Goal: Information Seeking & Learning: Learn about a topic

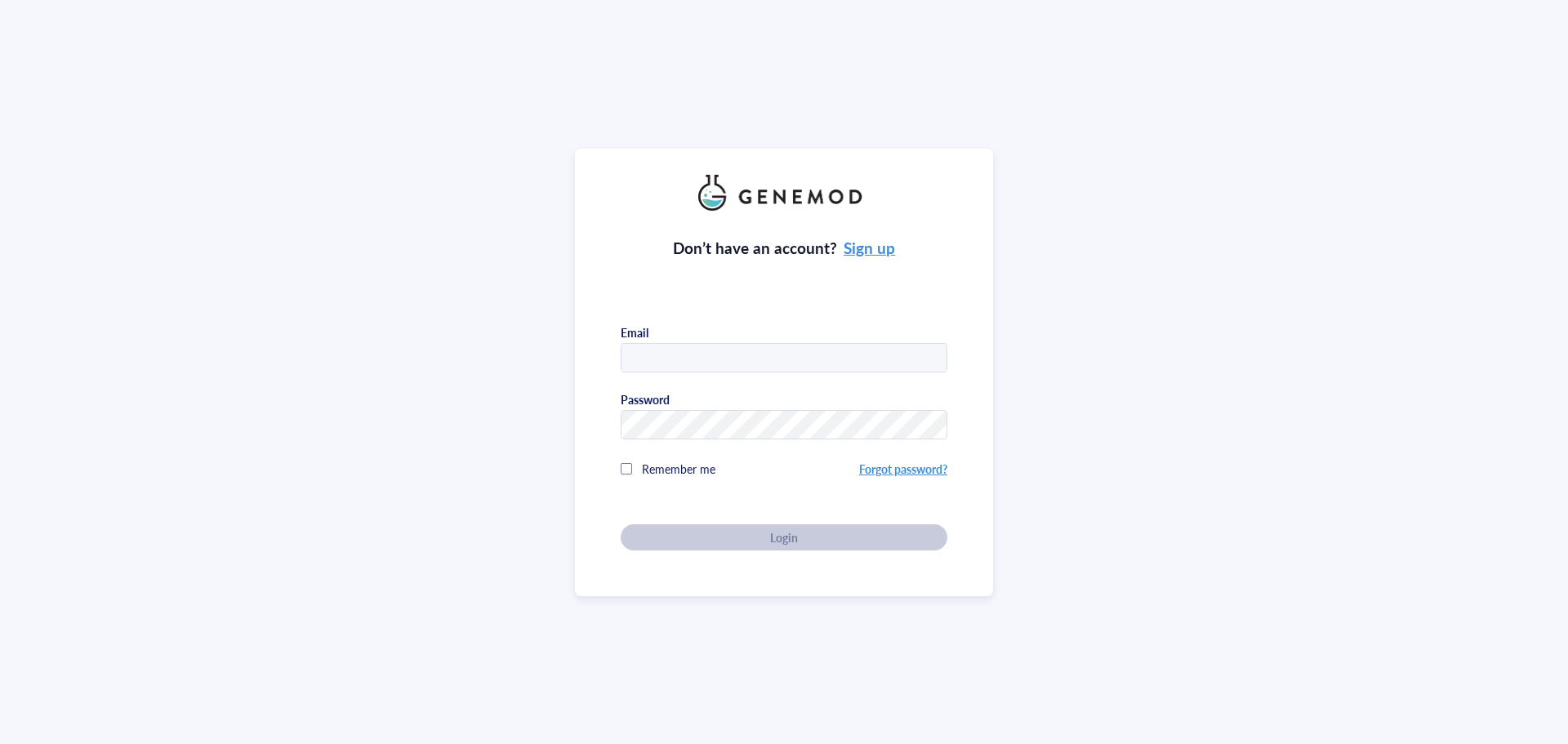
type input "genemoduser1@gmail.com"
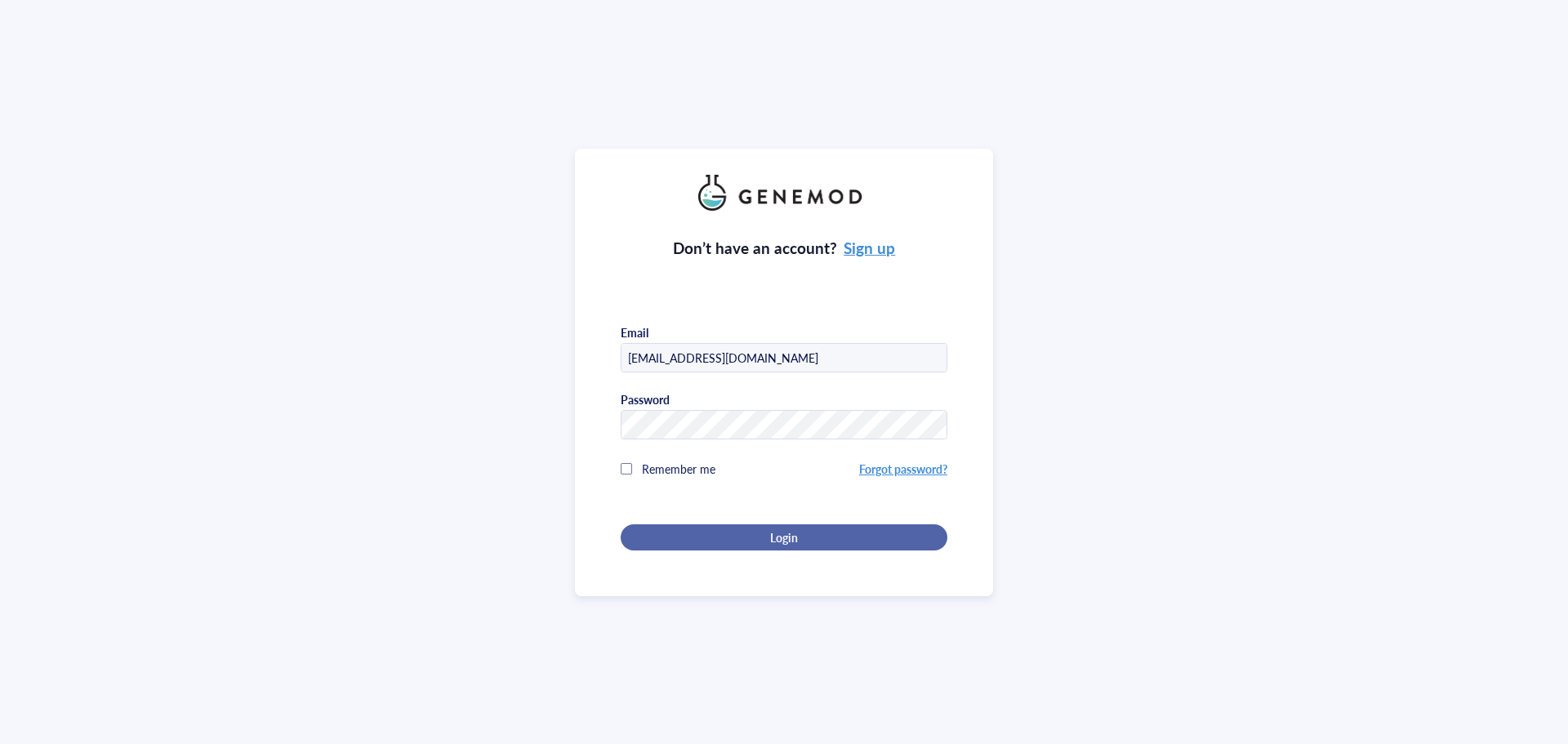
click at [723, 537] on div "Login" at bounding box center [784, 537] width 275 height 15
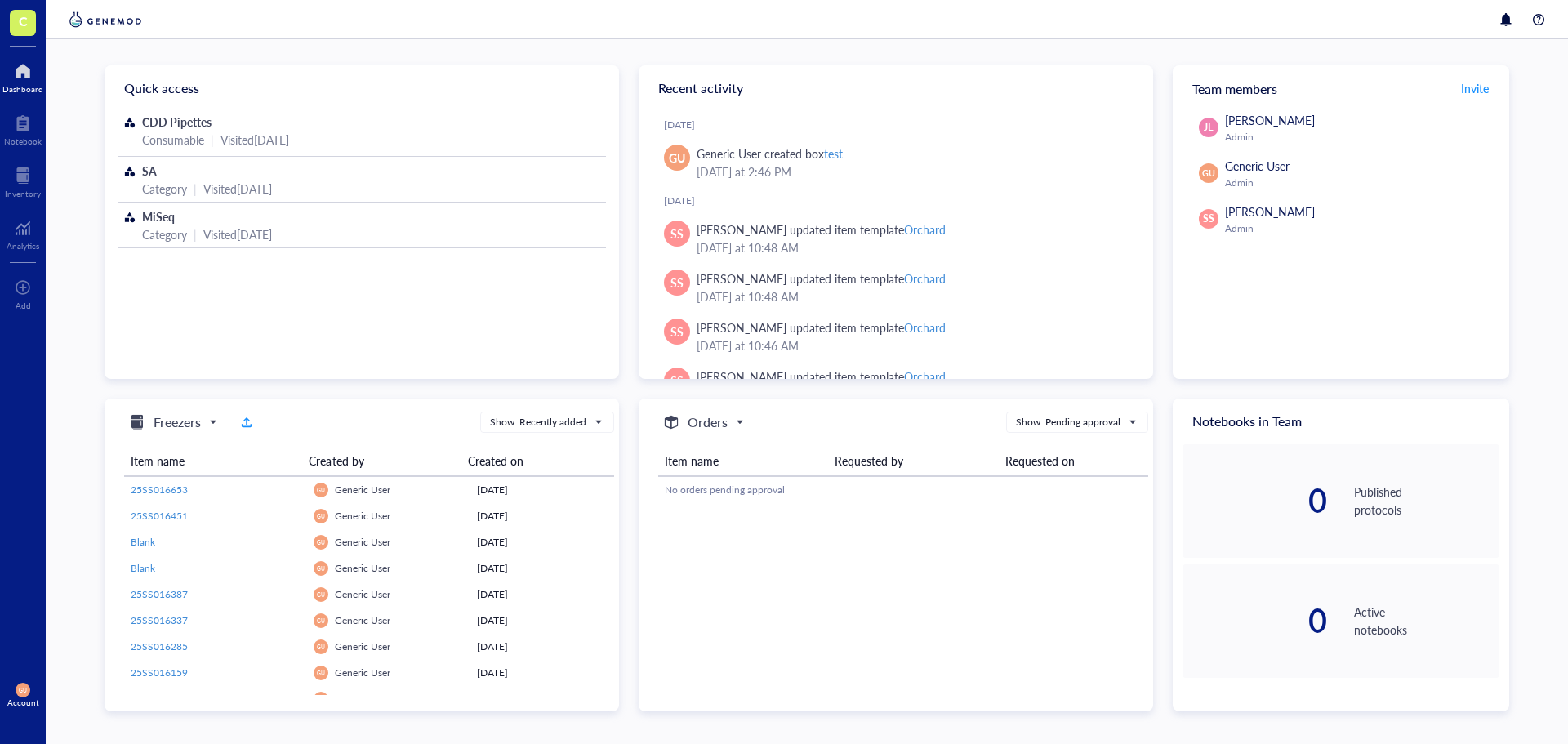
click at [364, 350] on div "CDD Pipettes Consumable | Visited 7 months ago SA Category | Visited 7 months a…" at bounding box center [362, 244] width 514 height 266
click at [25, 18] on span "C" at bounding box center [23, 21] width 9 height 20
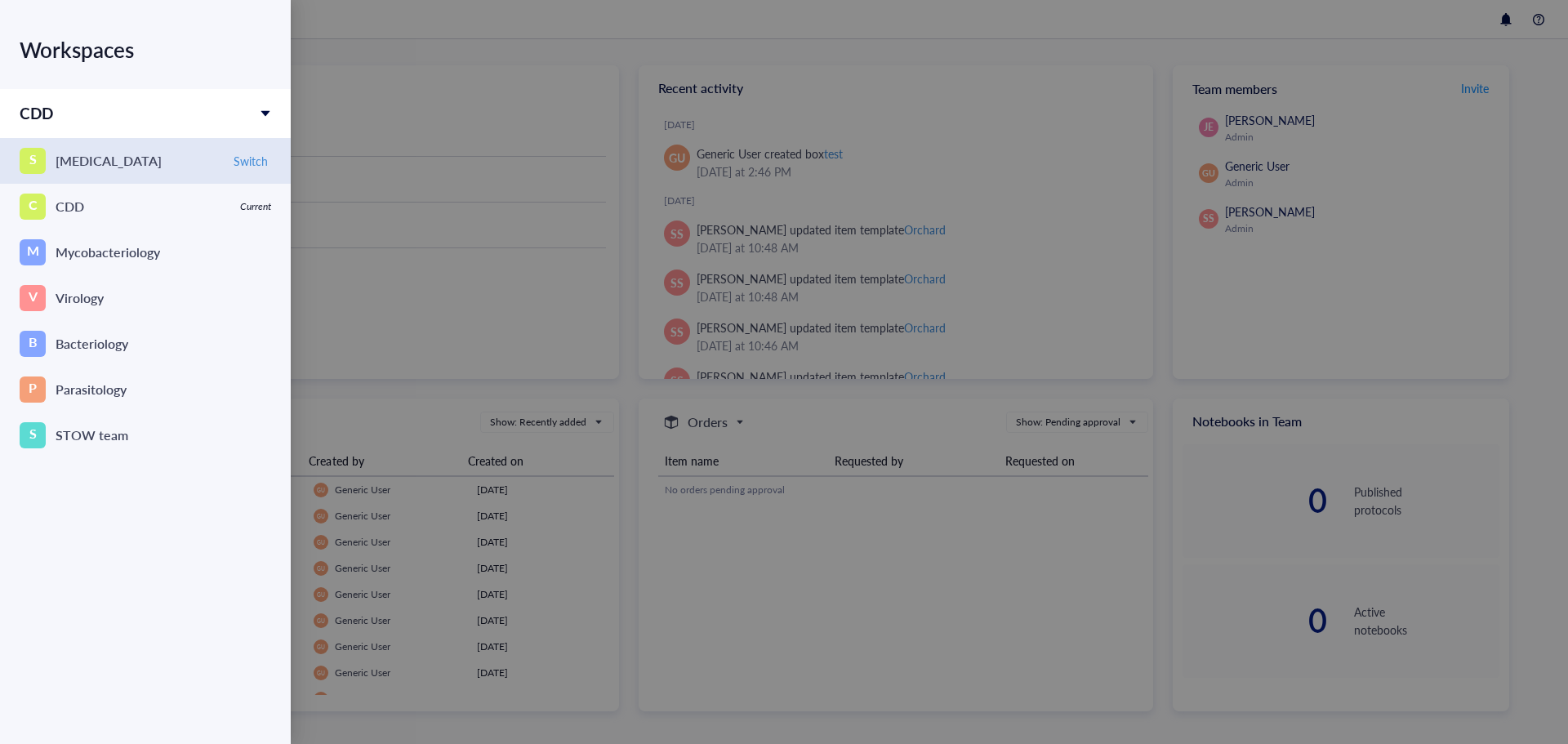
click at [98, 163] on div "[MEDICAL_DATA]" at bounding box center [108, 161] width 107 height 23
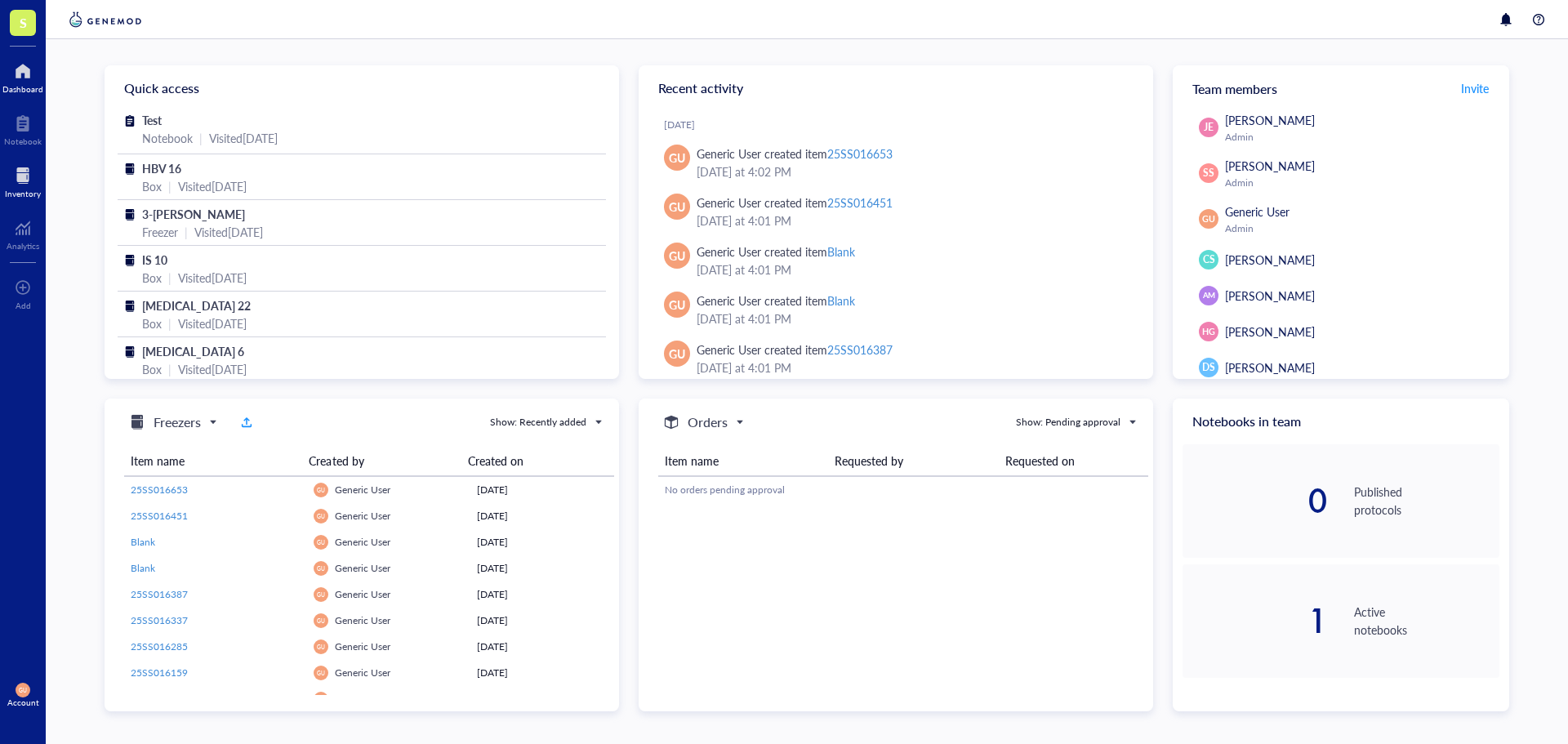
click at [19, 202] on div "Inventory" at bounding box center [23, 181] width 46 height 46
click at [21, 165] on div at bounding box center [22, 175] width 36 height 26
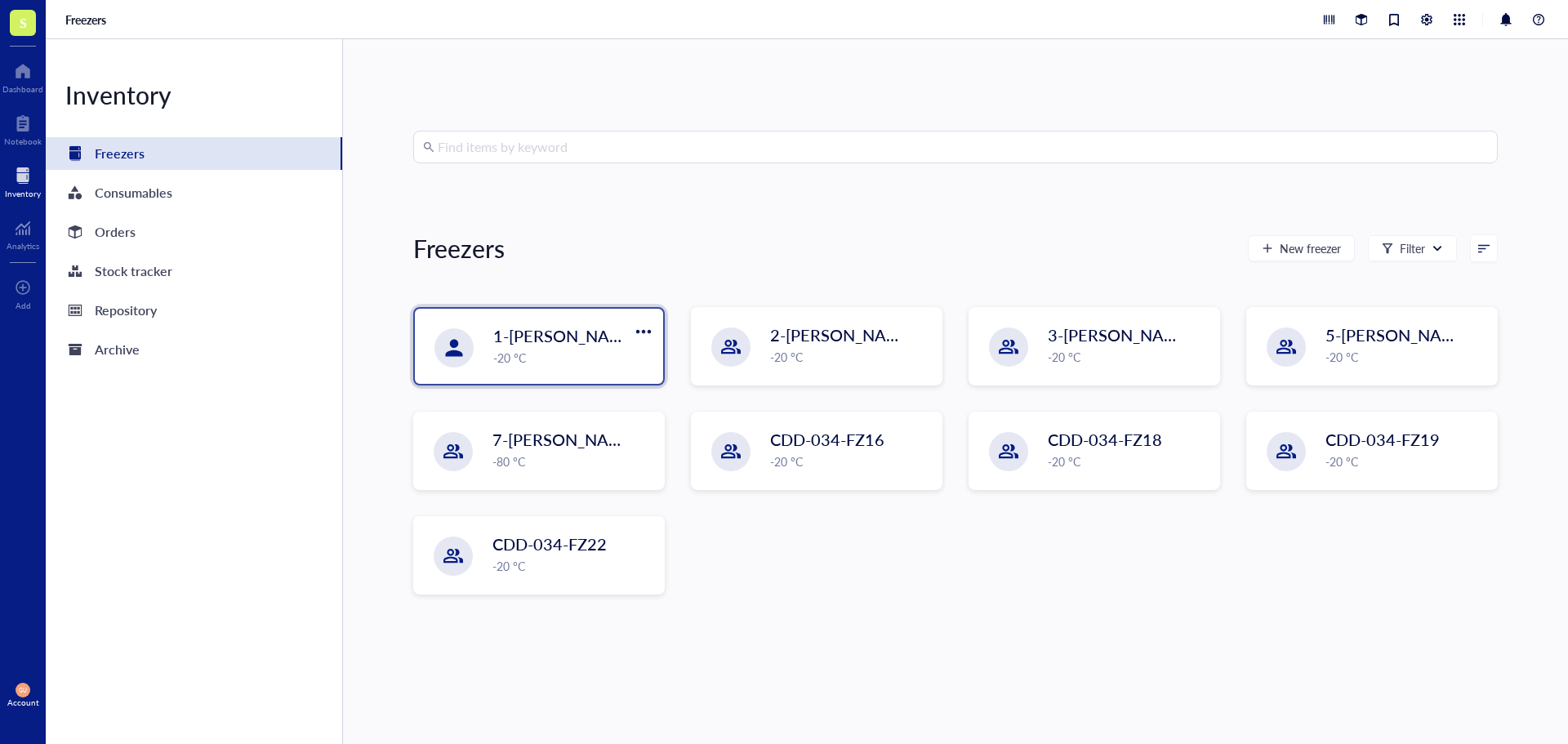
click at [589, 355] on div "-20 °C" at bounding box center [573, 358] width 160 height 18
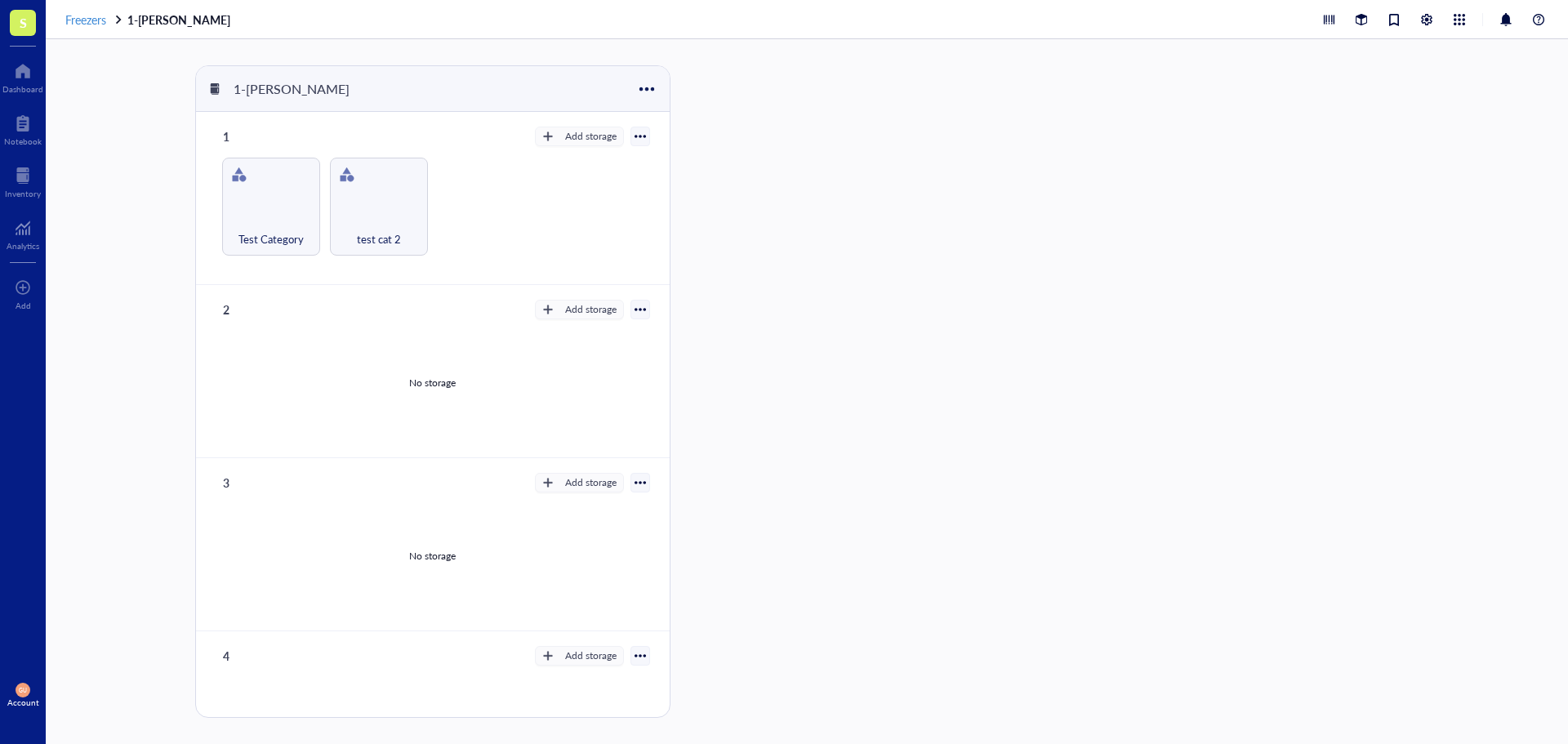
click at [101, 16] on span "Freezers" at bounding box center [85, 19] width 40 height 17
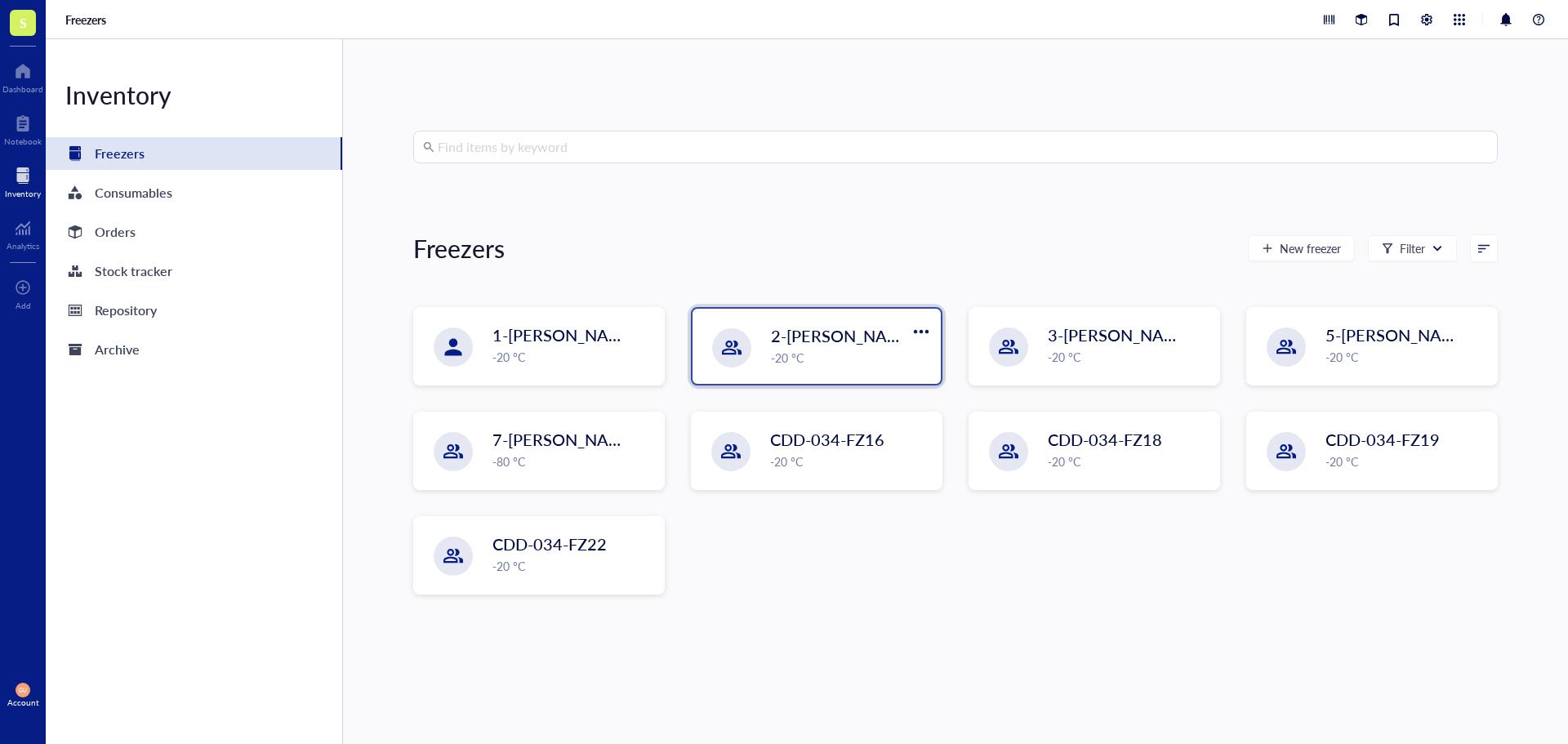
click at [776, 322] on div "2-Angelina Snowlie -20 °C" at bounding box center [817, 346] width 248 height 75
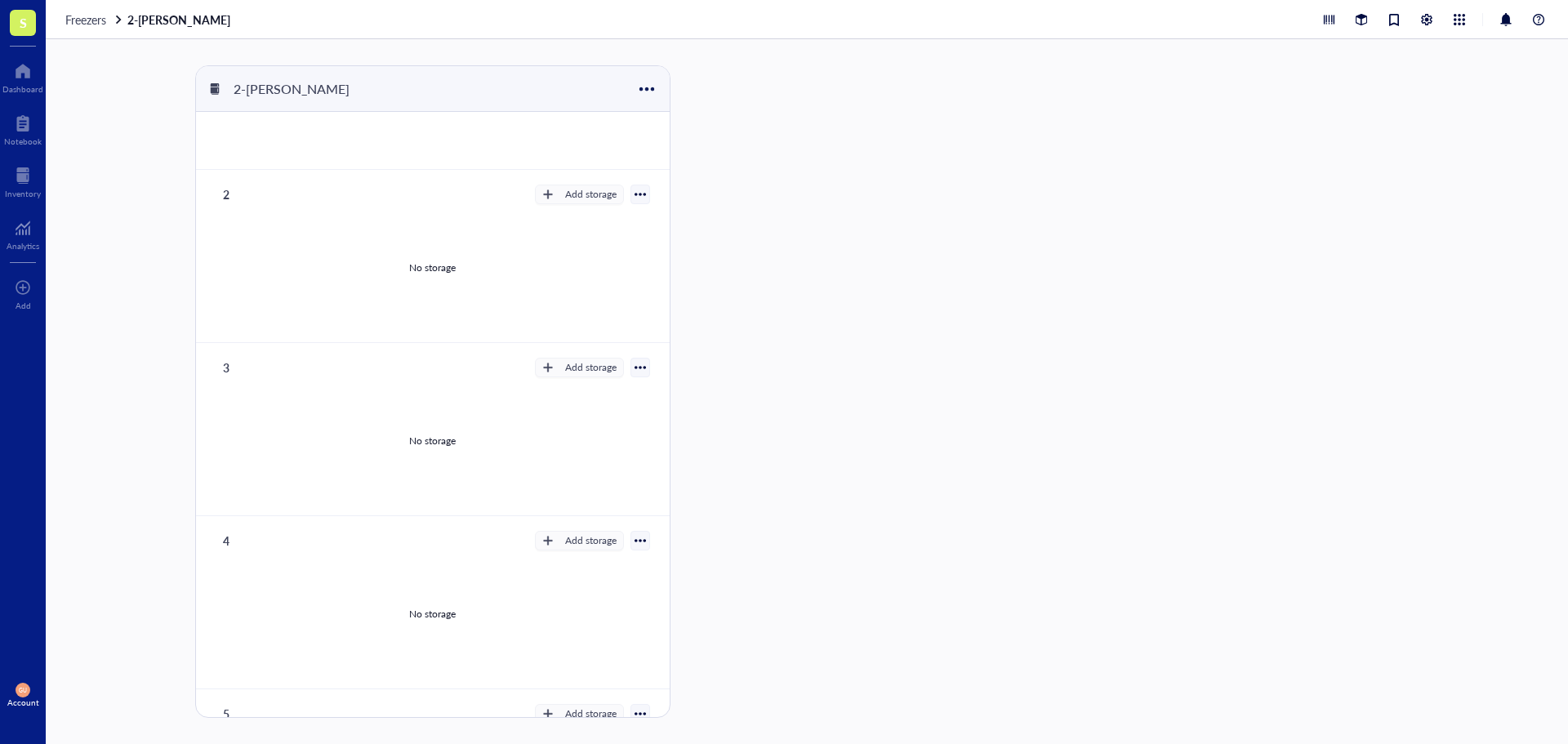
scroll to position [247, 0]
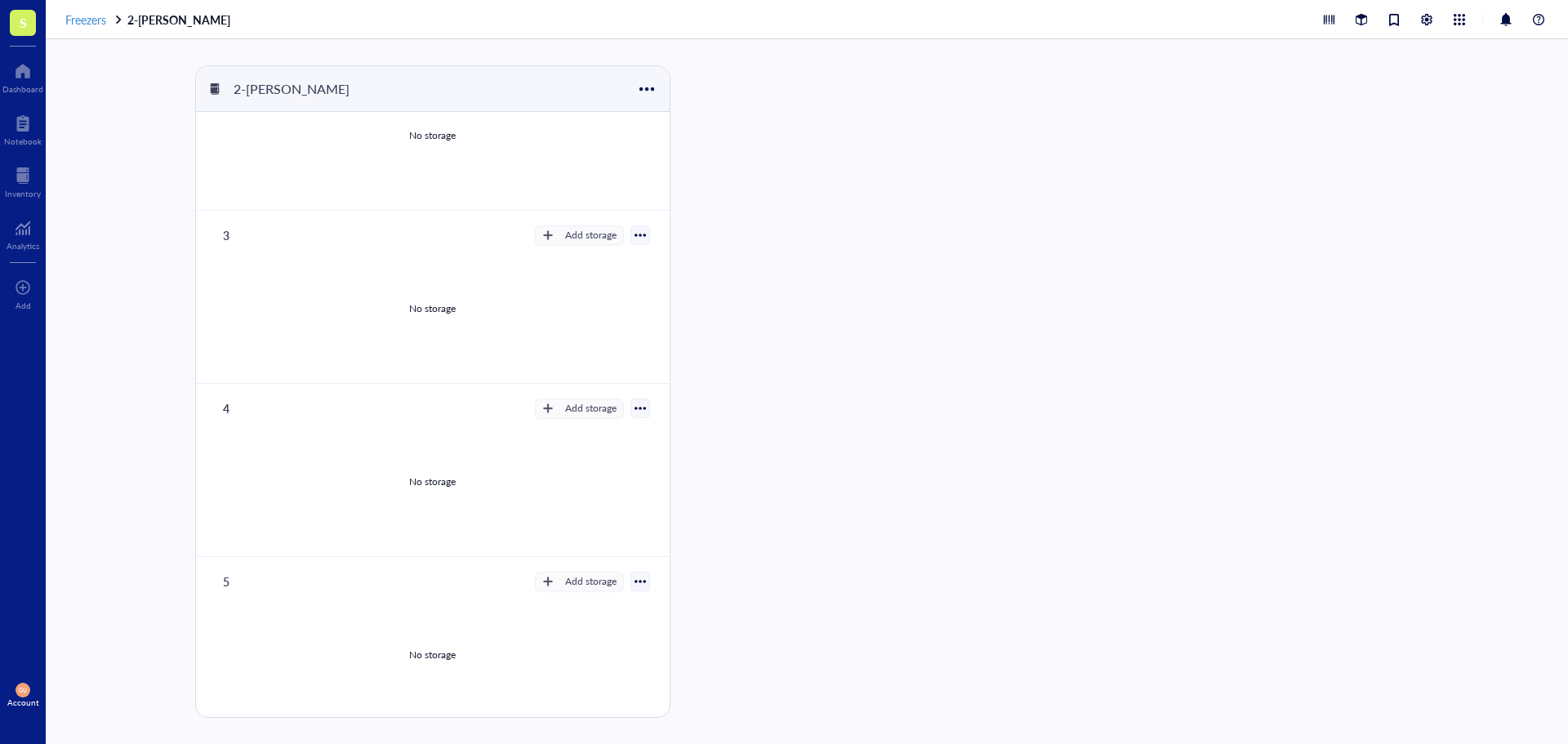
click at [93, 18] on span "Freezers" at bounding box center [85, 19] width 40 height 17
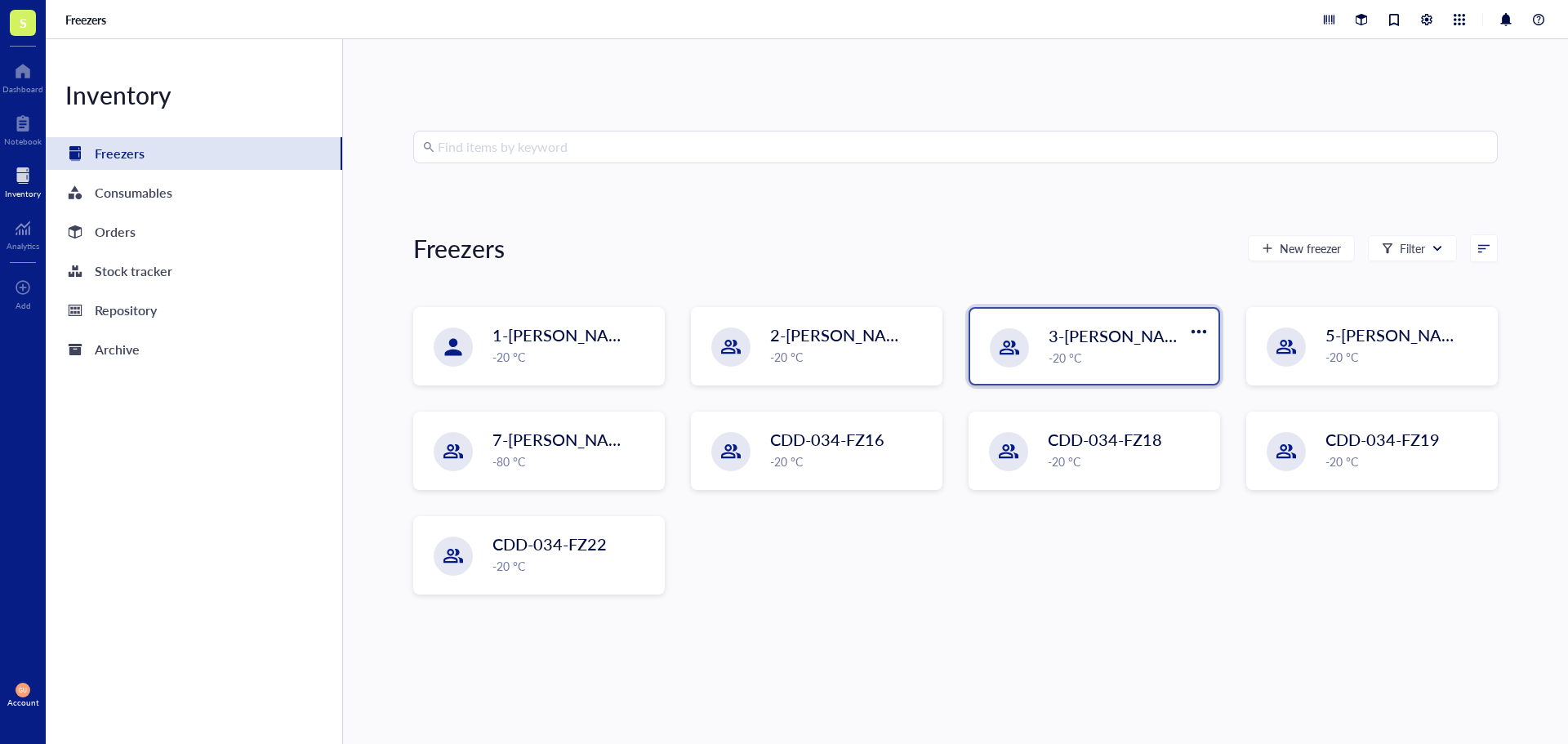
click at [1097, 362] on div "-20 °C" at bounding box center [1129, 358] width 160 height 18
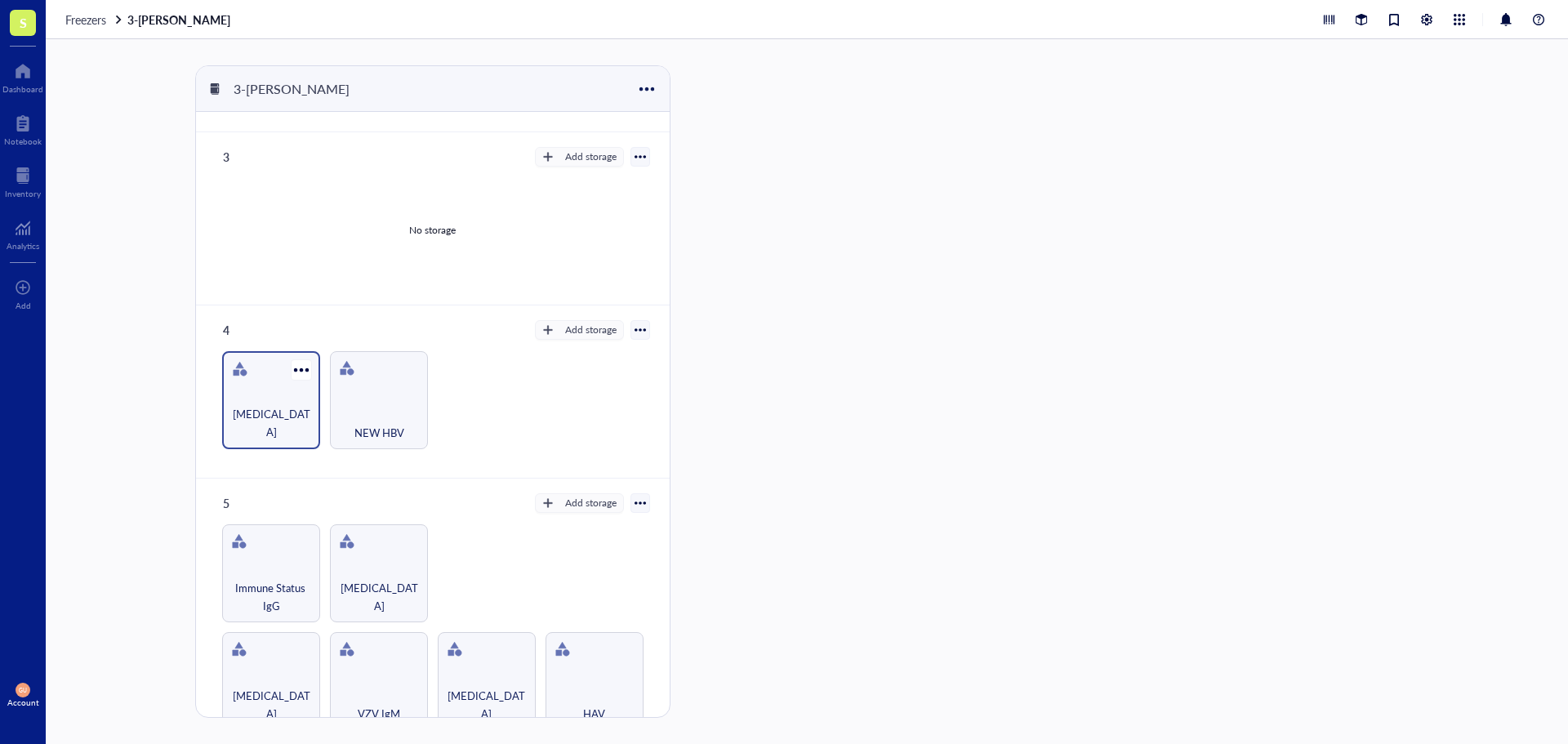
scroll to position [442, 0]
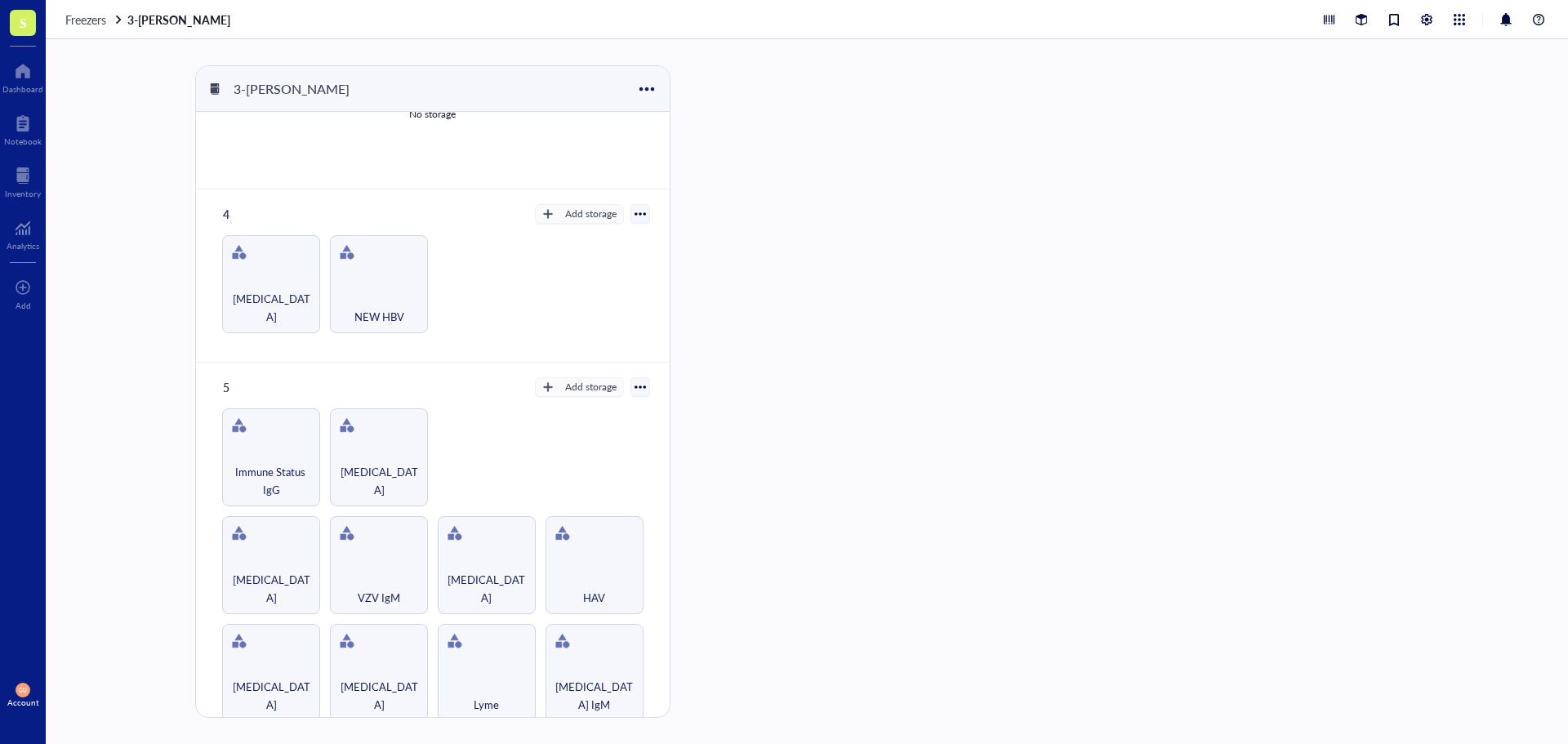
click at [98, 25] on span "Freezers" at bounding box center [85, 19] width 40 height 17
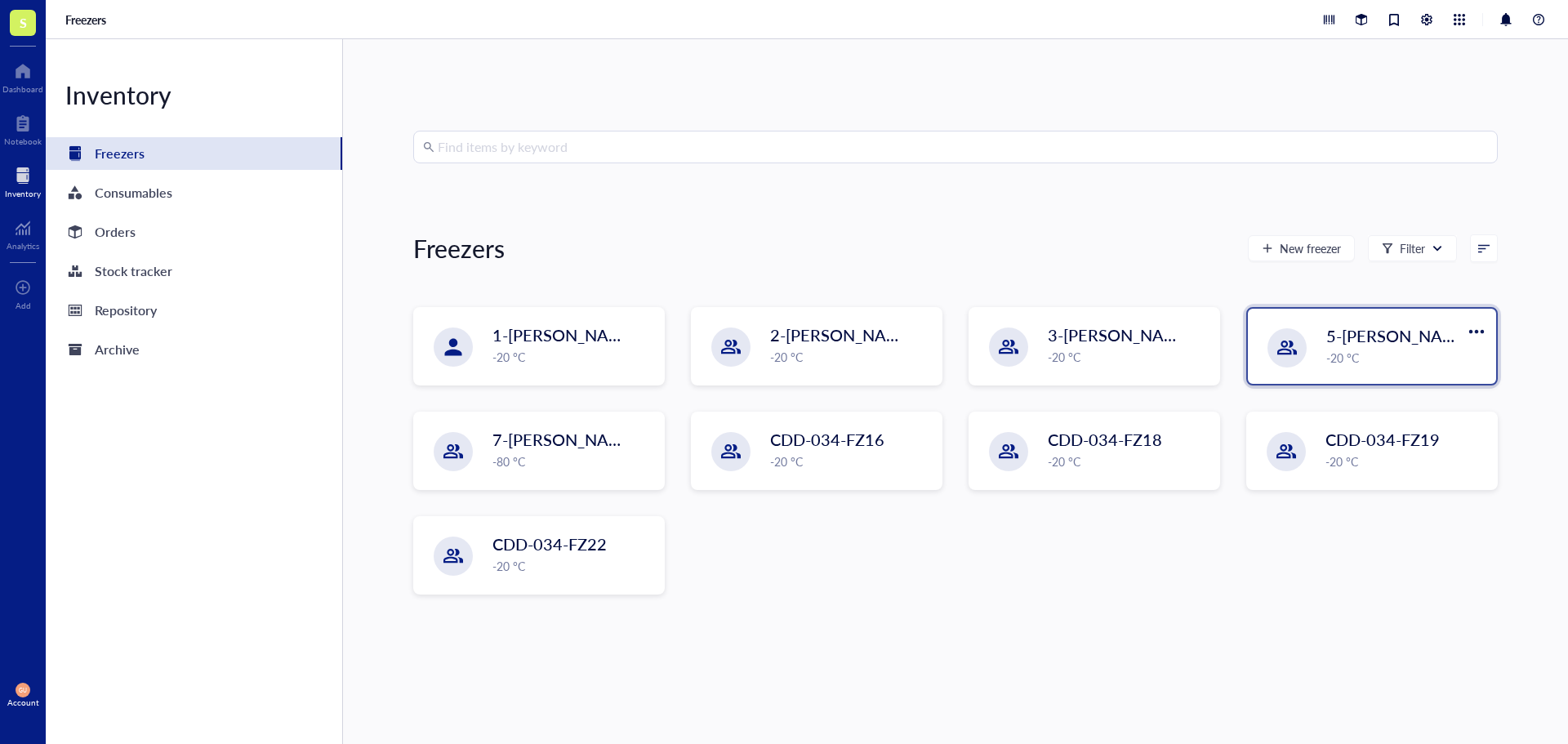
click at [1393, 343] on span "5-[PERSON_NAME]" at bounding box center [1399, 335] width 146 height 23
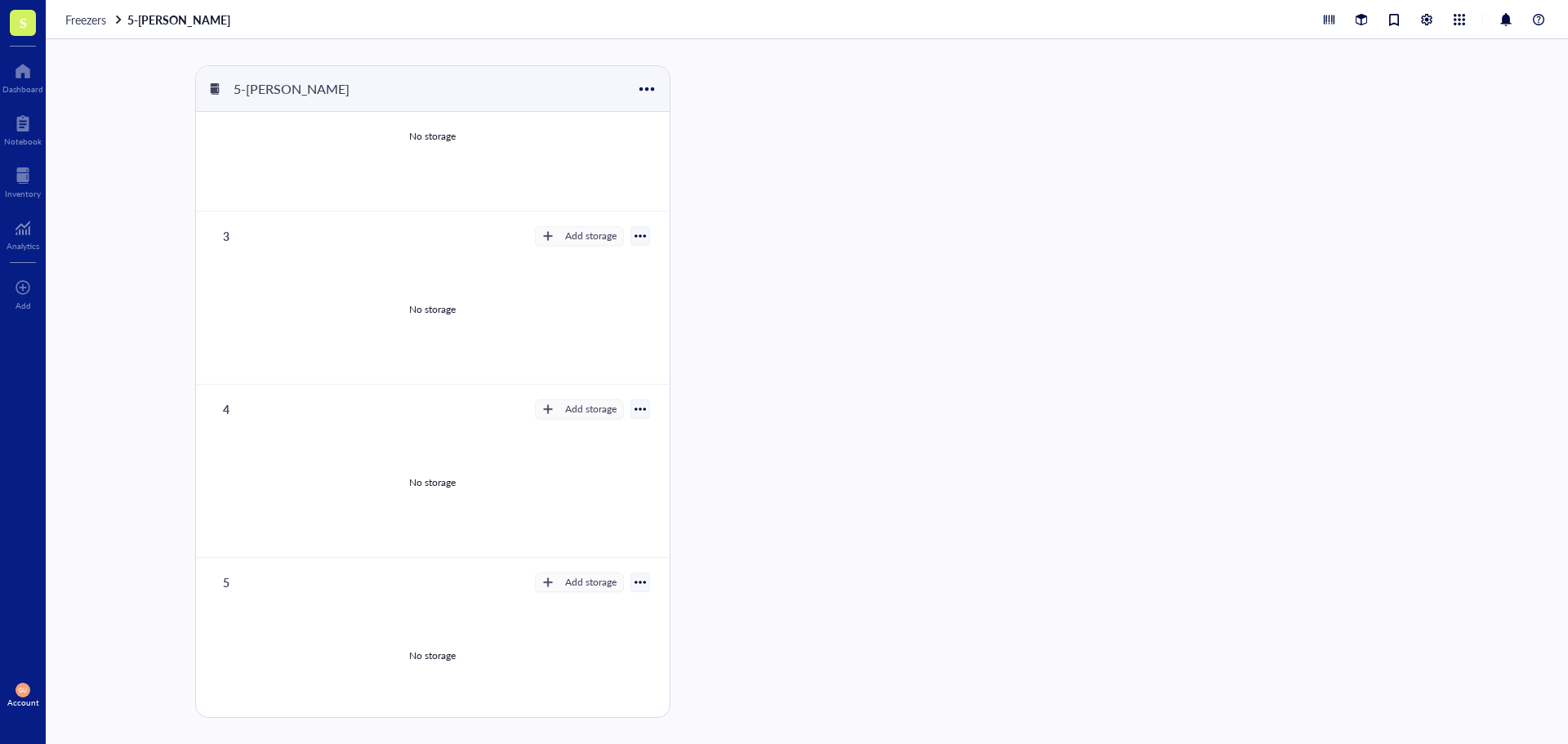
scroll to position [247, 0]
click at [72, 15] on span "Freezers" at bounding box center [85, 19] width 40 height 17
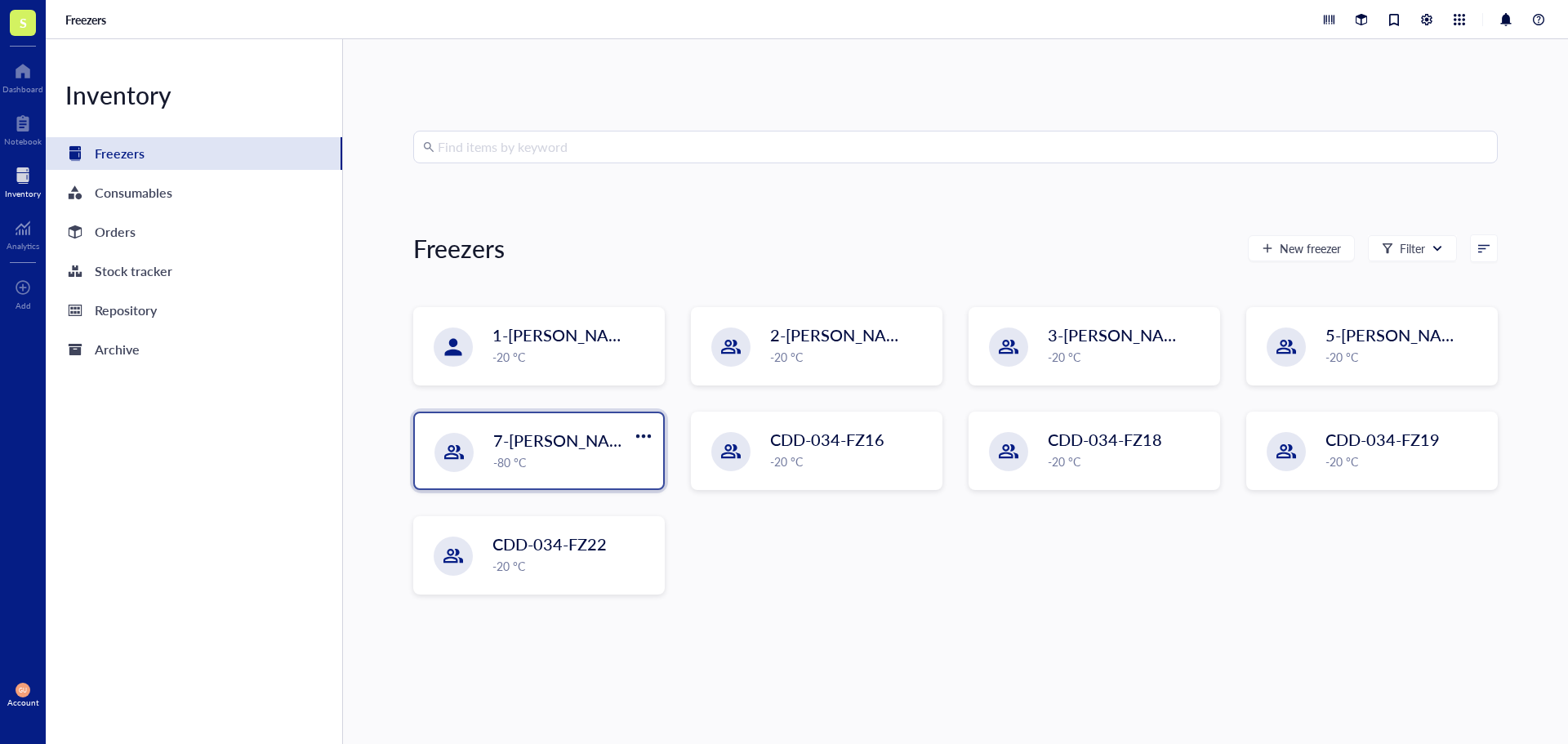
click at [554, 454] on div "-80 °C" at bounding box center [573, 462] width 160 height 18
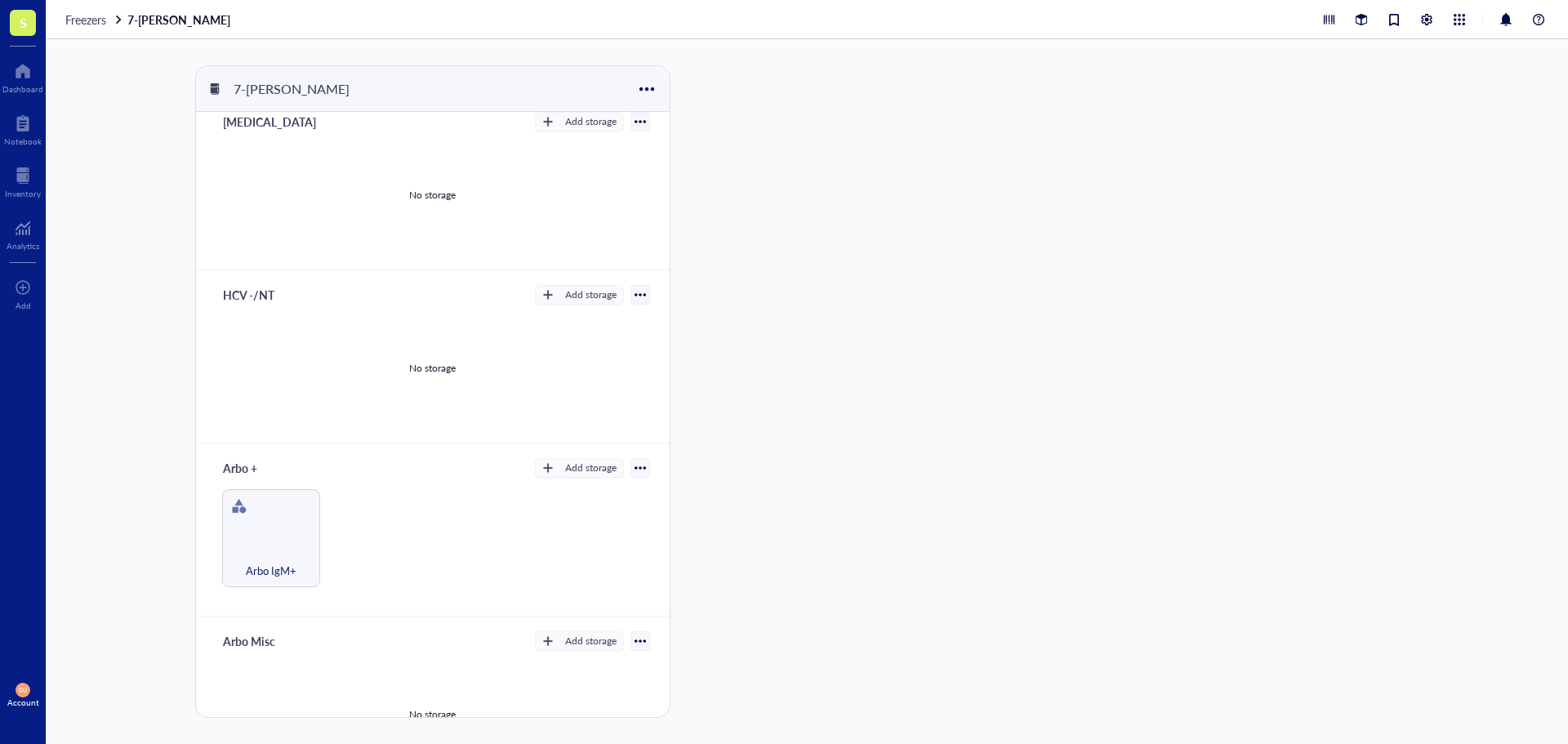
scroll to position [247, 0]
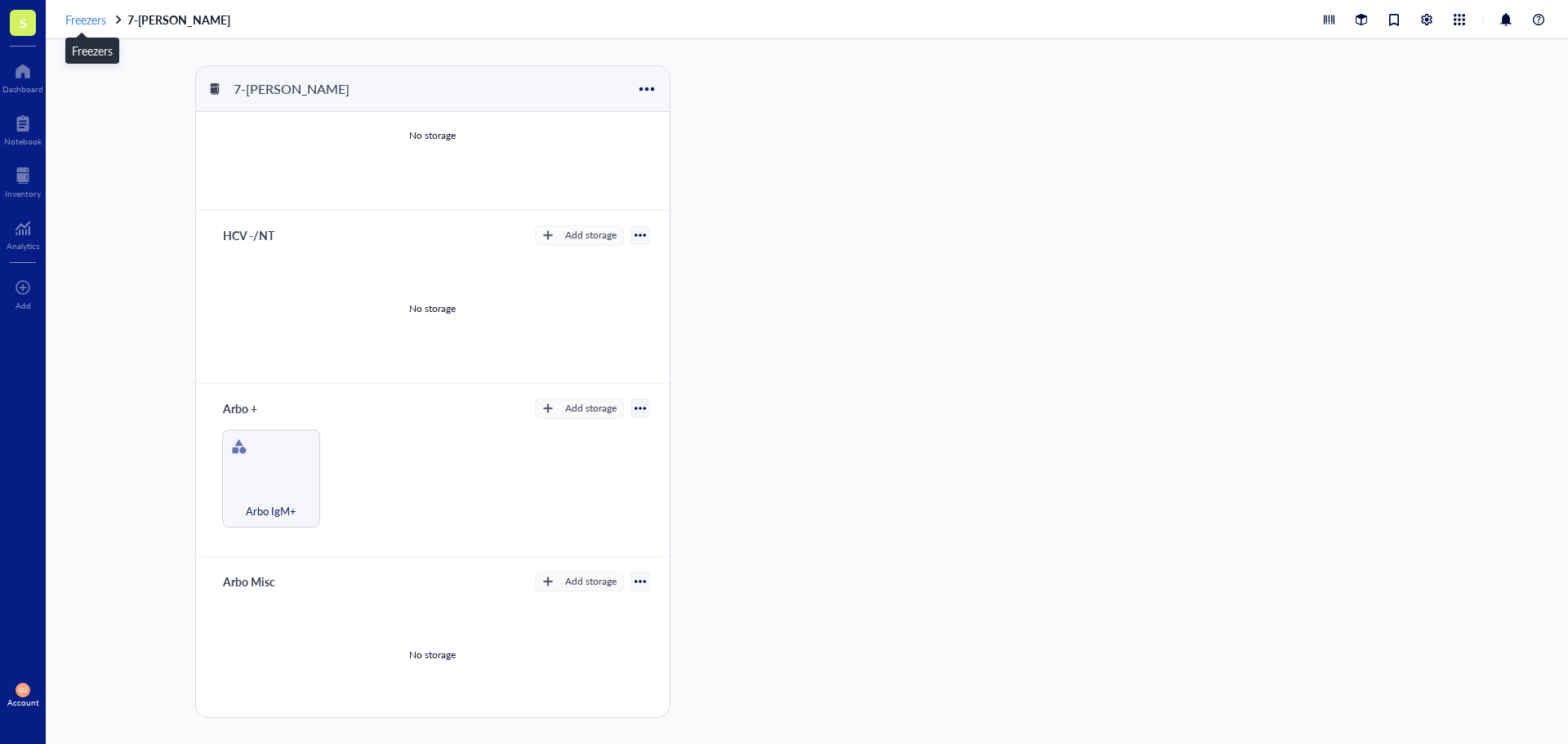
click at [100, 20] on span "Freezers" at bounding box center [85, 19] width 40 height 17
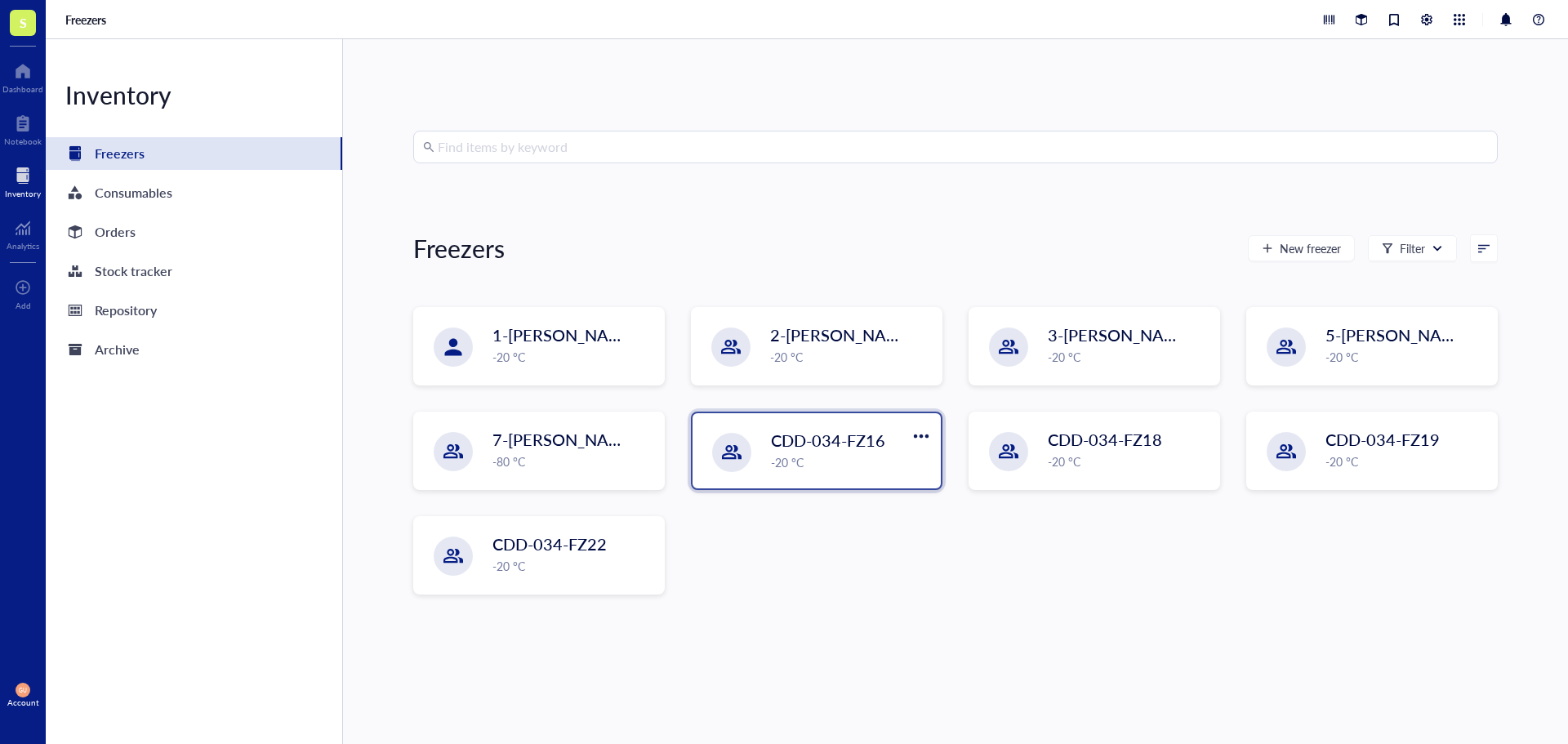
click at [776, 442] on span "CDD-034-FZ16" at bounding box center [828, 440] width 114 height 23
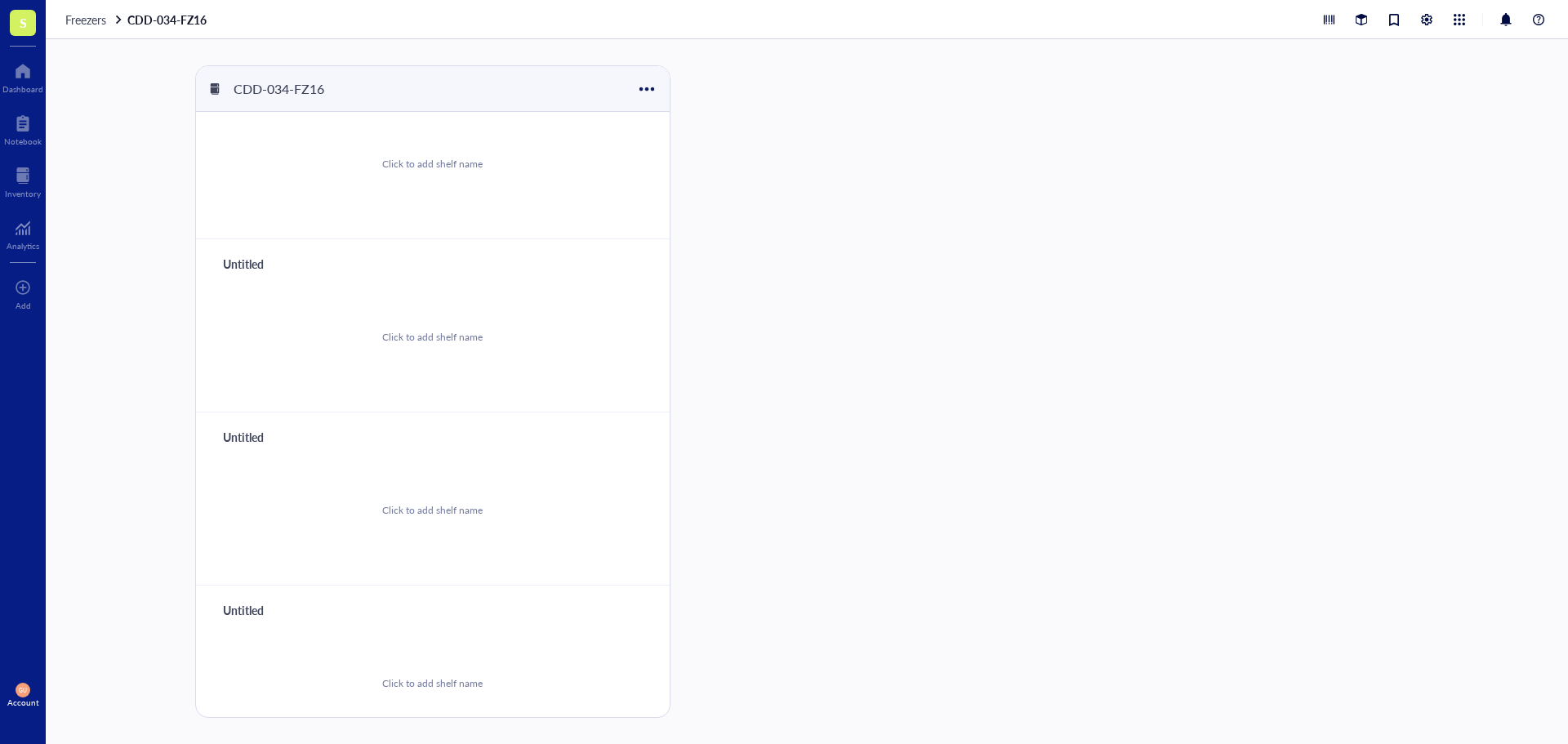
scroll to position [247, 0]
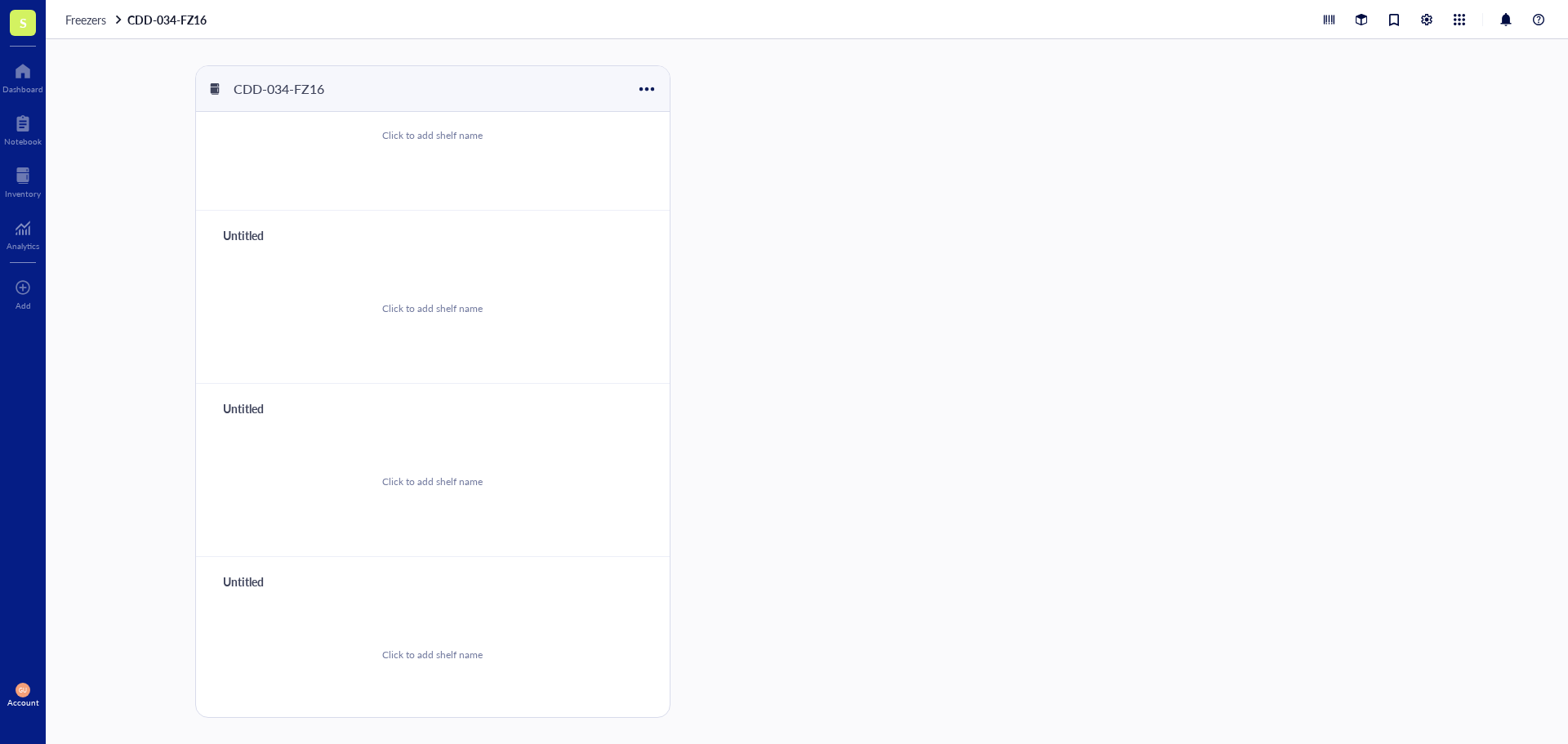
click at [87, 7] on div "Freezers CDD-034-FZ16" at bounding box center [807, 19] width 1522 height 39
click at [83, 15] on span "Freezers" at bounding box center [85, 19] width 40 height 17
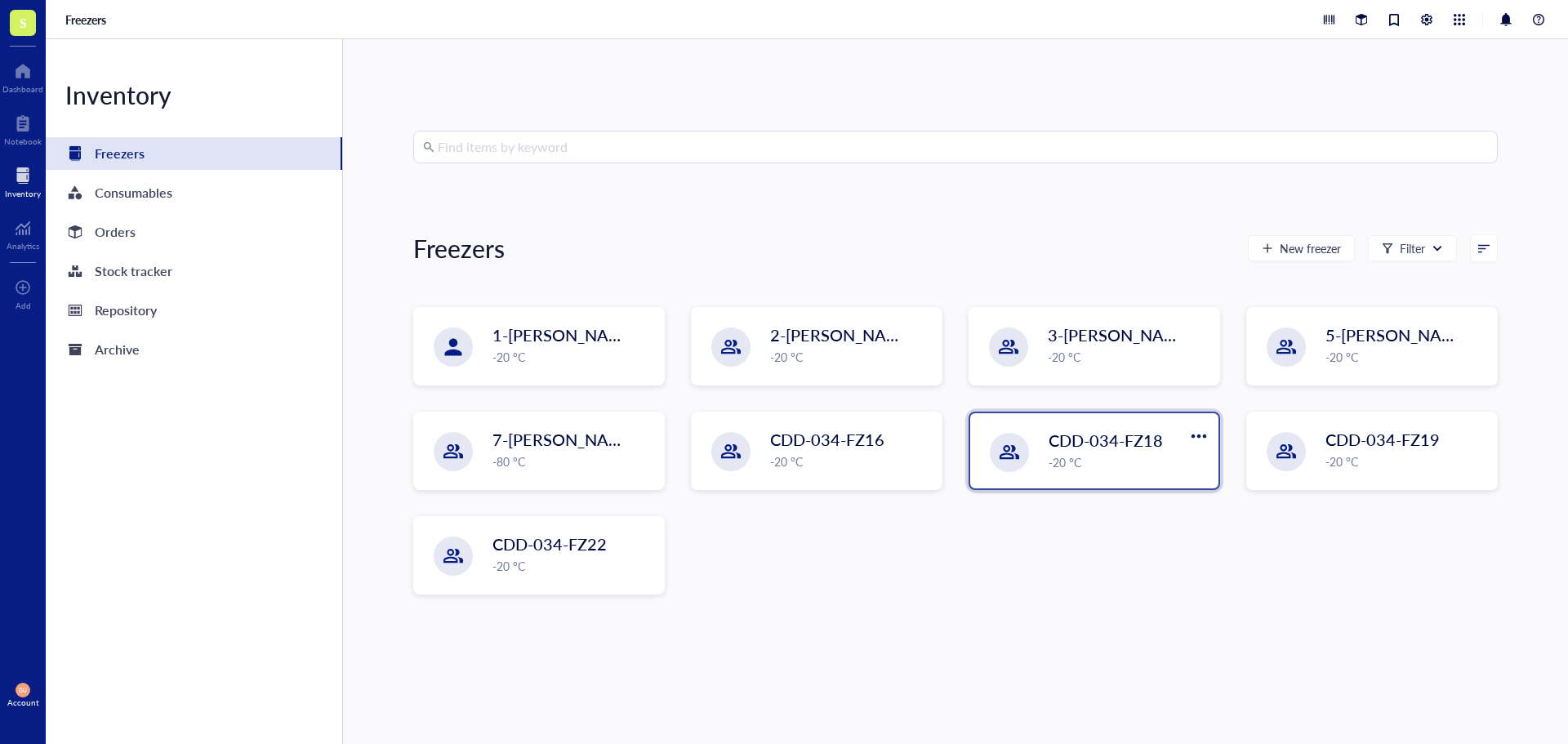
click at [1076, 460] on div "-20 °C" at bounding box center [1129, 462] width 160 height 18
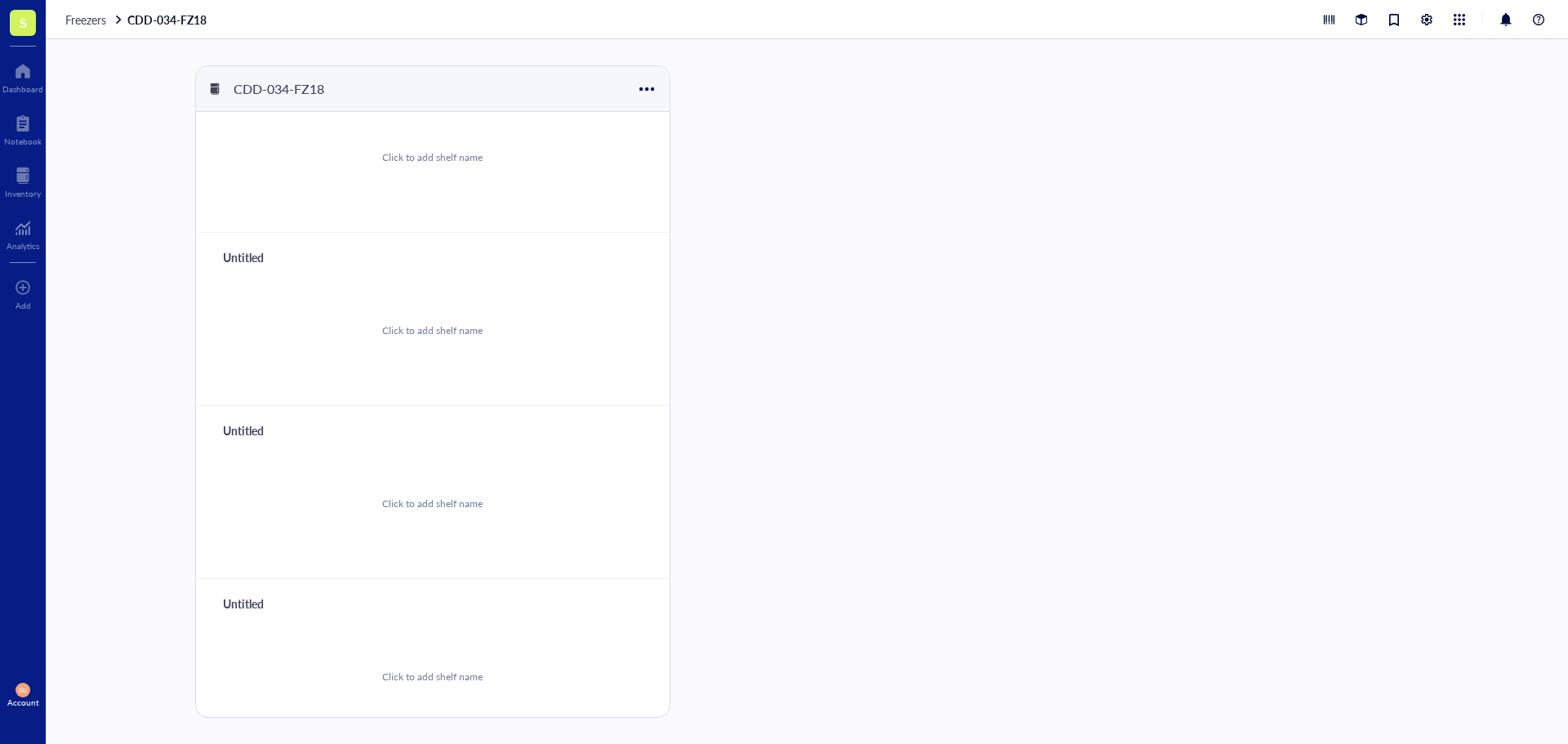
scroll to position [247, 0]
click at [83, 22] on span "Freezers" at bounding box center [85, 19] width 40 height 17
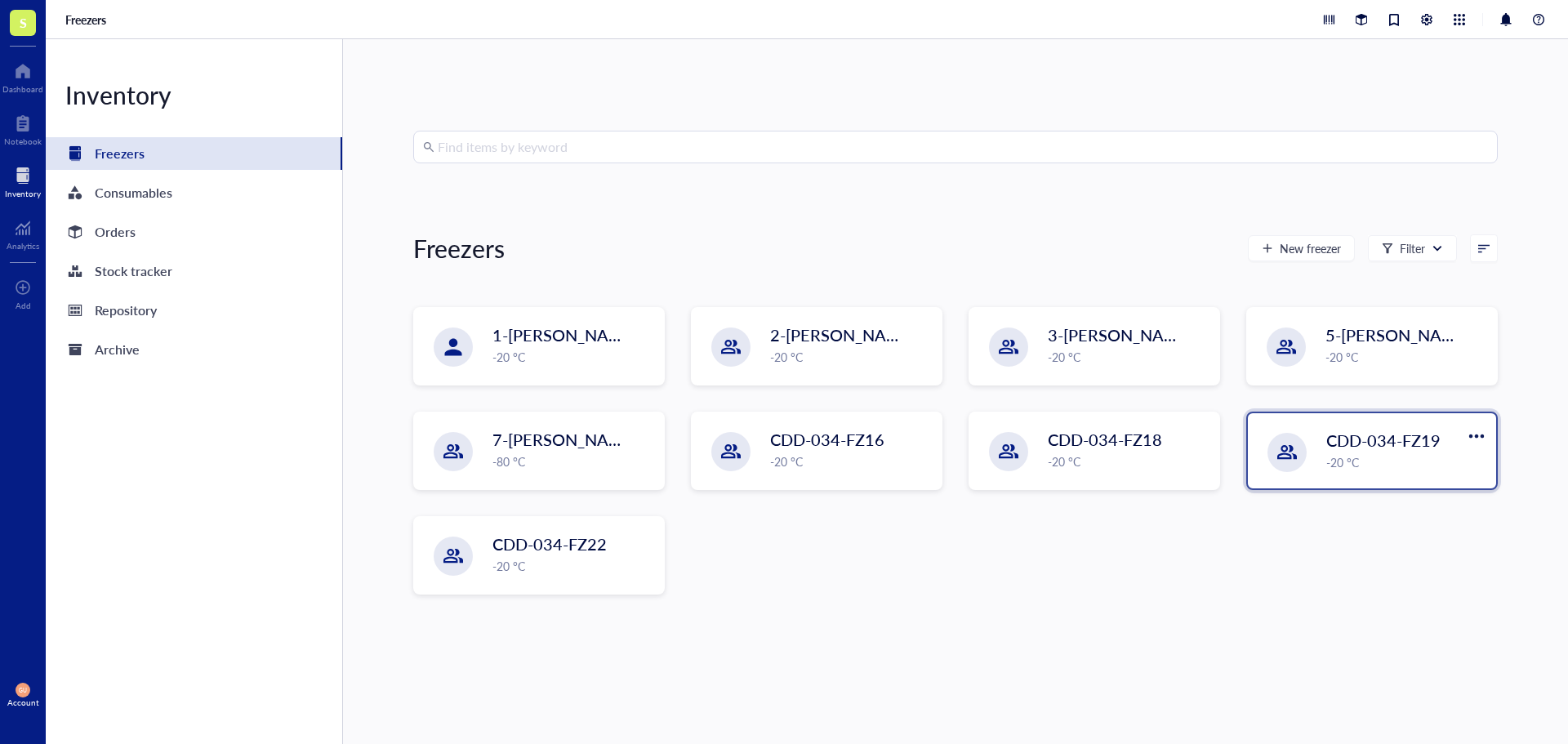
click at [1332, 458] on div "-20 °C" at bounding box center [1406, 462] width 160 height 18
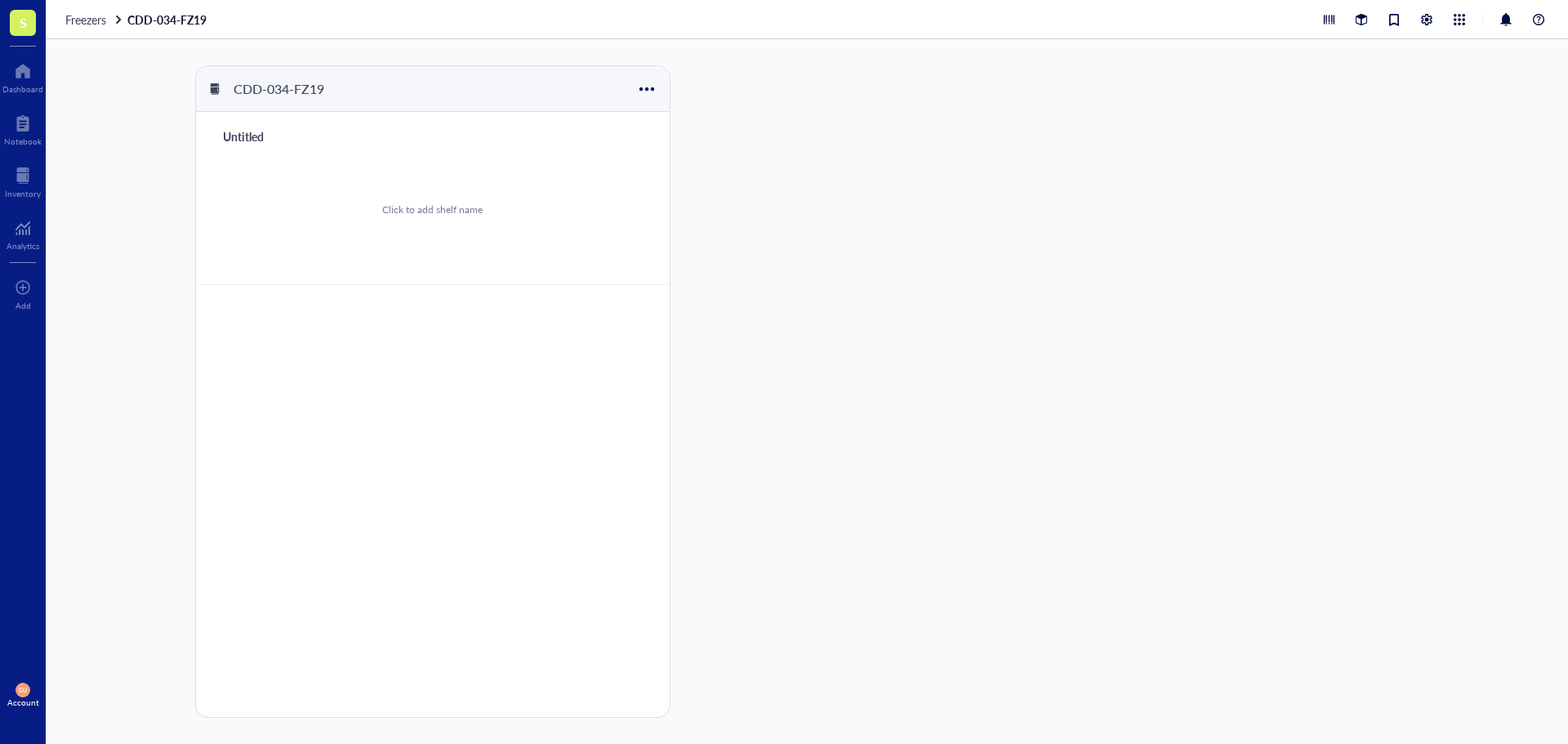
click at [78, 28] on div "Freezers CDD-034-FZ19" at bounding box center [807, 19] width 1522 height 39
click at [80, 26] on span "Freezers" at bounding box center [85, 19] width 40 height 17
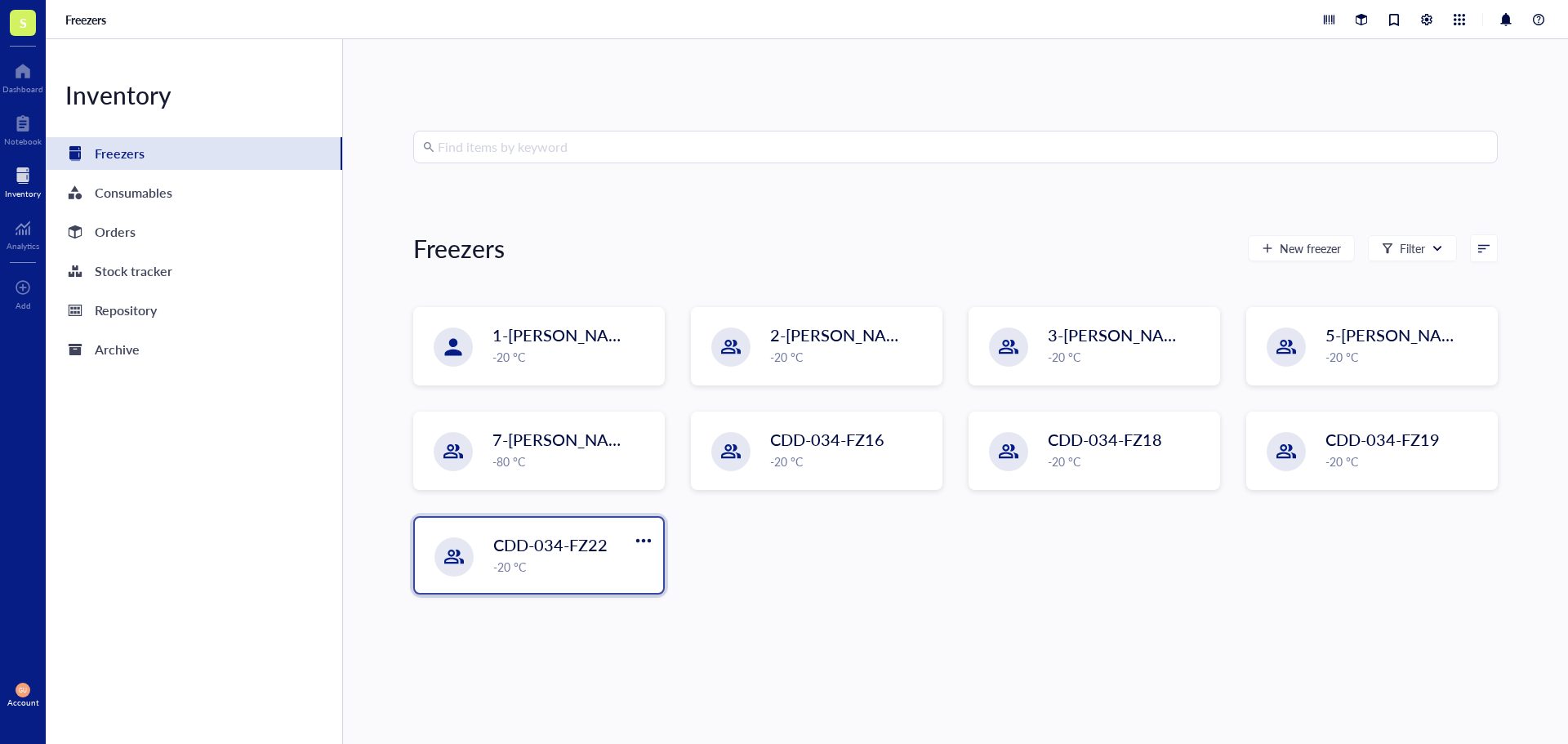
click at [565, 577] on div "CDD-034-FZ22 -20 °C" at bounding box center [539, 556] width 248 height 75
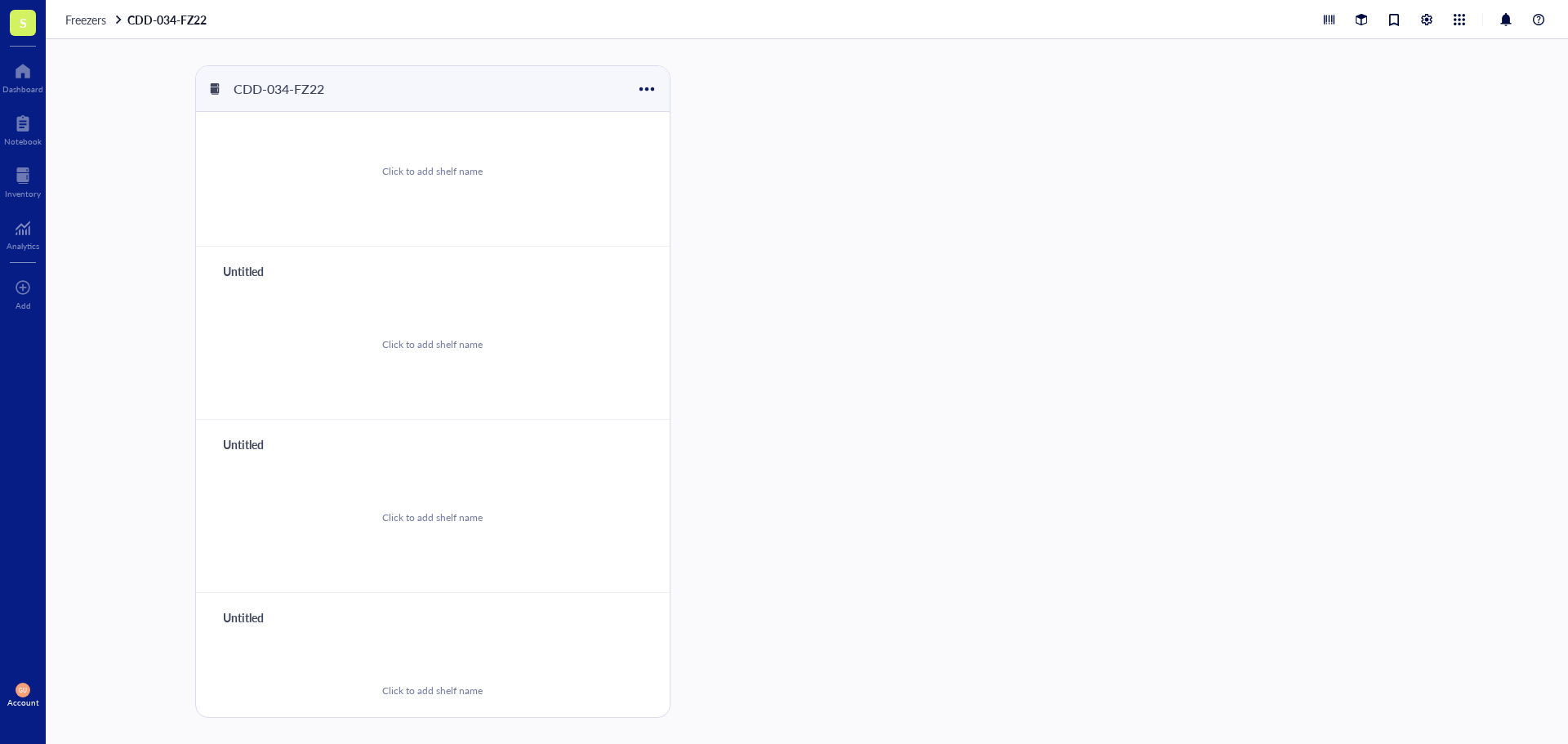
scroll to position [74, 0]
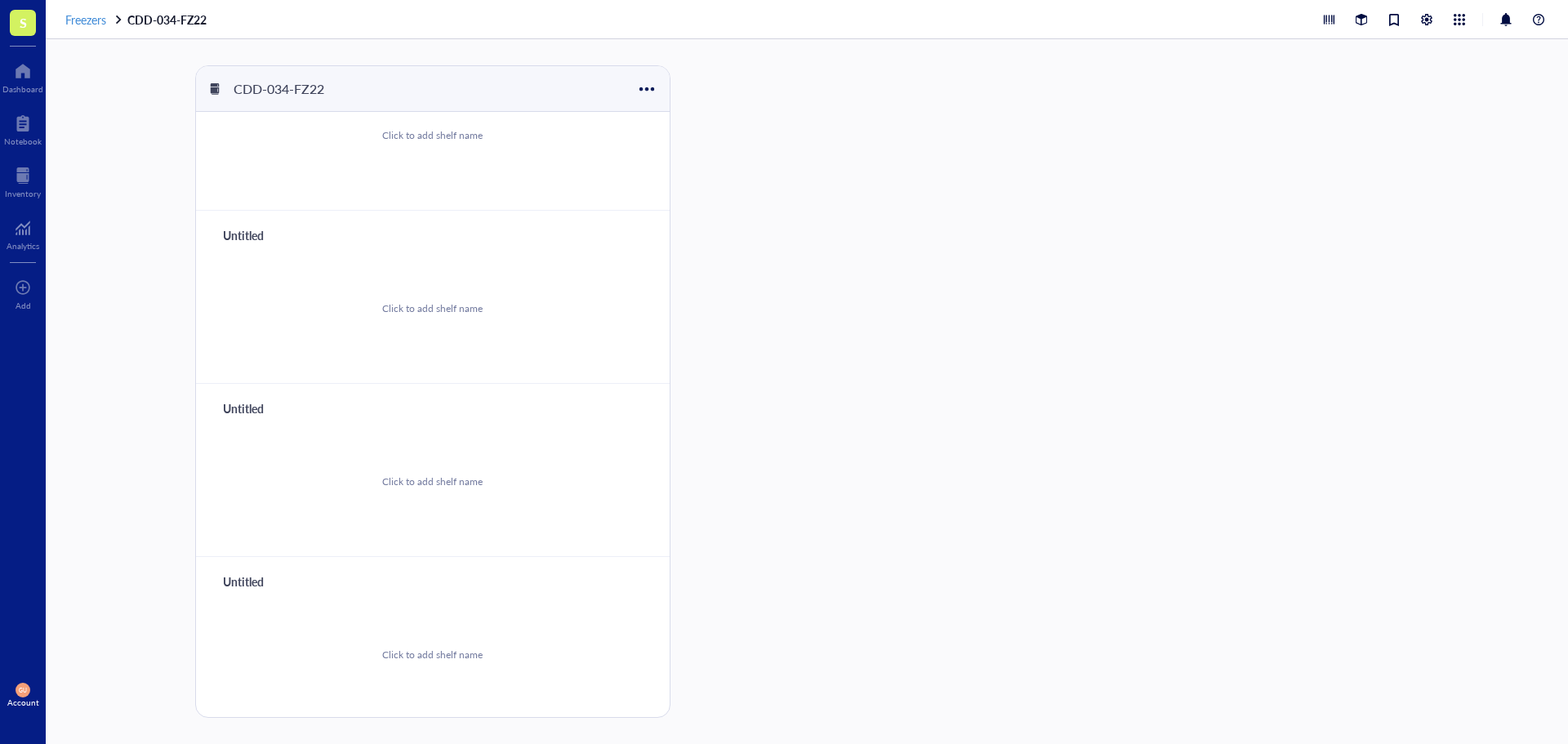
click at [75, 23] on span "Freezers" at bounding box center [85, 19] width 40 height 17
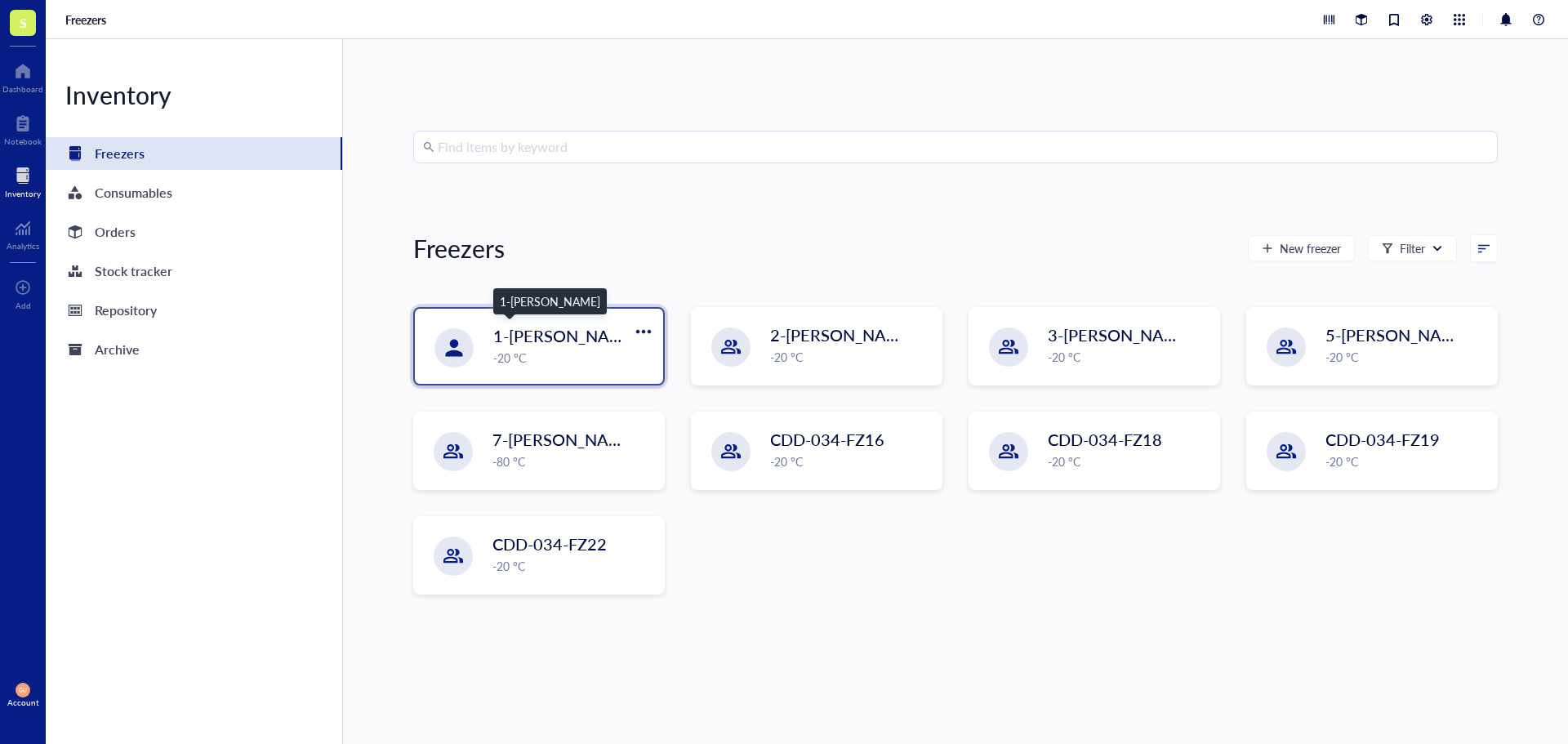
click at [570, 346] on span "1-[PERSON_NAME]" at bounding box center [566, 335] width 146 height 23
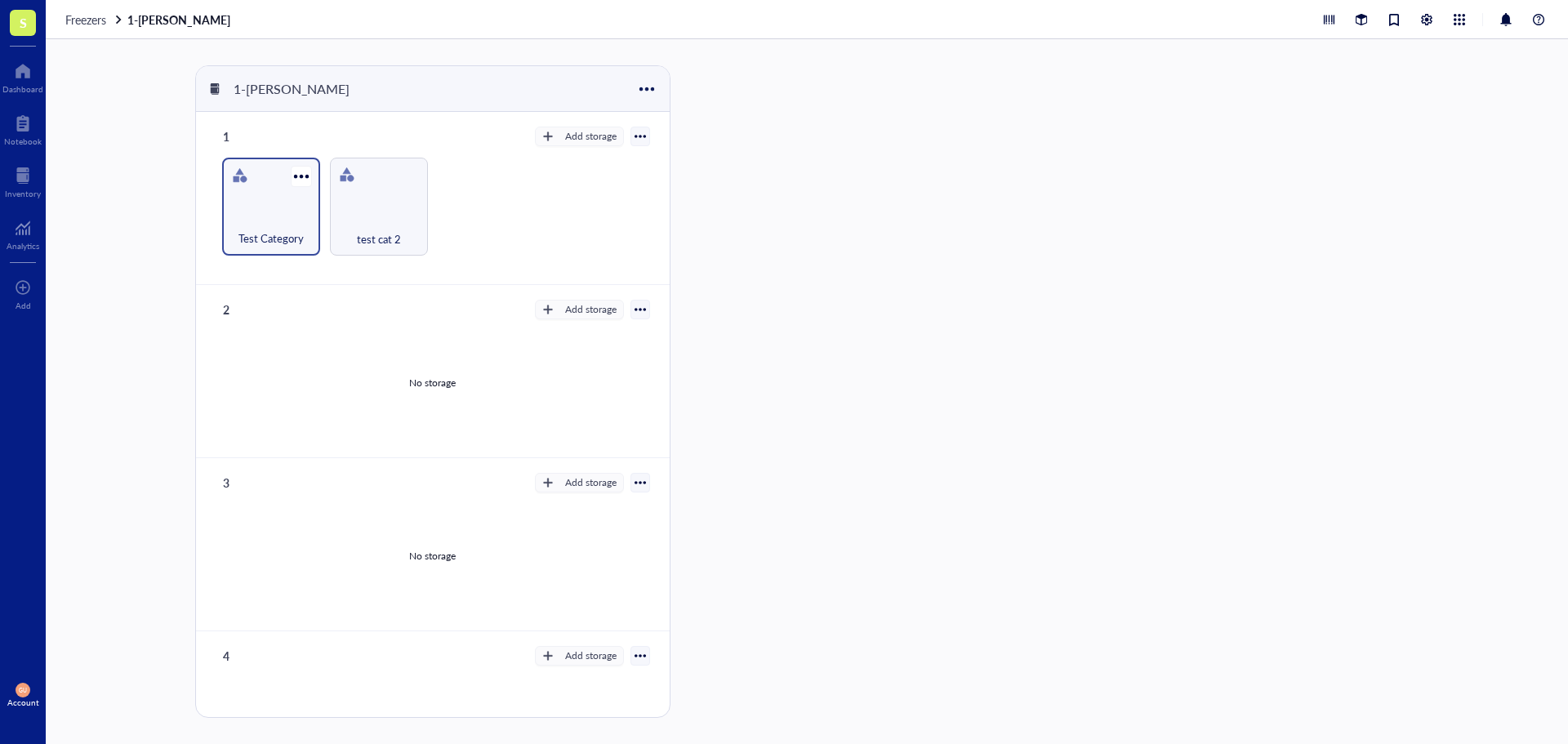
click at [301, 220] on div "Test Category" at bounding box center [271, 229] width 82 height 36
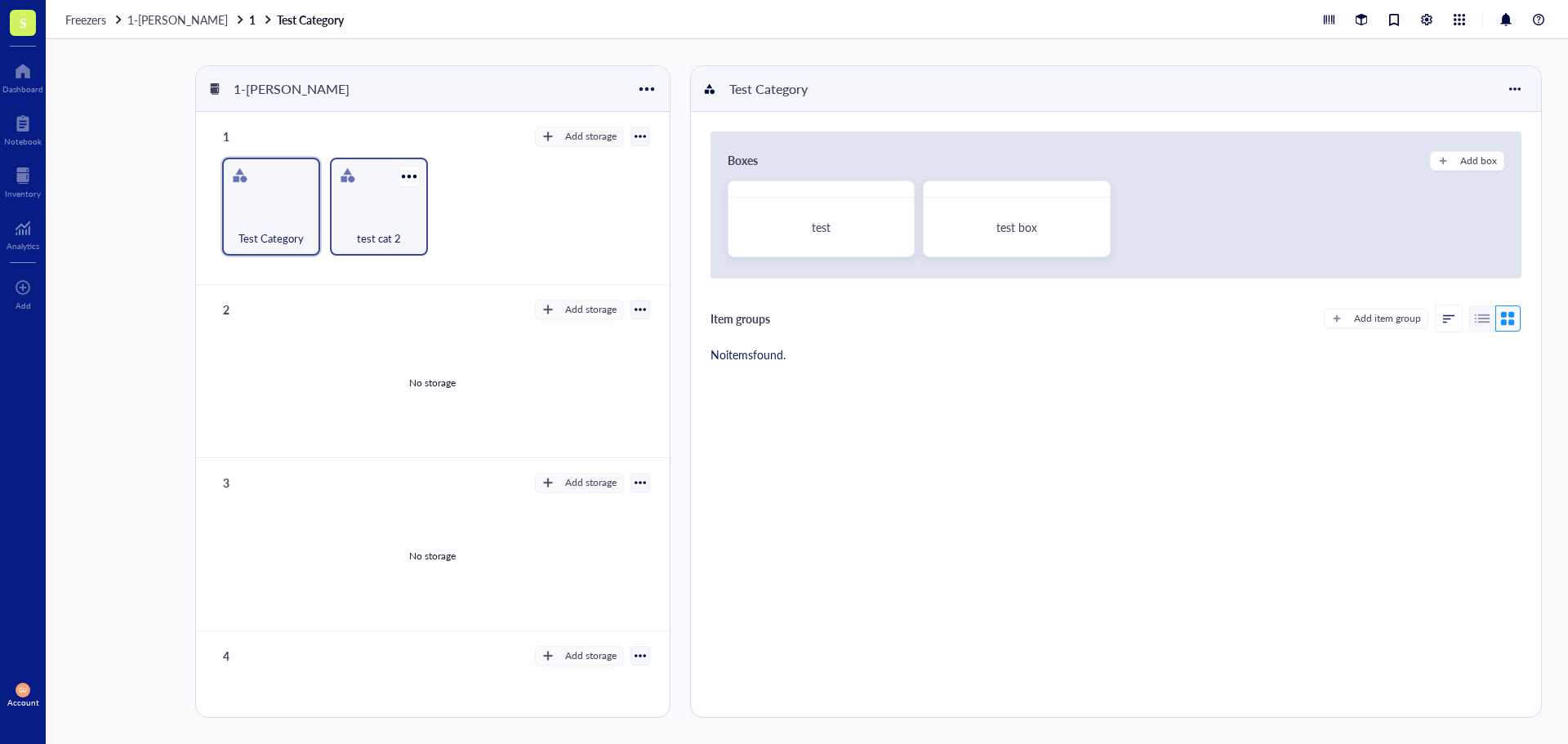
click at [339, 236] on div "test cat 2" at bounding box center [378, 229] width 82 height 36
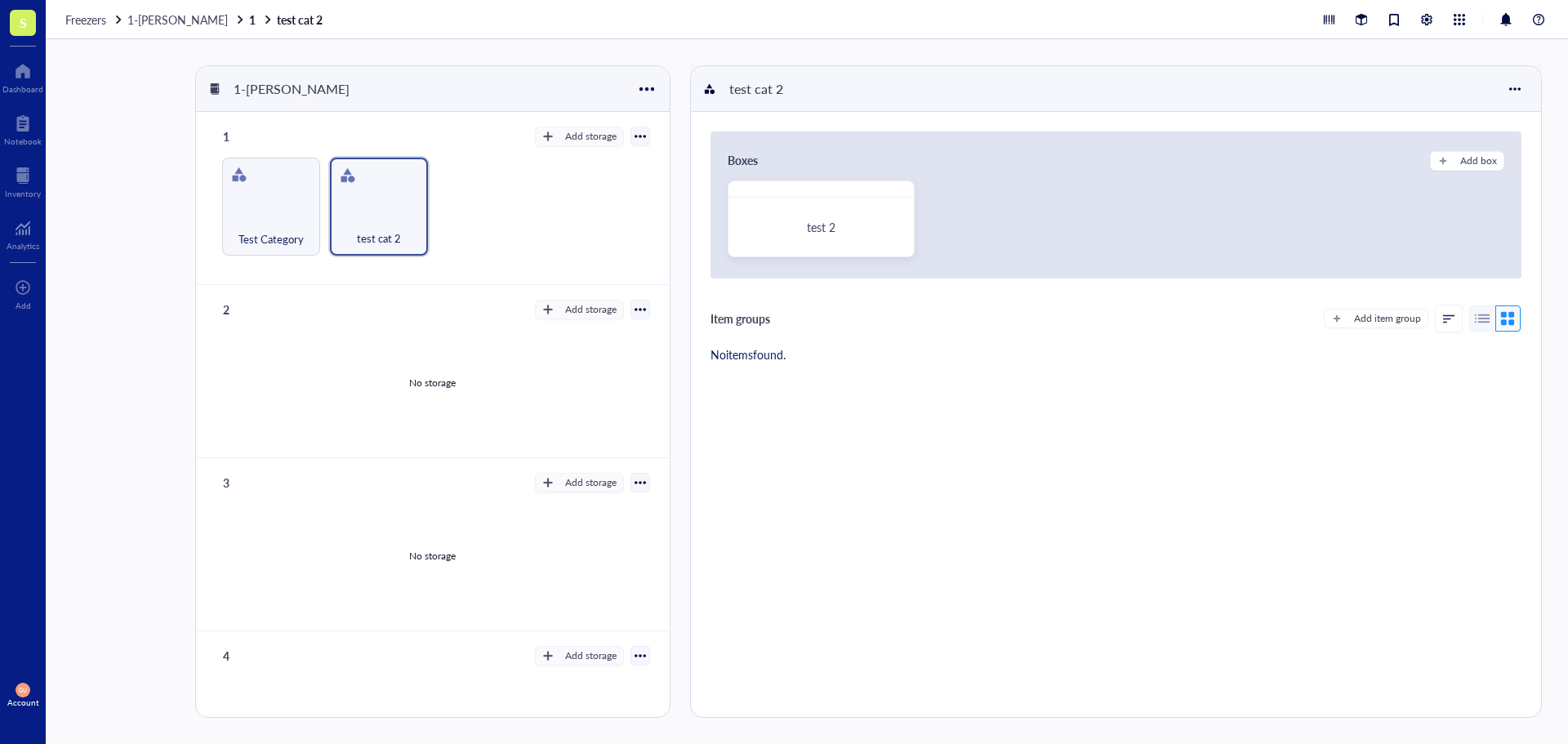
scroll to position [74, 0]
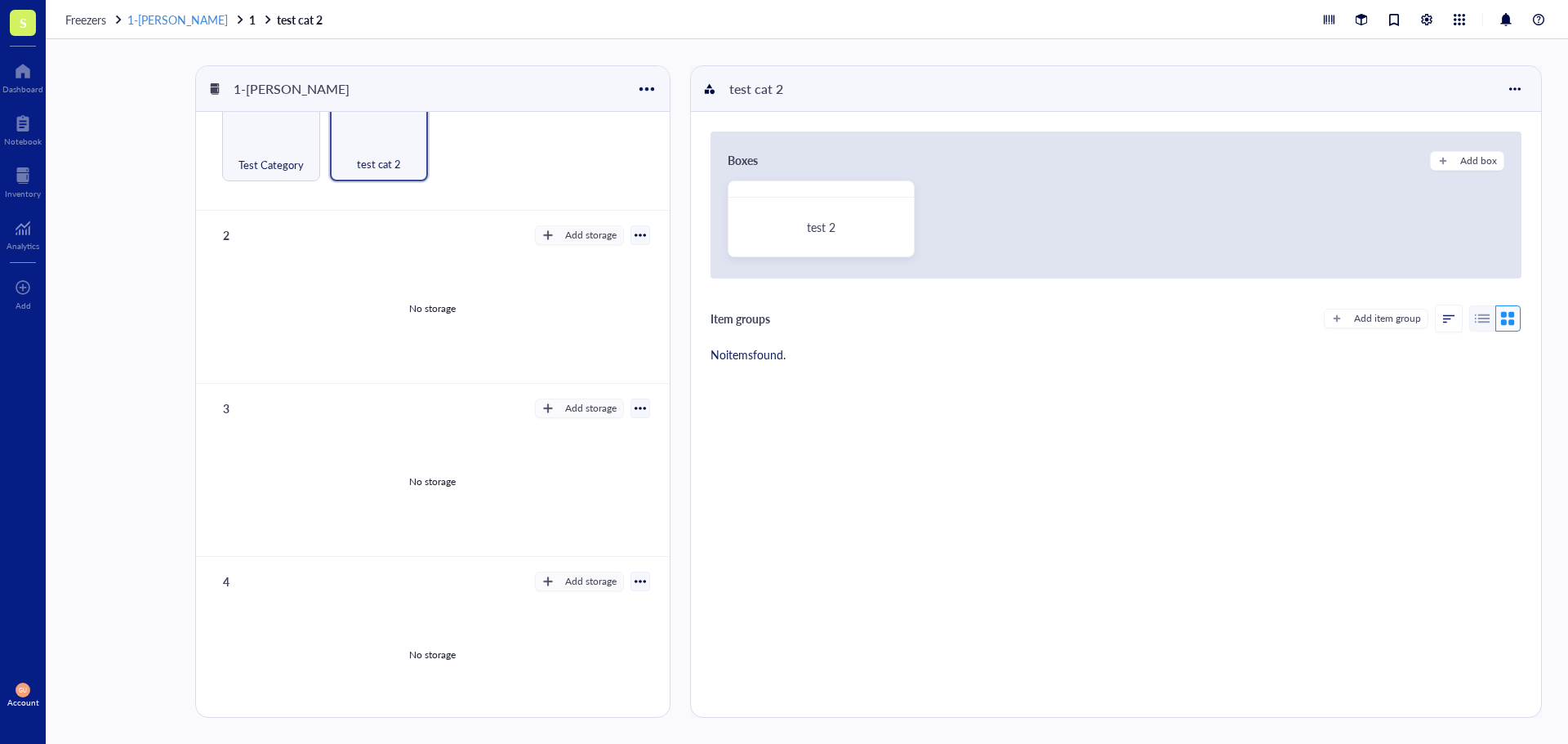
click at [160, 23] on span "1-[PERSON_NAME]" at bounding box center [177, 19] width 100 height 17
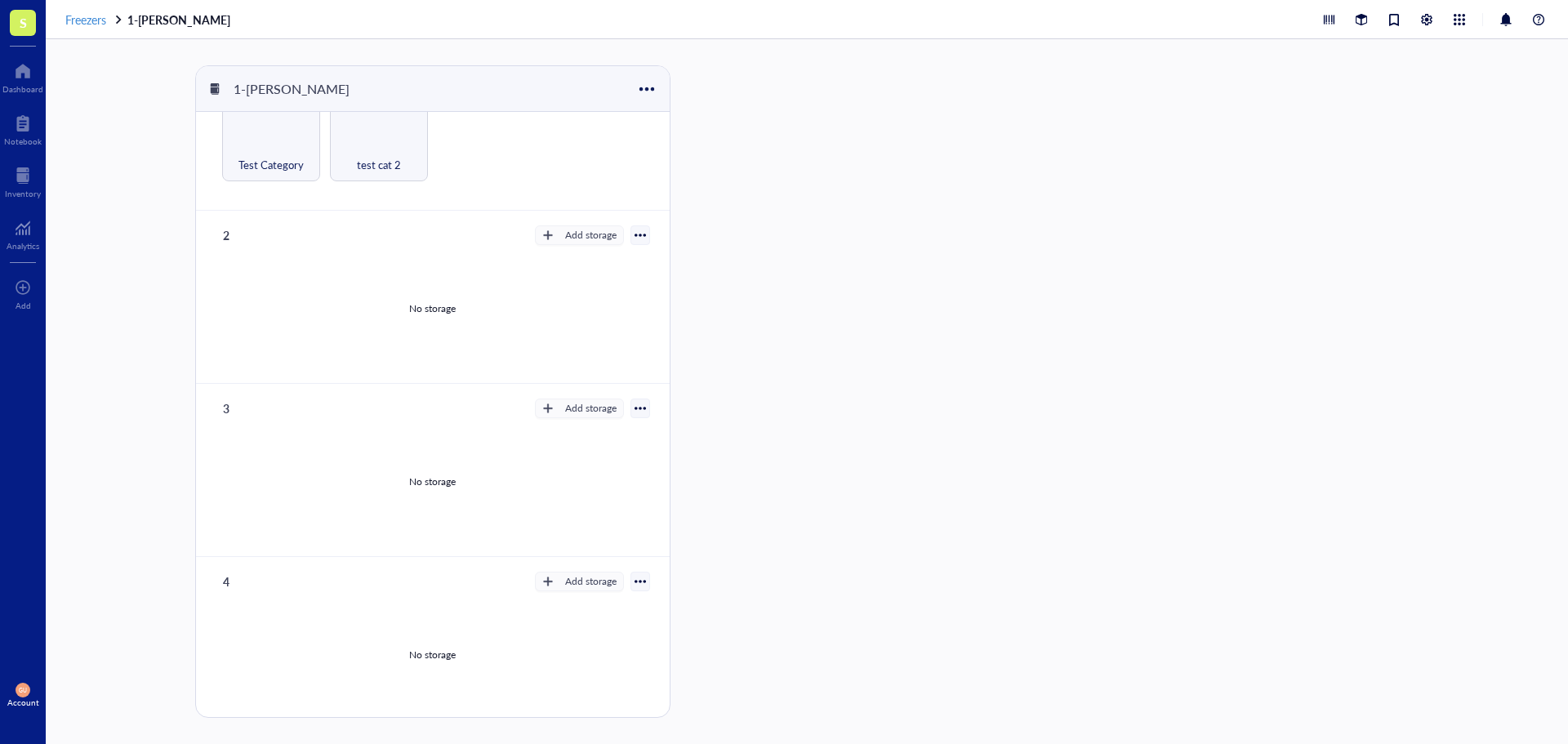
click at [82, 18] on span "Freezers" at bounding box center [85, 19] width 40 height 17
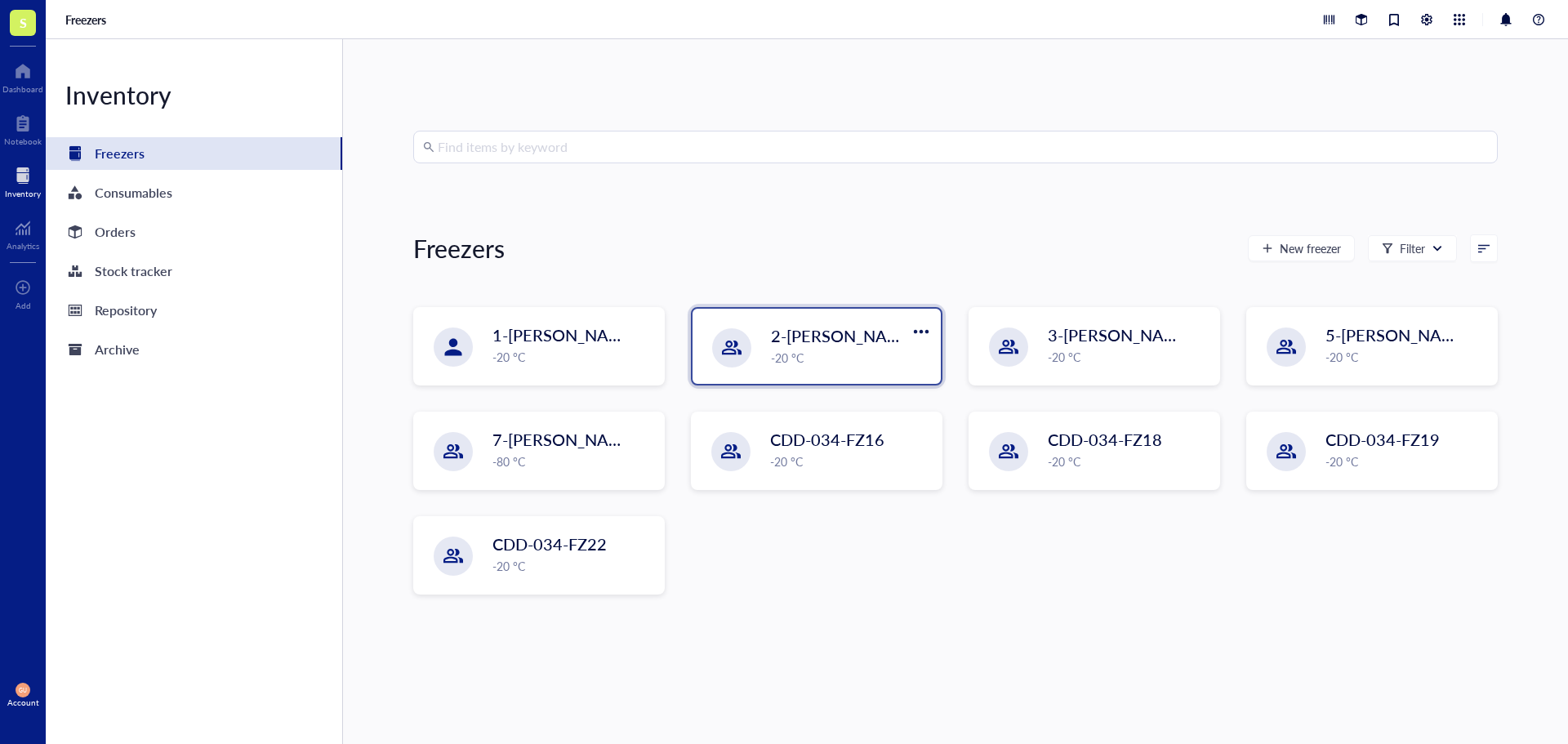
click at [791, 313] on div "2-Angelina Snowlie -20 °C" at bounding box center [817, 346] width 248 height 75
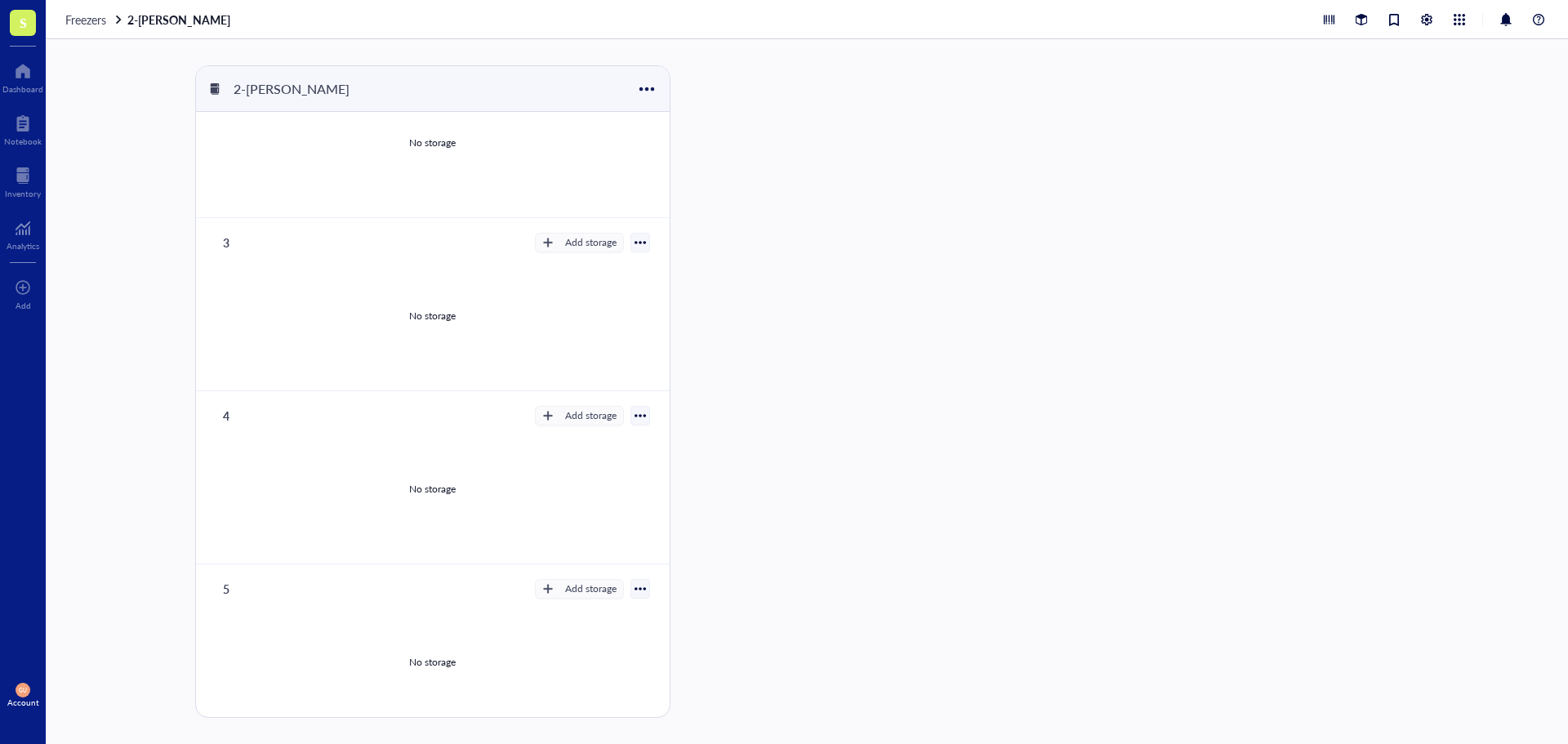
scroll to position [247, 0]
click at [85, 27] on div "Freezers 2-[PERSON_NAME]" at bounding box center [807, 19] width 1522 height 39
click at [88, 21] on span "Freezers" at bounding box center [85, 19] width 40 height 17
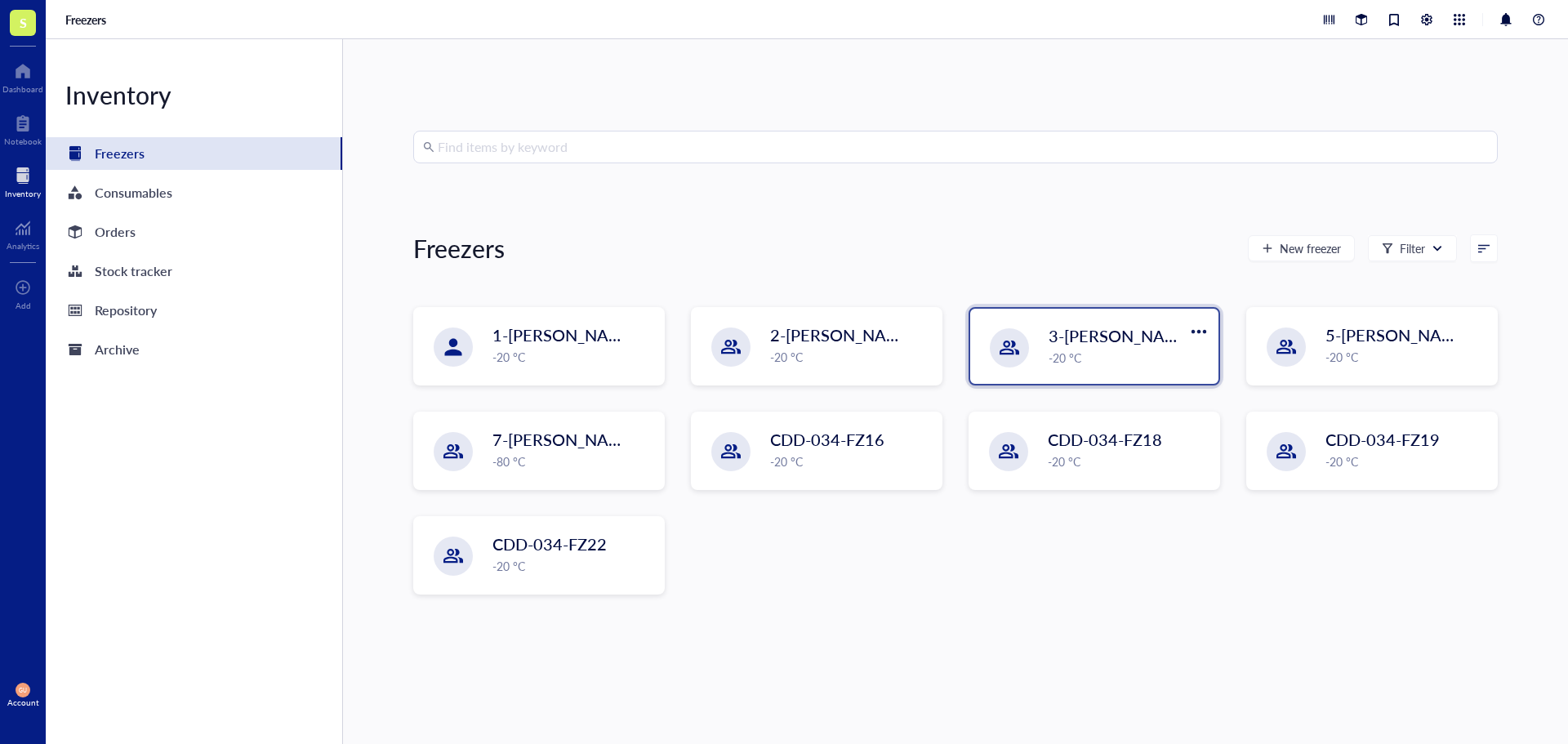
click at [1100, 323] on div "3-[PERSON_NAME] -20 °C" at bounding box center [1094, 346] width 248 height 75
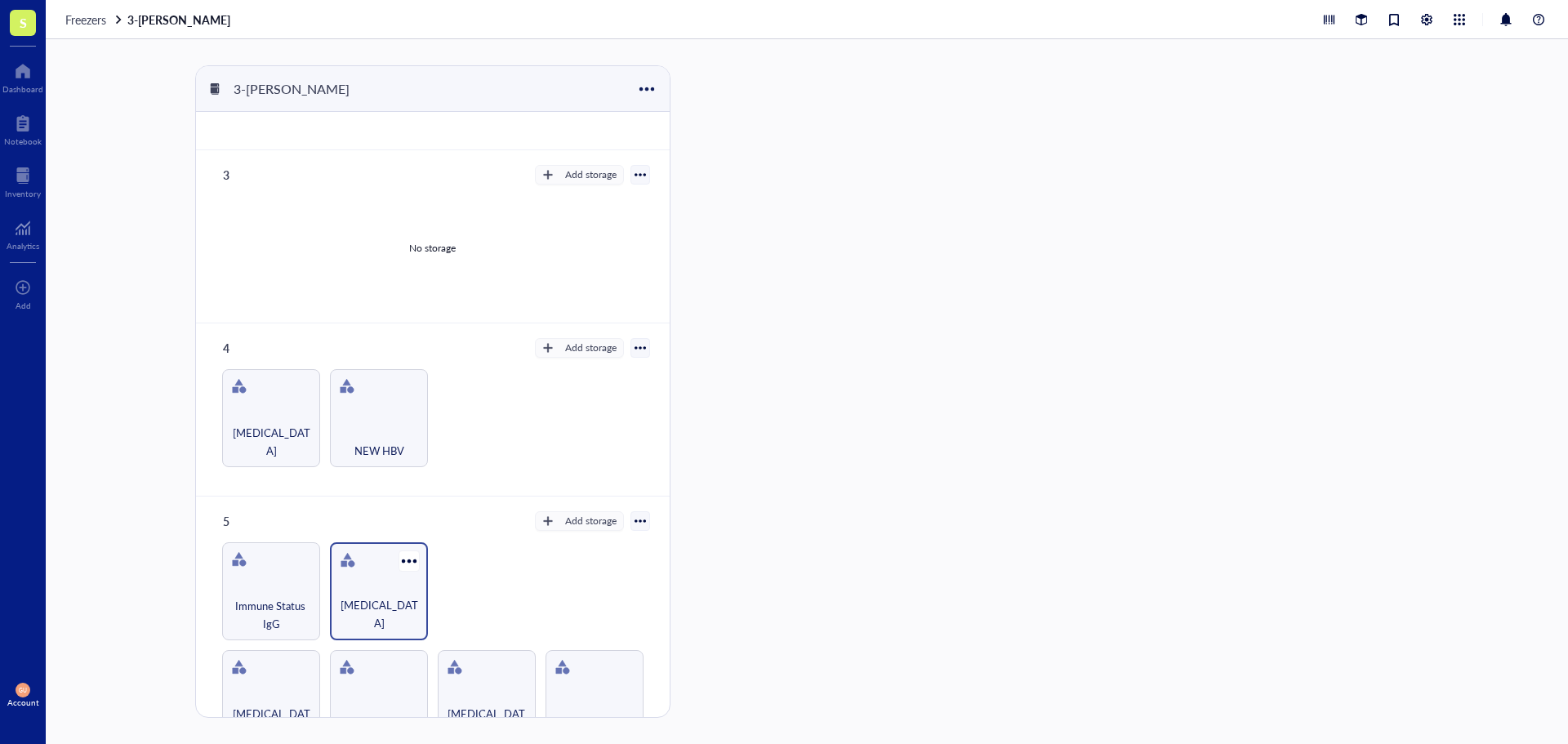
scroll to position [442, 0]
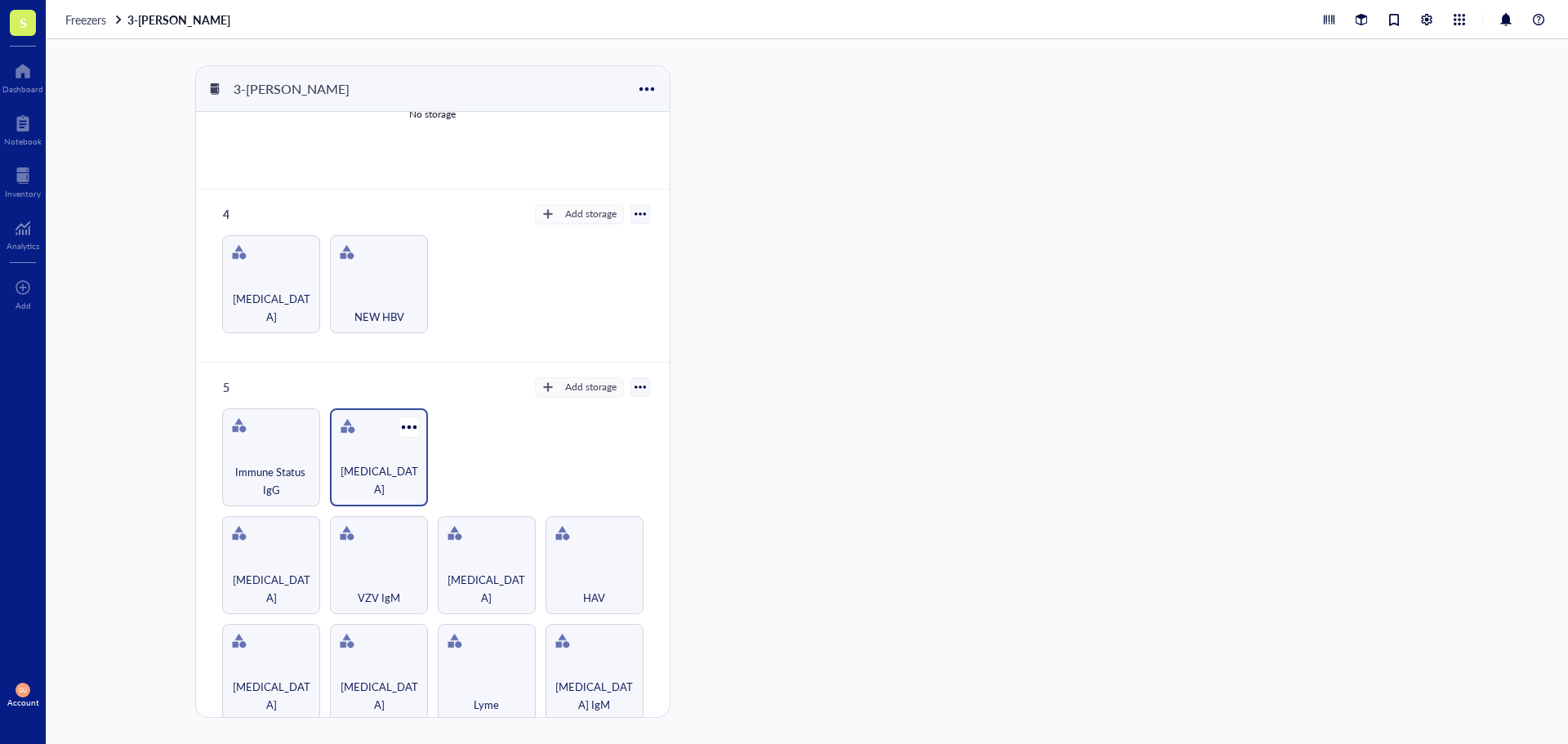
click at [353, 476] on div "[MEDICAL_DATA]" at bounding box center [378, 479] width 82 height 36
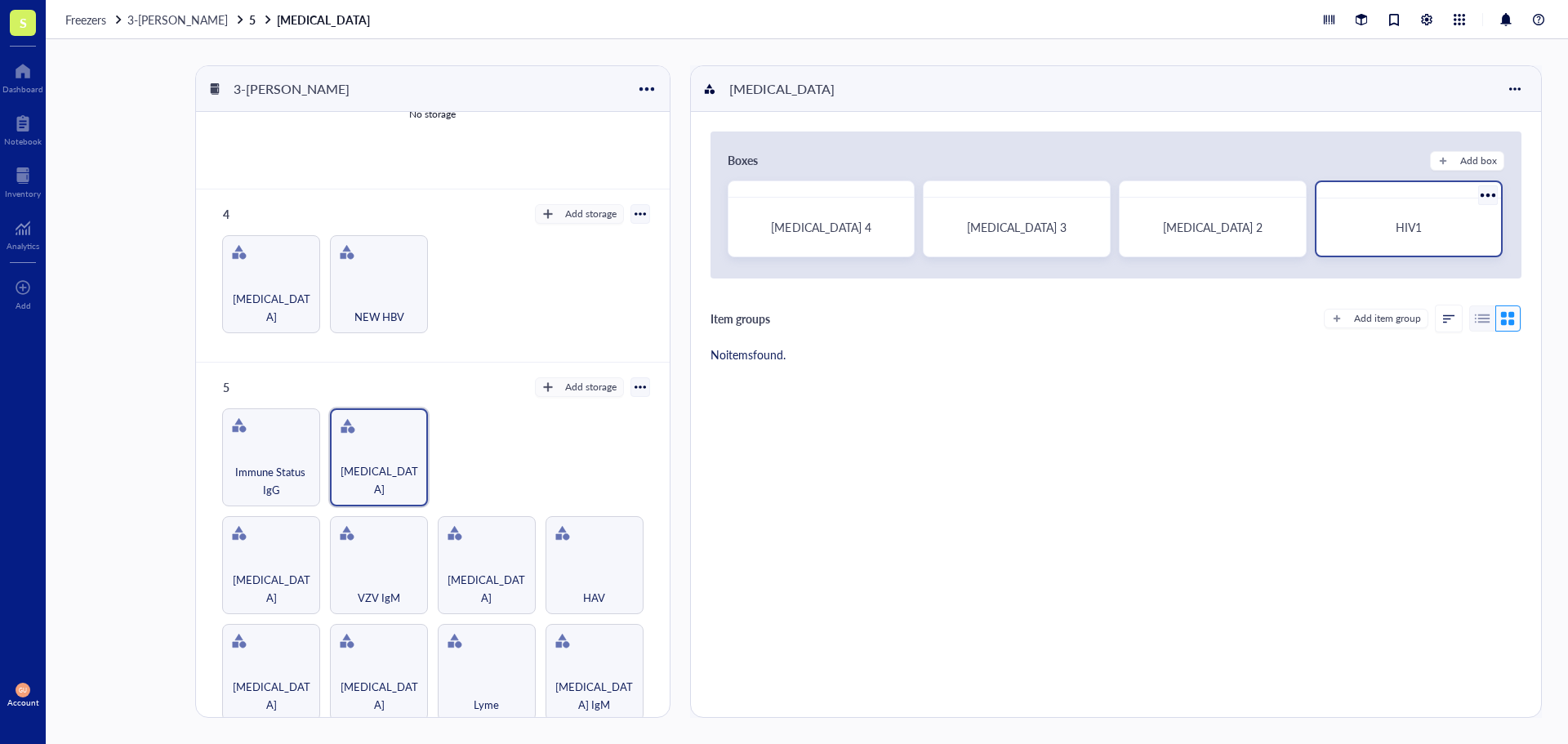
click at [1384, 230] on div "HIV1" at bounding box center [1408, 227] width 145 height 15
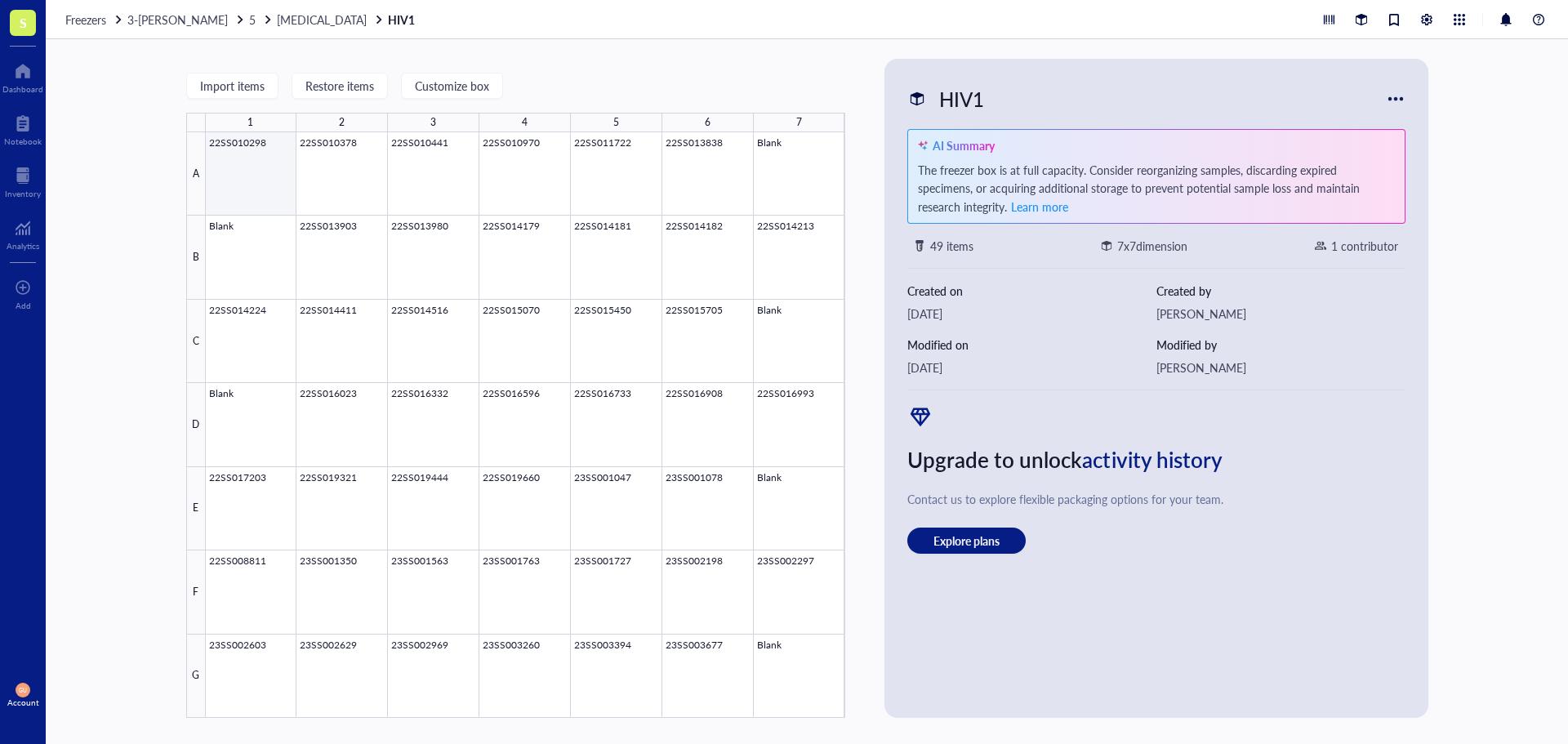
click at [218, 163] on div at bounding box center [525, 424] width 639 height 585
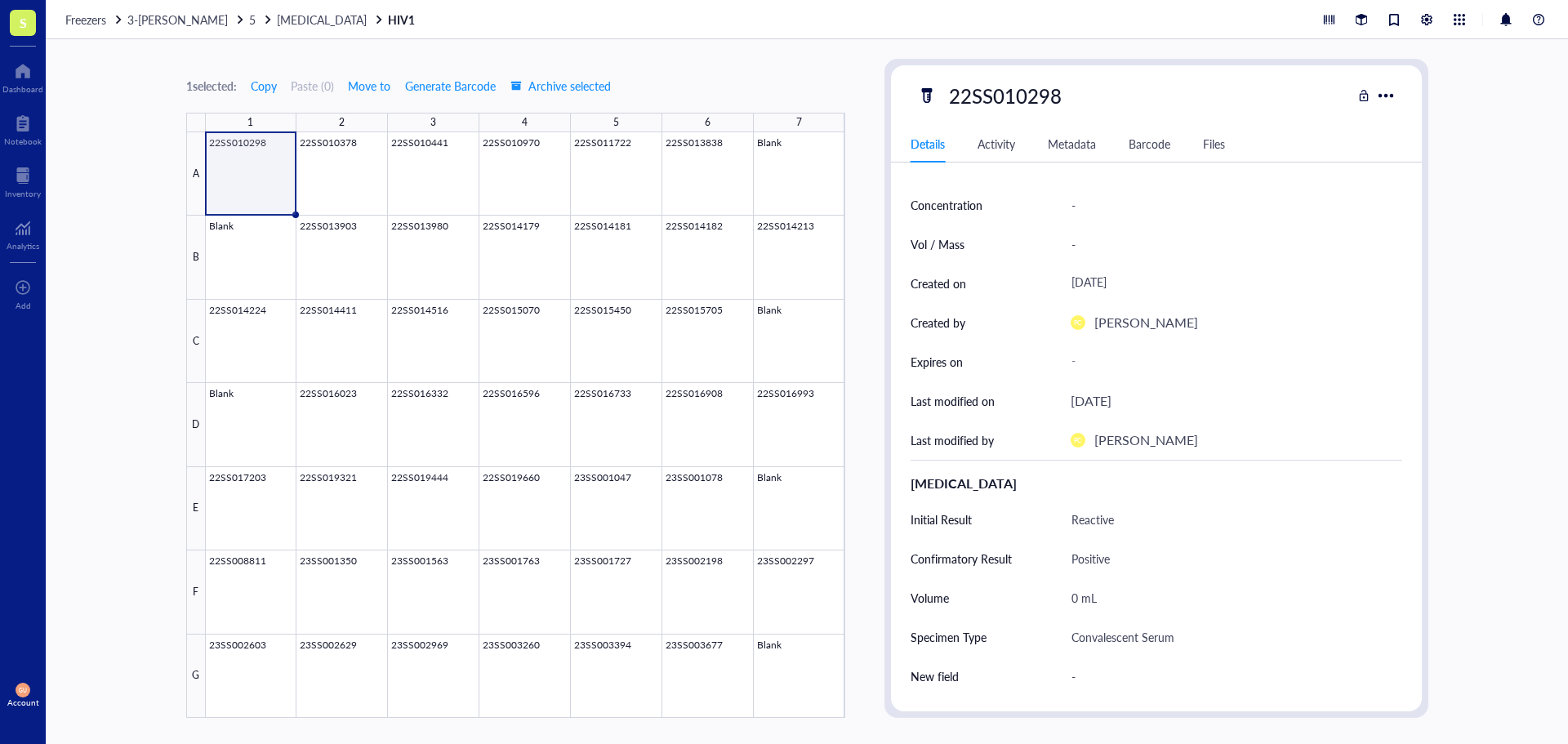
scroll to position [51, 0]
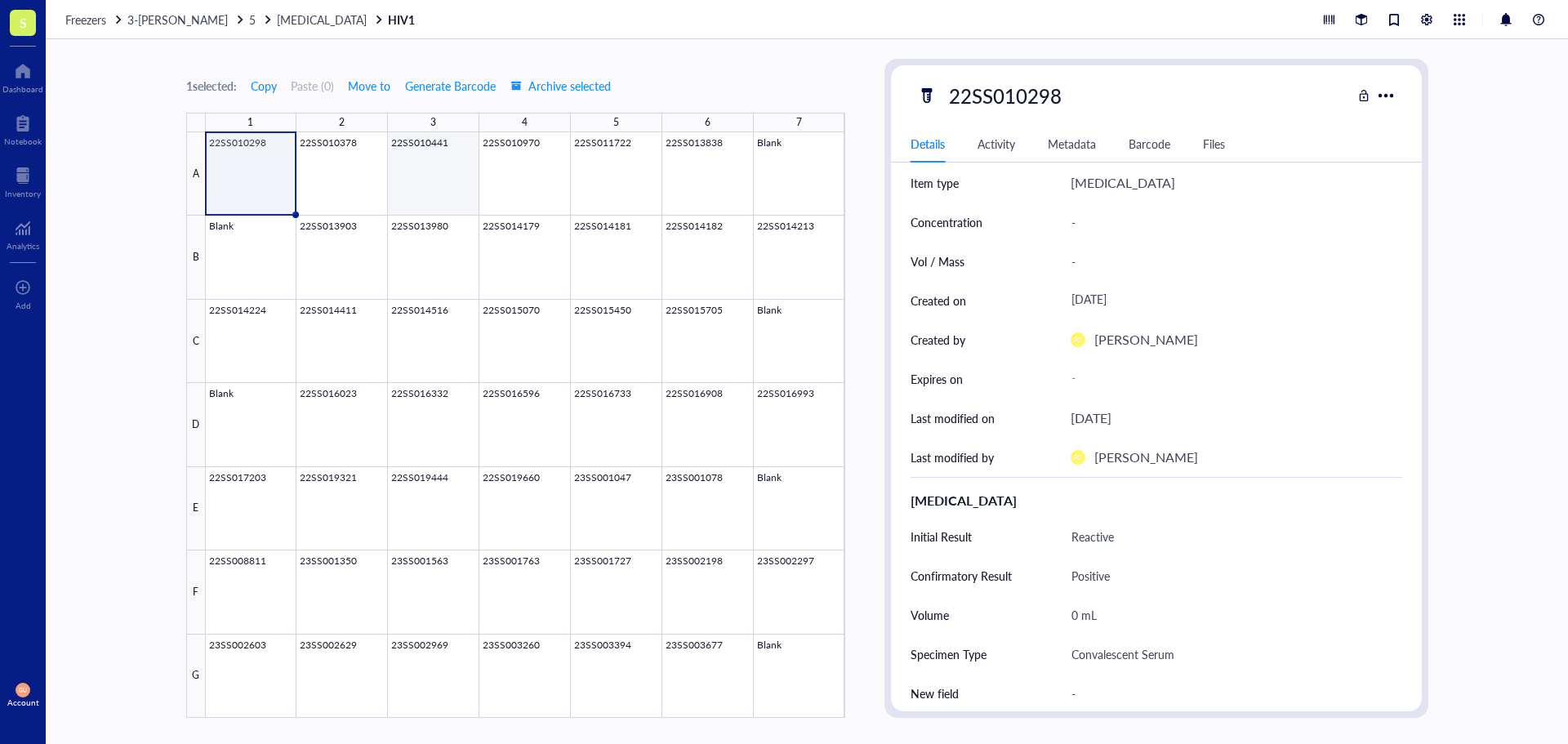
click at [435, 188] on div at bounding box center [525, 424] width 639 height 585
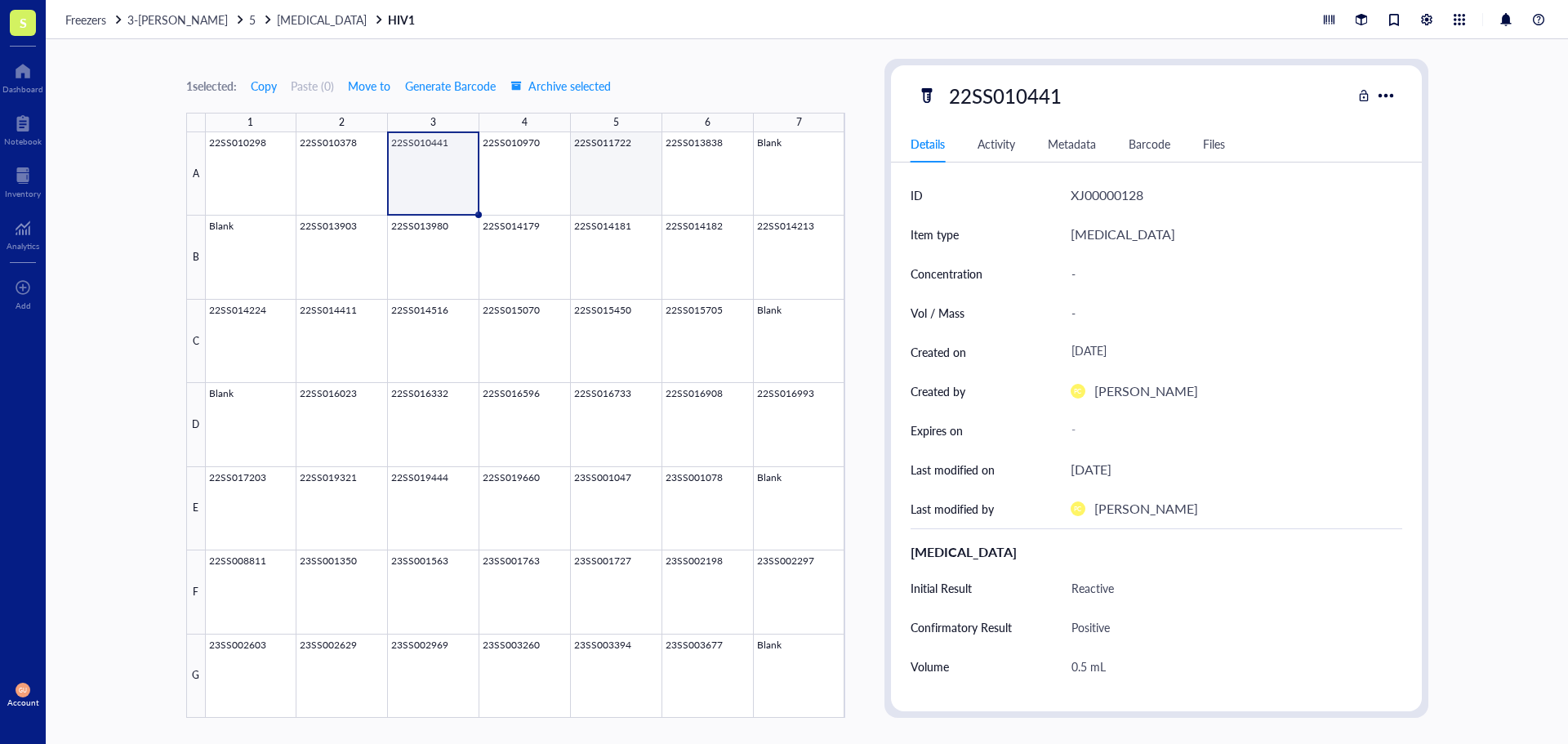
click at [621, 199] on div at bounding box center [525, 424] width 639 height 585
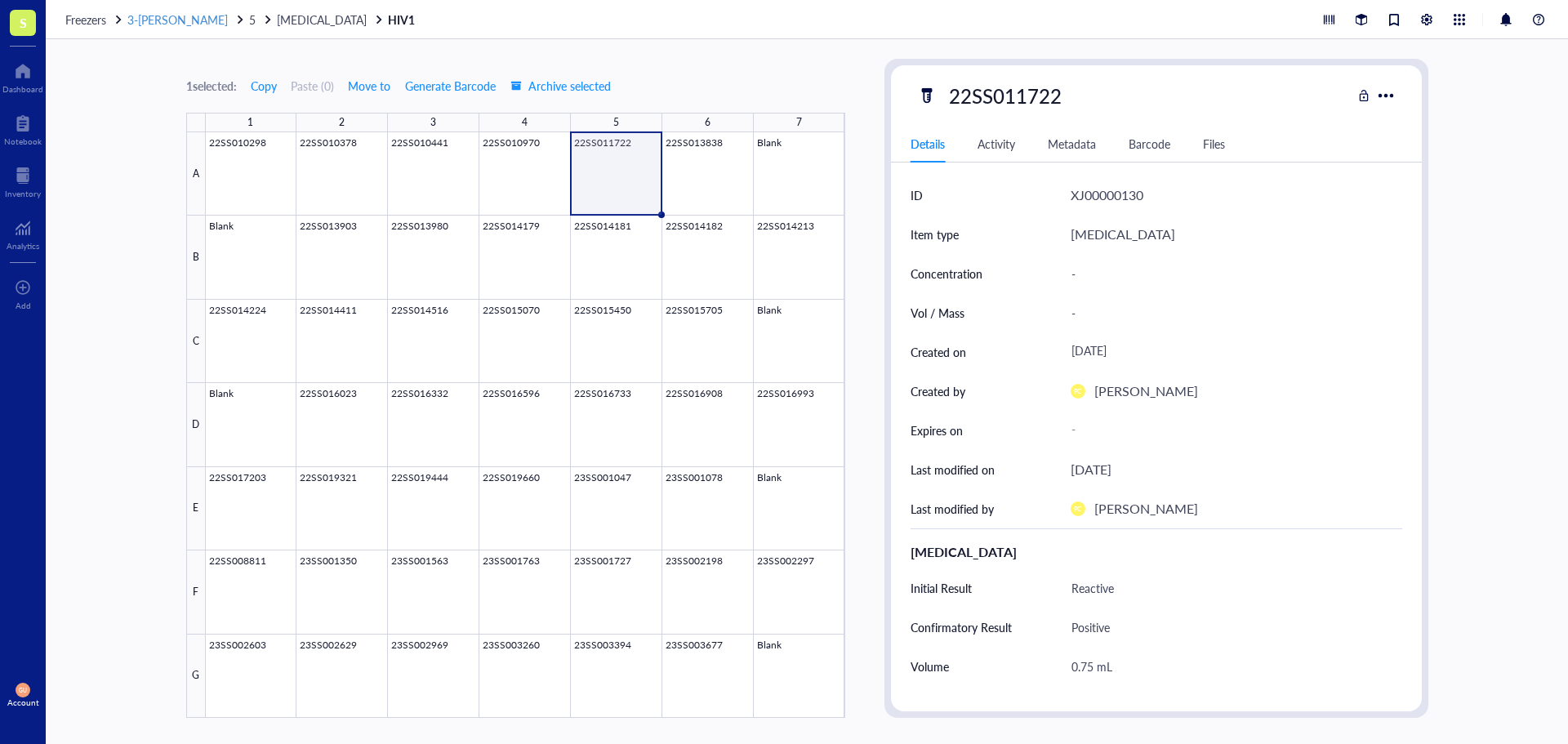
click at [175, 12] on span "3-[PERSON_NAME]" at bounding box center [177, 19] width 100 height 17
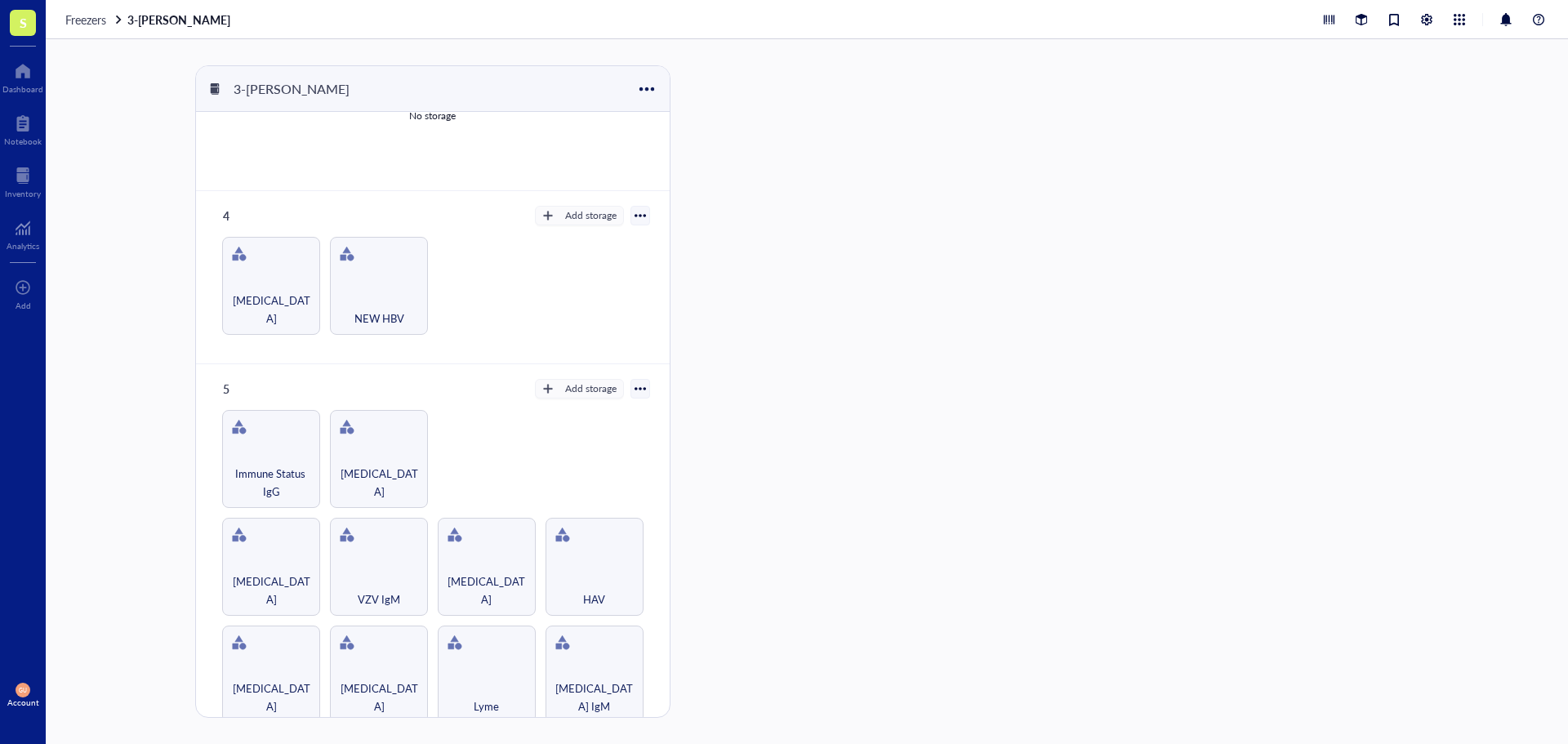
scroll to position [442, 0]
click at [386, 489] on span "[MEDICAL_DATA]" at bounding box center [378, 479] width 82 height 36
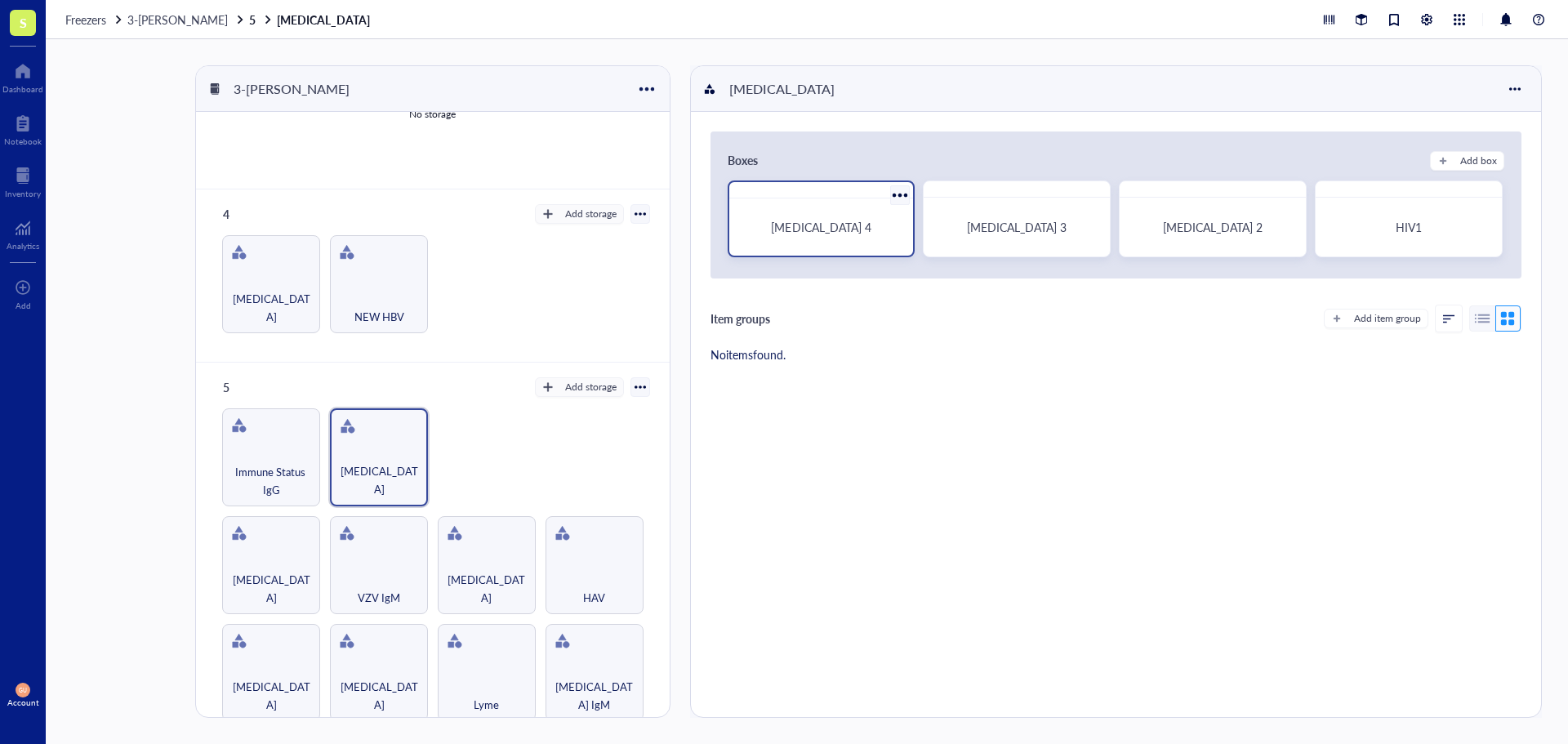
click at [849, 216] on div "[MEDICAL_DATA] 4" at bounding box center [821, 227] width 172 height 44
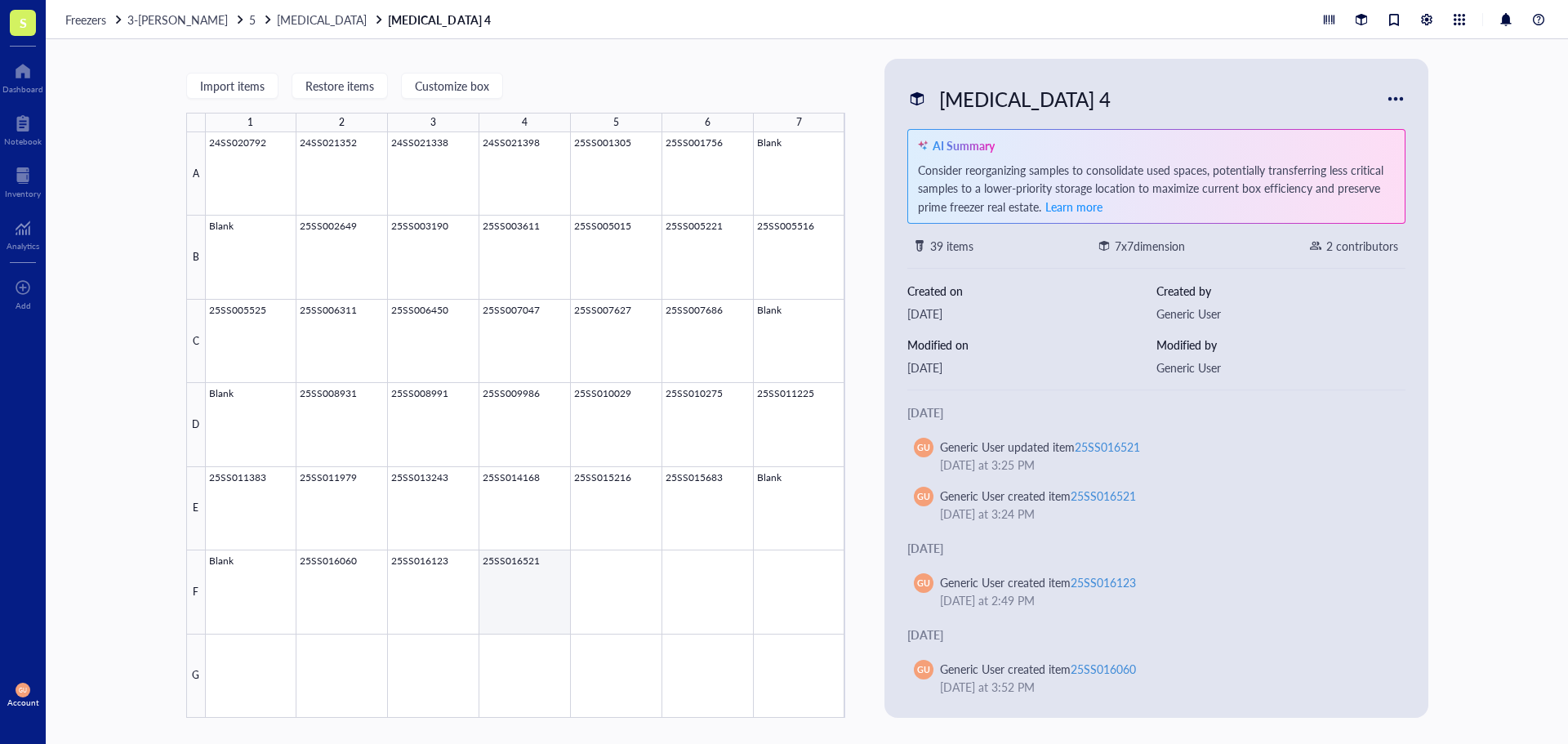
click at [502, 598] on div at bounding box center [525, 424] width 639 height 585
type textarea "Keep everyone on the same page…"
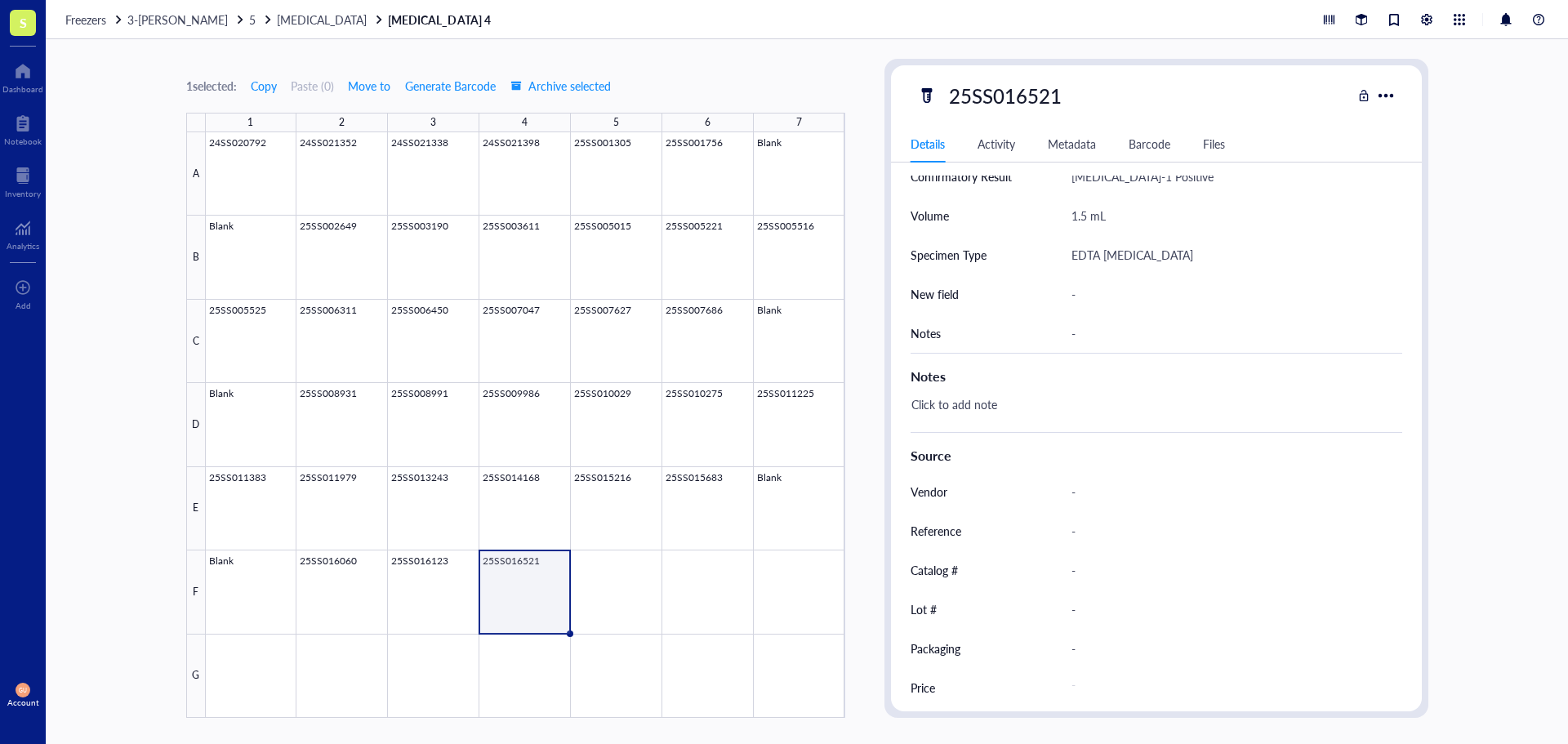
scroll to position [460, 0]
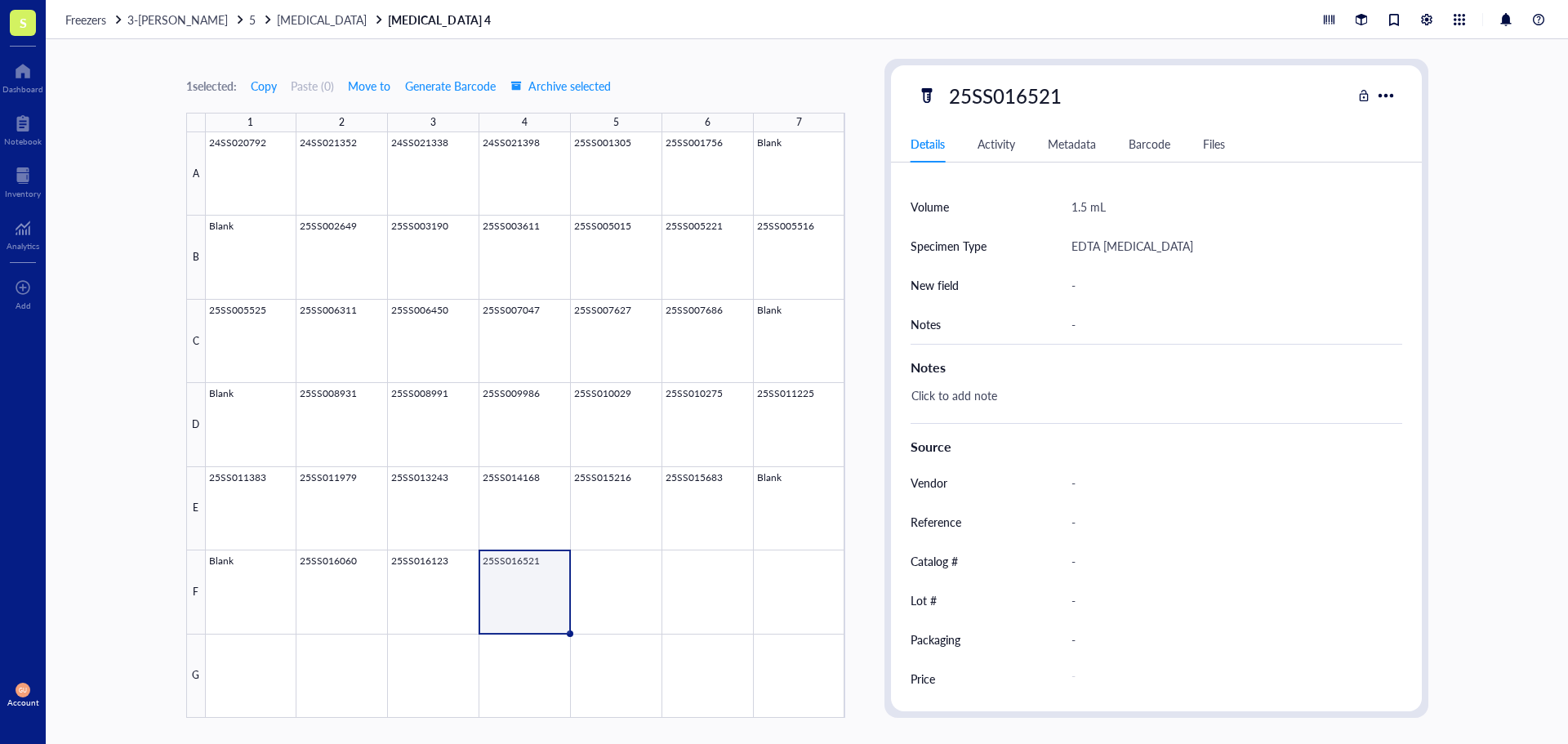
click at [176, 29] on div "Freezers 3-Chillie Nelson 5 HIV HIV 4" at bounding box center [807, 19] width 1522 height 39
click at [166, 26] on span "3-[PERSON_NAME]" at bounding box center [177, 19] width 100 height 17
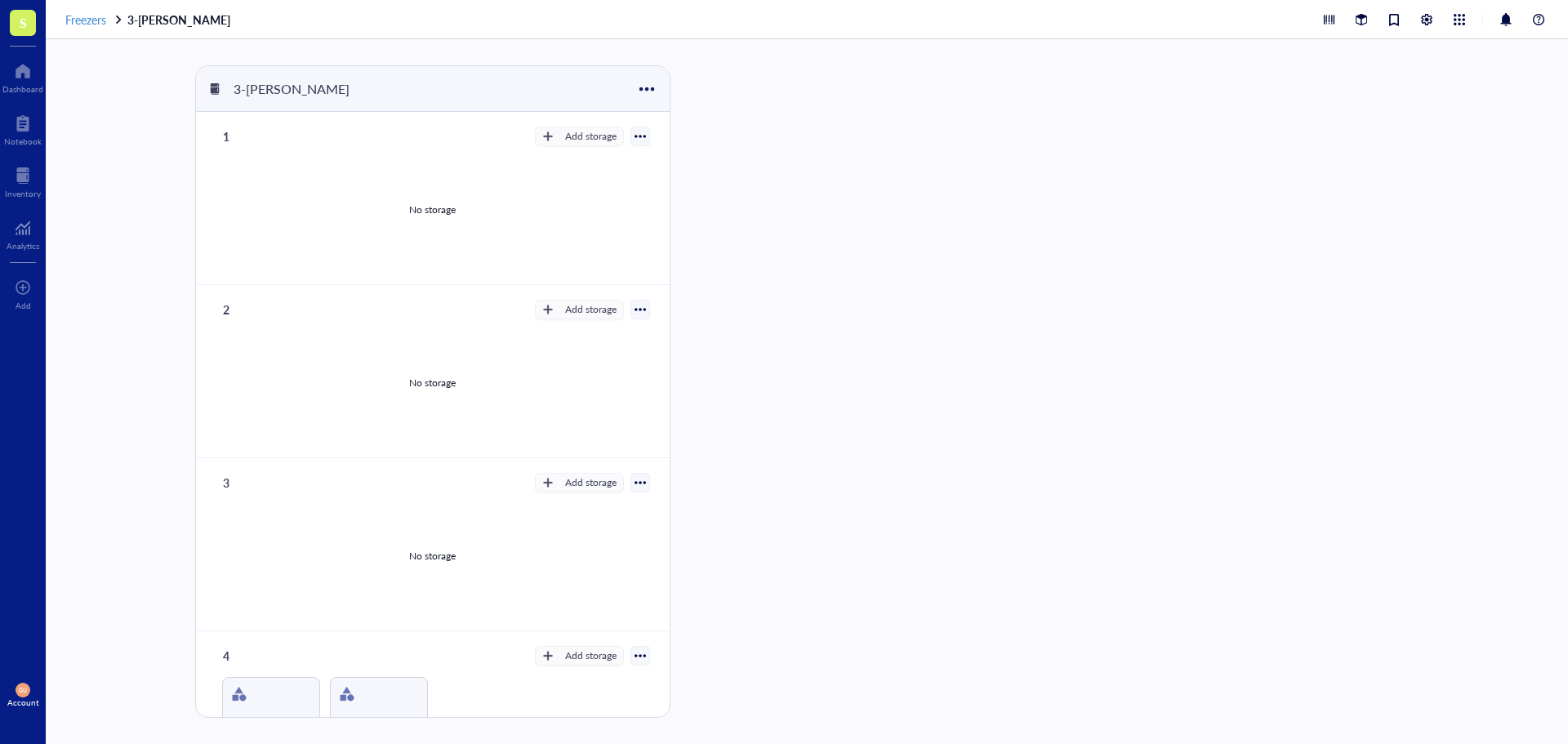
click at [99, 17] on span "Freezers" at bounding box center [85, 19] width 40 height 17
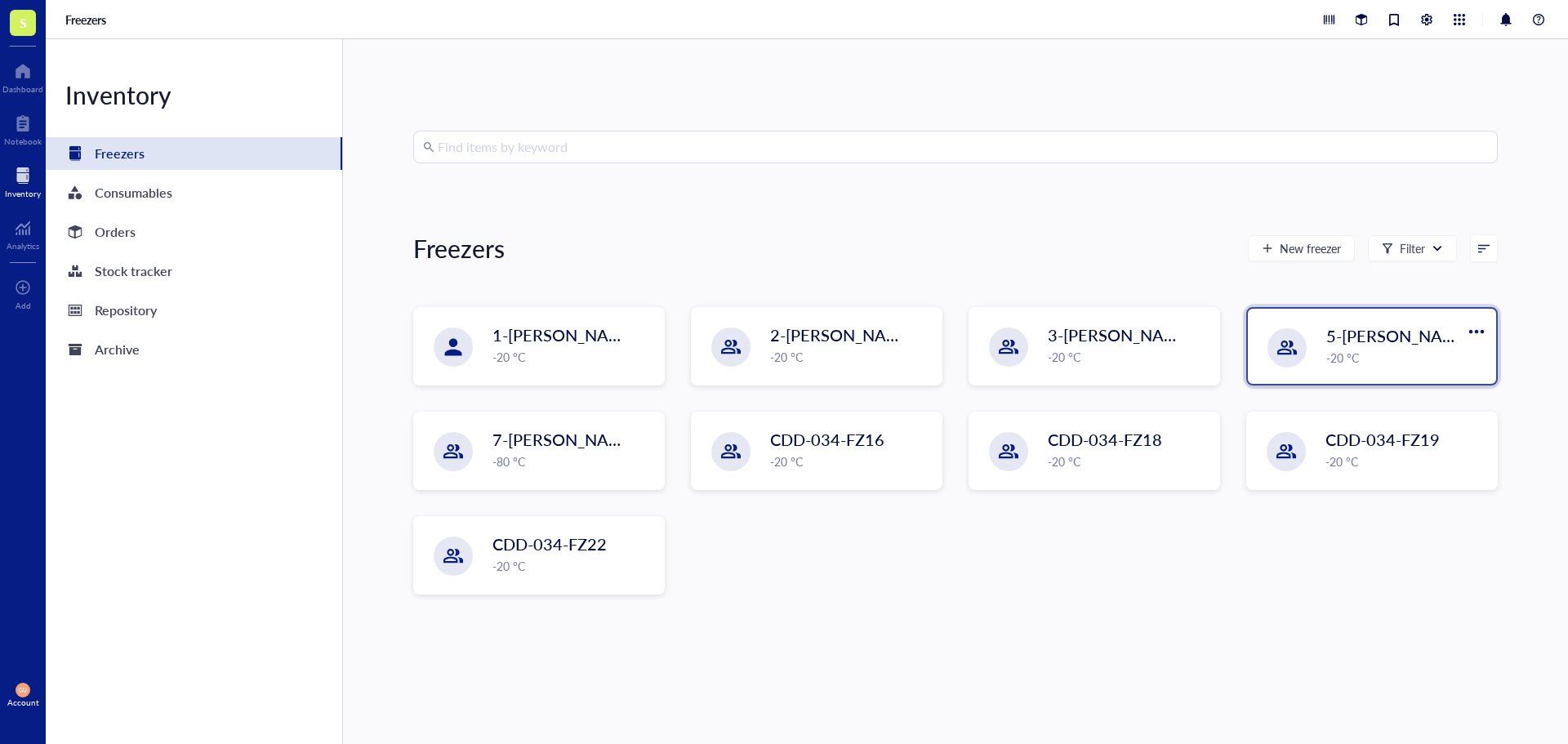
click at [1350, 357] on div "-20 °C" at bounding box center [1406, 358] width 160 height 18
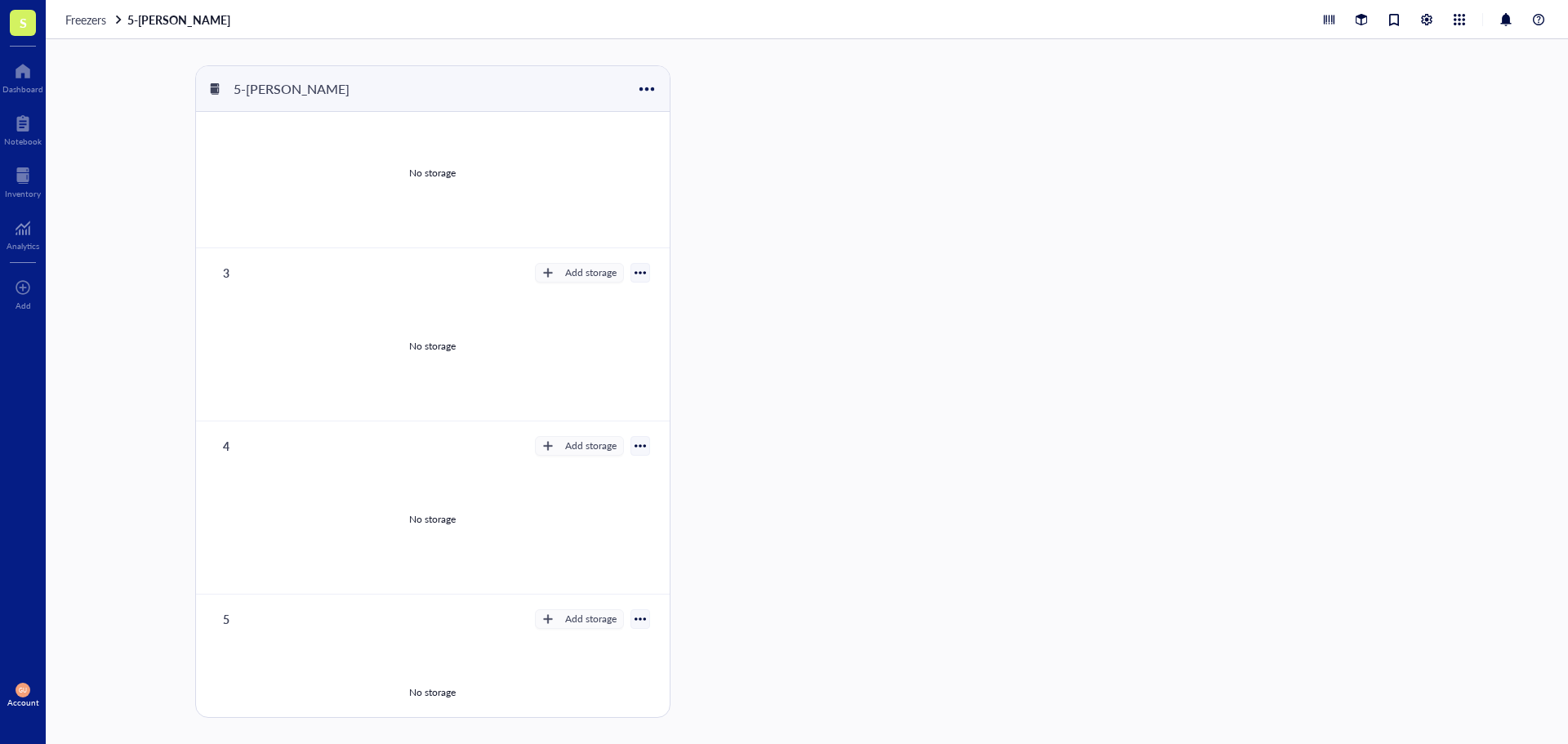
scroll to position [247, 0]
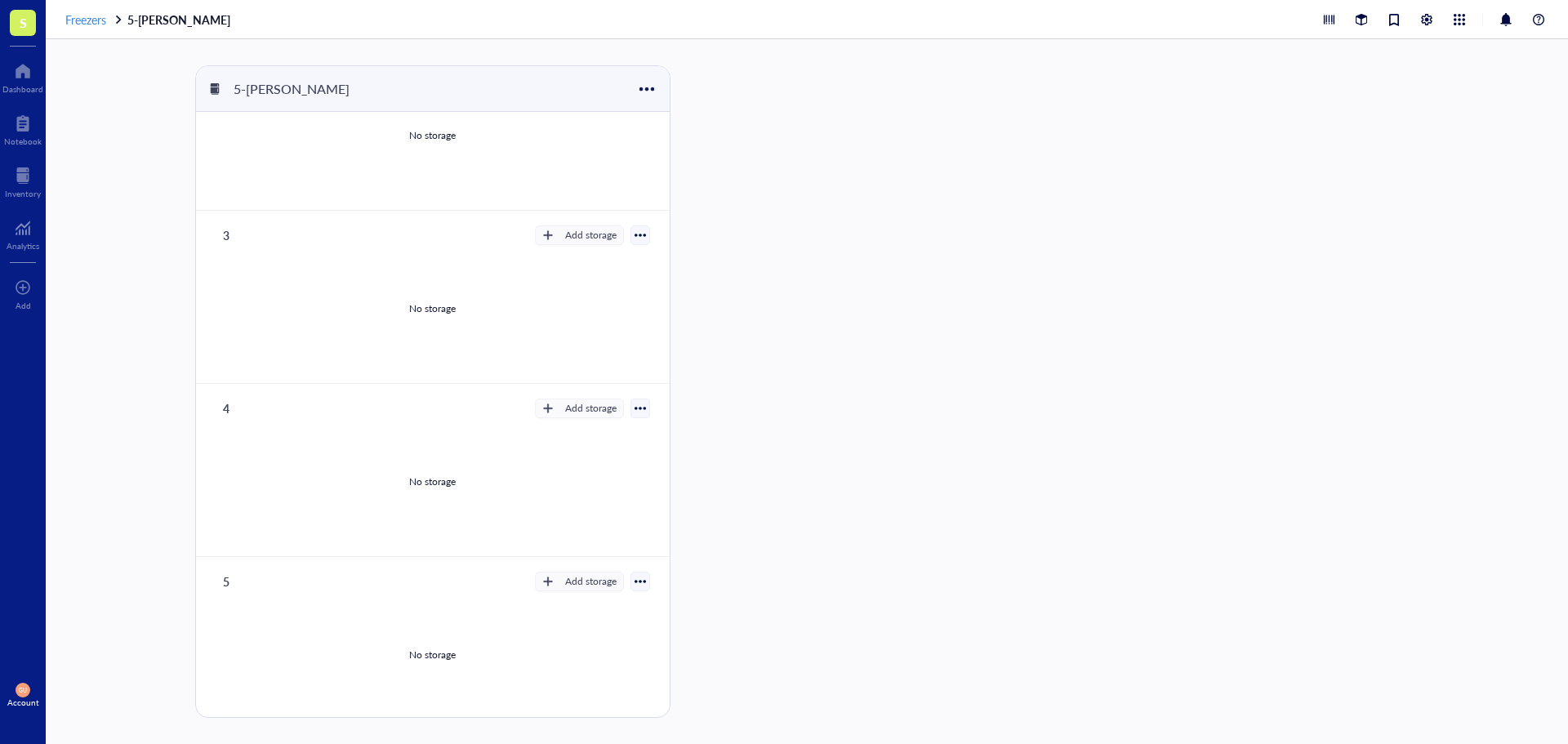
click at [80, 18] on span "Freezers" at bounding box center [85, 19] width 40 height 17
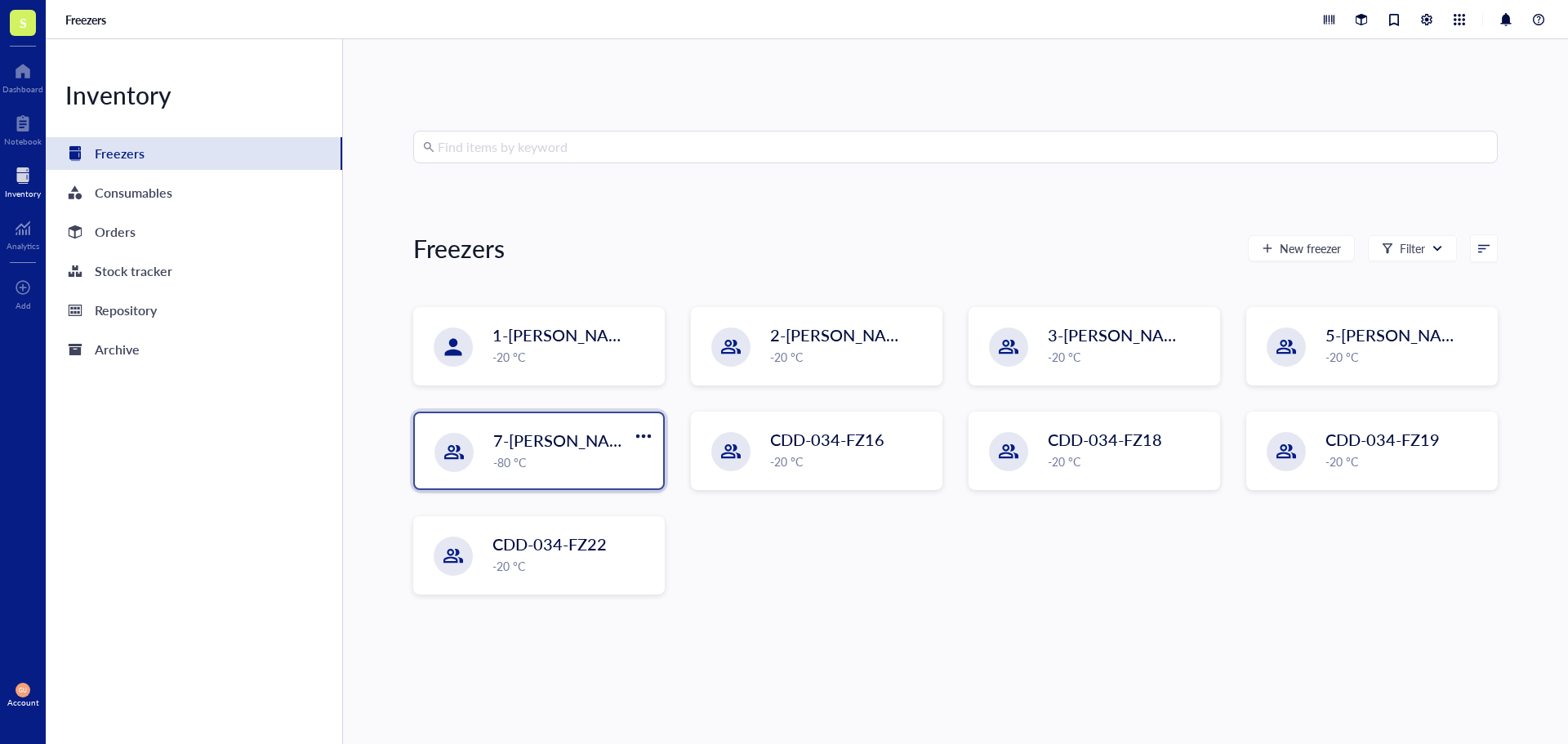
click at [573, 472] on div "7-[PERSON_NAME] -80 °C" at bounding box center [539, 451] width 248 height 75
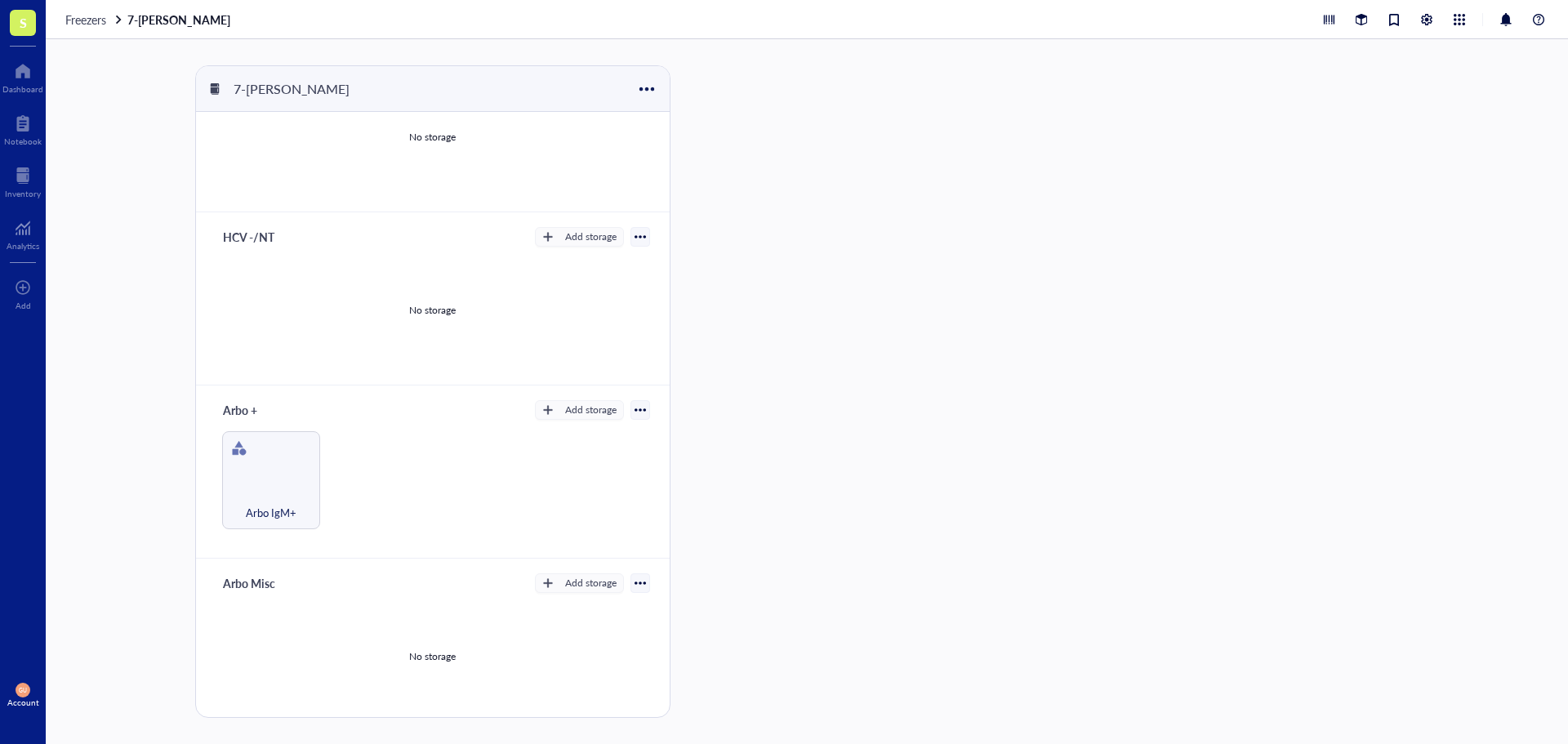
scroll to position [247, 0]
click at [283, 505] on span "Arbo IgM+" at bounding box center [271, 511] width 51 height 18
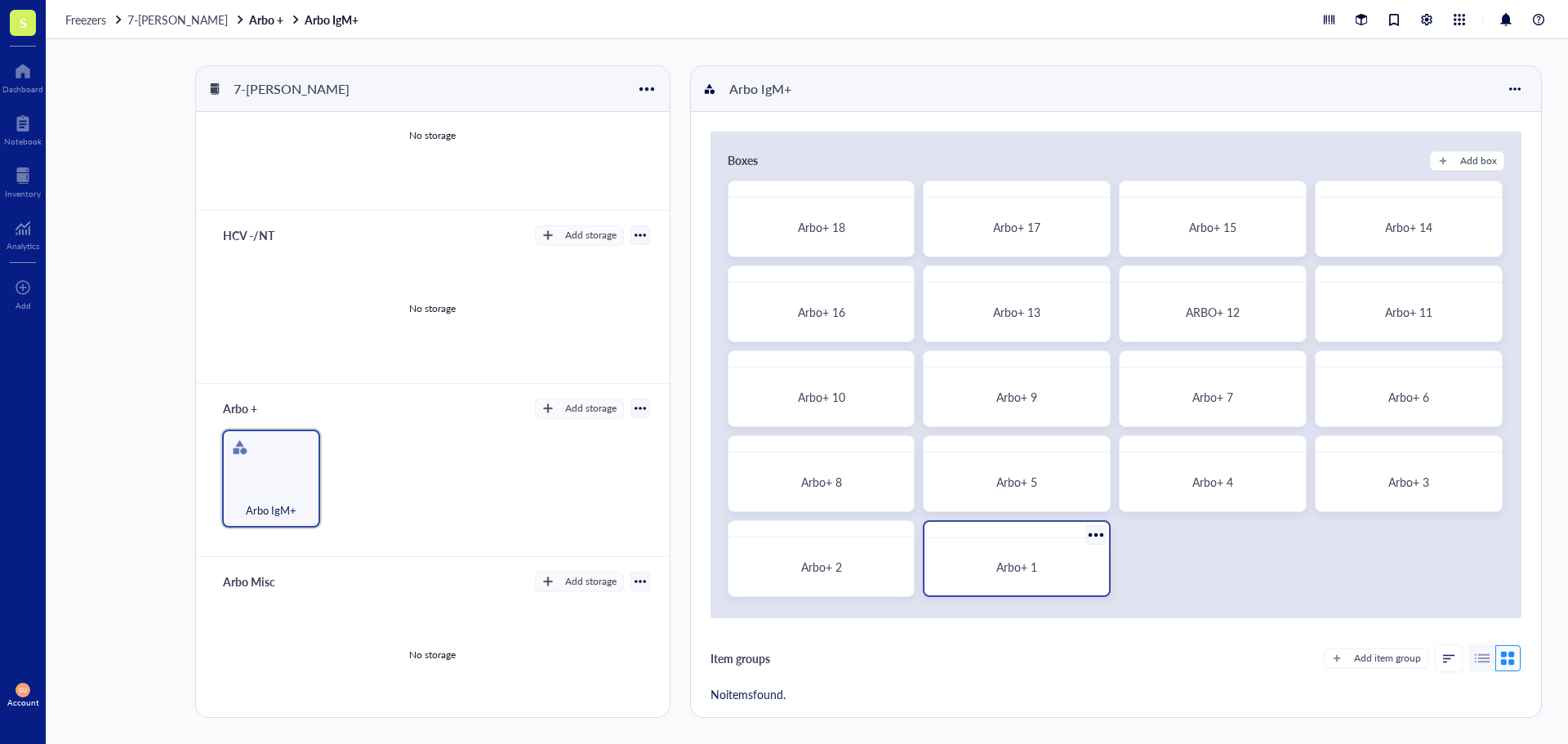
click at [1006, 557] on div "Arbo+ 1" at bounding box center [1017, 567] width 172 height 44
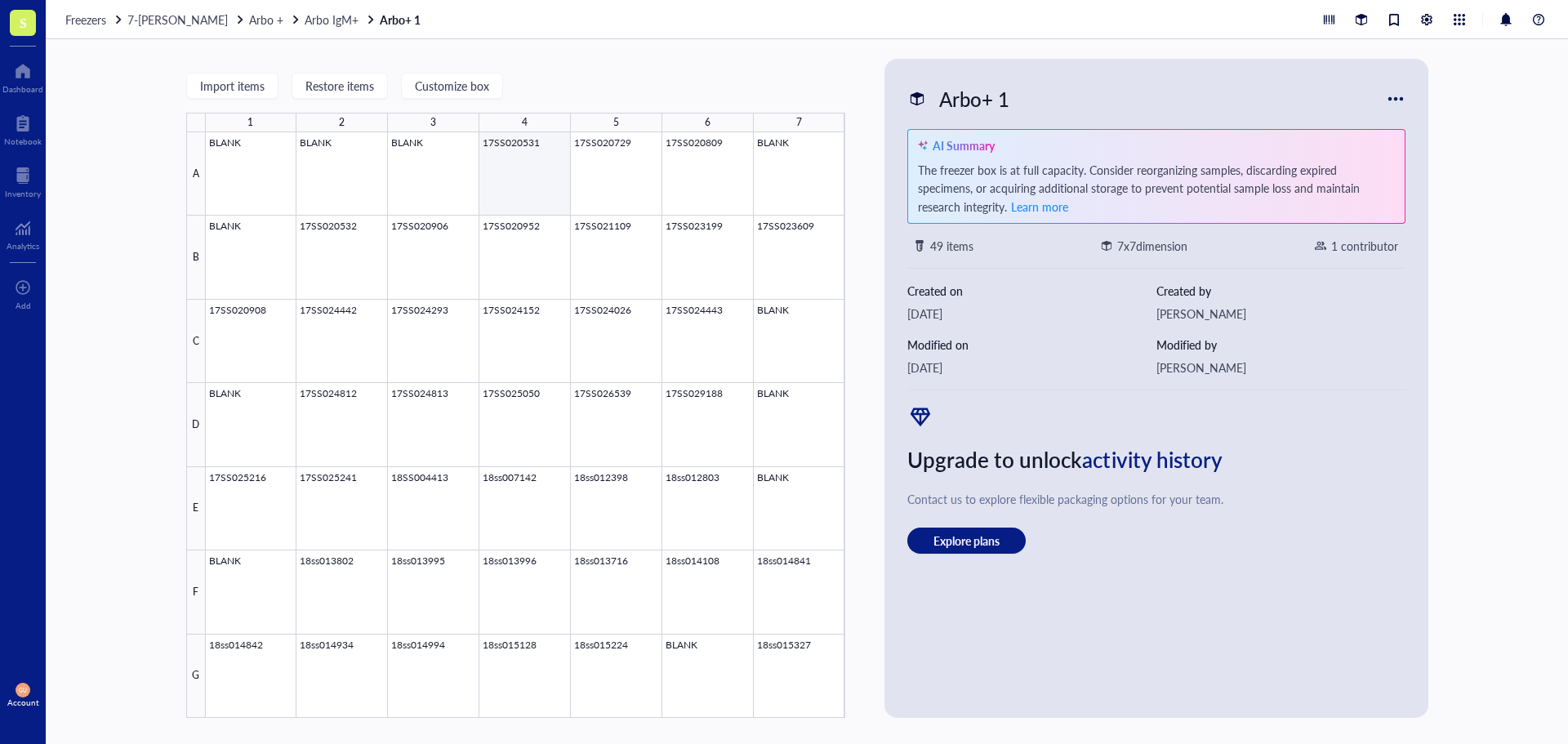
click at [519, 158] on div at bounding box center [525, 424] width 639 height 585
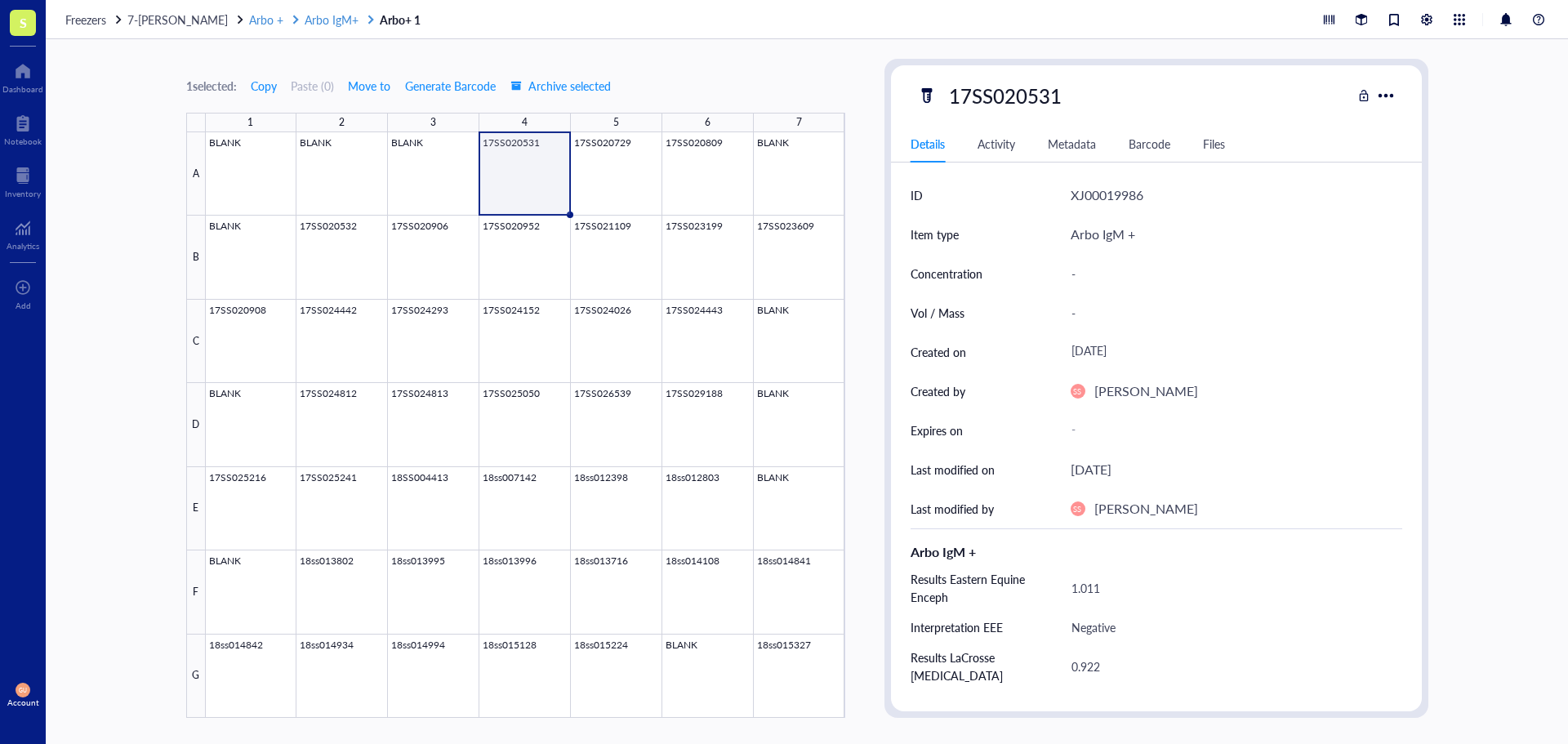
click at [301, 21] on div at bounding box center [296, 19] width 11 height 11
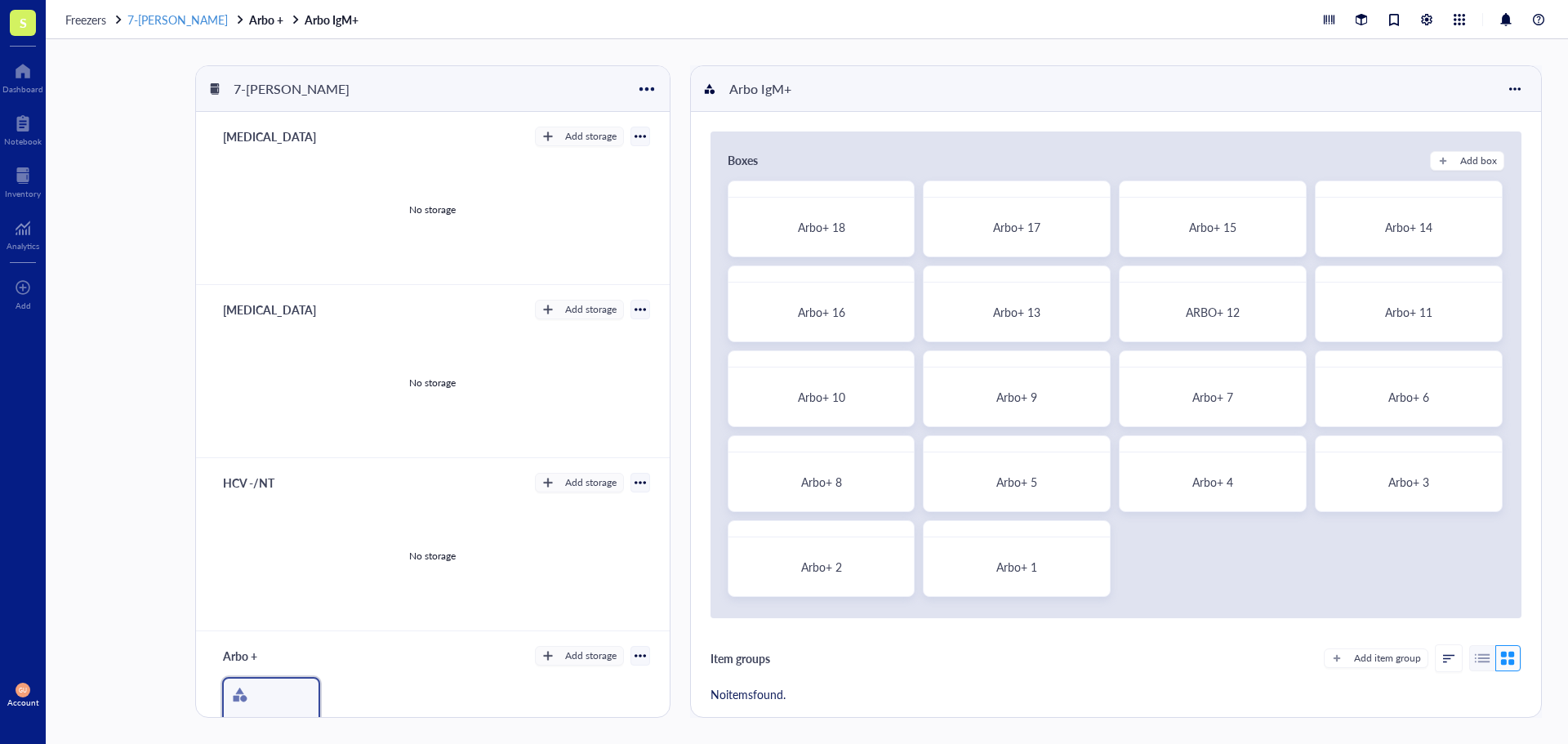
click at [205, 26] on span "7-[PERSON_NAME]" at bounding box center [177, 19] width 100 height 17
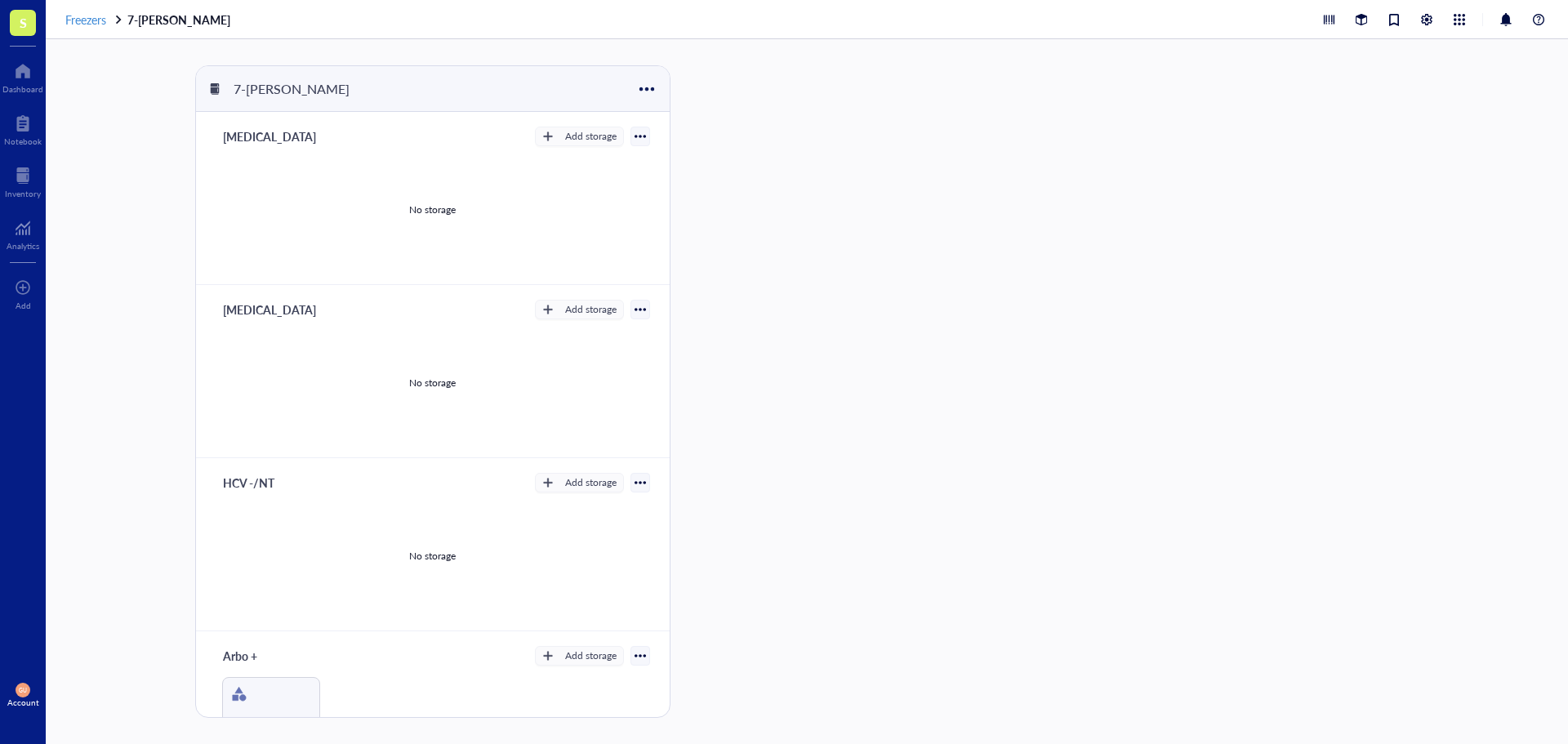
click at [95, 14] on span "Freezers" at bounding box center [85, 19] width 40 height 17
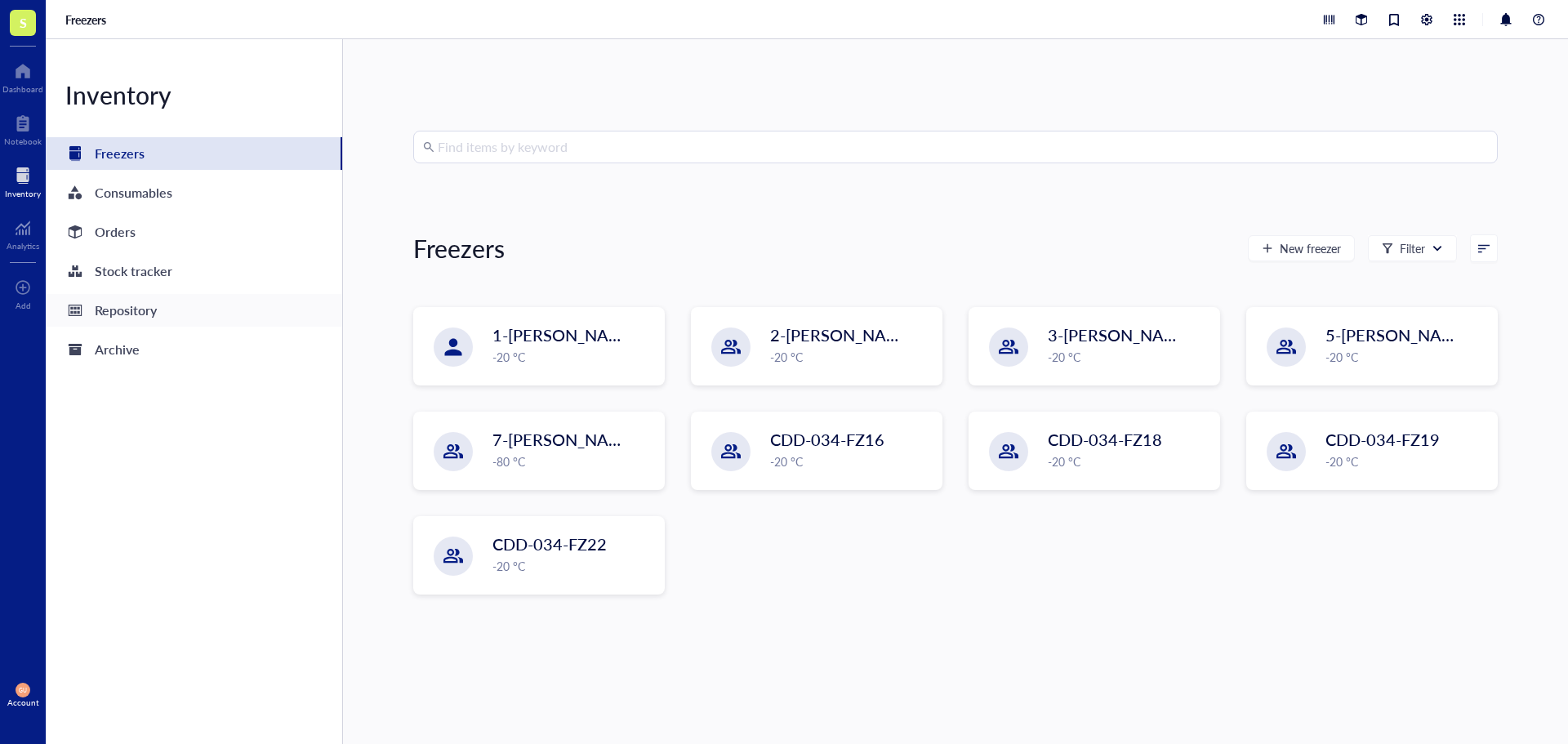
click at [136, 321] on div "Repository" at bounding box center [126, 310] width 62 height 23
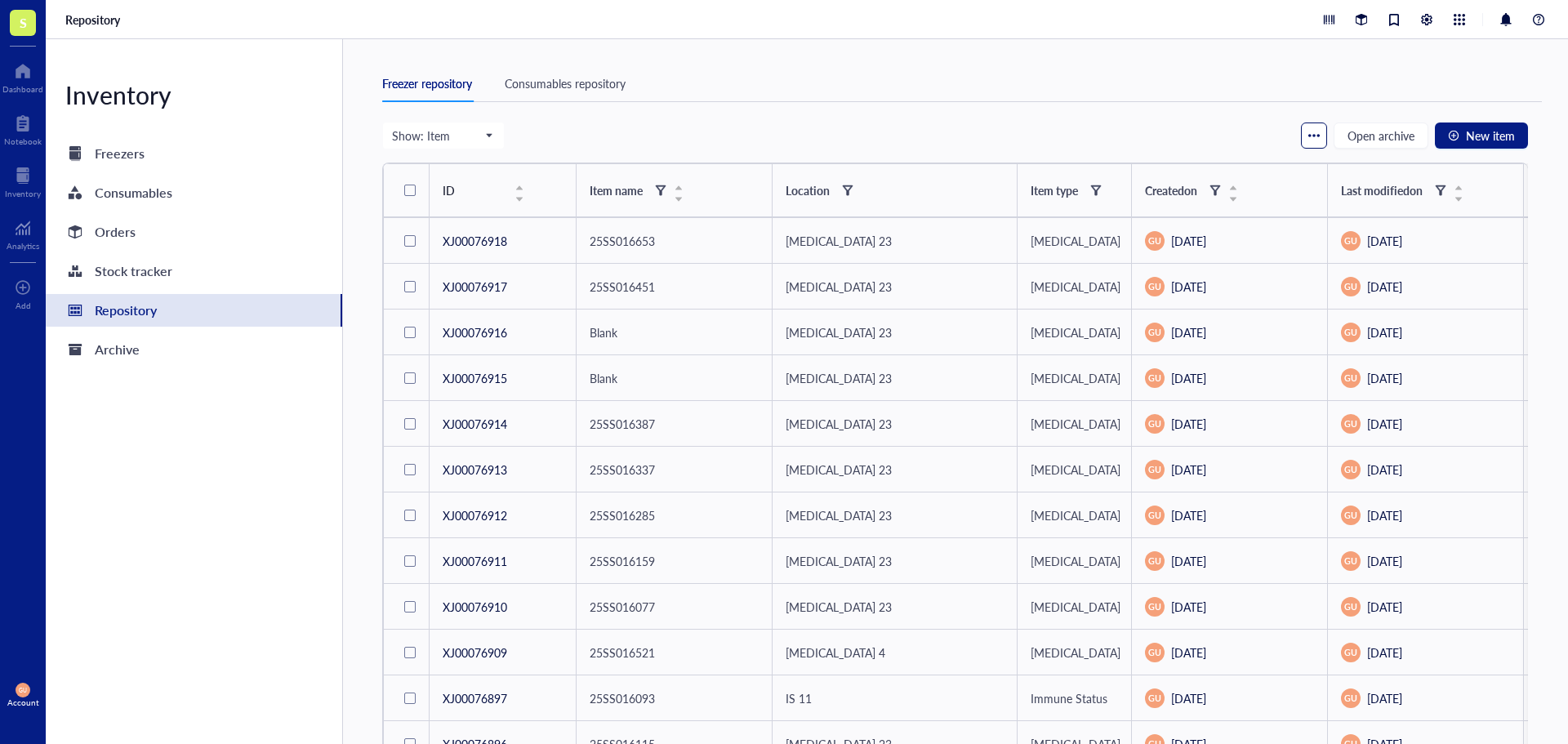
click at [1316, 134] on div "button" at bounding box center [1314, 135] width 11 height 11
click at [475, 143] on input "search" at bounding box center [436, 135] width 88 height 25
click at [985, 125] on div "Show: Item Freezer Shelf Rack Category Box Item Group Item Open archive New item" at bounding box center [954, 135] width 1145 height 28
click at [453, 140] on span "Show: Item" at bounding box center [442, 136] width 99 height 15
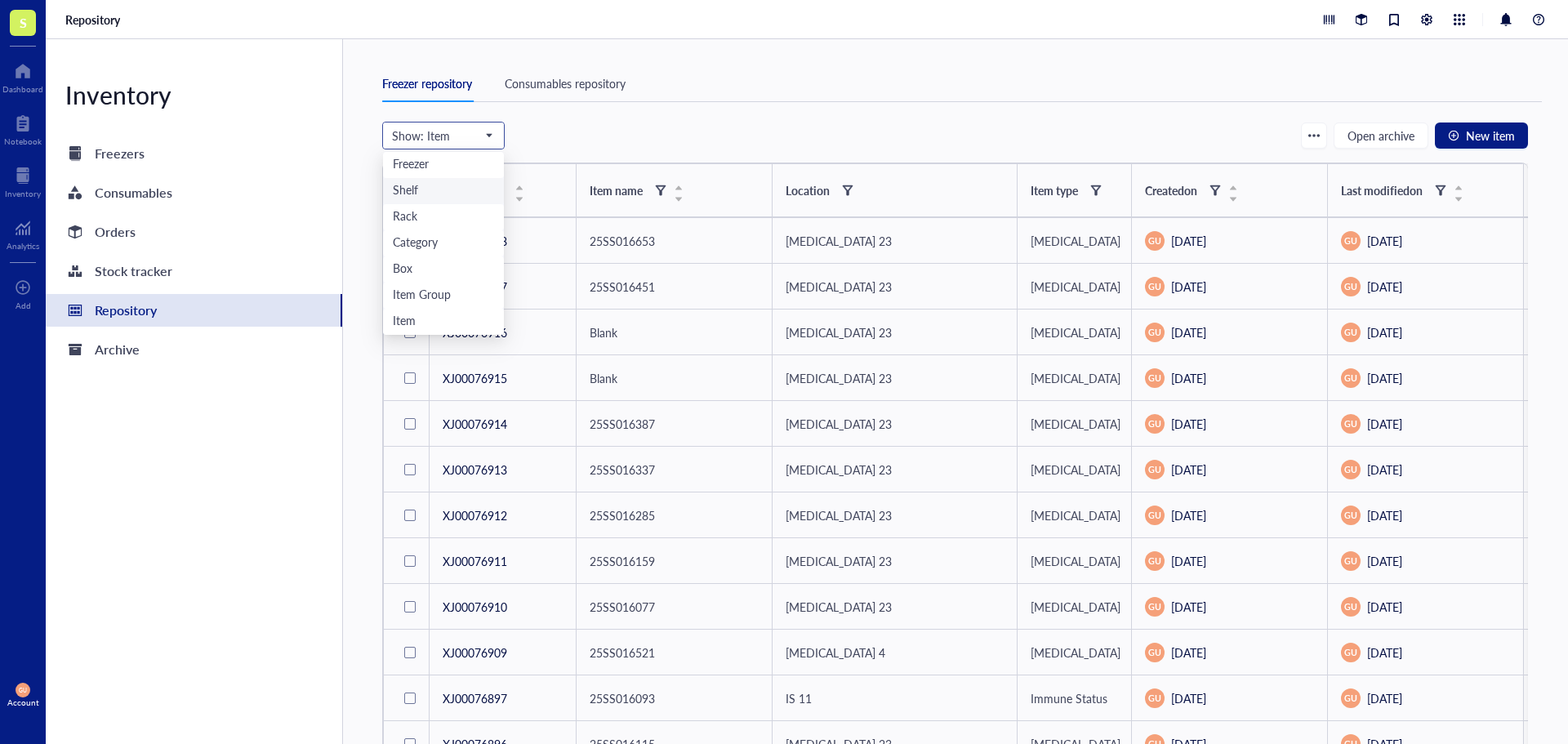
click at [423, 183] on div "Shelf" at bounding box center [444, 191] width 101 height 18
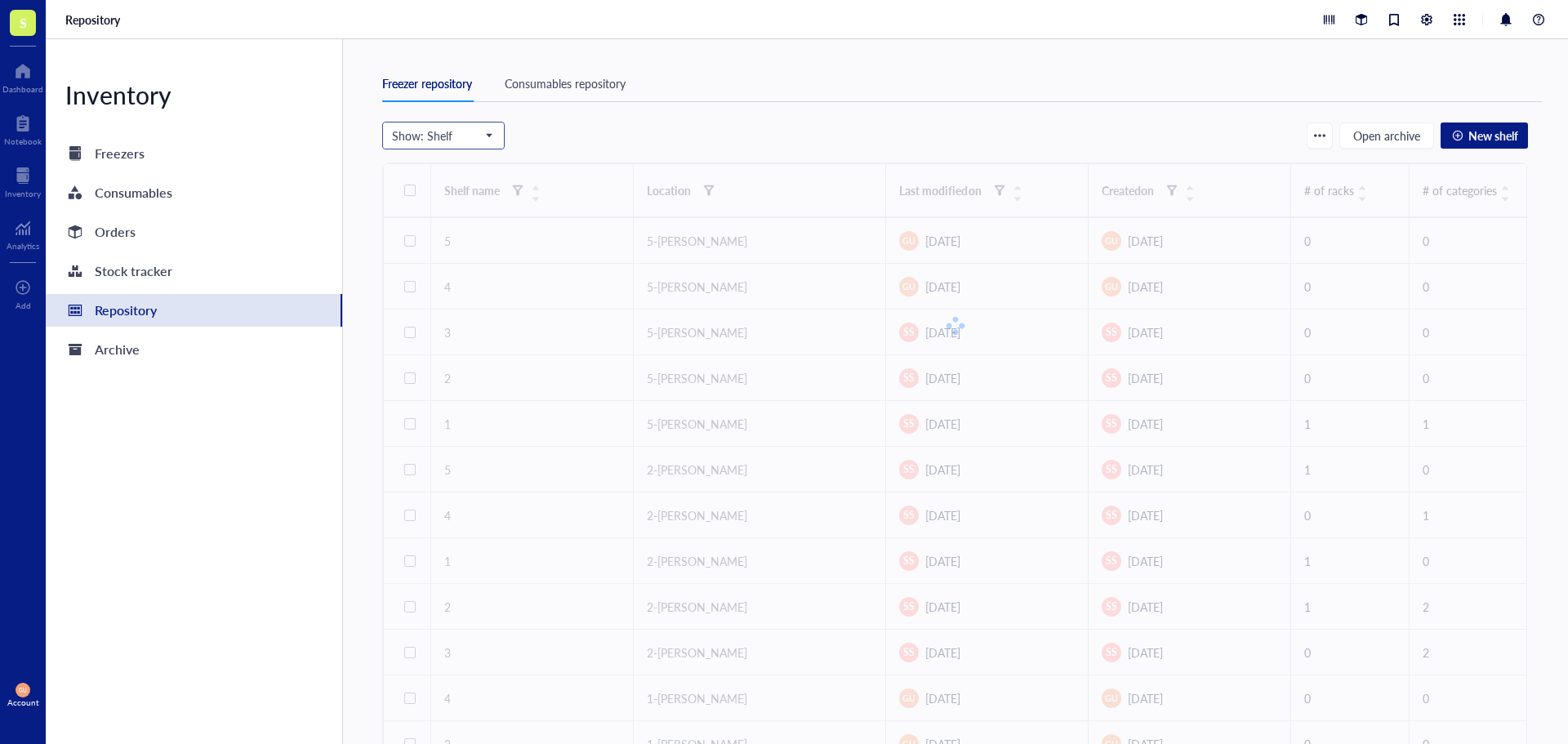
click at [434, 138] on span "Show: Shelf" at bounding box center [442, 136] width 99 height 15
click at [414, 321] on div "Item" at bounding box center [444, 322] width 101 height 18
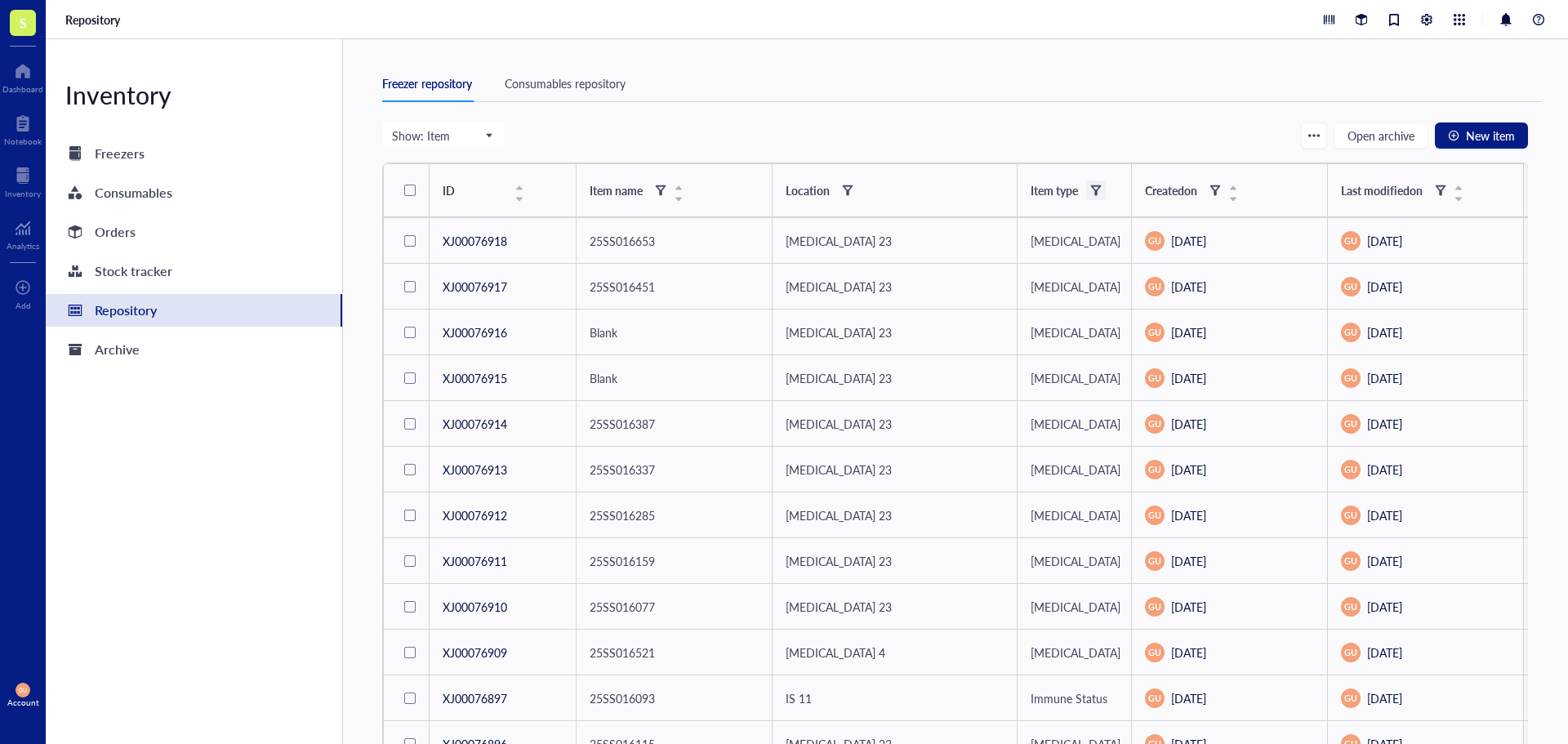
click at [1087, 184] on span at bounding box center [1095, 189] width 19 height 19
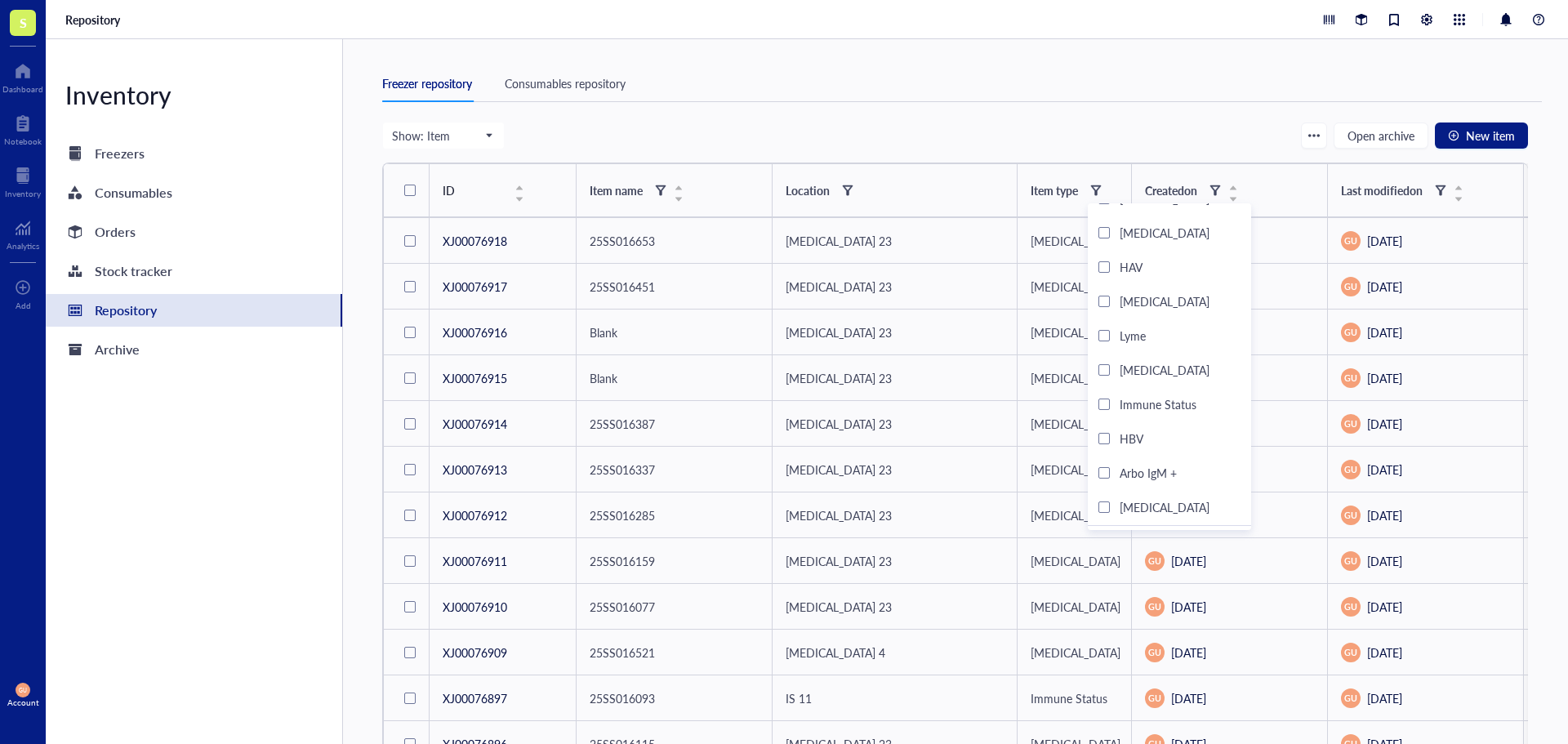
scroll to position [205, 0]
click at [1002, 79] on div "Freezer repository Consumables repository" at bounding box center [962, 84] width 1159 height 37
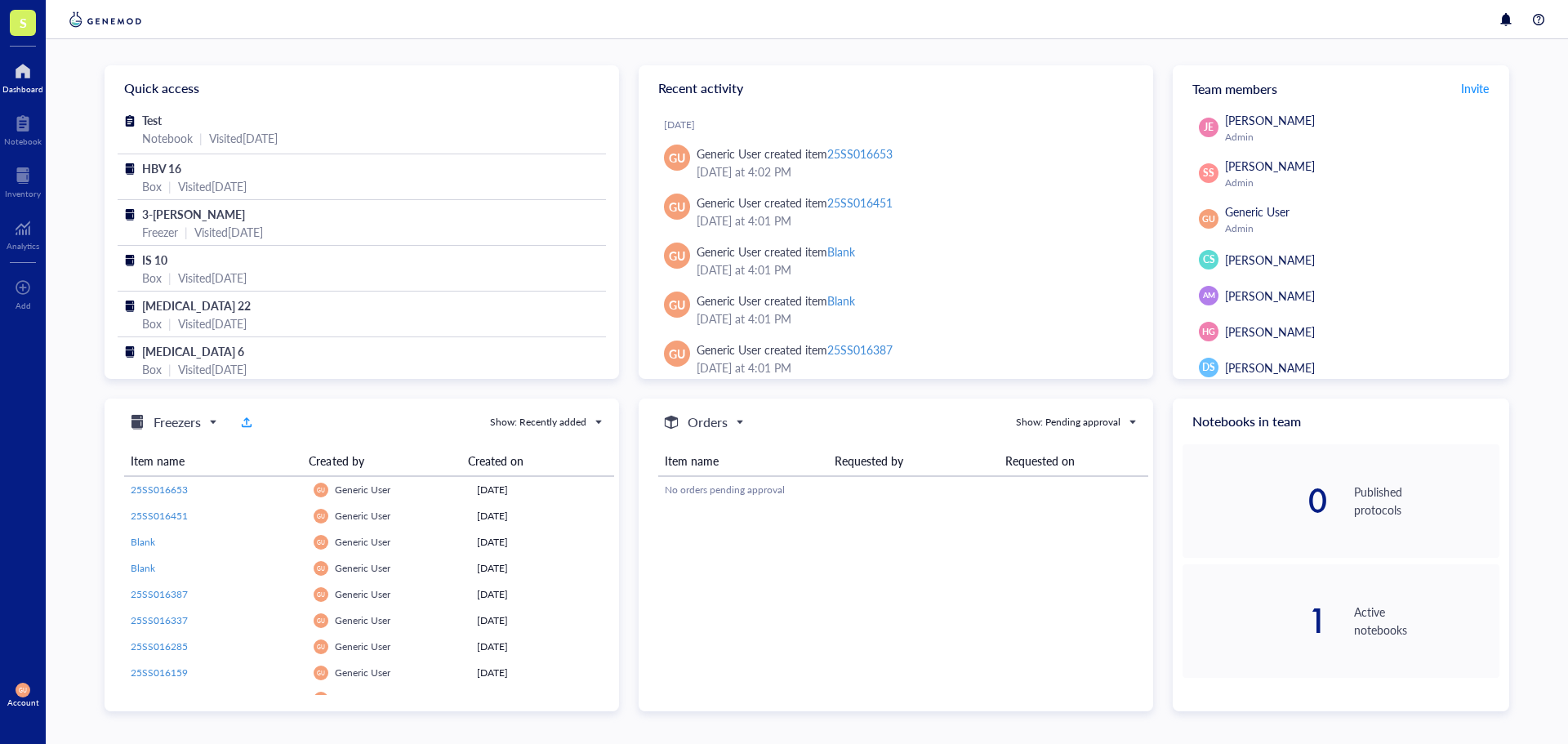
click at [28, 19] on span "S" at bounding box center [23, 23] width 26 height 26
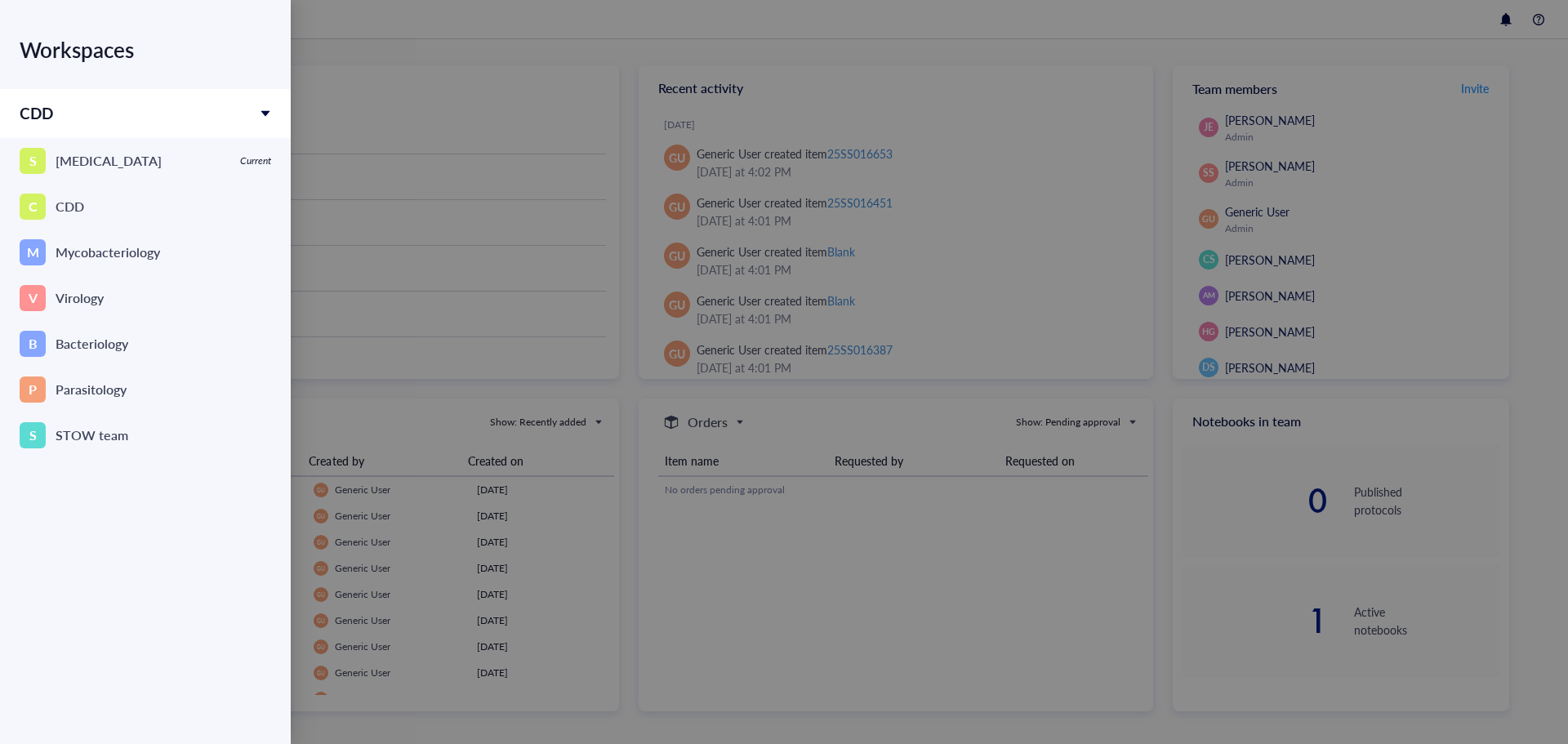
click at [457, 35] on div at bounding box center [784, 372] width 1568 height 744
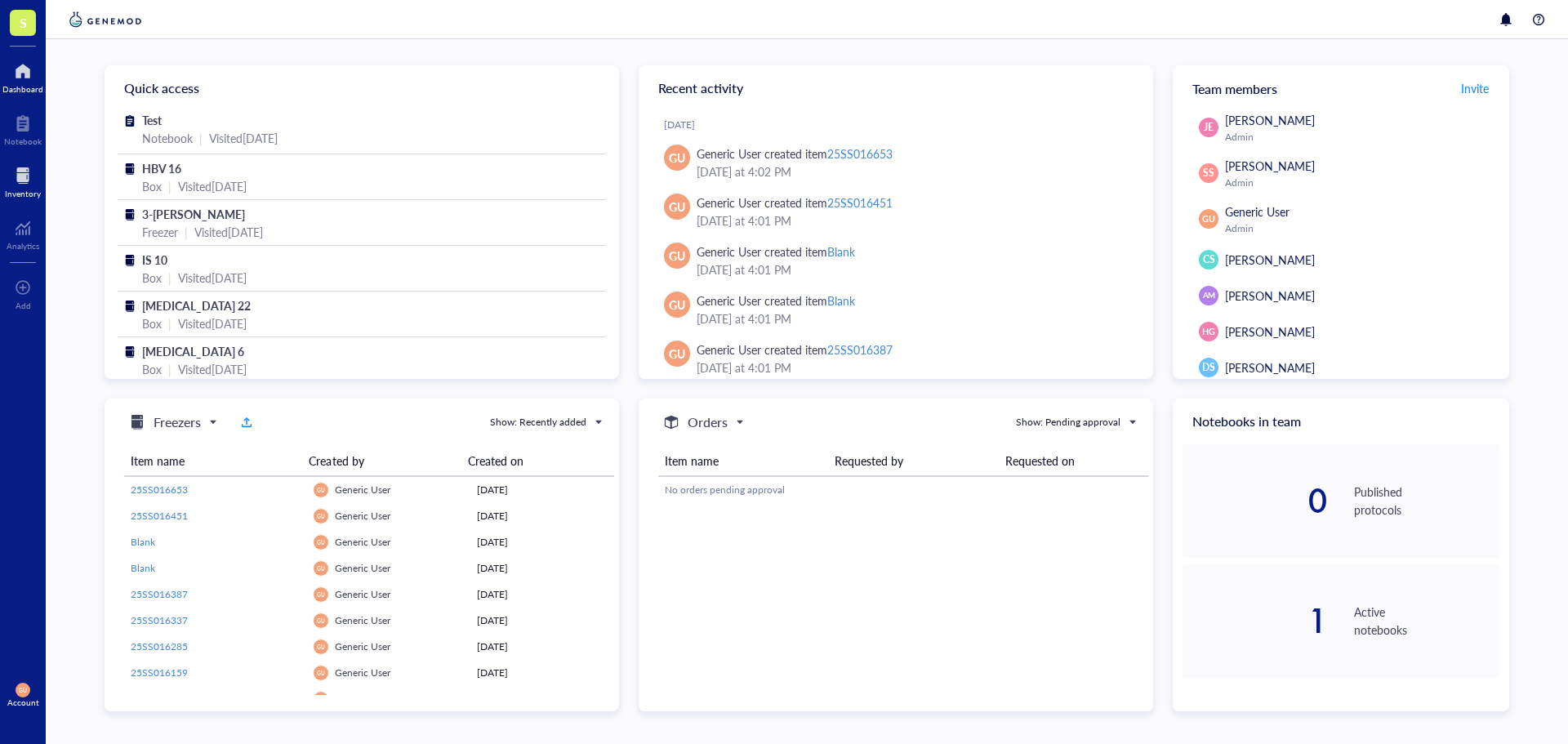
click at [28, 181] on div at bounding box center [22, 175] width 36 height 26
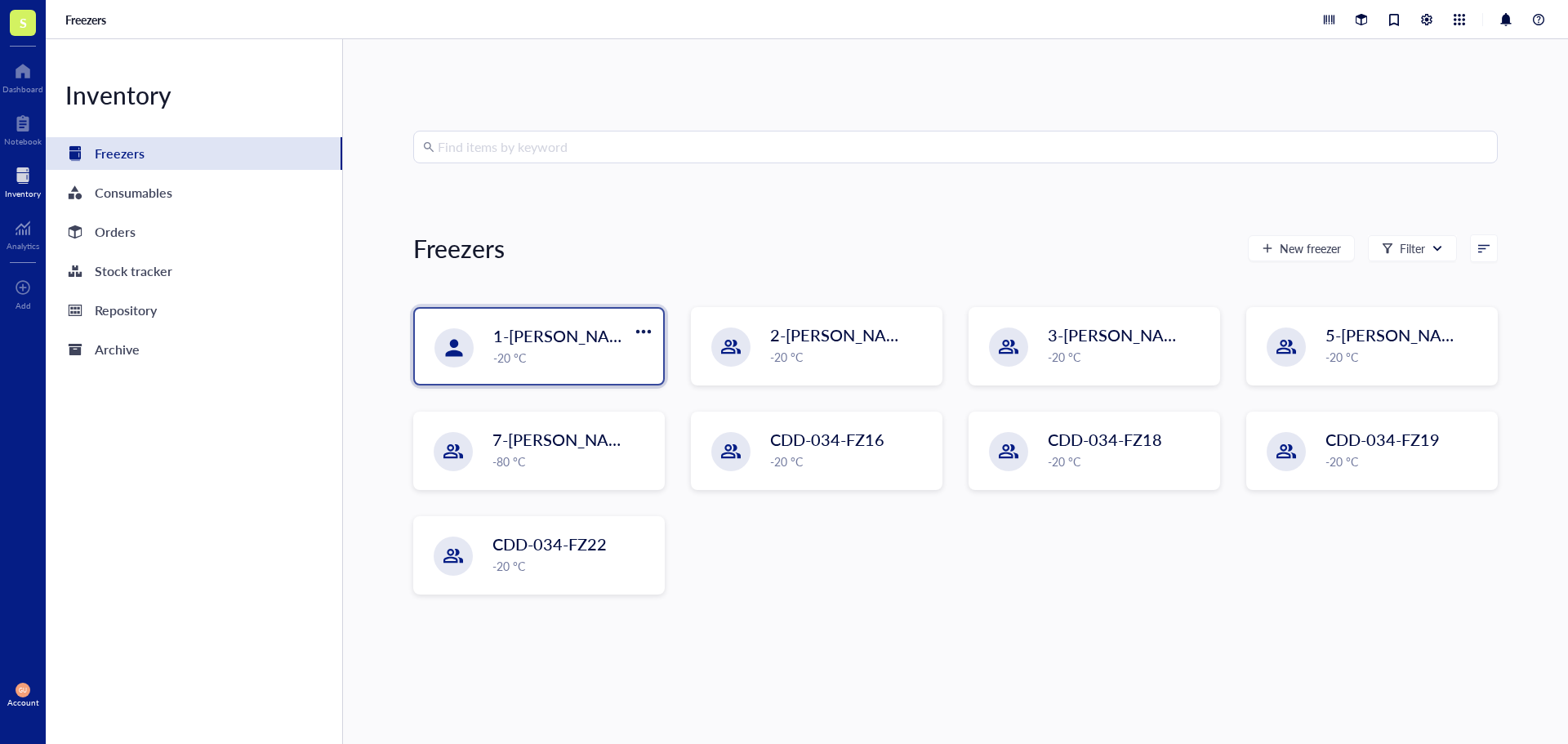
click at [533, 321] on div "1-[PERSON_NAME] -20 °C" at bounding box center [539, 346] width 248 height 75
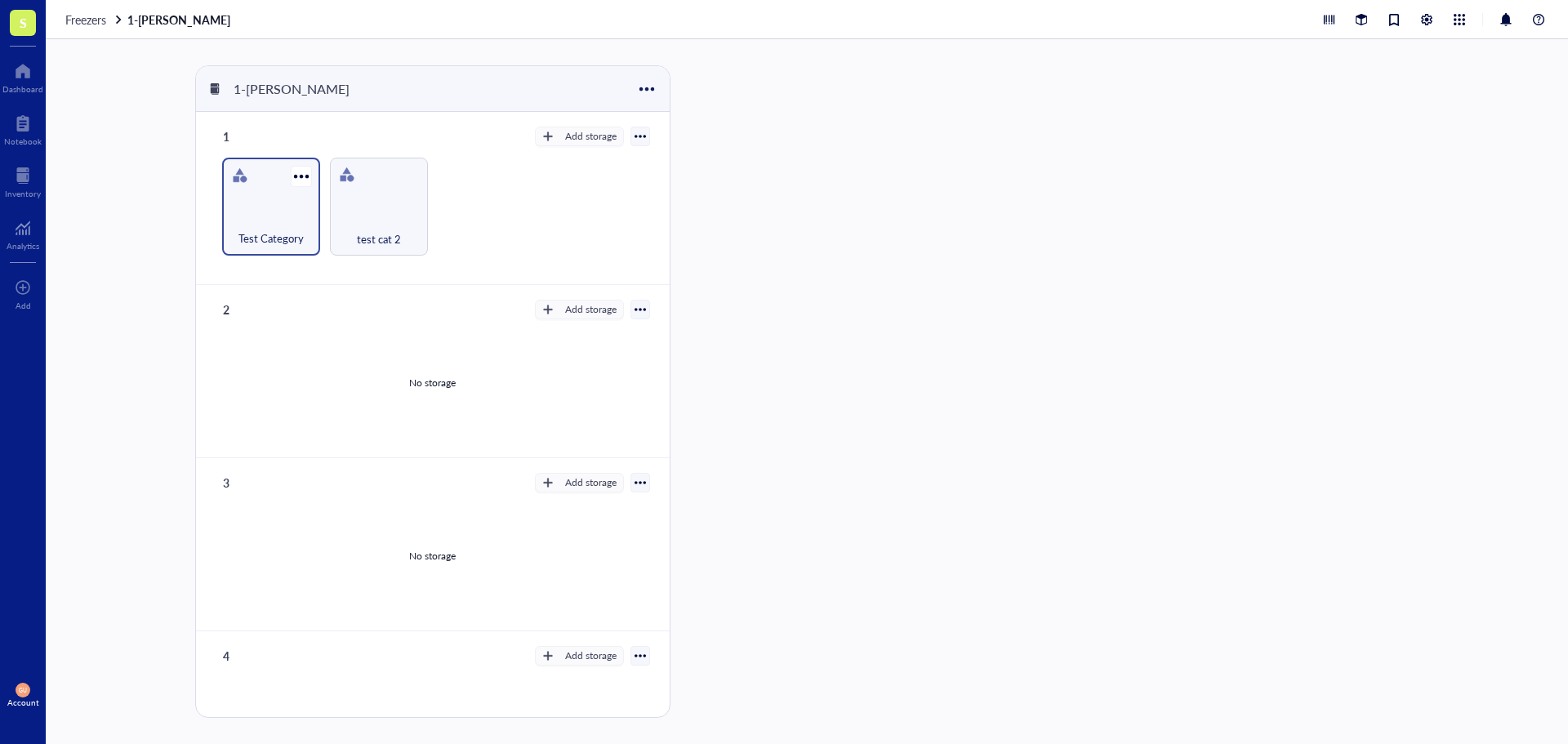
click at [249, 213] on div "Test Category" at bounding box center [271, 229] width 82 height 36
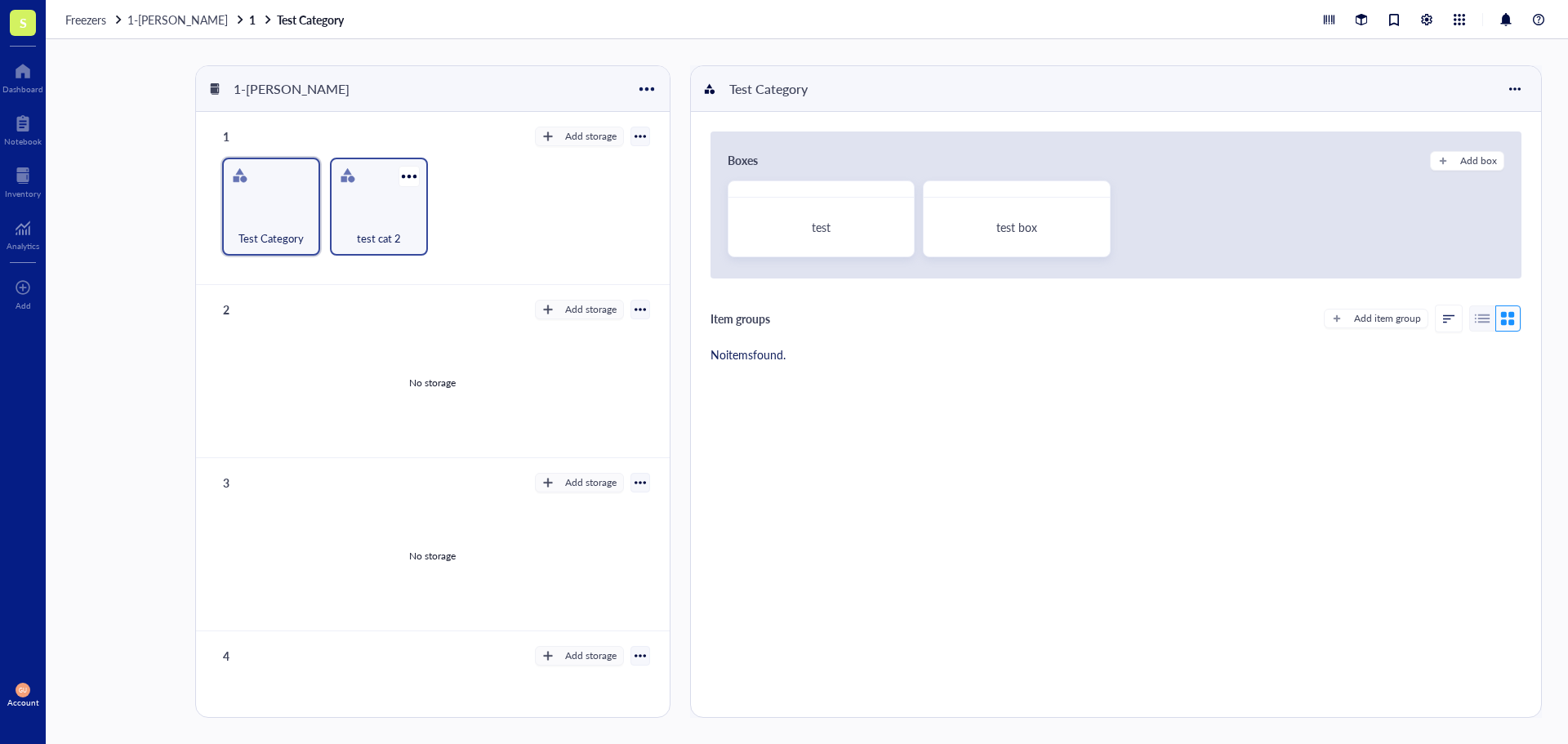
click at [365, 192] on div "test cat 2" at bounding box center [378, 207] width 98 height 98
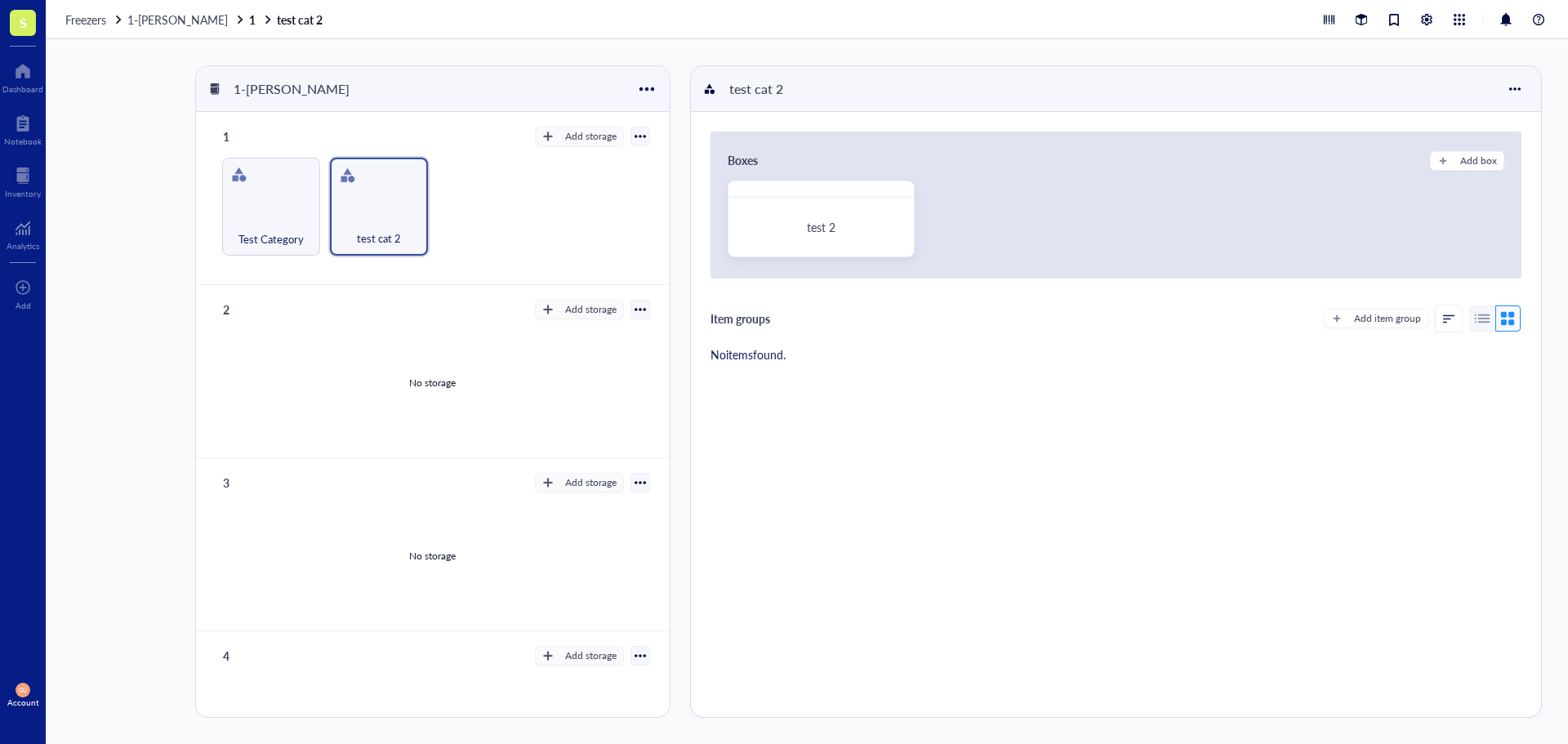
click at [201, 11] on span "1-[PERSON_NAME]" at bounding box center [177, 19] width 100 height 17
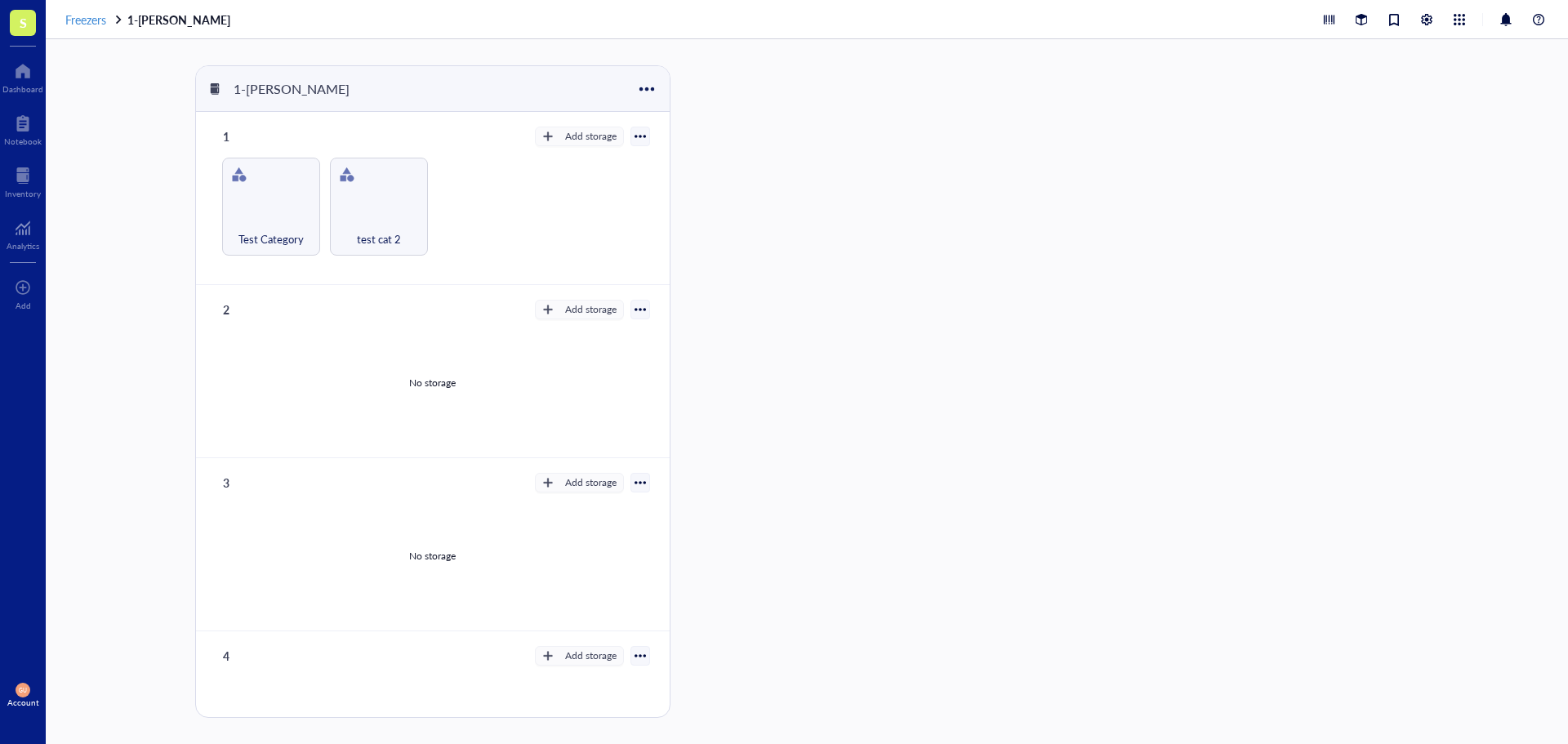
click at [94, 15] on span "Freezers" at bounding box center [85, 19] width 40 height 17
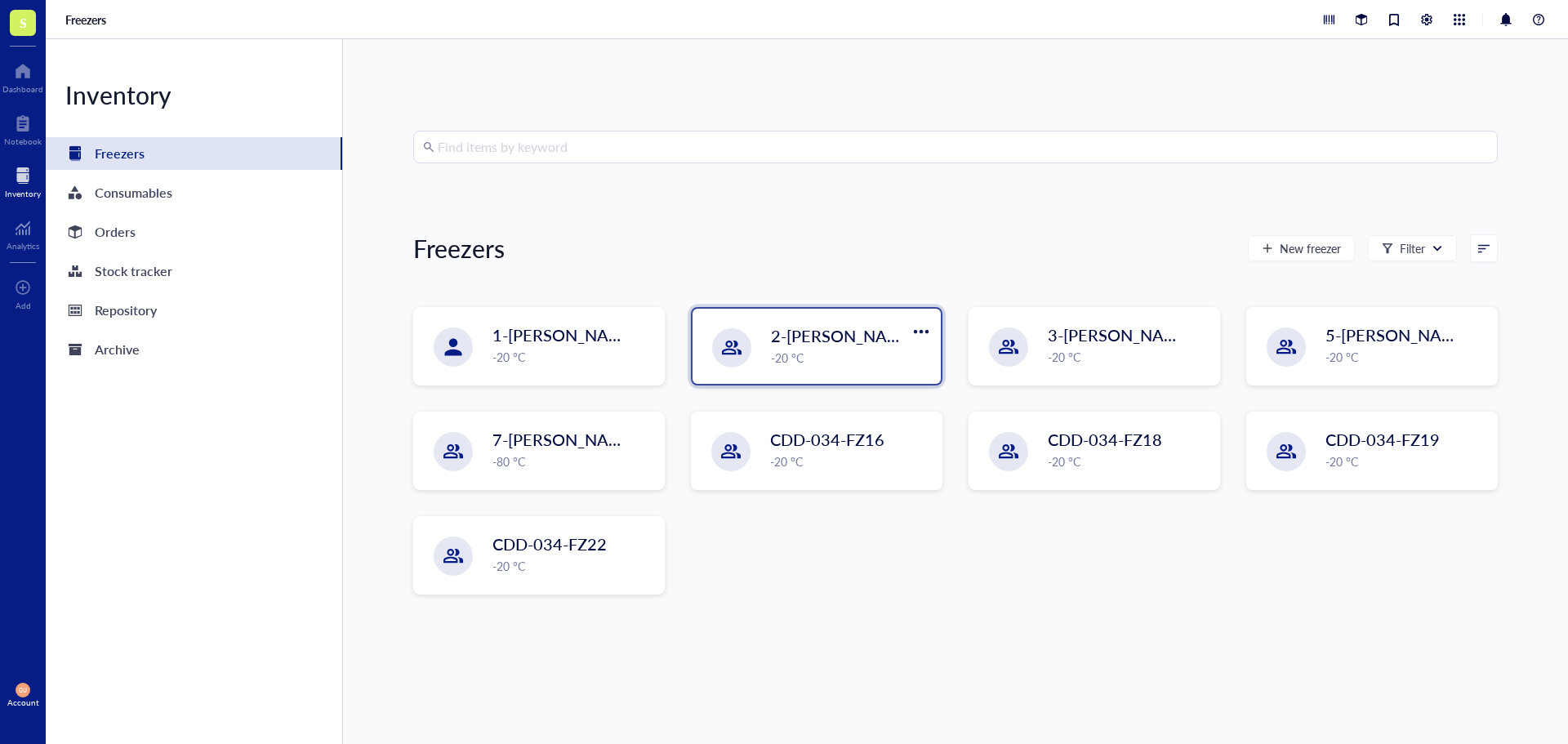
click at [836, 350] on div "-20 °C" at bounding box center [851, 358] width 160 height 18
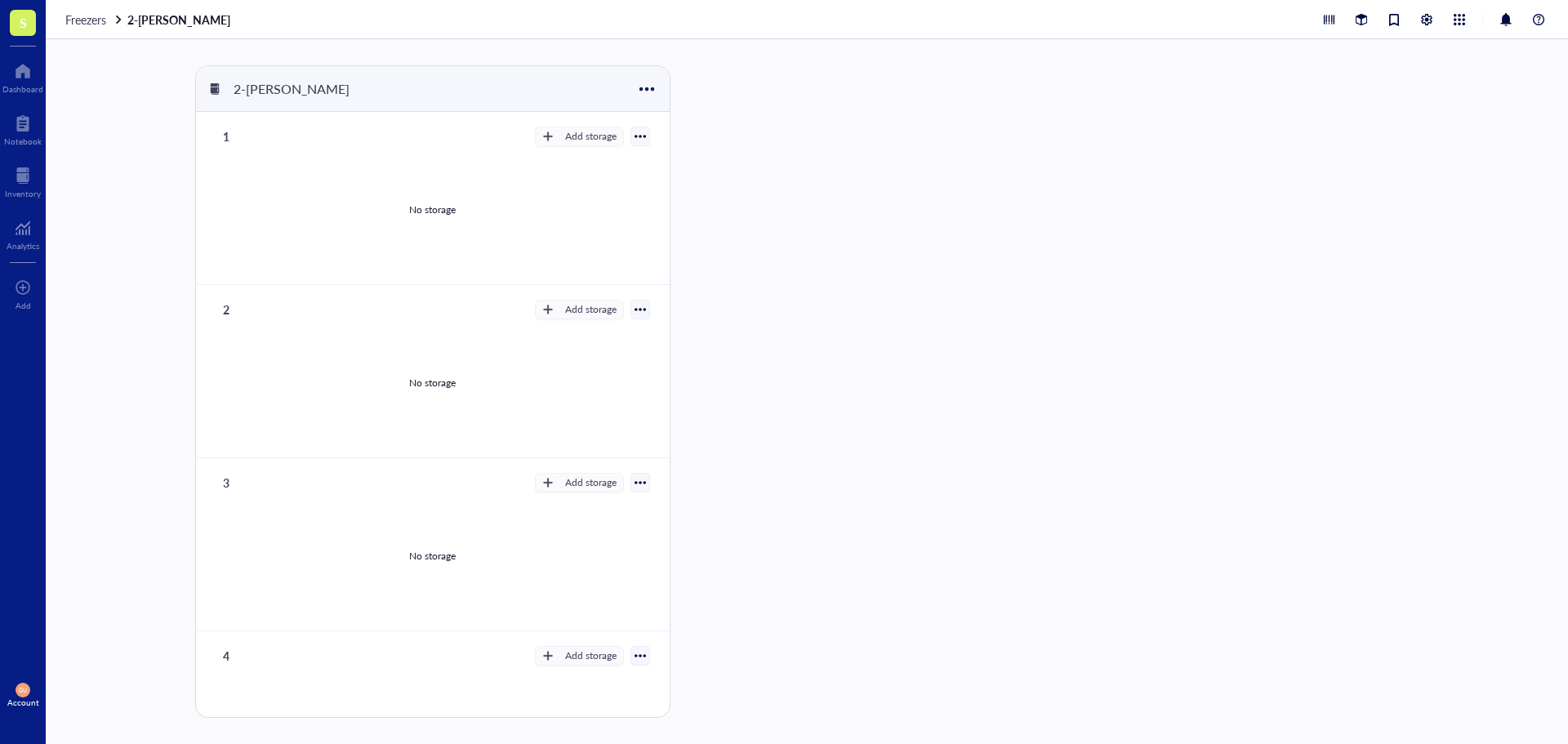
click at [81, 8] on div "Freezers 2-[PERSON_NAME]" at bounding box center [807, 19] width 1522 height 39
click at [85, 15] on span "Freezers" at bounding box center [85, 19] width 40 height 17
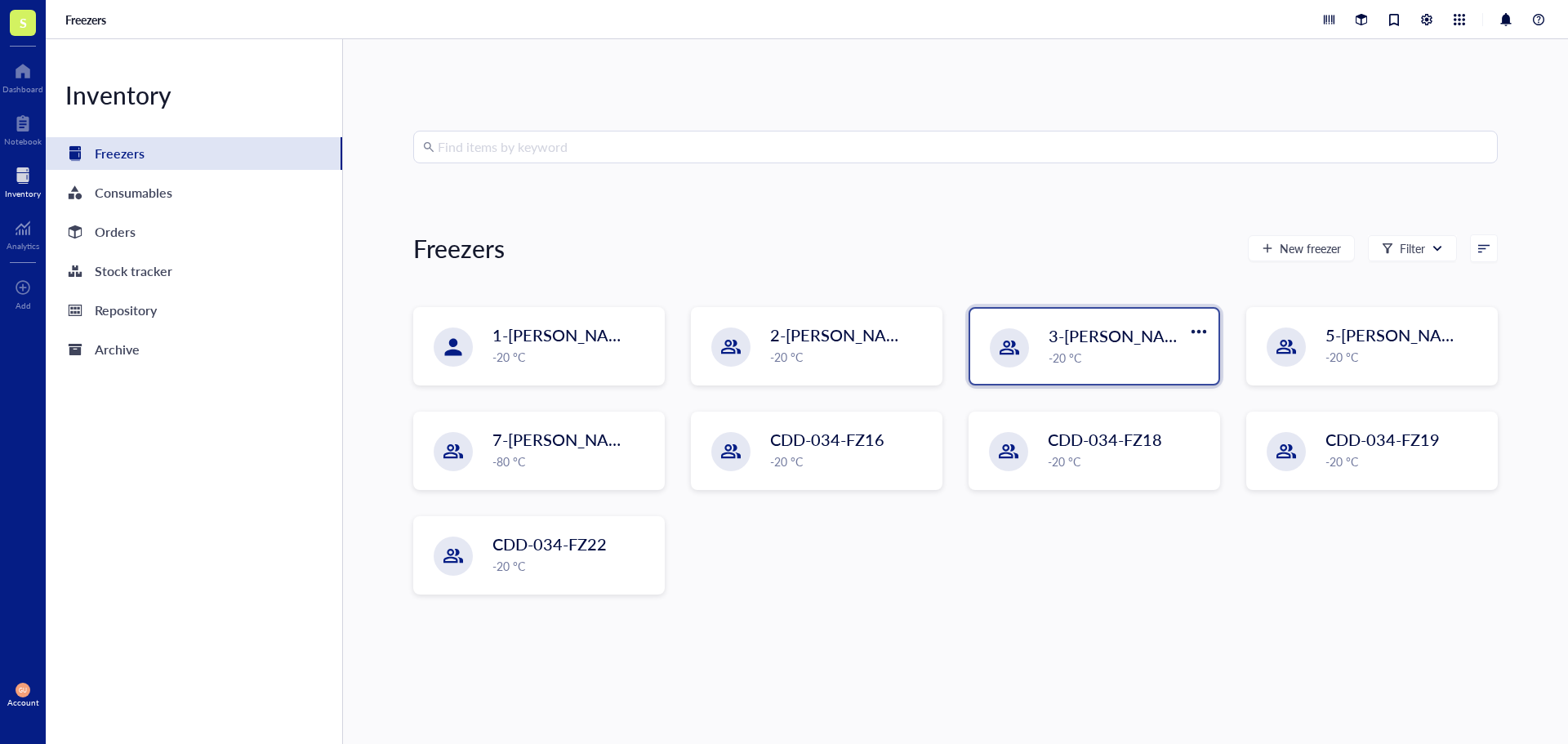
click at [1051, 335] on span "3-[PERSON_NAME]" at bounding box center [1122, 335] width 146 height 23
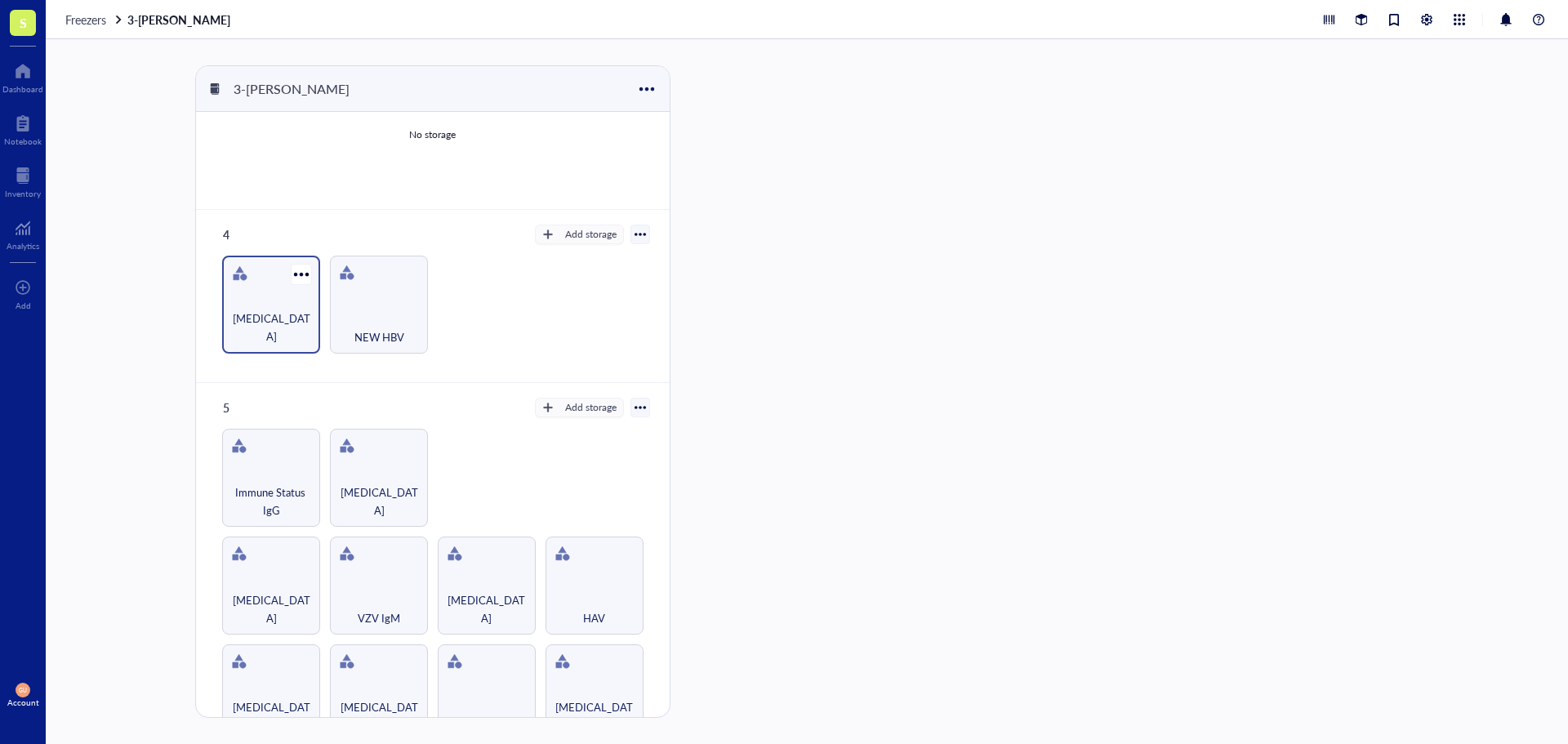
scroll to position [442, 0]
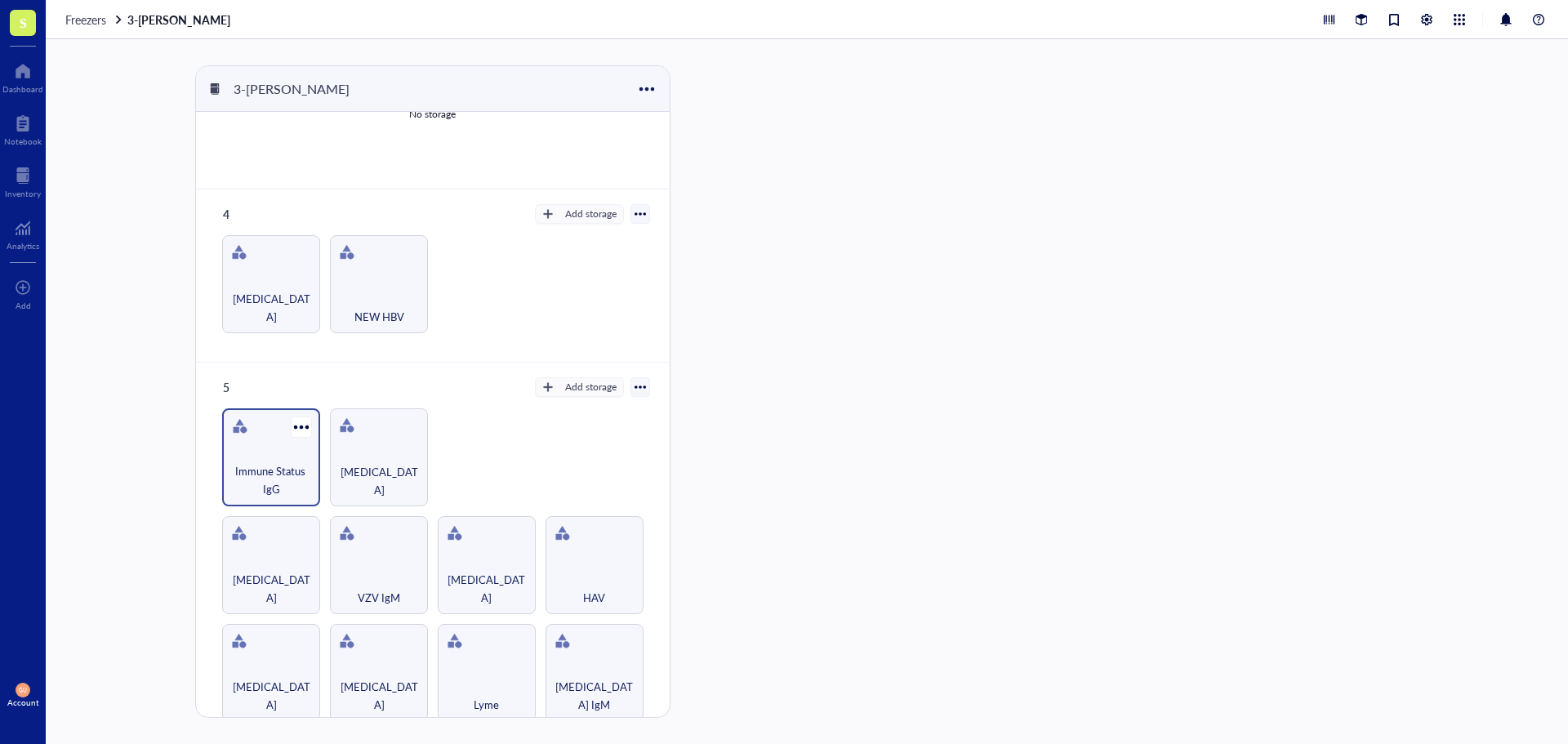
click at [277, 466] on span "Immune Status IgG" at bounding box center [271, 479] width 82 height 36
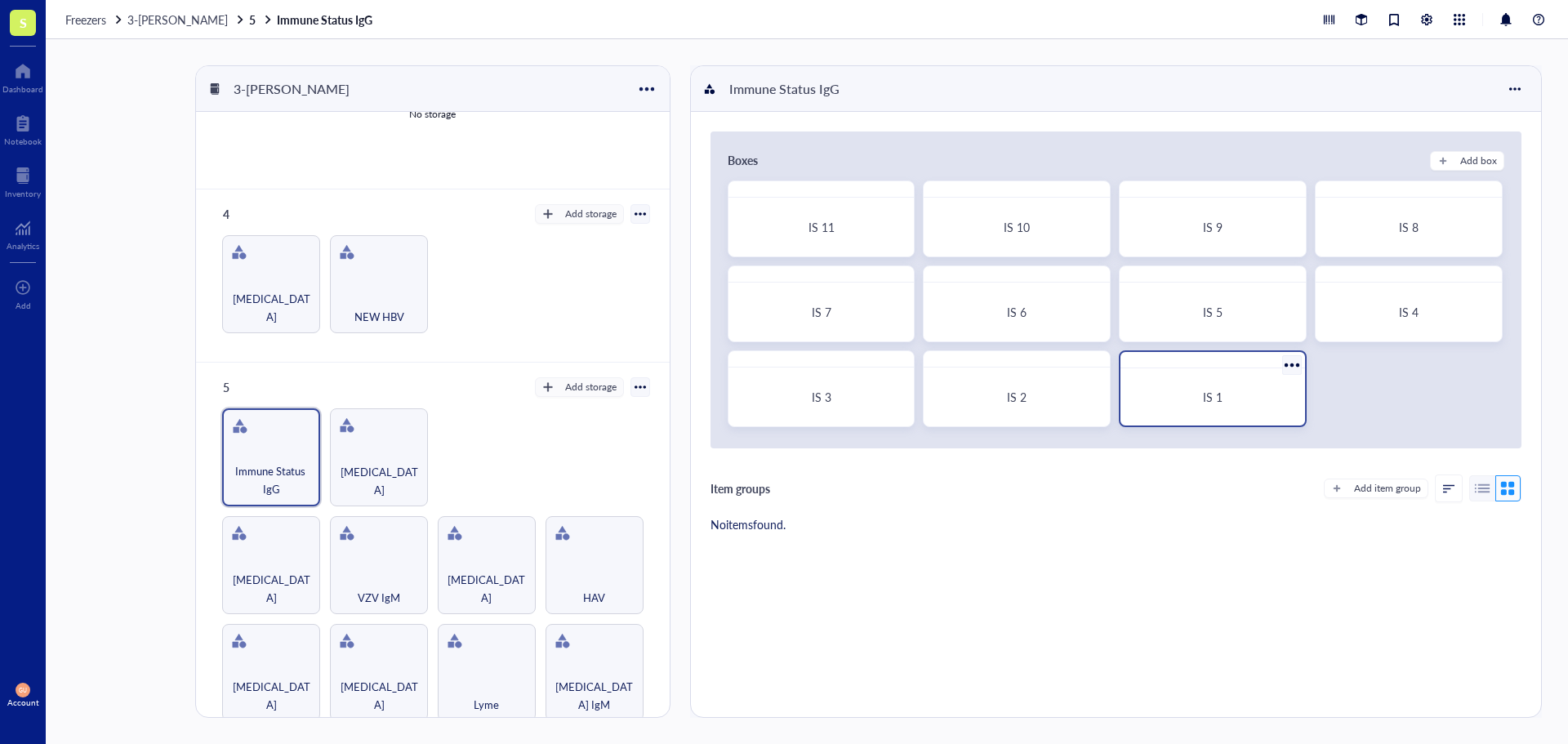
click at [1207, 407] on div "IS 1" at bounding box center [1213, 397] width 172 height 44
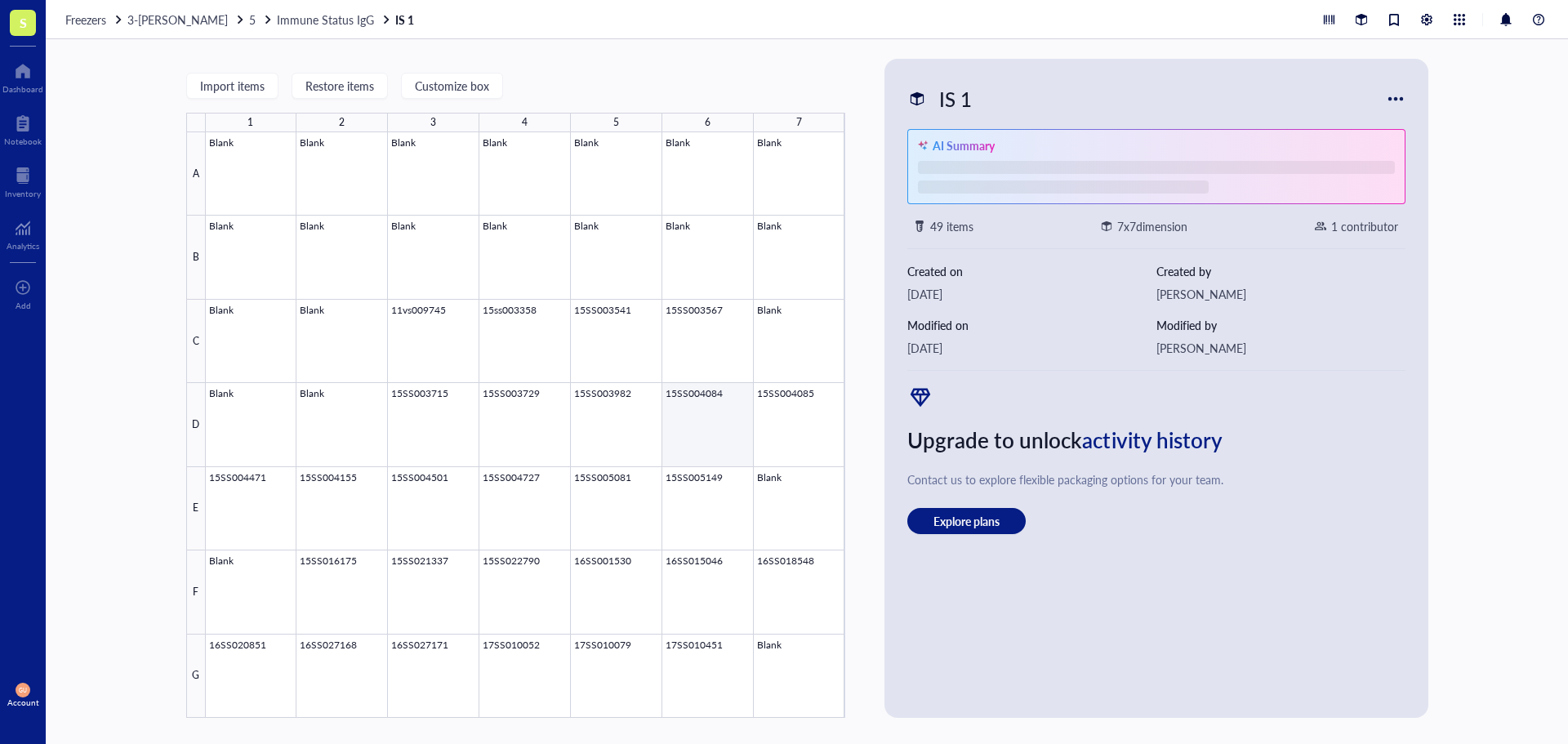
click at [667, 464] on div at bounding box center [525, 424] width 639 height 585
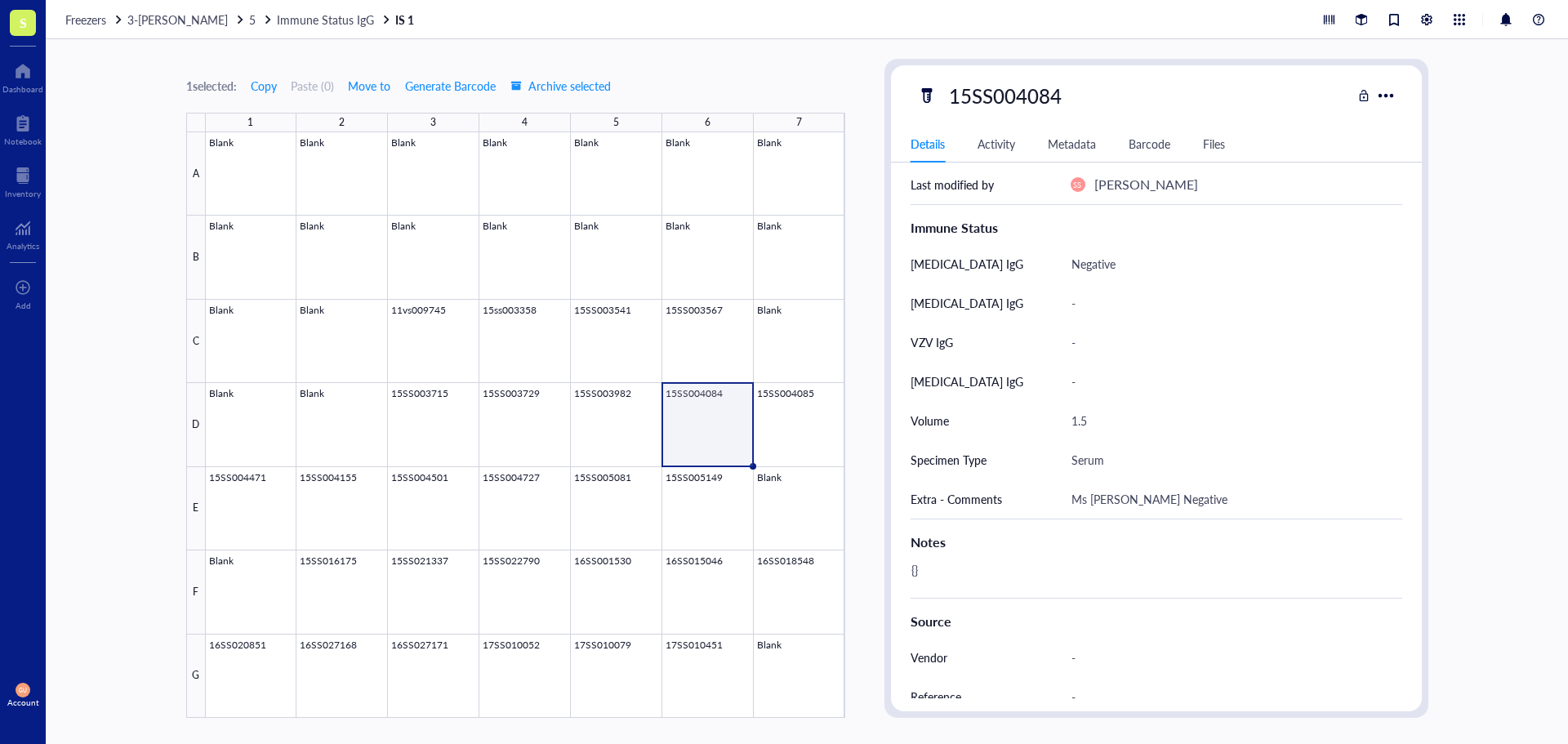
scroll to position [327, 0]
click at [164, 24] on span "3-[PERSON_NAME]" at bounding box center [177, 19] width 100 height 17
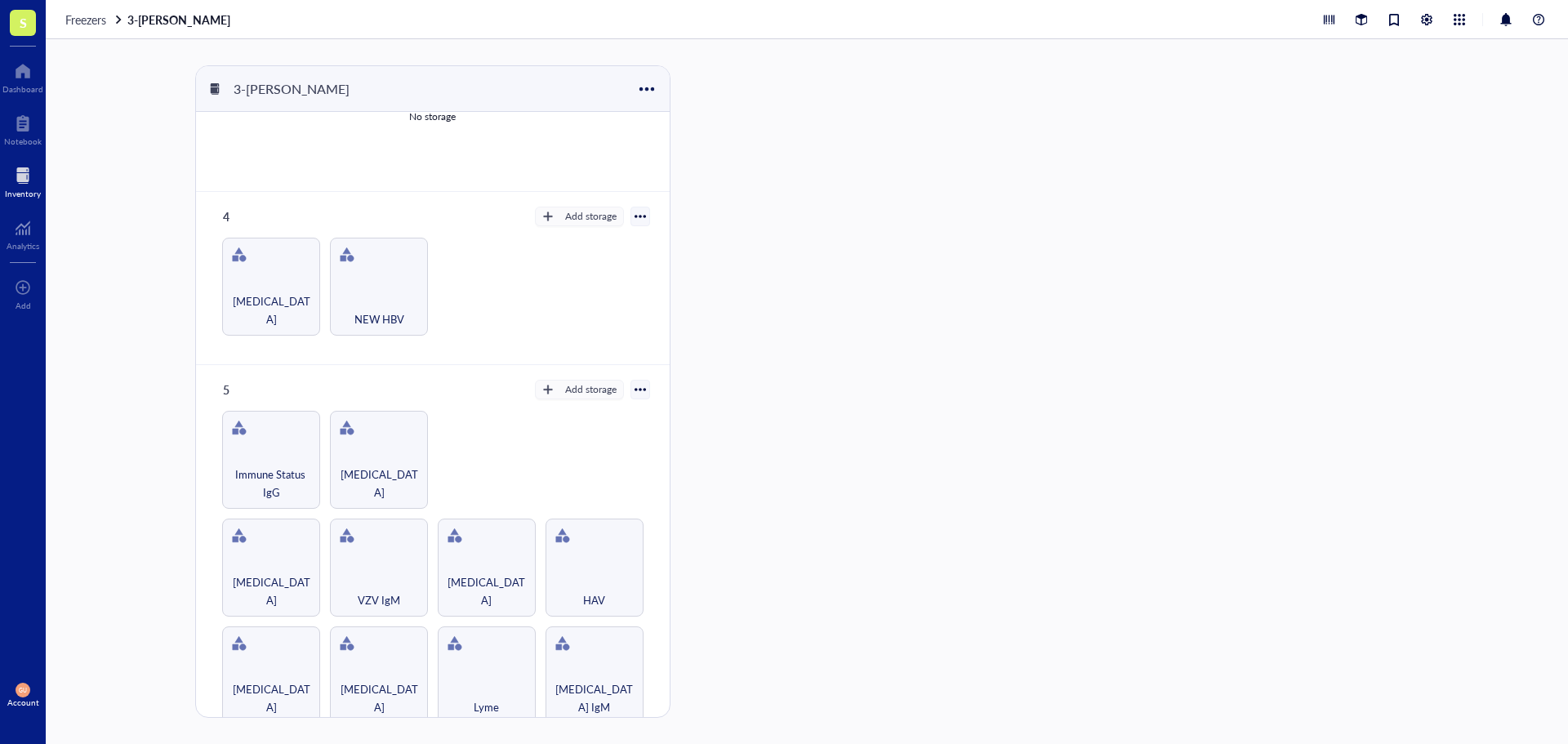
scroll to position [442, 0]
click at [107, 17] on span "Freezers" at bounding box center [85, 19] width 40 height 17
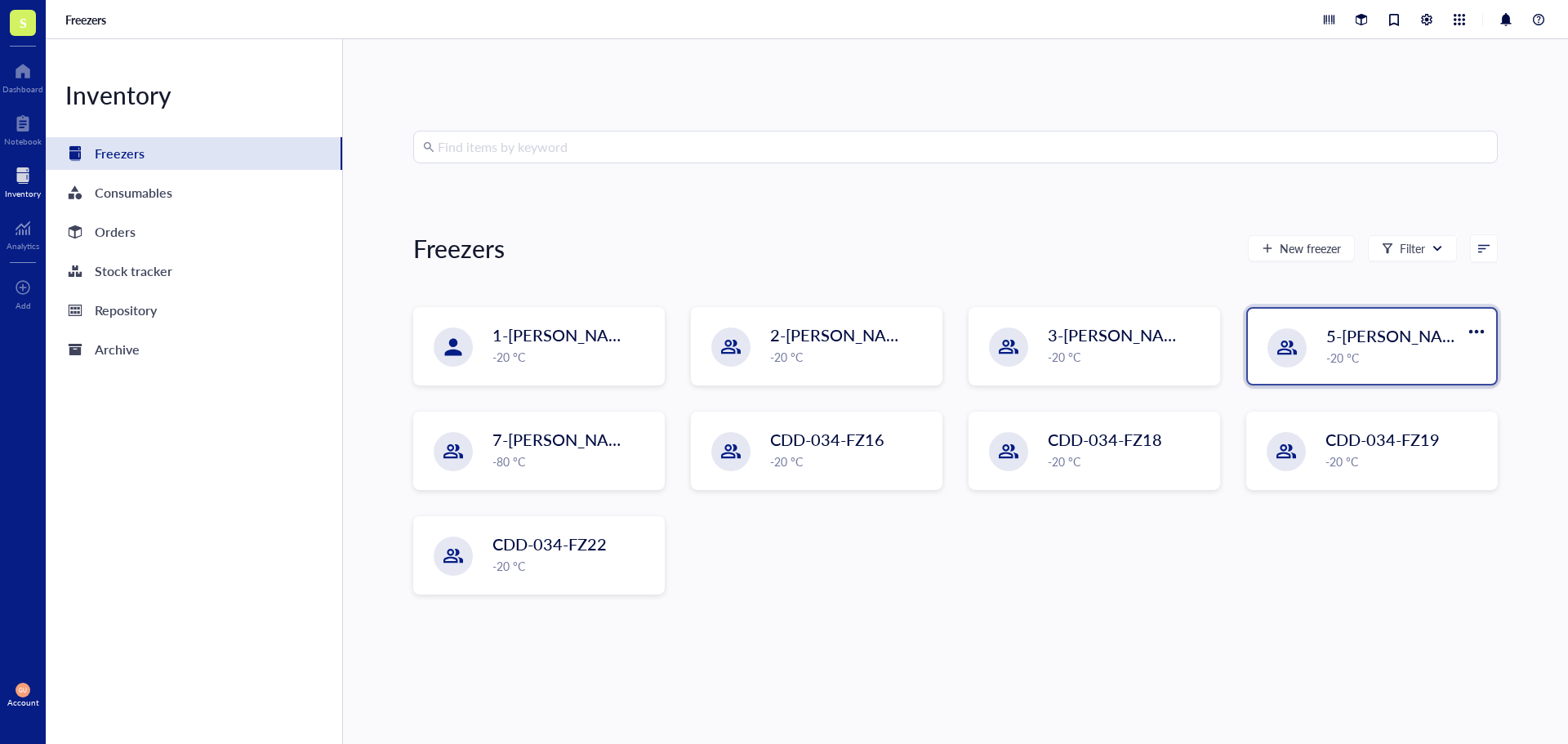
click at [1315, 368] on div "5-[PERSON_NAME] -20 °C" at bounding box center [1371, 346] width 248 height 75
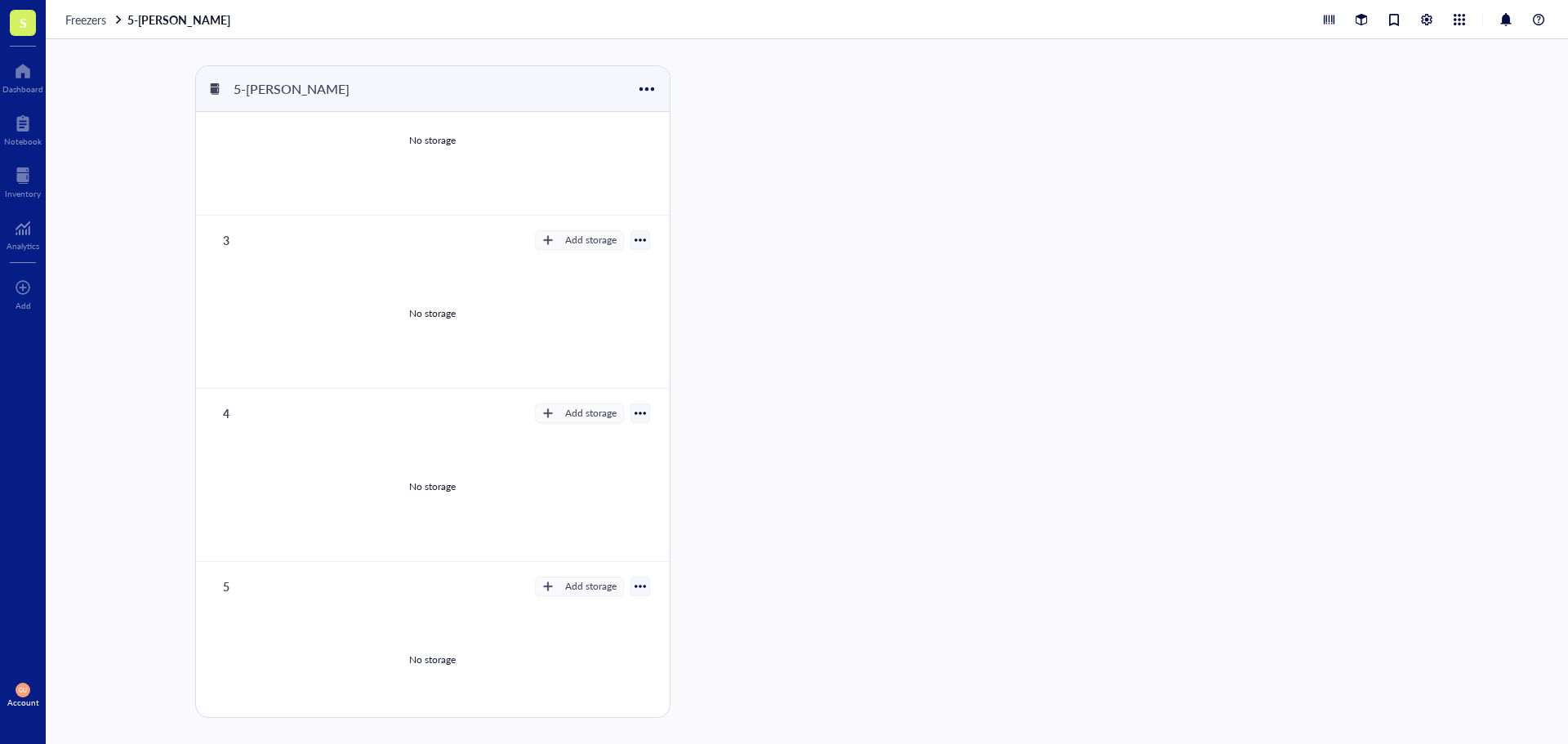
scroll to position [247, 0]
click at [73, 11] on span "Freezers" at bounding box center [85, 19] width 40 height 17
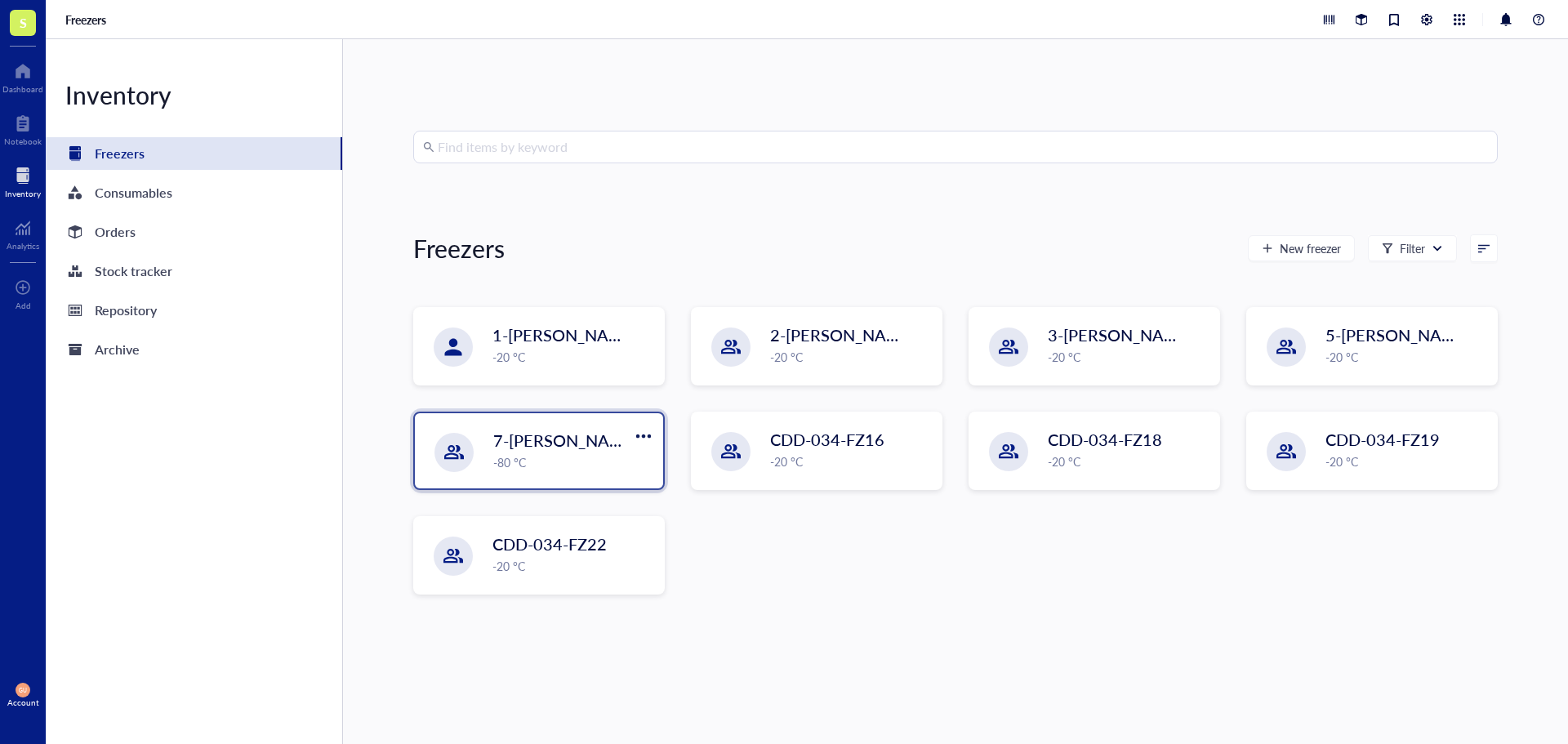
click at [482, 455] on div "7-[PERSON_NAME] -80 °C" at bounding box center [539, 451] width 248 height 75
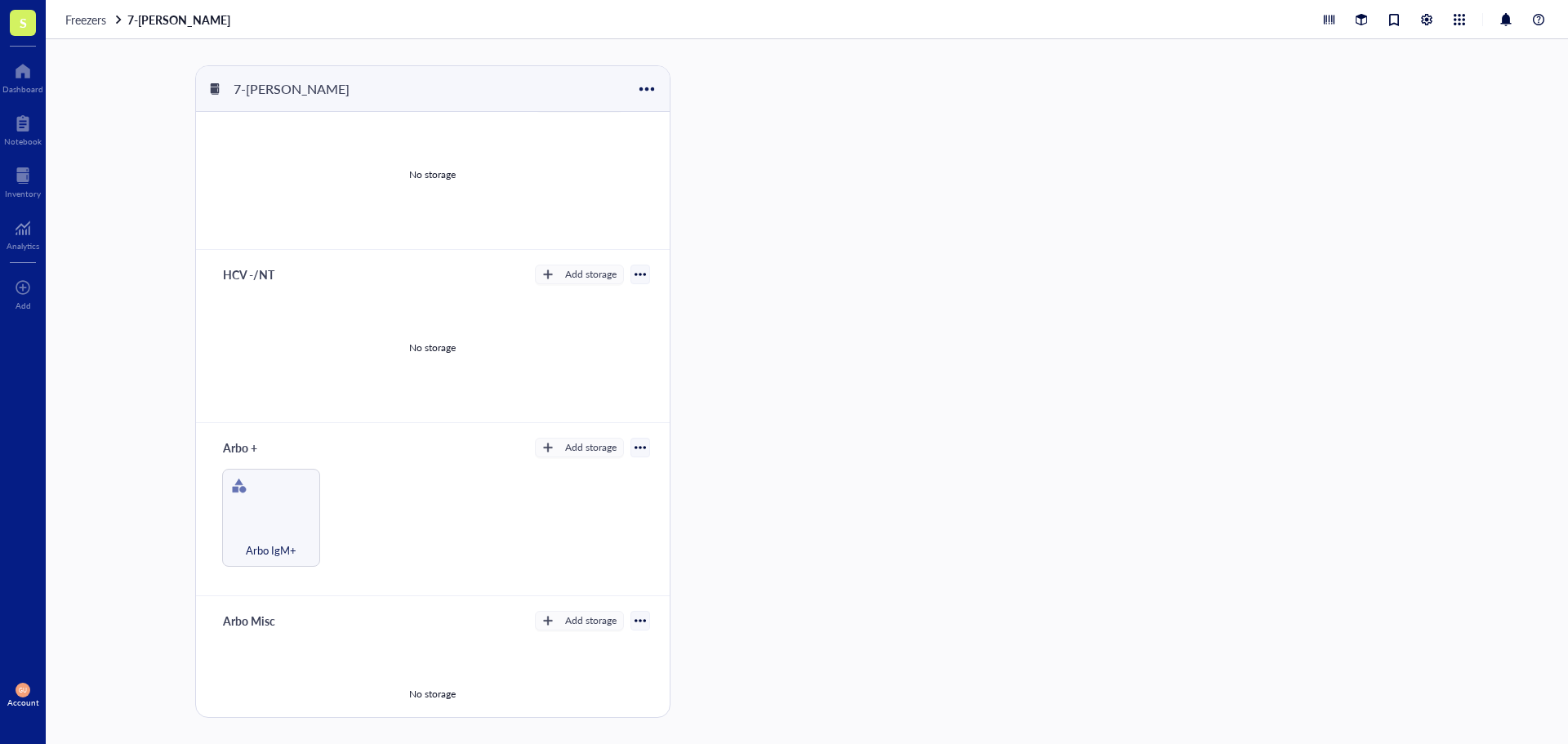
scroll to position [247, 0]
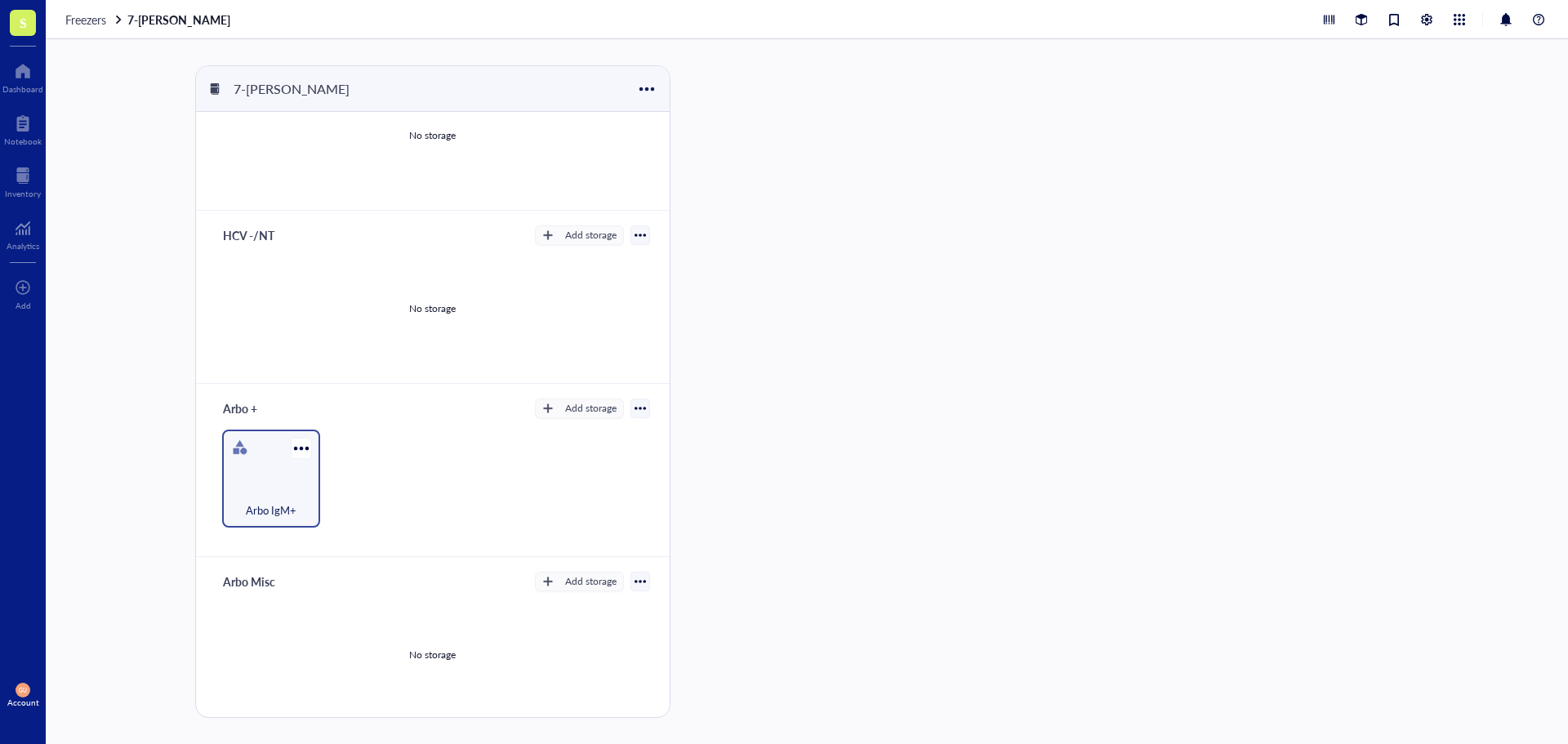
click at [289, 485] on div "Arbo IgM+" at bounding box center [271, 501] width 82 height 36
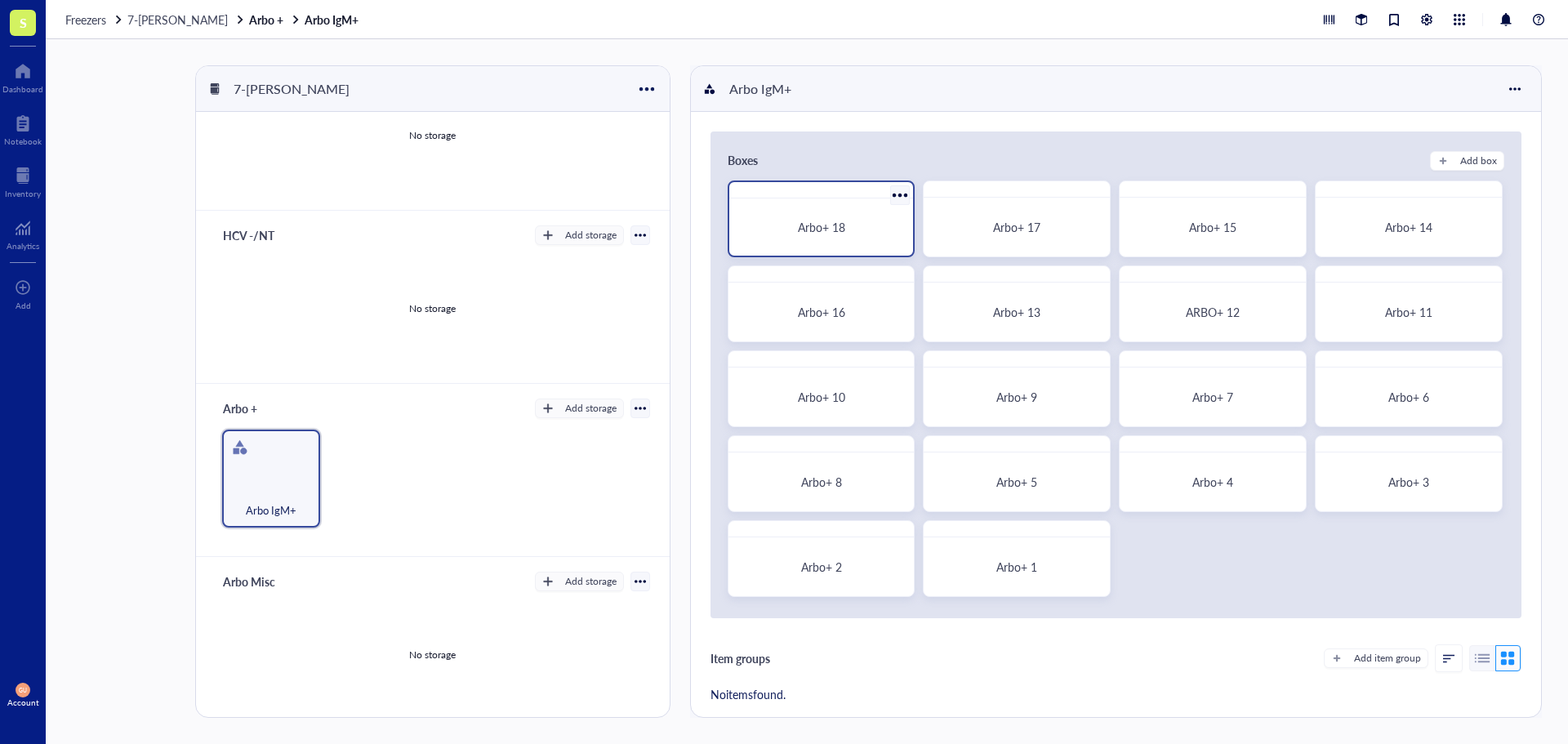
click at [798, 231] on span "Arbo+ 18" at bounding box center [822, 227] width 48 height 17
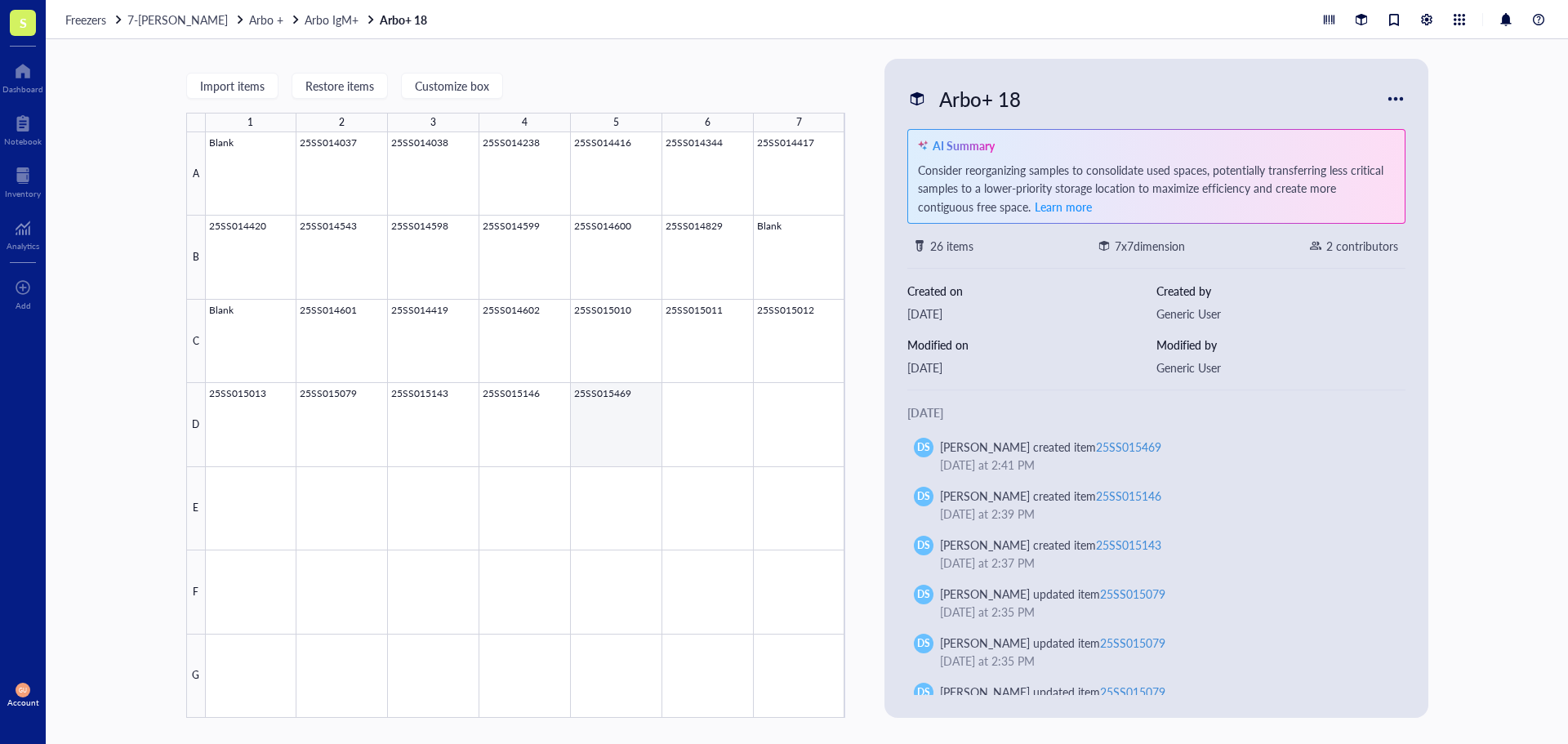
click at [600, 437] on div at bounding box center [525, 424] width 639 height 585
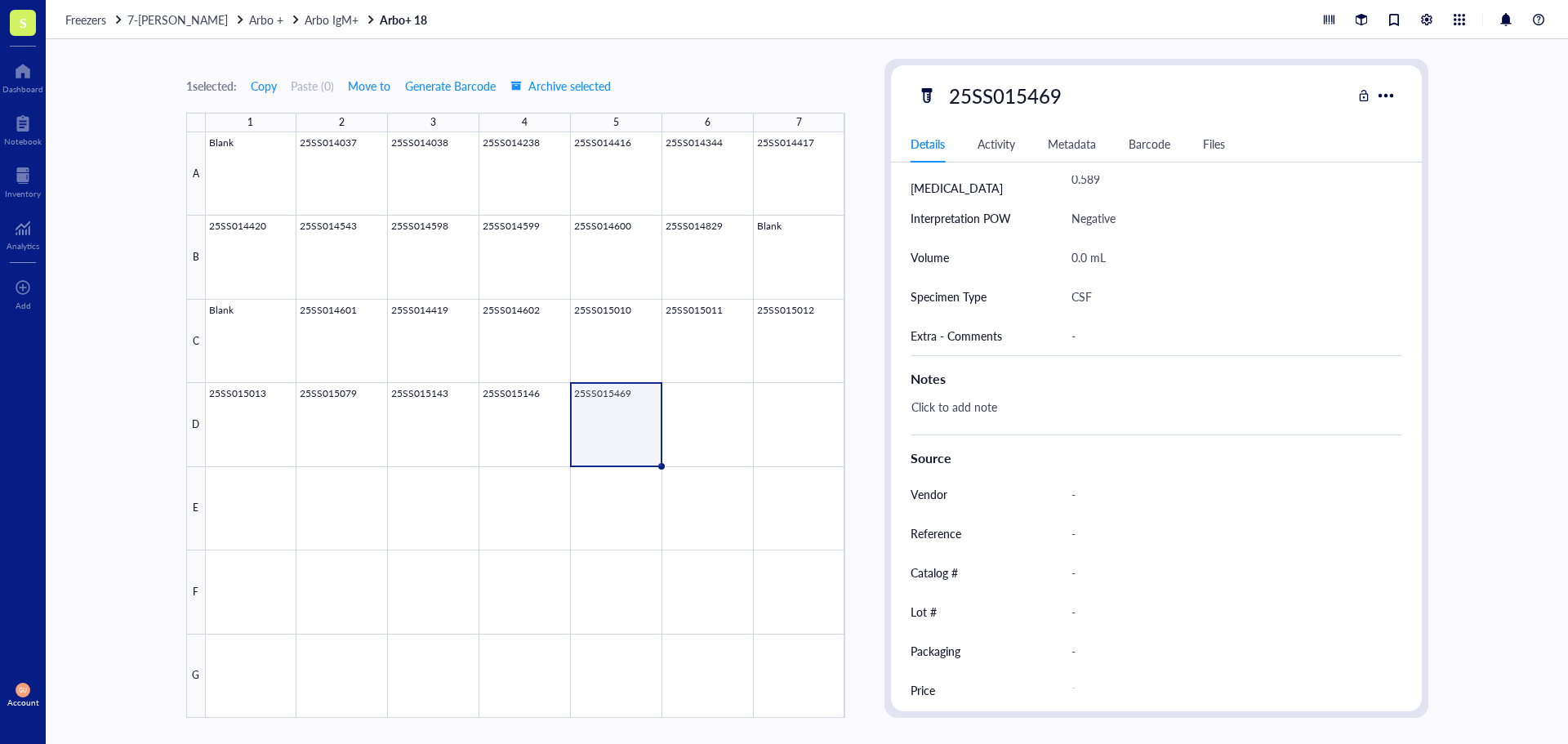
scroll to position [813, 0]
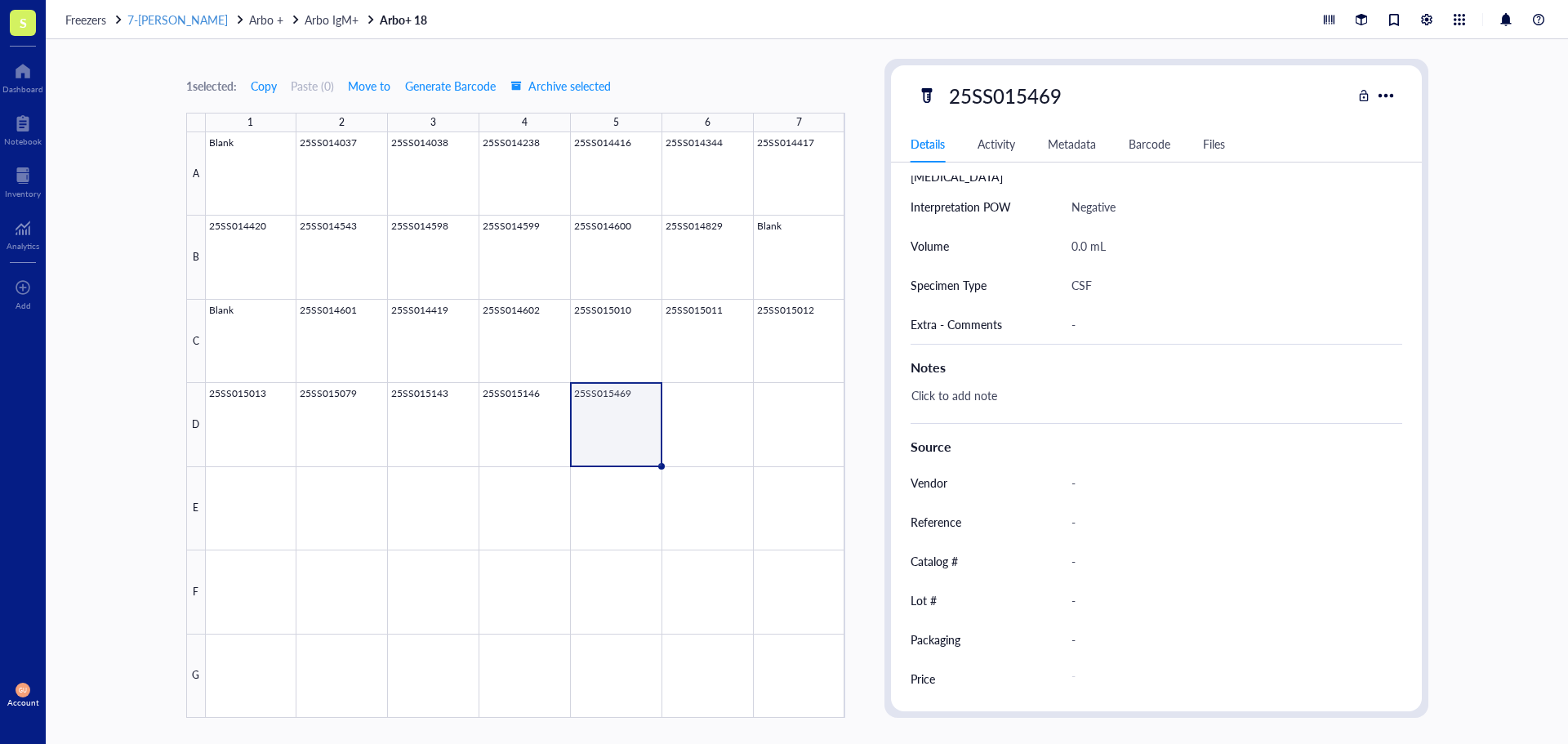
click at [187, 17] on span "7-[PERSON_NAME]" at bounding box center [177, 19] width 100 height 17
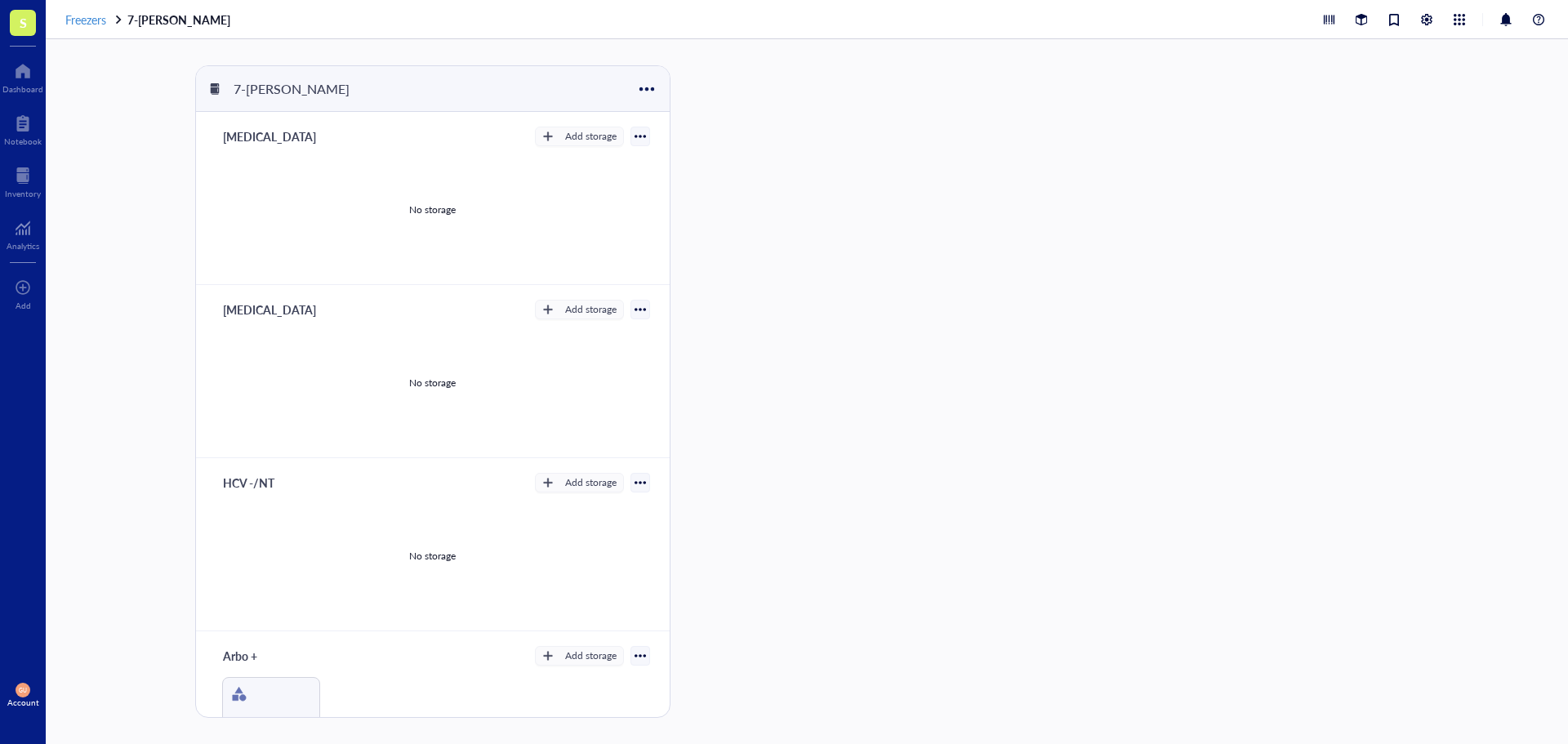
click at [75, 15] on span "Freezers" at bounding box center [85, 19] width 40 height 17
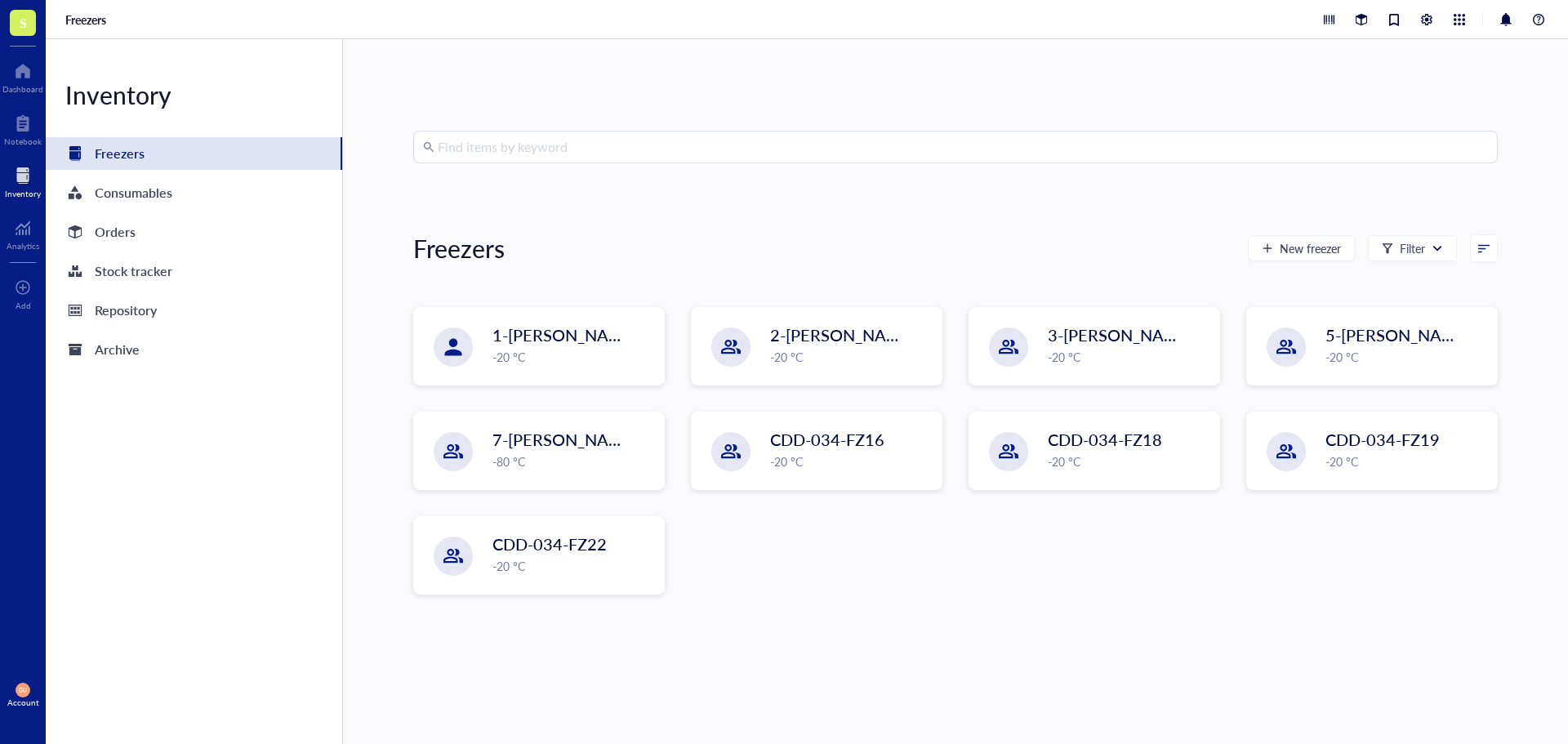
click at [30, 177] on div at bounding box center [22, 175] width 36 height 26
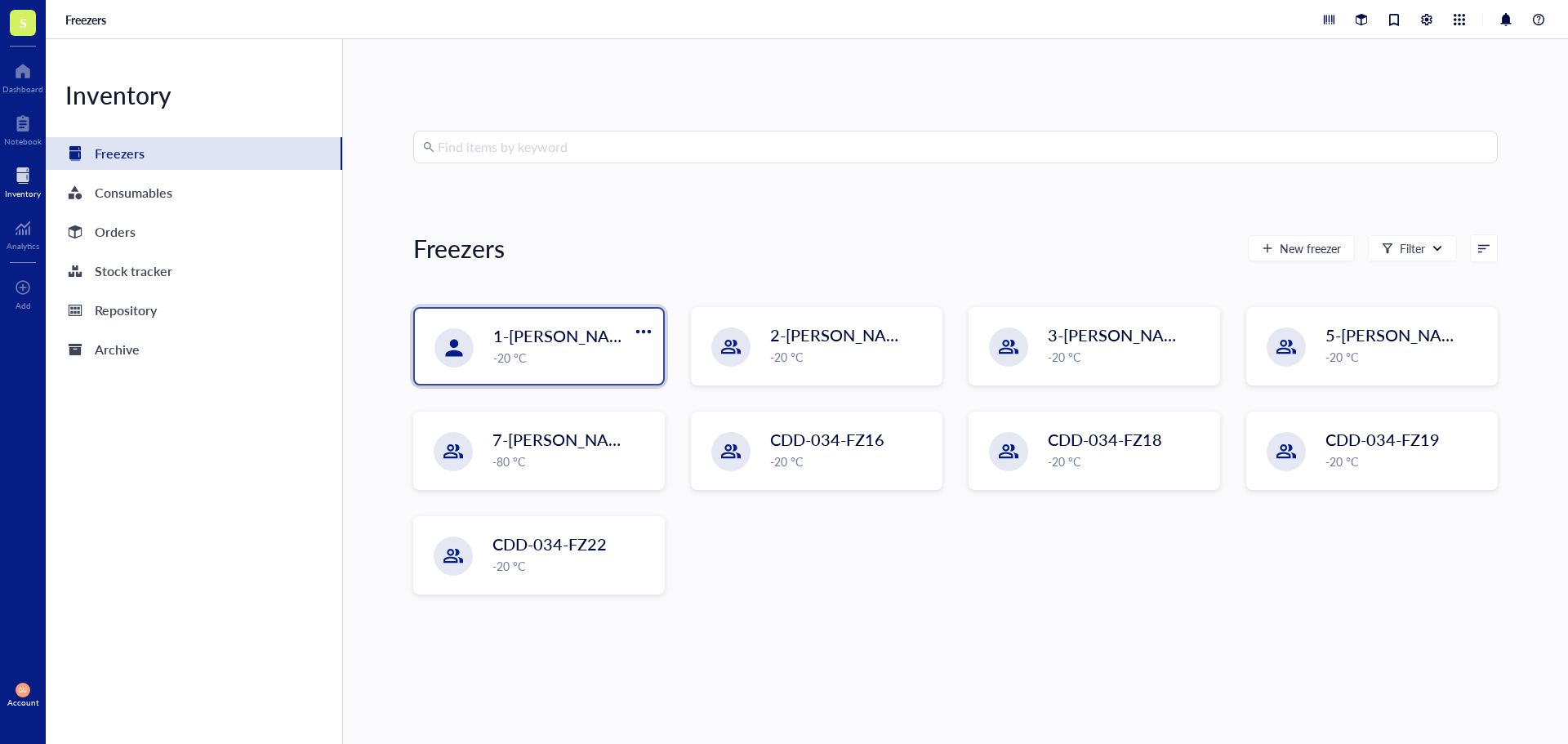
click at [496, 334] on span "1-[PERSON_NAME]" at bounding box center [566, 335] width 146 height 23
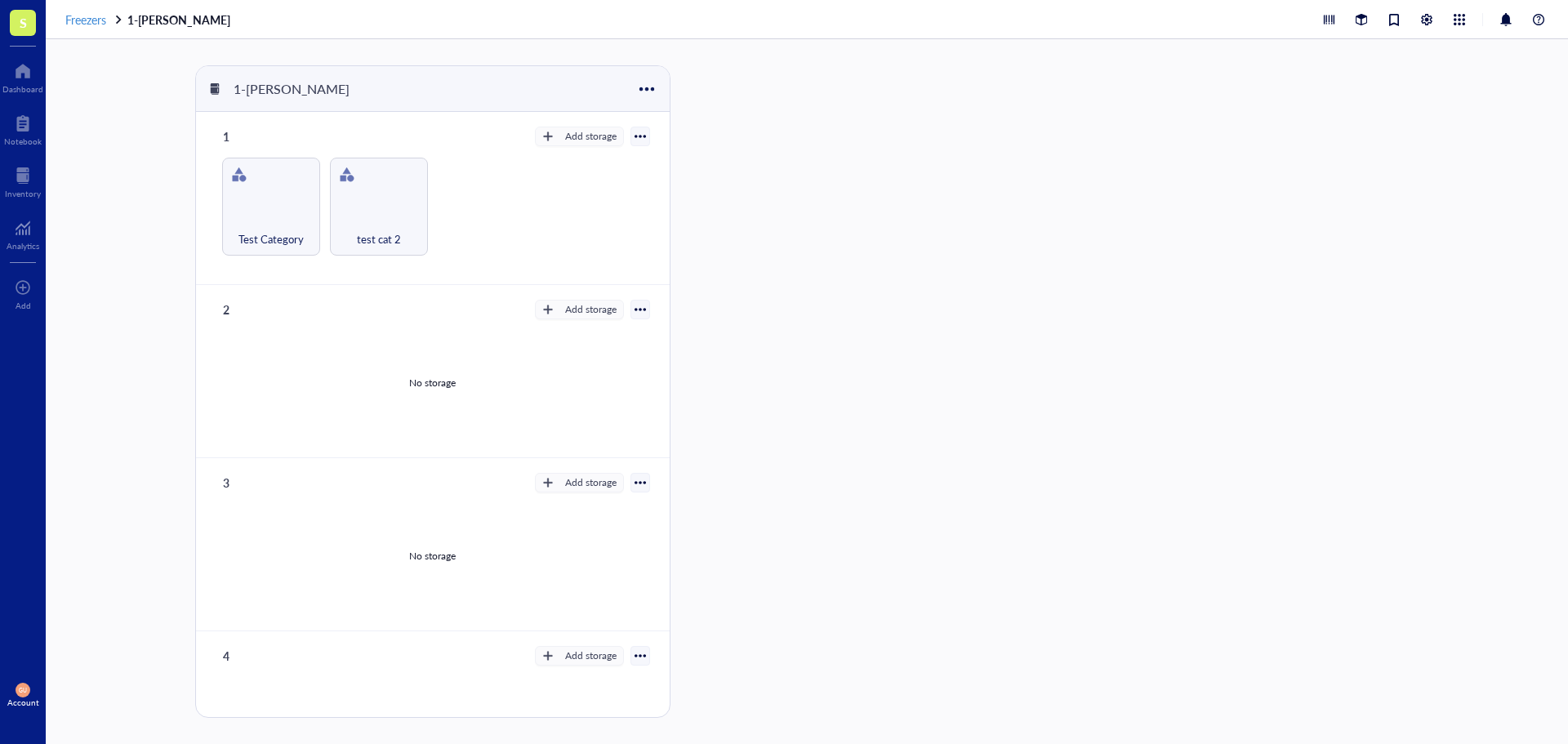
click at [68, 17] on span "Freezers" at bounding box center [85, 19] width 40 height 17
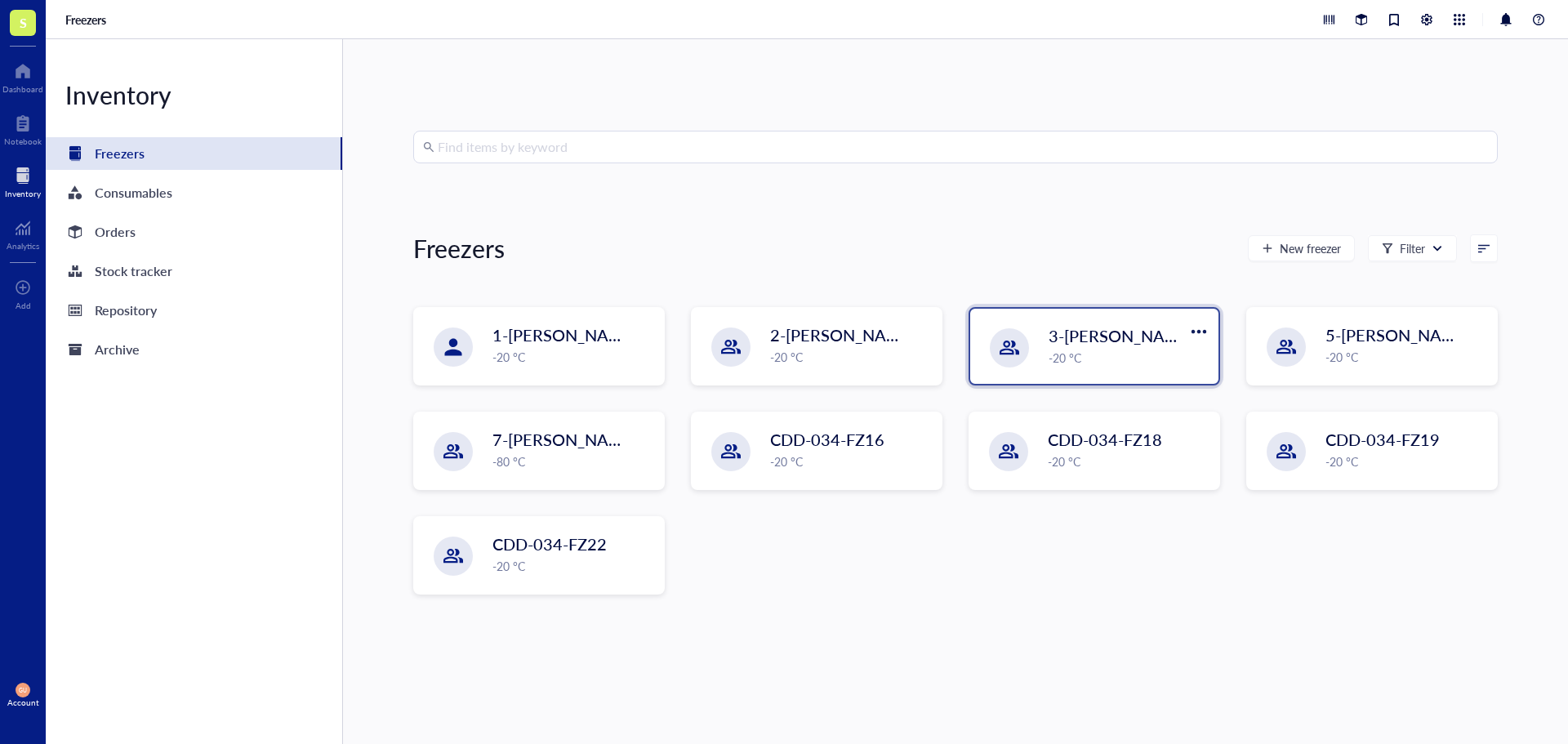
click at [1024, 375] on div "3-[PERSON_NAME] -20 °C" at bounding box center [1094, 346] width 248 height 75
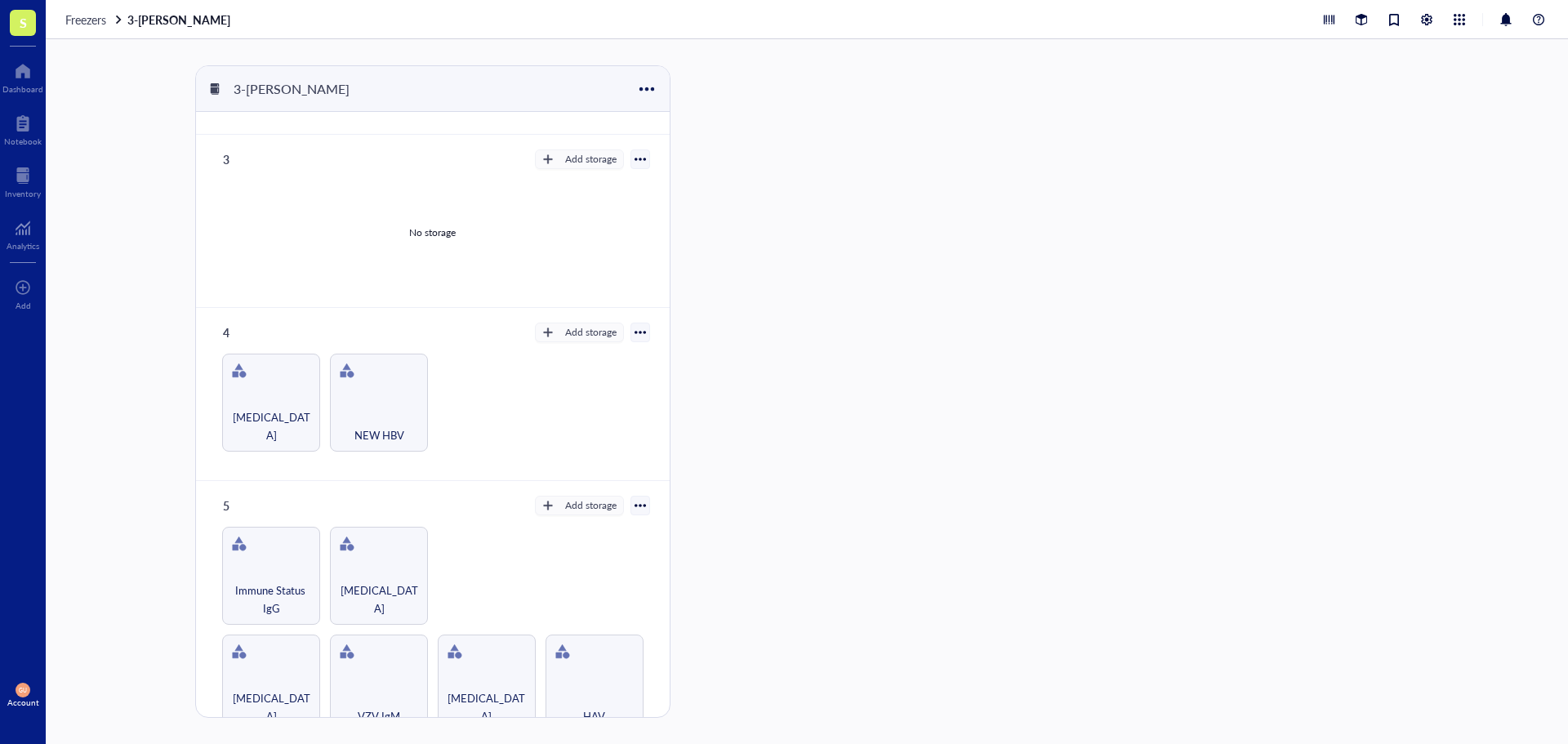
scroll to position [409, 0]
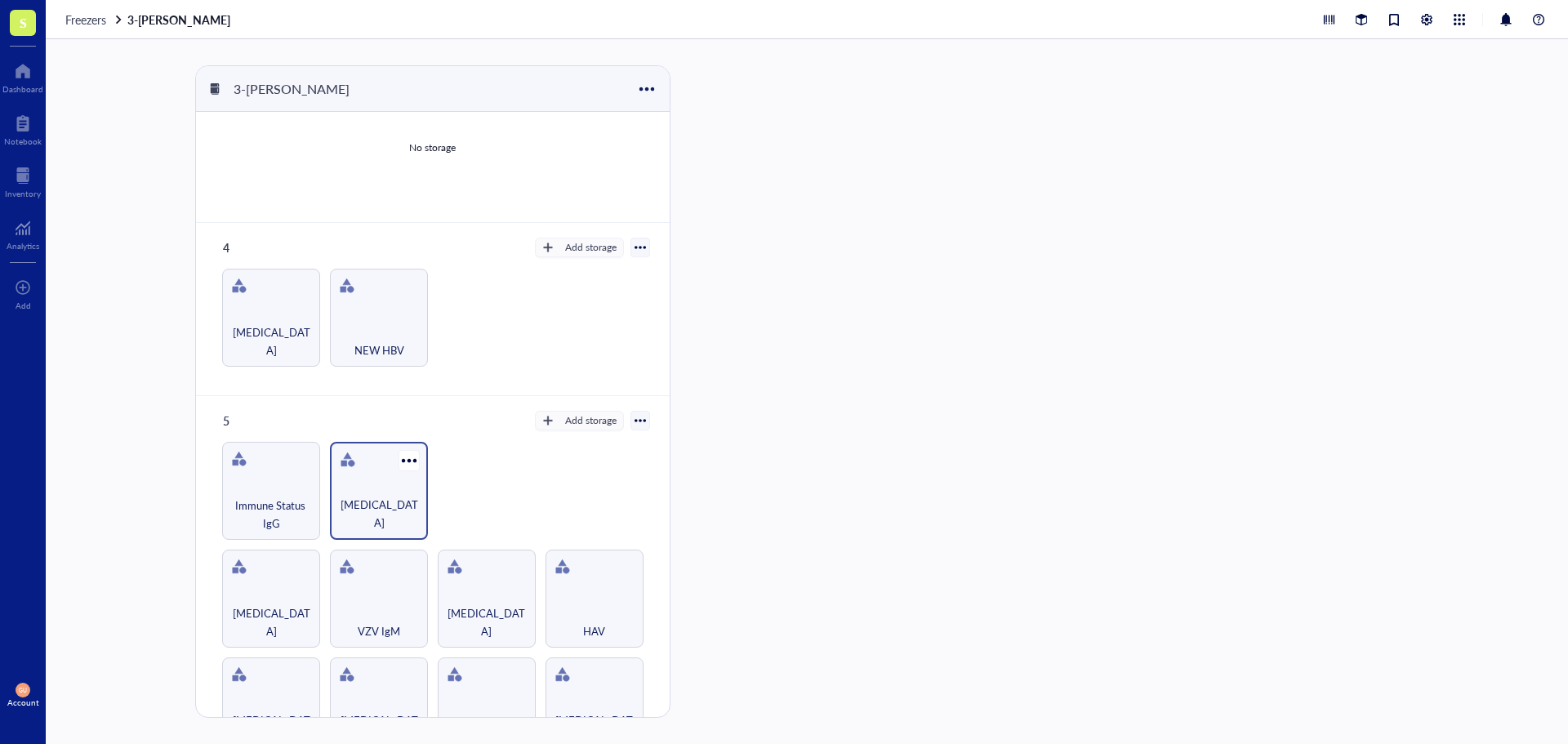
click at [379, 505] on div "[MEDICAL_DATA]" at bounding box center [378, 513] width 82 height 36
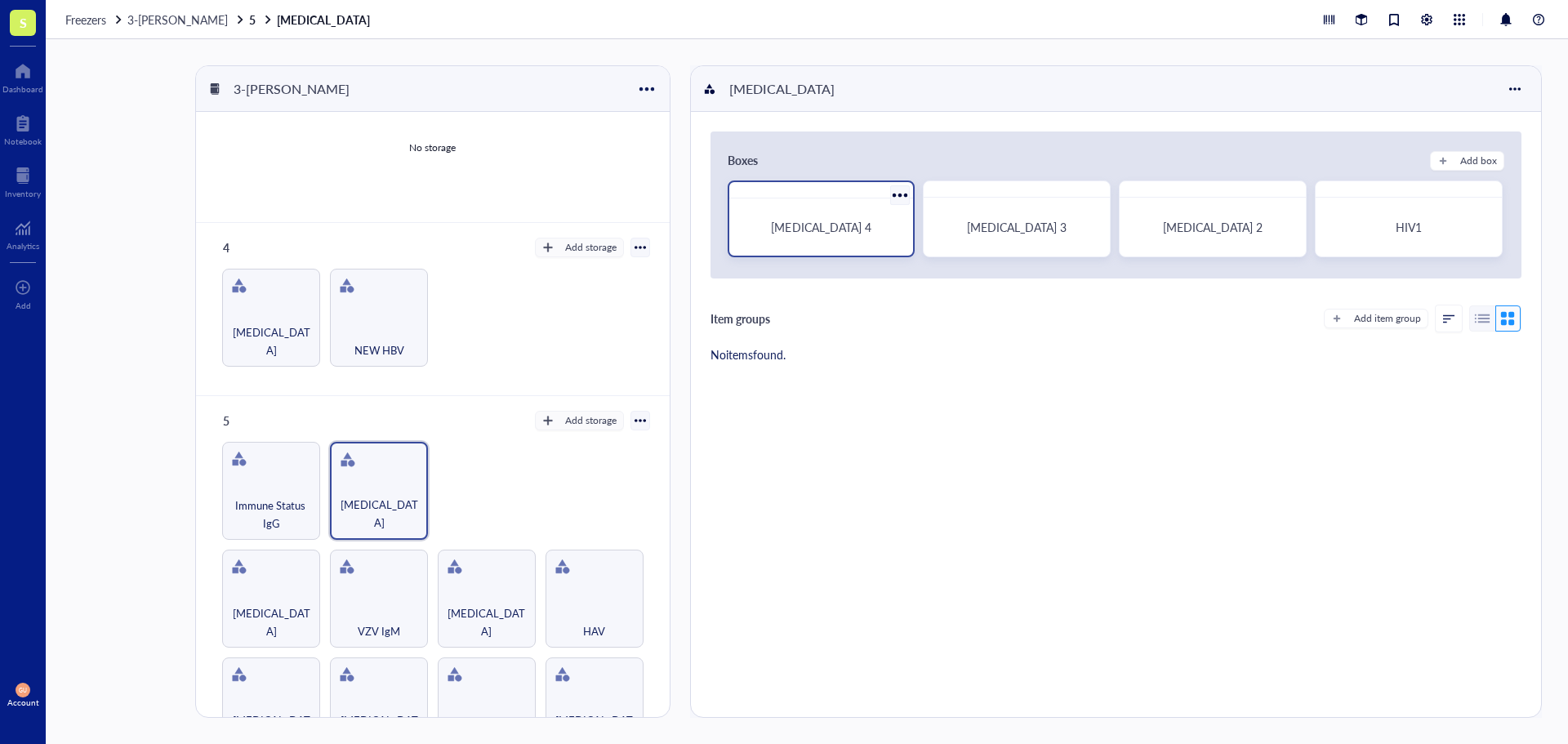
click at [806, 209] on div "[MEDICAL_DATA] 4" at bounding box center [821, 227] width 172 height 44
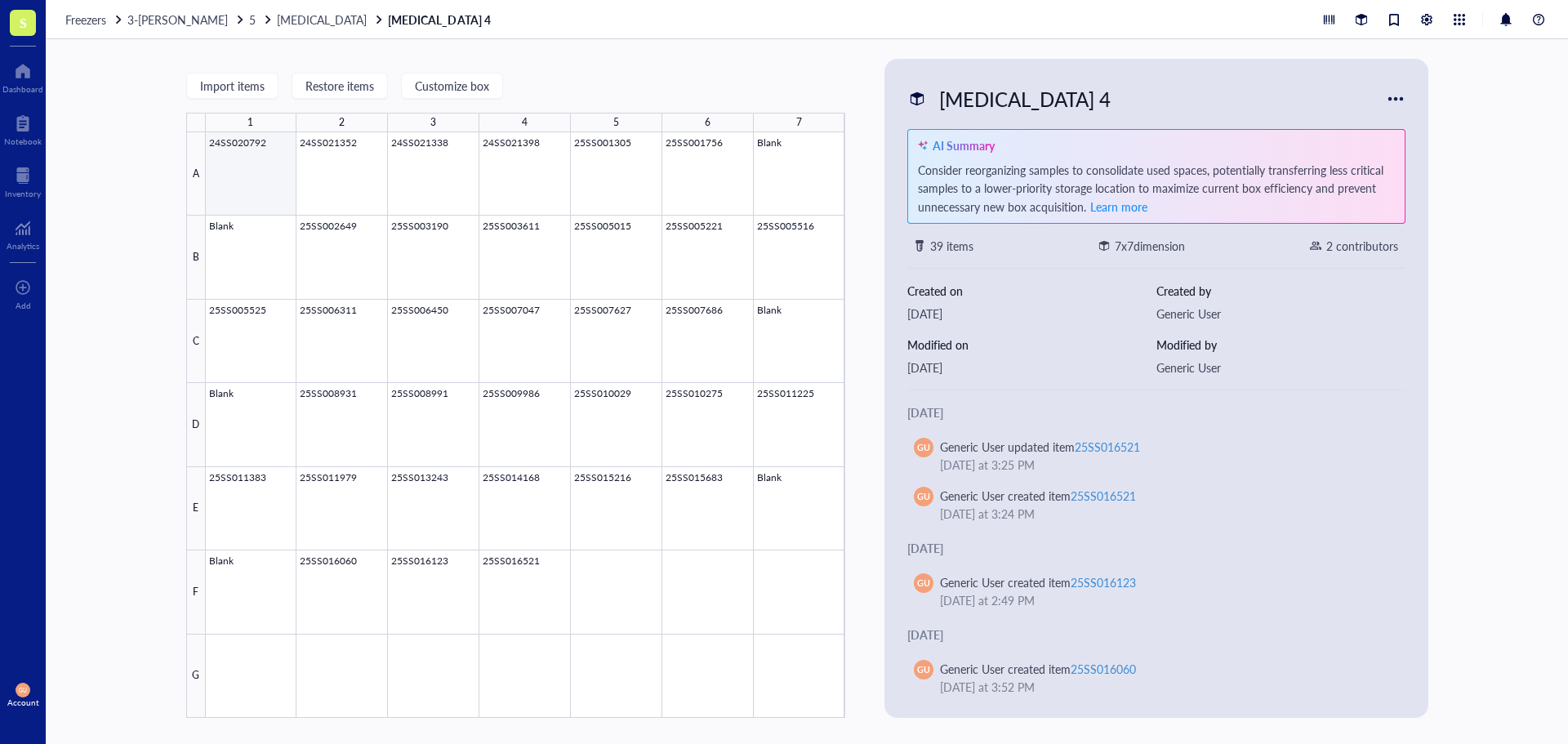
click at [238, 159] on div at bounding box center [525, 424] width 639 height 585
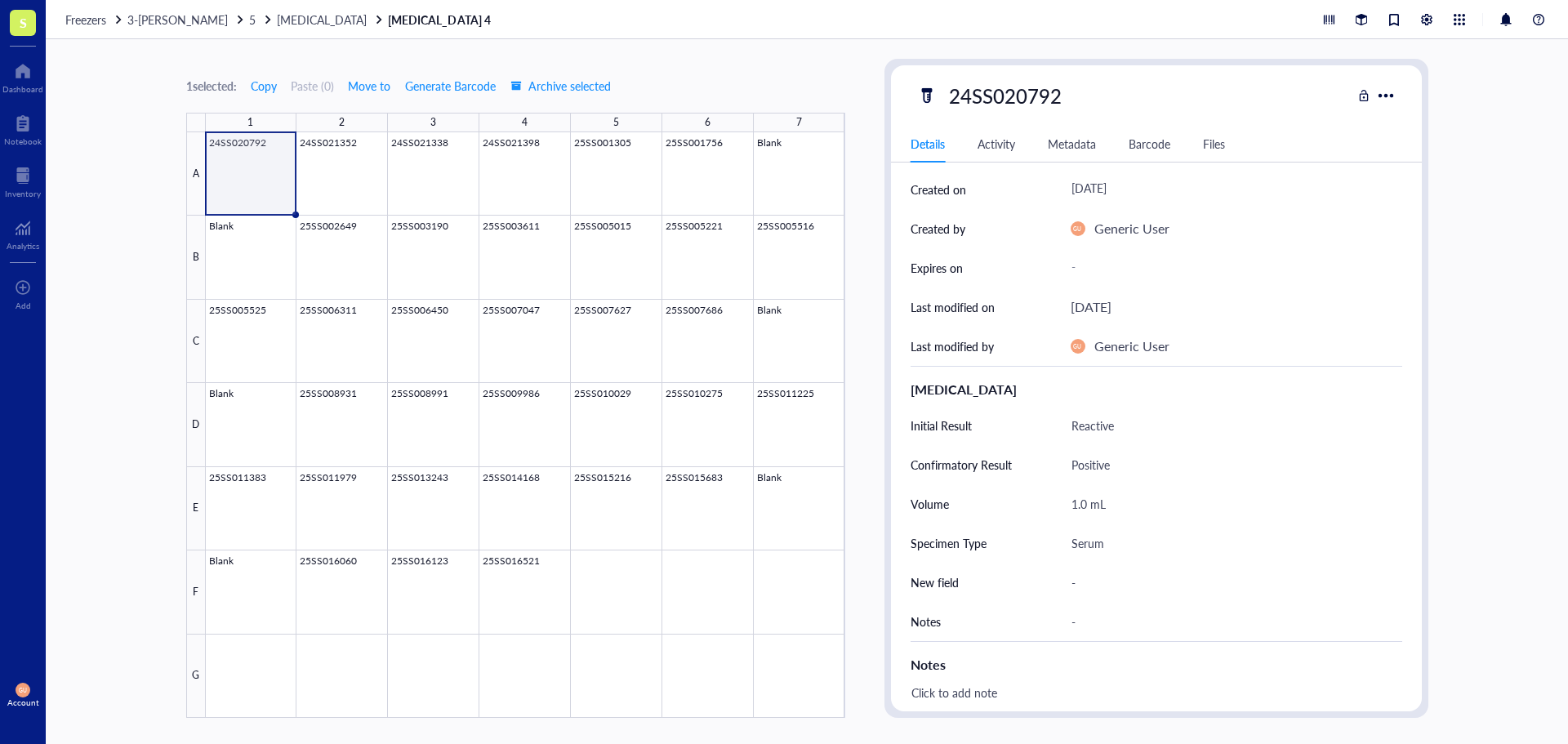
scroll to position [133, 0]
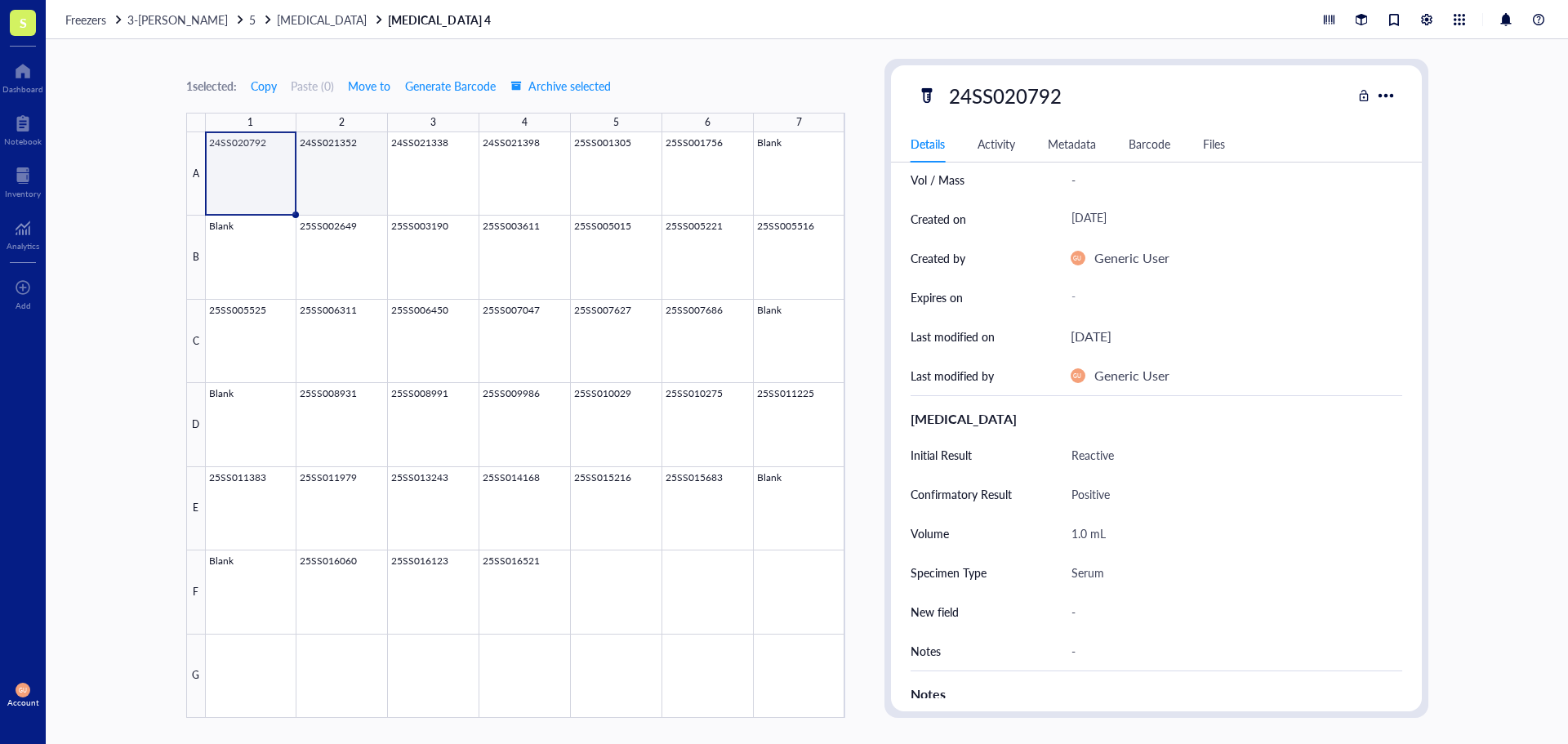
click at [338, 163] on div at bounding box center [525, 424] width 639 height 585
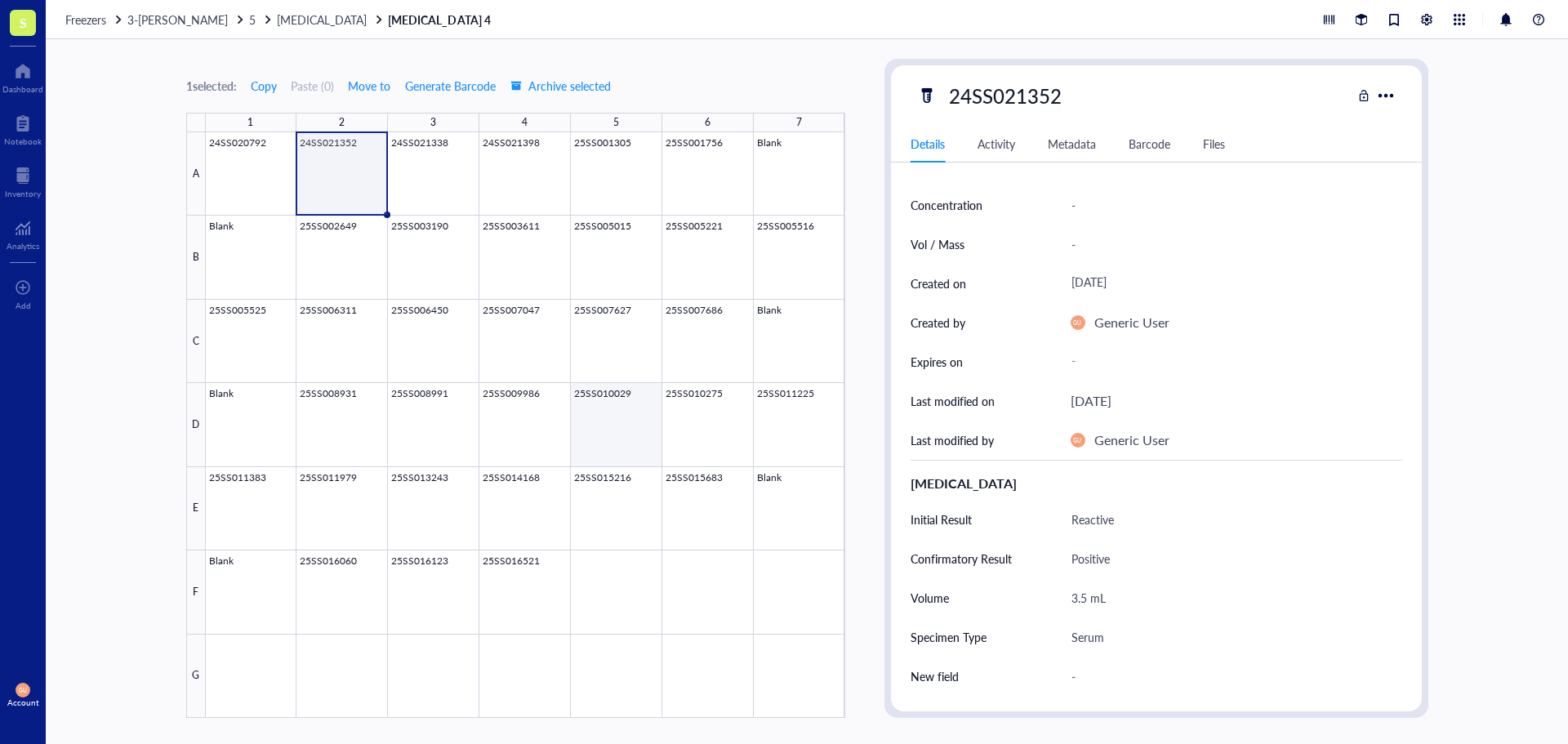
scroll to position [51, 0]
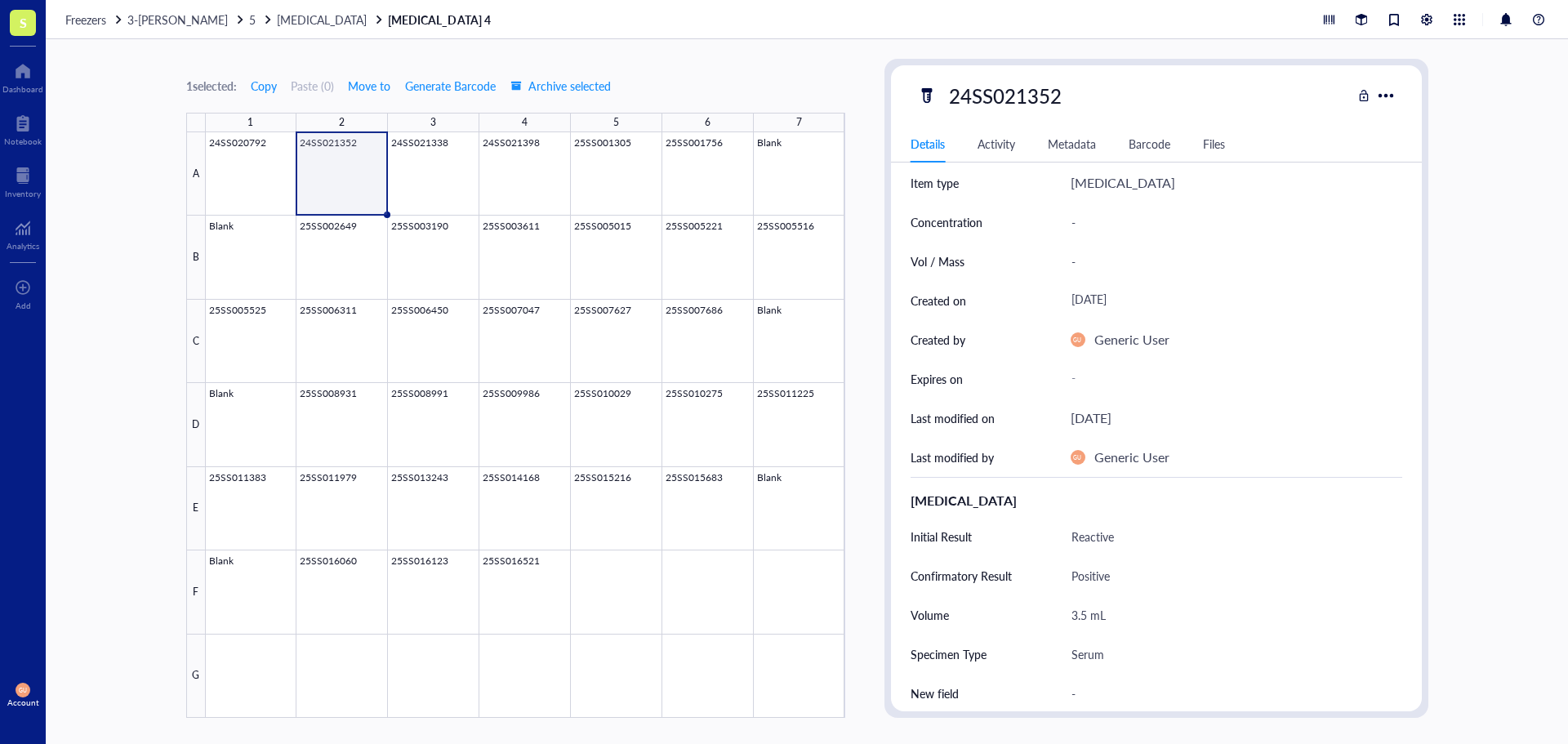
click at [1042, 96] on div "24SS021352" at bounding box center [1005, 95] width 128 height 34
drag, startPoint x: 1064, startPoint y: 89, endPoint x: 897, endPoint y: 25, distance: 178.8
click at [897, 25] on div "Freezers 3-[PERSON_NAME] 5 [MEDICAL_DATA] [MEDICAL_DATA] 4 1 selected: Copy Pas…" at bounding box center [807, 372] width 1522 height 744
click at [445, 156] on div at bounding box center [525, 424] width 639 height 585
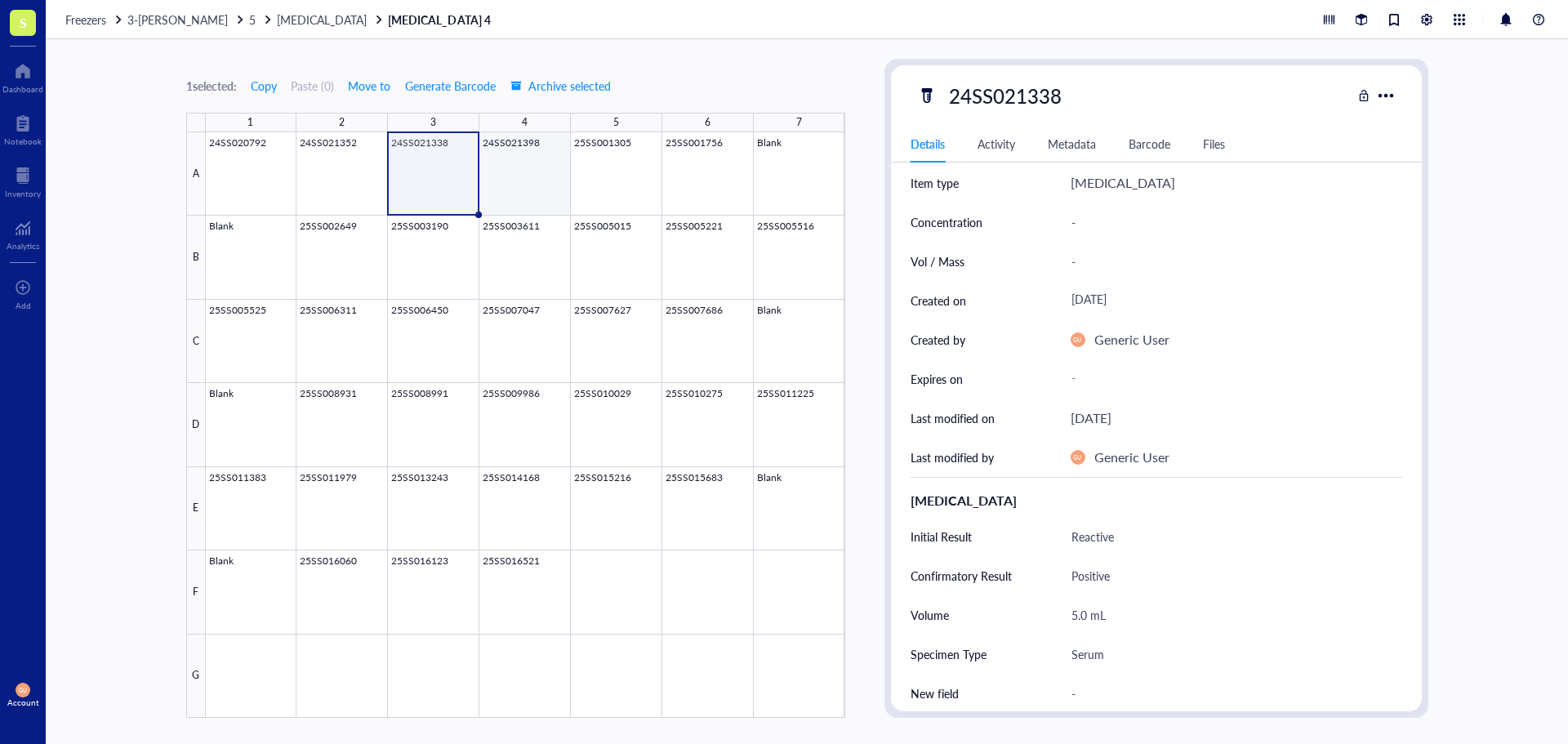
click at [523, 181] on div at bounding box center [525, 424] width 639 height 585
click at [426, 171] on div at bounding box center [525, 424] width 639 height 585
click at [518, 153] on div at bounding box center [525, 424] width 639 height 585
click at [1060, 96] on div "24SS021398" at bounding box center [1005, 95] width 128 height 34
drag, startPoint x: 1055, startPoint y: 96, endPoint x: 748, endPoint y: 94, distance: 307.0
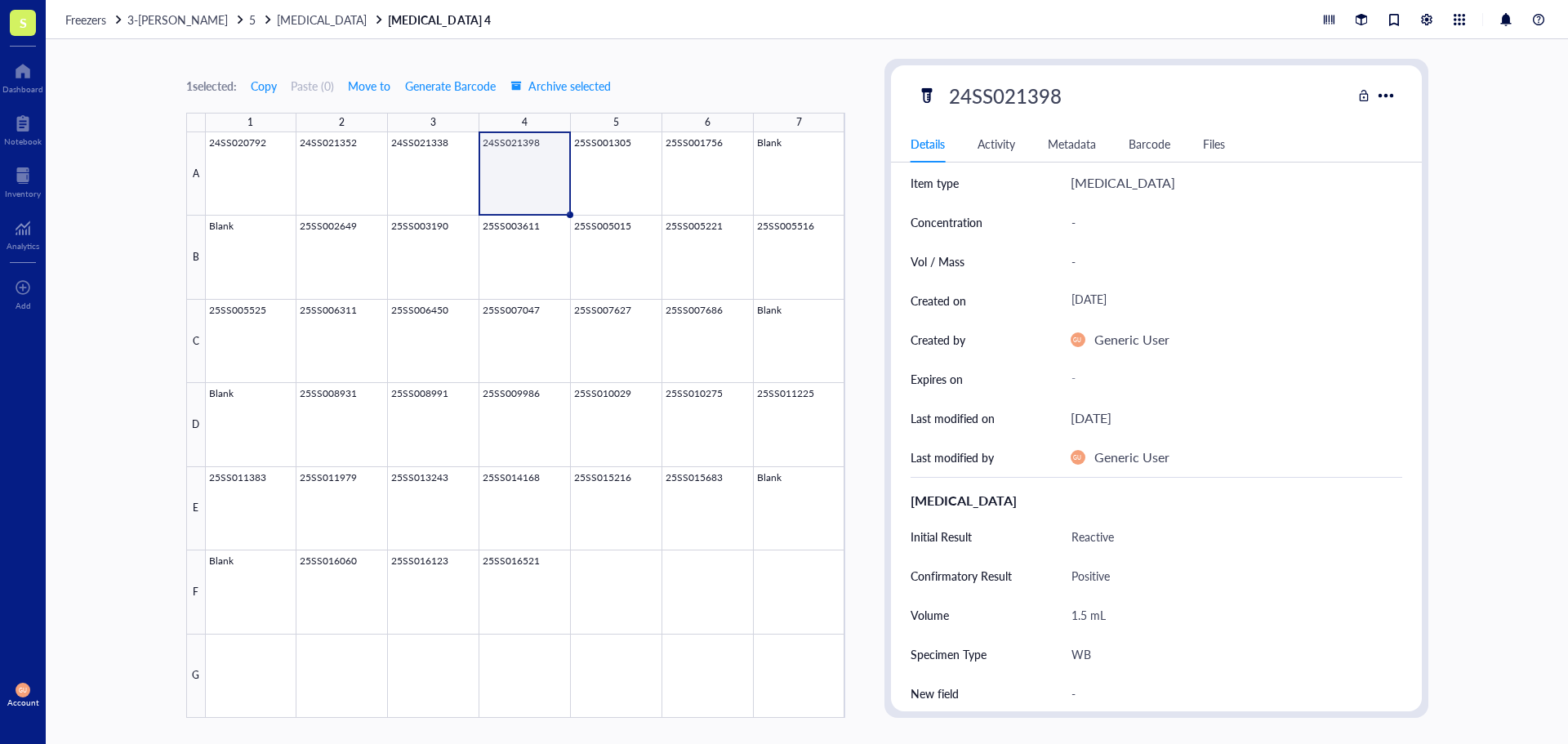
click at [748, 94] on div "1 selected: Copy Paste ( 0 ) Move to Generate Barcode Archive selected 1 2 3 4 …" at bounding box center [807, 391] width 1522 height 705
click at [790, 267] on div at bounding box center [525, 424] width 639 height 585
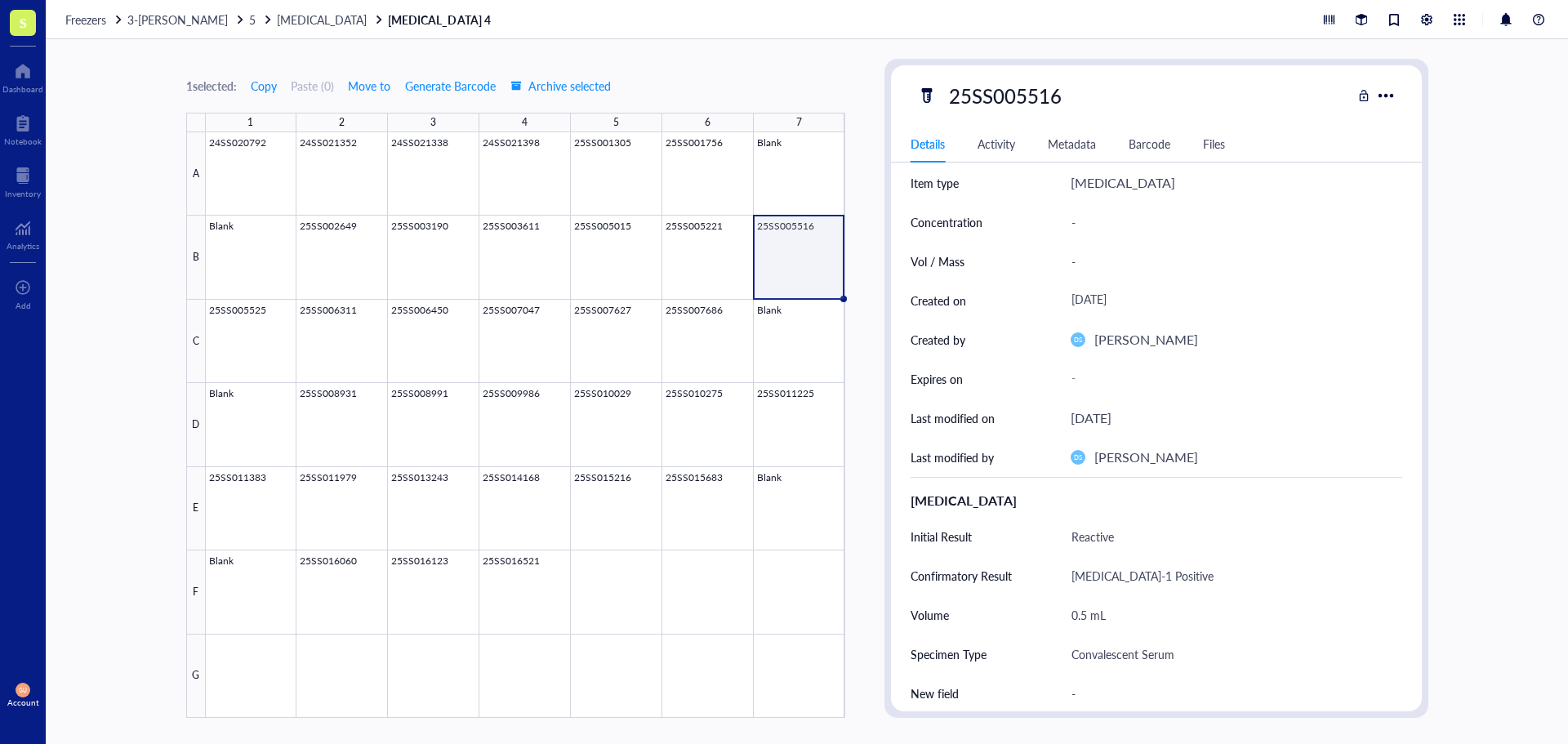
click at [1064, 97] on div "25SS005516" at bounding box center [1005, 95] width 128 height 34
drag, startPoint x: 1072, startPoint y: 94, endPoint x: 873, endPoint y: 74, distance: 200.0
click at [873, 74] on div "1 selected: Copy Paste ( 0 ) Move to Generate Barcode Archive selected 1 2 3 4 …" at bounding box center [807, 391] width 1522 height 705
click at [275, 186] on div at bounding box center [525, 424] width 639 height 585
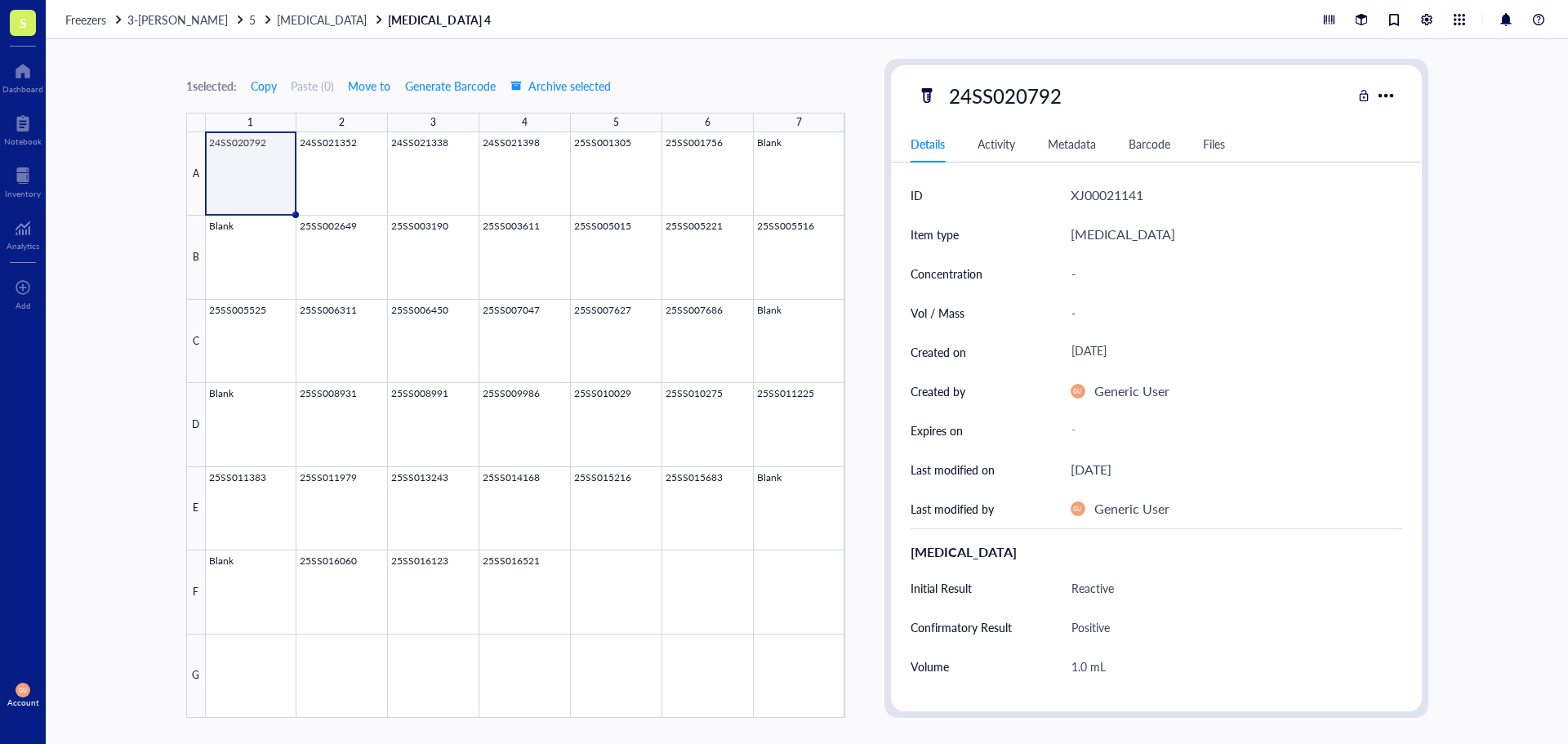
click at [1062, 92] on div "24SS020792" at bounding box center [1005, 95] width 128 height 34
drag, startPoint x: 1062, startPoint y: 92, endPoint x: 850, endPoint y: 102, distance: 212.2
click at [861, 102] on div "1 selected: Copy Paste ( 0 ) Move to Generate Barcode Archive selected 1 2 3 4 …" at bounding box center [807, 391] width 1522 height 705
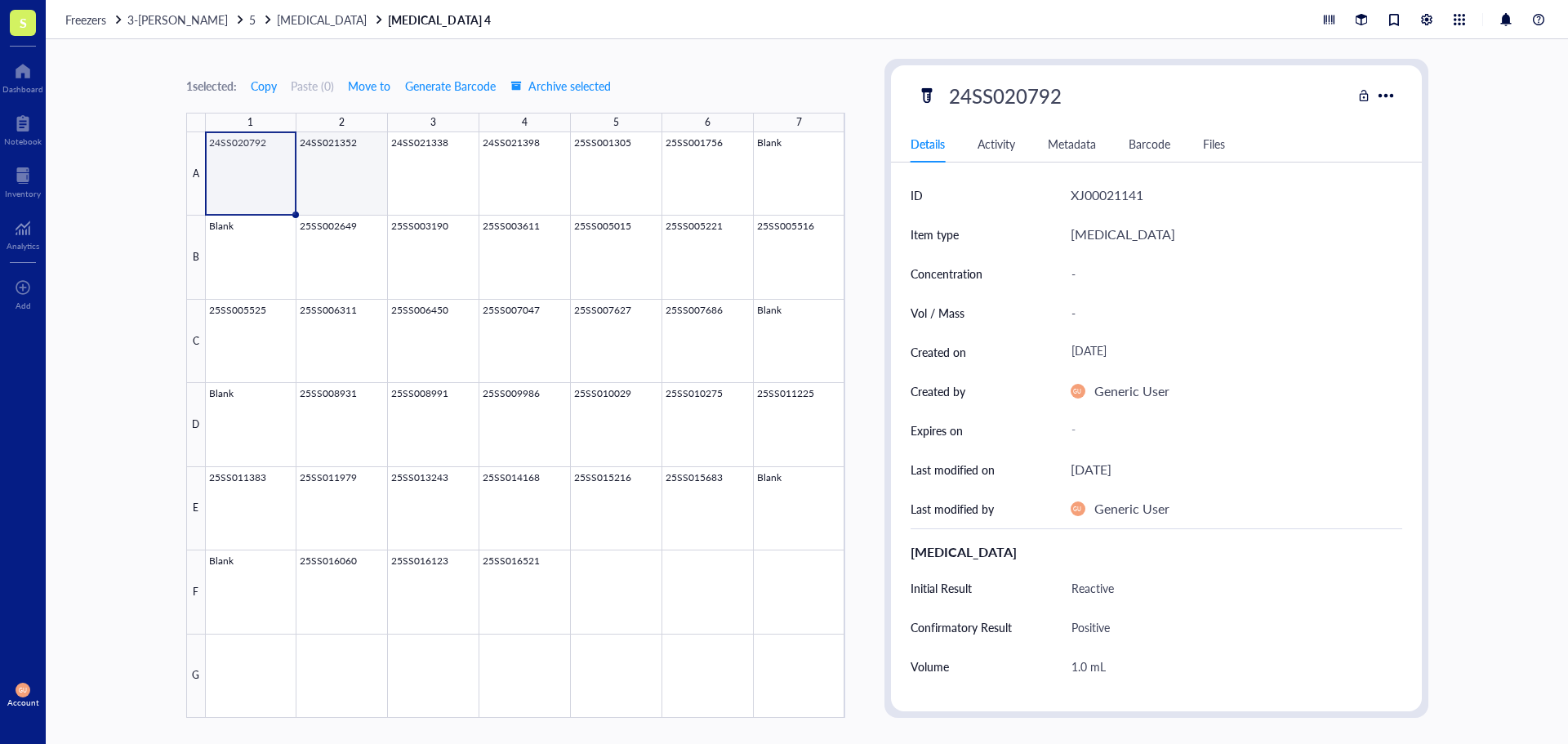
drag, startPoint x: 335, startPoint y: 169, endPoint x: 890, endPoint y: 142, distance: 555.7
click at [335, 169] on div at bounding box center [525, 424] width 639 height 585
click at [1070, 92] on div "24SS021352" at bounding box center [1134, 95] width 434 height 34
click at [1061, 94] on div "24SS021352" at bounding box center [1005, 95] width 128 height 34
drag, startPoint x: 1061, startPoint y: 94, endPoint x: 918, endPoint y: 82, distance: 143.5
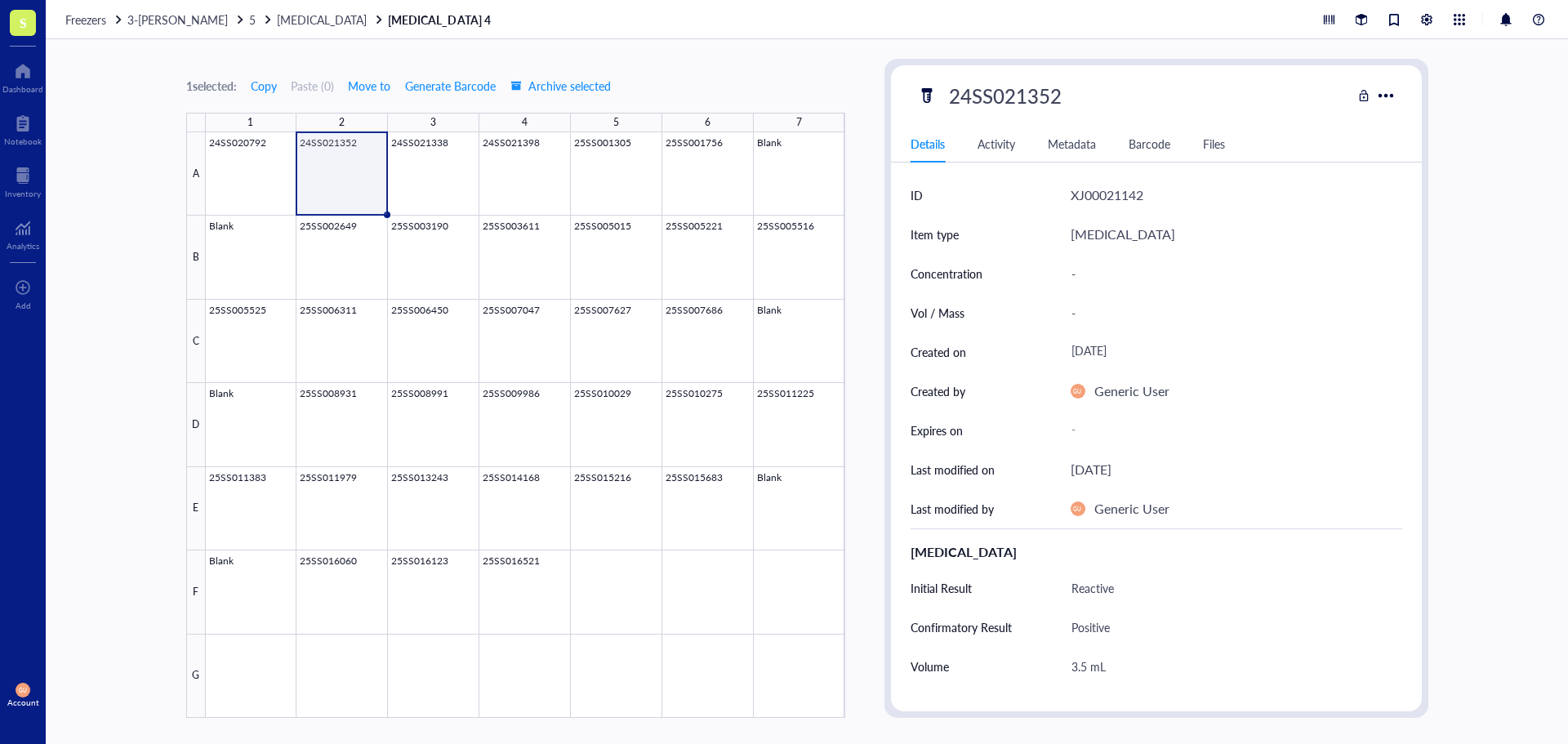
click at [922, 82] on div "24SS021352" at bounding box center [1134, 95] width 434 height 34
drag, startPoint x: 431, startPoint y: 184, endPoint x: 541, endPoint y: 170, distance: 110.9
click at [431, 184] on div at bounding box center [525, 424] width 639 height 585
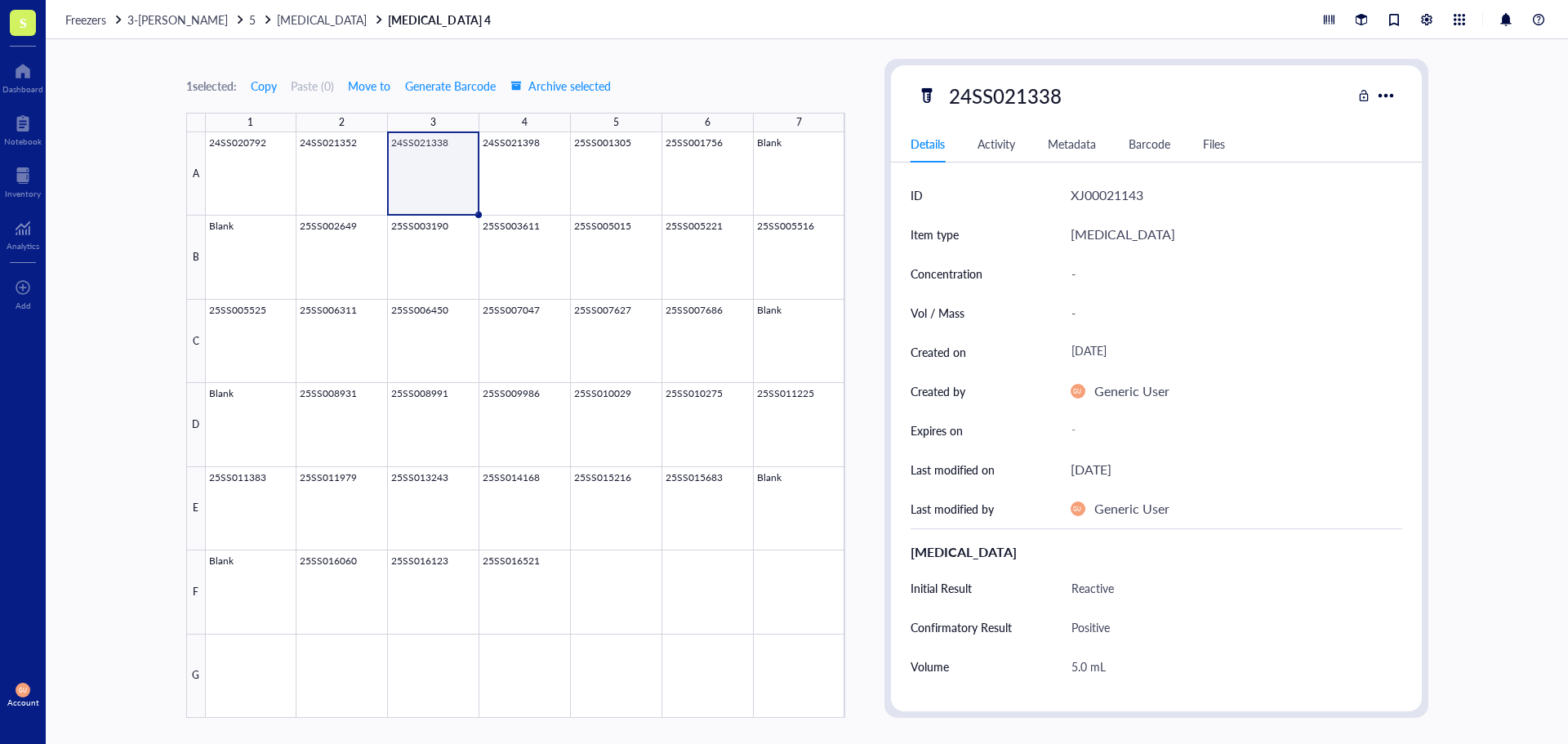
click at [1054, 108] on div "24SS021338" at bounding box center [1005, 95] width 128 height 34
drag, startPoint x: 1067, startPoint y: 90, endPoint x: 798, endPoint y: 91, distance: 269.0
click at [798, 91] on div "1 selected: Copy Paste ( 0 ) Move to Generate Barcode Archive selected 1 2 3 4 …" at bounding box center [807, 391] width 1522 height 705
drag, startPoint x: 506, startPoint y: 180, endPoint x: 721, endPoint y: 119, distance: 223.5
click at [506, 180] on div at bounding box center [525, 424] width 639 height 585
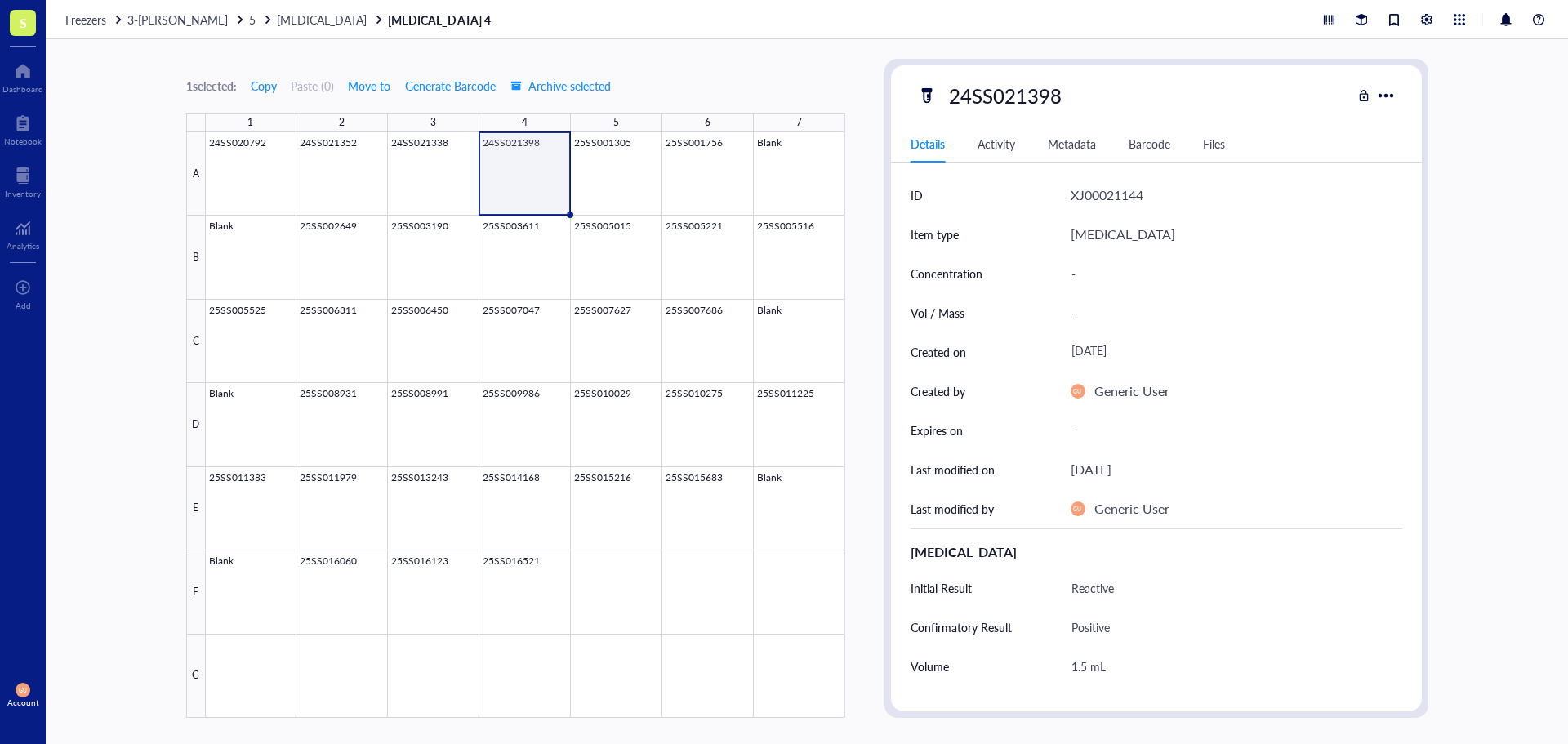
click at [1035, 92] on div "24SS021398" at bounding box center [1005, 95] width 128 height 34
drag, startPoint x: 1073, startPoint y: 91, endPoint x: 721, endPoint y: 92, distance: 352.0
click at [729, 92] on div "1 selected: Copy Paste ( 0 ) Move to Generate Barcode Archive selected 1 2 3 4 …" at bounding box center [807, 391] width 1522 height 705
drag, startPoint x: 593, startPoint y: 163, endPoint x: 1075, endPoint y: 89, distance: 487.6
click at [593, 163] on div at bounding box center [525, 424] width 639 height 585
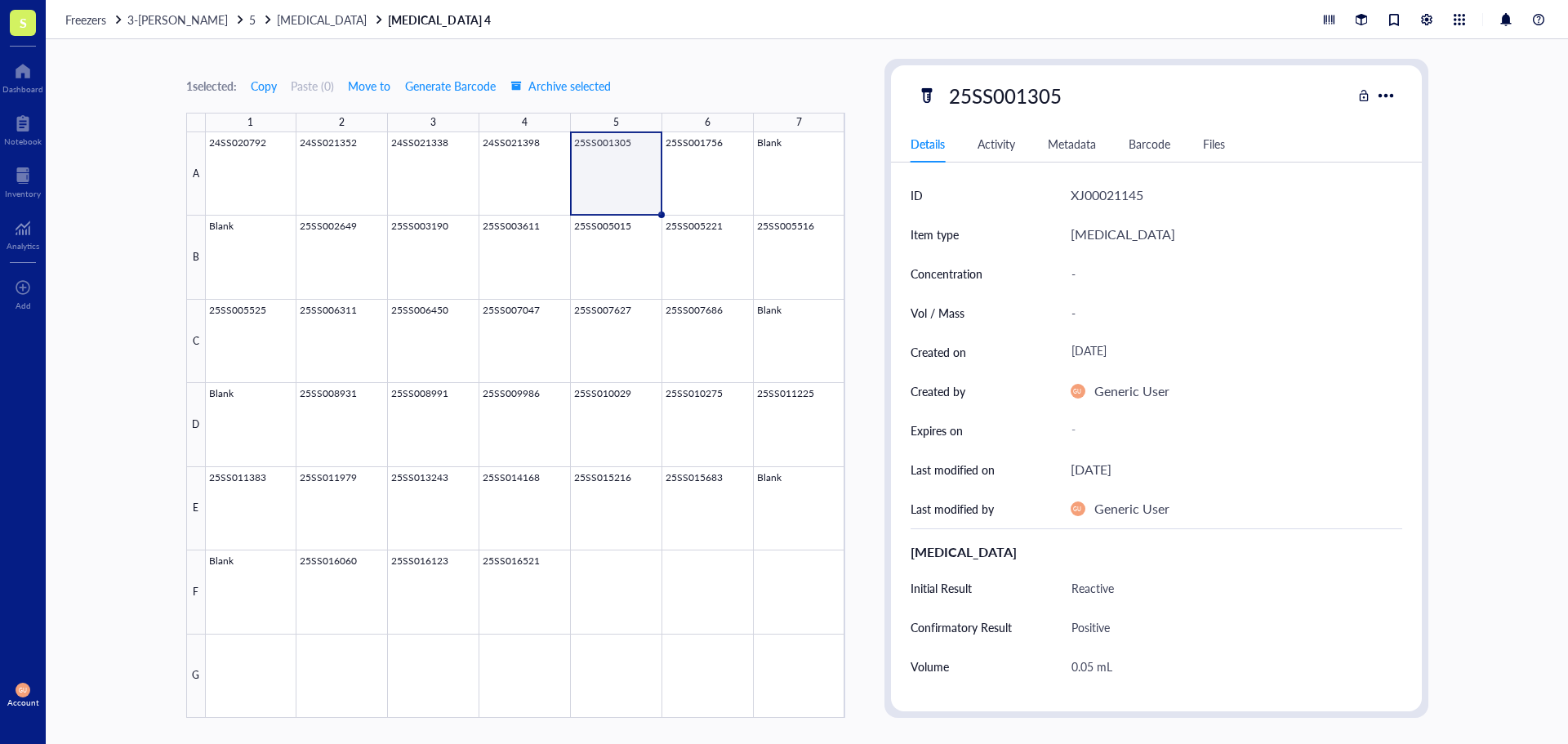
click at [1072, 101] on div "25SS001305" at bounding box center [1134, 95] width 434 height 34
click at [1063, 98] on div "25SS001305" at bounding box center [1005, 95] width 128 height 34
drag, startPoint x: 1064, startPoint y: 94, endPoint x: 853, endPoint y: 107, distance: 211.4
click at [863, 107] on div "1 selected: Copy Paste ( 0 ) Move to Generate Barcode Archive selected 1 2 3 4 …" at bounding box center [807, 391] width 1522 height 705
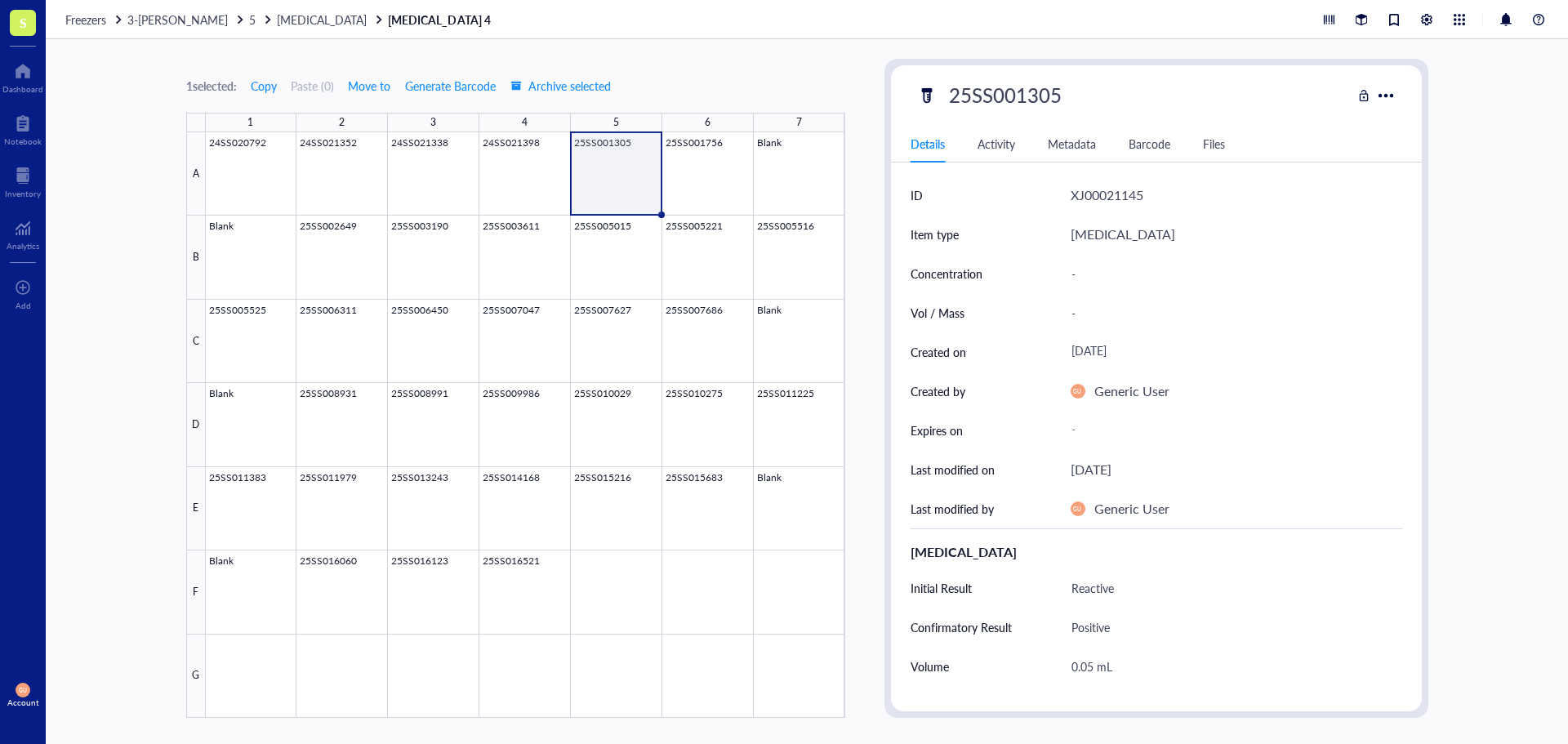
scroll to position [0, 0]
drag, startPoint x: 715, startPoint y: 132, endPoint x: 998, endPoint y: 120, distance: 283.3
click at [715, 132] on div at bounding box center [525, 424] width 639 height 585
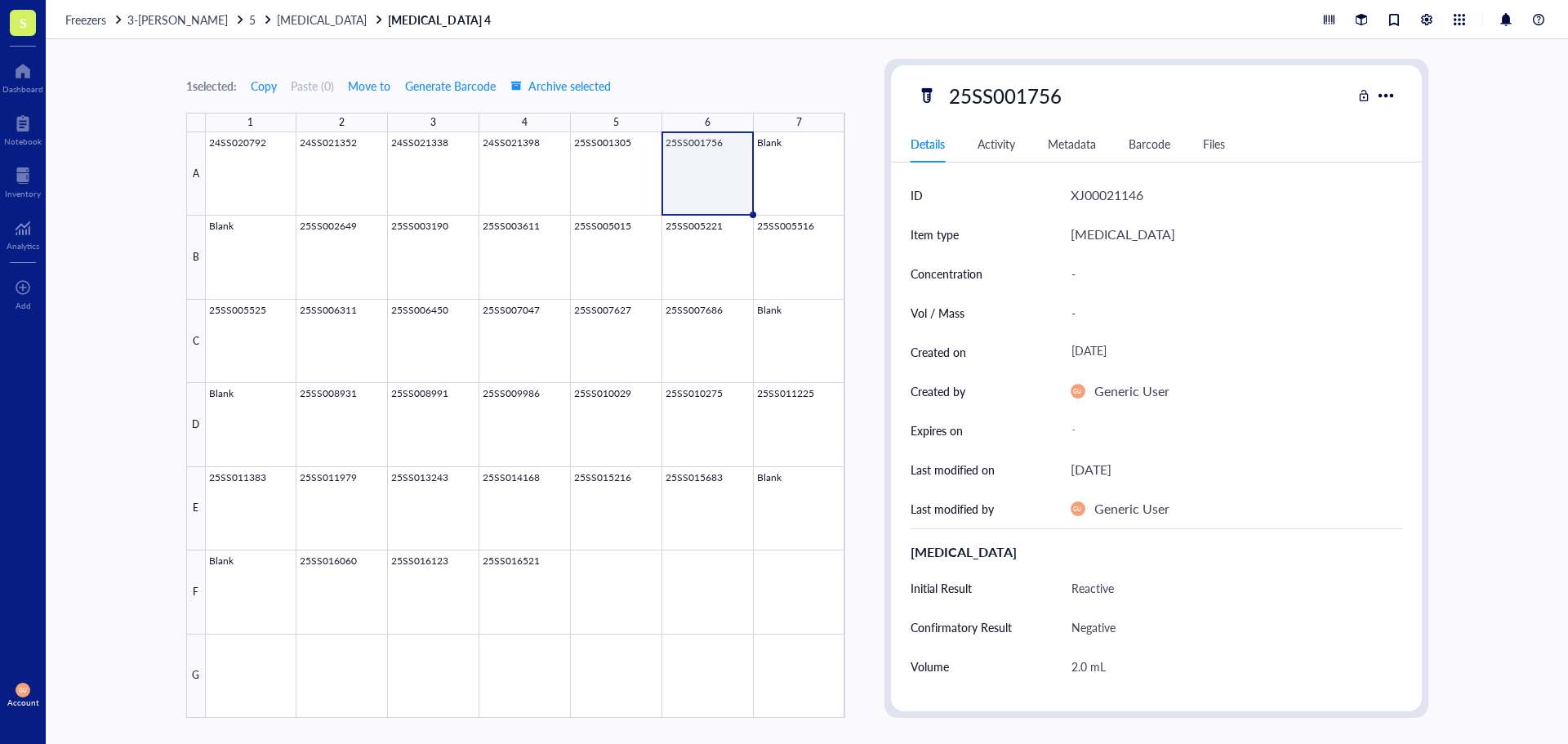
click at [1065, 97] on div "25SS001756" at bounding box center [1005, 95] width 128 height 34
drag, startPoint x: 1059, startPoint y: 97, endPoint x: 627, endPoint y: 104, distance: 432.1
click at [627, 104] on div "1 selected: Copy Paste ( 0 ) Move to Generate Barcode Archive selected 1 2 3 4 …" at bounding box center [807, 391] width 1522 height 705
click at [343, 251] on div at bounding box center [525, 424] width 639 height 585
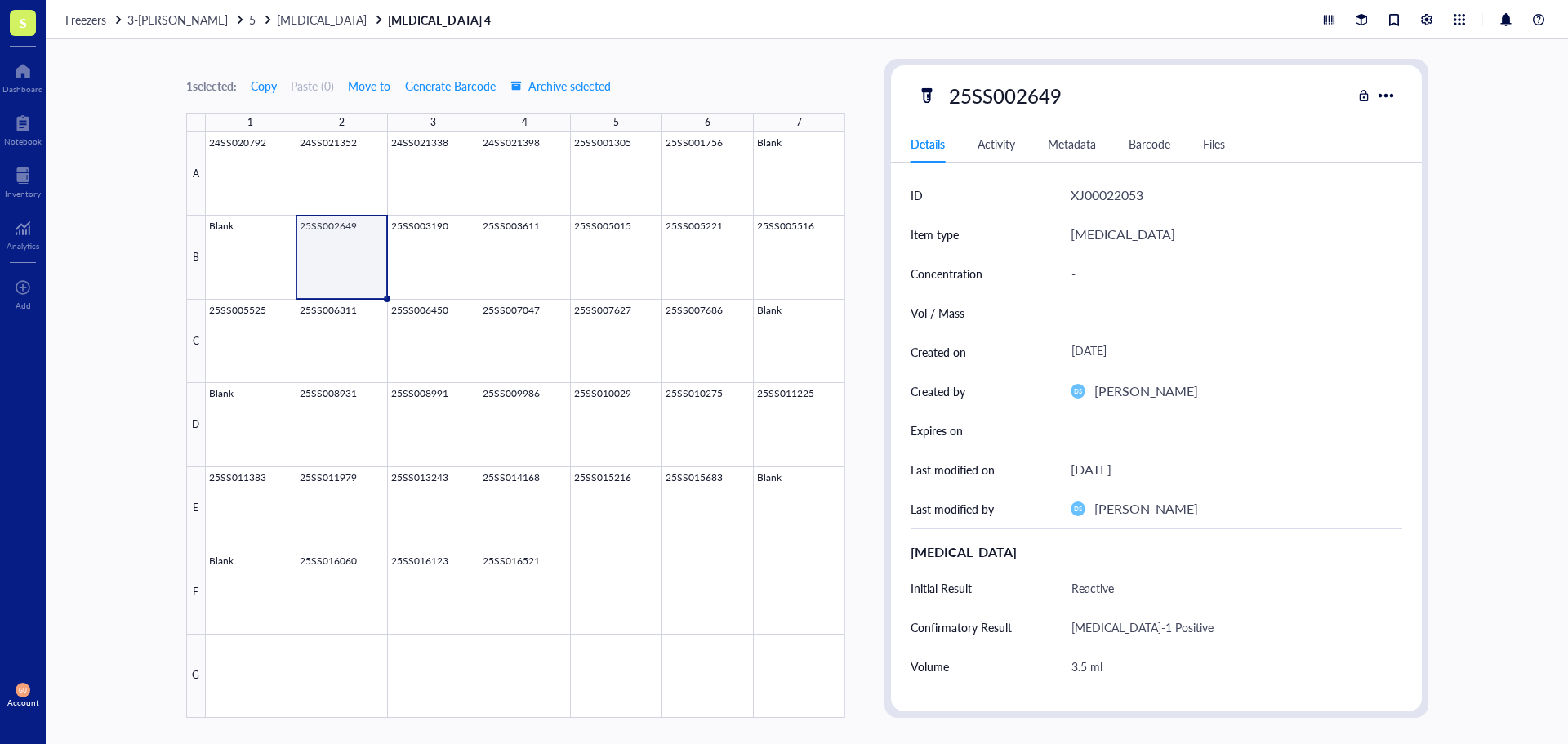
click at [1031, 104] on div "25SS002649" at bounding box center [1005, 95] width 128 height 34
drag, startPoint x: 1068, startPoint y: 94, endPoint x: 852, endPoint y: 77, distance: 216.7
click at [852, 77] on div "1 selected: Copy Paste ( 0 ) Move to Generate Barcode Archive selected 1 2 3 4 …" at bounding box center [807, 391] width 1522 height 705
click at [413, 234] on div at bounding box center [525, 424] width 639 height 585
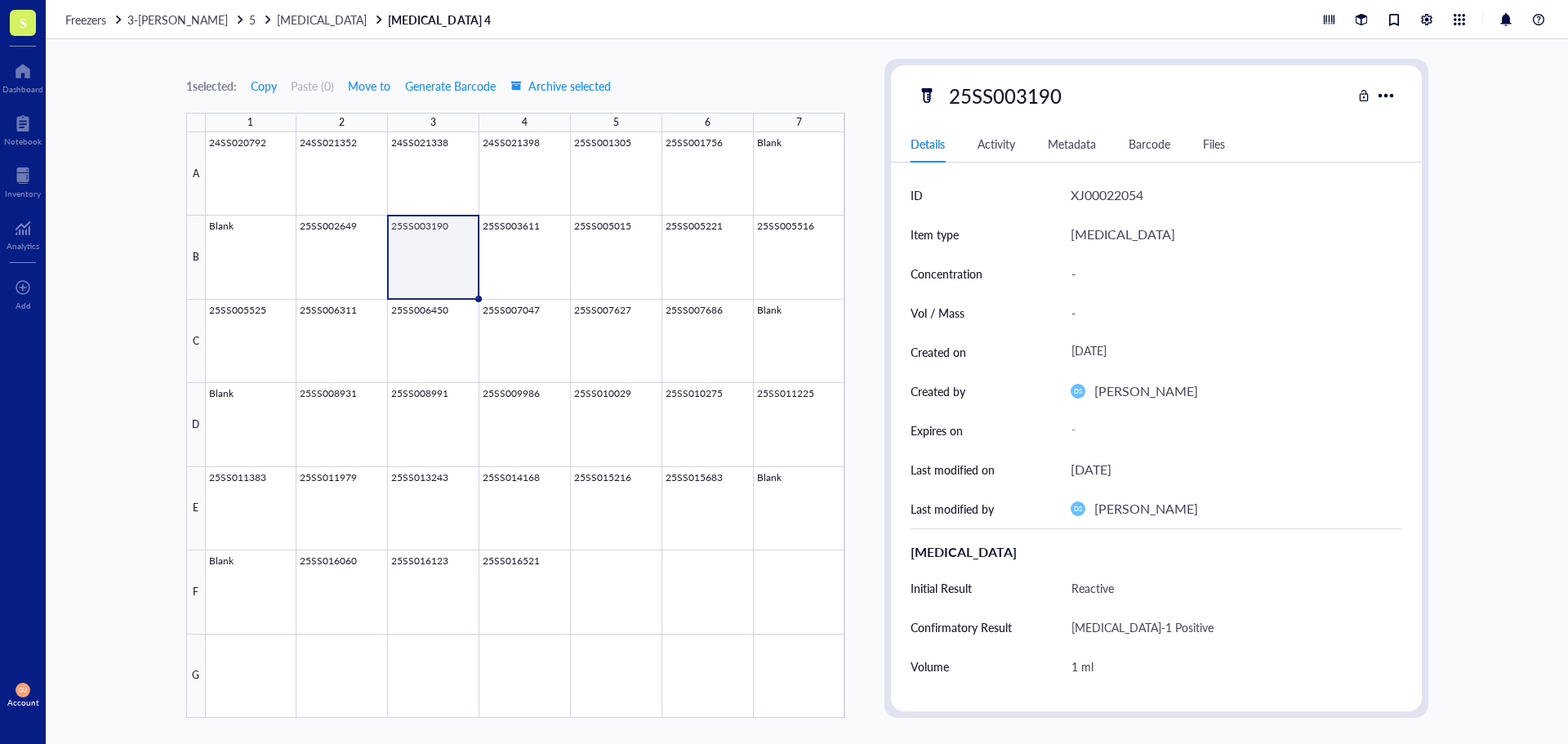
click at [1060, 88] on div "25SS003190" at bounding box center [1005, 95] width 128 height 34
drag, startPoint x: 1065, startPoint y: 89, endPoint x: 863, endPoint y: 75, distance: 202.5
click at [863, 75] on div "1 selected: Copy Paste ( 0 ) Move to Generate Barcode Archive selected 1 2 3 4 …" at bounding box center [807, 391] width 1522 height 705
drag, startPoint x: 551, startPoint y: 259, endPoint x: 878, endPoint y: 123, distance: 354.2
click at [551, 259] on div at bounding box center [525, 424] width 639 height 585
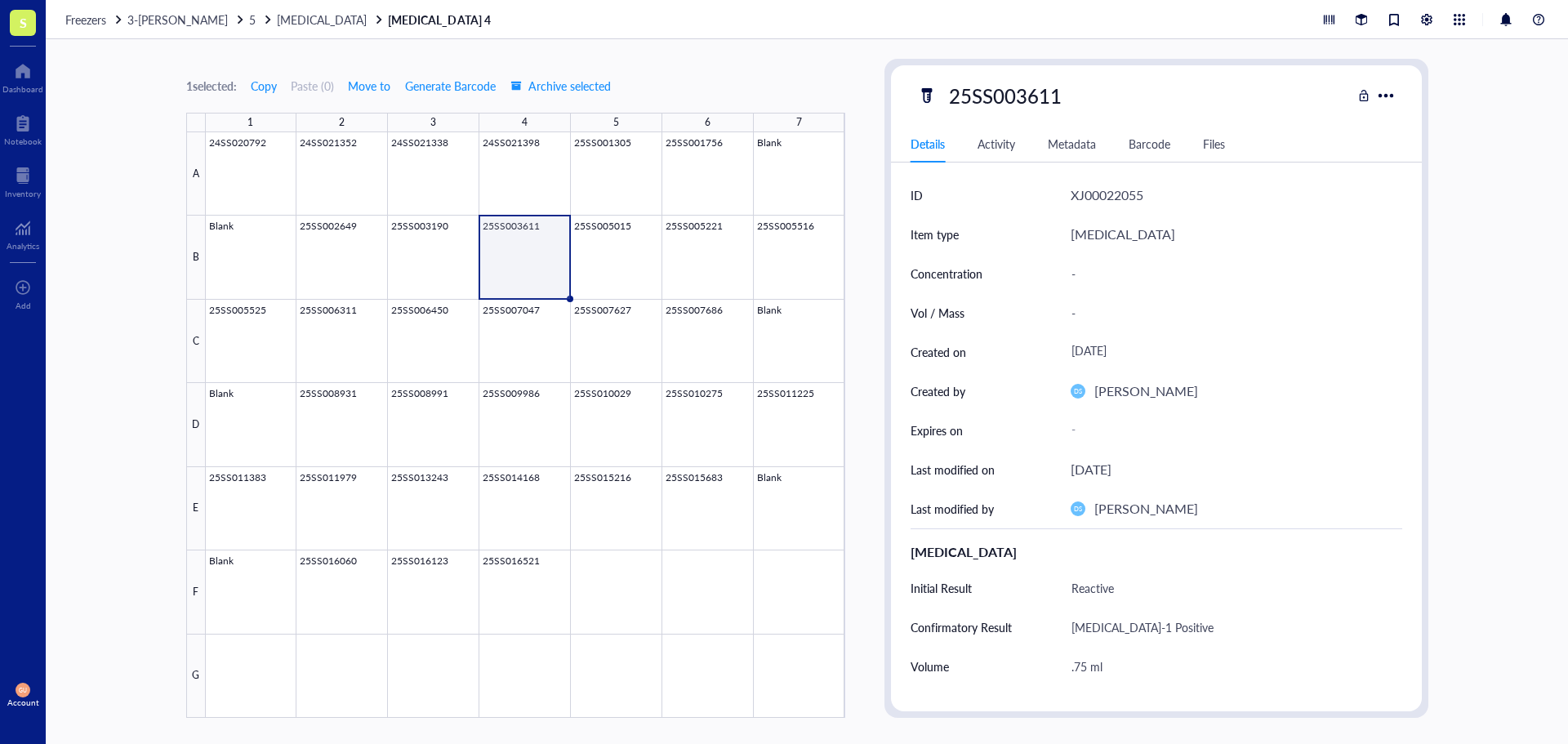
click at [1023, 97] on div "25SS003611" at bounding box center [1005, 95] width 128 height 34
drag, startPoint x: 1066, startPoint y: 96, endPoint x: 847, endPoint y: 81, distance: 219.5
click at [847, 81] on div "1 selected: Copy Paste ( 0 ) Move to Generate Barcode Archive selected 1 2 3 4 …" at bounding box center [807, 391] width 1522 height 705
click at [607, 246] on div at bounding box center [525, 424] width 639 height 585
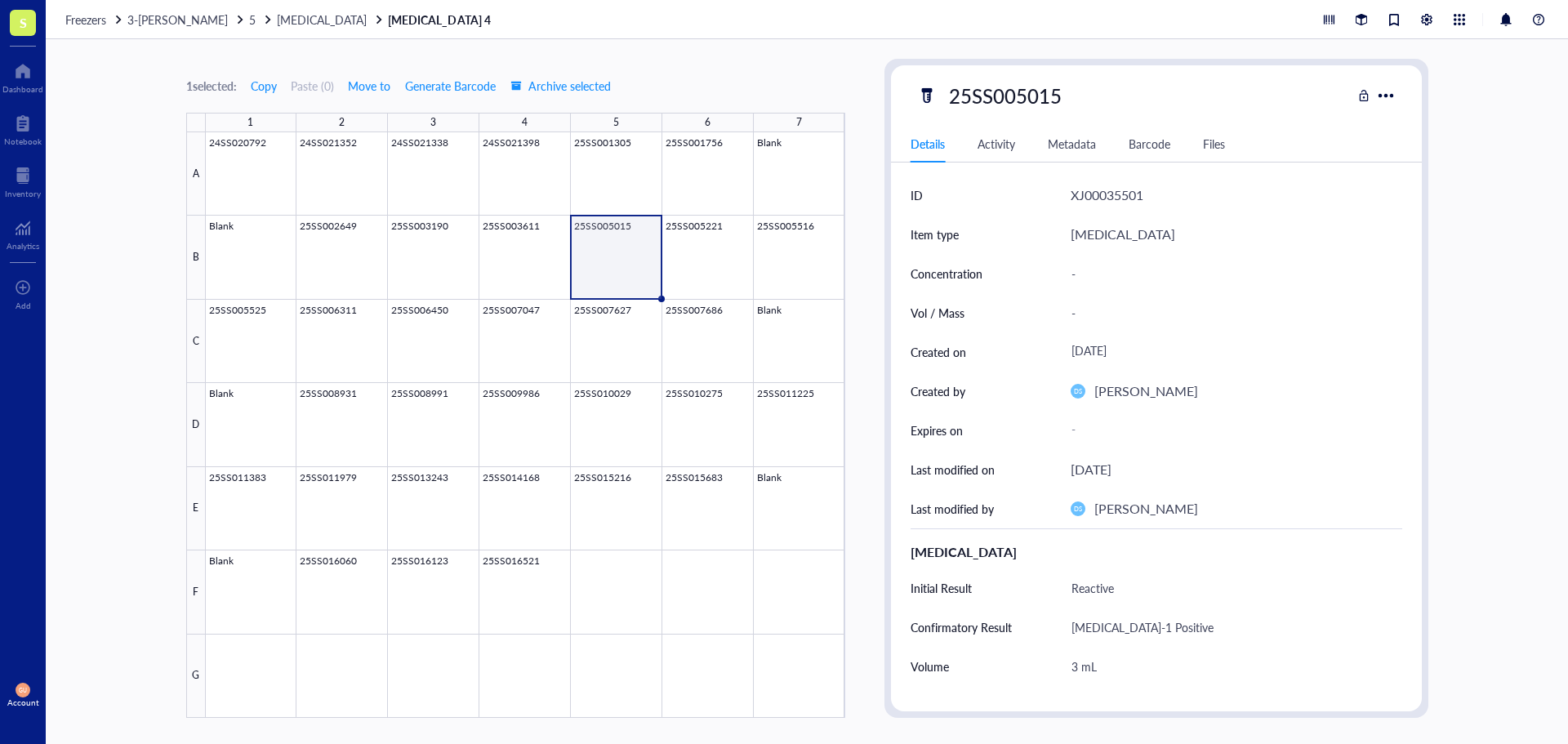
click at [1077, 96] on div "25SS005015" at bounding box center [1134, 95] width 434 height 34
click at [1065, 94] on div "25SS005015" at bounding box center [1005, 95] width 128 height 34
drag, startPoint x: 814, startPoint y: 55, endPoint x: 800, endPoint y: 55, distance: 14.0
click at [800, 55] on div "1 selected: Copy Paste ( 0 ) Move to Generate Barcode Archive selected 1 2 3 4 …" at bounding box center [807, 391] width 1522 height 705
drag, startPoint x: 705, startPoint y: 288, endPoint x: 749, endPoint y: 271, distance: 47.2
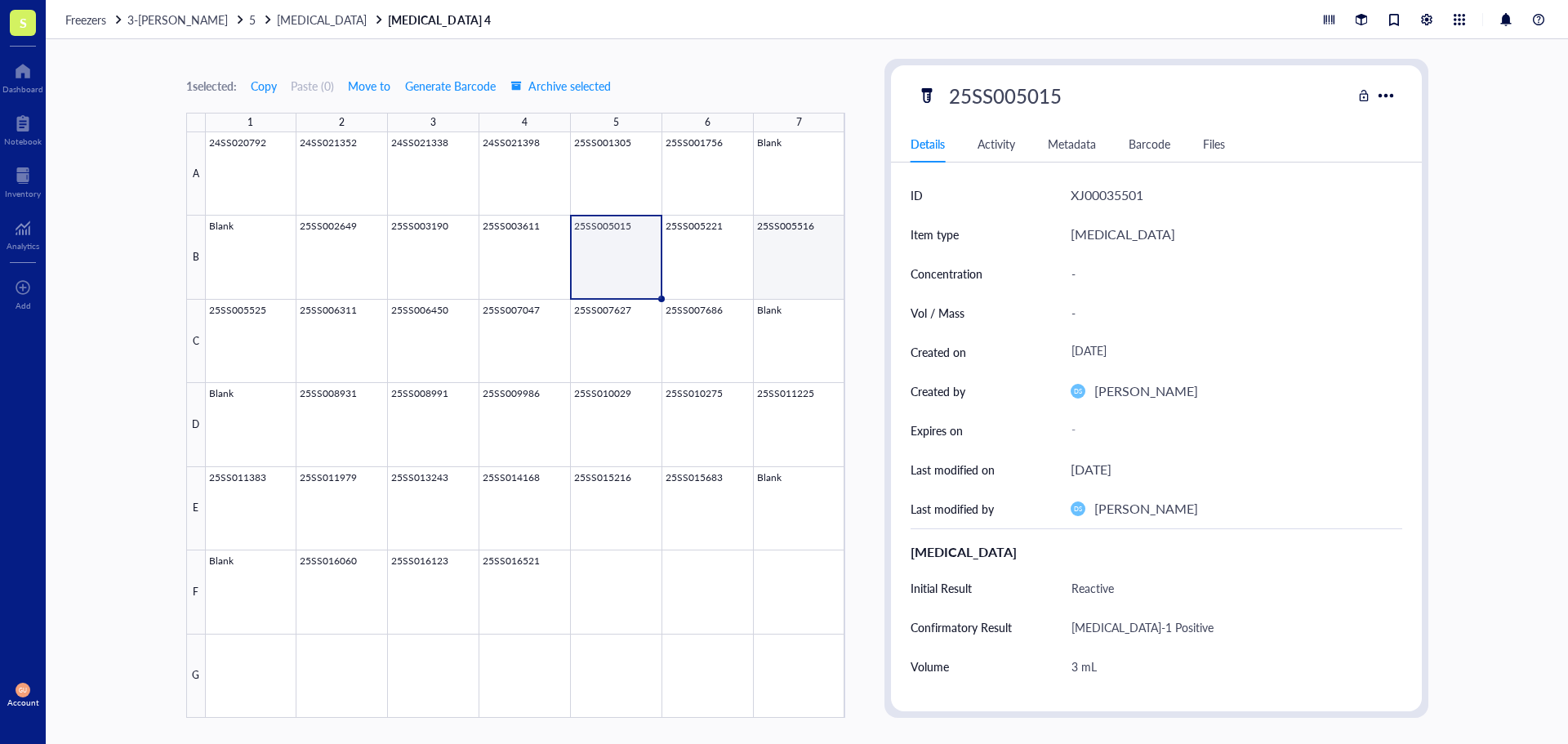
click at [705, 288] on div at bounding box center [525, 424] width 639 height 585
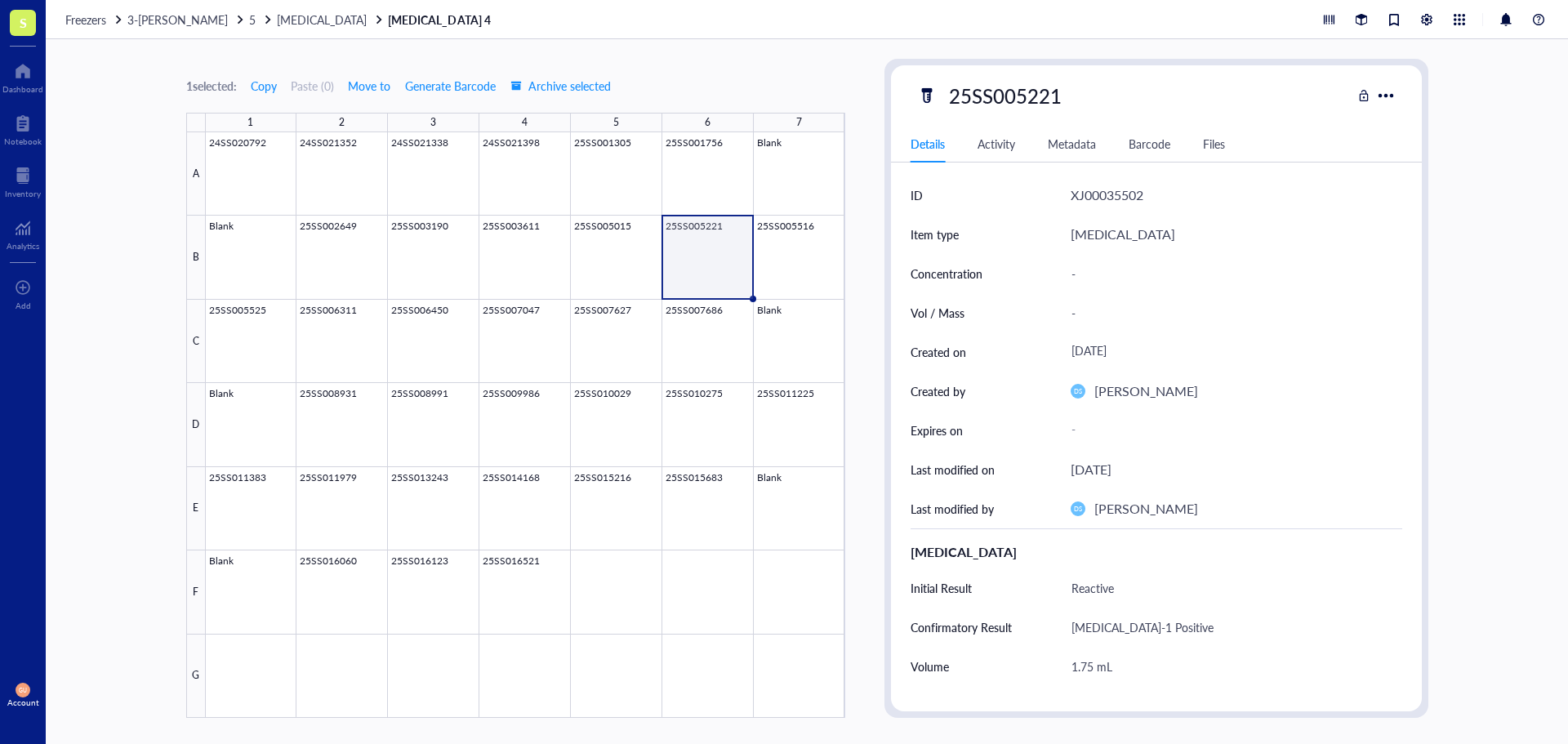
click at [1052, 95] on div "25SS005221" at bounding box center [1005, 95] width 128 height 34
drag, startPoint x: 1052, startPoint y: 95, endPoint x: 898, endPoint y: 73, distance: 155.6
click at [900, 73] on div "25SS005221 Details Activity Metadata Barcode Files ID XJ00035502 Item type [MED…" at bounding box center [1156, 388] width 531 height 646
click at [792, 222] on div at bounding box center [525, 424] width 639 height 585
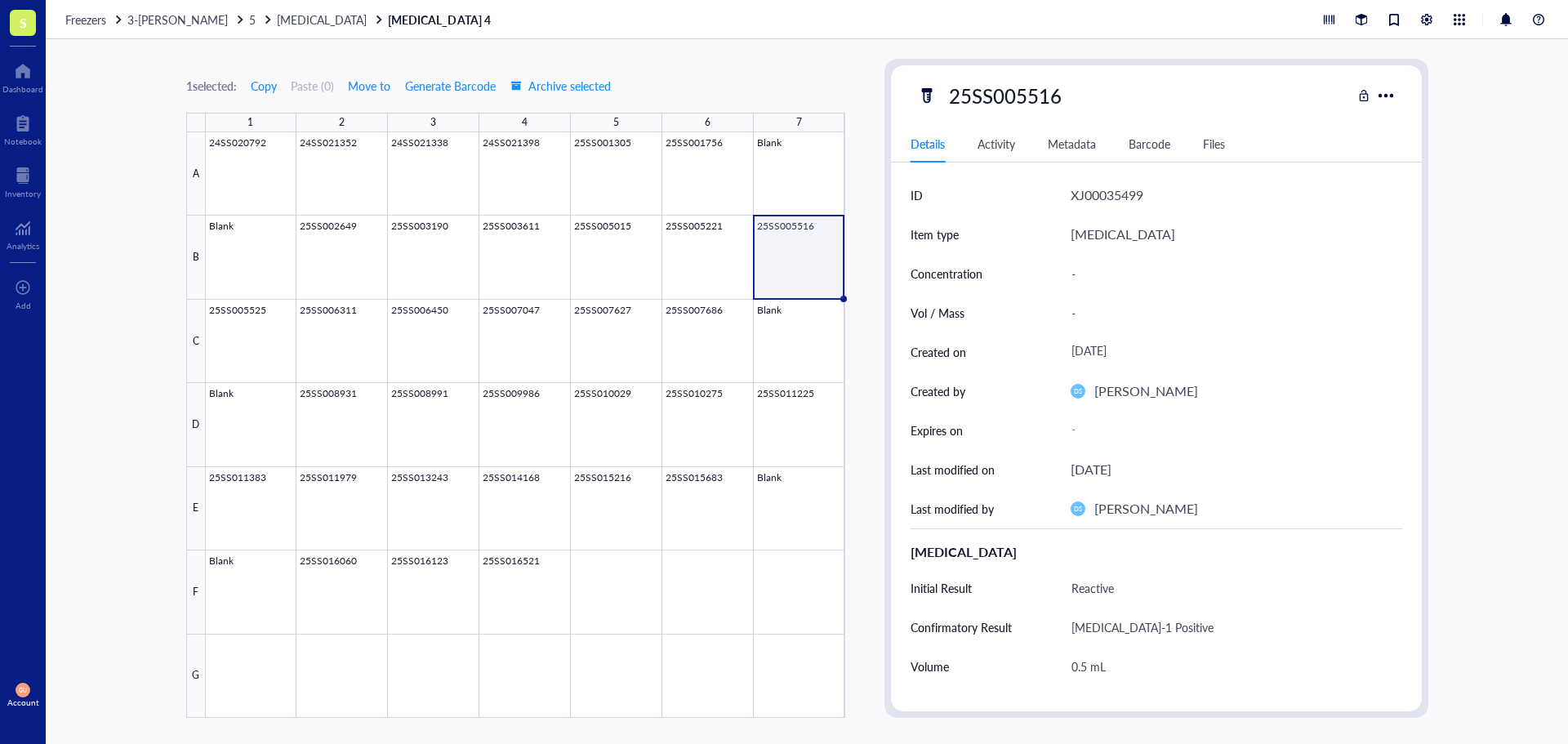
click at [1064, 101] on div "25SS005516" at bounding box center [1005, 95] width 128 height 34
drag, startPoint x: 1067, startPoint y: 95, endPoint x: 726, endPoint y: -1, distance: 354.3
click at [726, 0] on html "S Dashboard Notebook Inventory Analytics To pick up a draggable item, press the…" at bounding box center [784, 372] width 1568 height 744
click at [202, 343] on div "C" at bounding box center [196, 341] width 19 height 84
click at [224, 343] on div at bounding box center [525, 424] width 639 height 585
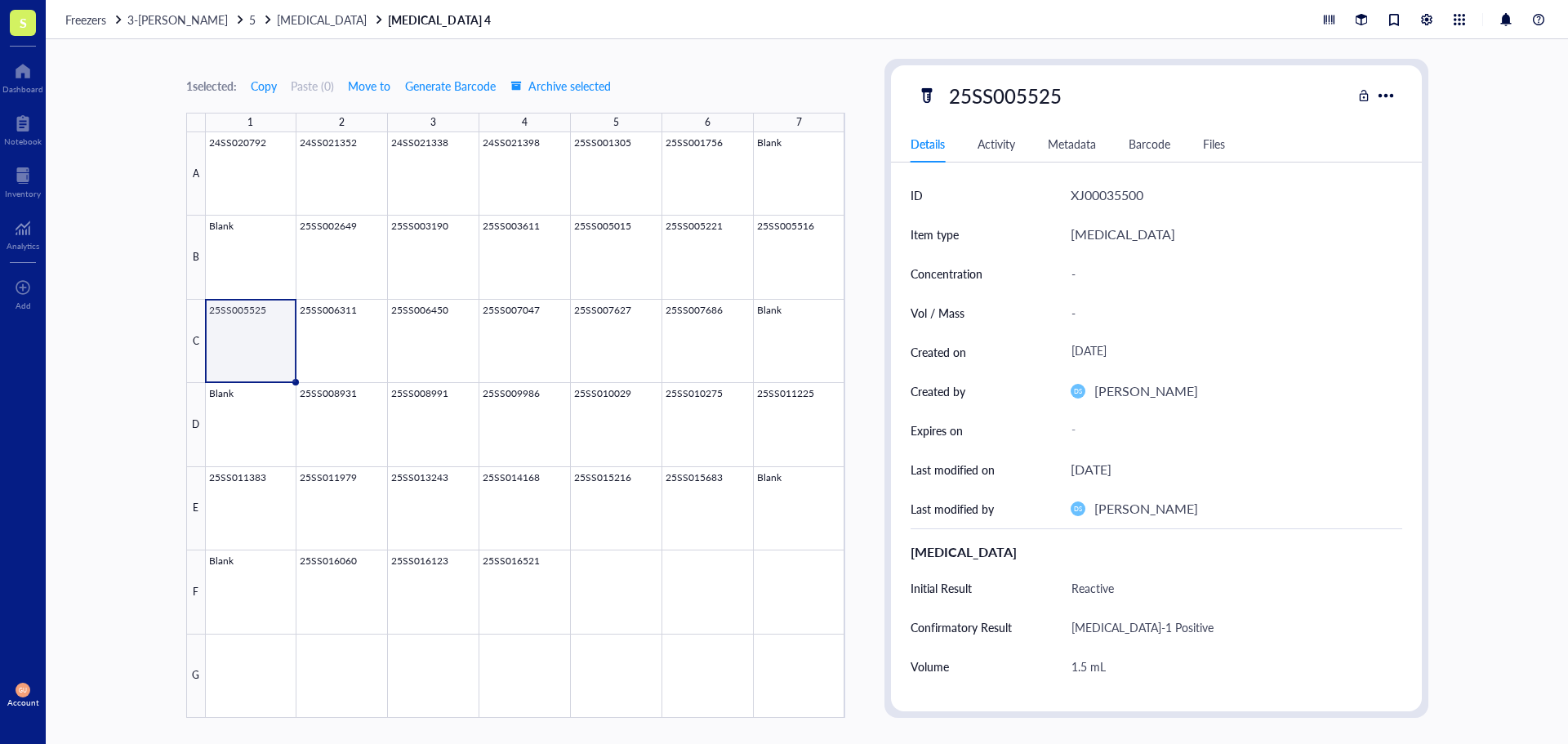
click at [1047, 96] on div "25SS005525" at bounding box center [1005, 95] width 128 height 34
drag, startPoint x: 1064, startPoint y: 96, endPoint x: 863, endPoint y: 85, distance: 201.3
click at [863, 85] on div "1 selected: Copy Paste ( 0 ) Move to Generate Barcode Archive selected 1 2 3 4 …" at bounding box center [807, 391] width 1522 height 705
drag, startPoint x: 342, startPoint y: 334, endPoint x: 897, endPoint y: 180, distance: 576.0
click at [342, 334] on div at bounding box center [525, 424] width 639 height 585
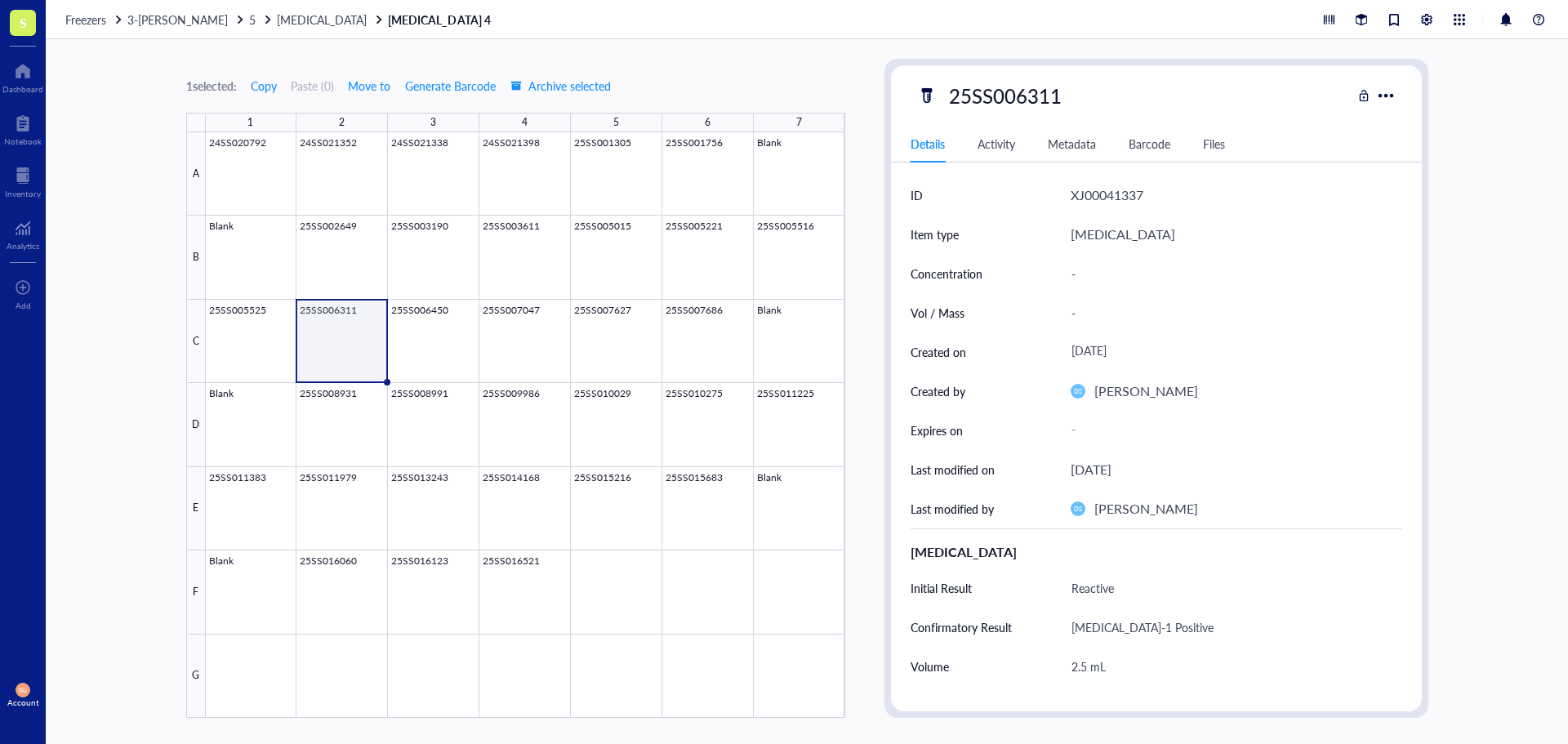
click at [1060, 94] on div "25SS006311" at bounding box center [1005, 95] width 128 height 34
drag, startPoint x: 1066, startPoint y: 94, endPoint x: 849, endPoint y: 61, distance: 219.5
click at [852, 61] on div "1 selected: Copy Paste ( 0 ) Move to Generate Barcode Archive selected 1 2 3 4 …" at bounding box center [807, 391] width 1522 height 705
drag, startPoint x: 442, startPoint y: 337, endPoint x: 797, endPoint y: 224, distance: 372.6
click at [442, 337] on div at bounding box center [525, 424] width 639 height 585
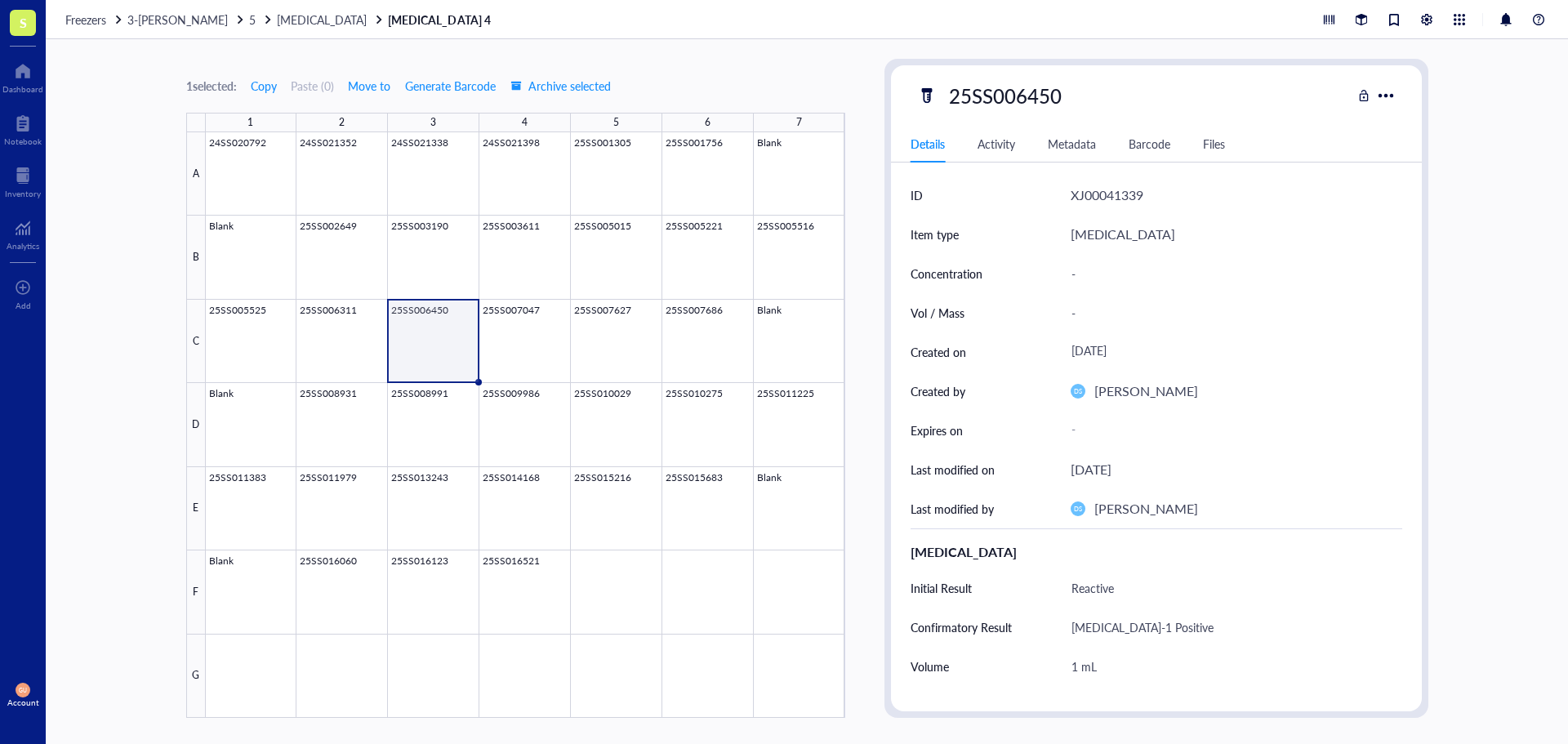
click at [1075, 86] on div "25SS006450" at bounding box center [1134, 95] width 434 height 34
click at [1069, 90] on div "25SS006450" at bounding box center [1134, 95] width 434 height 34
click at [1064, 92] on div "25SS006450" at bounding box center [1005, 95] width 128 height 34
drag, startPoint x: 1064, startPoint y: 92, endPoint x: 897, endPoint y: 60, distance: 170.0
click at [897, 60] on div "25SS006450 Details Activity Metadata Barcode Files ID XJ00041339 Item type [MED…" at bounding box center [1156, 388] width 544 height 659
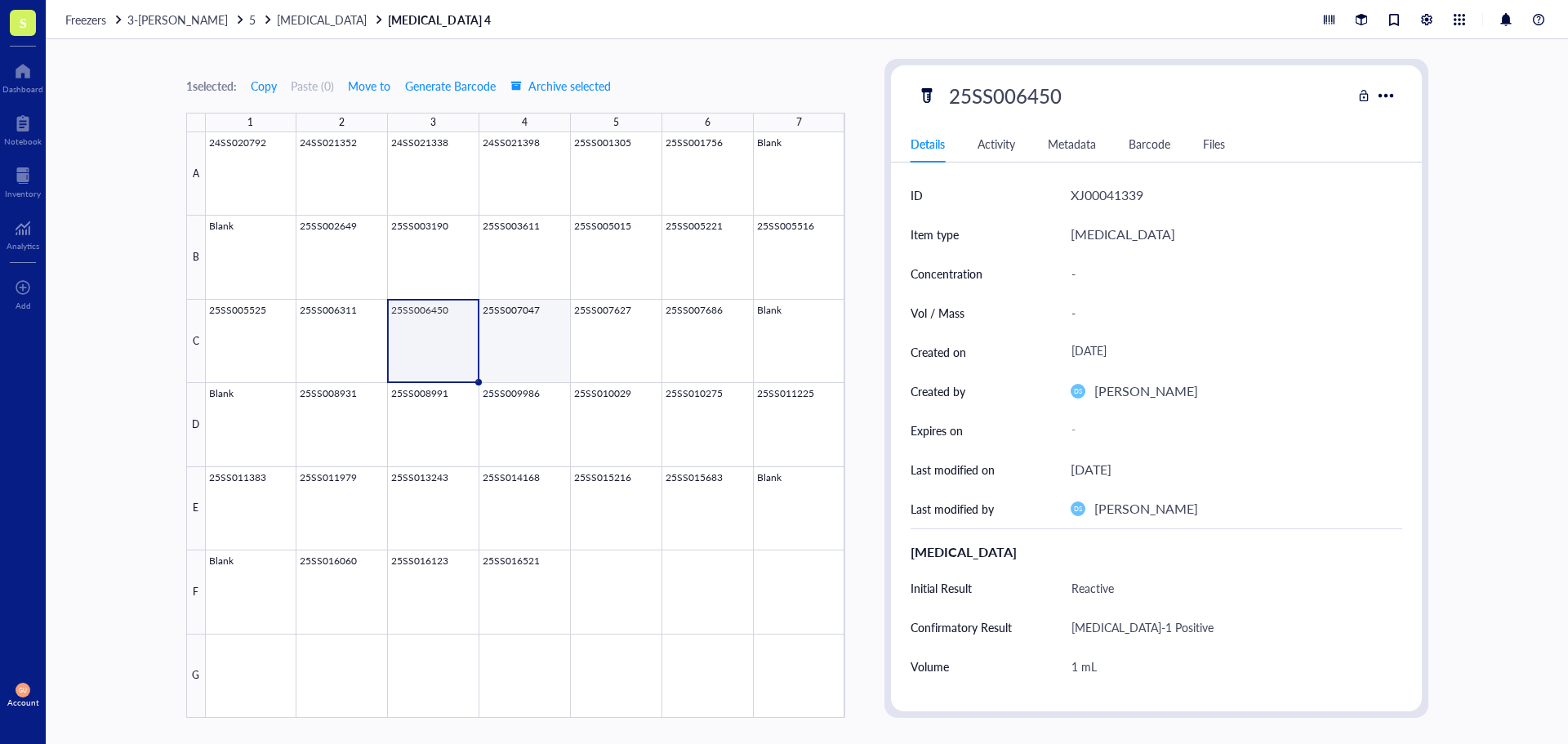
click at [504, 318] on div at bounding box center [525, 424] width 639 height 585
click at [1070, 95] on div "25SS007047" at bounding box center [1134, 95] width 434 height 34
click at [1061, 92] on div "25SS007047" at bounding box center [1005, 95] width 128 height 34
drag, startPoint x: 1068, startPoint y: 91, endPoint x: 852, endPoint y: 74, distance: 216.7
click at [852, 74] on div "1 selected: Copy Paste ( 0 ) Move to Generate Barcode Archive selected 1 2 3 4 …" at bounding box center [807, 391] width 1522 height 705
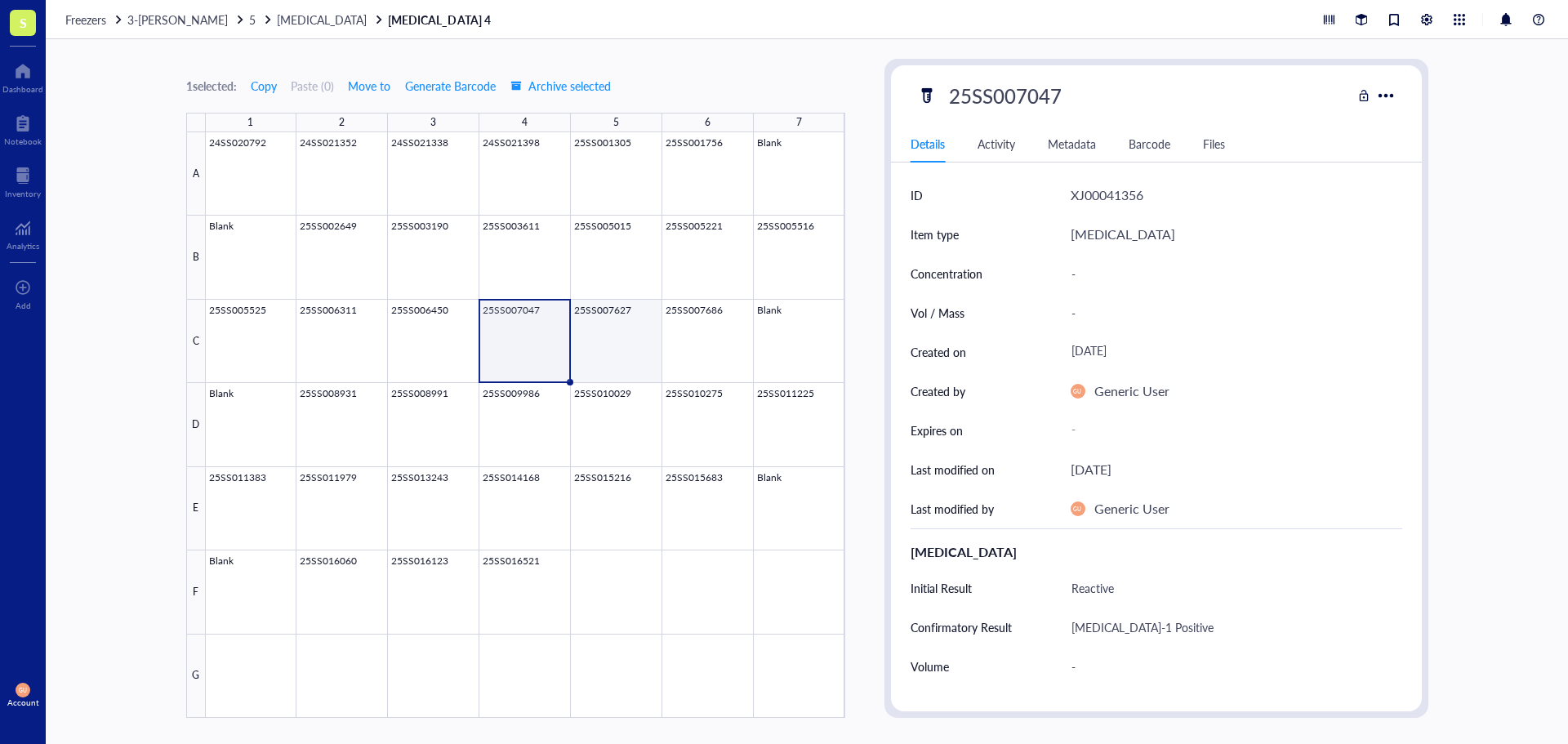
drag, startPoint x: 621, startPoint y: 315, endPoint x: 1027, endPoint y: 134, distance: 444.5
click at [621, 315] on div at bounding box center [525, 424] width 639 height 585
click at [1059, 98] on div "25SS007627" at bounding box center [1005, 95] width 128 height 34
drag, startPoint x: 998, startPoint y: 77, endPoint x: 873, endPoint y: 61, distance: 126.0
click at [873, 61] on div "1 selected: Copy Paste ( 0 ) Move to Generate Barcode Archive selected 1 2 3 4 …" at bounding box center [807, 391] width 1522 height 705
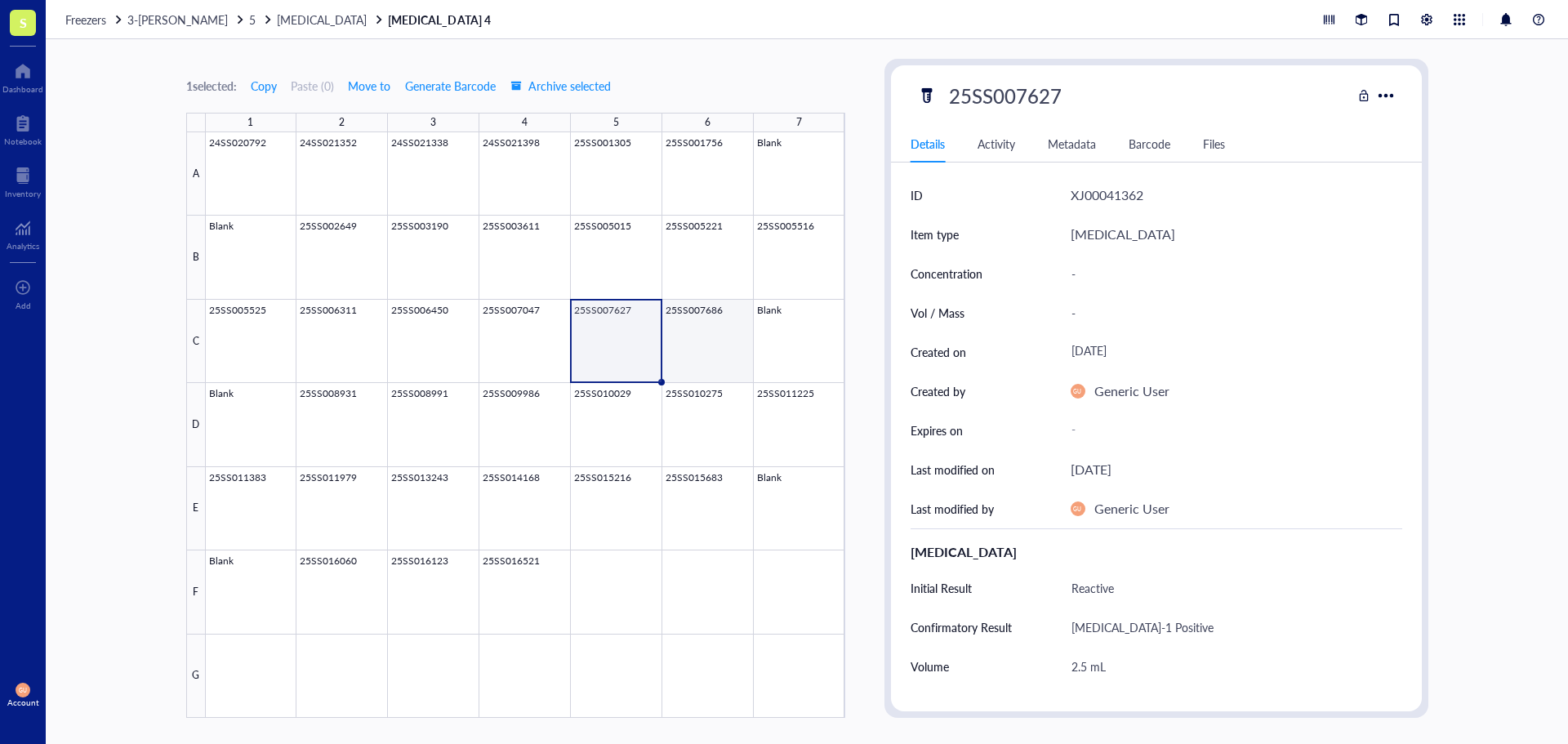
drag, startPoint x: 705, startPoint y: 335, endPoint x: 785, endPoint y: 297, distance: 88.6
click at [705, 335] on div at bounding box center [525, 424] width 639 height 585
click at [1040, 99] on div "25SS007686" at bounding box center [1005, 95] width 128 height 34
drag, startPoint x: 1064, startPoint y: 99, endPoint x: 871, endPoint y: 85, distance: 193.5
click at [871, 85] on div "1 selected: Copy Paste ( 0 ) Move to Generate Barcode Archive selected 1 2 3 4 …" at bounding box center [807, 391] width 1522 height 705
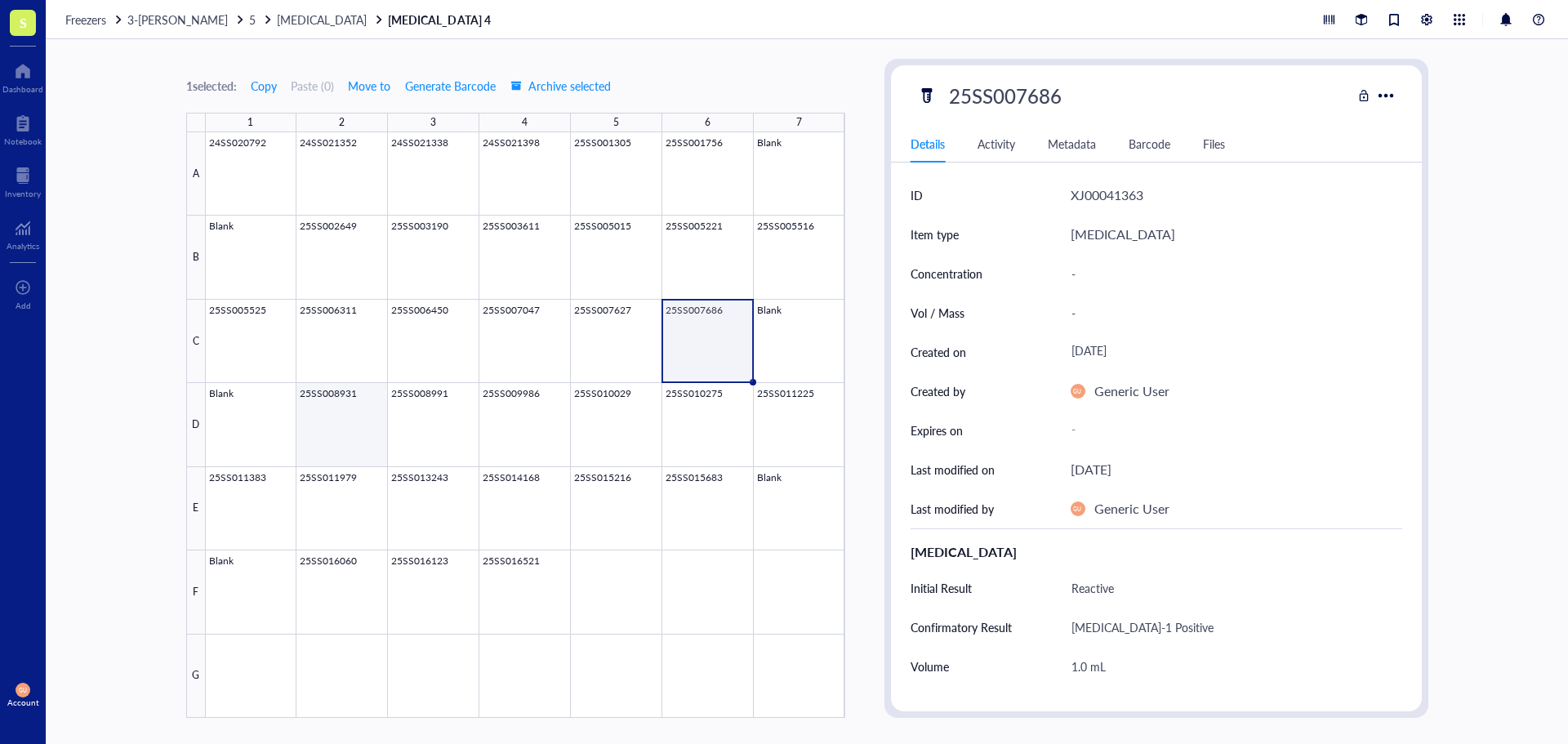
drag, startPoint x: 318, startPoint y: 411, endPoint x: 1032, endPoint y: 186, distance: 748.6
click at [318, 411] on div at bounding box center [525, 424] width 639 height 585
click at [1045, 103] on div "25SS008931" at bounding box center [1005, 95] width 128 height 34
drag, startPoint x: 1067, startPoint y: 98, endPoint x: 873, endPoint y: 95, distance: 194.0
click at [873, 95] on div "1 selected: Copy Paste ( 0 ) Move to Generate Barcode Archive selected 1 2 3 4 …" at bounding box center [807, 391] width 1522 height 705
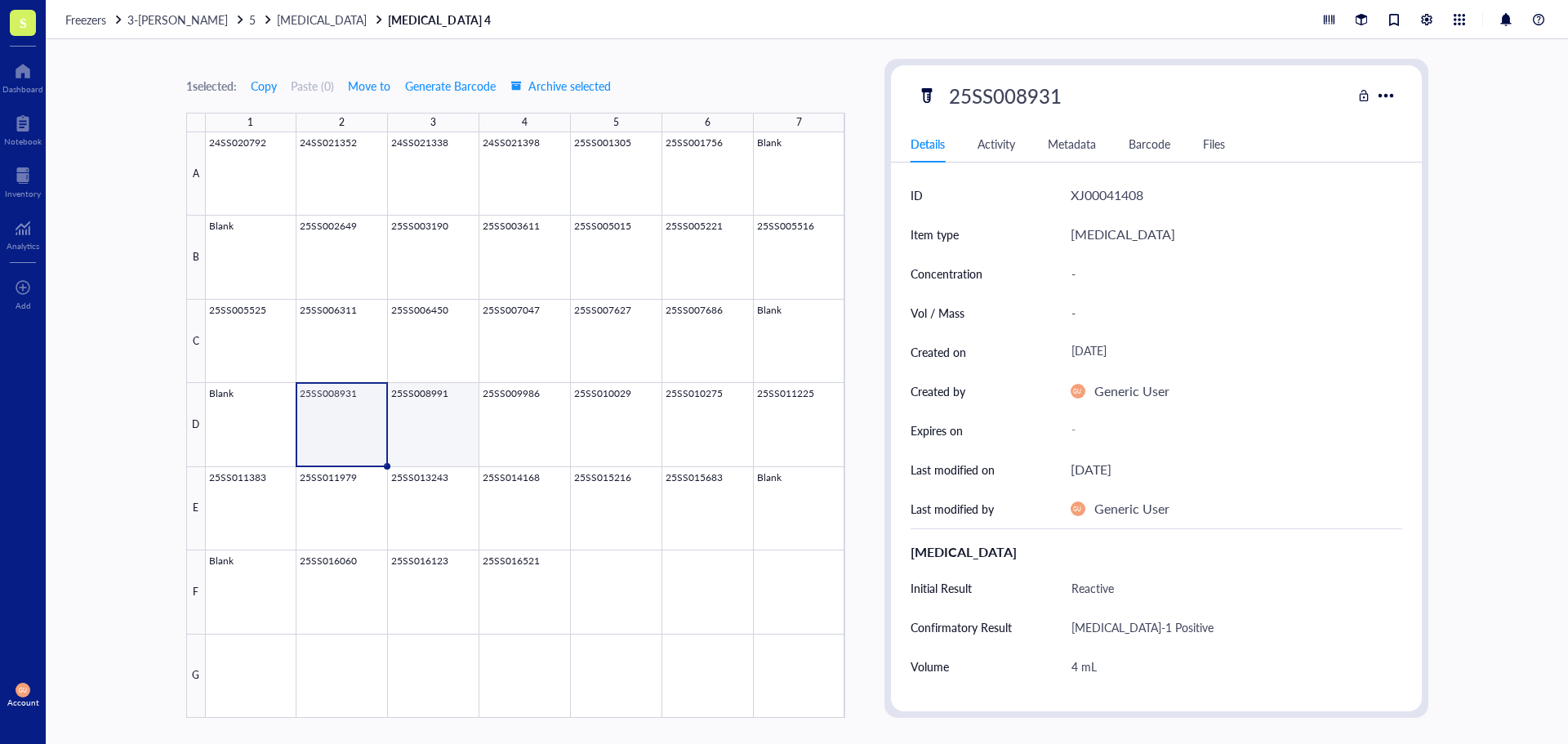
drag, startPoint x: 452, startPoint y: 426, endPoint x: 778, endPoint y: 206, distance: 393.3
click at [452, 426] on div at bounding box center [525, 424] width 639 height 585
click at [1067, 94] on div "25SS008991" at bounding box center [1005, 95] width 128 height 34
drag, startPoint x: 886, startPoint y: 82, endPoint x: 874, endPoint y: 84, distance: 12.2
click at [874, 84] on div "1 selected: Copy Paste ( 0 ) Move to Generate Barcode Archive selected 1 2 3 4 …" at bounding box center [807, 391] width 1522 height 705
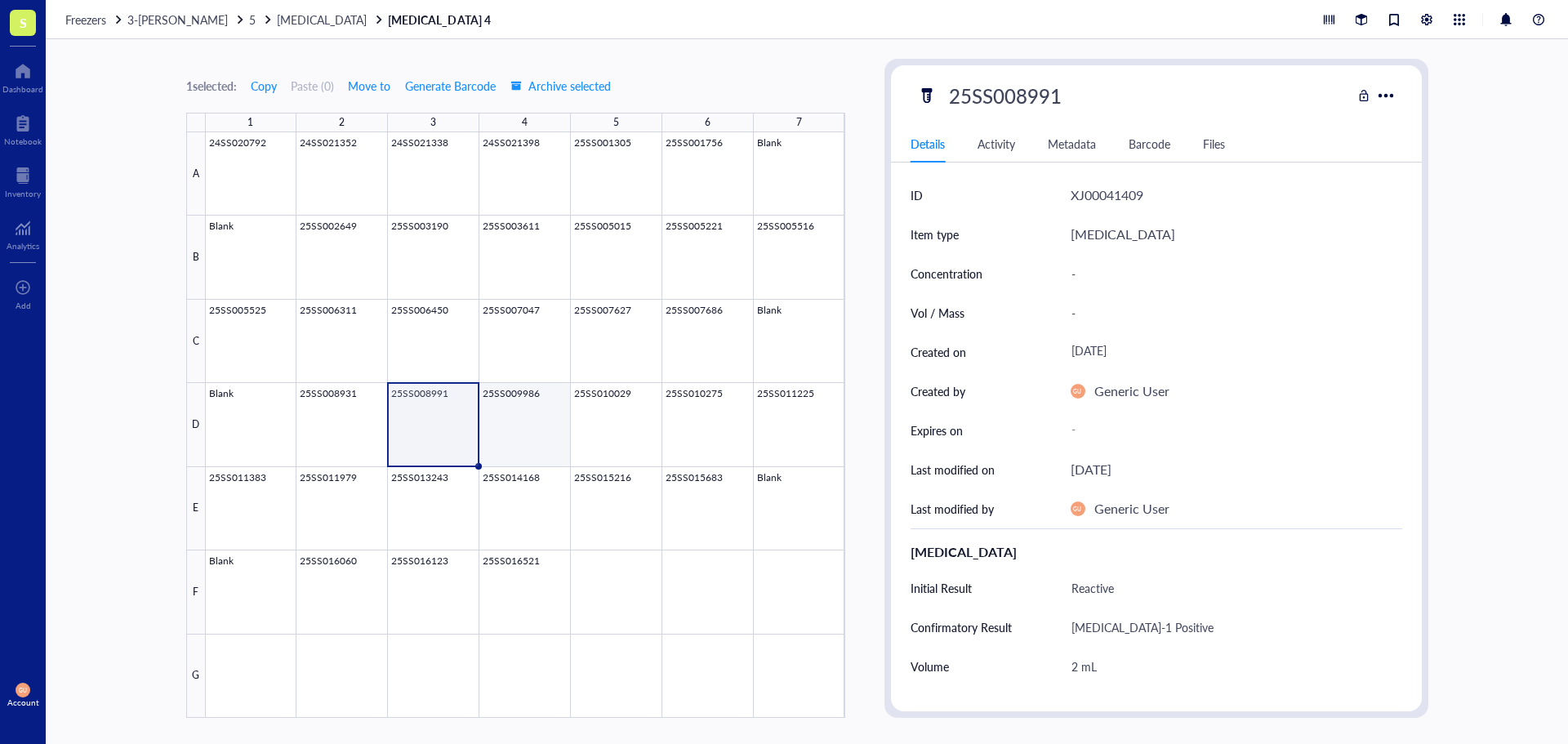
click at [499, 409] on div at bounding box center [525, 424] width 639 height 585
type textarea "Keep everyone on the same page…"
click at [1054, 92] on div "25SS009986" at bounding box center [1005, 95] width 128 height 34
drag, startPoint x: 1064, startPoint y: 93, endPoint x: 874, endPoint y: 68, distance: 191.6
click at [874, 68] on div "1 selected: Copy Paste ( 0 ) Move to Generate Barcode Archive selected 1 2 3 4 …" at bounding box center [807, 391] width 1522 height 705
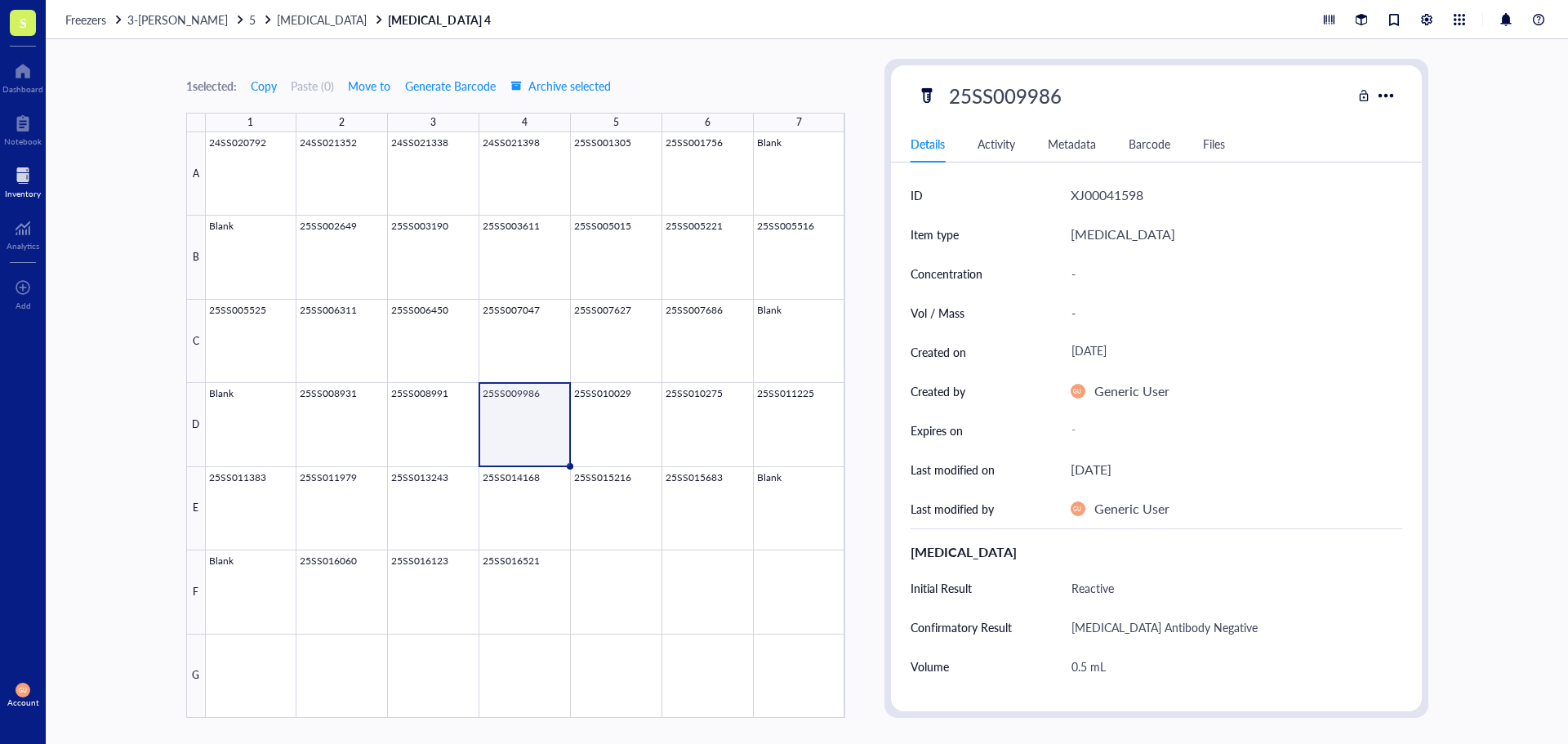
click at [31, 188] on div "Inventory" at bounding box center [22, 193] width 36 height 10
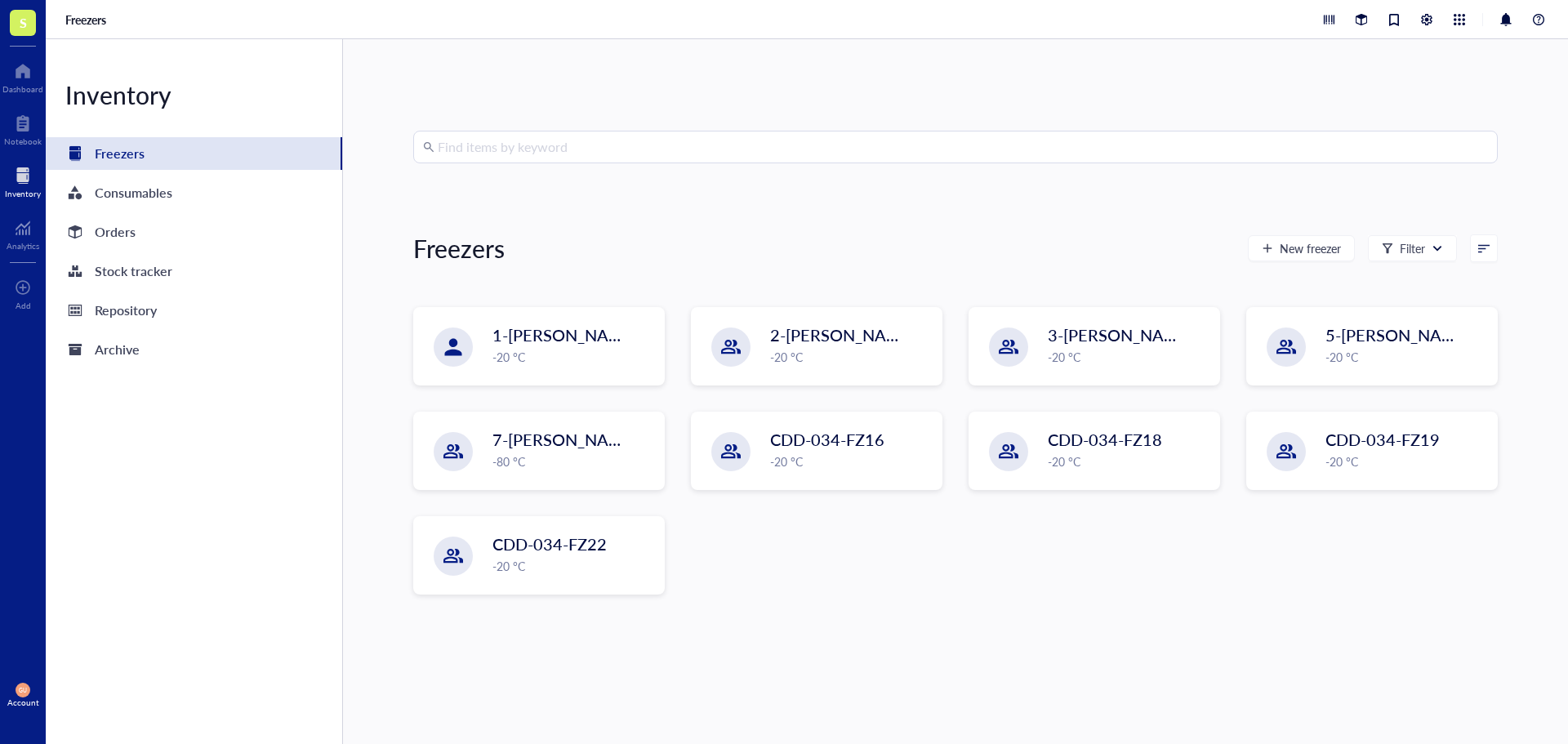
click at [521, 149] on input "search" at bounding box center [963, 147] width 1050 height 31
paste input "25SS010753"
type input "25SS010753"
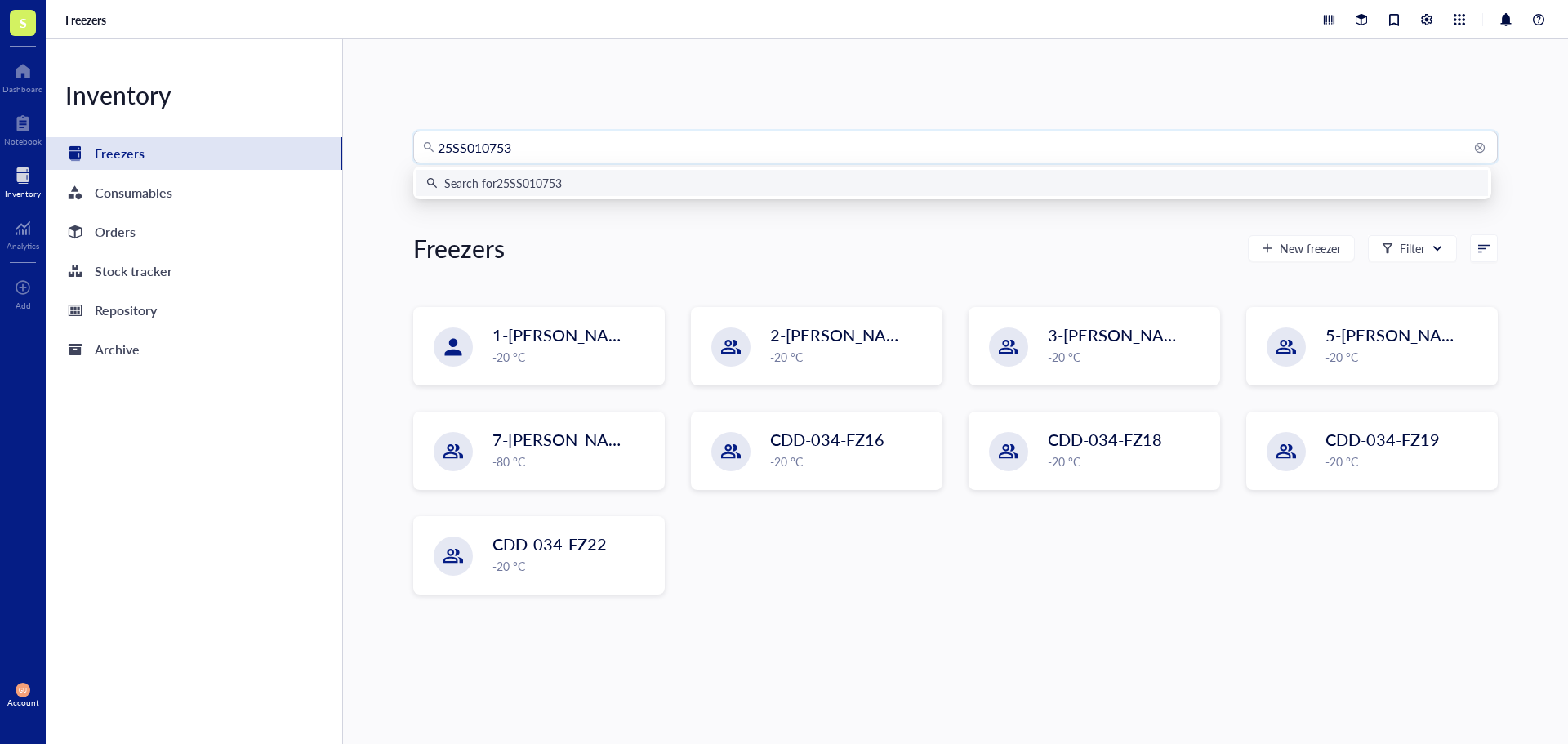
click at [536, 182] on div "Search for 25SS010753" at bounding box center [503, 183] width 118 height 18
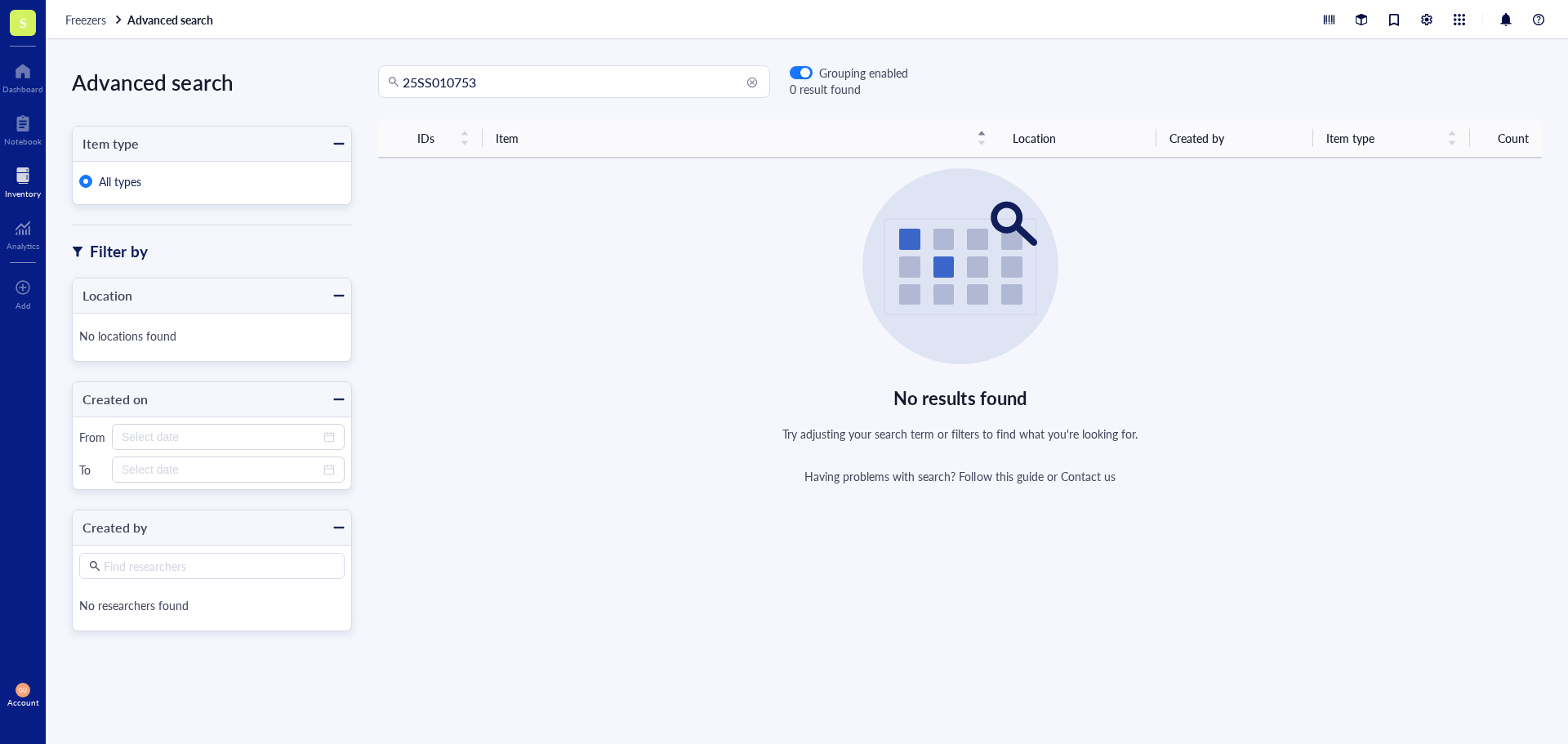
click at [24, 191] on div "Inventory" at bounding box center [22, 193] width 36 height 10
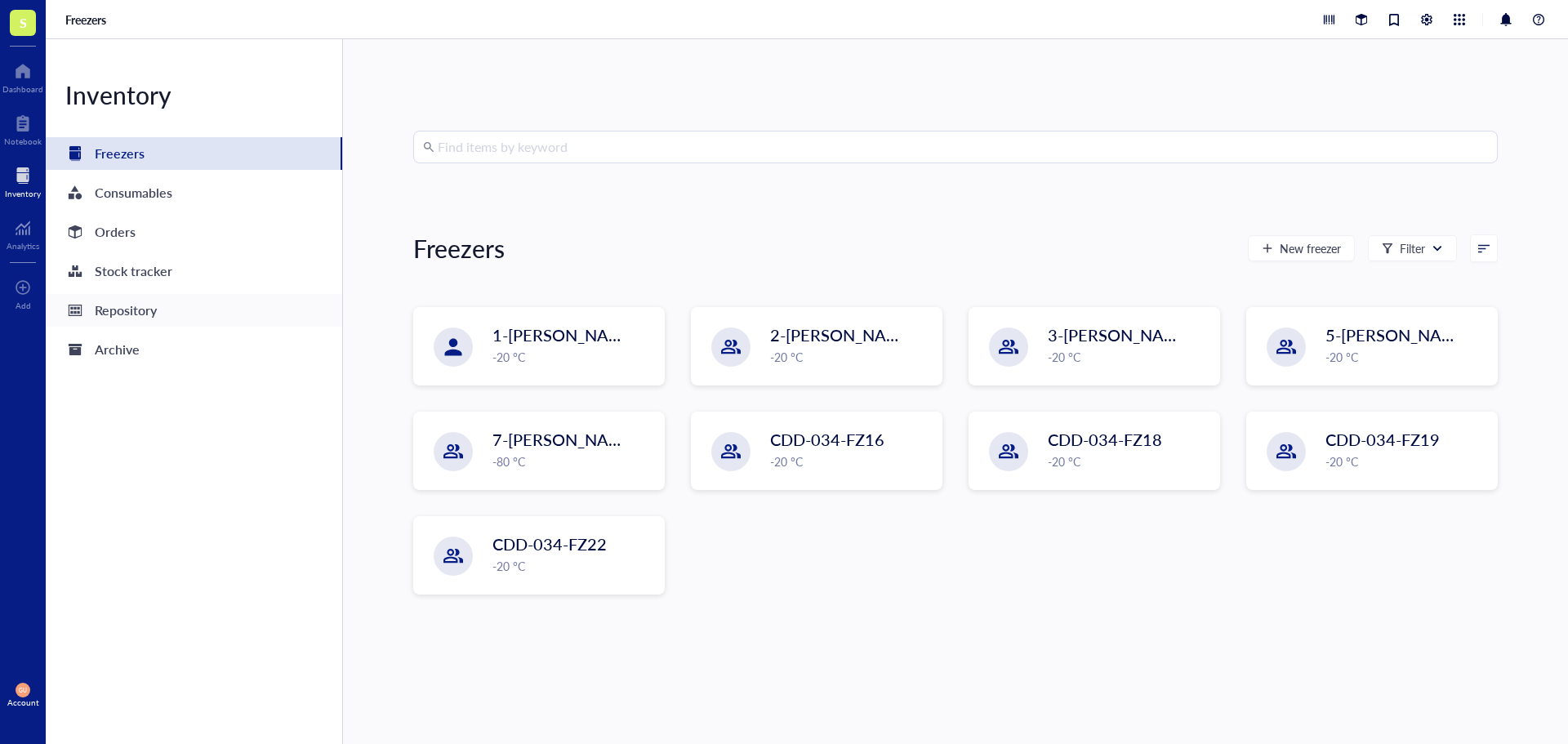
click at [169, 322] on div "Repository" at bounding box center [194, 310] width 297 height 33
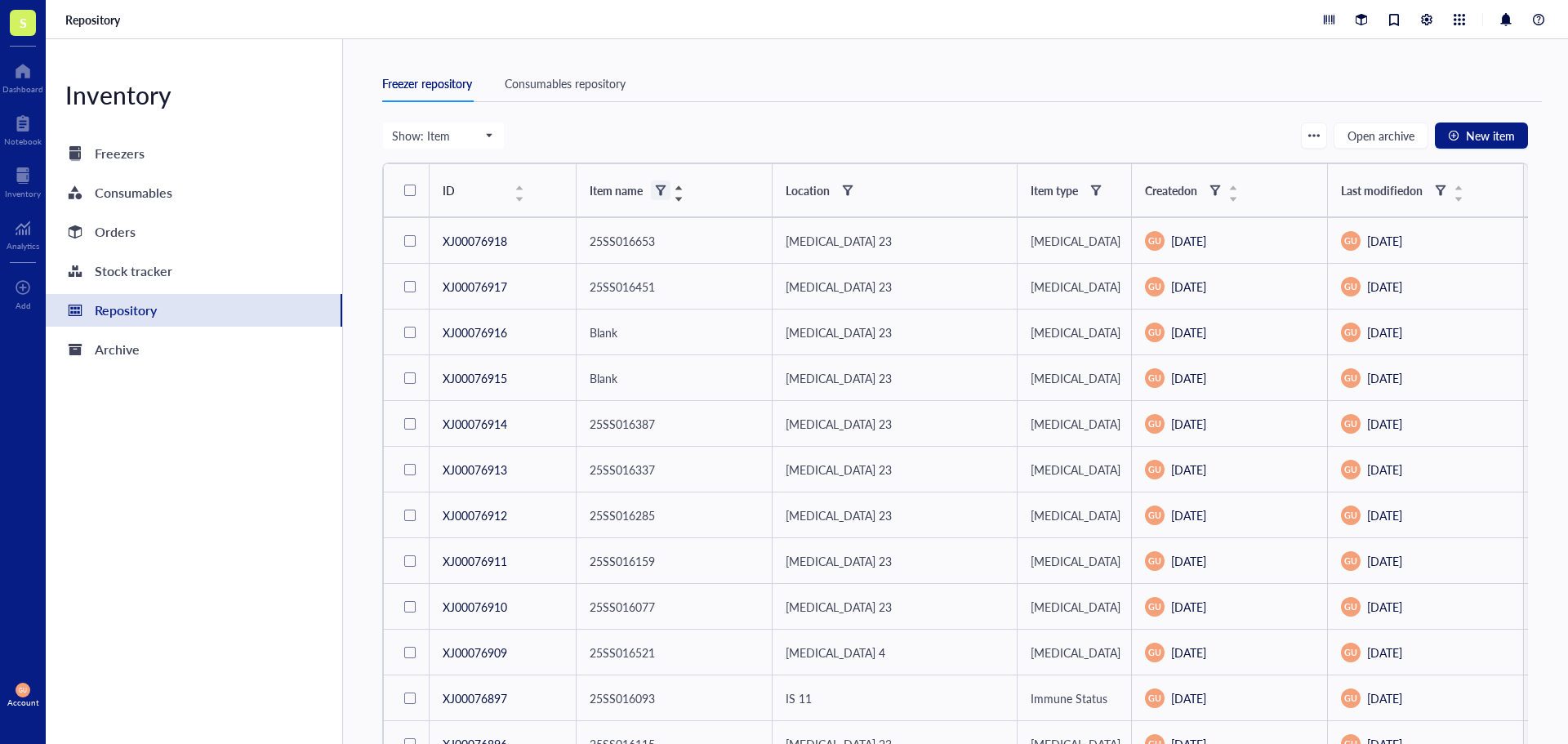
click at [666, 184] on span at bounding box center [660, 189] width 19 height 19
click at [751, 213] on input "search" at bounding box center [740, 222] width 116 height 25
paste input "25SS010753"
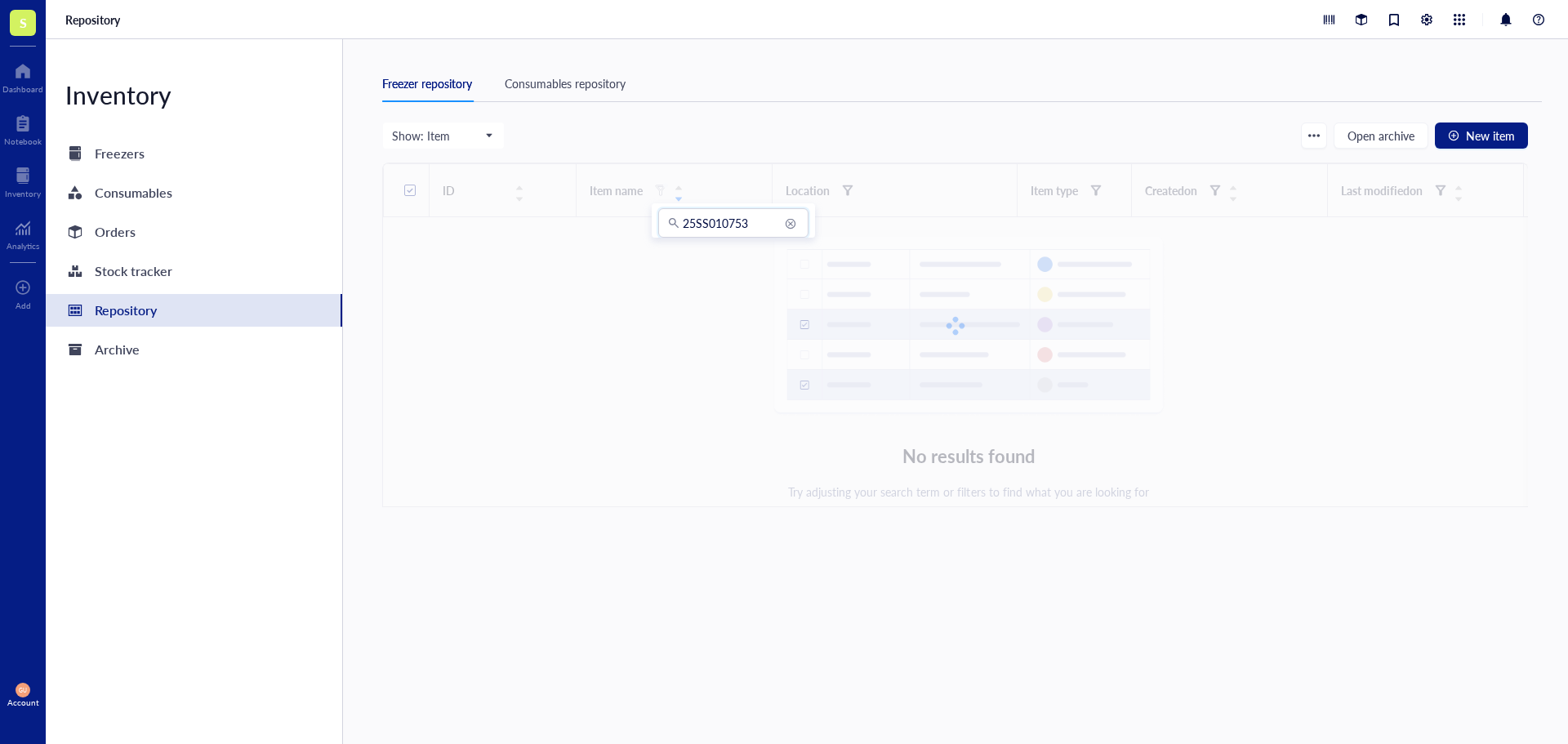
type input "25SS010753"
click at [579, 535] on div "Show: Item Open archive New item ID Item name Location Item type Created on Las…" at bounding box center [954, 447] width 1145 height 652
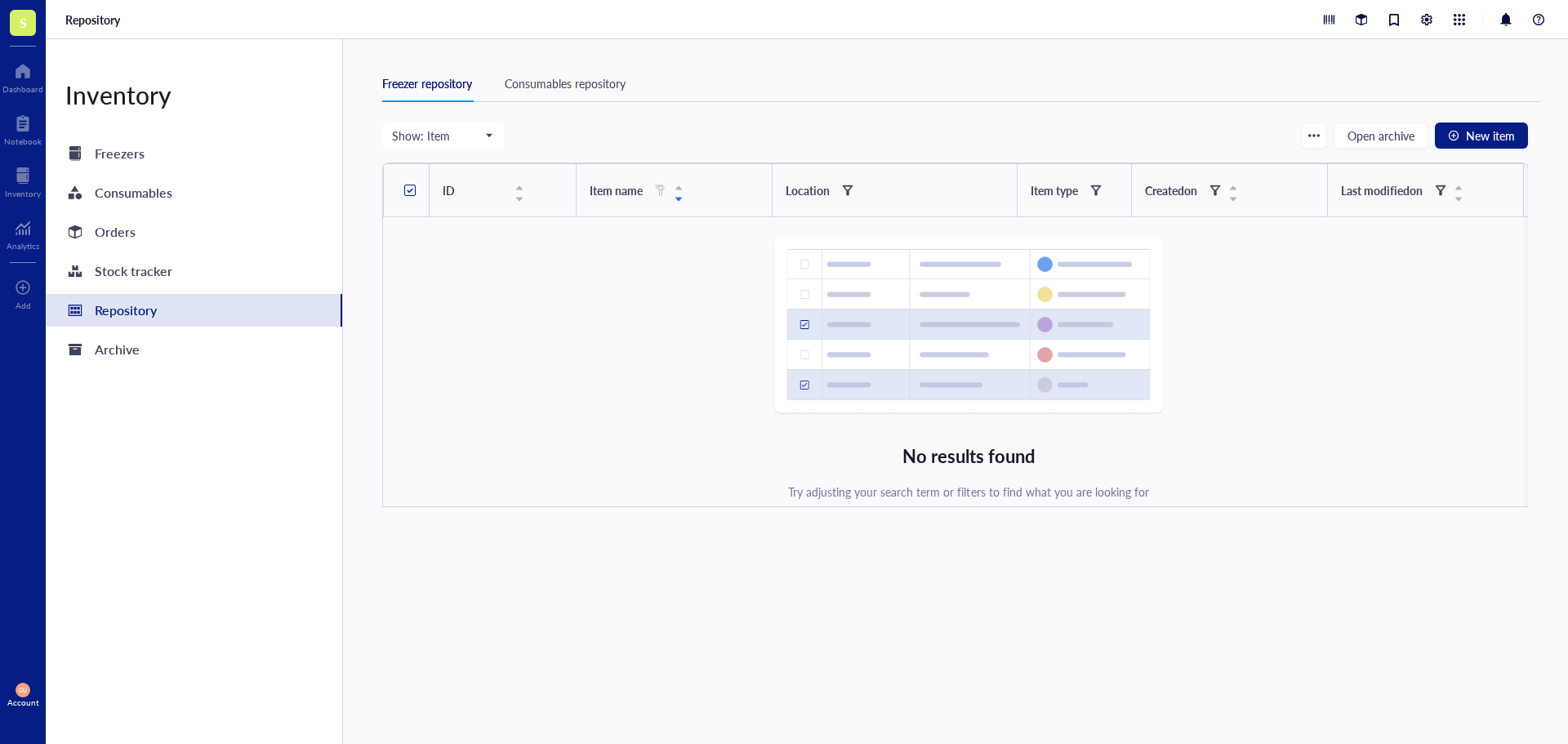
click at [231, 481] on div "Inventory Freezers Consumables Orders Stock tracker Repository Archive" at bounding box center [195, 391] width 298 height 705
click at [135, 168] on div "Freezers" at bounding box center [194, 153] width 297 height 33
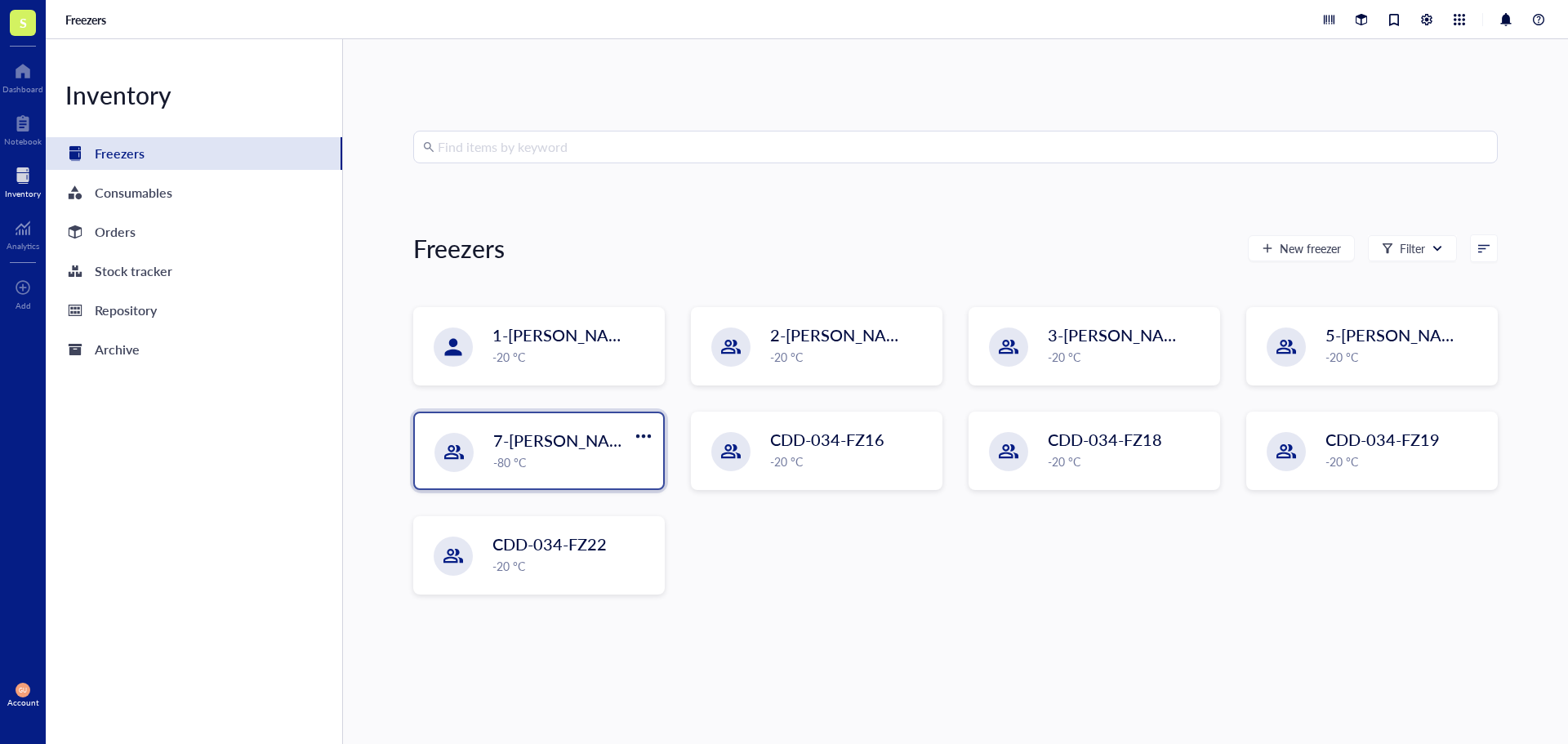
click at [505, 468] on div "-80 °C" at bounding box center [573, 462] width 160 height 18
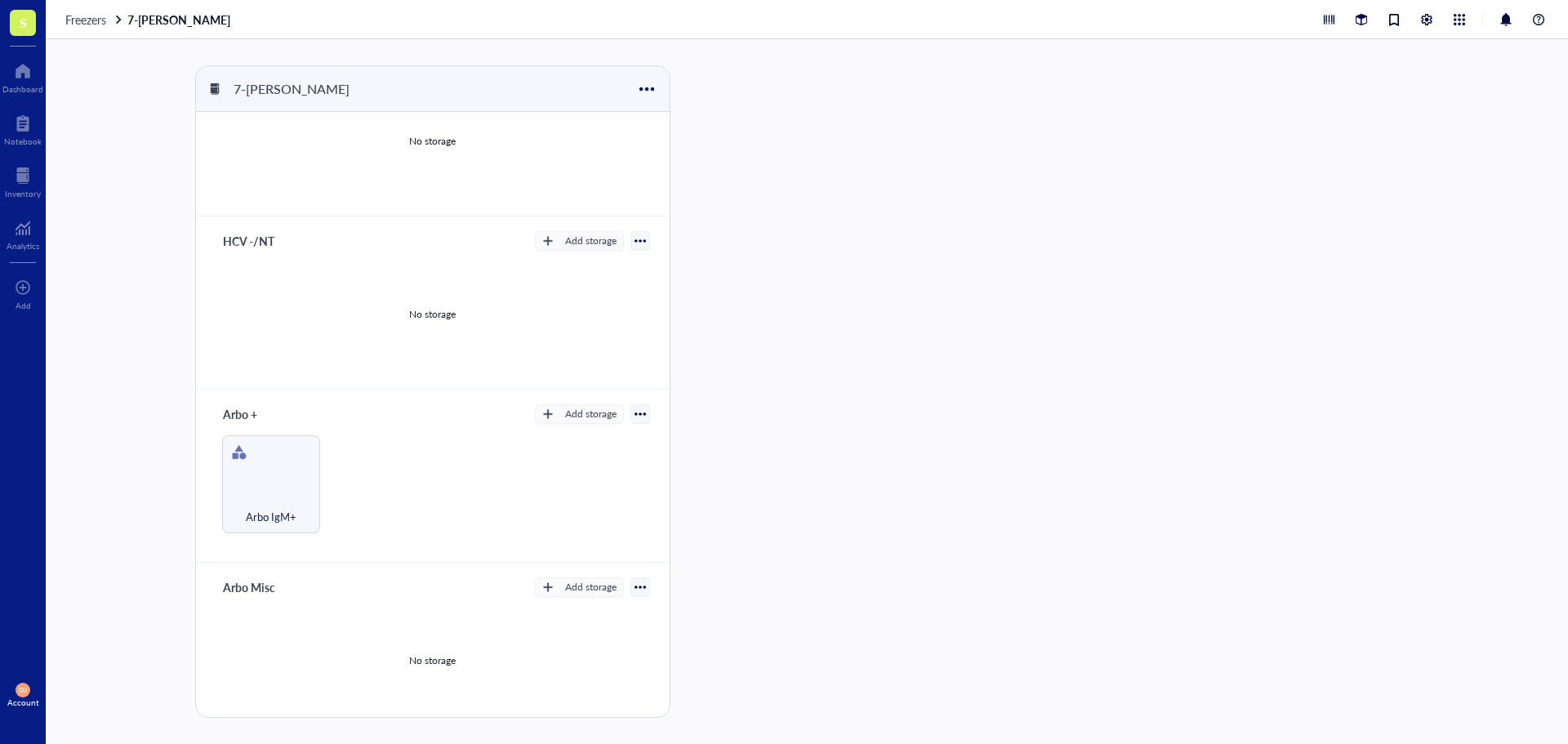
scroll to position [247, 0]
click at [93, 12] on span "Freezers" at bounding box center [85, 19] width 40 height 17
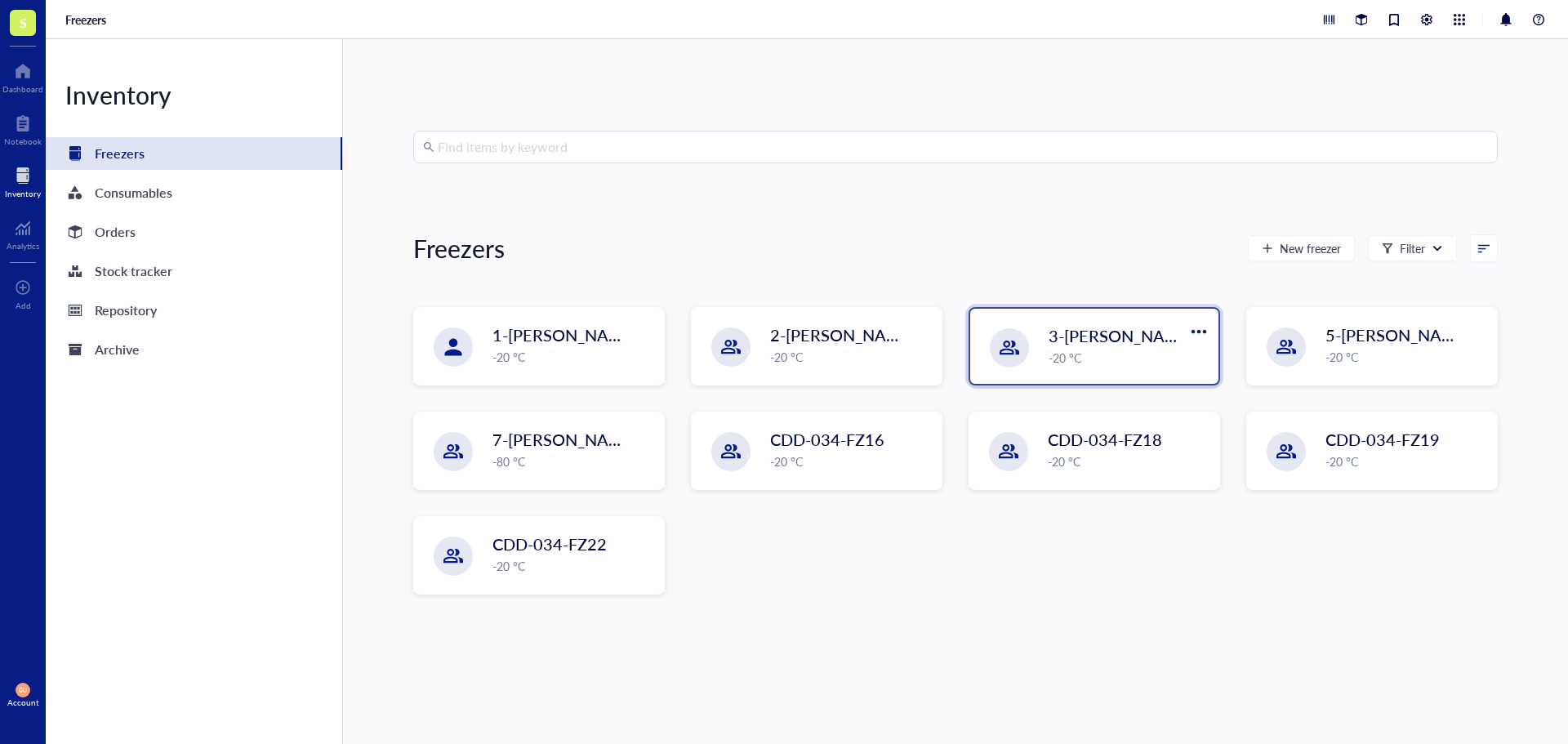
click at [1100, 324] on span "3-[PERSON_NAME]" at bounding box center [1122, 335] width 146 height 23
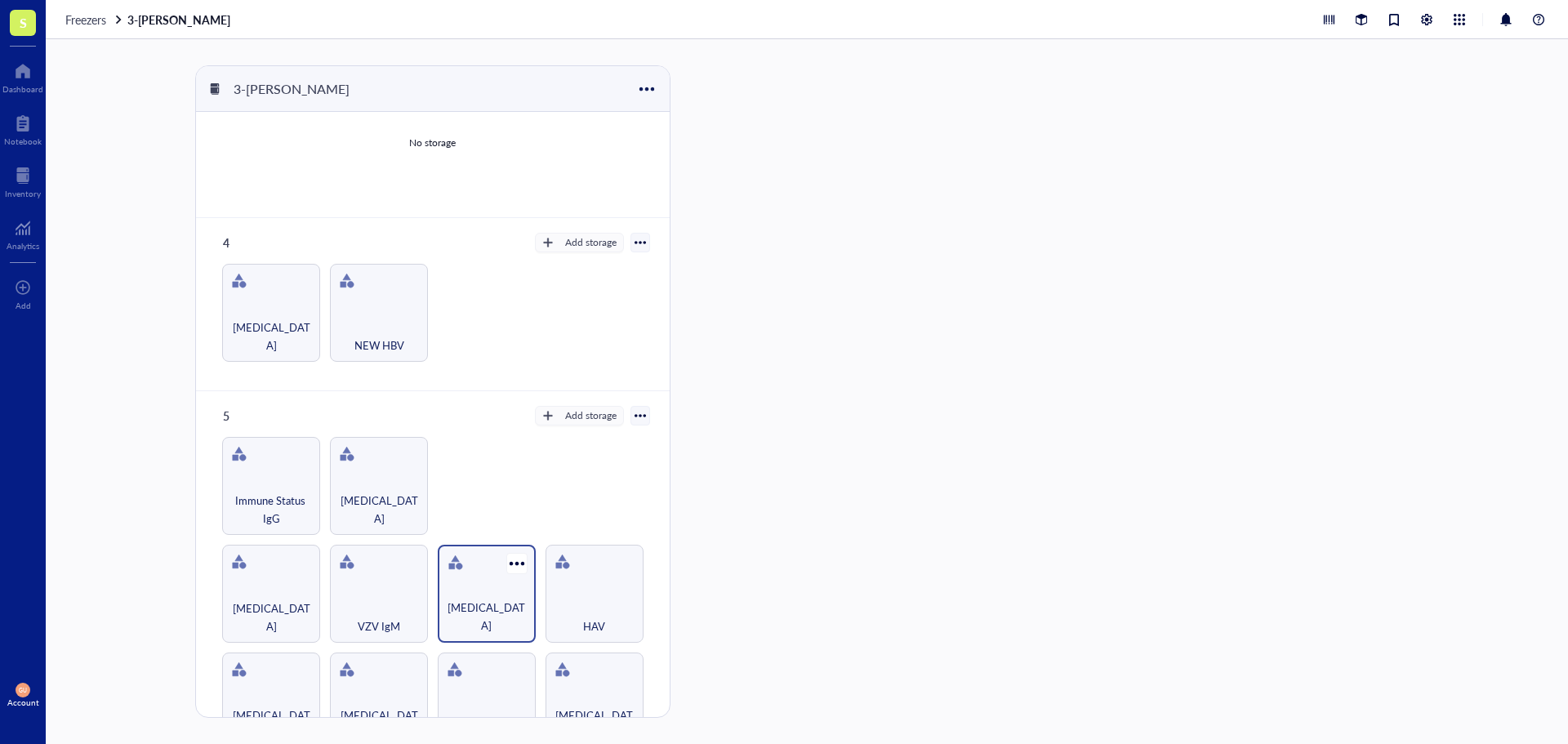
scroll to position [442, 0]
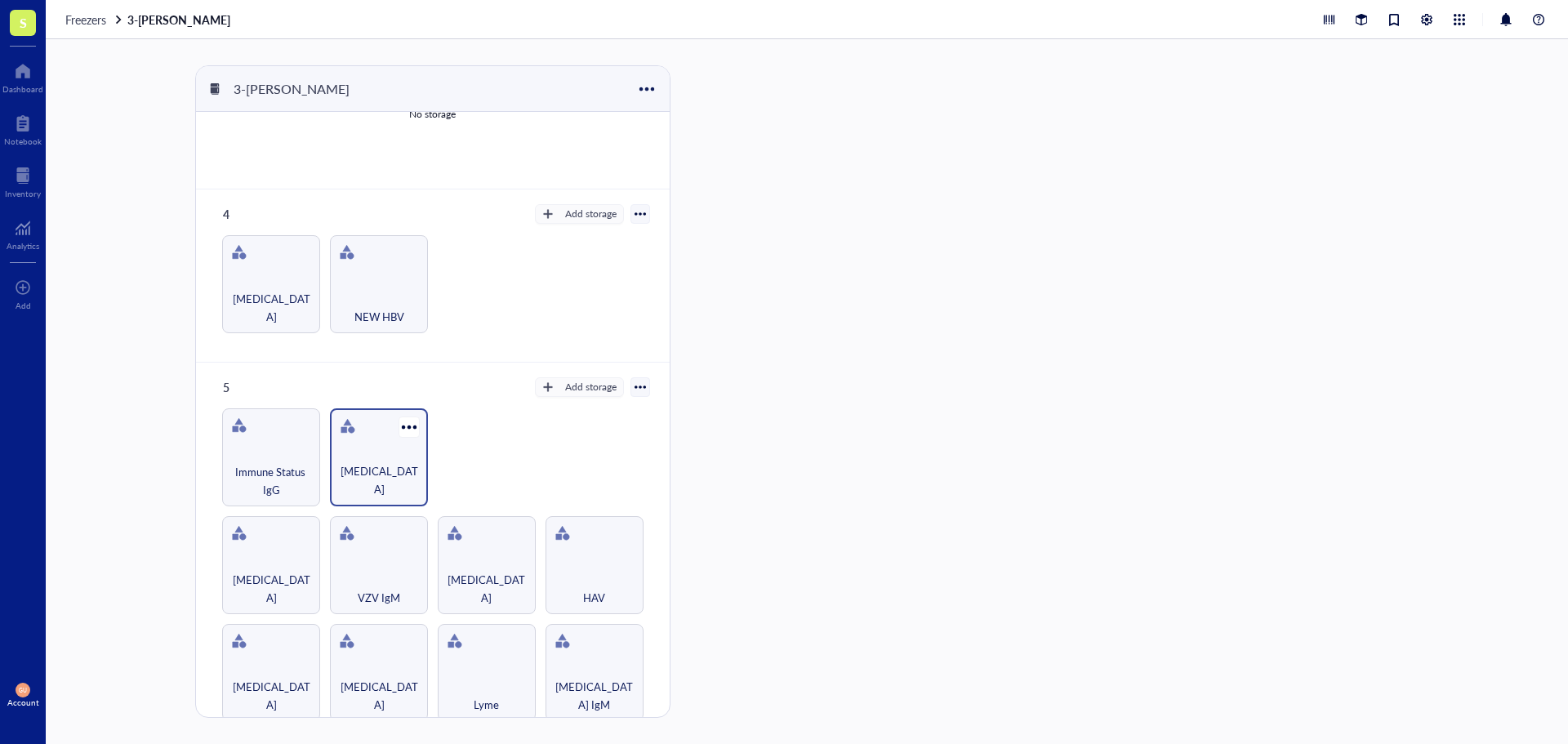
click at [370, 468] on div "[MEDICAL_DATA]" at bounding box center [378, 479] width 82 height 36
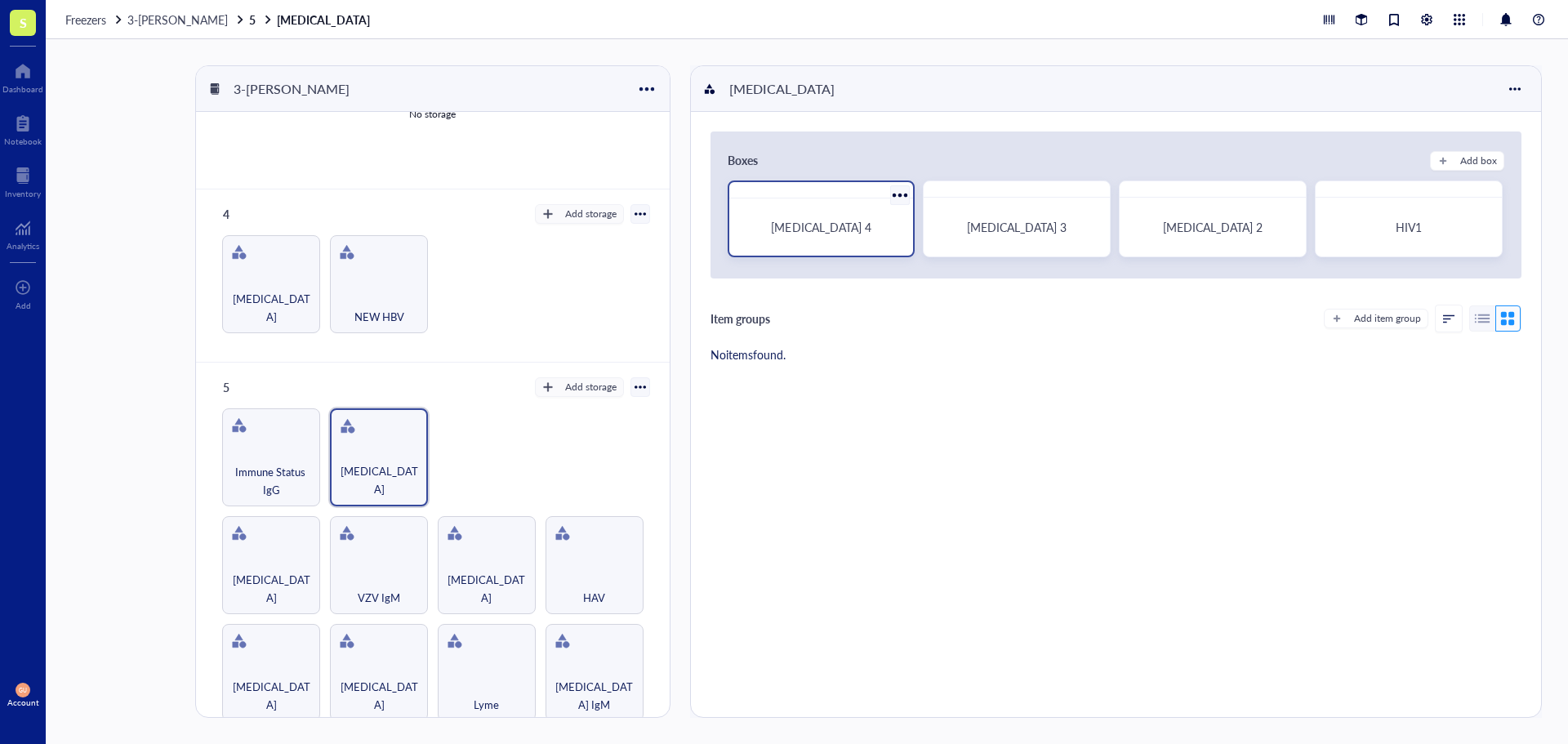
click at [817, 210] on div "[MEDICAL_DATA] 4" at bounding box center [821, 227] width 172 height 44
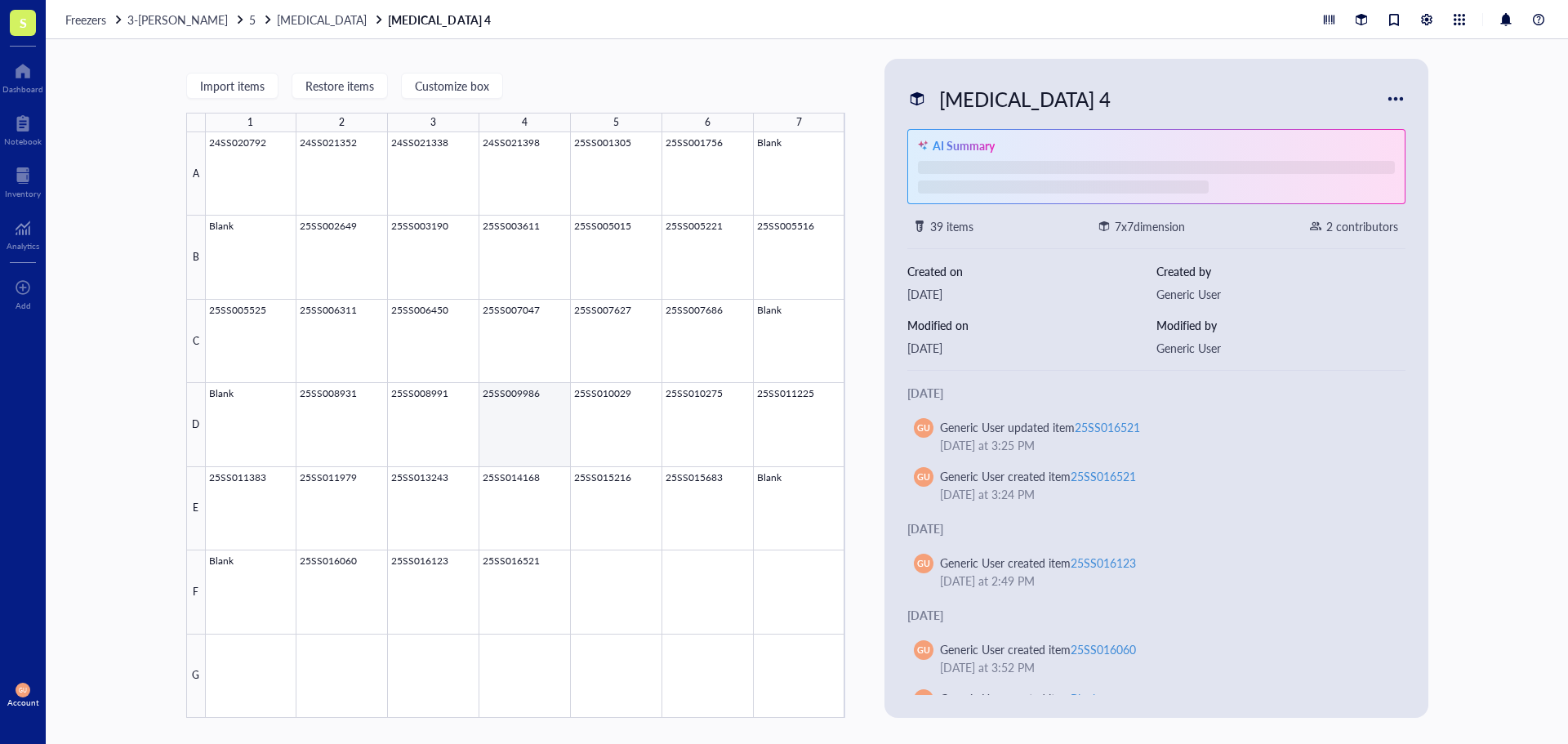
click at [524, 427] on div at bounding box center [525, 424] width 639 height 585
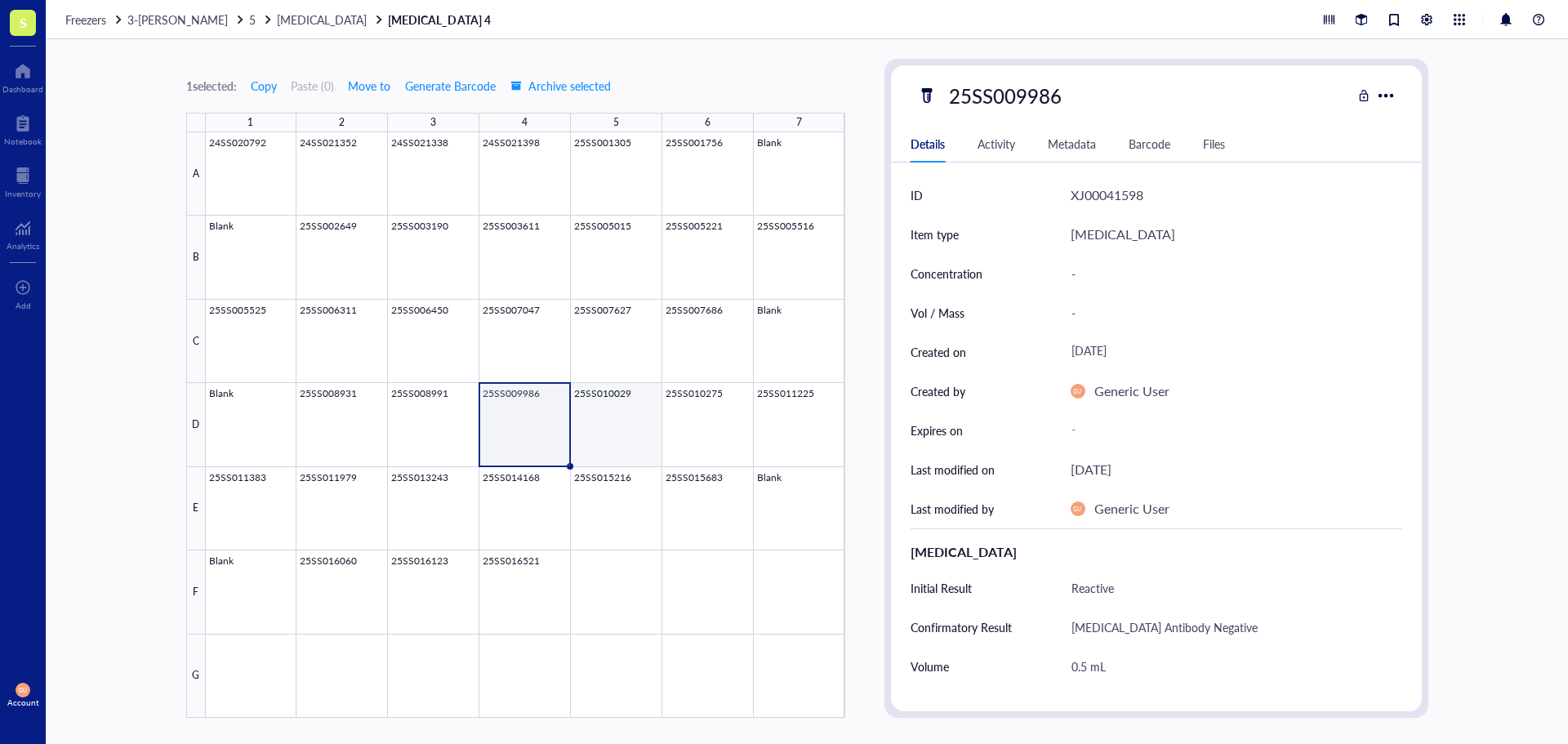
drag, startPoint x: 612, startPoint y: 395, endPoint x: 627, endPoint y: 373, distance: 26.6
click at [612, 395] on div at bounding box center [525, 424] width 639 height 585
click at [1067, 88] on div "25SS010029" at bounding box center [1005, 95] width 128 height 34
drag, startPoint x: 1067, startPoint y: 88, endPoint x: 865, endPoint y: 40, distance: 207.6
click at [865, 40] on div "1 selected: Copy Paste ( 0 ) Move to Generate Barcode Archive selected 1 2 3 4 …" at bounding box center [807, 391] width 1522 height 705
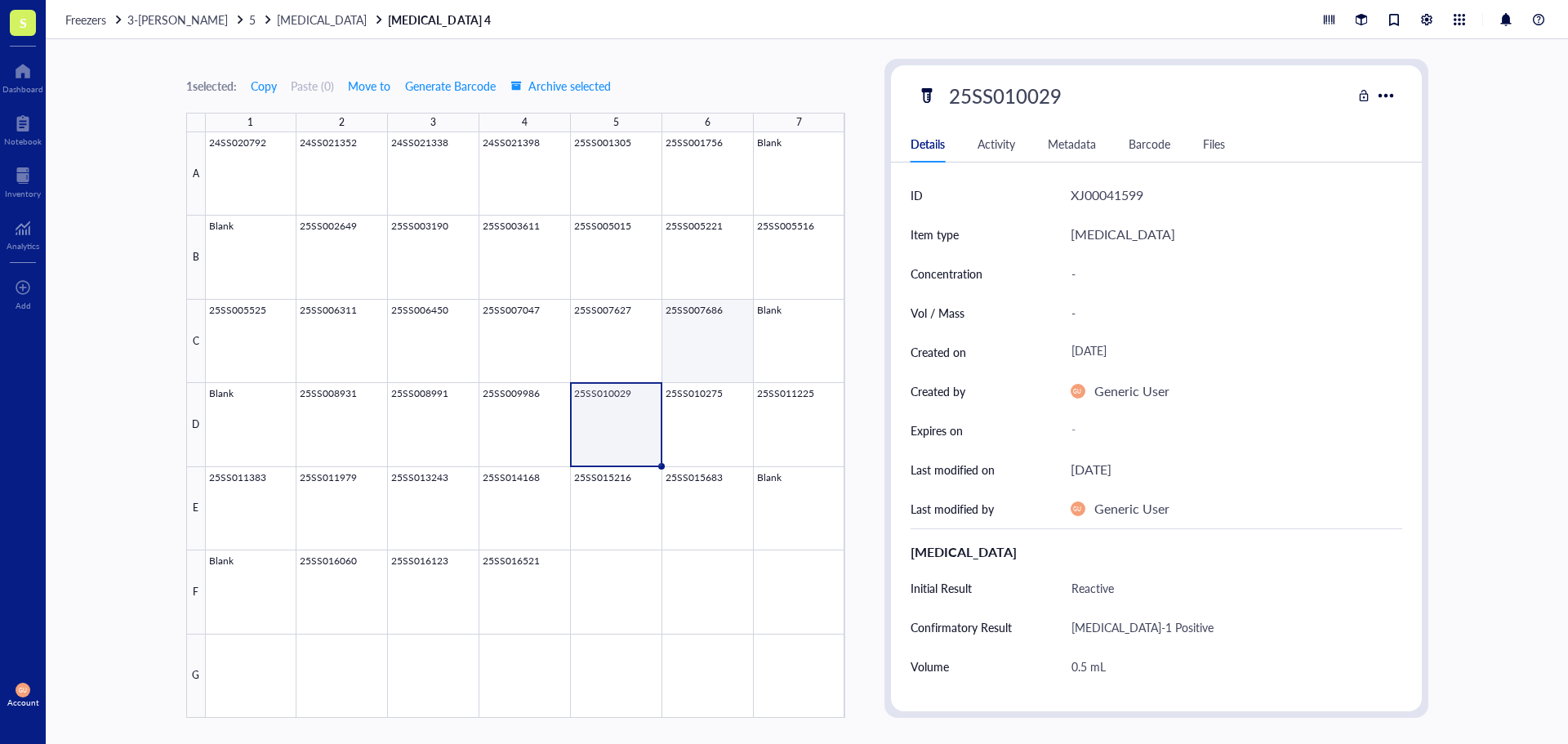
drag, startPoint x: 697, startPoint y: 399, endPoint x: 930, endPoint y: 117, distance: 365.8
click at [697, 399] on div at bounding box center [525, 424] width 639 height 585
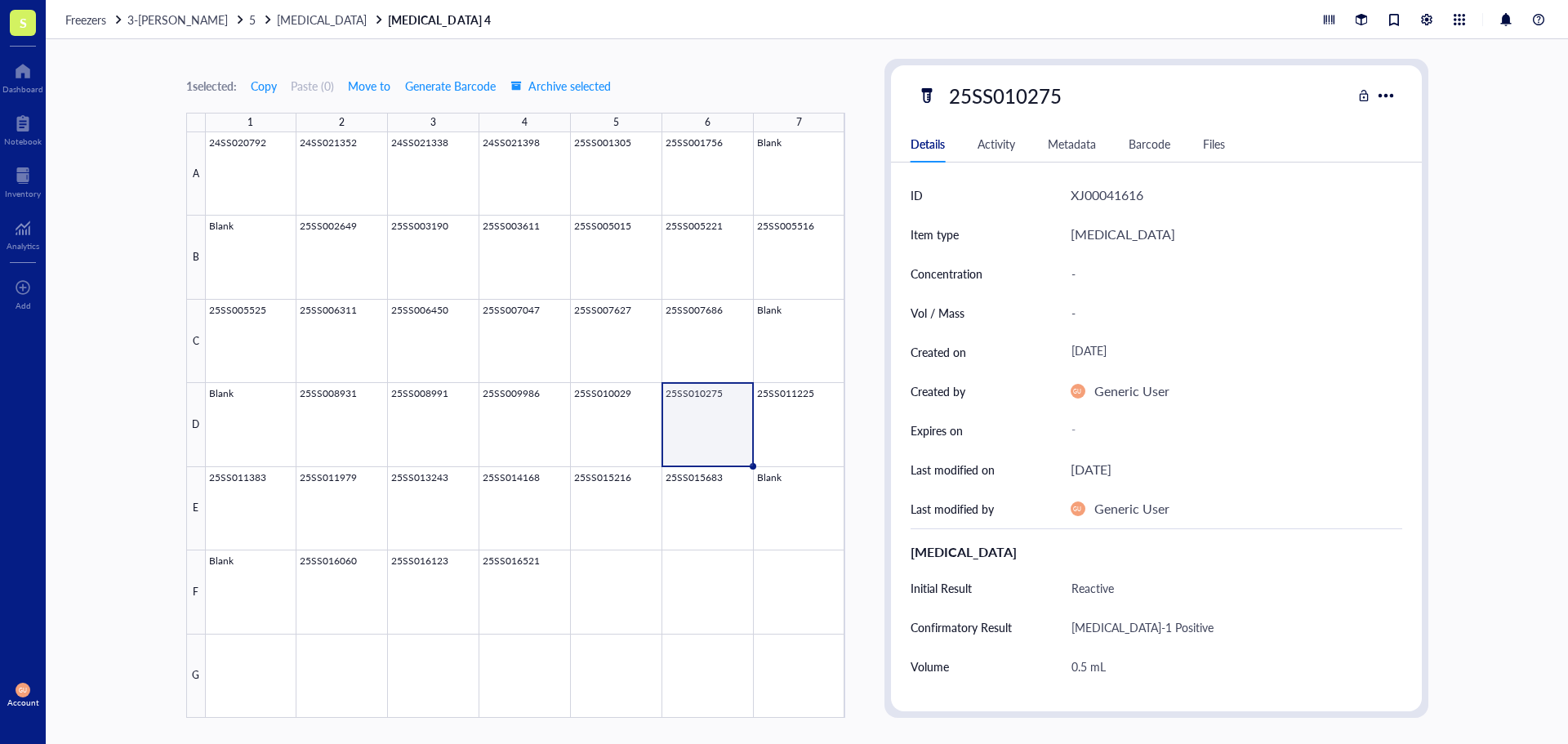
click at [1043, 99] on div "25SS010275" at bounding box center [1005, 95] width 128 height 34
drag, startPoint x: 1065, startPoint y: 96, endPoint x: 821, endPoint y: 15, distance: 257.1
click at [821, 15] on div "Freezers 3-[PERSON_NAME] 5 [MEDICAL_DATA] [MEDICAL_DATA] 4 1 selected: Copy Pas…" at bounding box center [807, 372] width 1522 height 744
drag, startPoint x: 795, startPoint y: 439, endPoint x: 988, endPoint y: 118, distance: 374.6
click at [795, 439] on div at bounding box center [525, 424] width 639 height 585
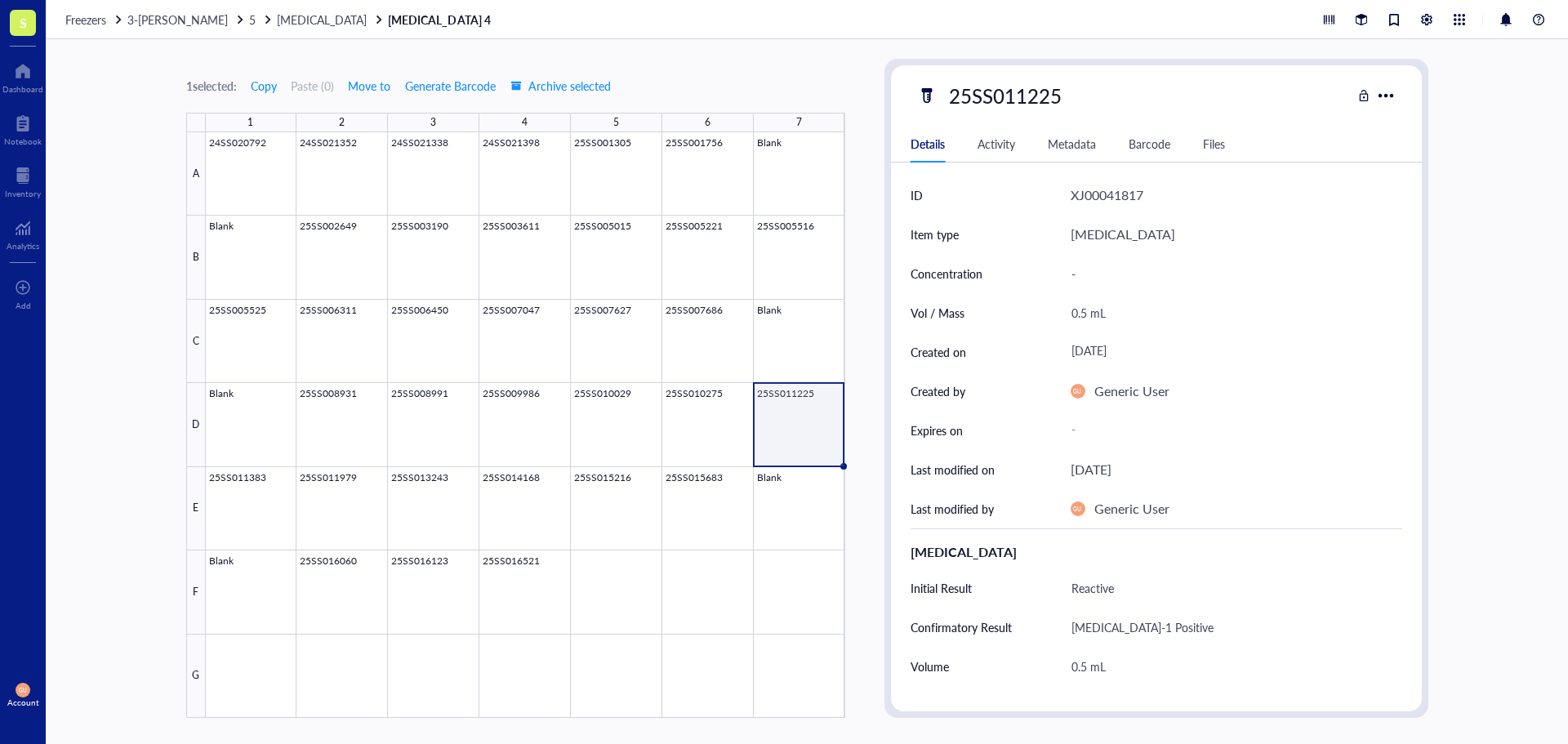
click at [1030, 96] on div "25SS011225" at bounding box center [1005, 95] width 128 height 34
click at [525, 409] on div at bounding box center [525, 424] width 639 height 585
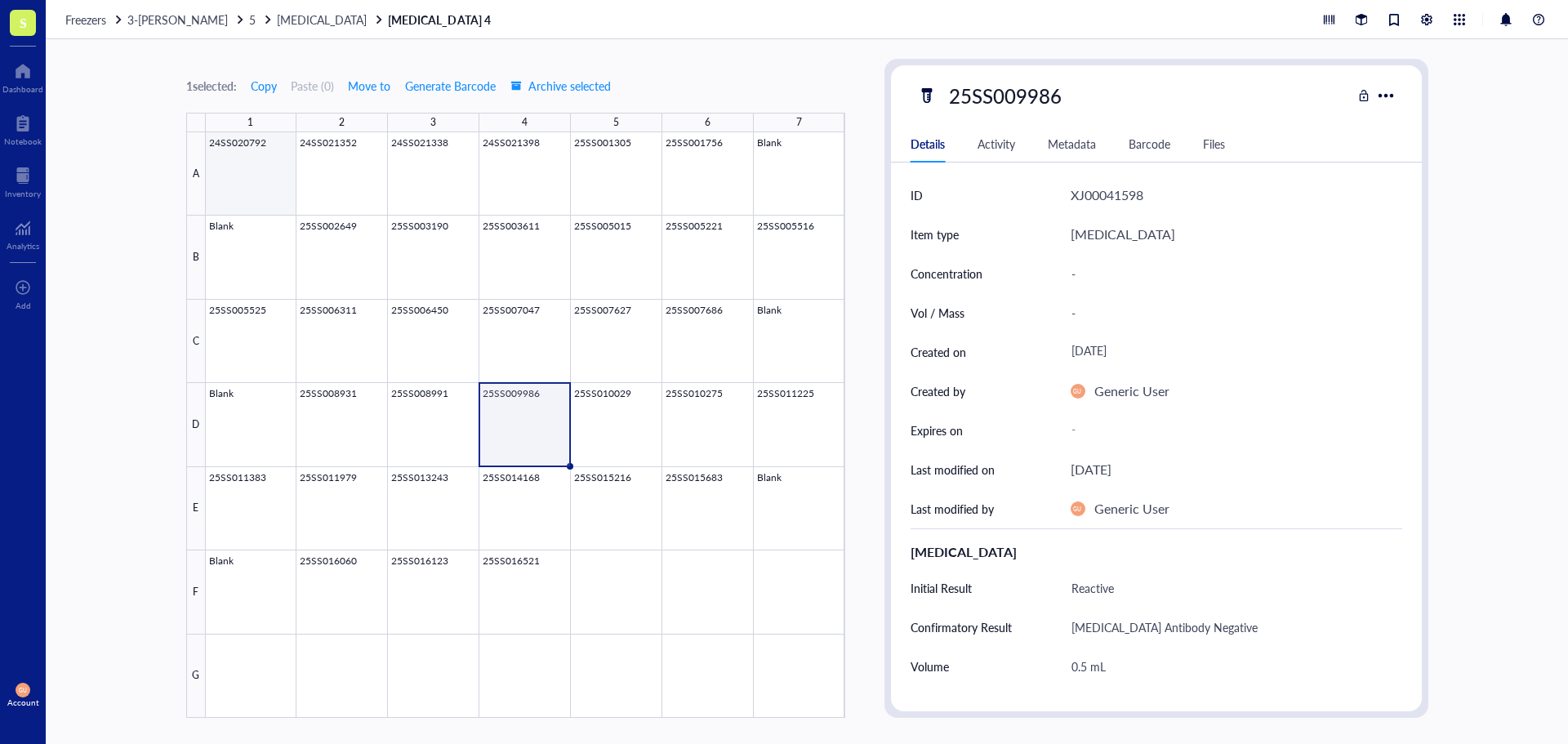
click at [259, 169] on div at bounding box center [525, 424] width 639 height 585
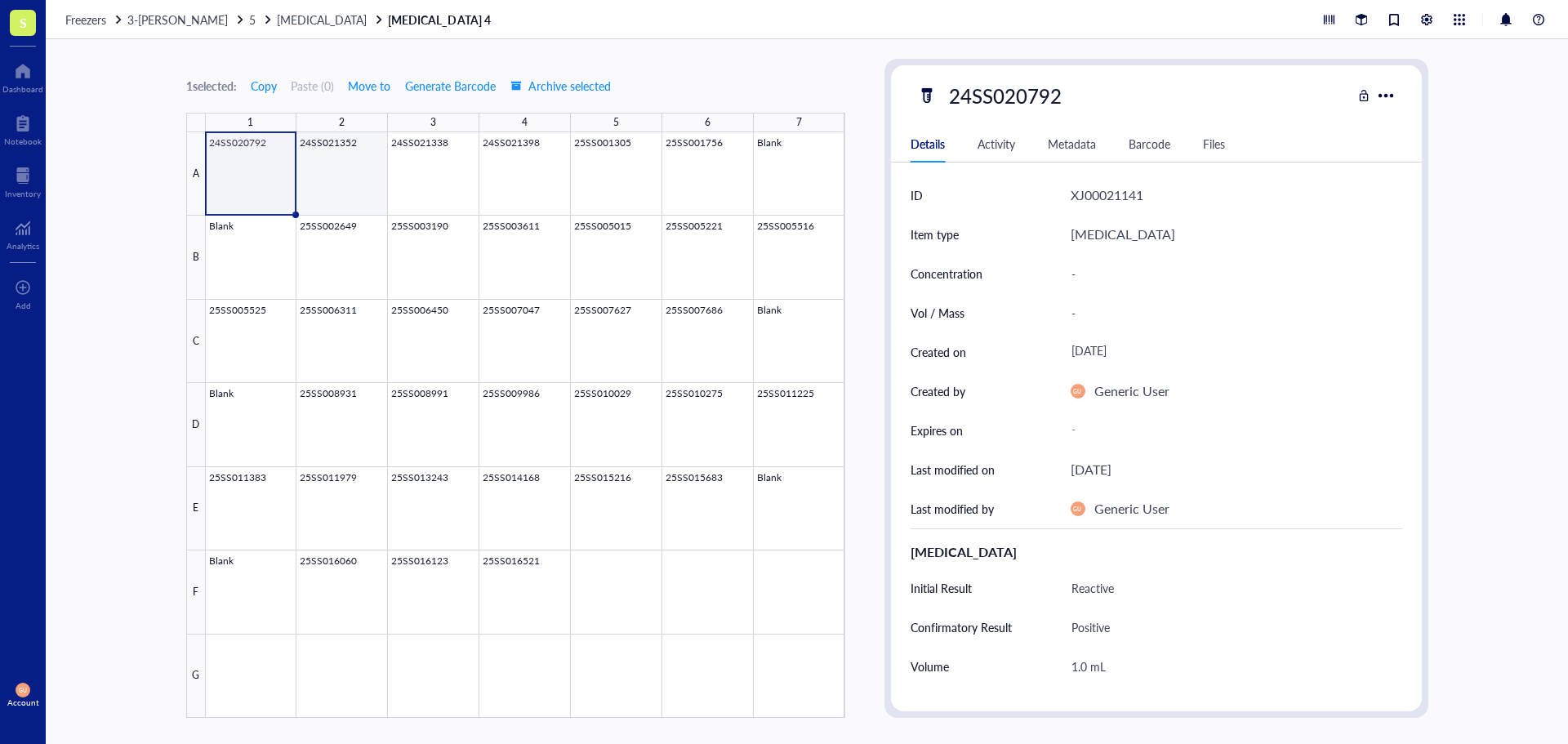
click at [337, 158] on div at bounding box center [525, 424] width 639 height 585
type textarea "Keep everyone on the same page…"
click at [31, 190] on div "Inventory" at bounding box center [22, 193] width 36 height 10
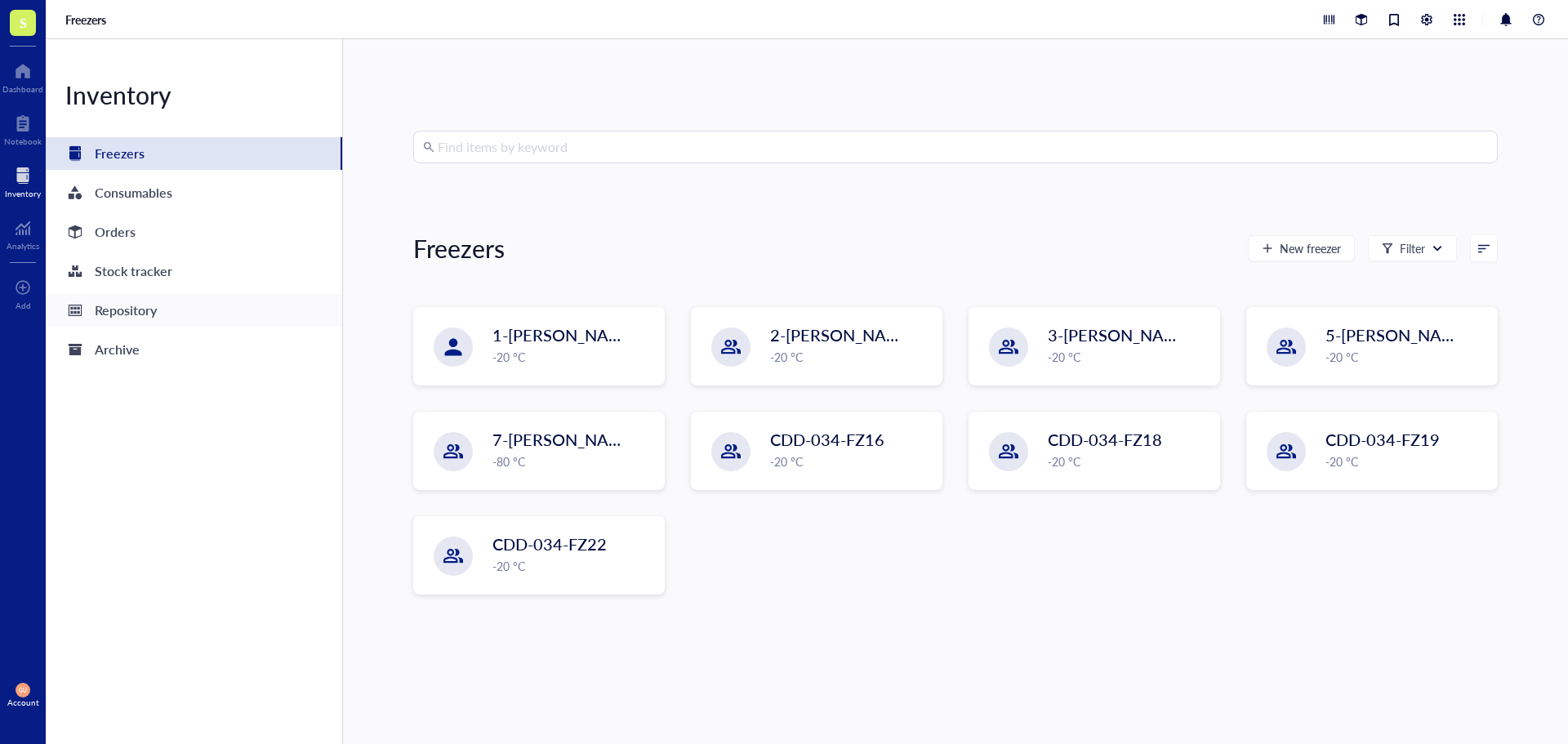
click at [149, 321] on div "Repository" at bounding box center [126, 310] width 62 height 23
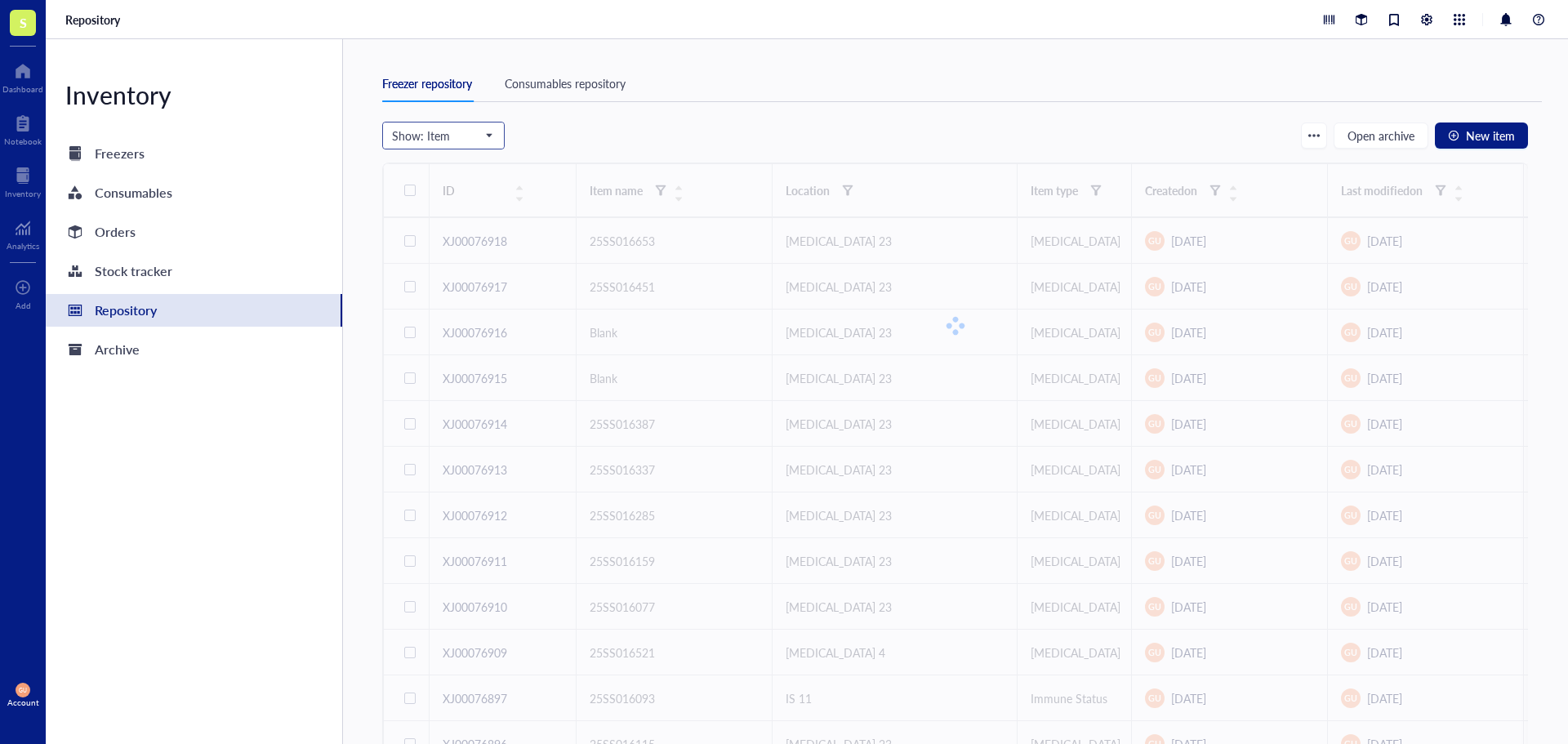
click at [491, 136] on span at bounding box center [444, 135] width 103 height 25
click at [465, 298] on div "Item Group" at bounding box center [444, 296] width 101 height 18
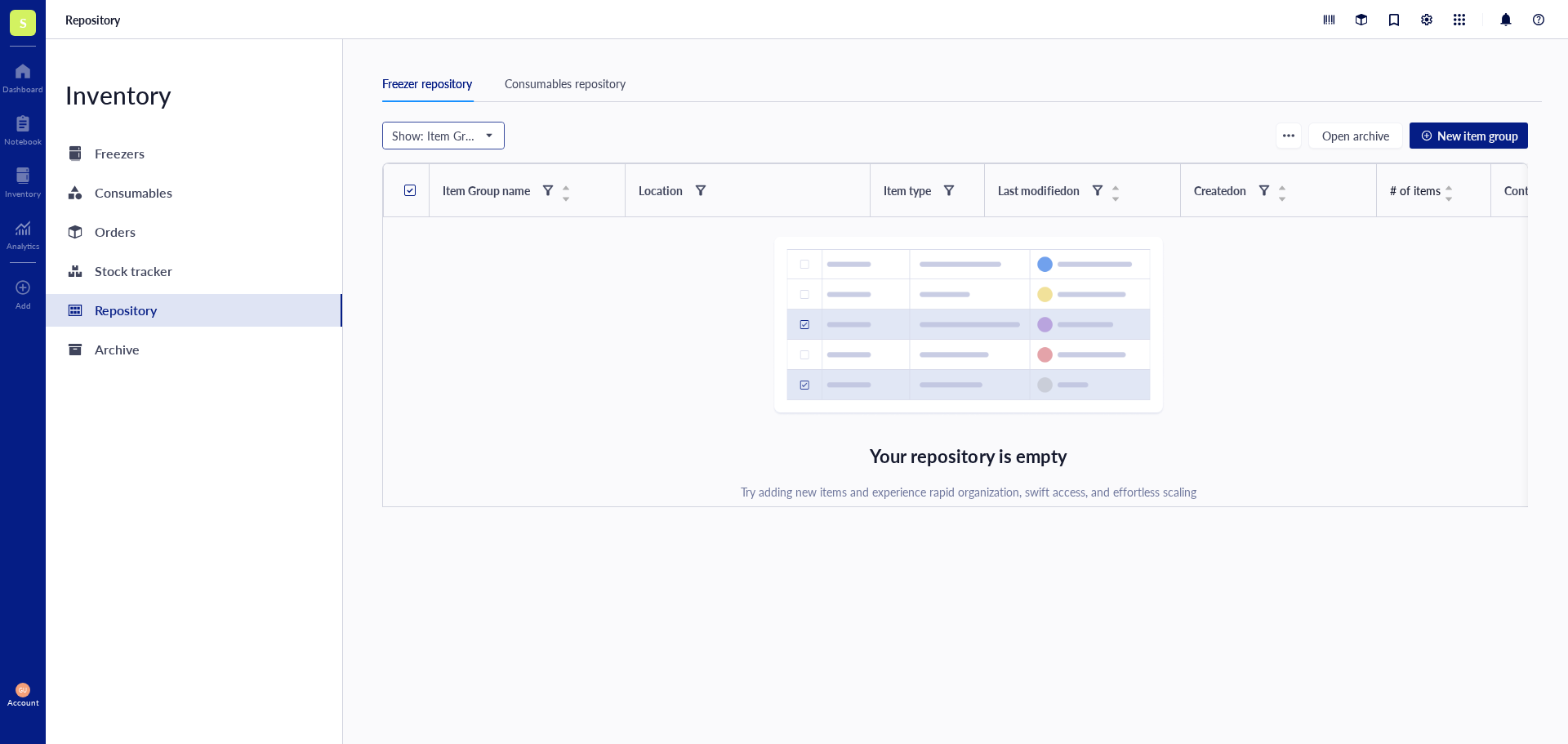
click at [479, 137] on span "Show: Item Group" at bounding box center [442, 136] width 99 height 15
click at [446, 316] on div "Item" at bounding box center [444, 322] width 101 height 18
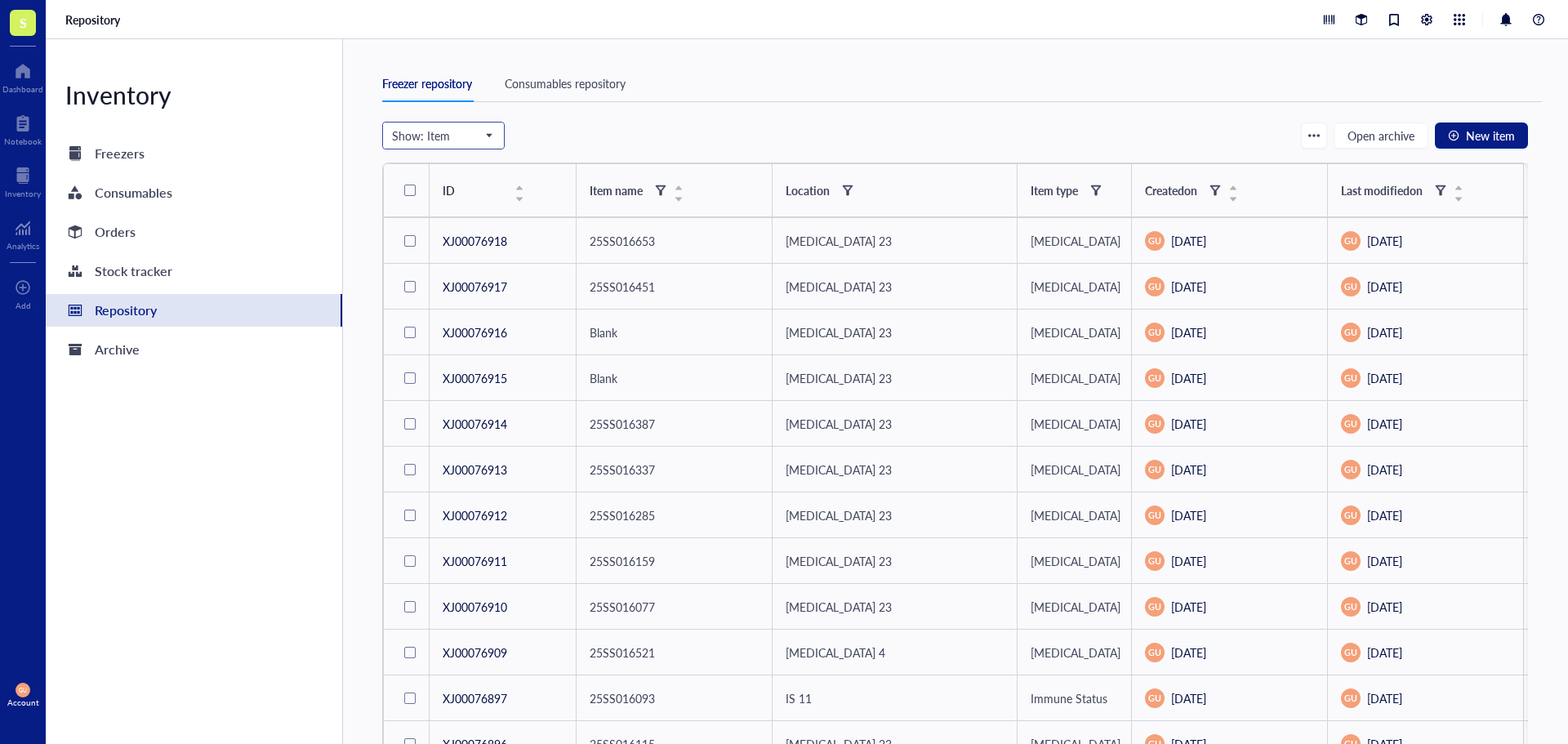
click at [471, 135] on span "Show: Item" at bounding box center [442, 136] width 99 height 15
click at [409, 262] on div "Box" at bounding box center [444, 270] width 101 height 18
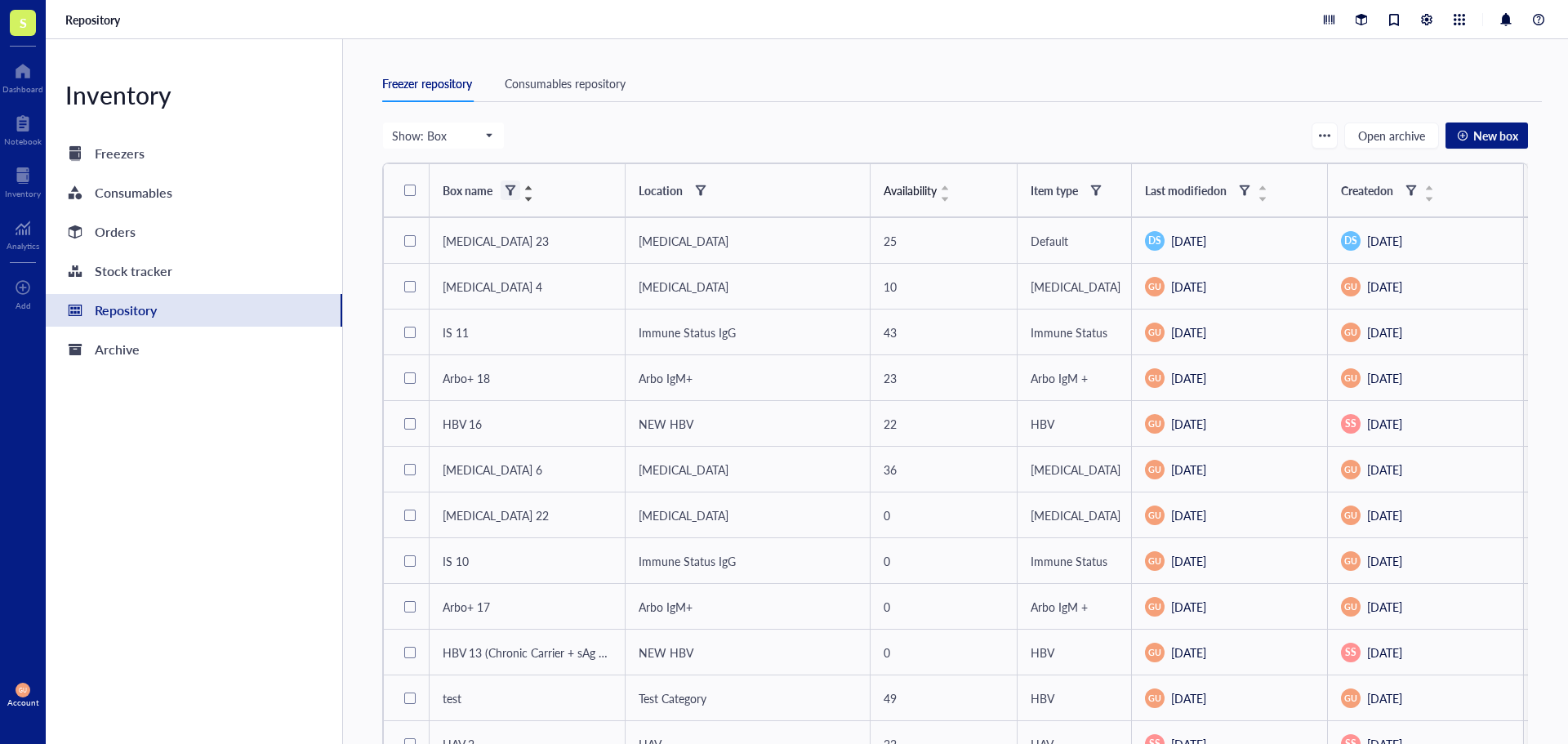
click at [512, 191] on div at bounding box center [510, 190] width 11 height 11
click at [600, 233] on input "search" at bounding box center [591, 222] width 116 height 25
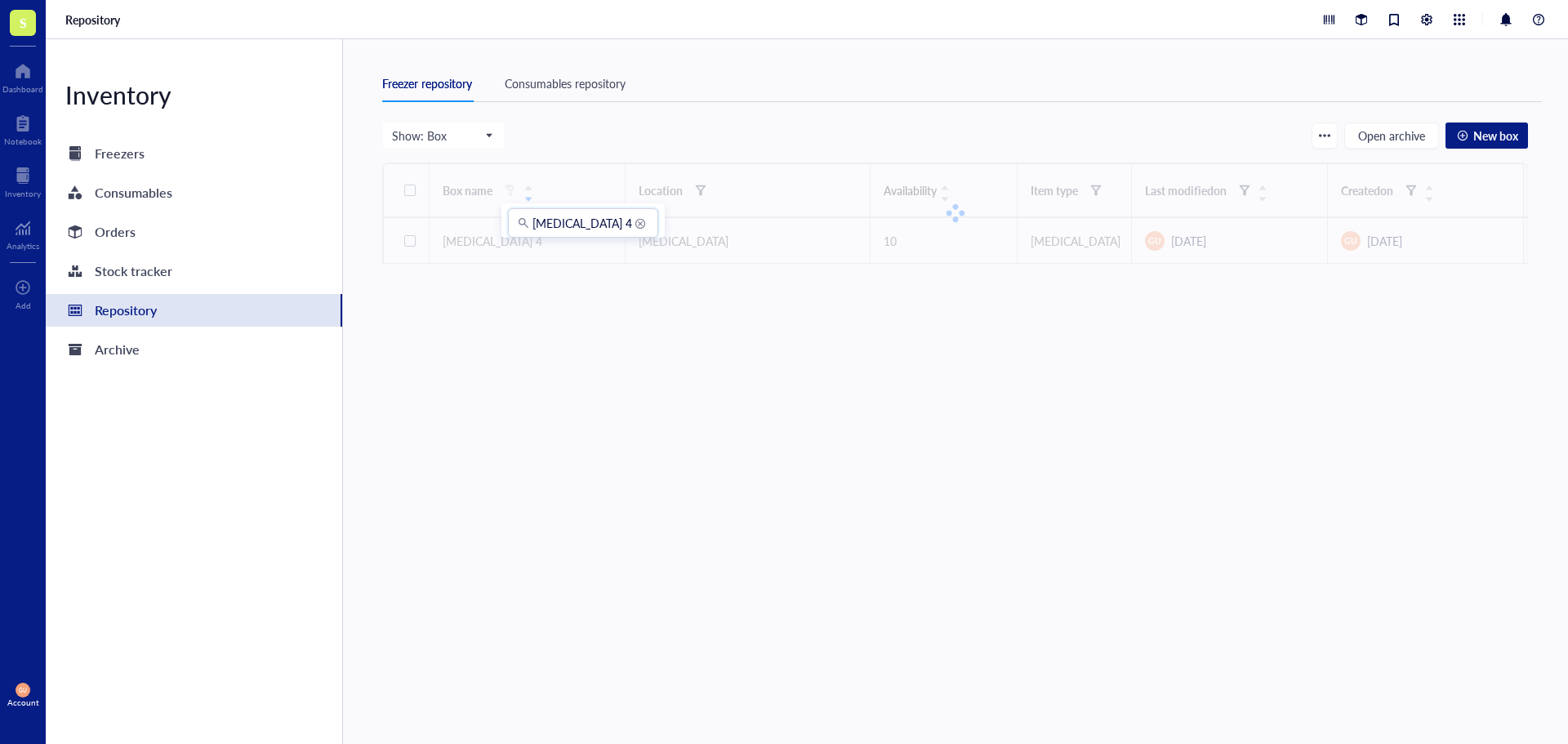
type input "[MEDICAL_DATA] 4"
click at [790, 547] on div "Show: Box Freezer Shelf Rack Category Box Item Group Item Open archive New box …" at bounding box center [954, 447] width 1145 height 652
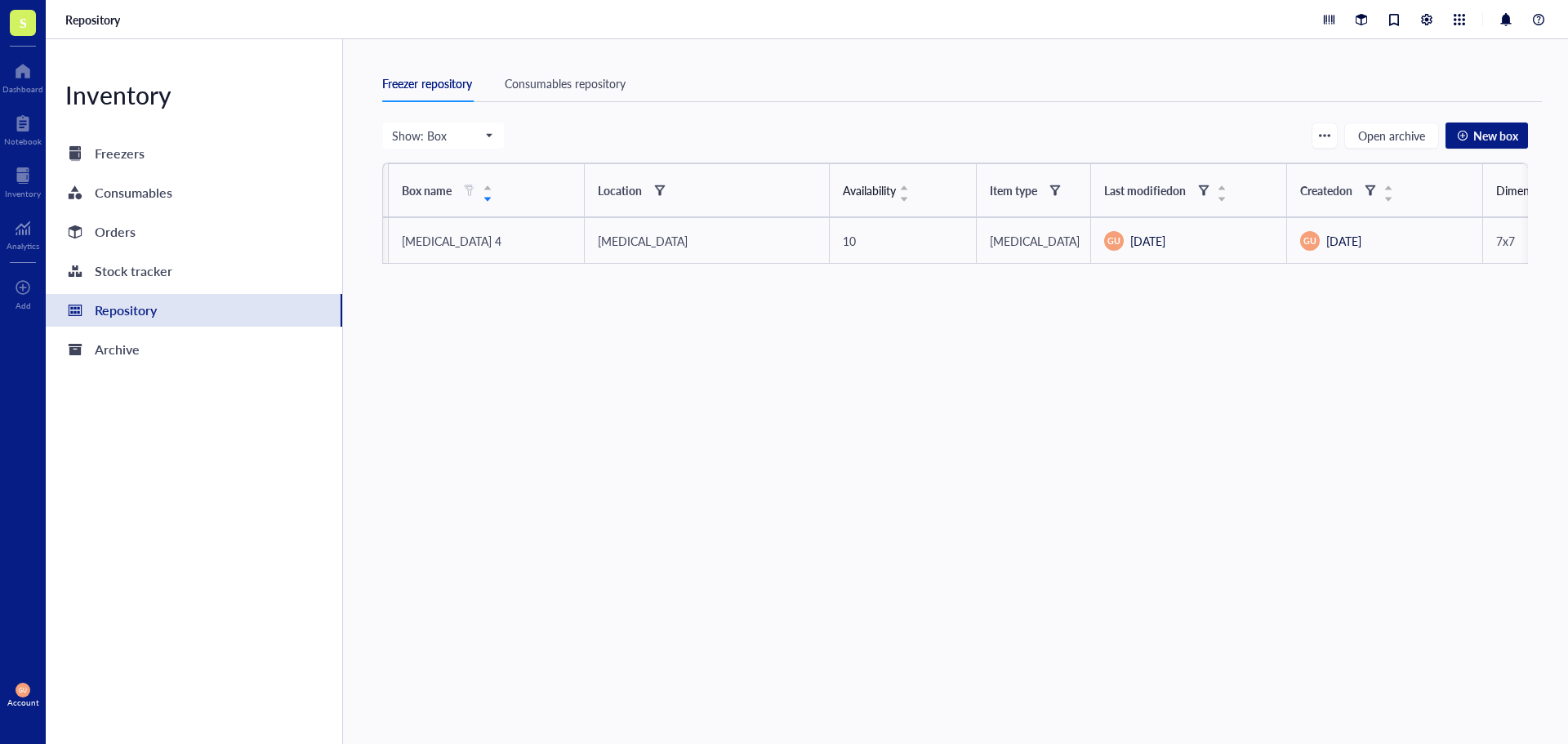
scroll to position [0, 4]
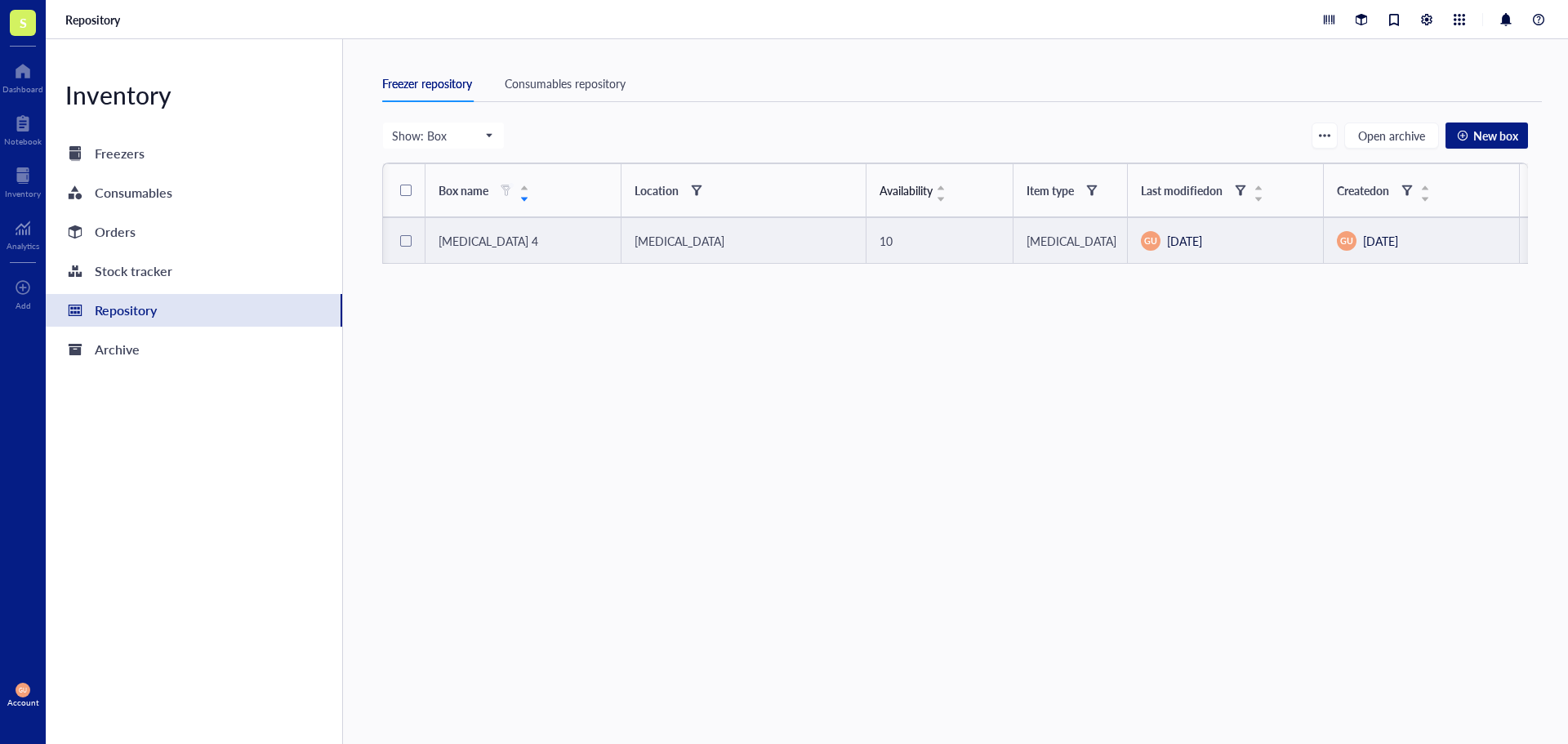
click at [532, 242] on div "[MEDICAL_DATA] 4" at bounding box center [523, 241] width 169 height 18
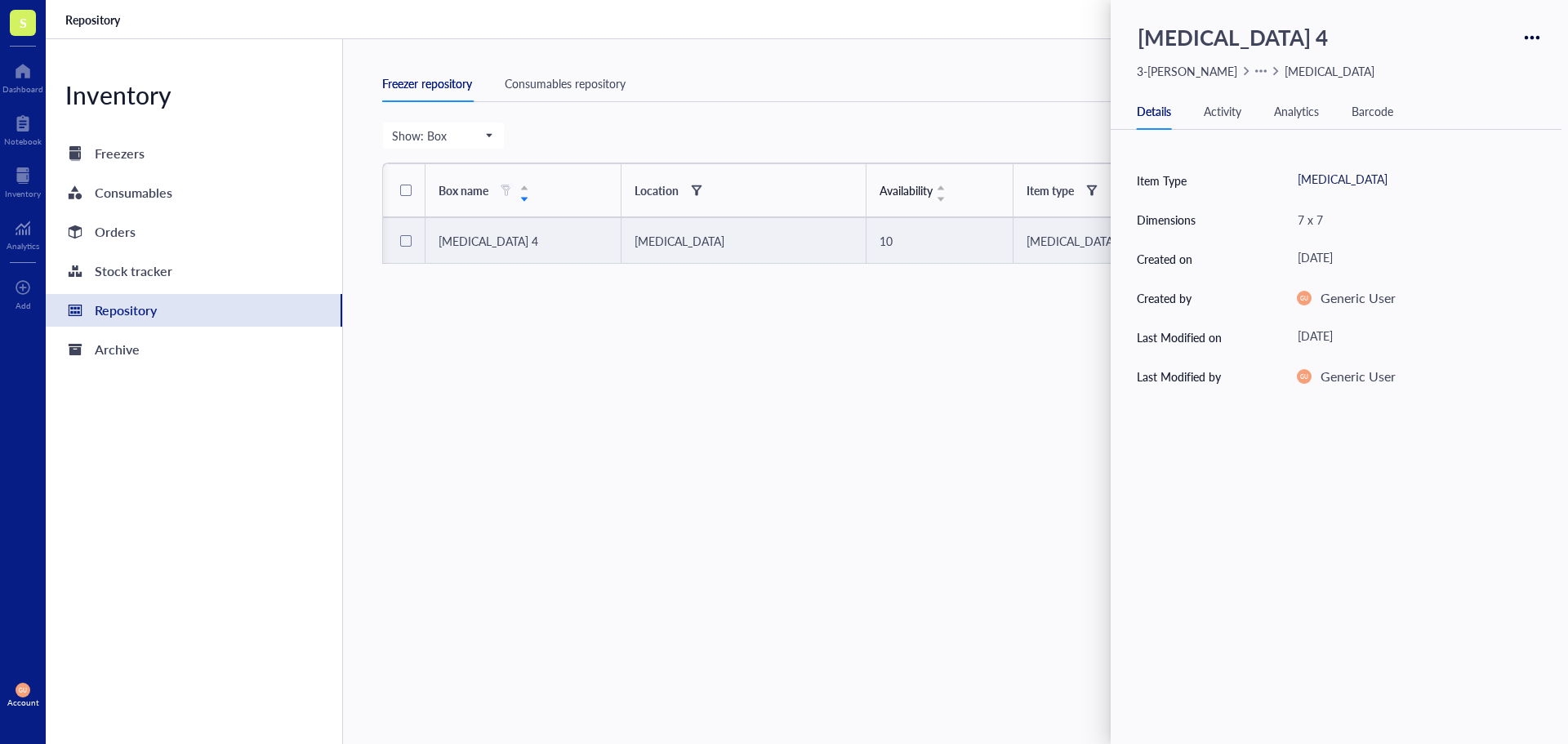
click at [400, 240] on div at bounding box center [406, 241] width 11 height 11
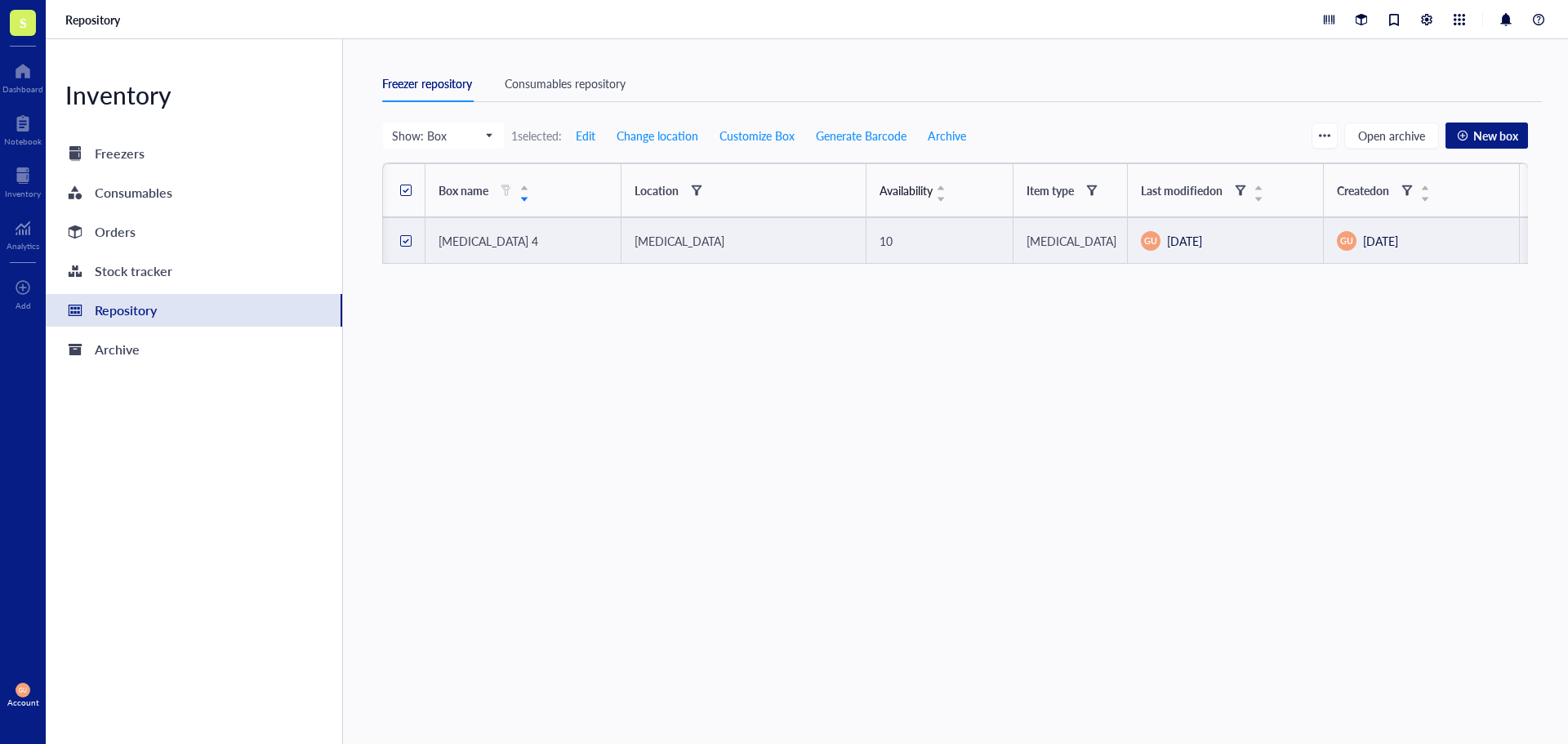
click at [400, 240] on div at bounding box center [406, 241] width 11 height 11
click at [475, 251] on td "[MEDICAL_DATA] 4" at bounding box center [523, 241] width 196 height 46
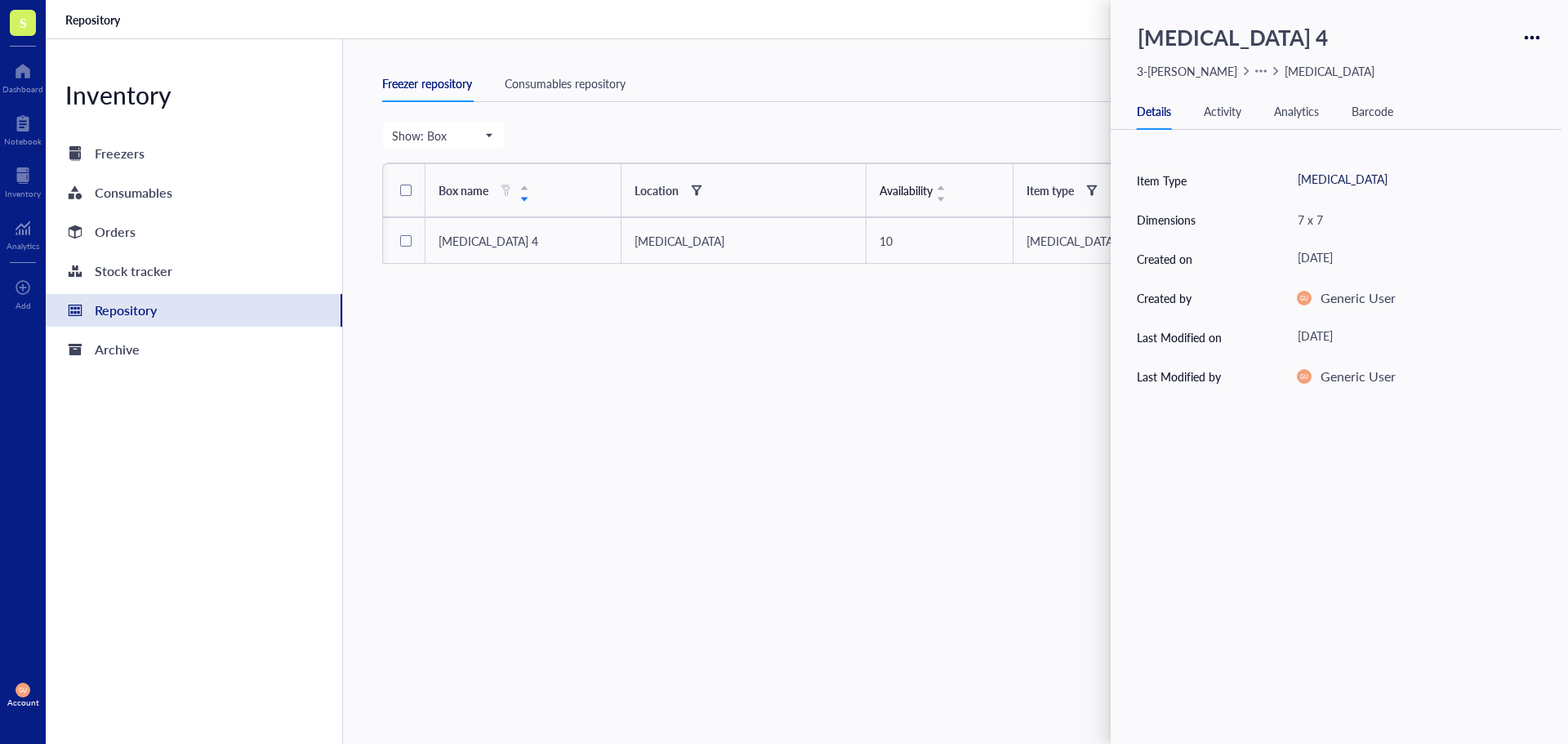
click at [1224, 102] on div "Activity" at bounding box center [1222, 111] width 38 height 18
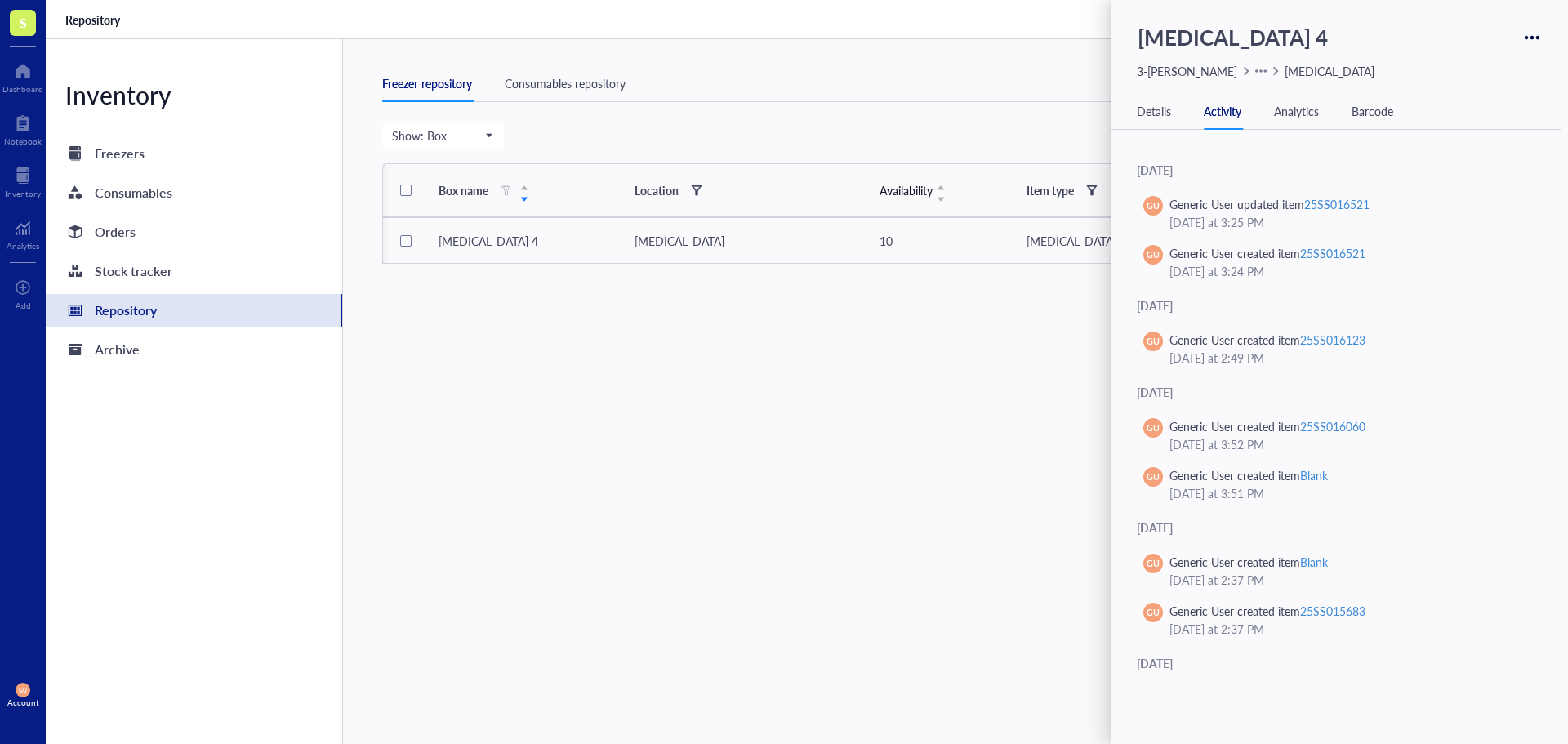
click at [1297, 110] on div "Analytics" at bounding box center [1296, 111] width 45 height 18
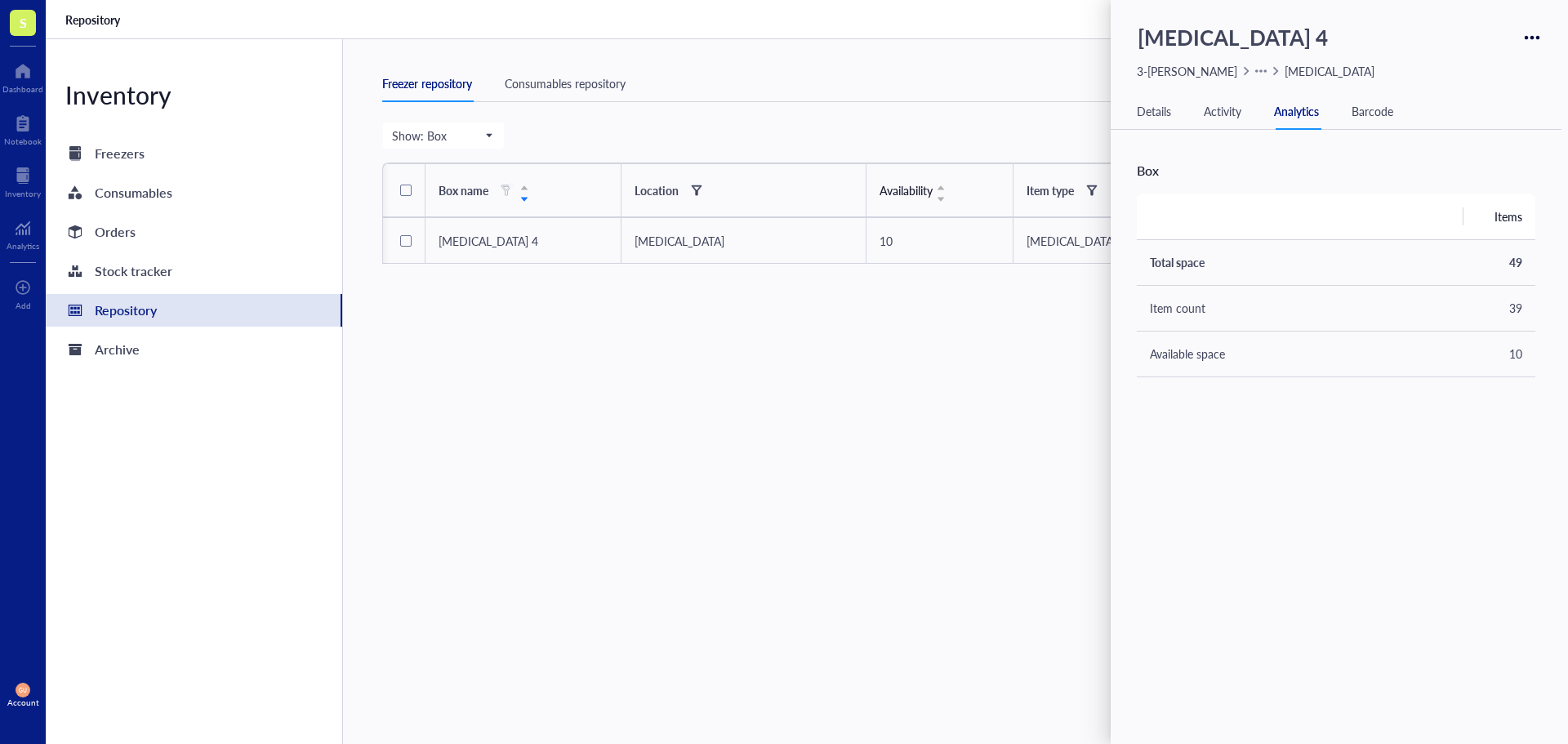
click at [580, 448] on div "Show: Box Freezer Shelf Rack Category Box Item Group Item Open archive New box …" at bounding box center [954, 447] width 1145 height 652
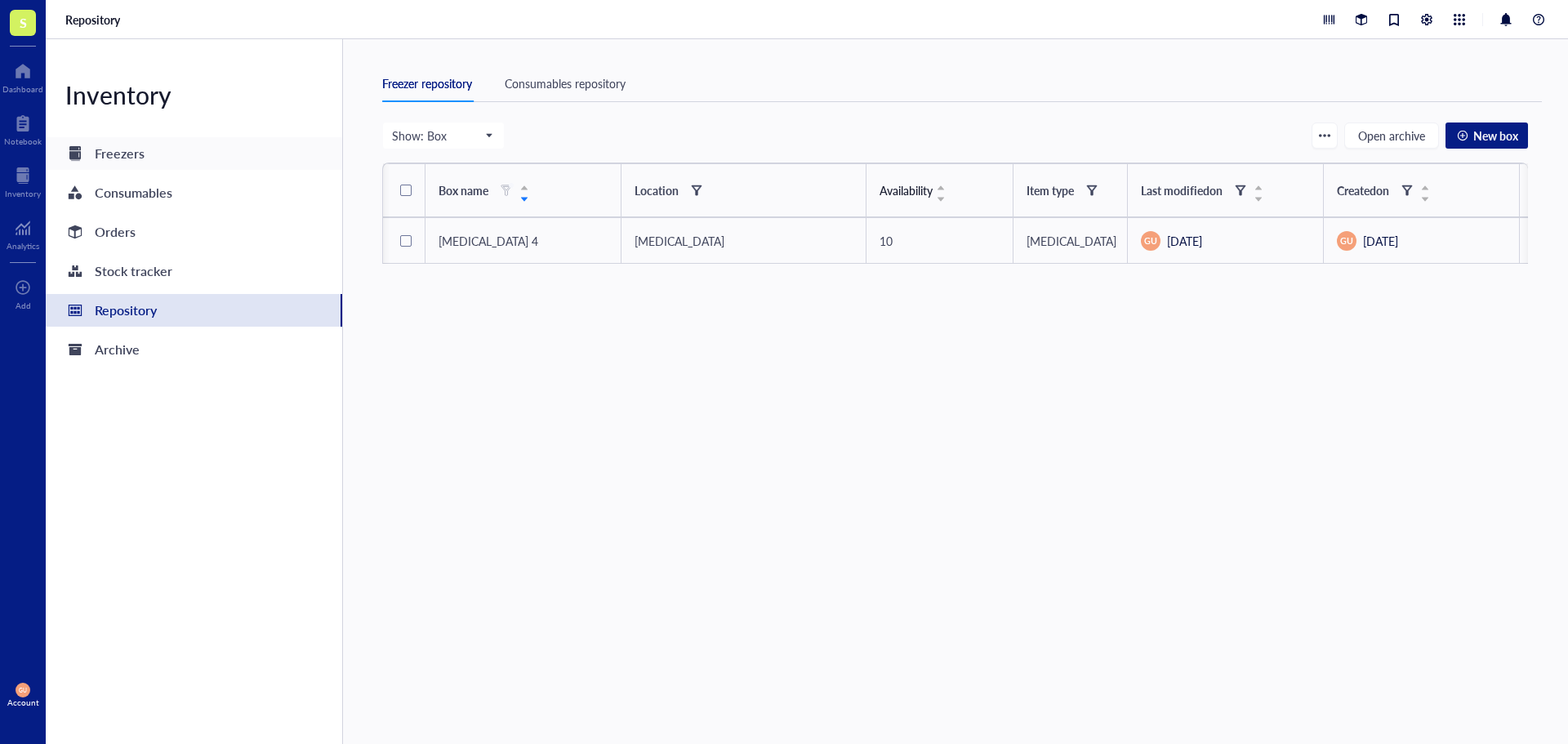
drag, startPoint x: 142, startPoint y: 163, endPoint x: 187, endPoint y: 165, distance: 45.0
click at [143, 164] on div "Freezers" at bounding box center [119, 153] width 50 height 23
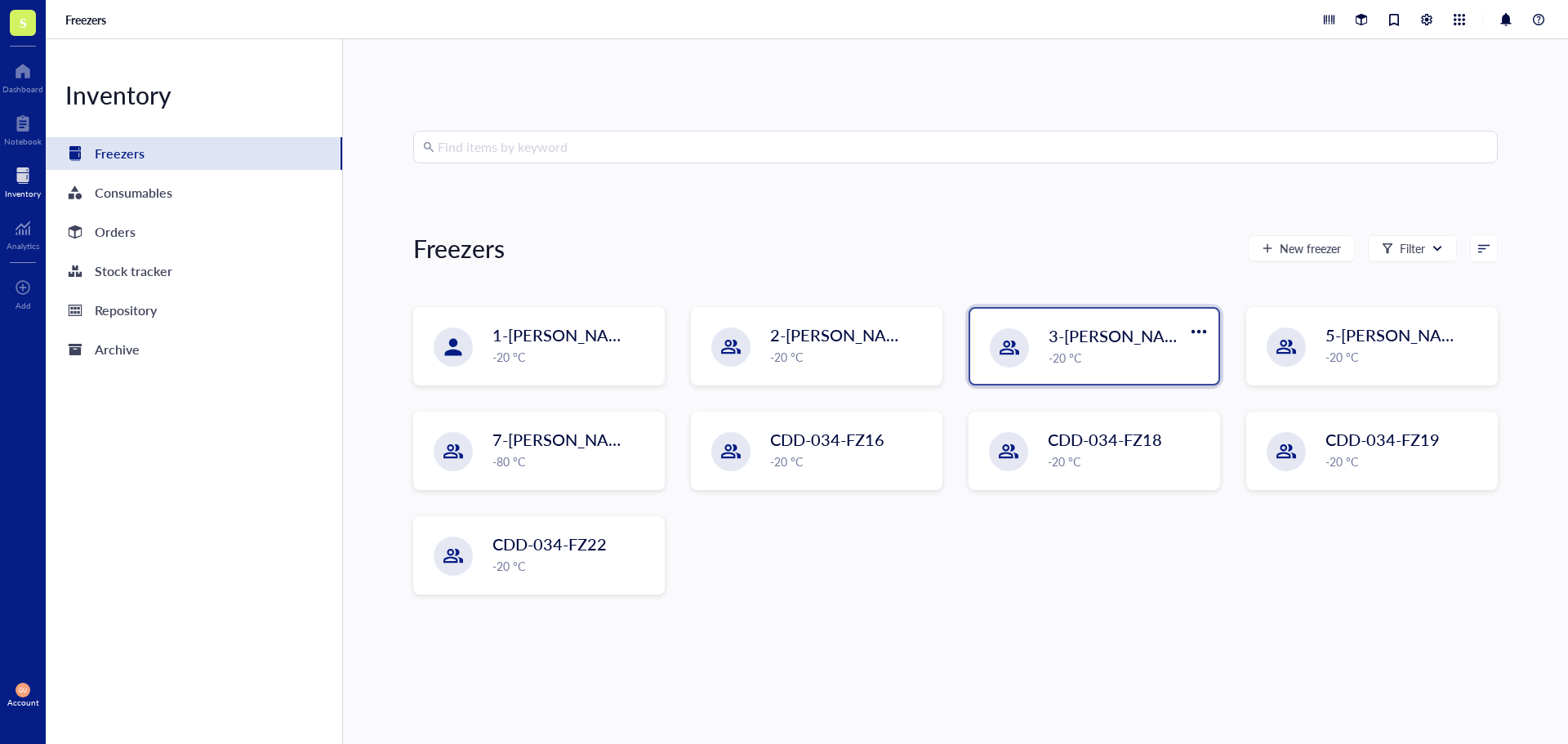
click at [1130, 363] on div "-20 °C" at bounding box center [1129, 358] width 160 height 18
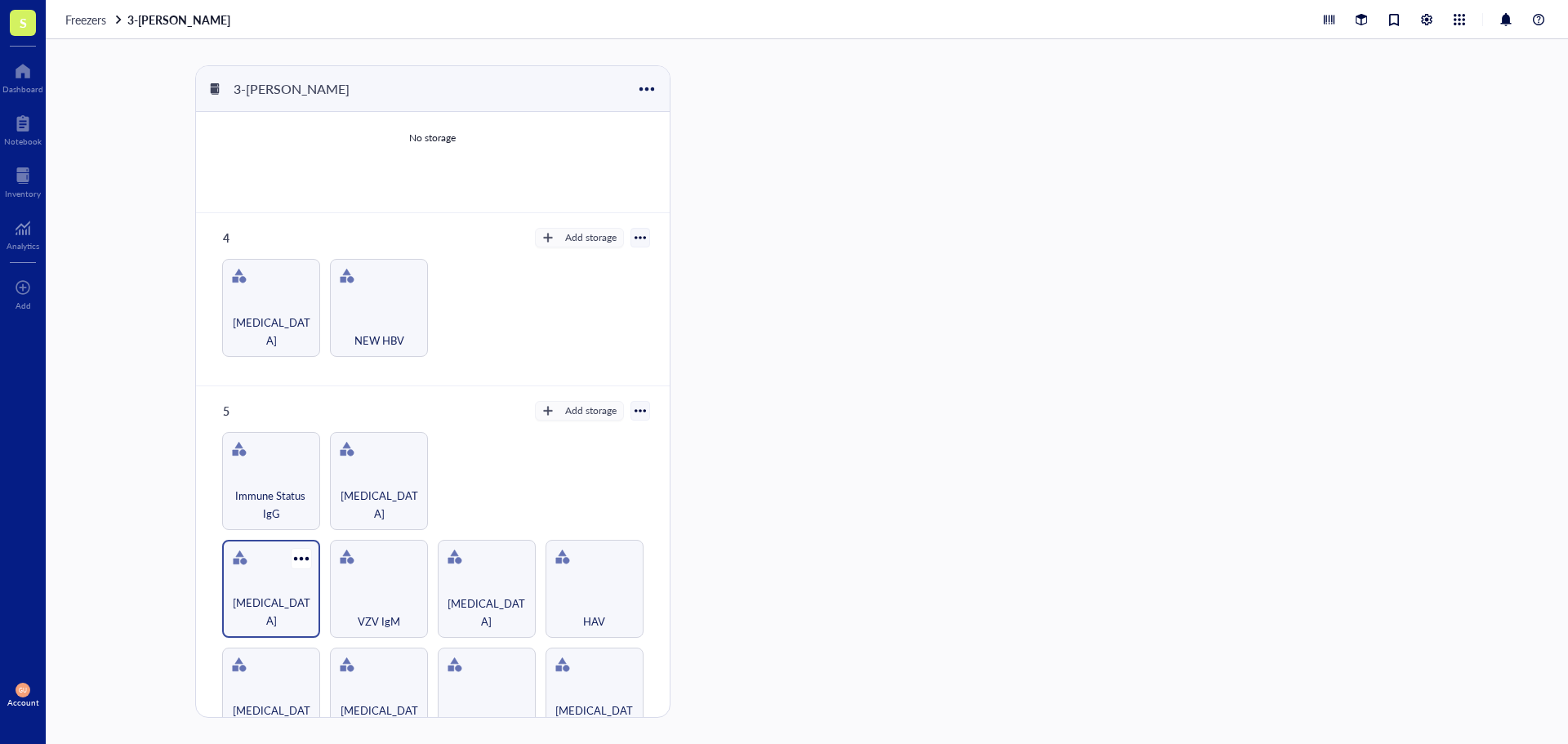
scroll to position [442, 0]
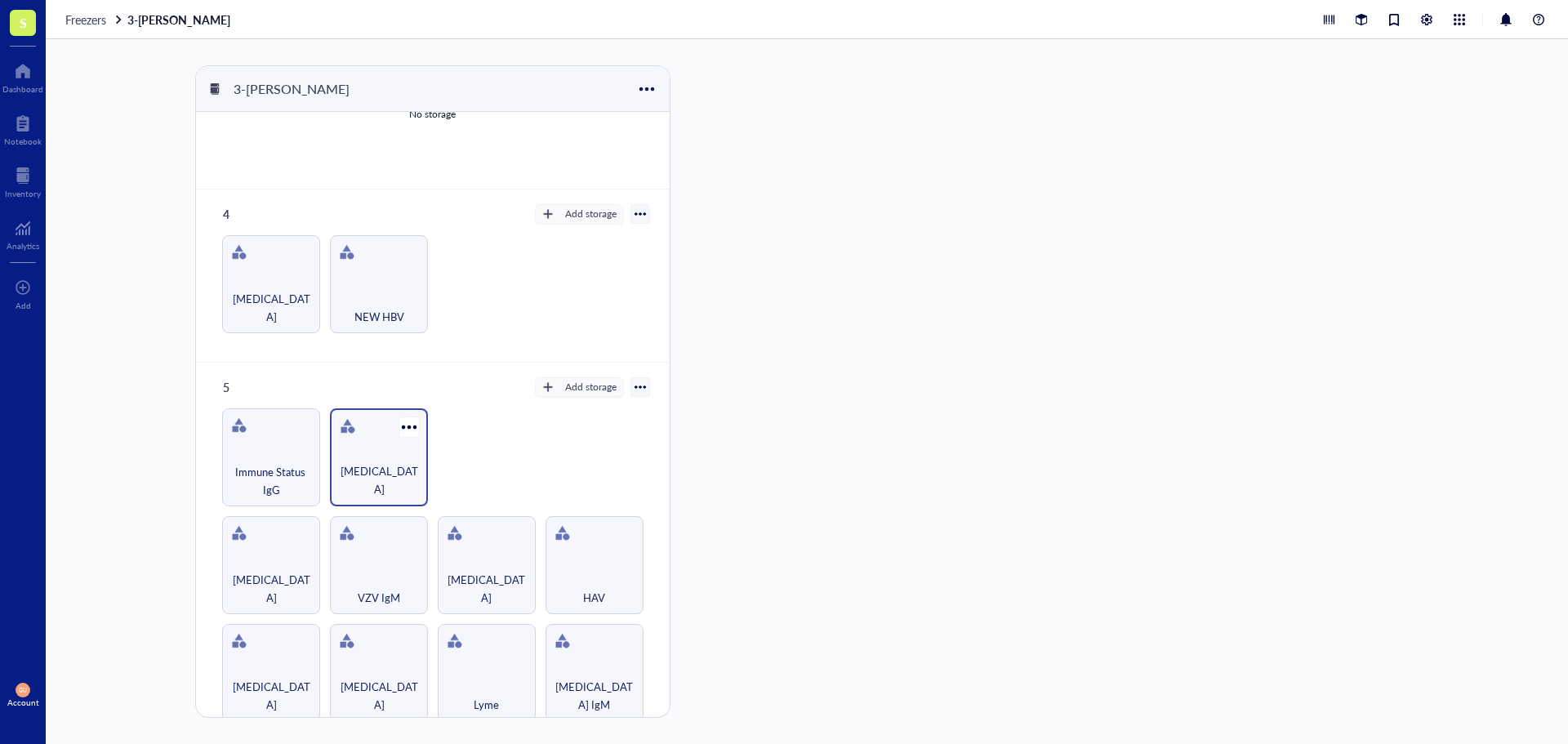
click at [375, 473] on div "[MEDICAL_DATA]" at bounding box center [378, 479] width 82 height 36
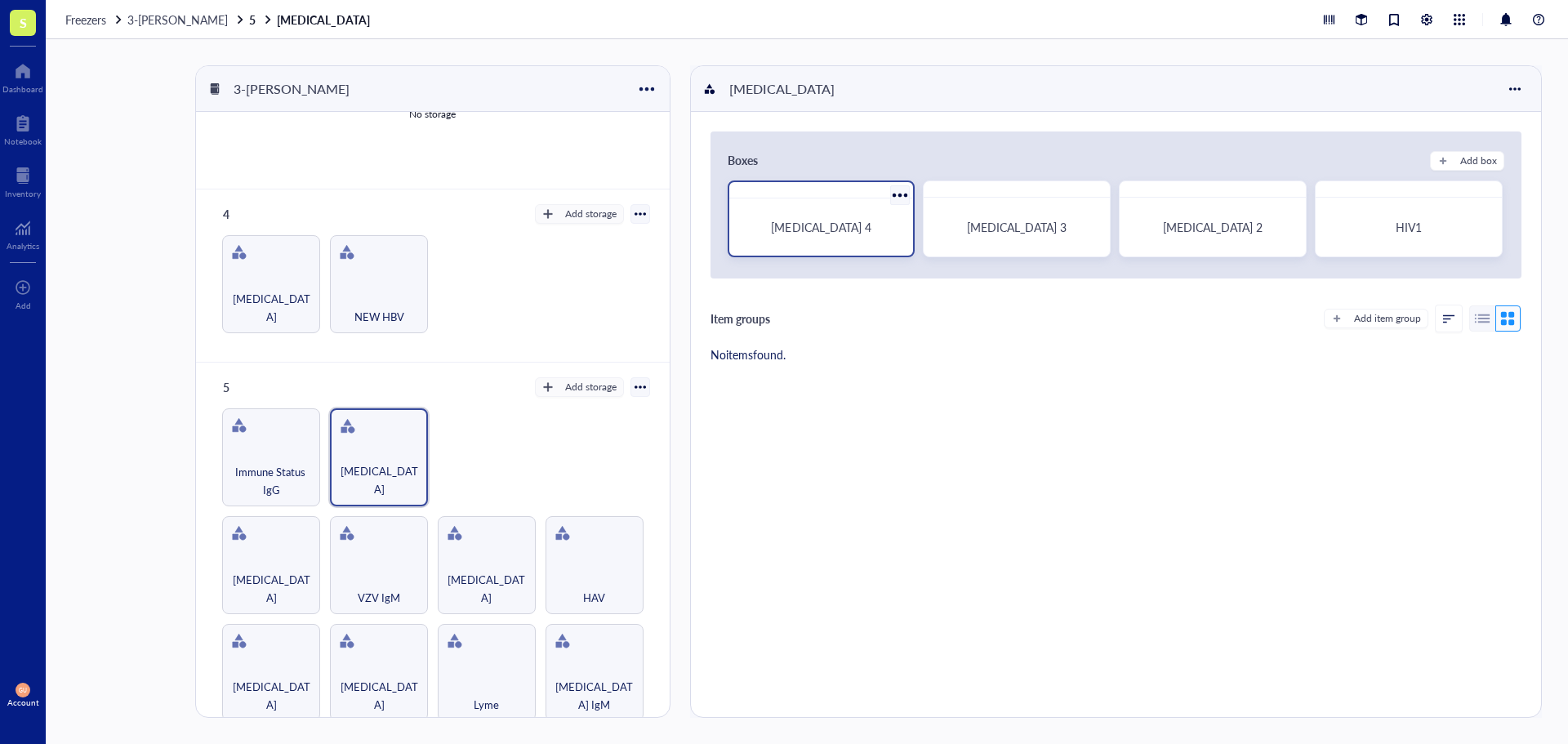
click at [835, 224] on span "[MEDICAL_DATA] 4" at bounding box center [820, 227] width 99 height 17
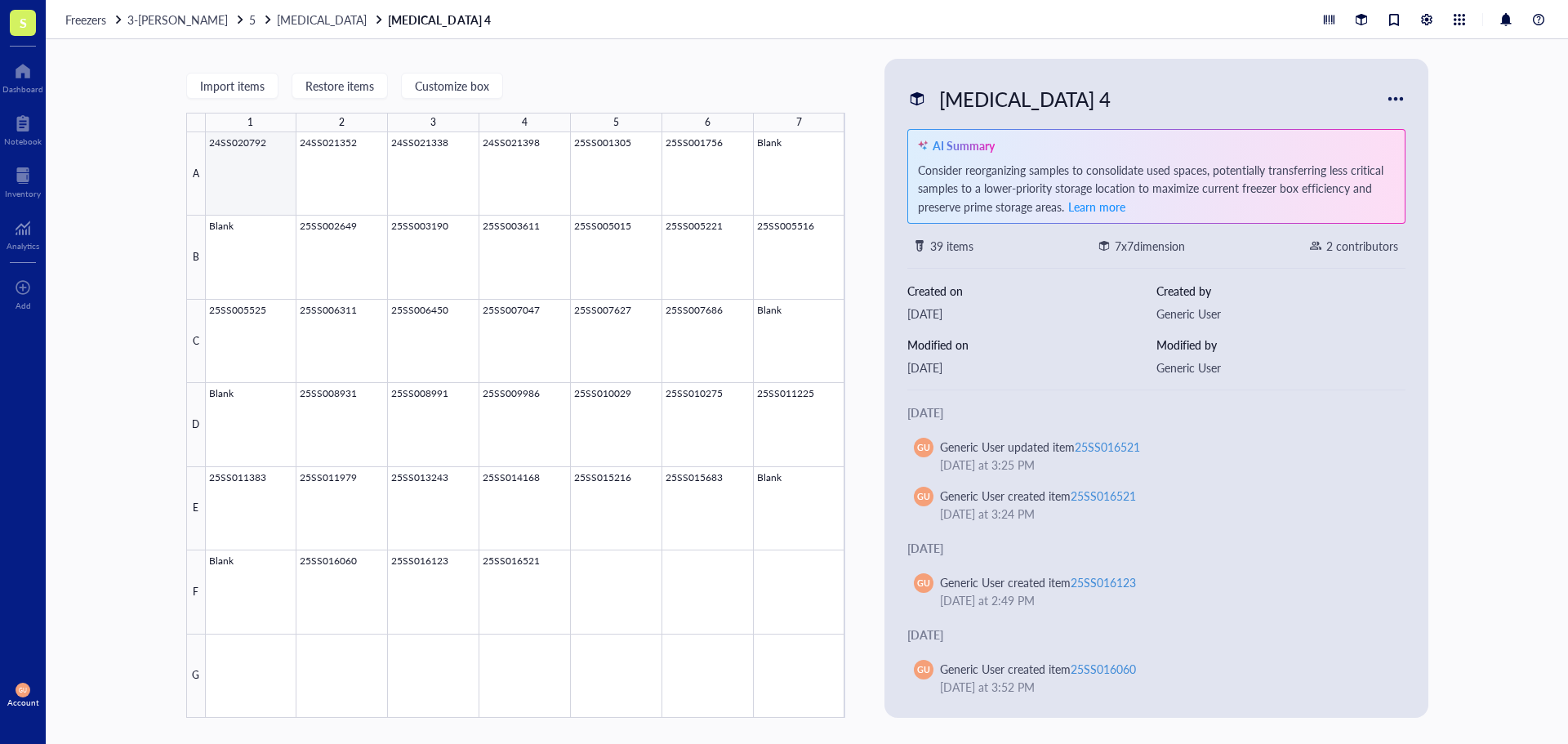
click at [241, 202] on div at bounding box center [525, 424] width 639 height 585
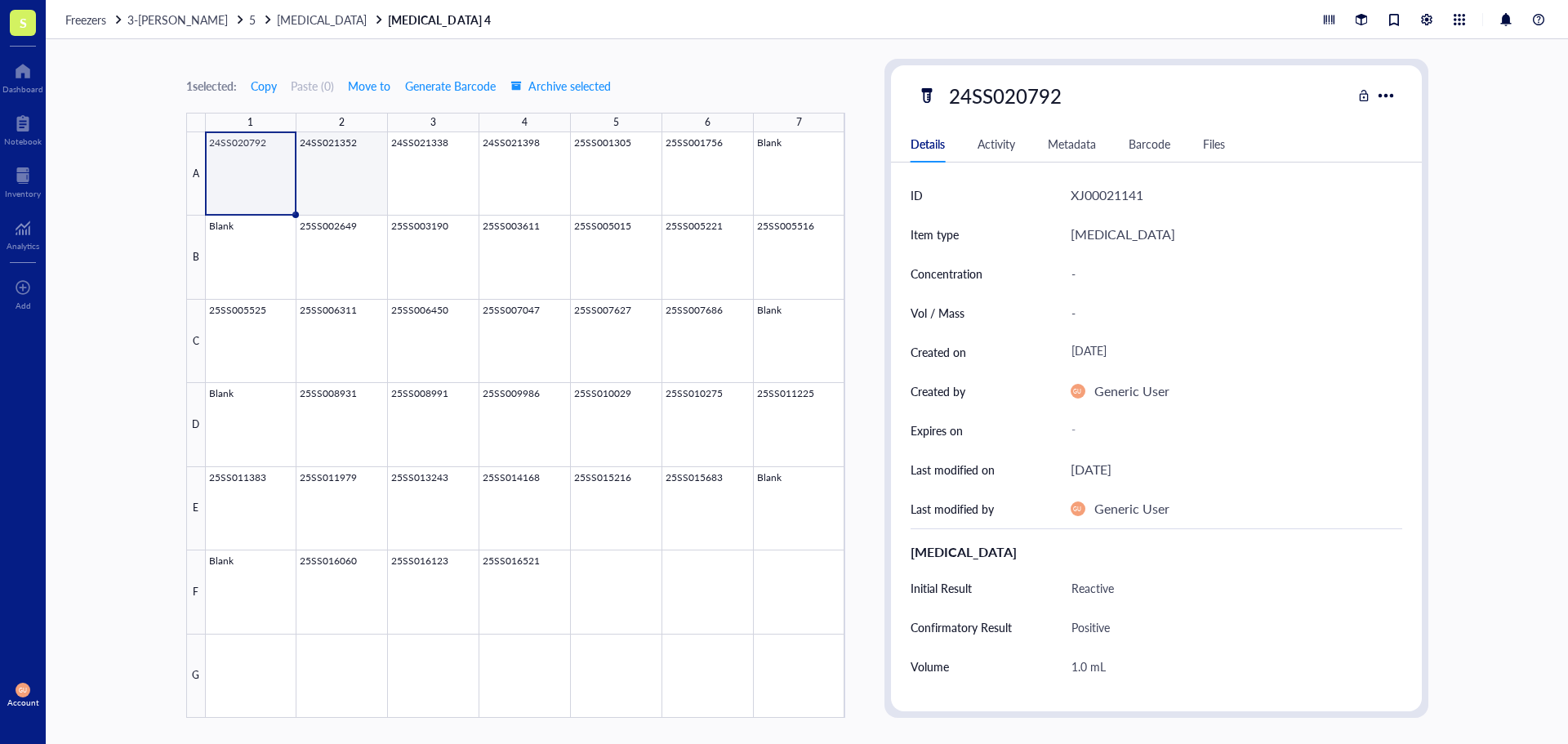
click at [310, 186] on div at bounding box center [525, 424] width 639 height 585
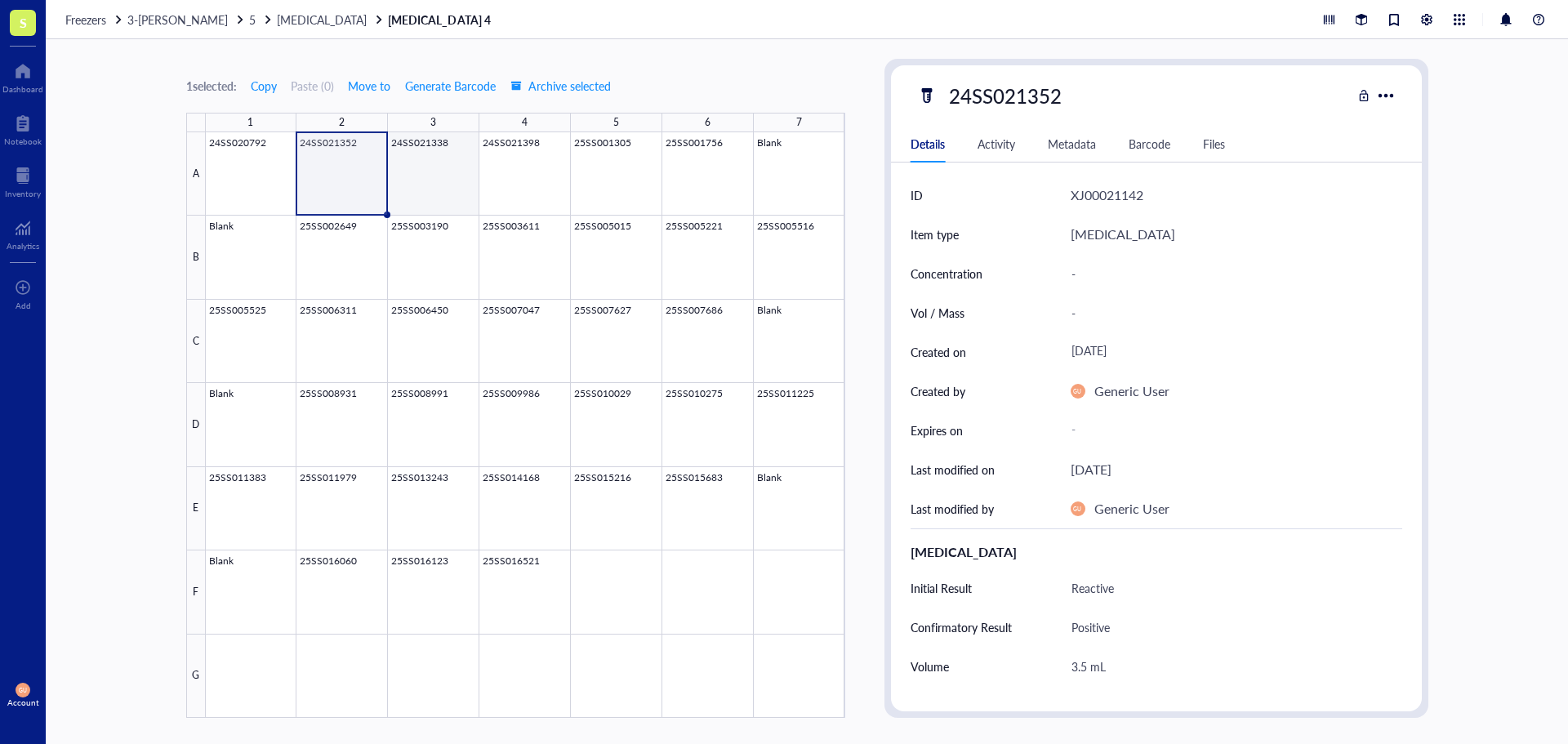
click at [409, 160] on div at bounding box center [525, 424] width 639 height 585
click at [576, 180] on div at bounding box center [525, 424] width 639 height 585
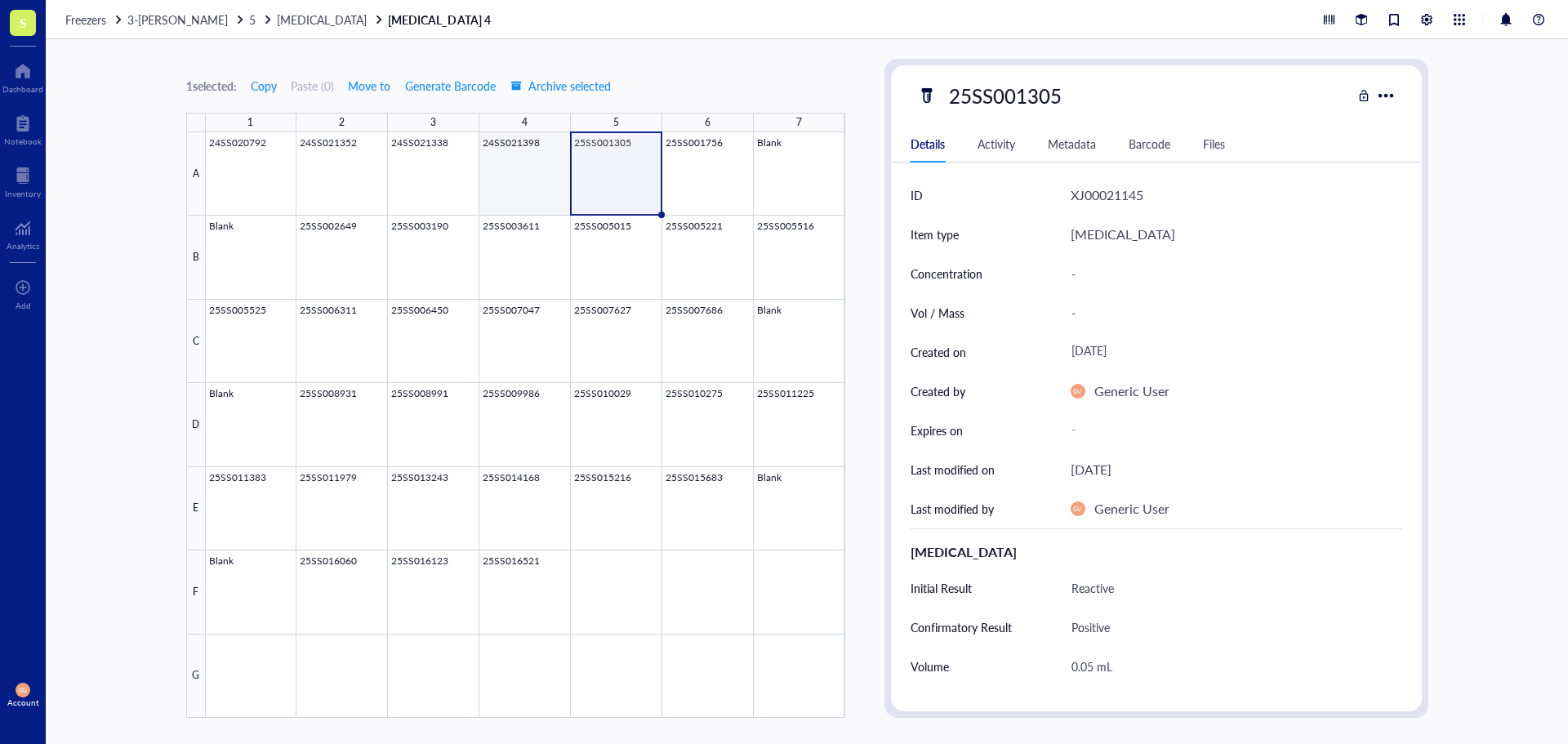
click at [520, 190] on div at bounding box center [525, 424] width 639 height 585
drag, startPoint x: 696, startPoint y: 180, endPoint x: 707, endPoint y: 180, distance: 11.0
click at [697, 180] on div at bounding box center [525, 424] width 639 height 585
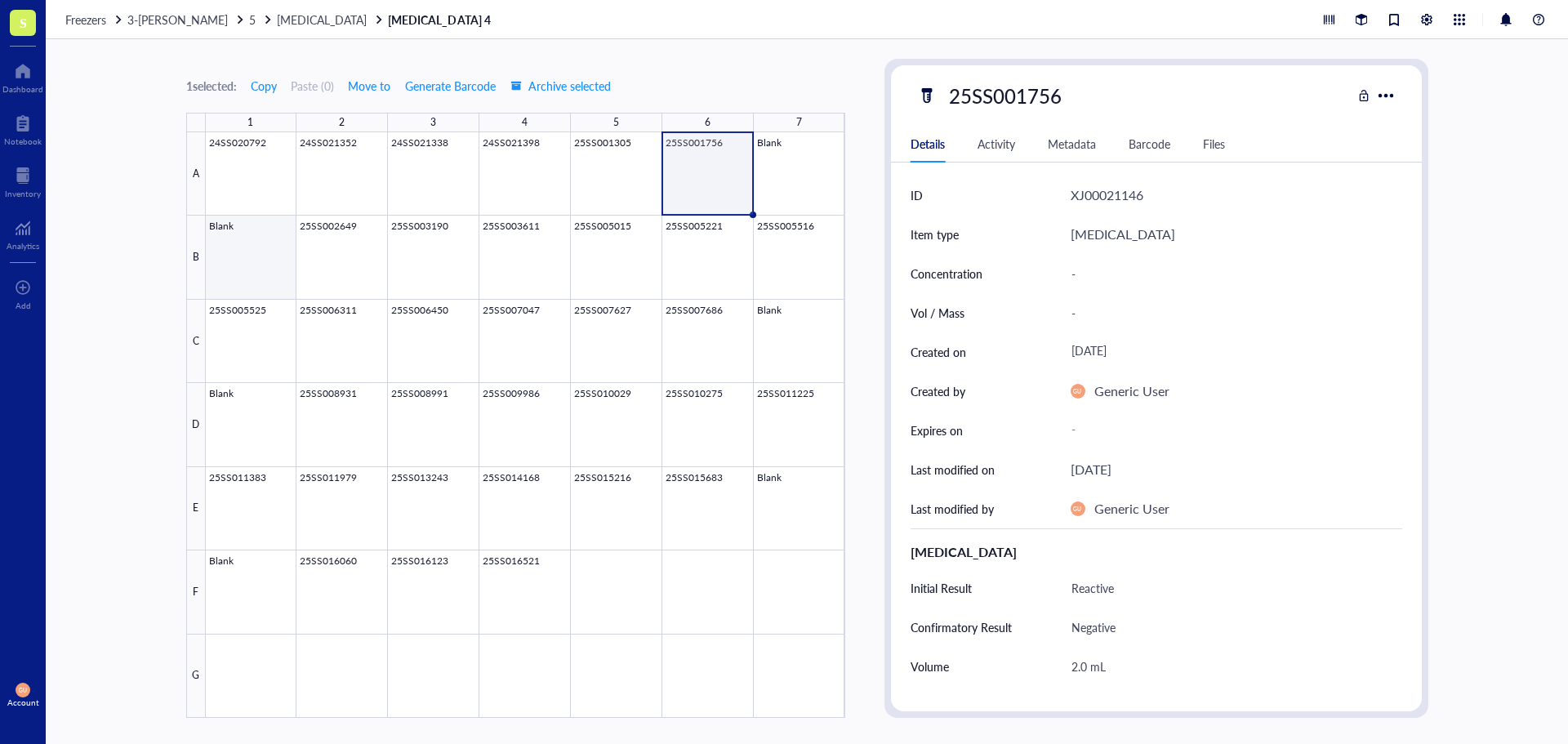
click at [335, 239] on div at bounding box center [525, 424] width 639 height 585
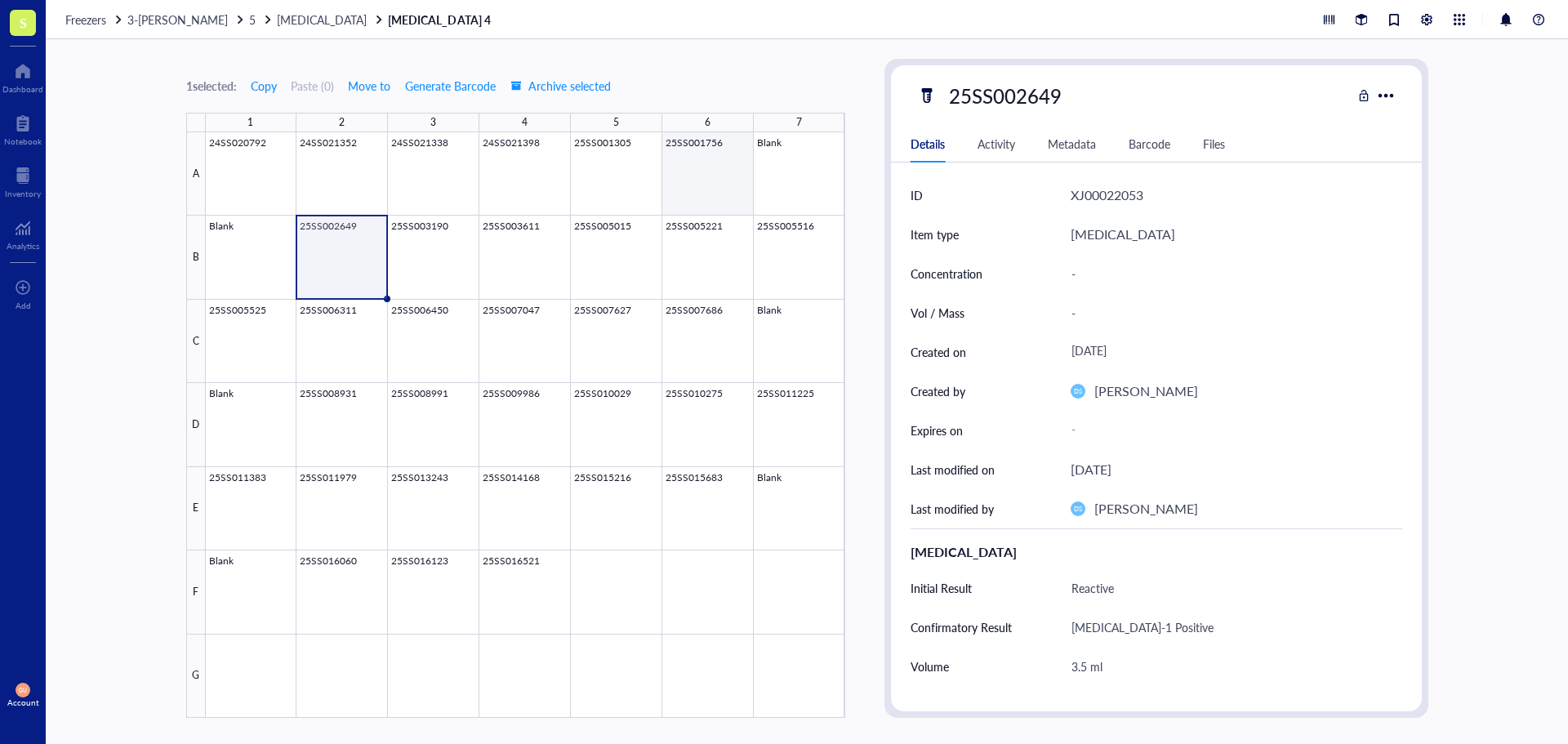
click at [694, 172] on div at bounding box center [525, 424] width 639 height 585
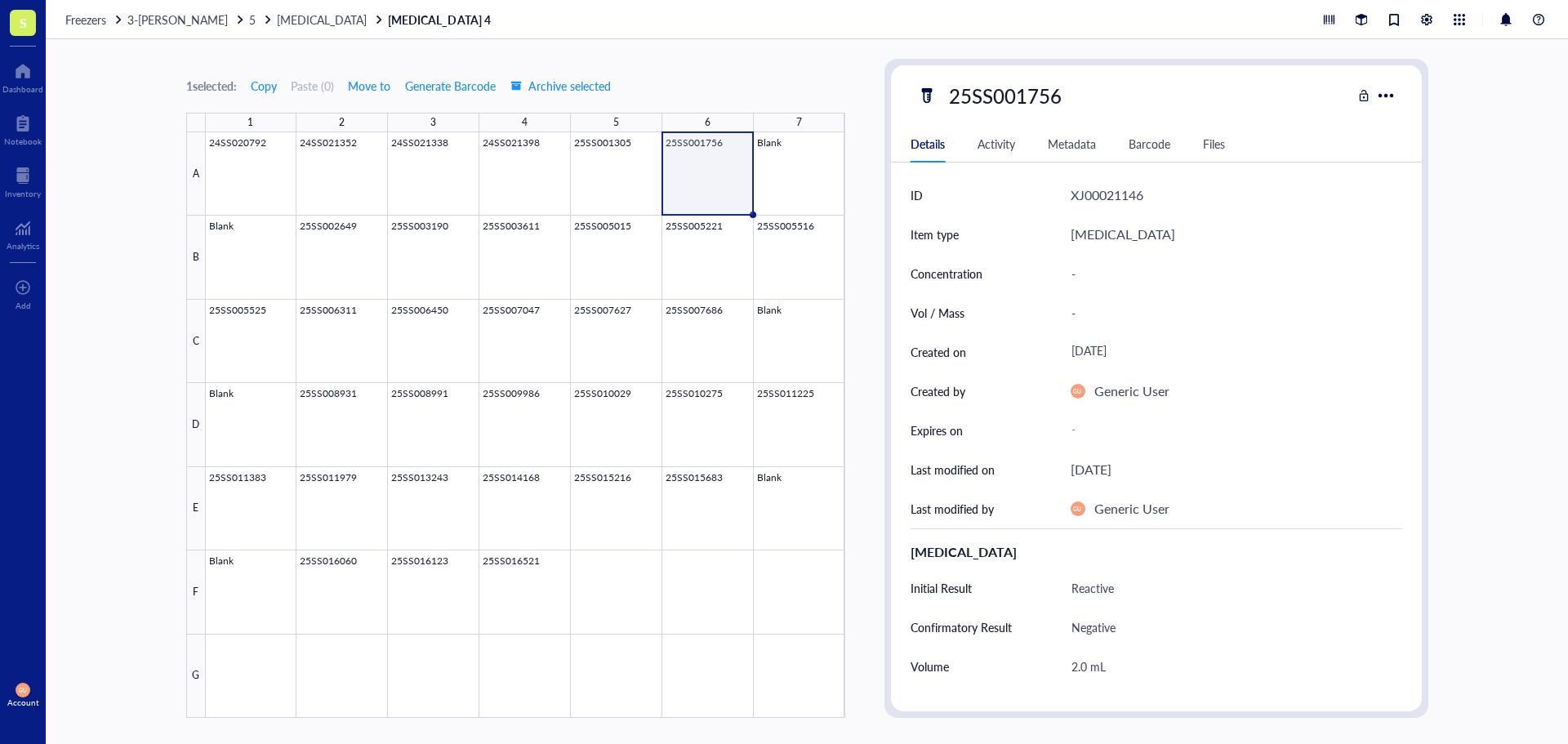
click at [1056, 104] on div "25SS001756" at bounding box center [1005, 95] width 128 height 34
drag, startPoint x: 985, startPoint y: 84, endPoint x: 840, endPoint y: 89, distance: 145.1
click at [840, 89] on div "1 selected: Copy Paste ( 0 ) Move to Generate Barcode Archive selected 1 2 3 4 …" at bounding box center [807, 391] width 1522 height 705
click at [357, 248] on div at bounding box center [525, 424] width 639 height 585
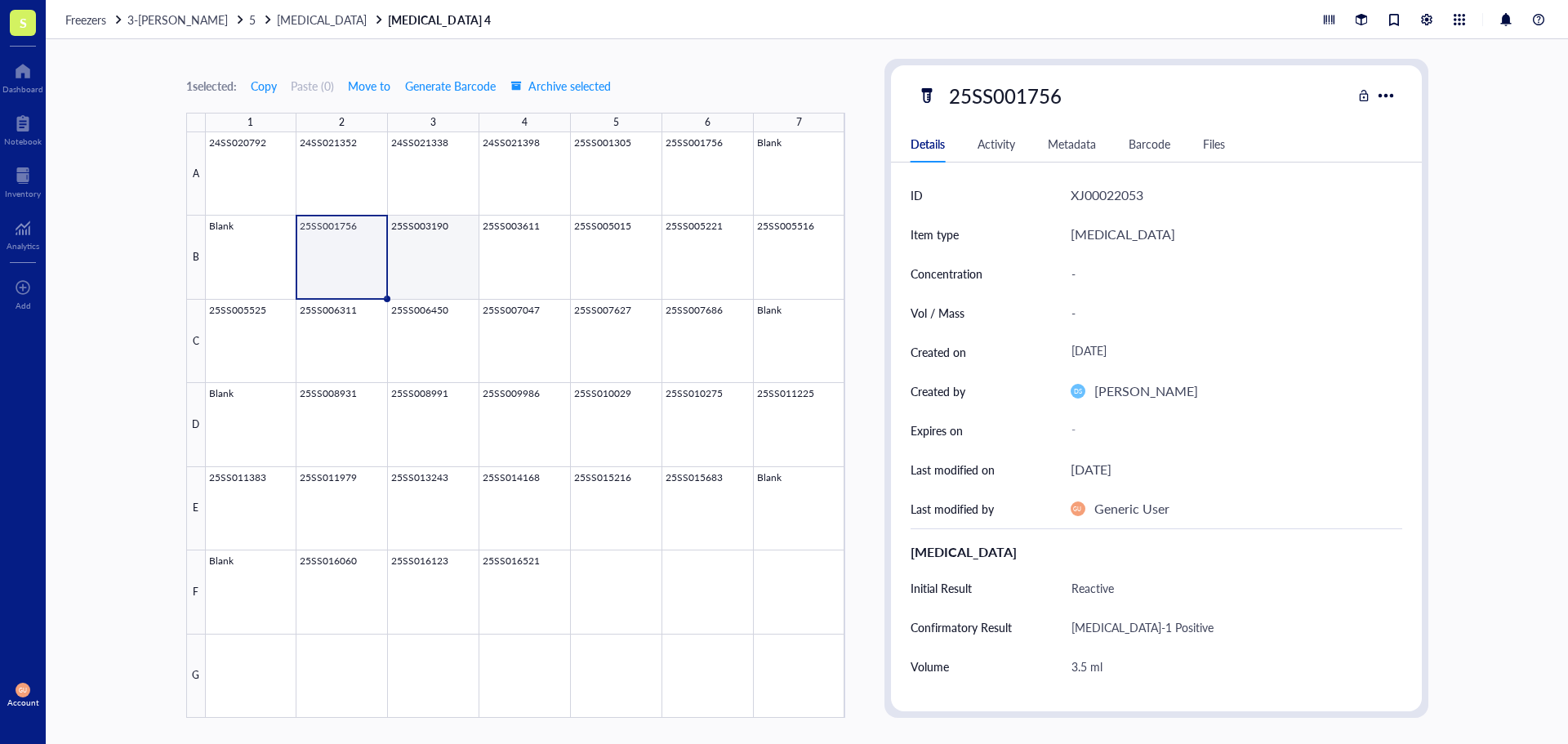
click at [401, 254] on div at bounding box center [525, 424] width 639 height 585
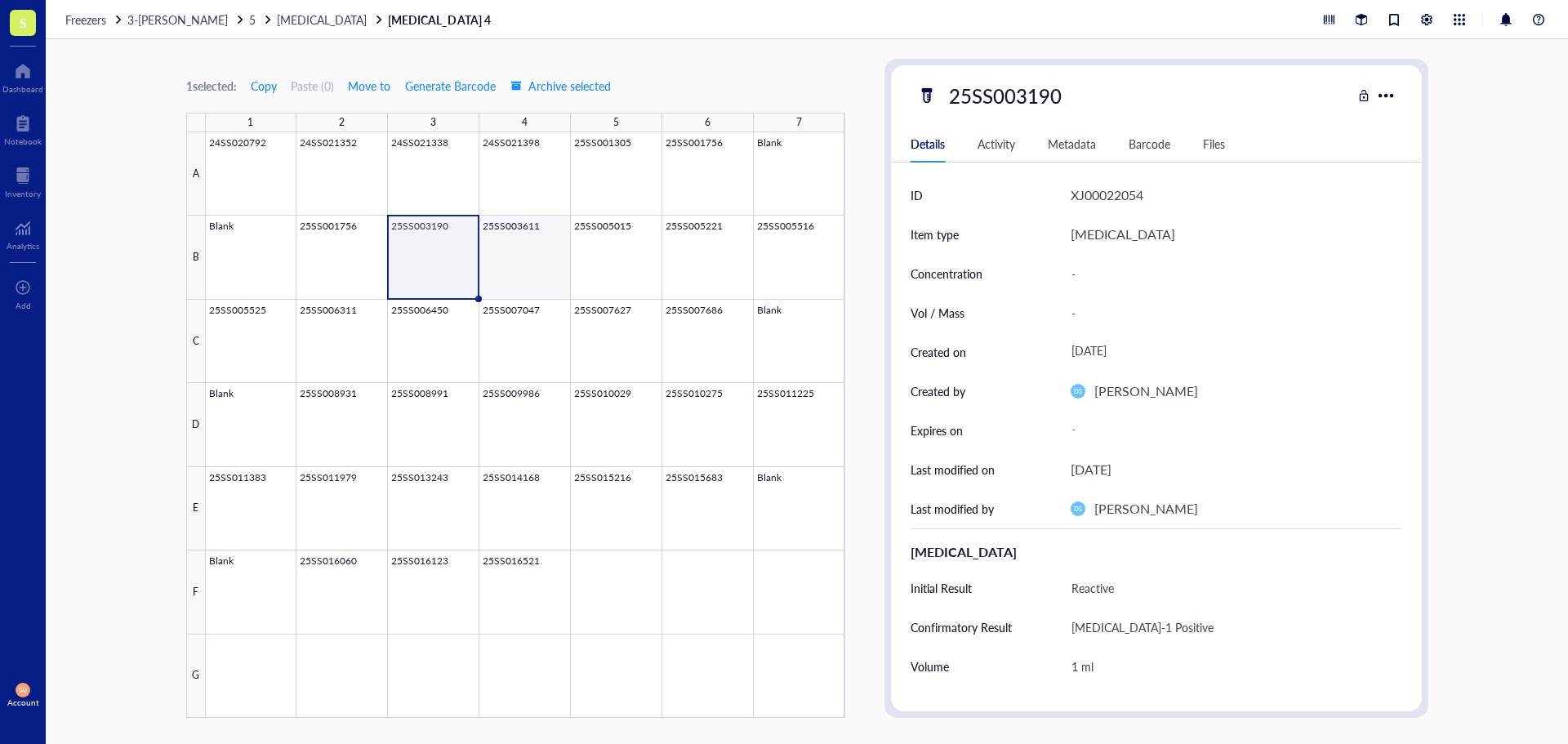
click at [503, 268] on div at bounding box center [525, 424] width 639 height 585
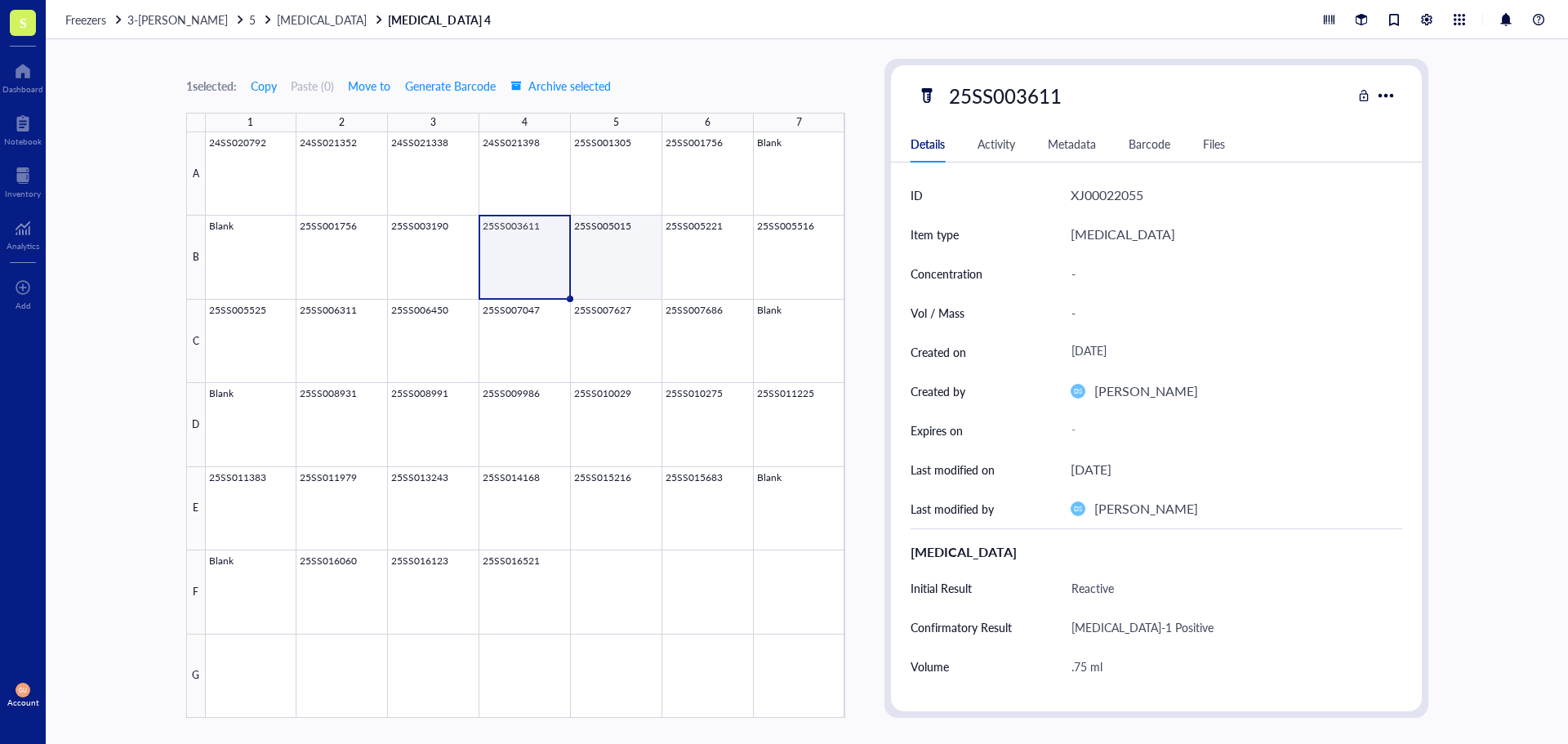
click at [615, 254] on div at bounding box center [525, 424] width 639 height 585
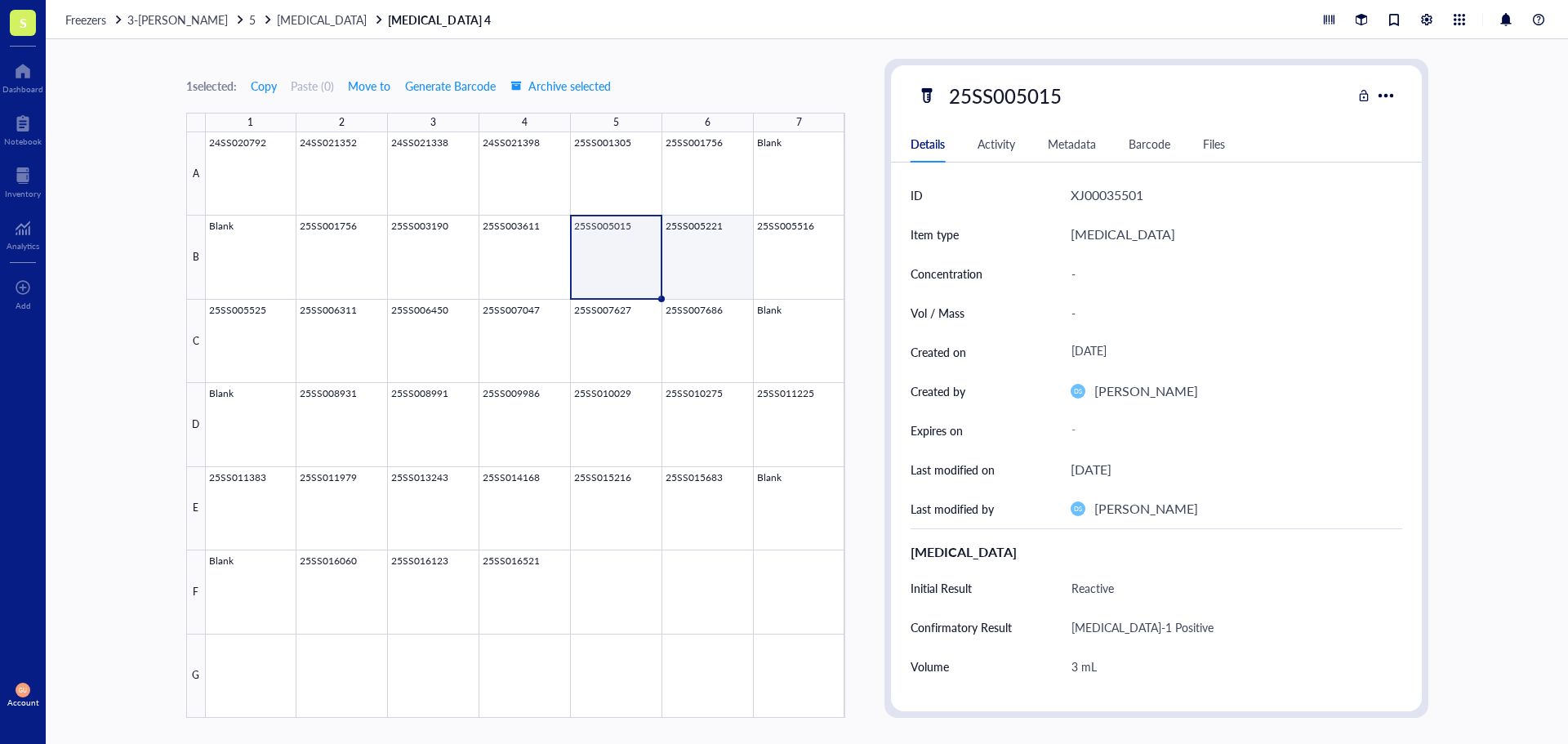
click at [687, 254] on div at bounding box center [525, 424] width 639 height 585
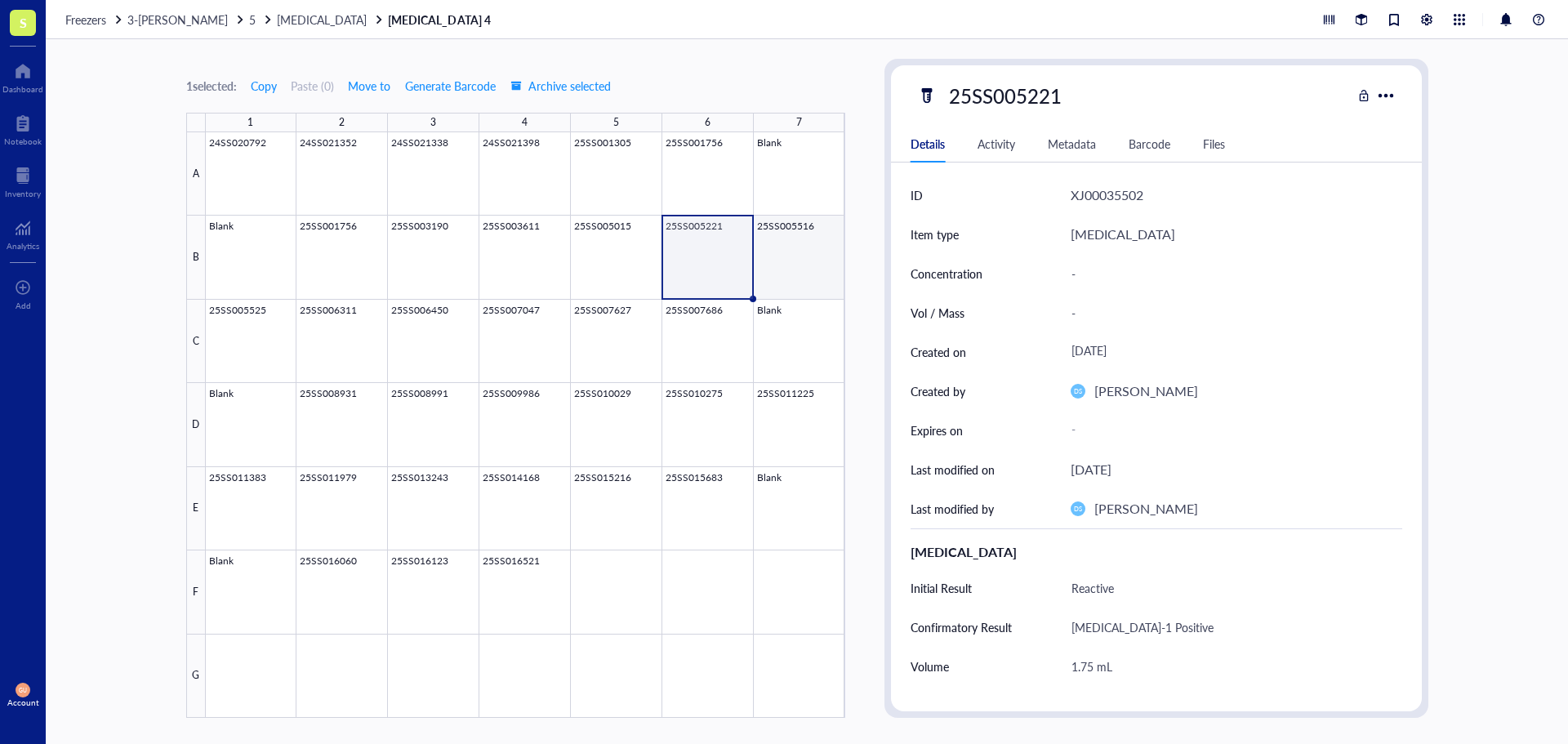
click at [810, 261] on div at bounding box center [525, 424] width 639 height 585
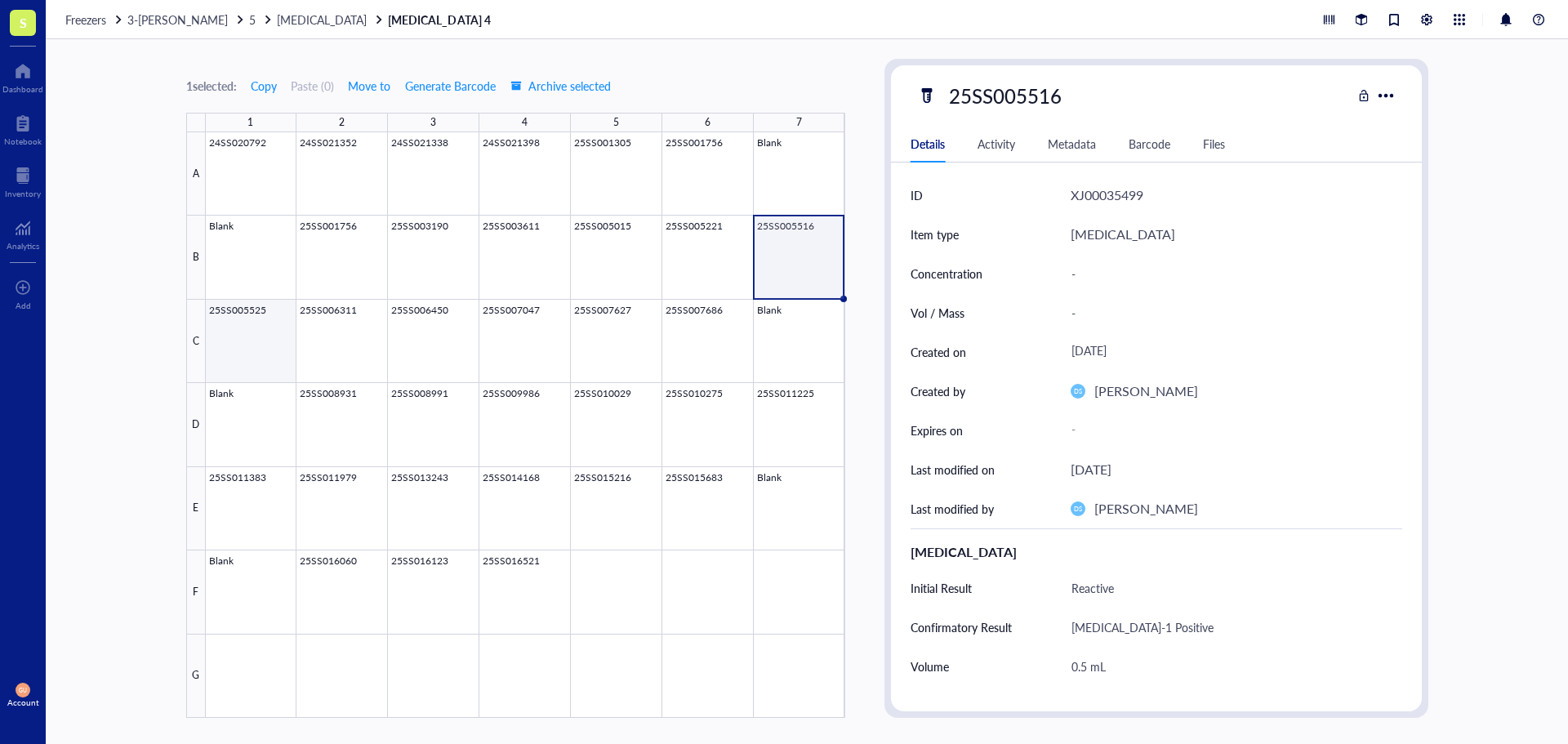
click at [236, 335] on div at bounding box center [525, 424] width 639 height 585
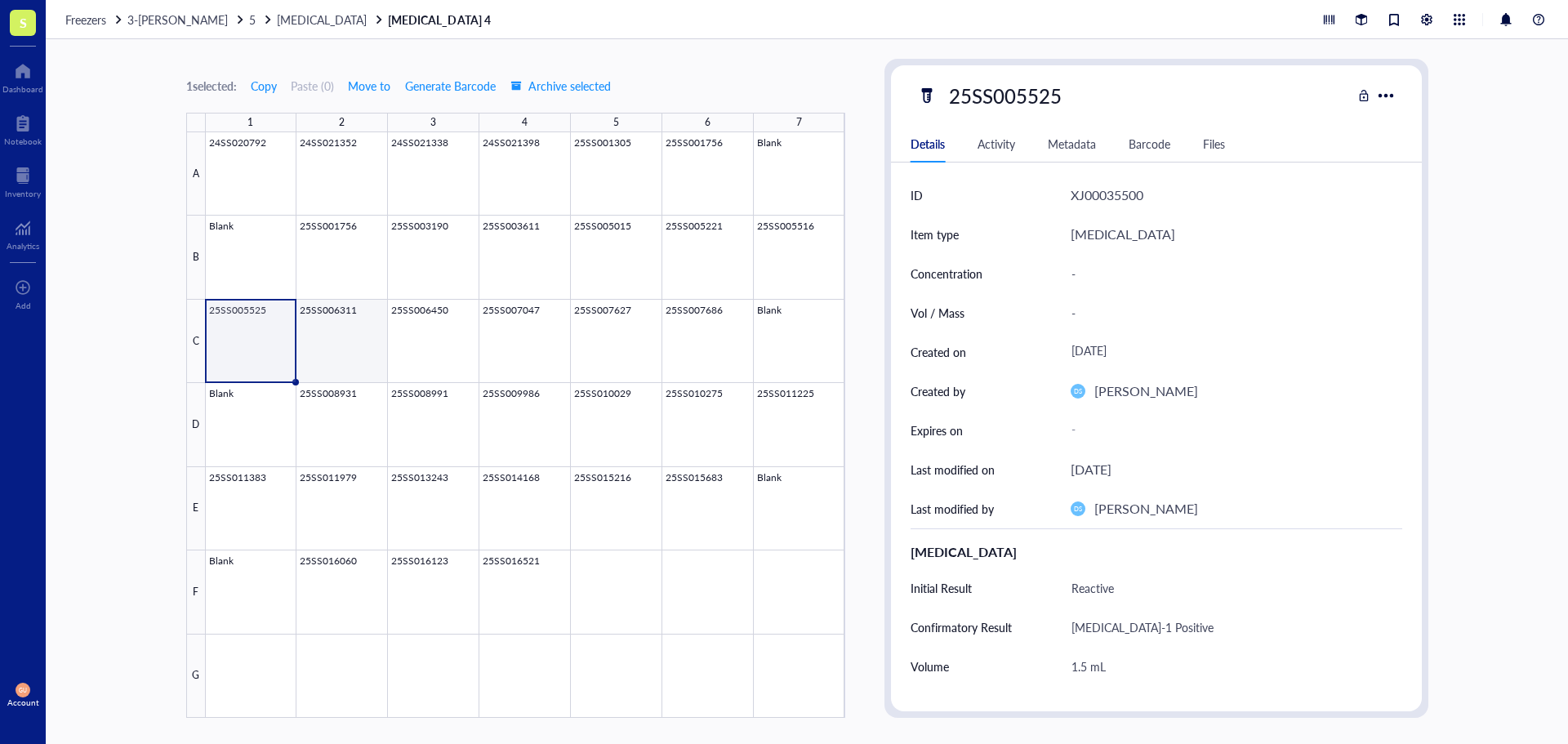
click at [325, 327] on div at bounding box center [525, 424] width 639 height 585
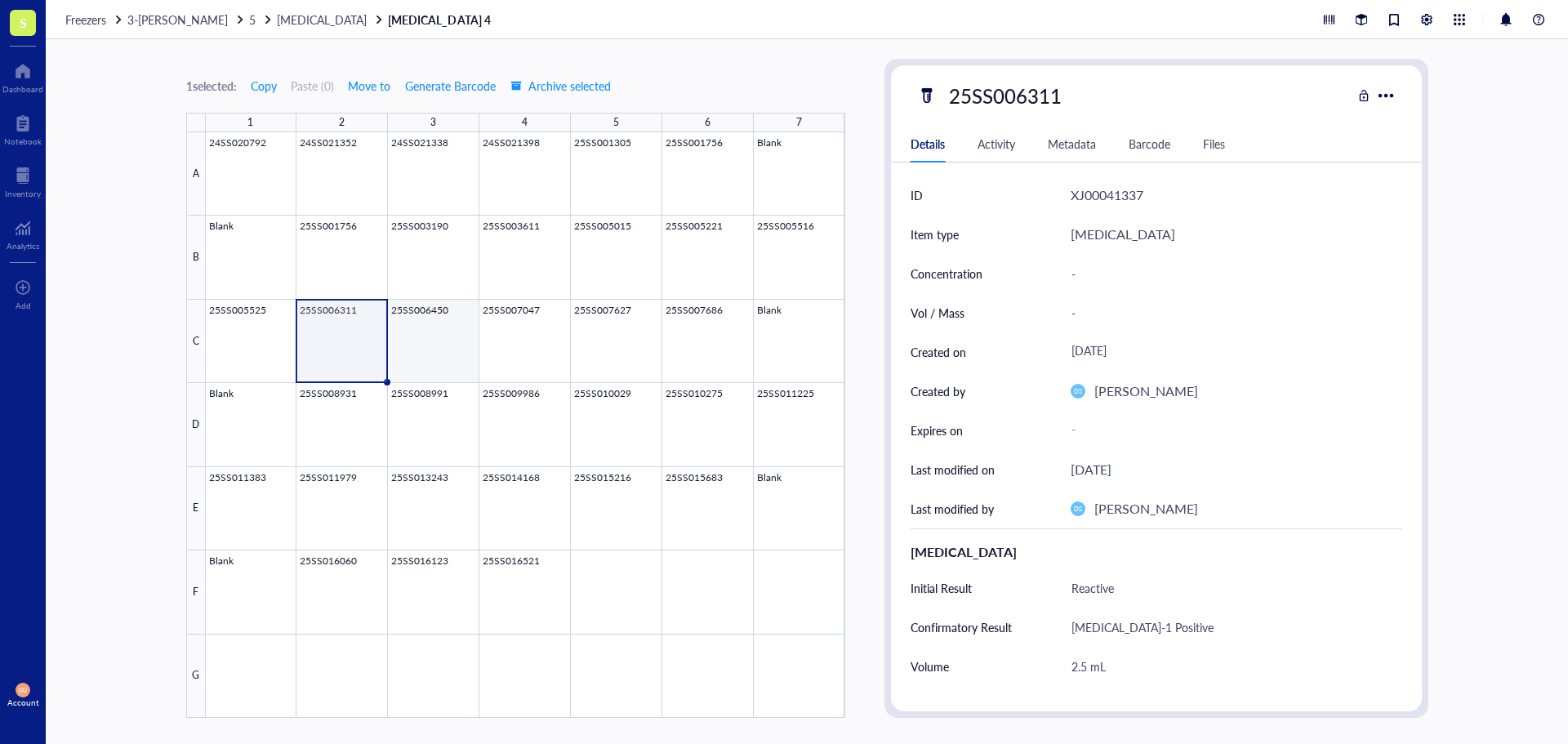
click at [425, 339] on div at bounding box center [525, 424] width 639 height 585
click at [524, 343] on div at bounding box center [525, 424] width 639 height 585
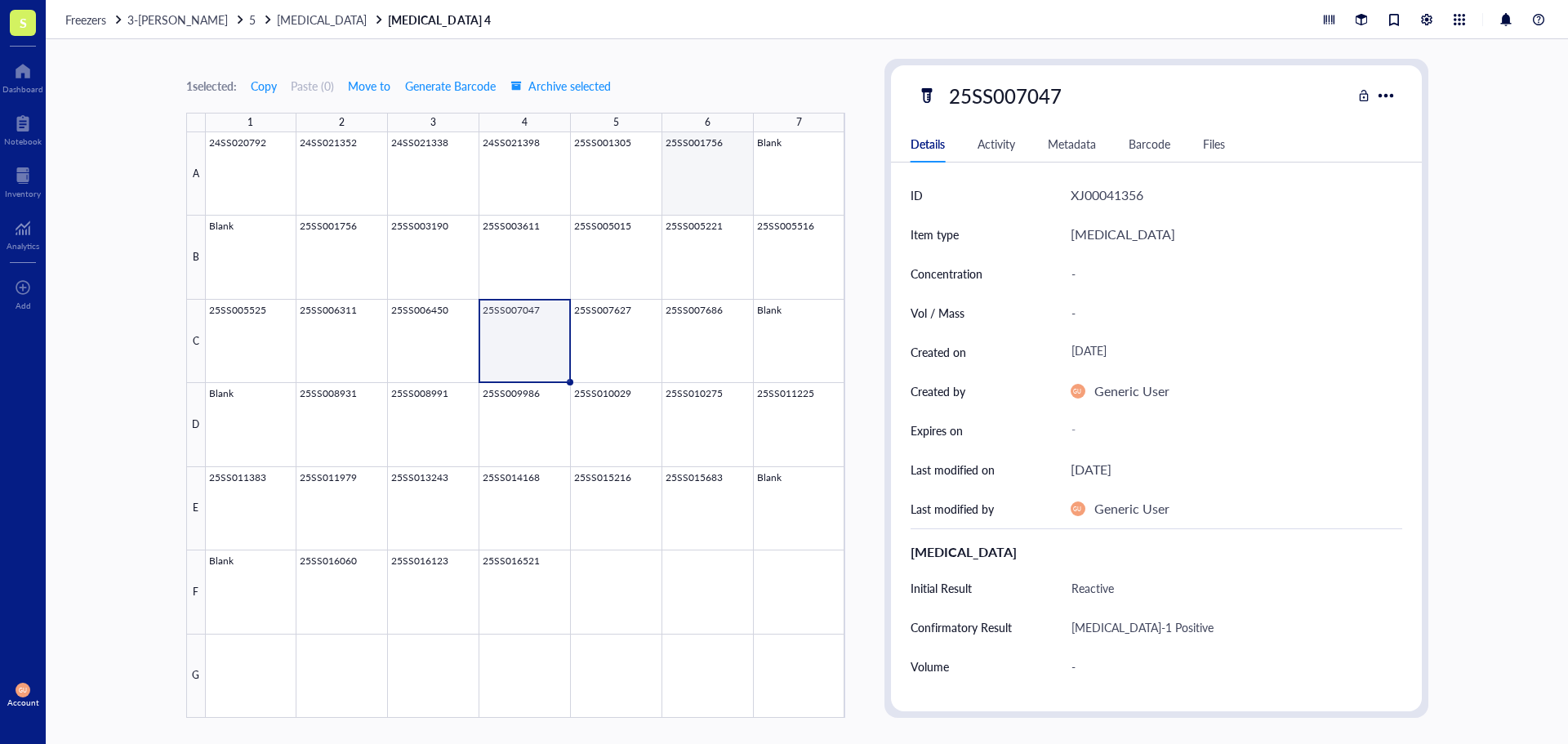
click at [684, 193] on div at bounding box center [525, 424] width 639 height 585
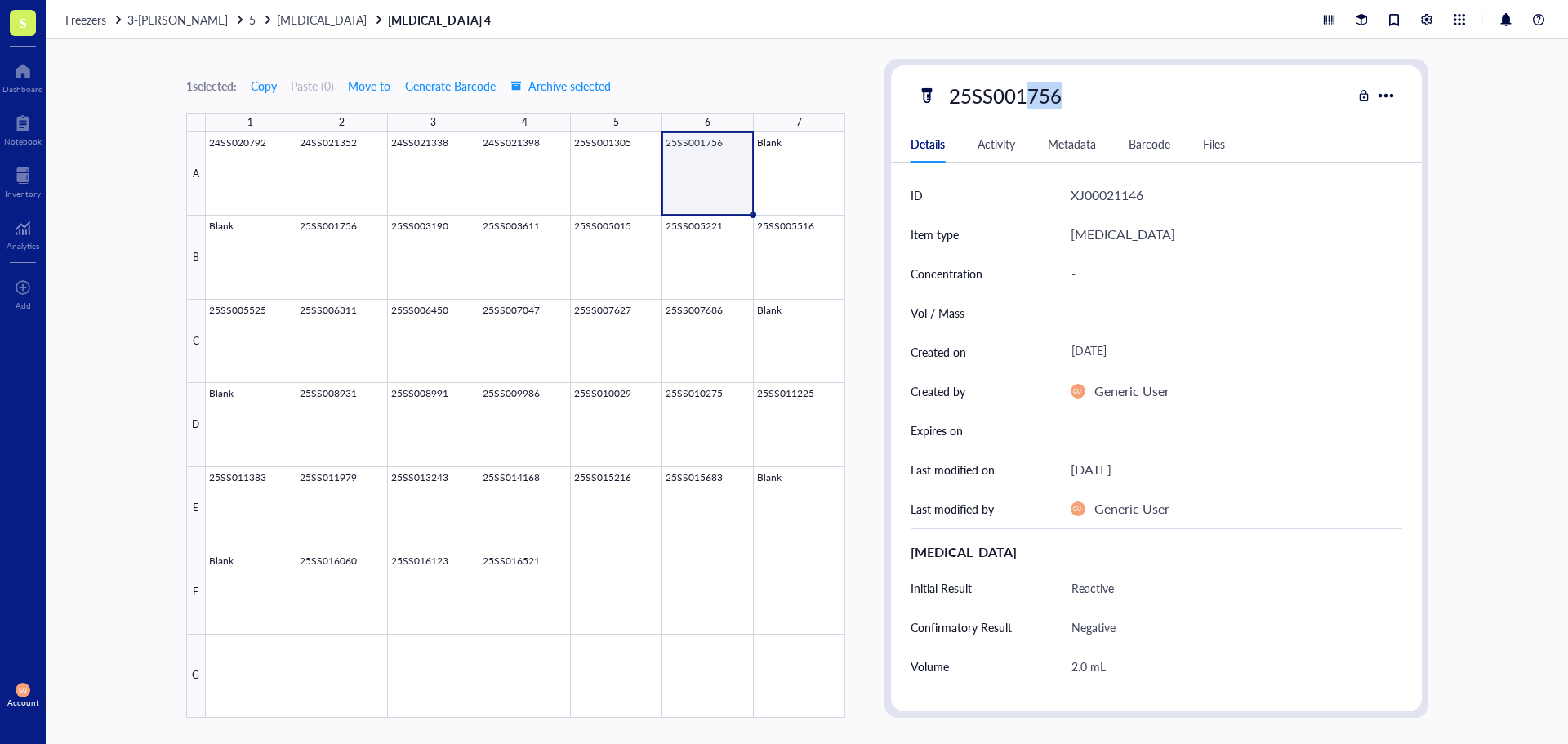
drag, startPoint x: 1064, startPoint y: 100, endPoint x: 1027, endPoint y: 91, distance: 38.1
click at [1027, 91] on div "25SS001756" at bounding box center [1005, 95] width 128 height 34
drag, startPoint x: 1066, startPoint y: 91, endPoint x: 817, endPoint y: 60, distance: 250.9
click at [817, 60] on div "1 selected: Copy Paste ( 0 ) Move to Generate Barcode Archive selected 1 2 3 4 …" at bounding box center [807, 391] width 1522 height 705
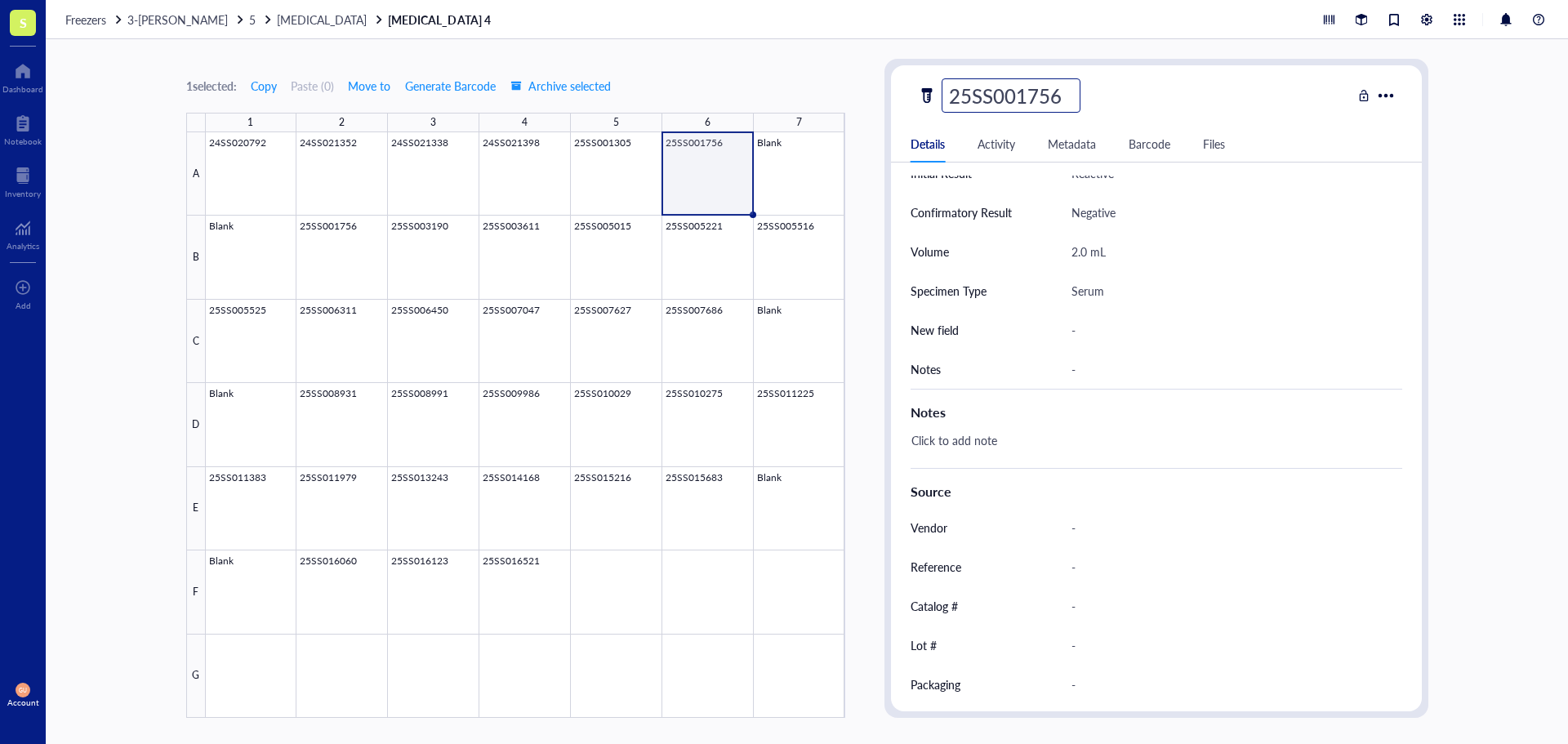
scroll to position [460, 0]
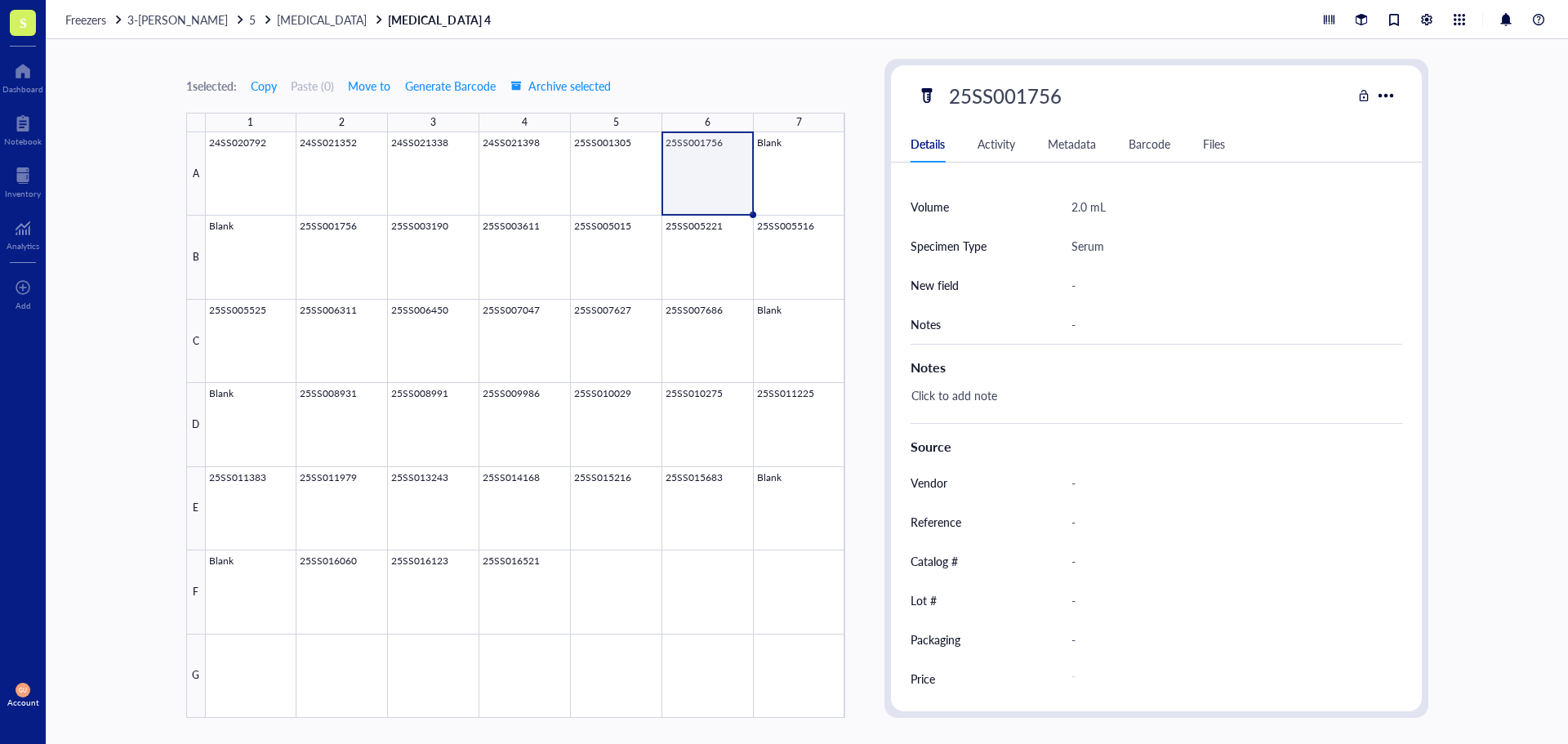
click at [1462, 240] on div "1 selected: Copy Paste ( 0 ) Move to Generate Barcode Archive selected 1 2 3 4 …" at bounding box center [807, 391] width 1522 height 705
click at [598, 339] on div at bounding box center [525, 424] width 639 height 585
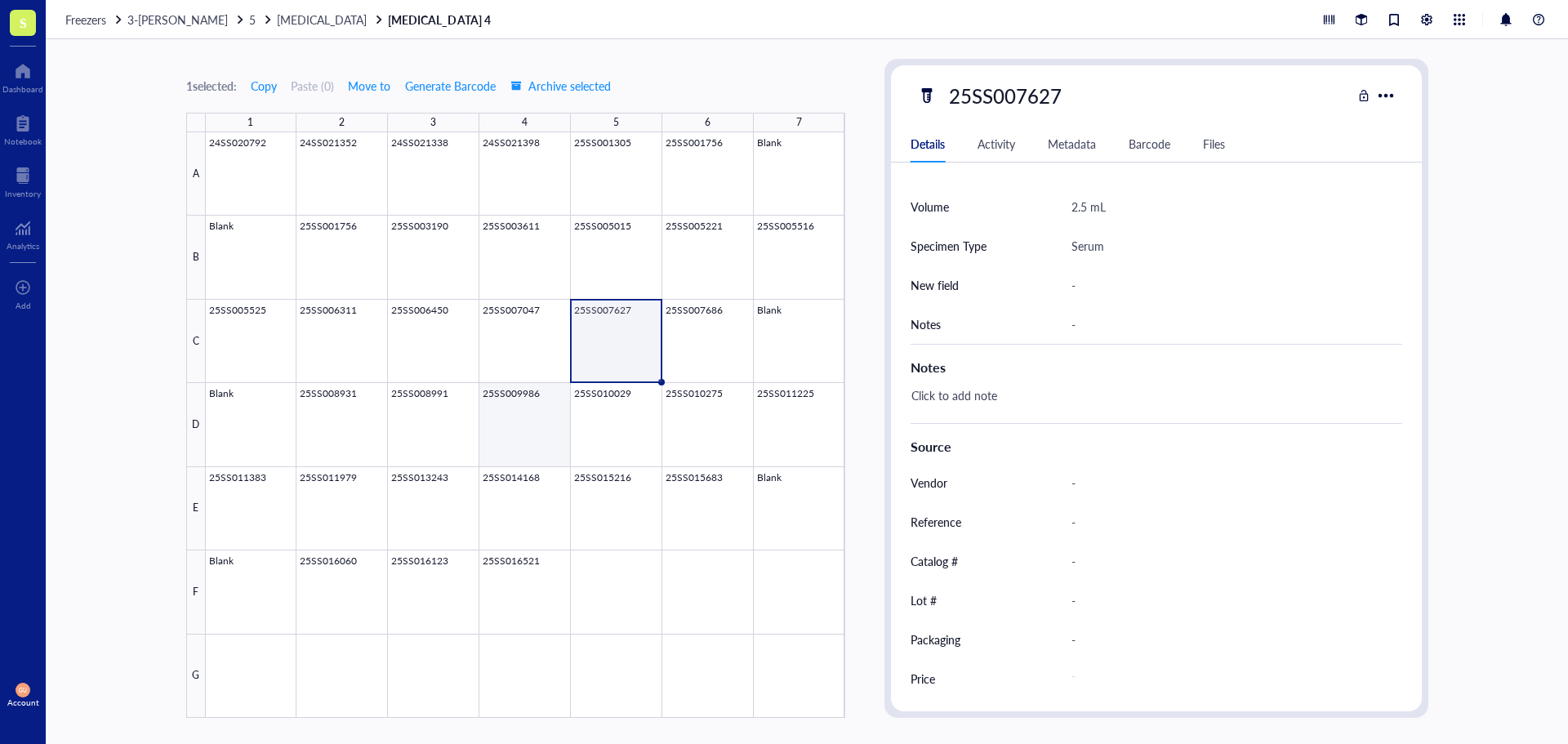
click at [504, 451] on div at bounding box center [525, 424] width 639 height 585
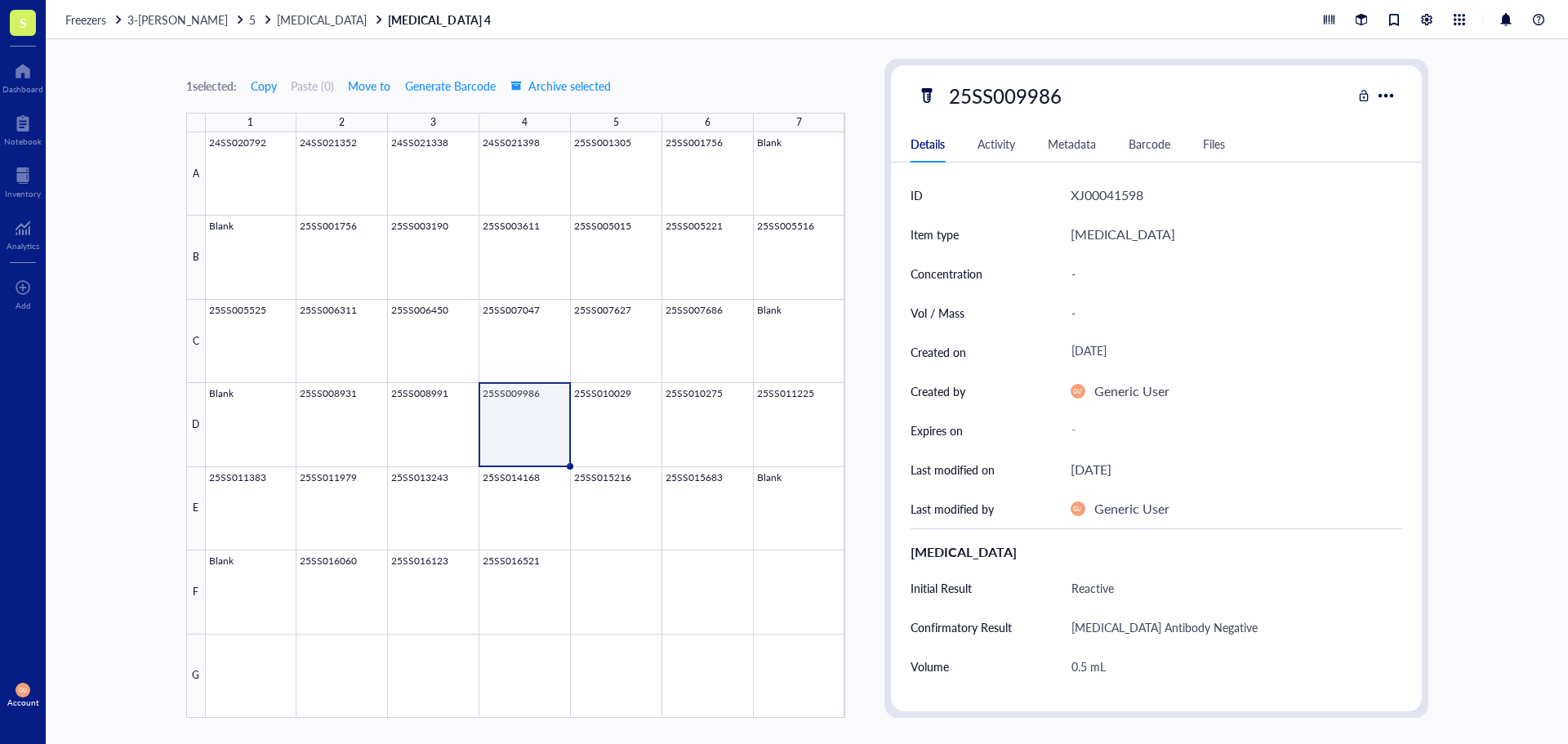
click at [1056, 94] on div "25SS009986" at bounding box center [1005, 95] width 128 height 34
drag, startPoint x: 1056, startPoint y: 94, endPoint x: 828, endPoint y: 69, distance: 229.4
click at [828, 69] on div "1 selected: Copy Paste ( 0 ) Move to Generate Barcode Archive selected 1 2 3 4 …" at bounding box center [807, 391] width 1522 height 705
click at [700, 163] on div at bounding box center [525, 424] width 639 height 585
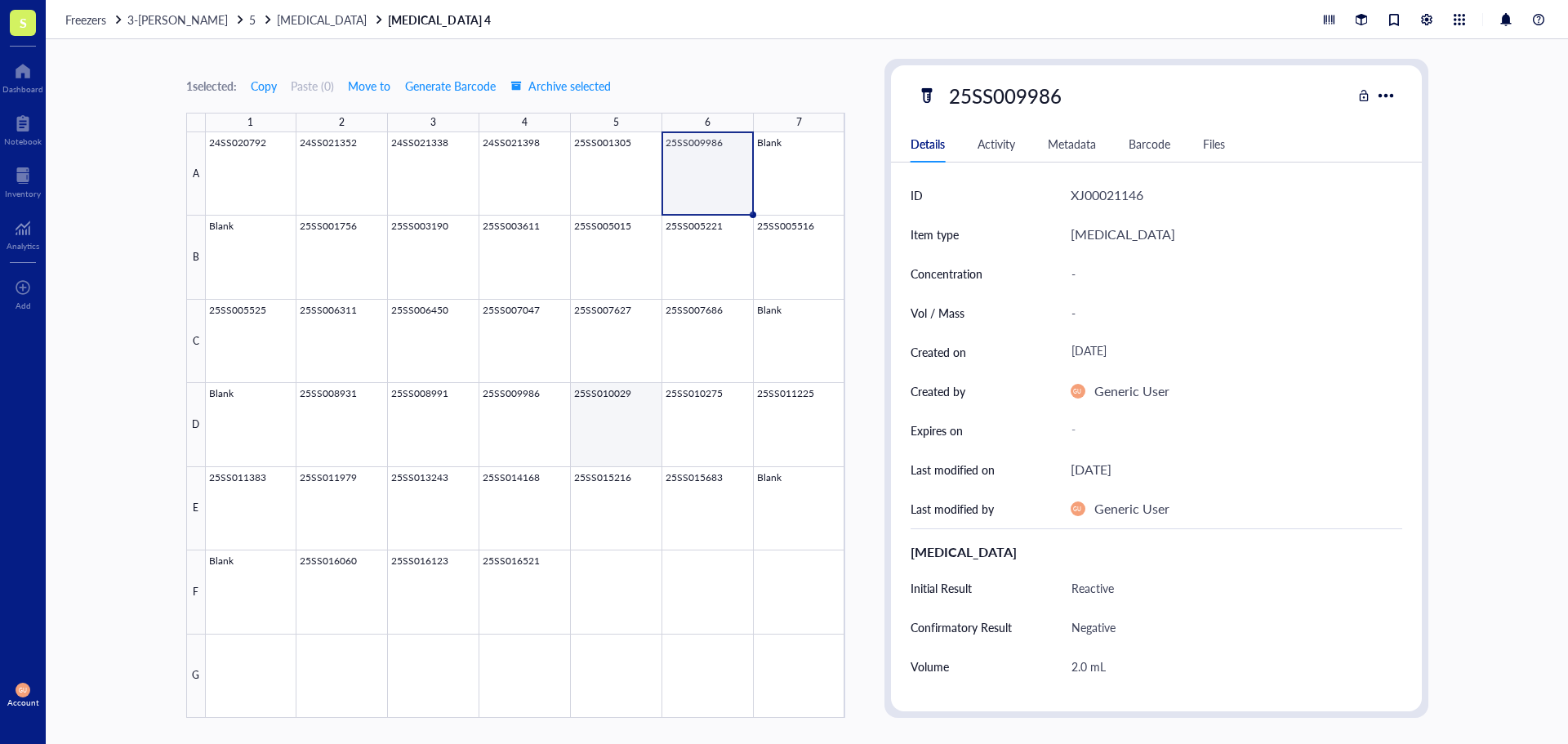
click at [628, 411] on div at bounding box center [525, 424] width 639 height 585
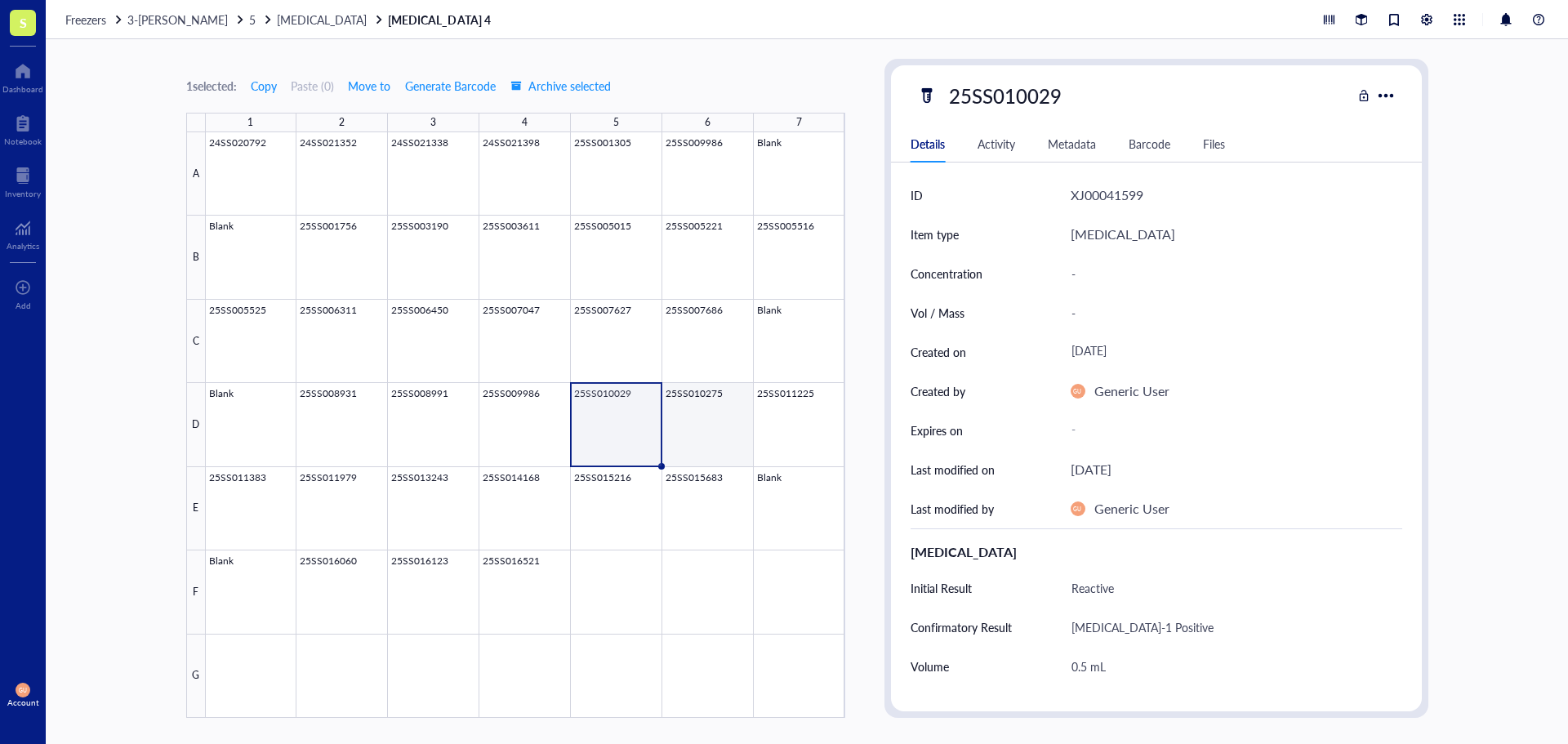
click at [694, 423] on div at bounding box center [525, 424] width 639 height 585
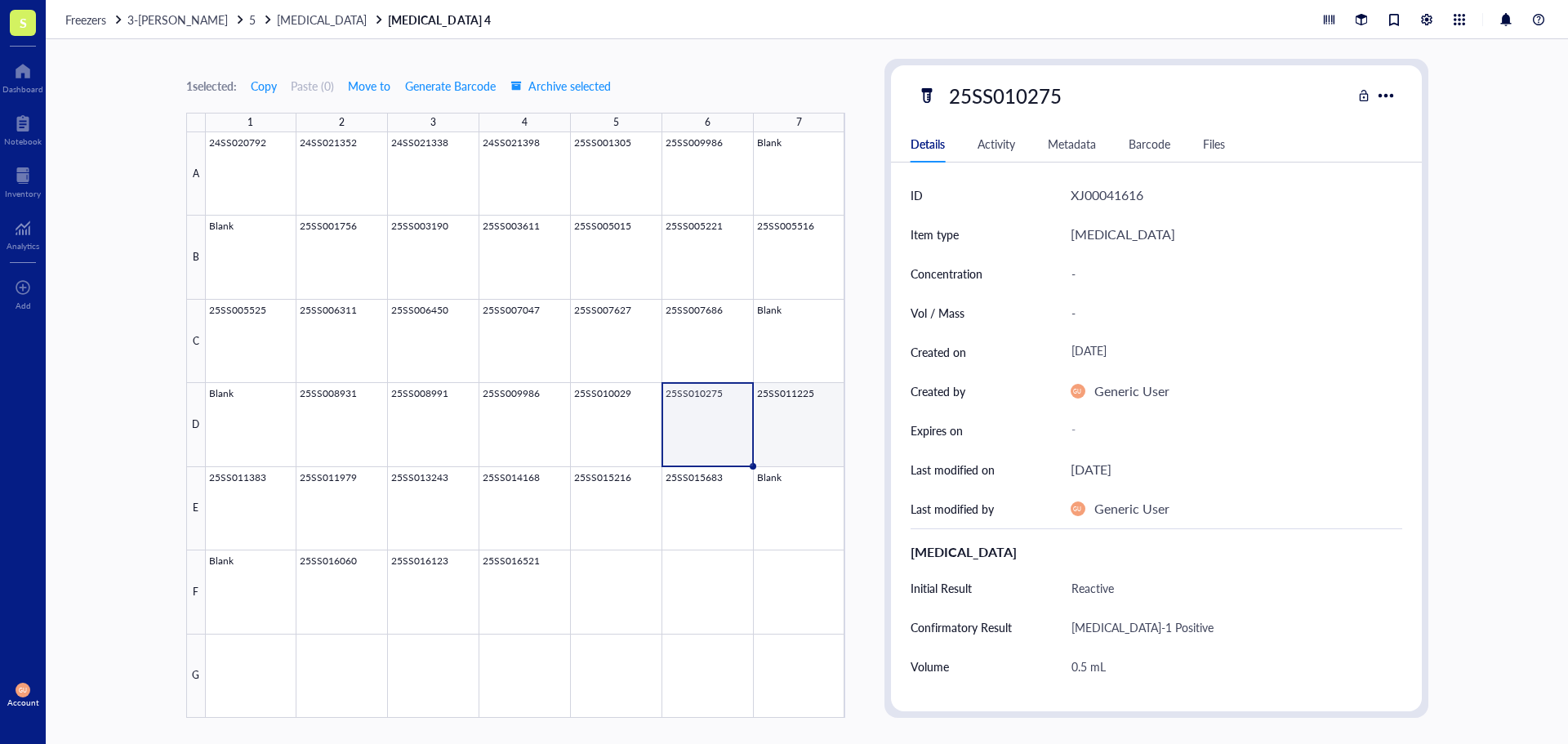
click at [795, 423] on div at bounding box center [525, 424] width 639 height 585
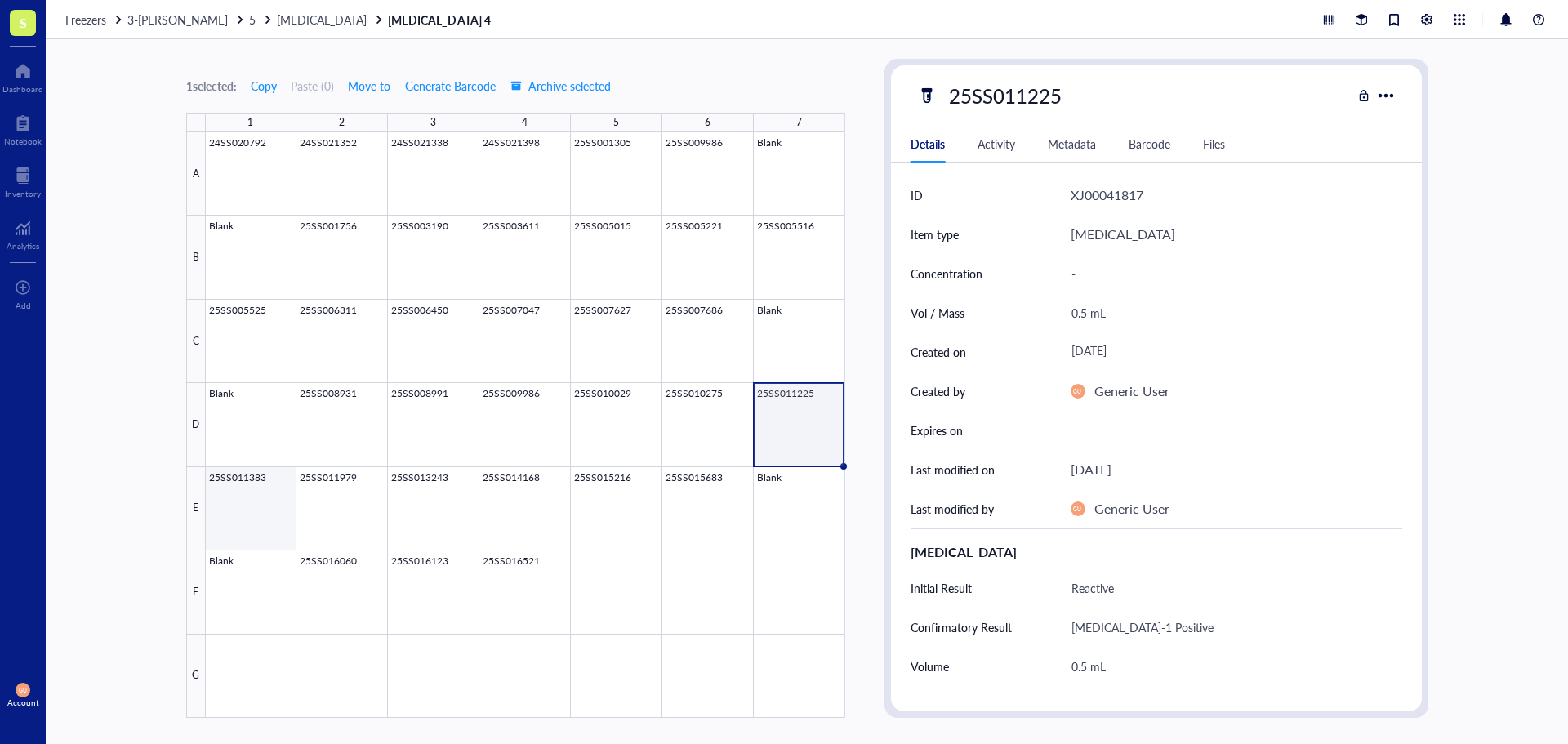
click at [210, 507] on div at bounding box center [525, 424] width 639 height 585
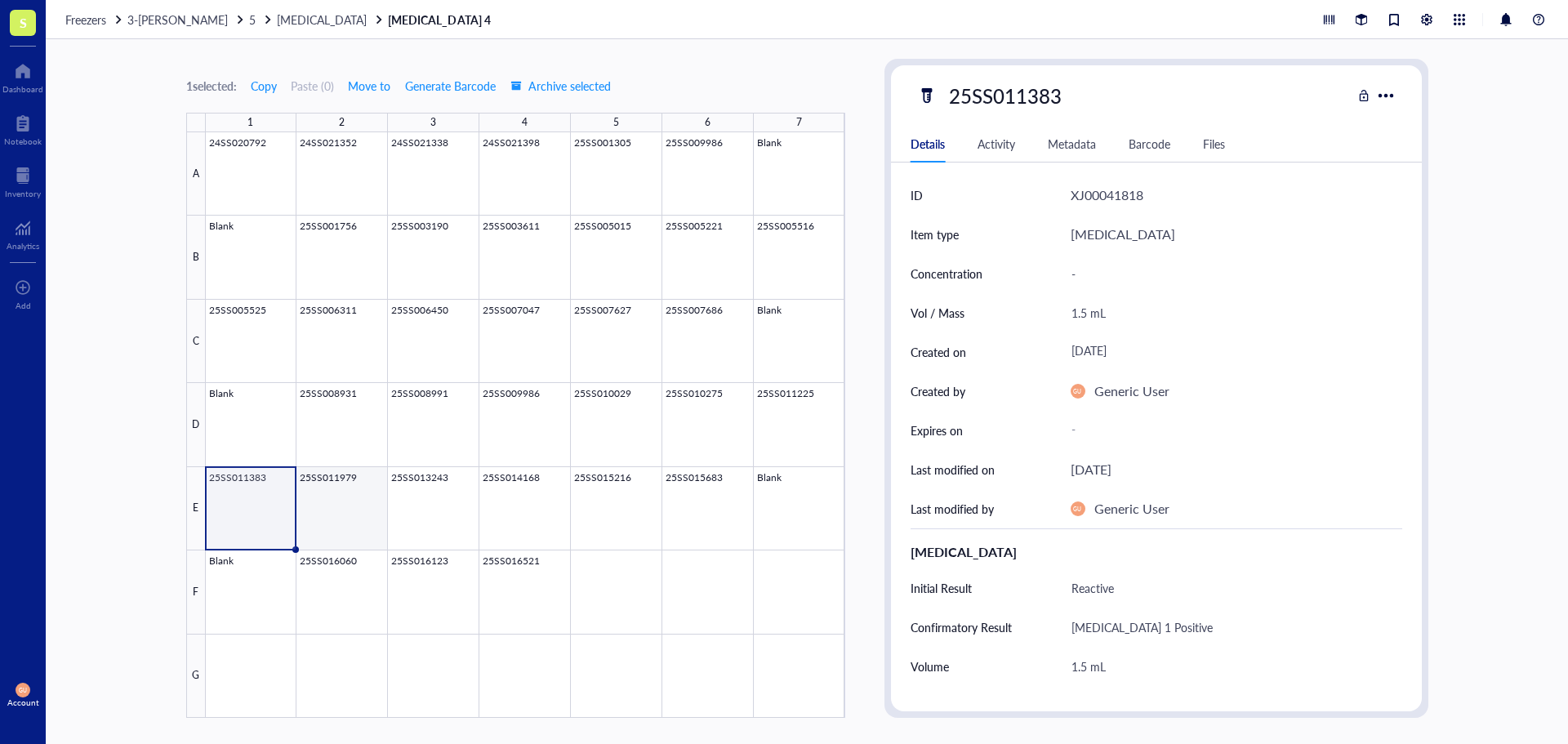
click at [351, 505] on div at bounding box center [525, 424] width 639 height 585
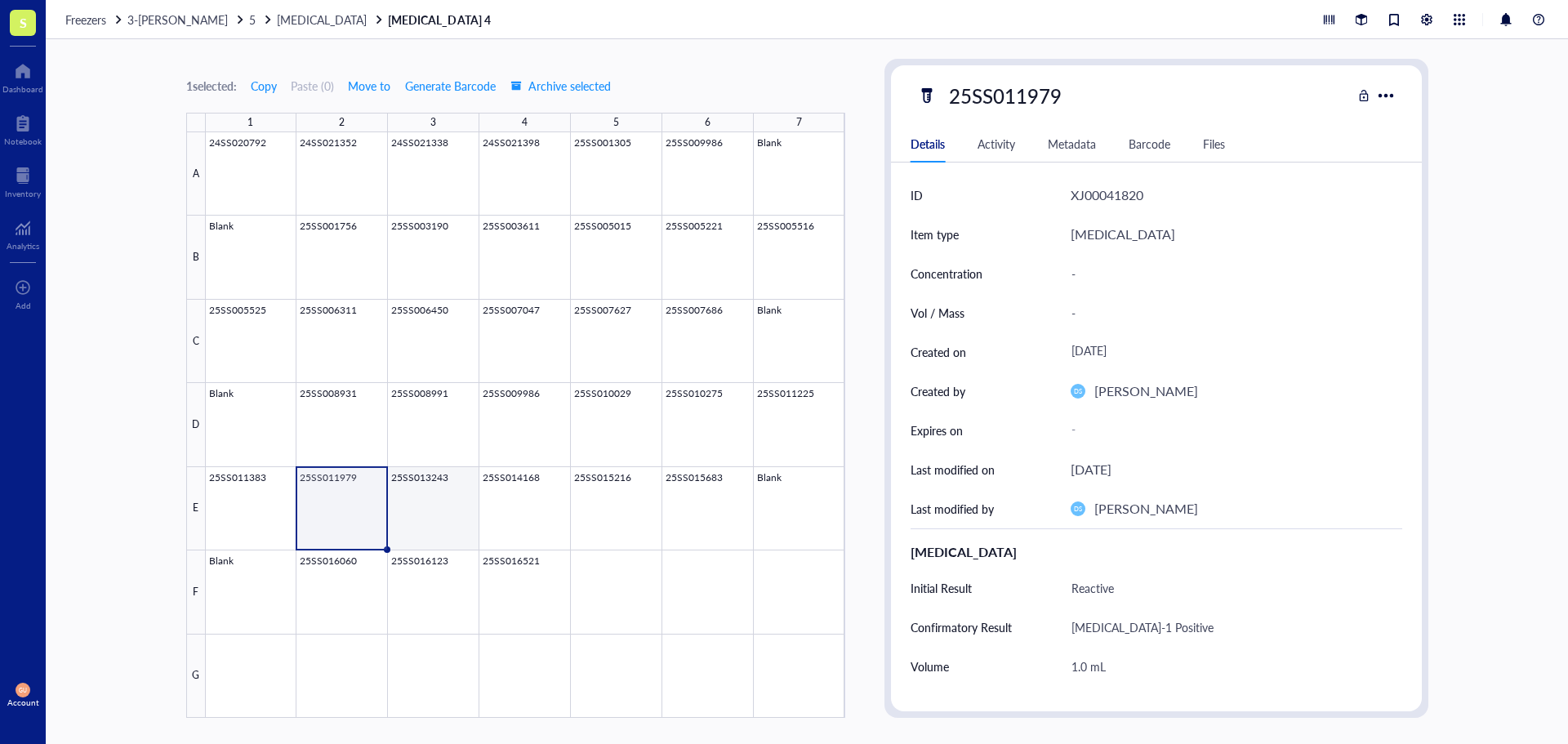
click at [430, 499] on div at bounding box center [525, 424] width 639 height 585
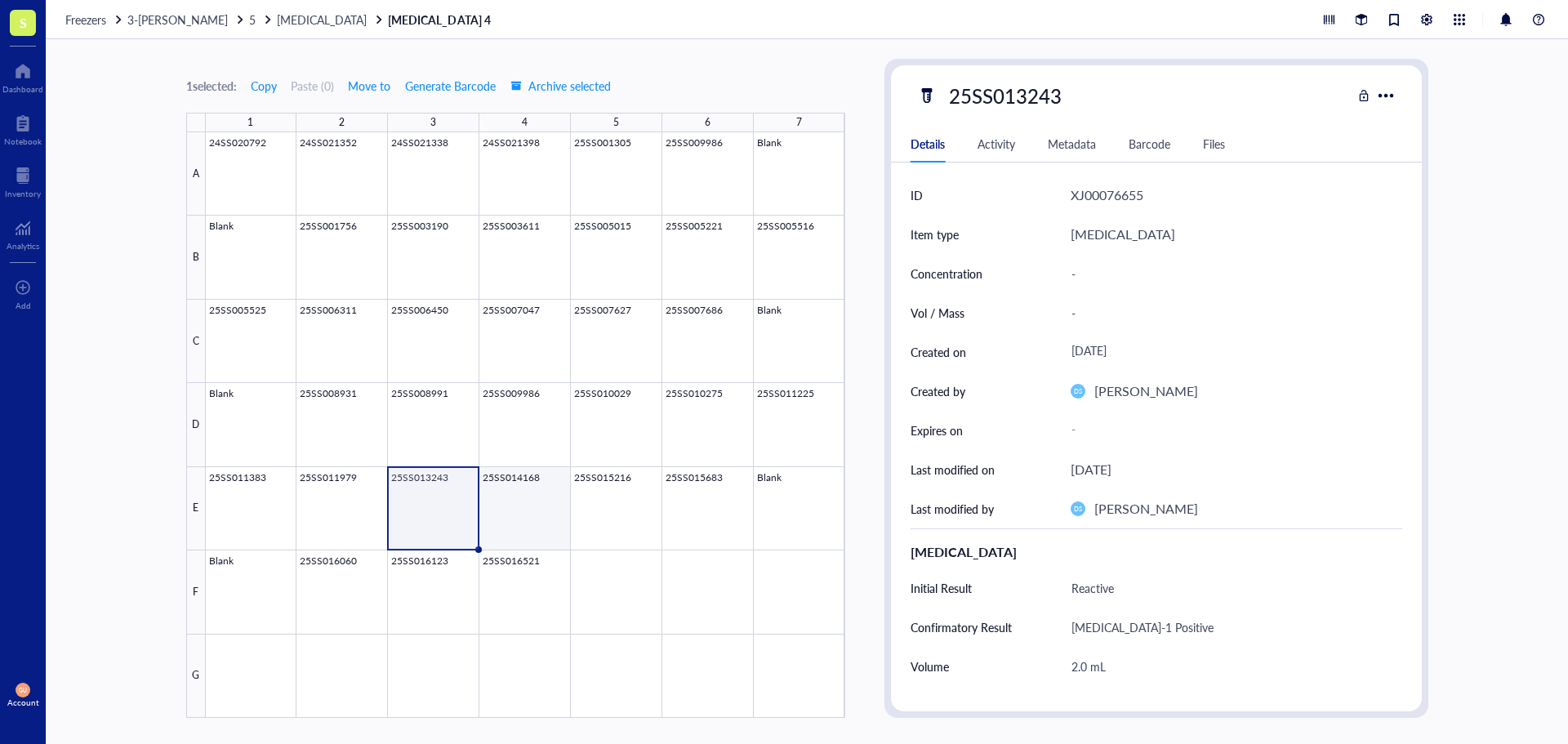
click at [510, 500] on div at bounding box center [525, 424] width 639 height 585
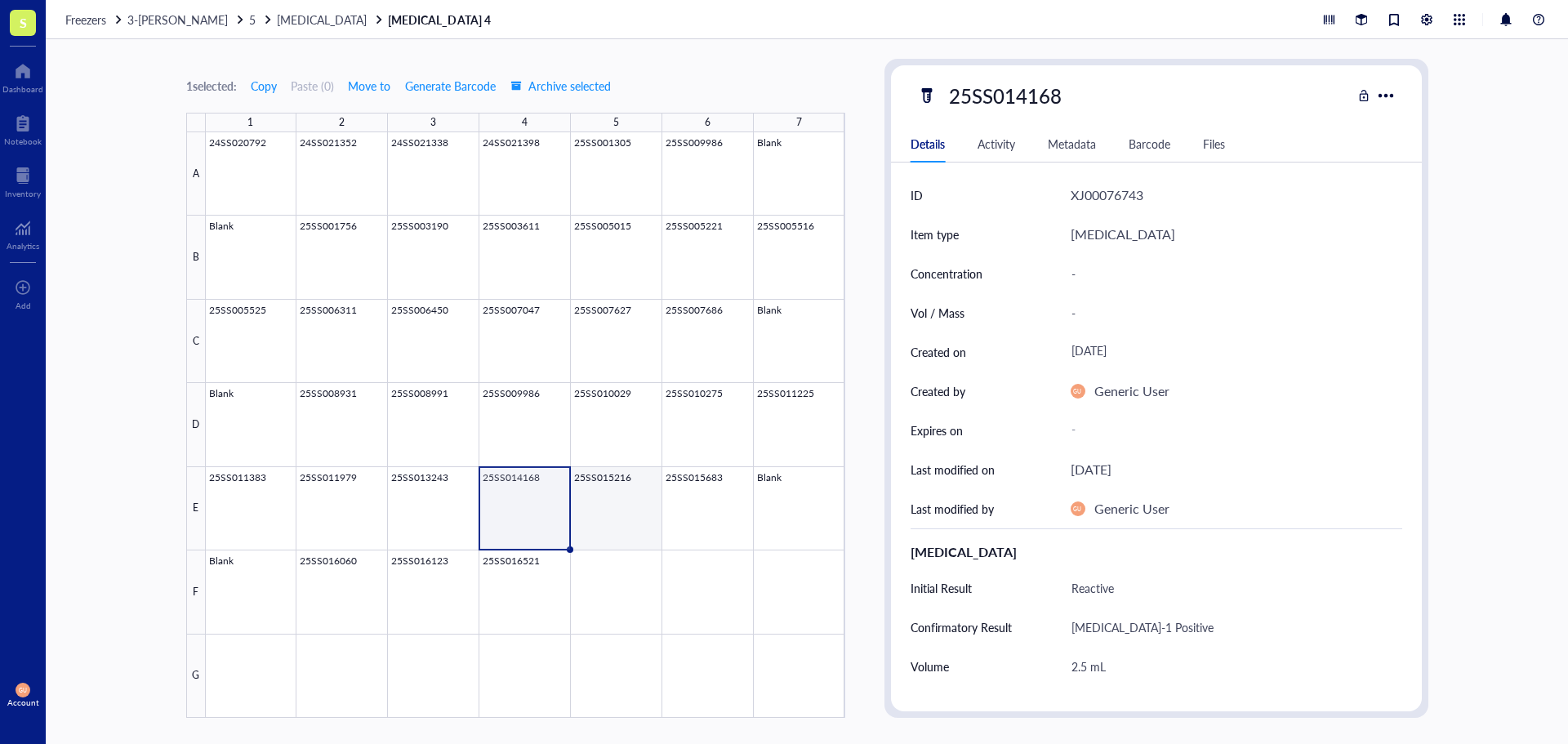
click at [617, 504] on div at bounding box center [525, 424] width 639 height 585
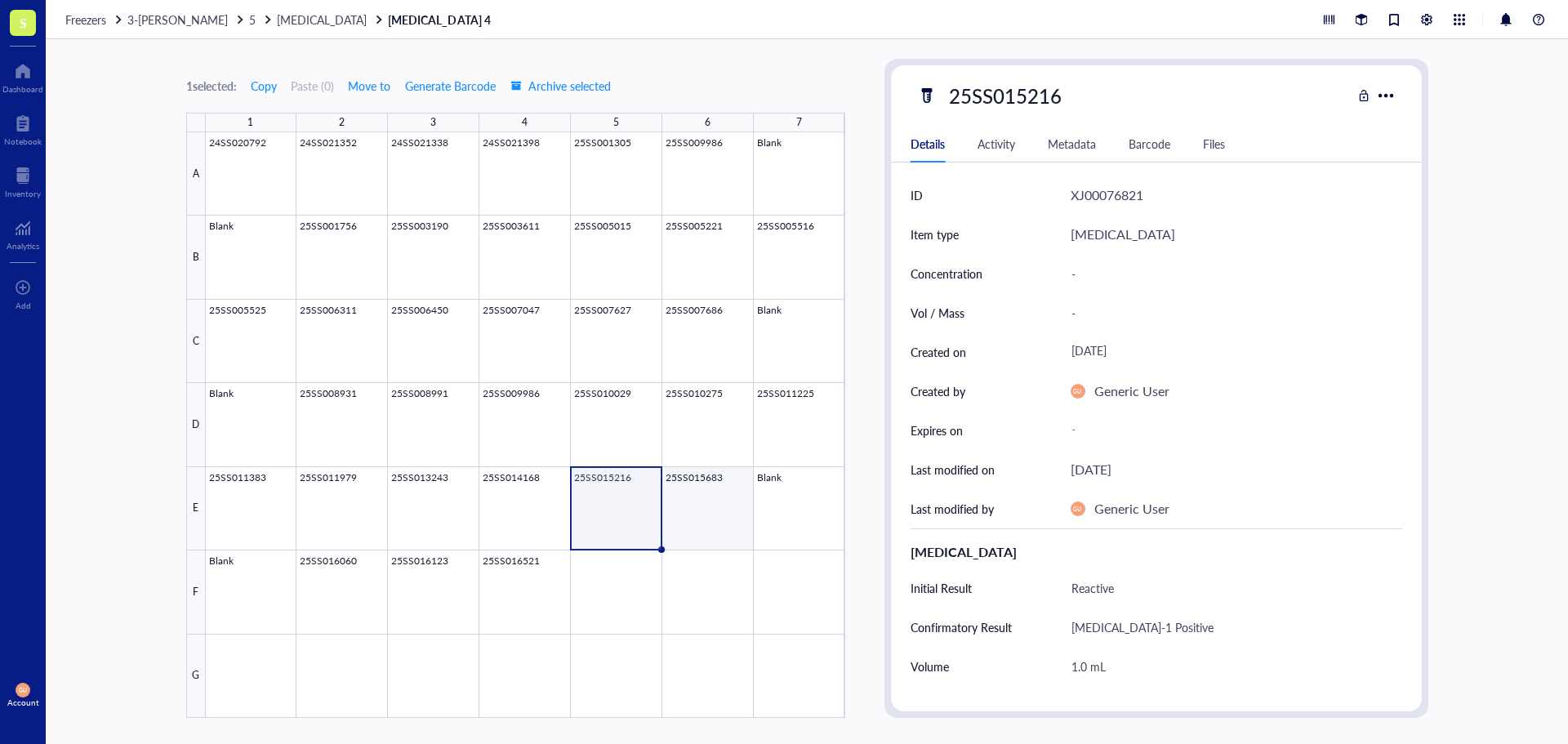
click at [725, 494] on div at bounding box center [525, 424] width 639 height 585
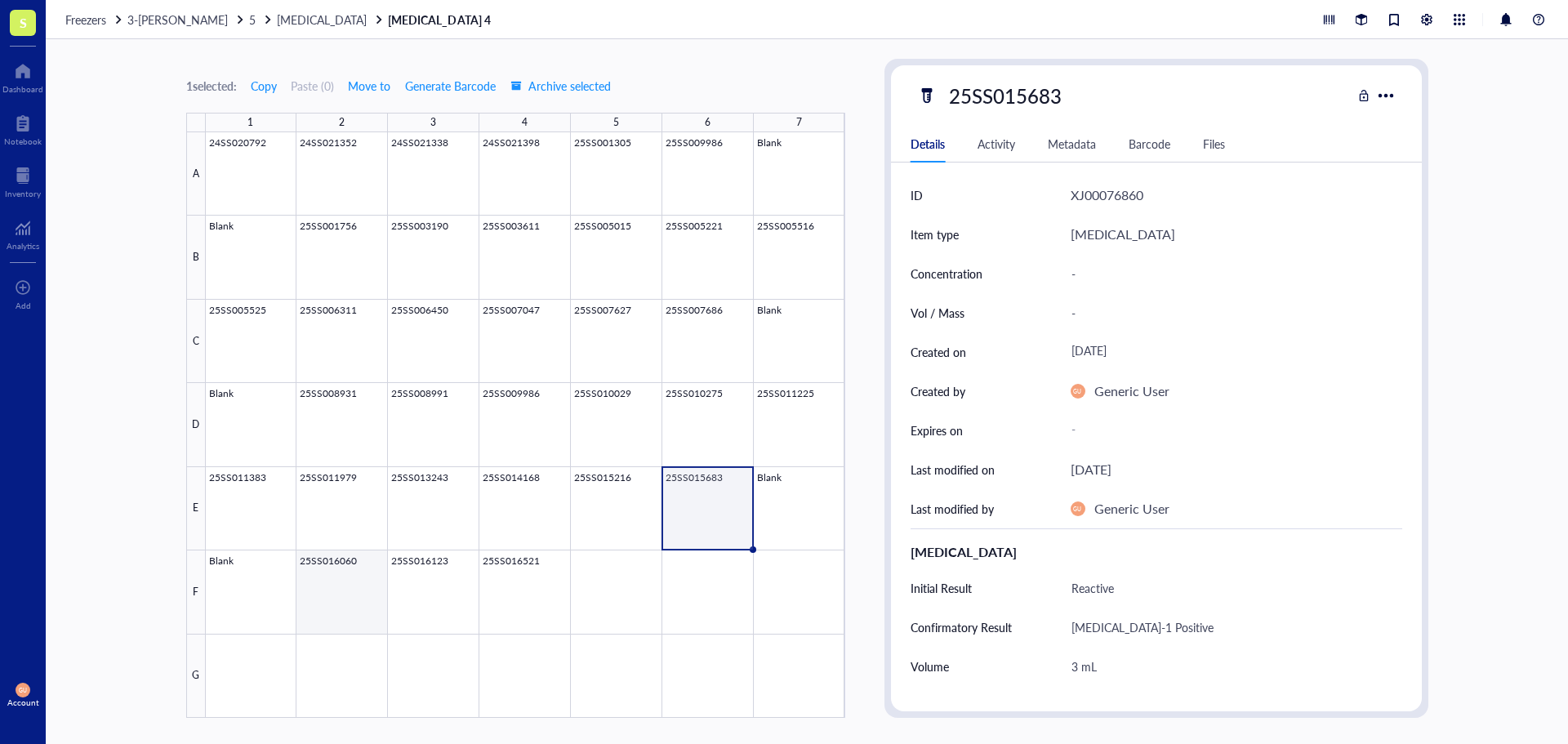
click at [367, 580] on div at bounding box center [525, 424] width 639 height 585
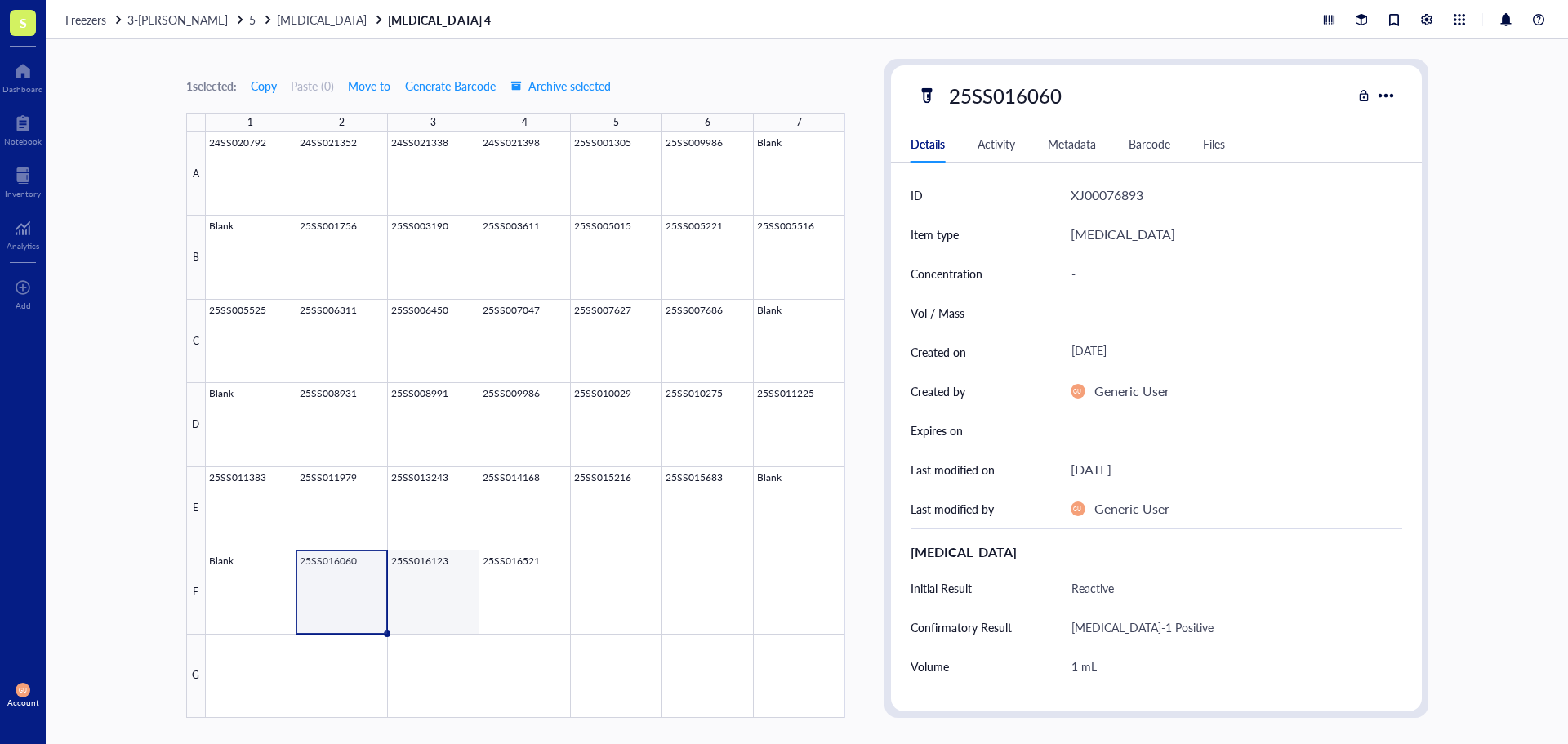
click at [415, 580] on div at bounding box center [525, 424] width 639 height 585
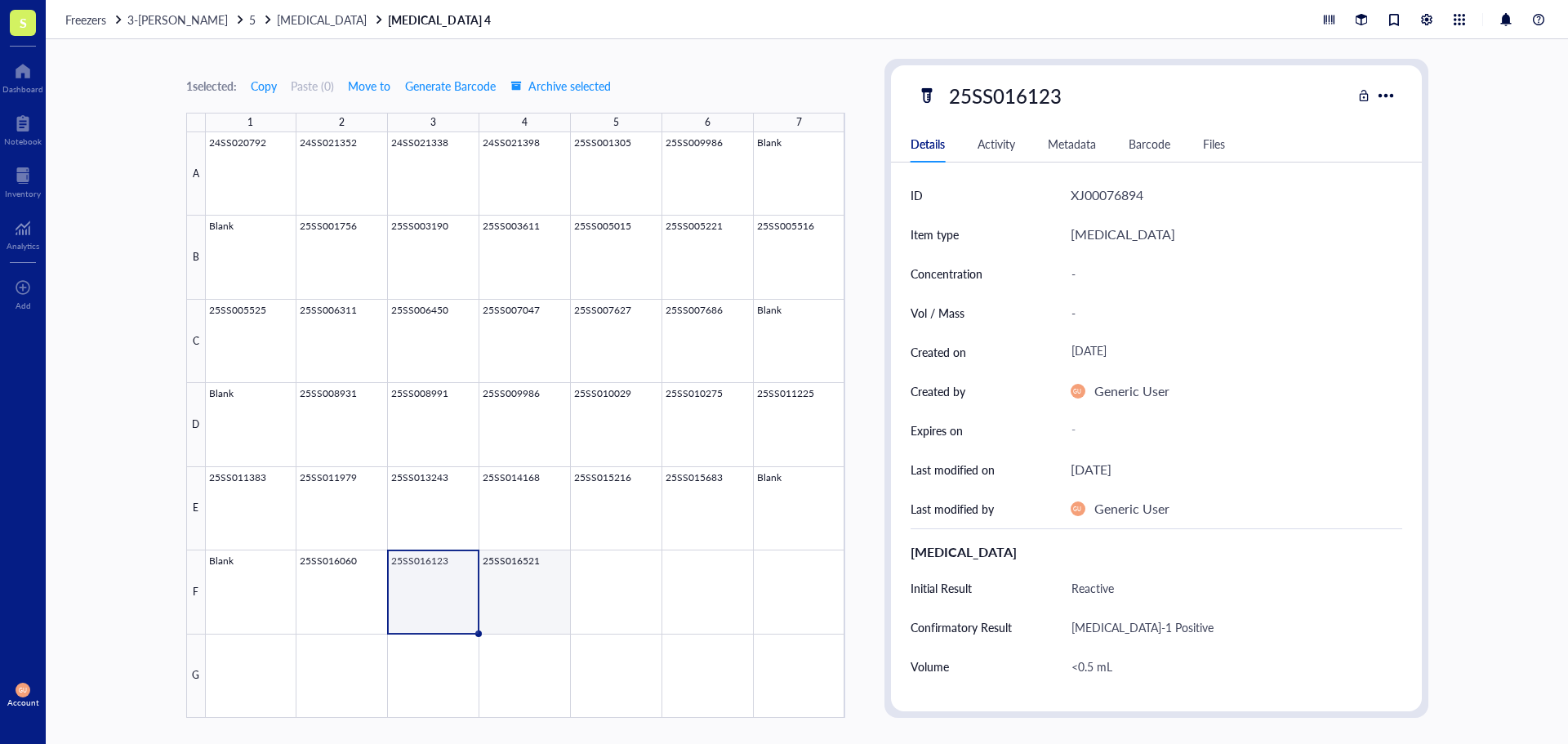
click at [515, 579] on div at bounding box center [525, 424] width 639 height 585
click at [276, 17] on span "[MEDICAL_DATA]" at bounding box center [321, 19] width 90 height 17
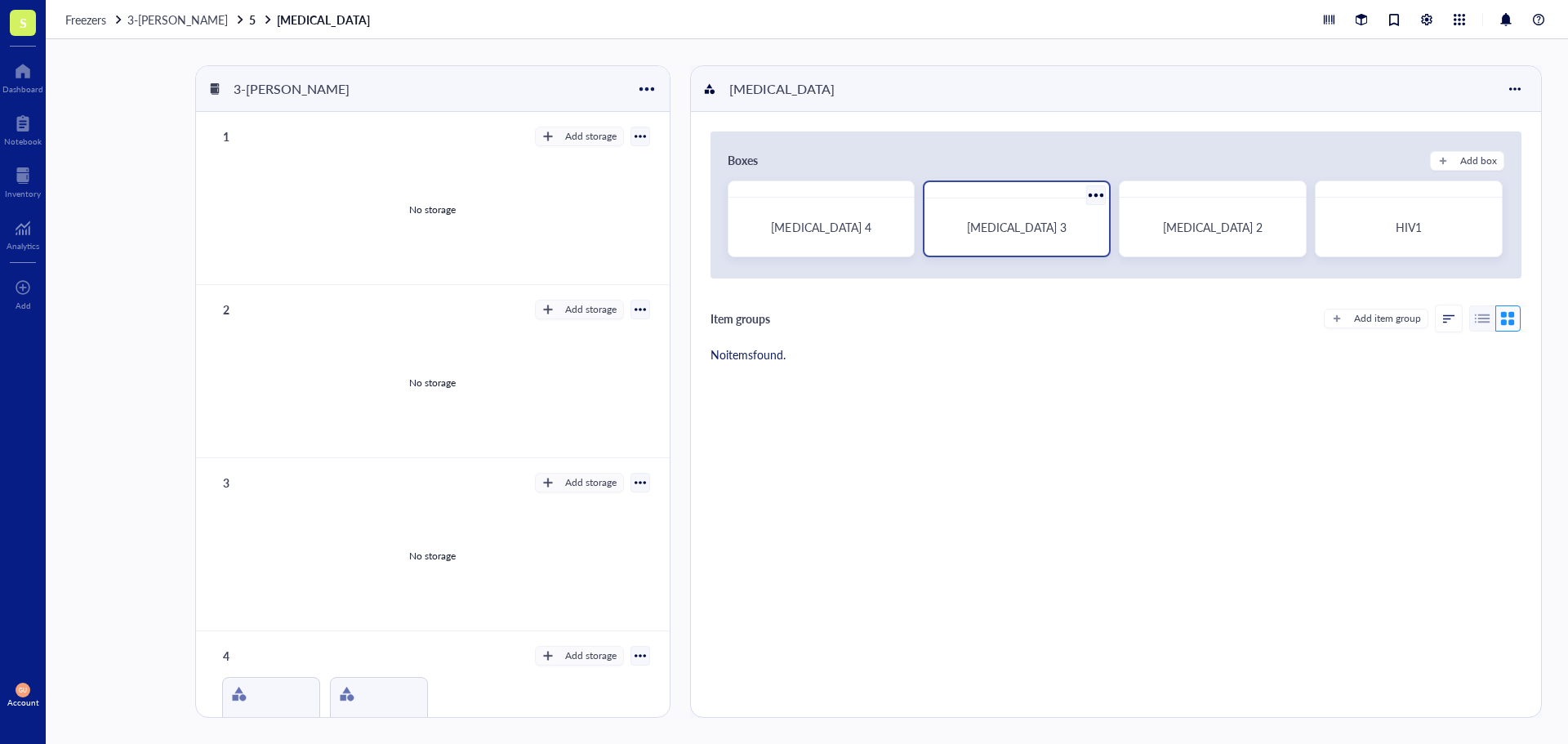
click at [961, 229] on div "[MEDICAL_DATA] 3" at bounding box center [1017, 227] width 145 height 15
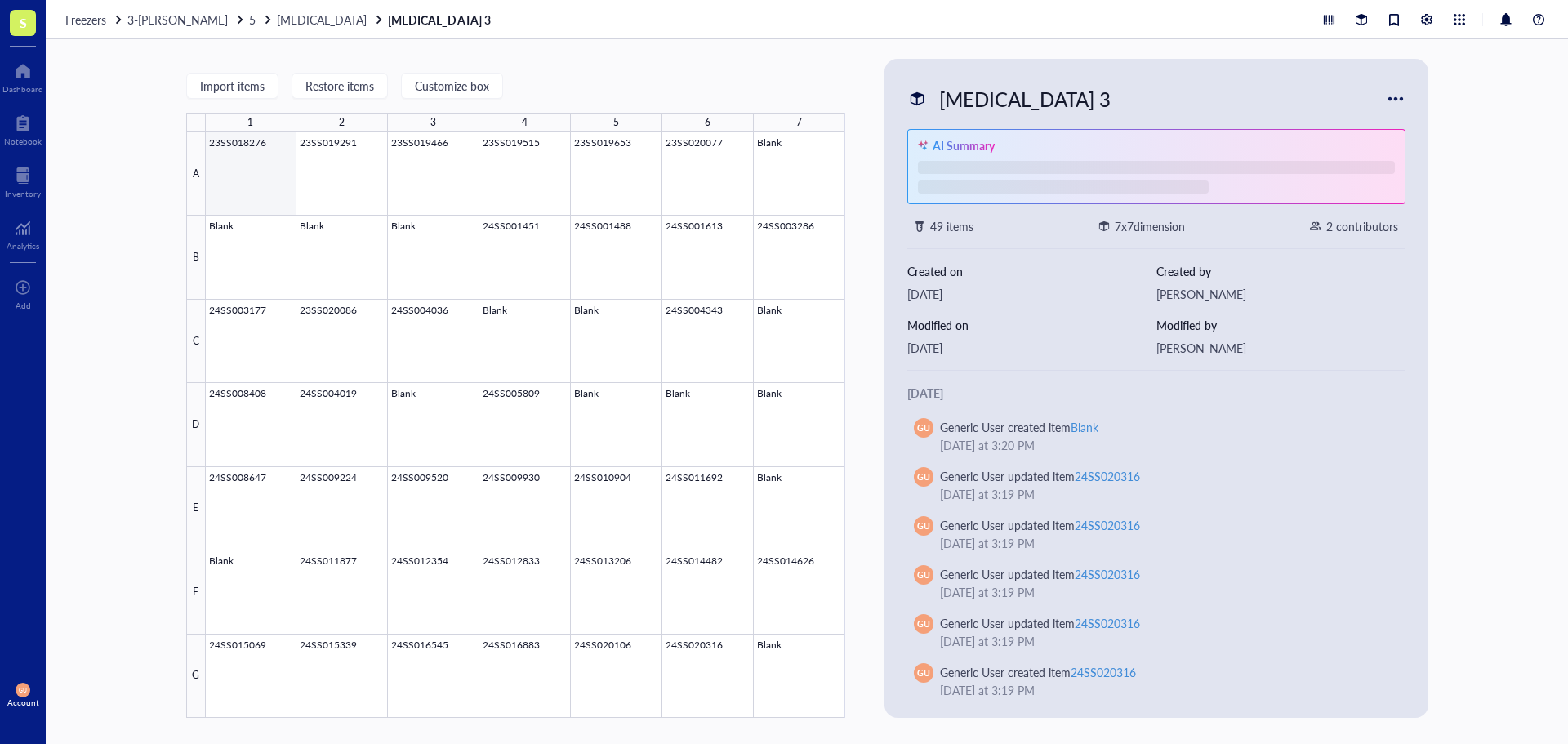
click at [243, 178] on div at bounding box center [525, 424] width 639 height 585
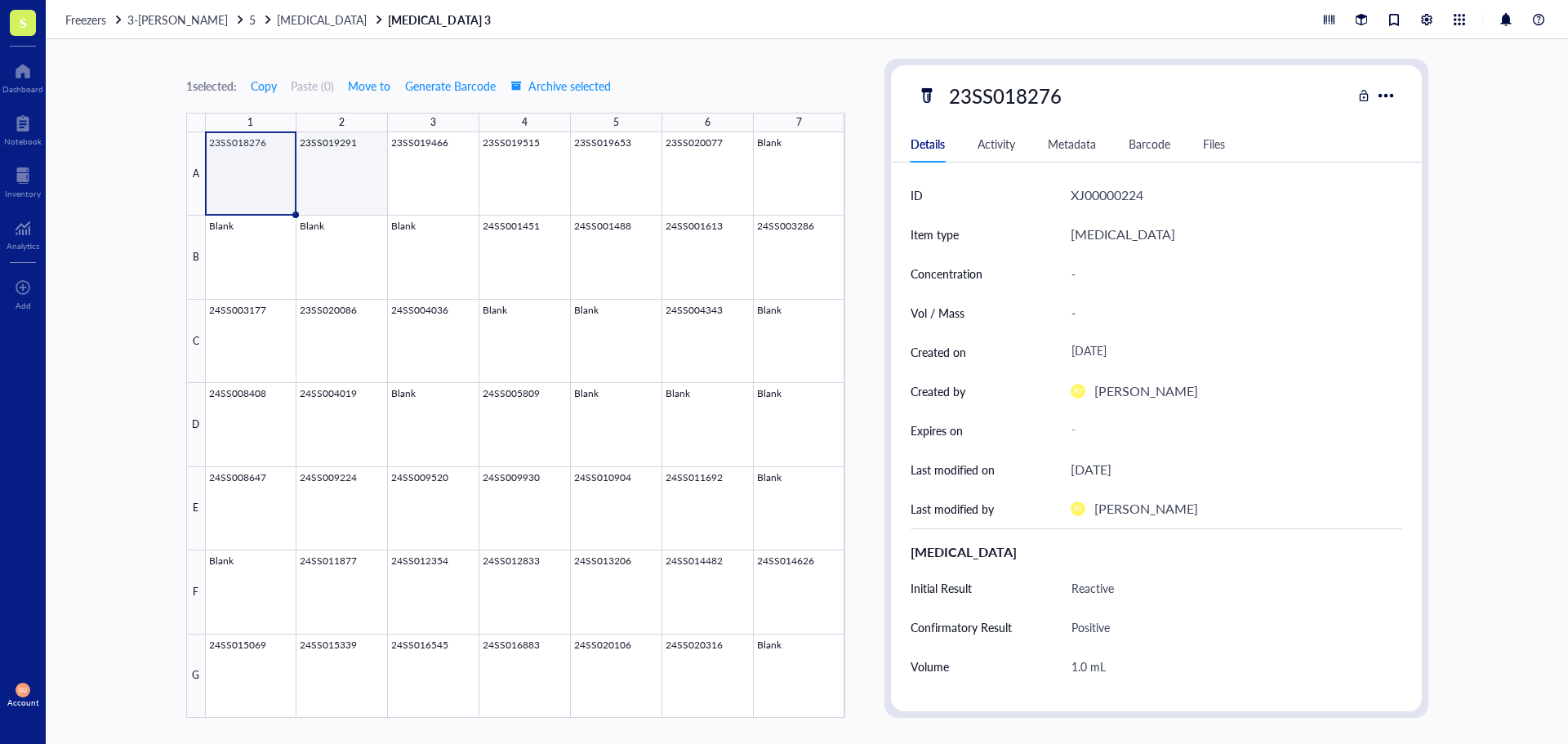
click at [316, 161] on div at bounding box center [525, 424] width 639 height 585
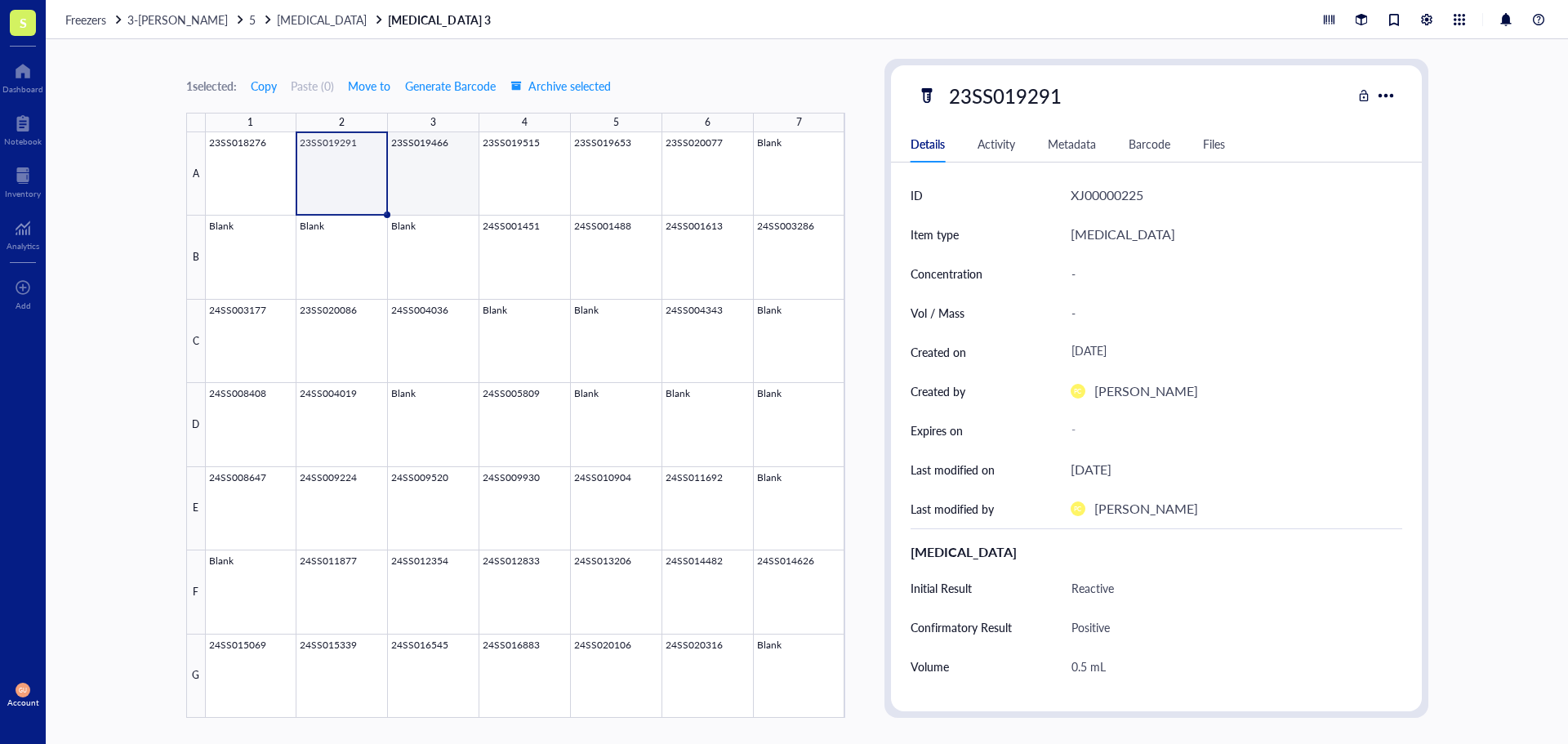
click at [434, 178] on div at bounding box center [525, 424] width 639 height 585
click at [536, 197] on div at bounding box center [525, 424] width 639 height 585
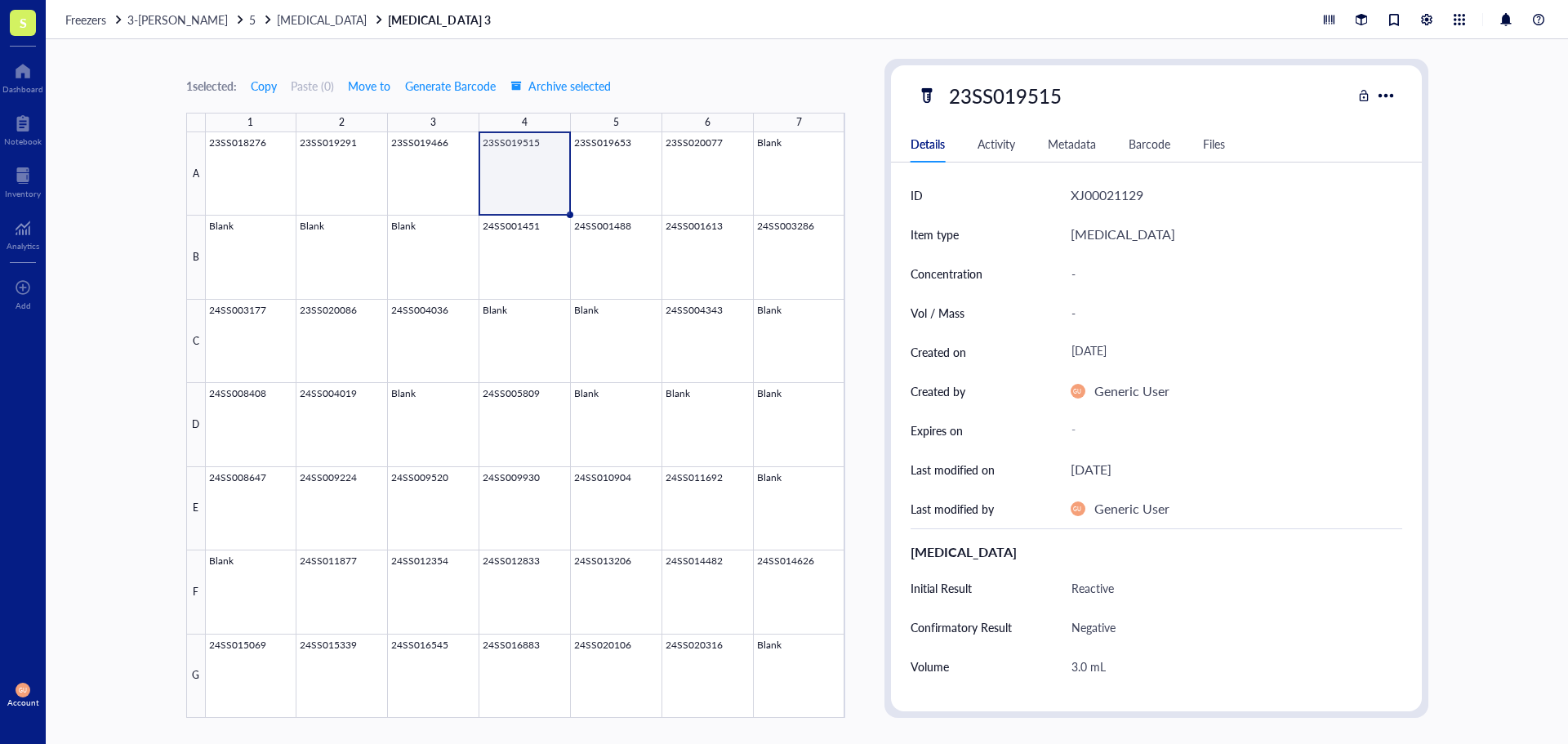
click at [1041, 92] on div "23SS019515" at bounding box center [1005, 95] width 128 height 34
drag, startPoint x: 1064, startPoint y: 97, endPoint x: 892, endPoint y: 78, distance: 173.0
click at [892, 78] on div "23SS019515" at bounding box center [1156, 95] width 531 height 34
click at [623, 191] on div at bounding box center [525, 424] width 639 height 585
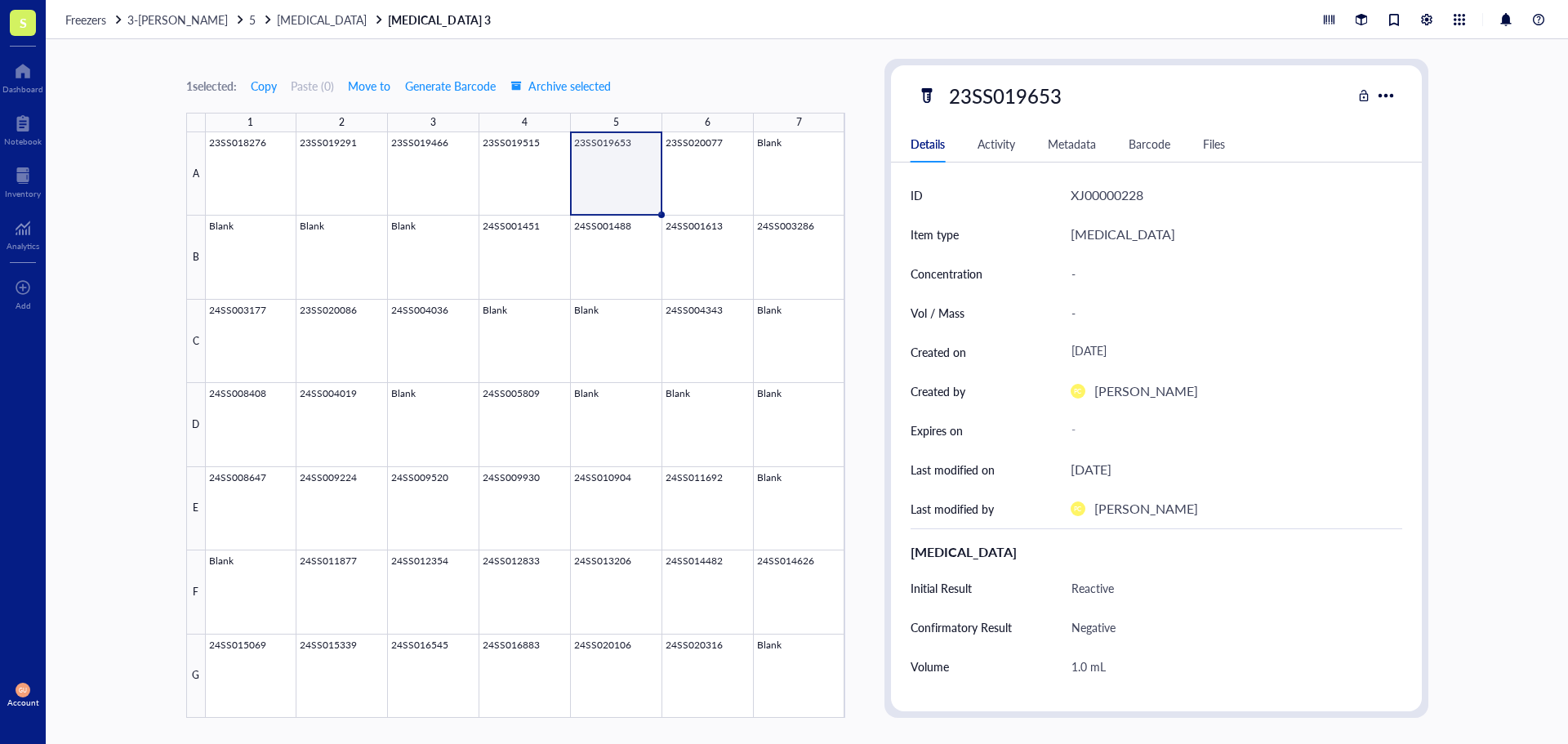
click at [1014, 100] on div "23SS019653" at bounding box center [1005, 95] width 128 height 34
drag, startPoint x: 1014, startPoint y: 100, endPoint x: 835, endPoint y: 127, distance: 181.0
click at [836, 127] on div "1 selected: Copy Paste ( 0 ) Move to Generate Barcode Archive selected 1 2 3 4 …" at bounding box center [807, 391] width 1522 height 705
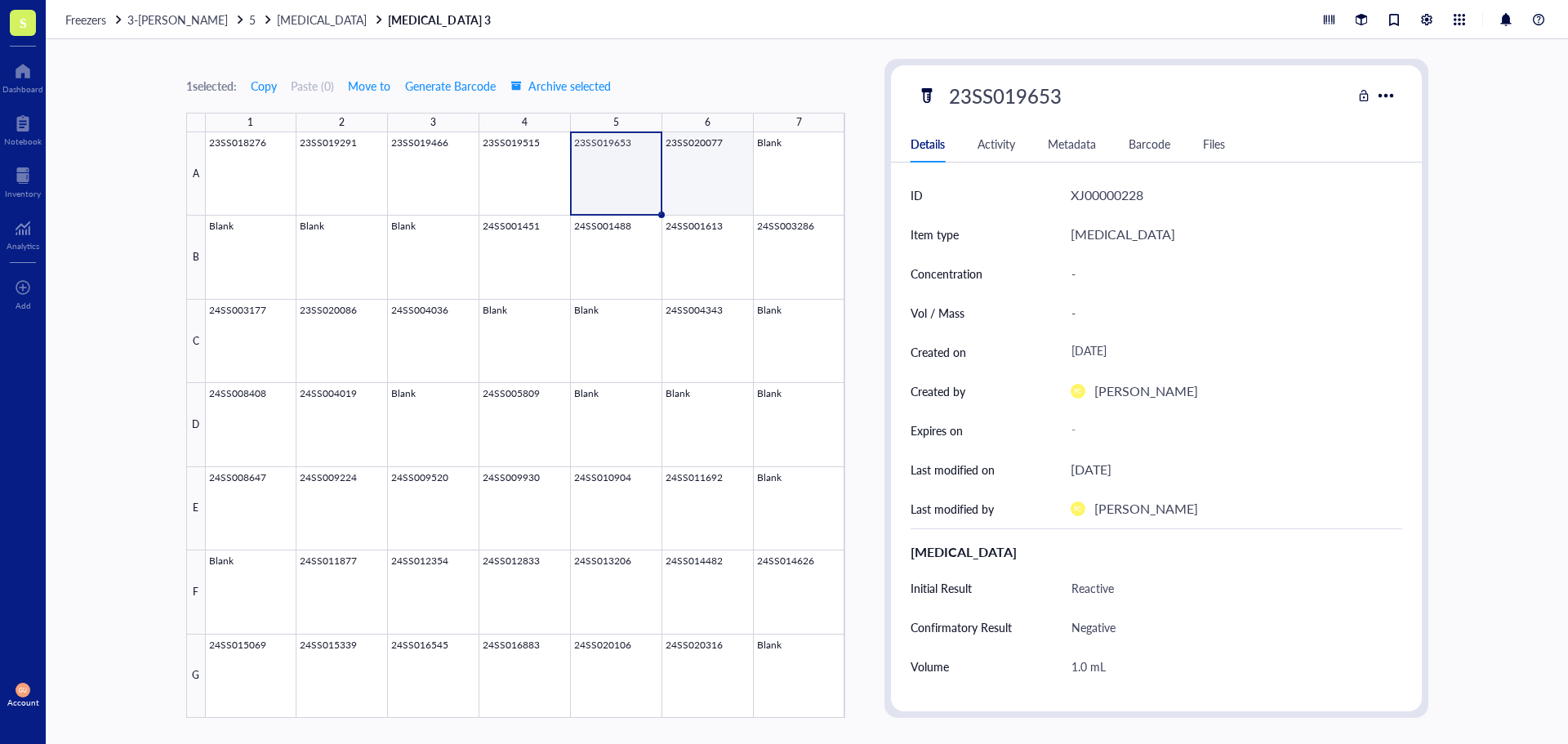
click at [695, 190] on div at bounding box center [525, 424] width 639 height 585
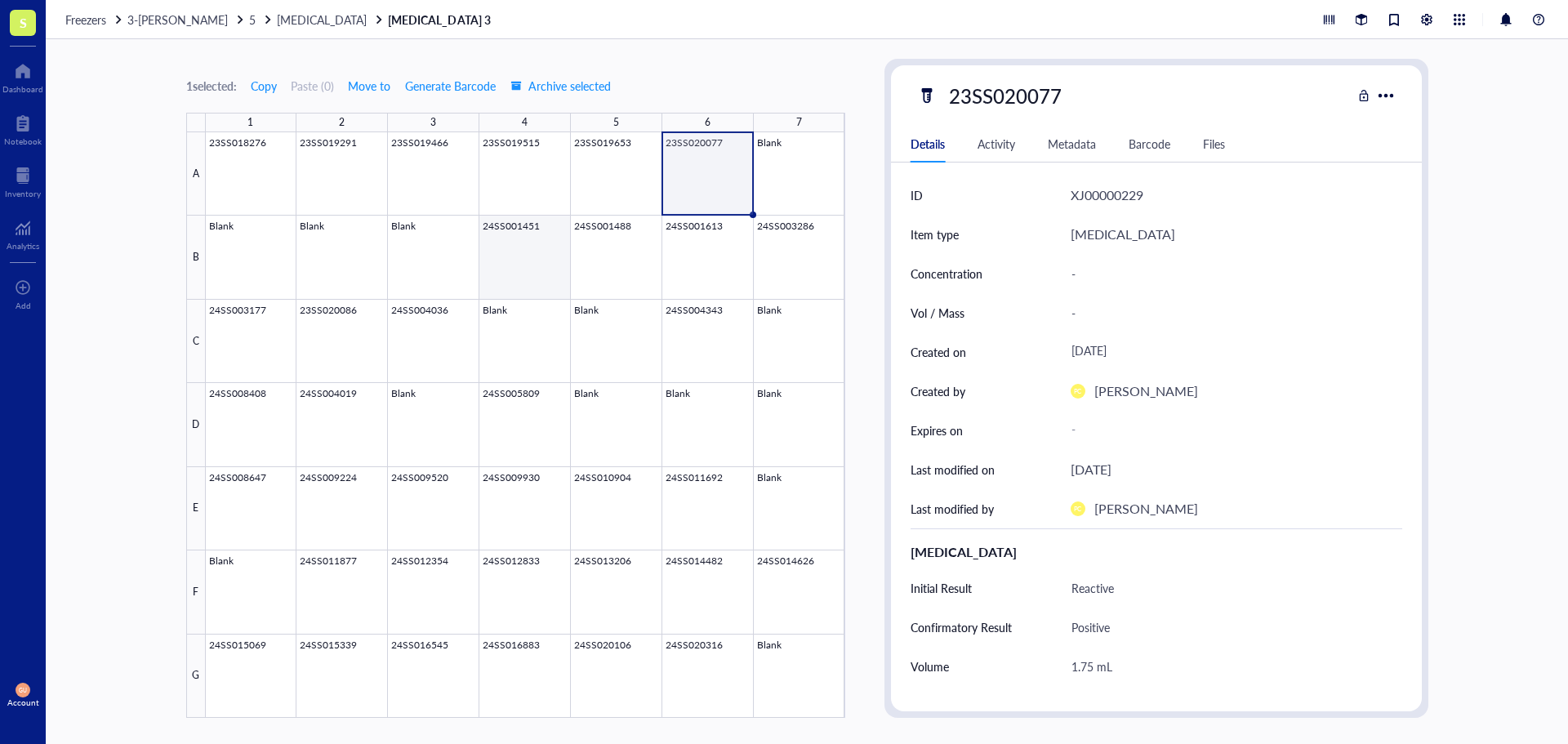
click at [525, 244] on div at bounding box center [525, 424] width 639 height 585
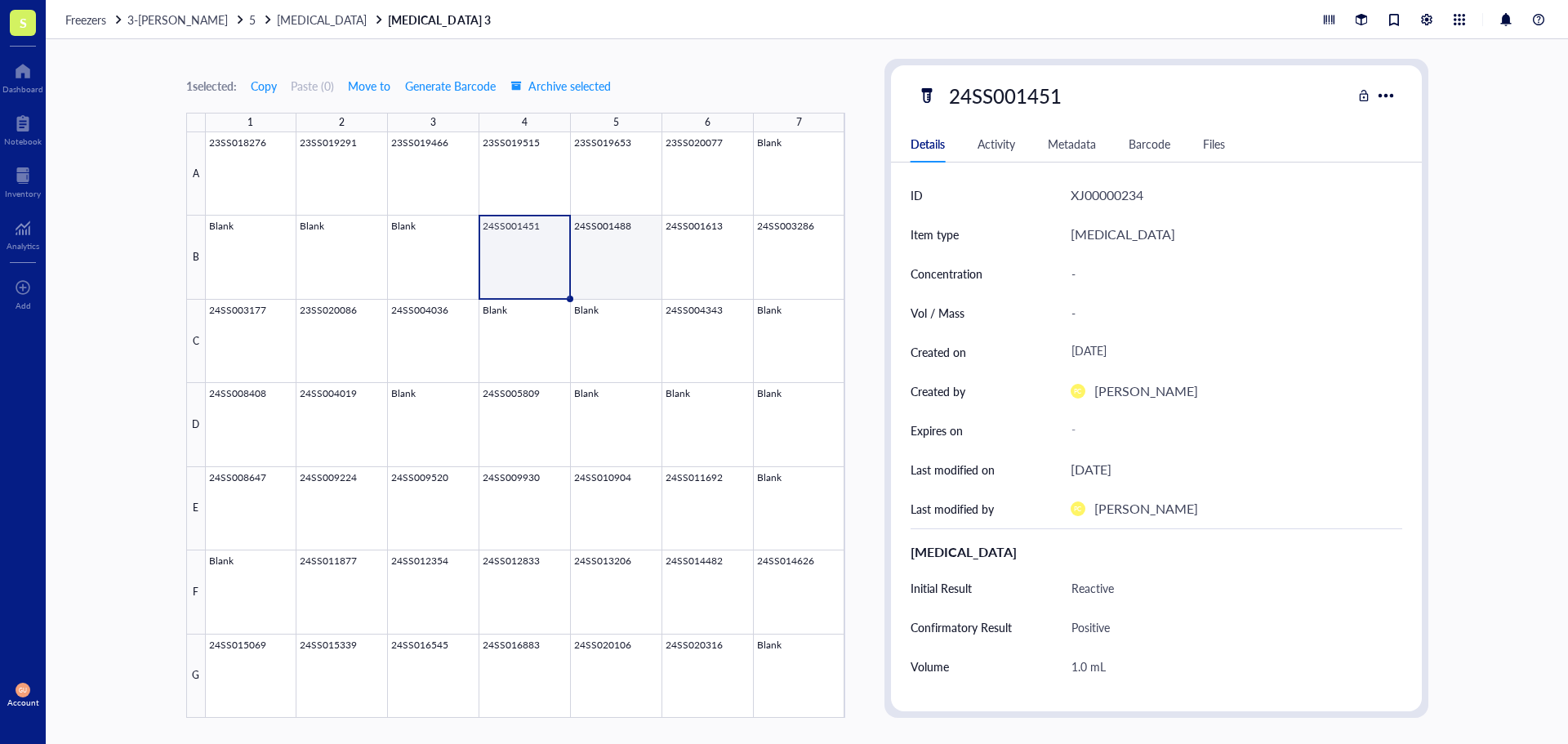
click at [625, 244] on div at bounding box center [525, 424] width 639 height 585
click at [1051, 98] on div "24SS001488" at bounding box center [1005, 95] width 128 height 34
drag, startPoint x: 1077, startPoint y: 90, endPoint x: 883, endPoint y: 106, distance: 194.7
click at [883, 106] on div "1 selected: Copy Paste ( 0 ) Move to Generate Barcode Archive selected 1 2 3 4 …" at bounding box center [807, 391] width 1522 height 705
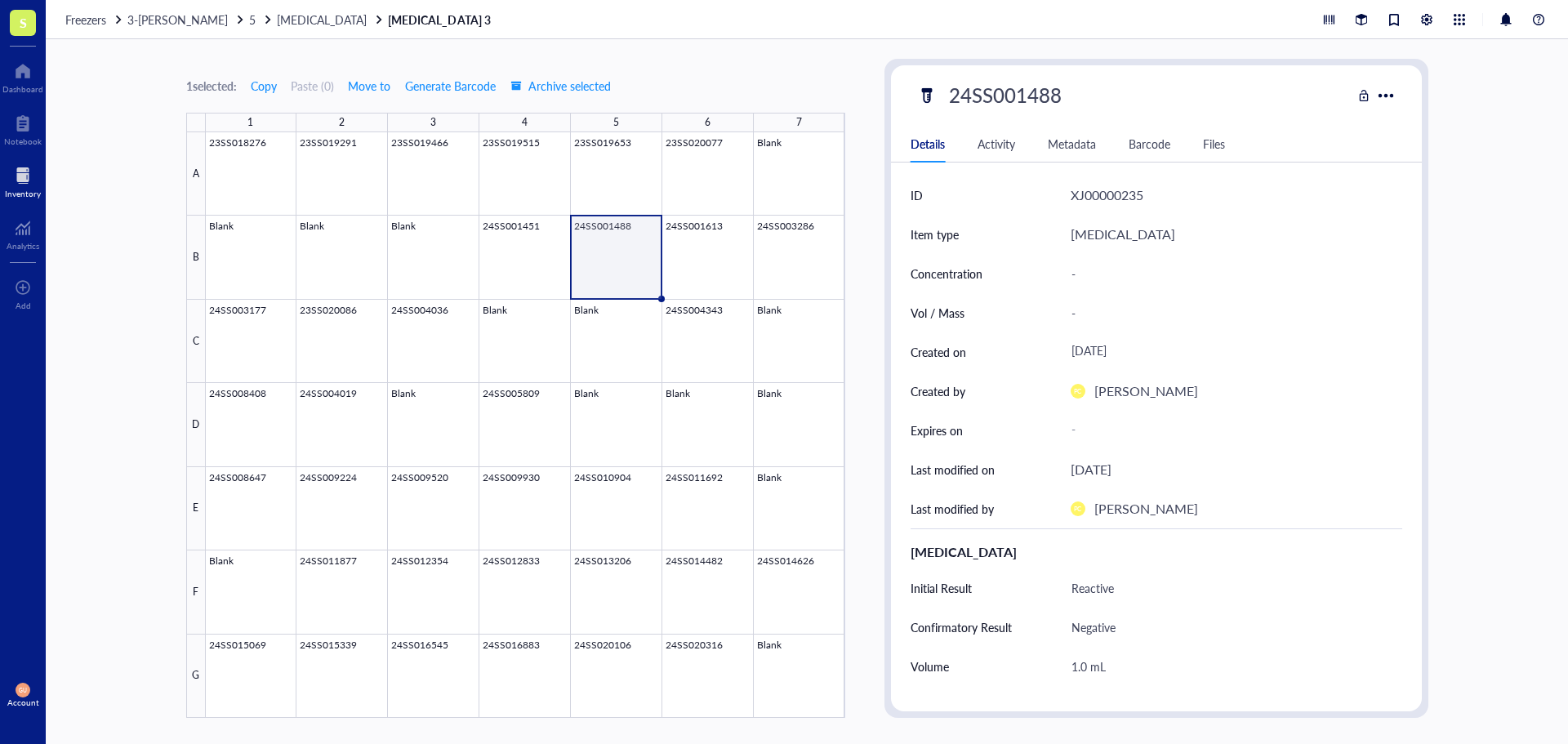
scroll to position [0, 0]
click at [725, 257] on div at bounding box center [525, 424] width 639 height 585
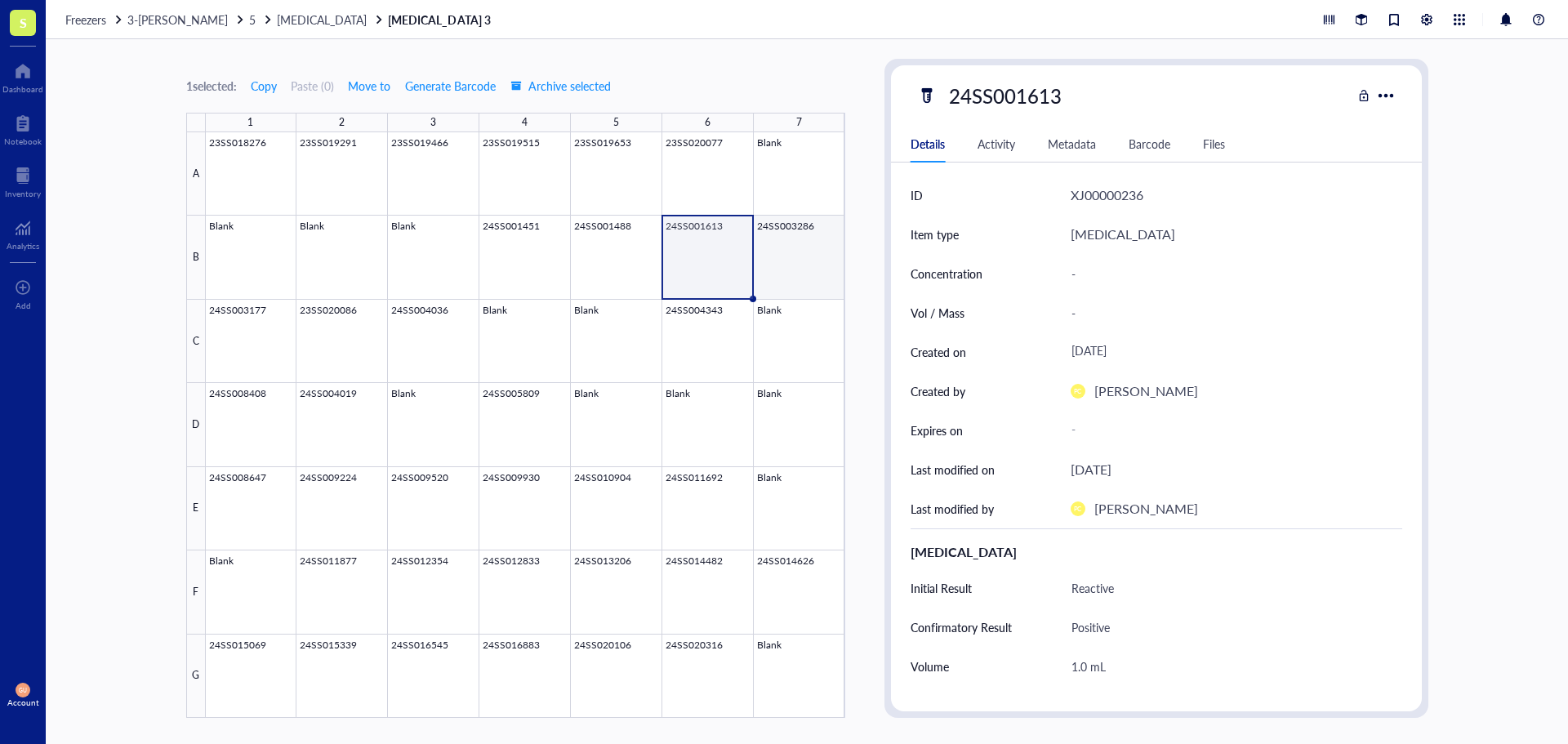
click at [792, 254] on div at bounding box center [525, 424] width 639 height 585
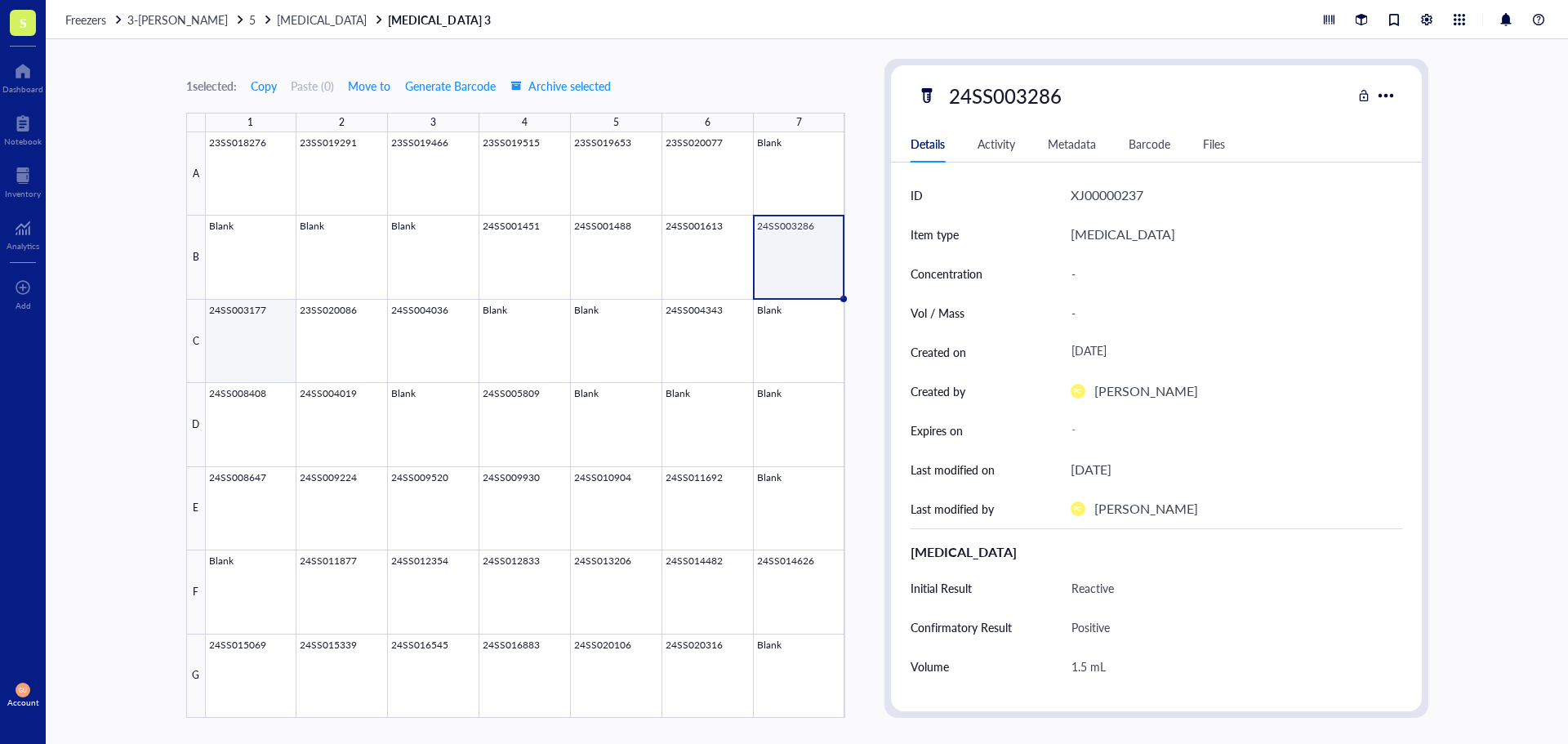
click at [231, 336] on div at bounding box center [525, 424] width 639 height 585
click at [319, 333] on div at bounding box center [525, 424] width 639 height 585
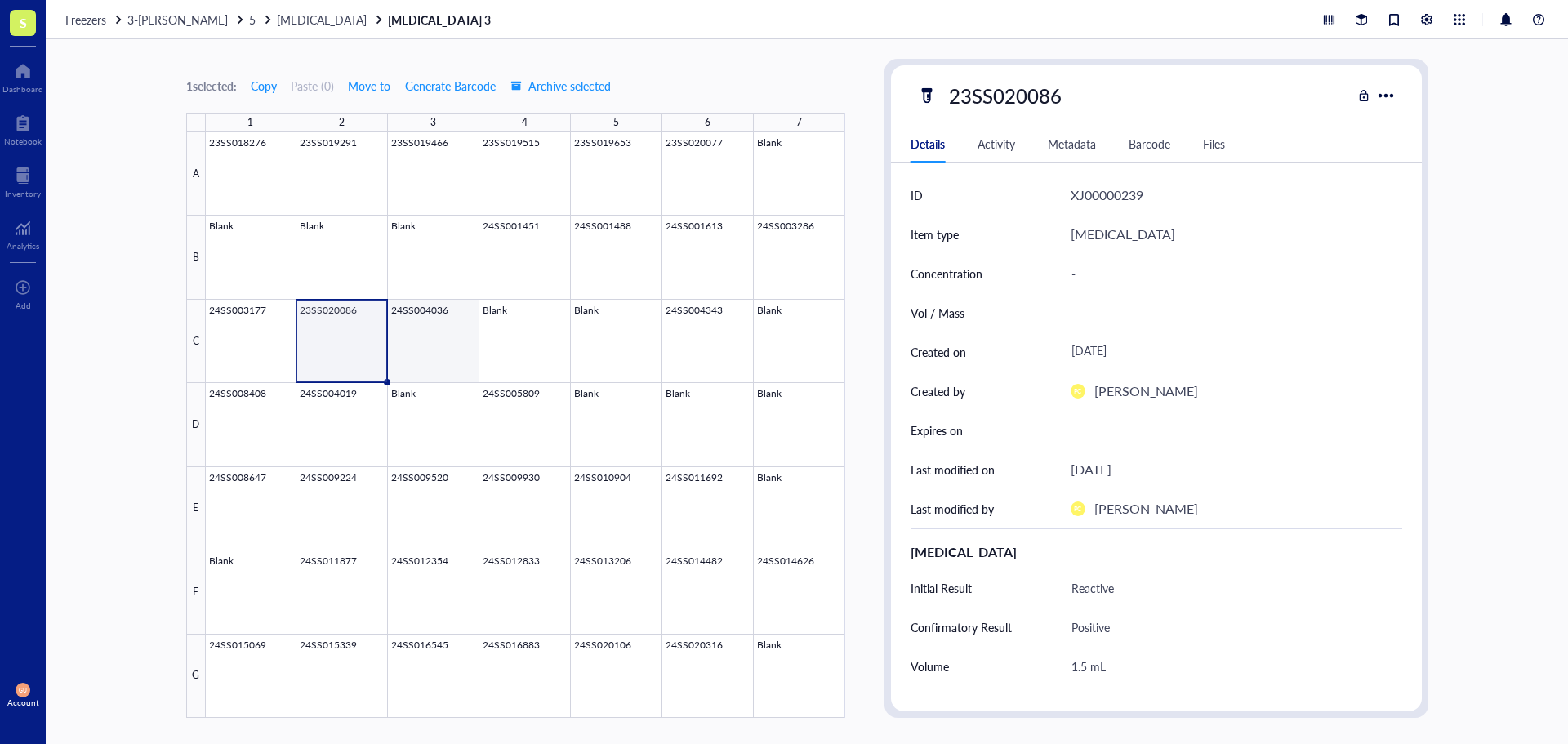
click at [423, 333] on div at bounding box center [525, 424] width 639 height 585
click at [682, 341] on div at bounding box center [525, 424] width 639 height 585
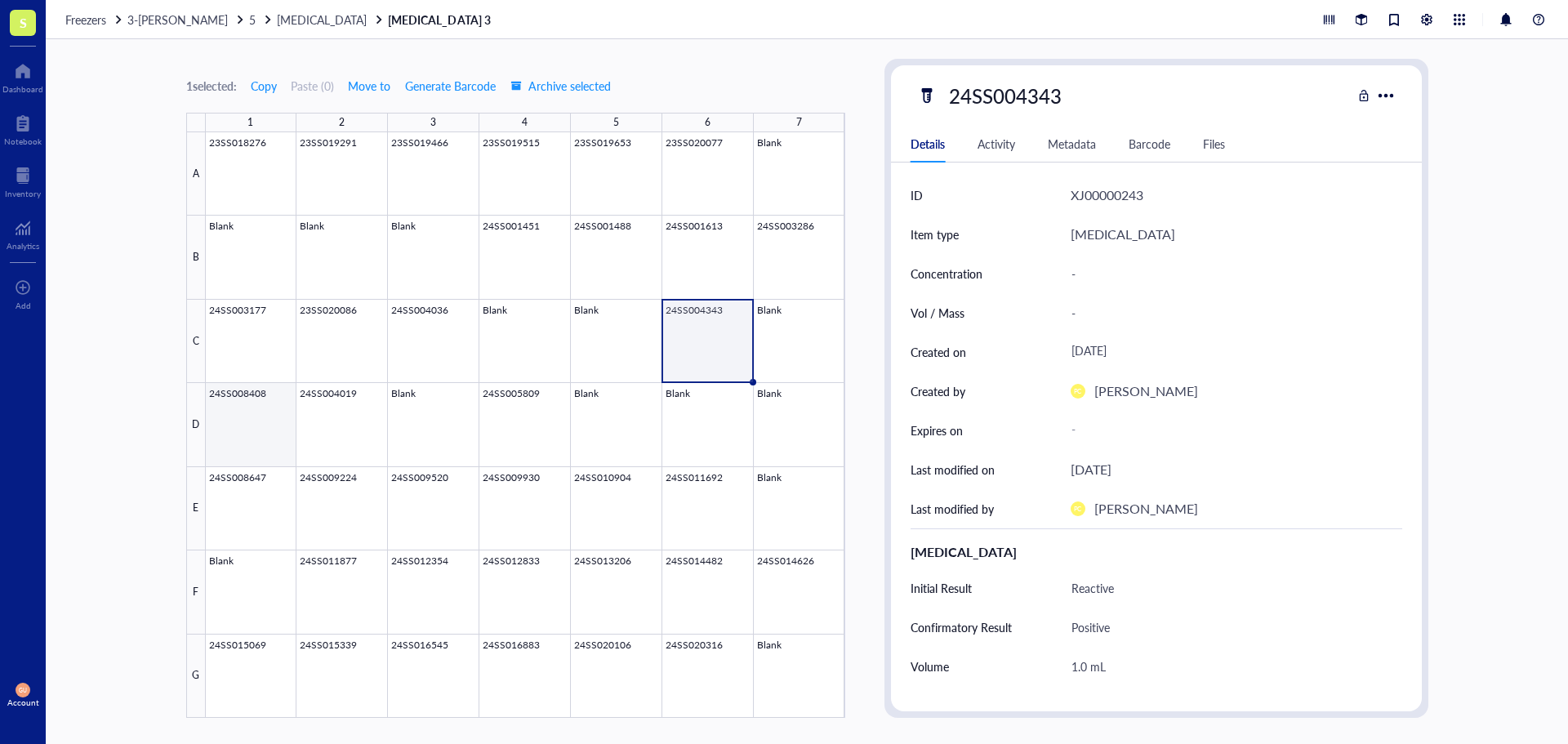
click at [239, 445] on div at bounding box center [525, 424] width 639 height 585
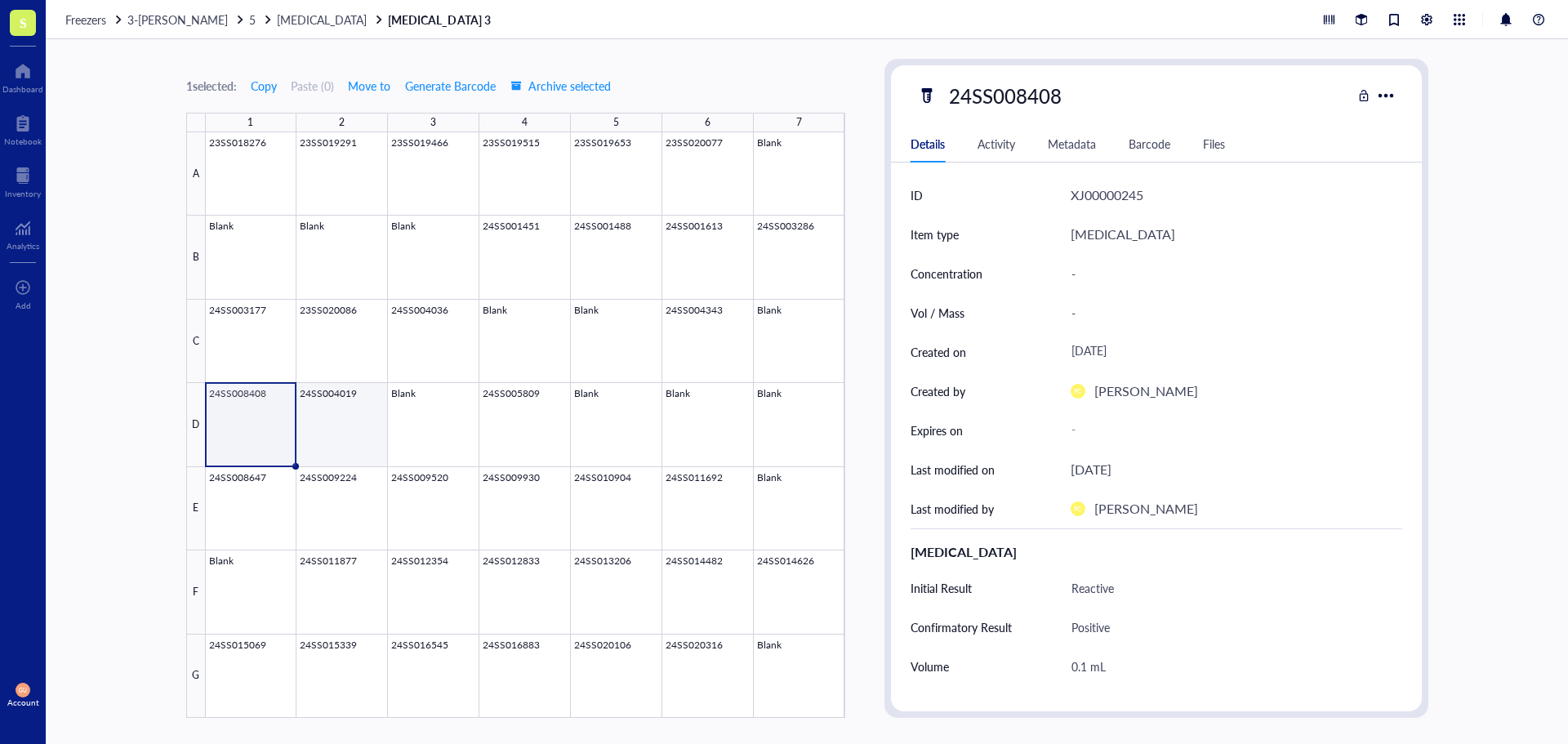
click at [337, 401] on div at bounding box center [525, 424] width 639 height 585
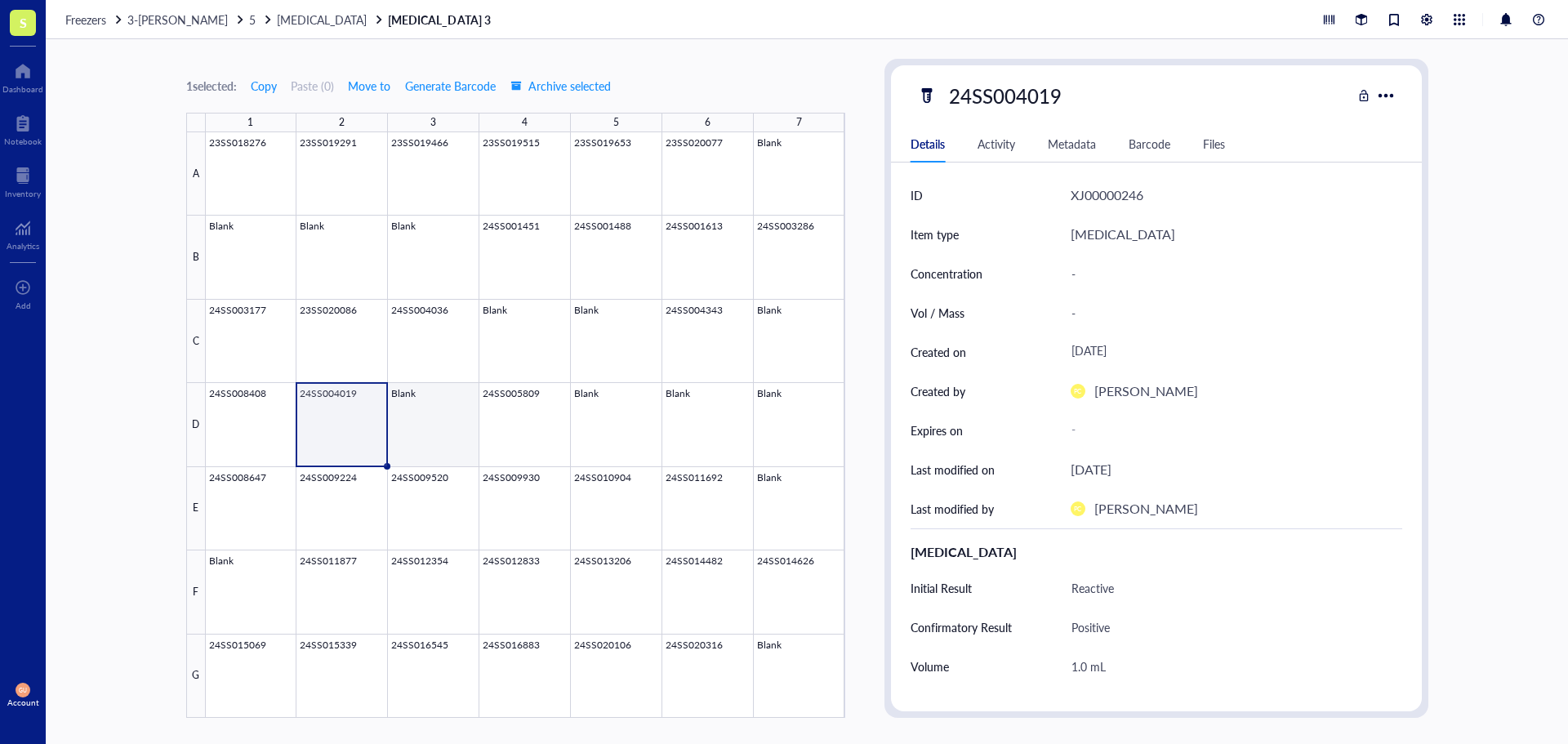
click at [478, 395] on div at bounding box center [525, 424] width 639 height 585
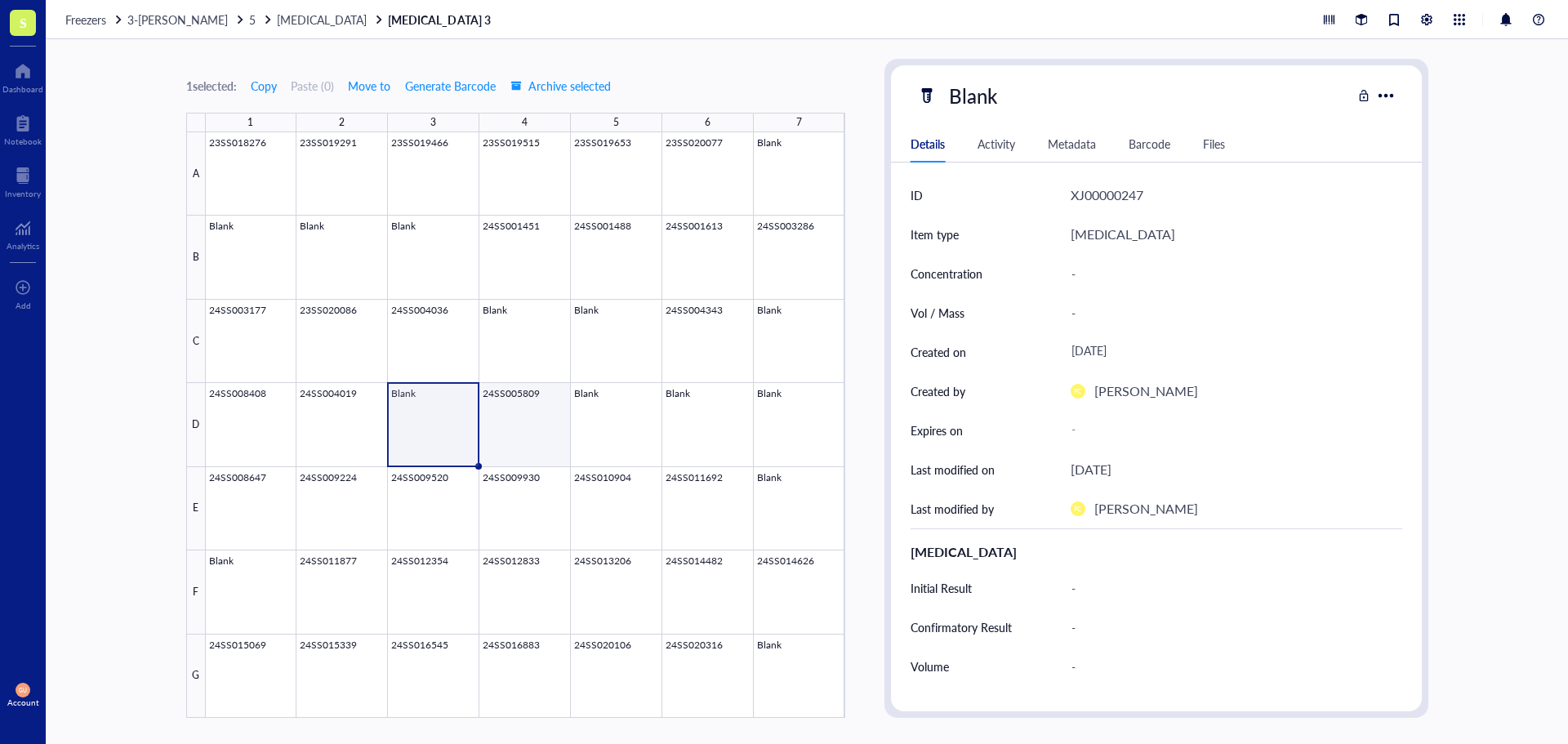
click at [521, 408] on div at bounding box center [525, 424] width 639 height 585
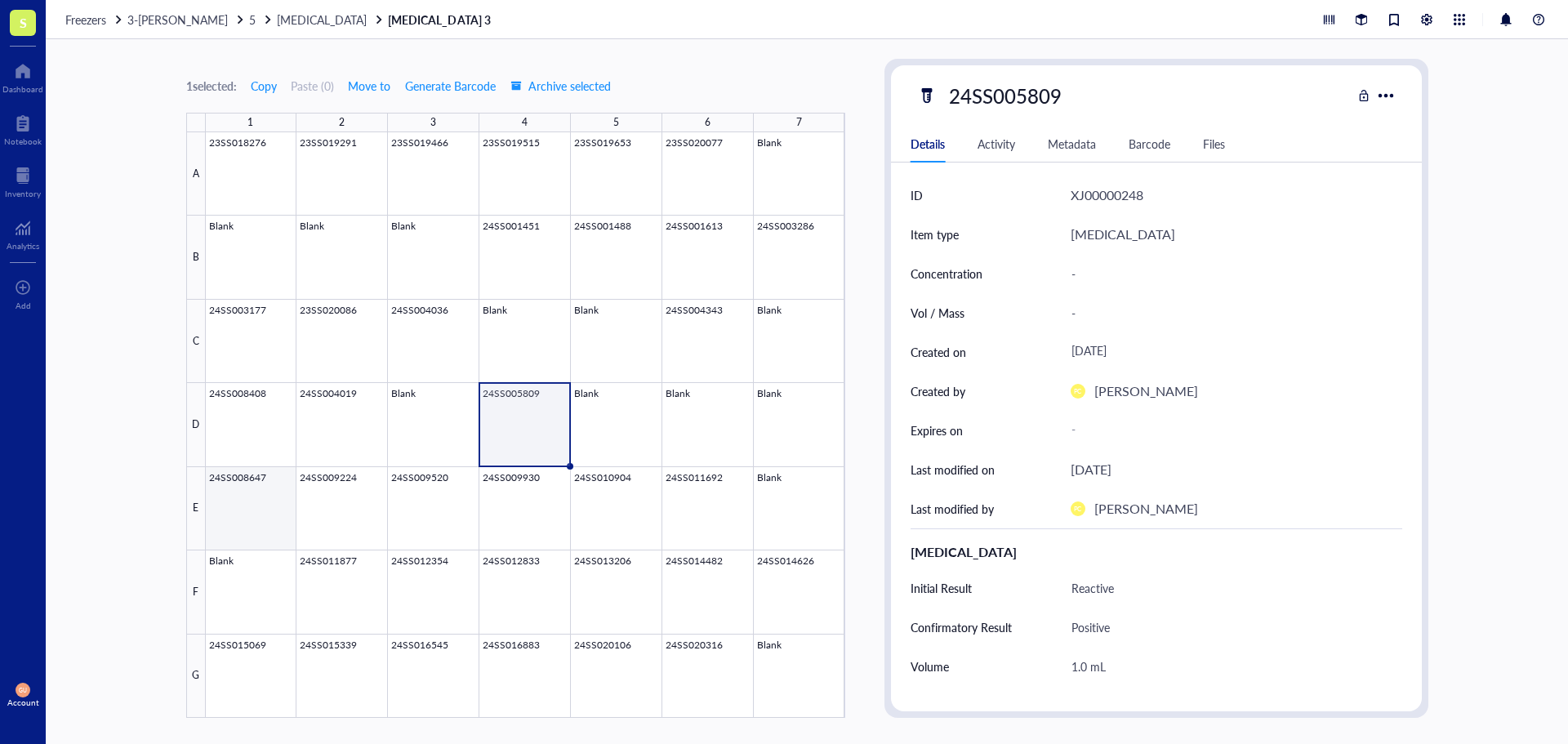
click at [231, 497] on div at bounding box center [525, 424] width 639 height 585
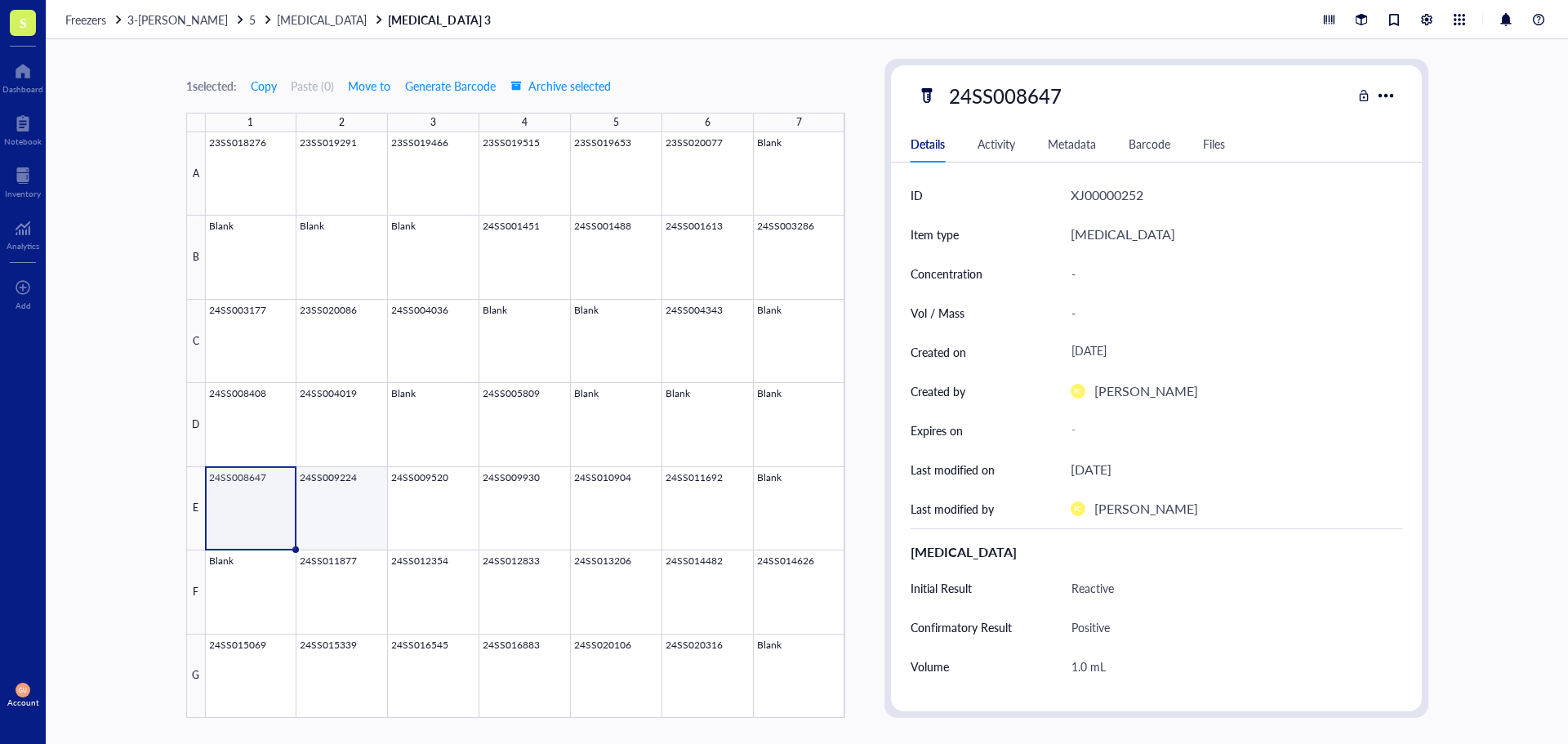
click at [333, 509] on div at bounding box center [525, 424] width 639 height 585
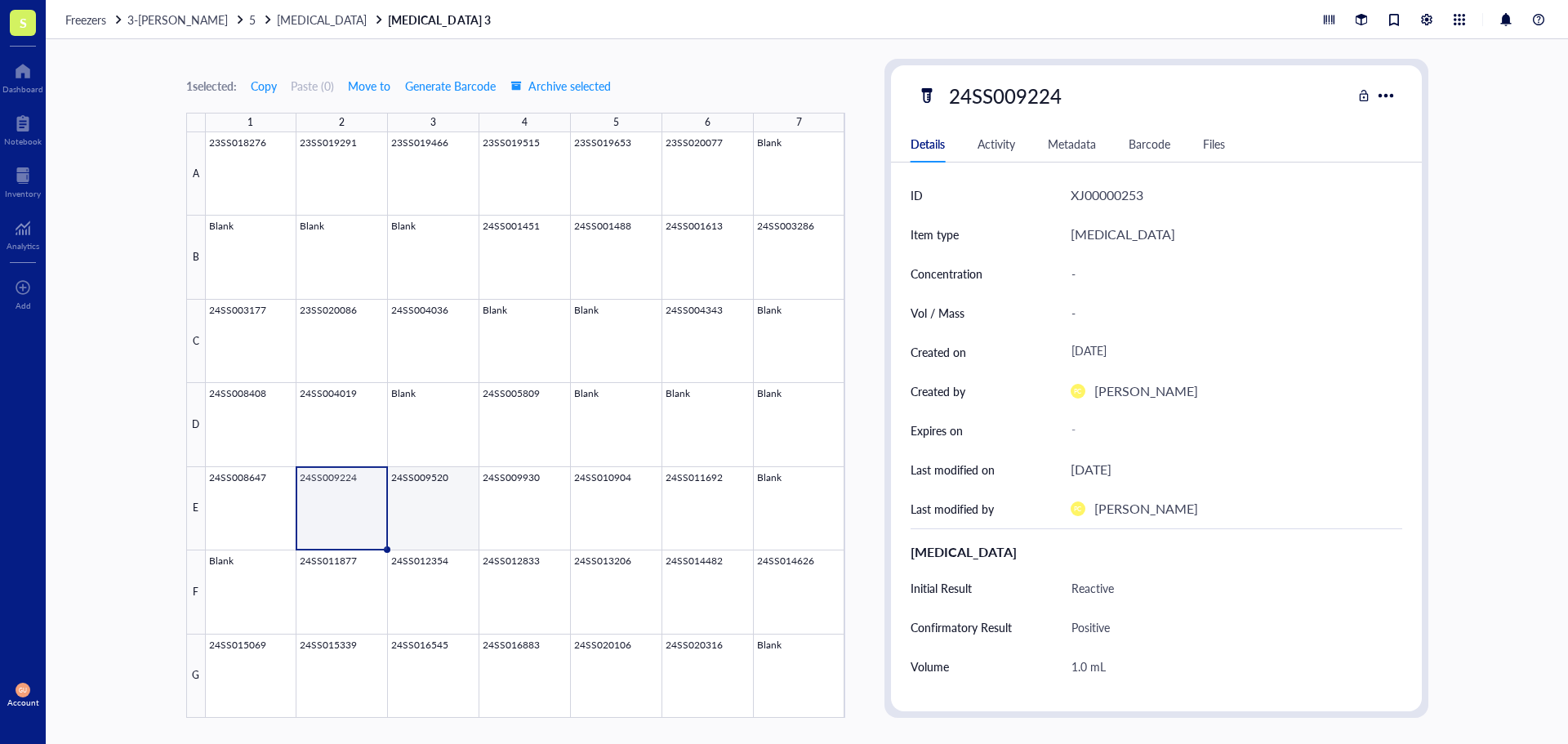
click at [432, 497] on div at bounding box center [525, 424] width 639 height 585
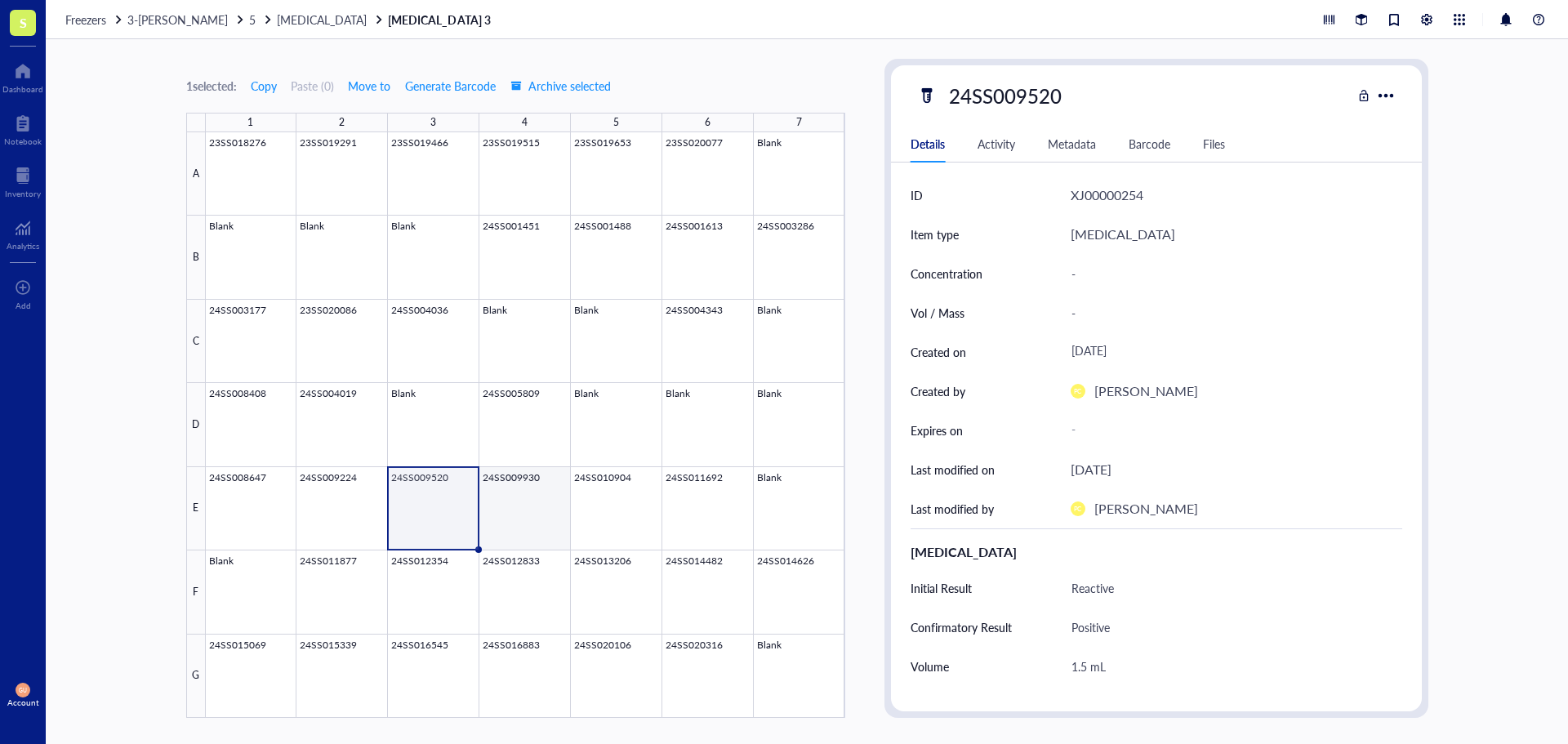
click at [543, 497] on div at bounding box center [525, 424] width 639 height 585
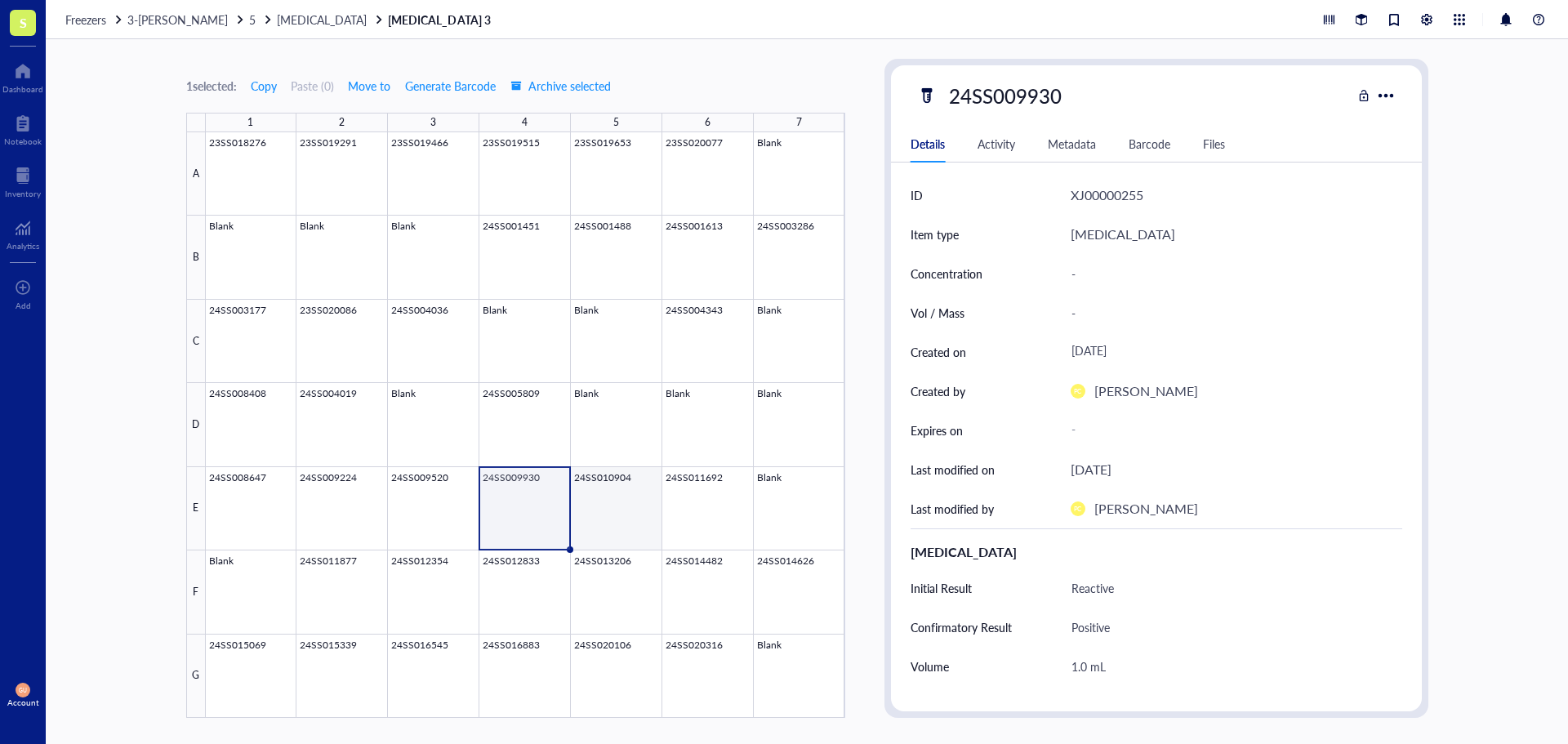
click at [615, 504] on div at bounding box center [525, 424] width 639 height 585
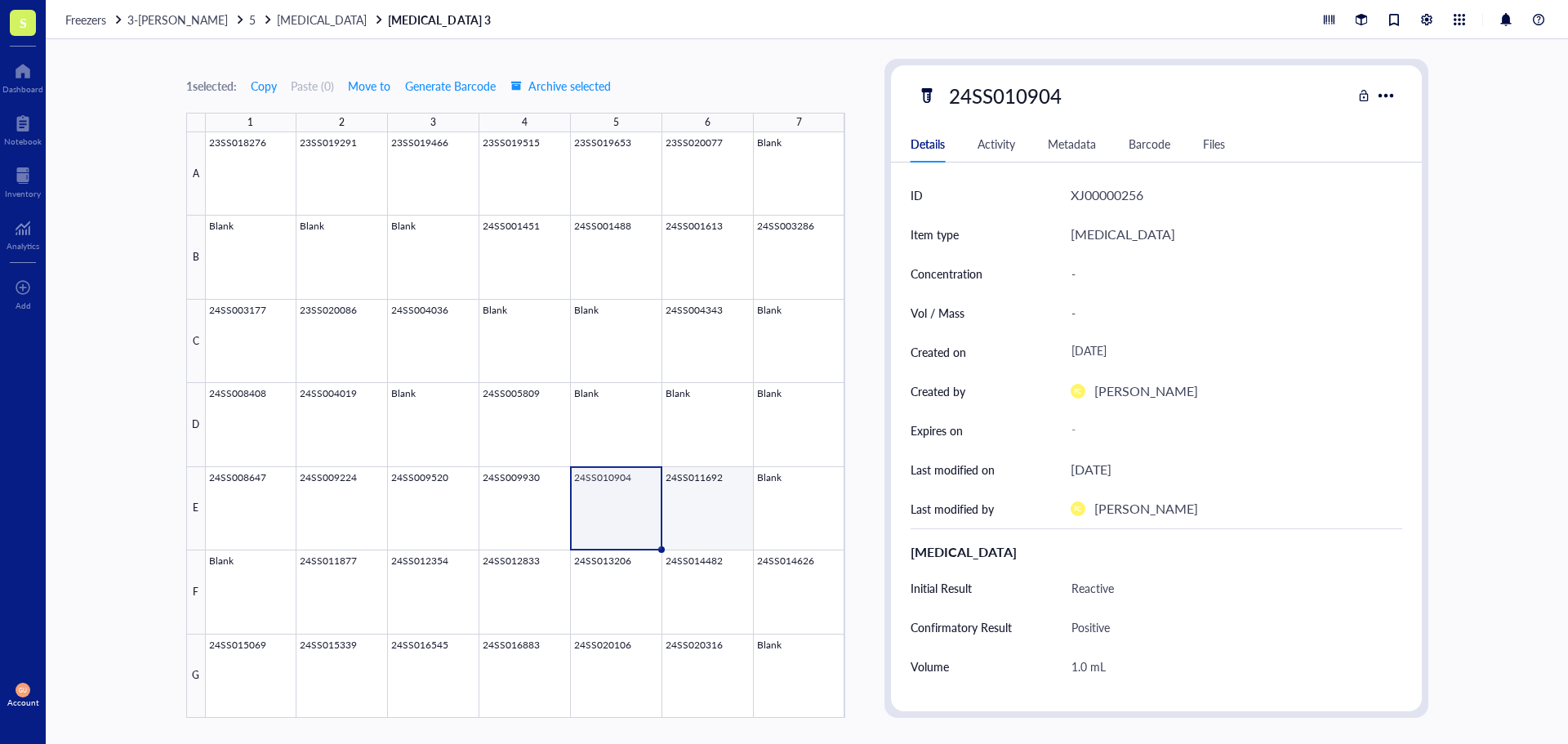
click at [682, 525] on div at bounding box center [525, 424] width 639 height 585
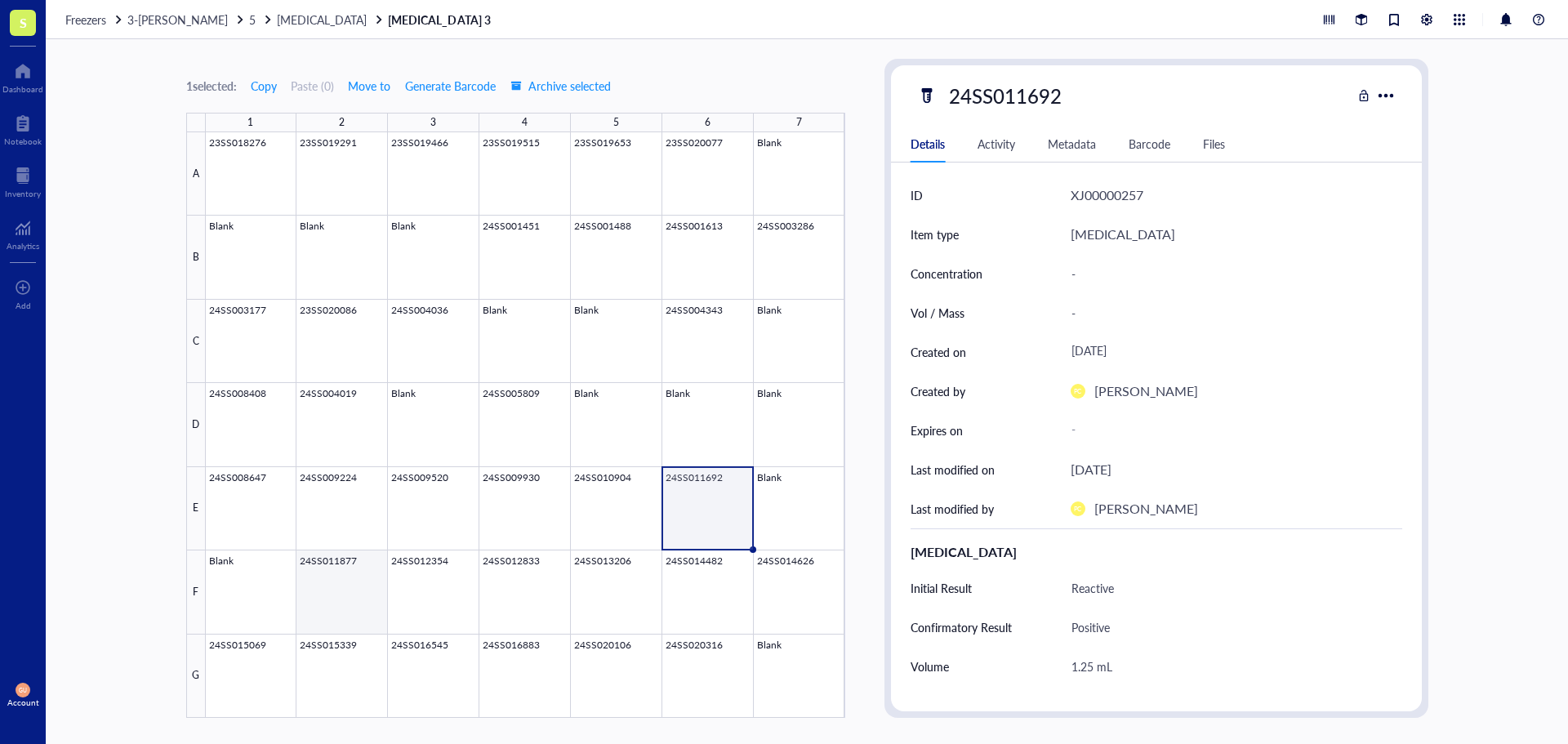
click at [341, 612] on div at bounding box center [525, 424] width 639 height 585
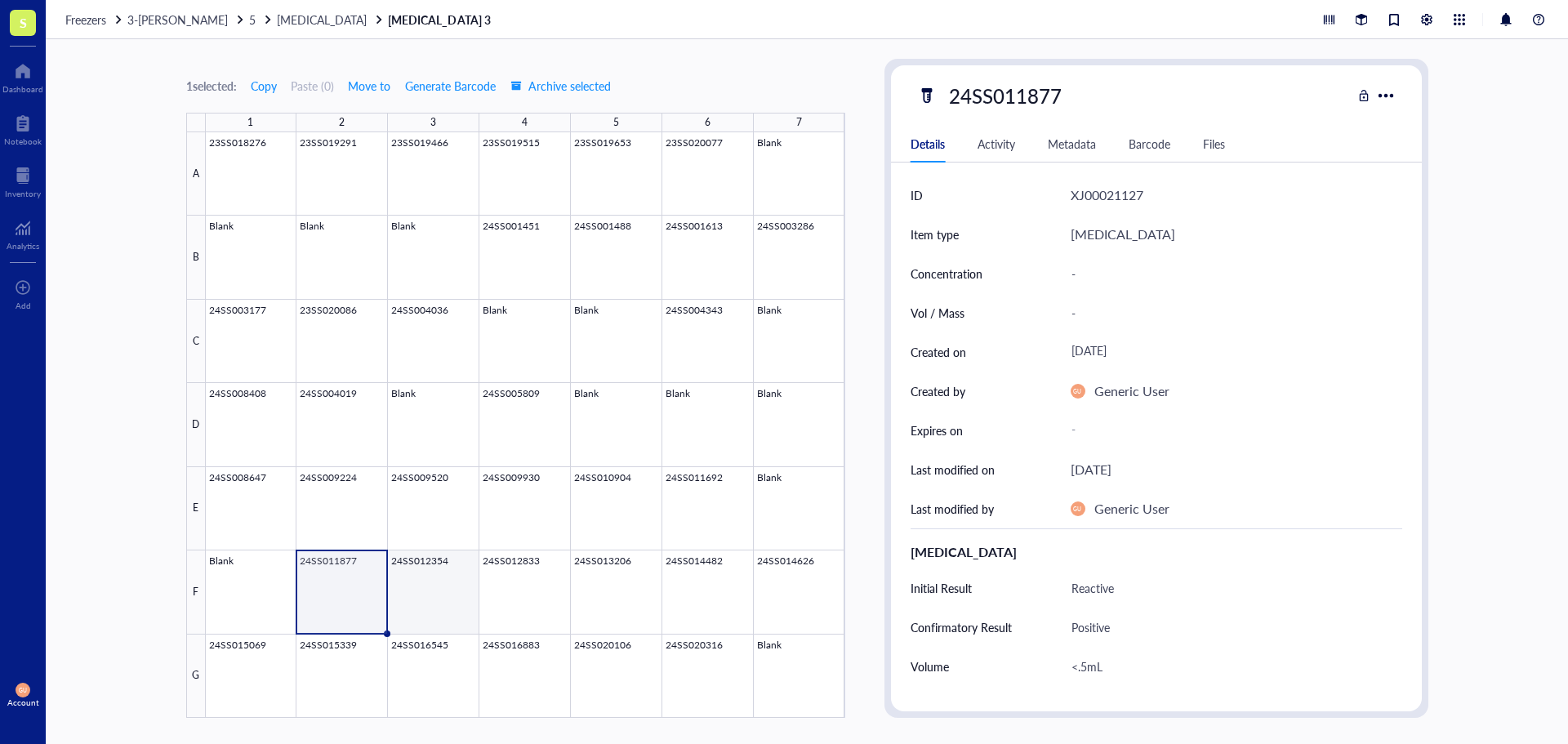
click at [434, 593] on div at bounding box center [525, 424] width 639 height 585
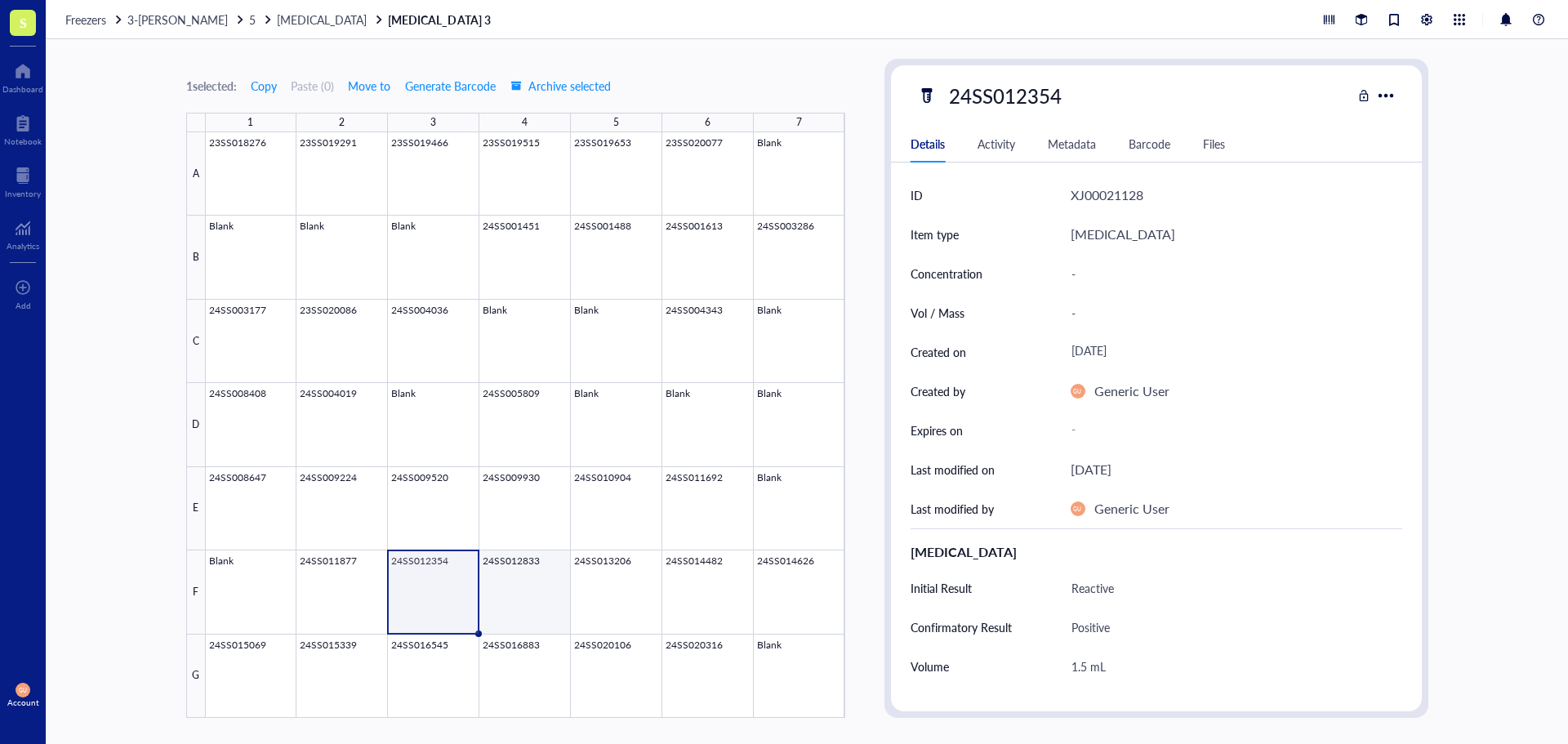
click at [514, 592] on div at bounding box center [525, 424] width 639 height 585
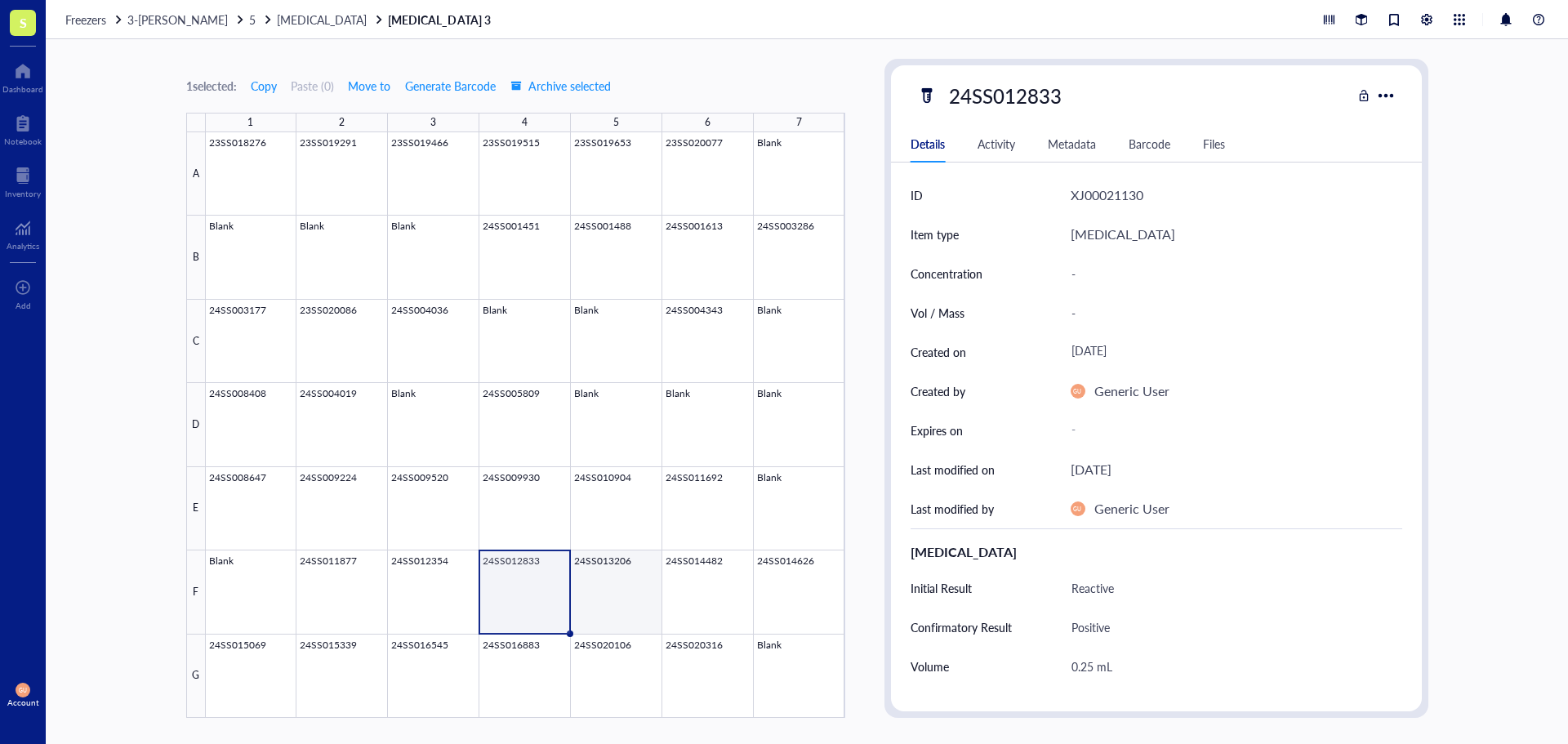
click at [592, 596] on div at bounding box center [525, 424] width 639 height 585
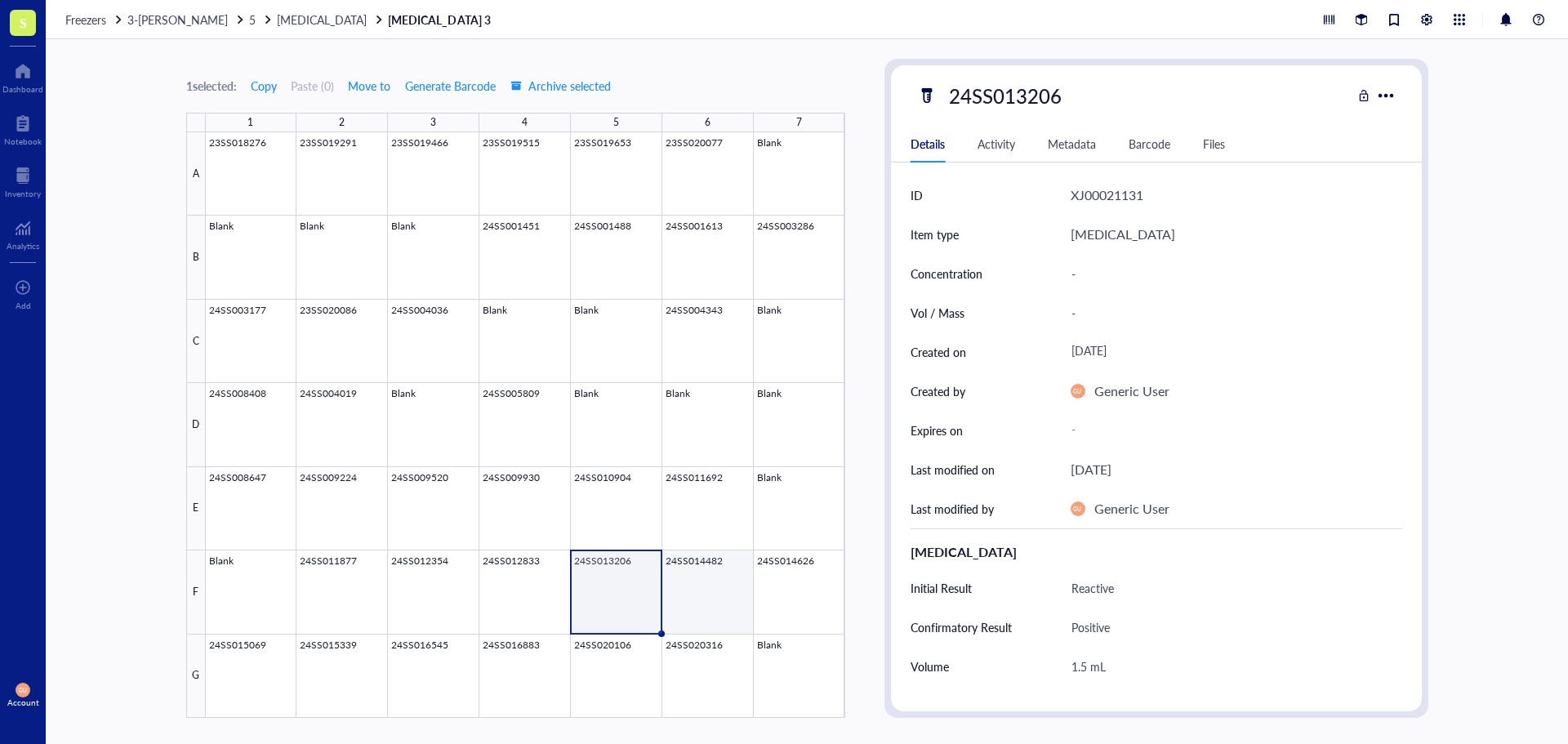
click at [712, 609] on div at bounding box center [525, 424] width 639 height 585
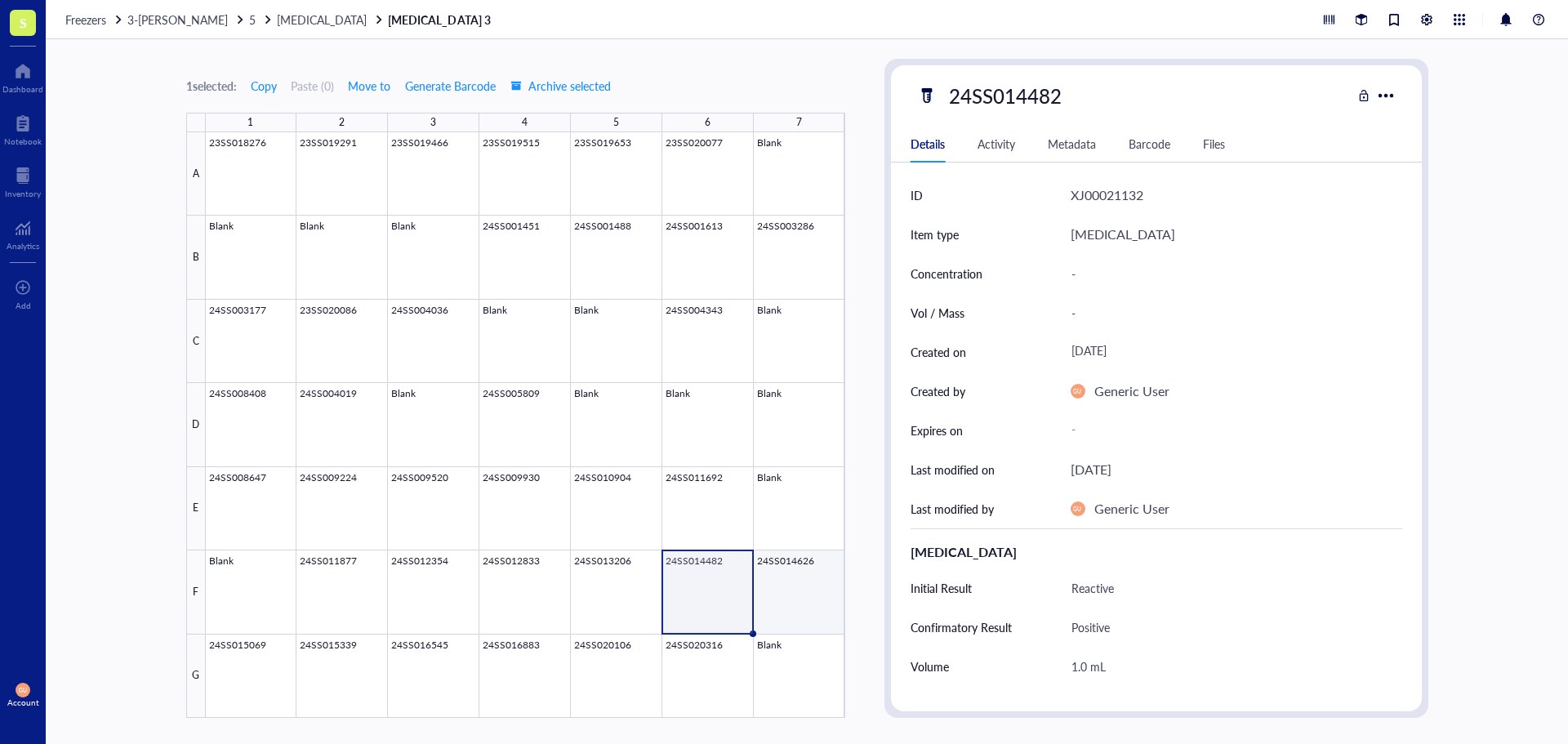
click at [795, 599] on div at bounding box center [525, 424] width 639 height 585
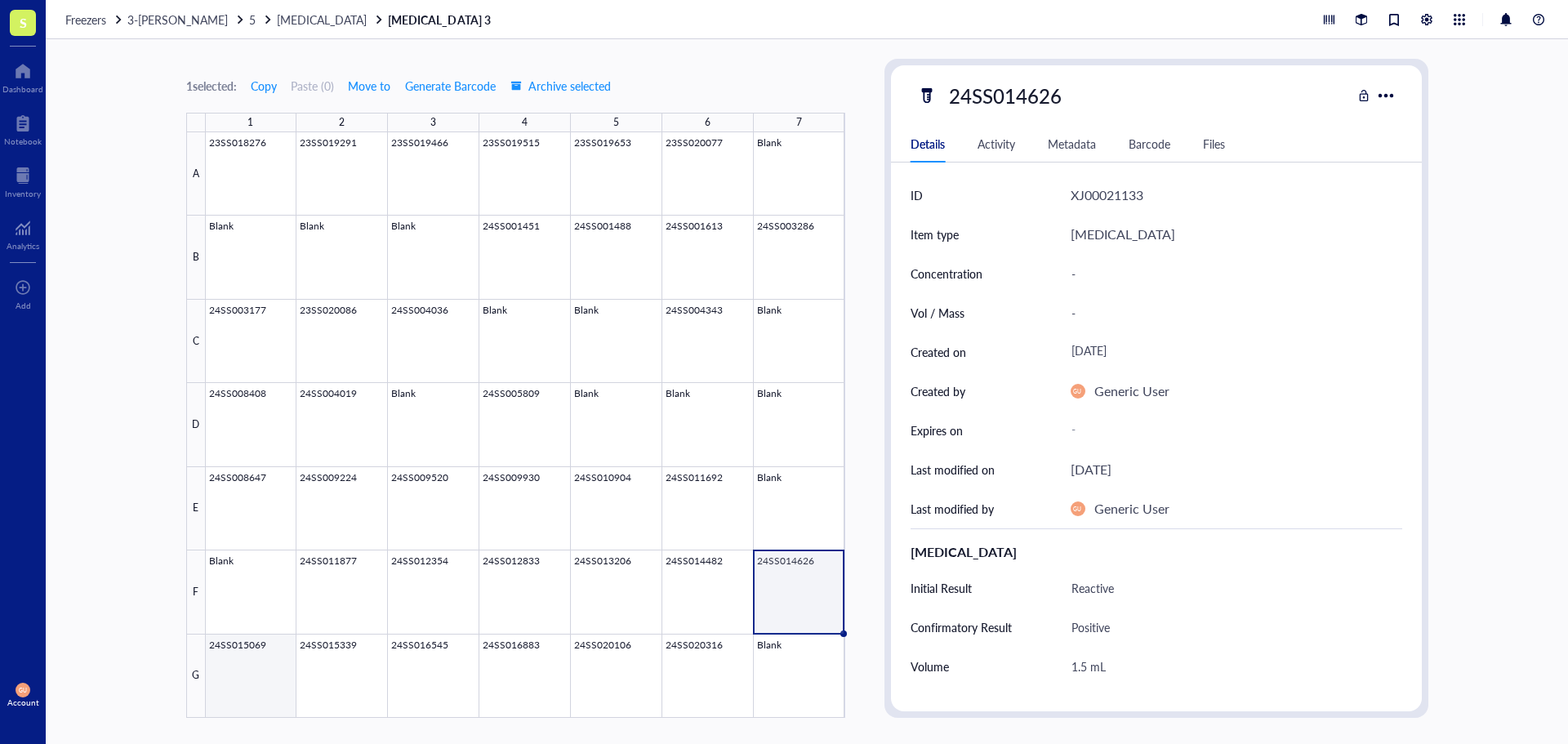
click at [226, 693] on div at bounding box center [525, 424] width 639 height 585
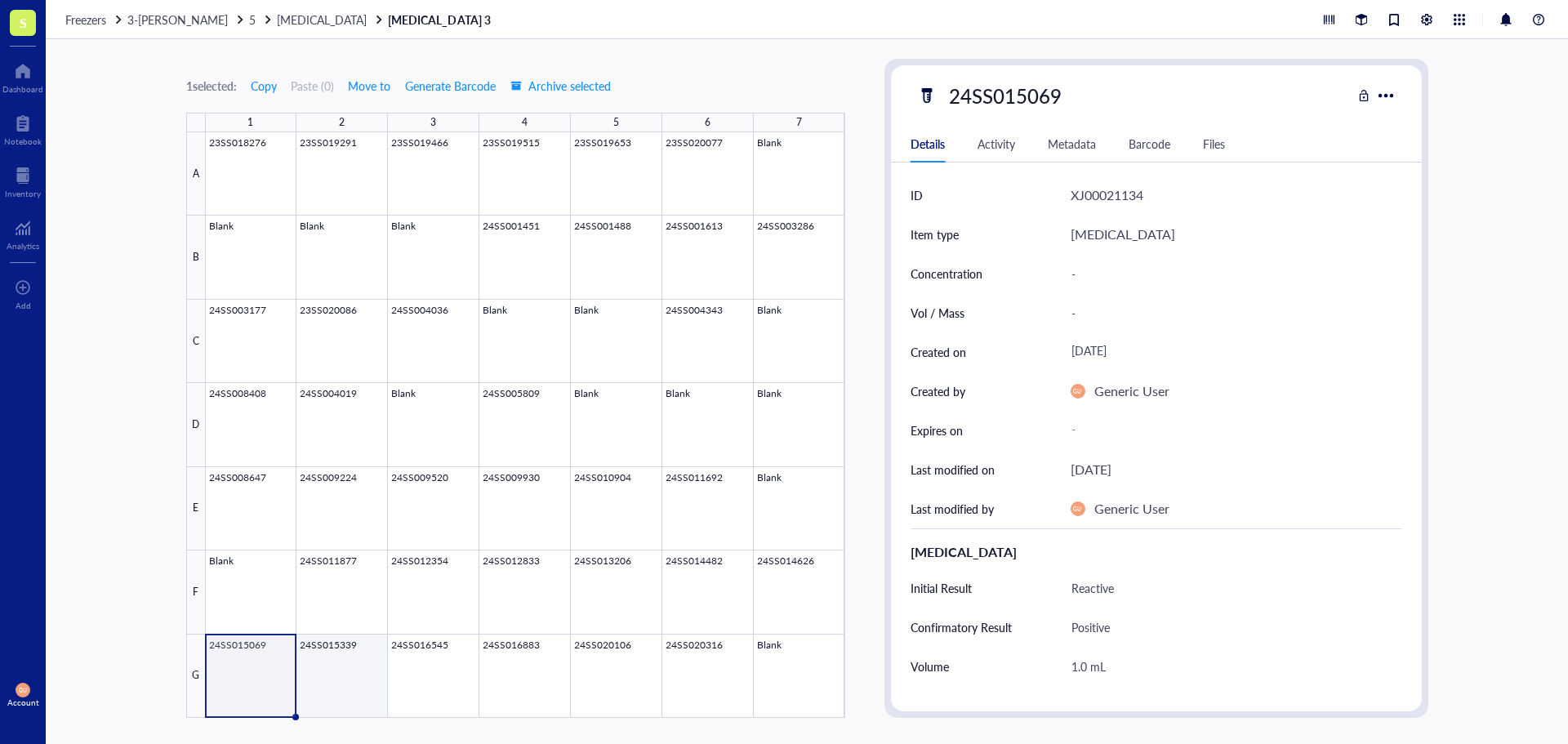
click at [322, 672] on div at bounding box center [525, 424] width 639 height 585
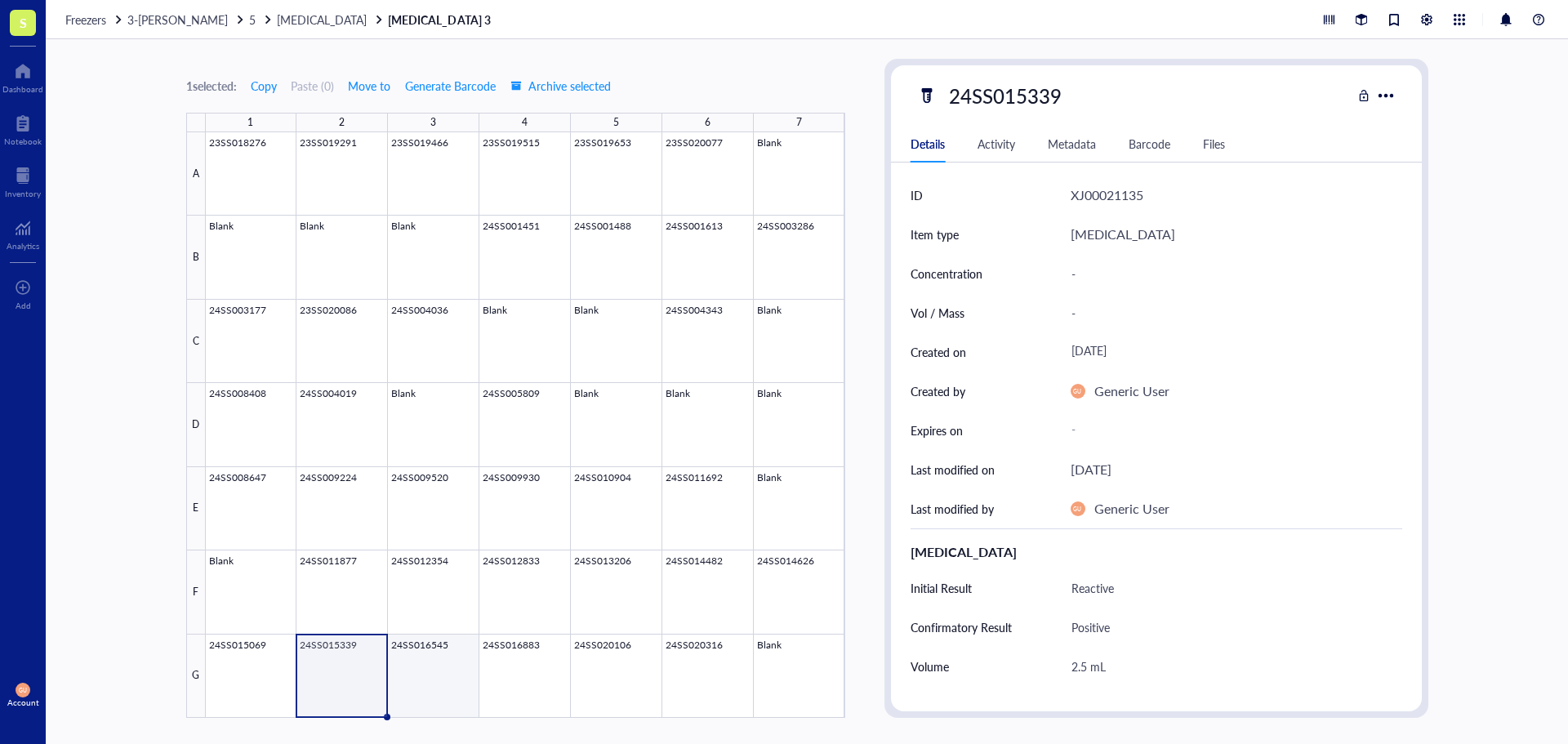
click at [454, 671] on div at bounding box center [525, 424] width 639 height 585
click at [561, 673] on div at bounding box center [525, 424] width 639 height 585
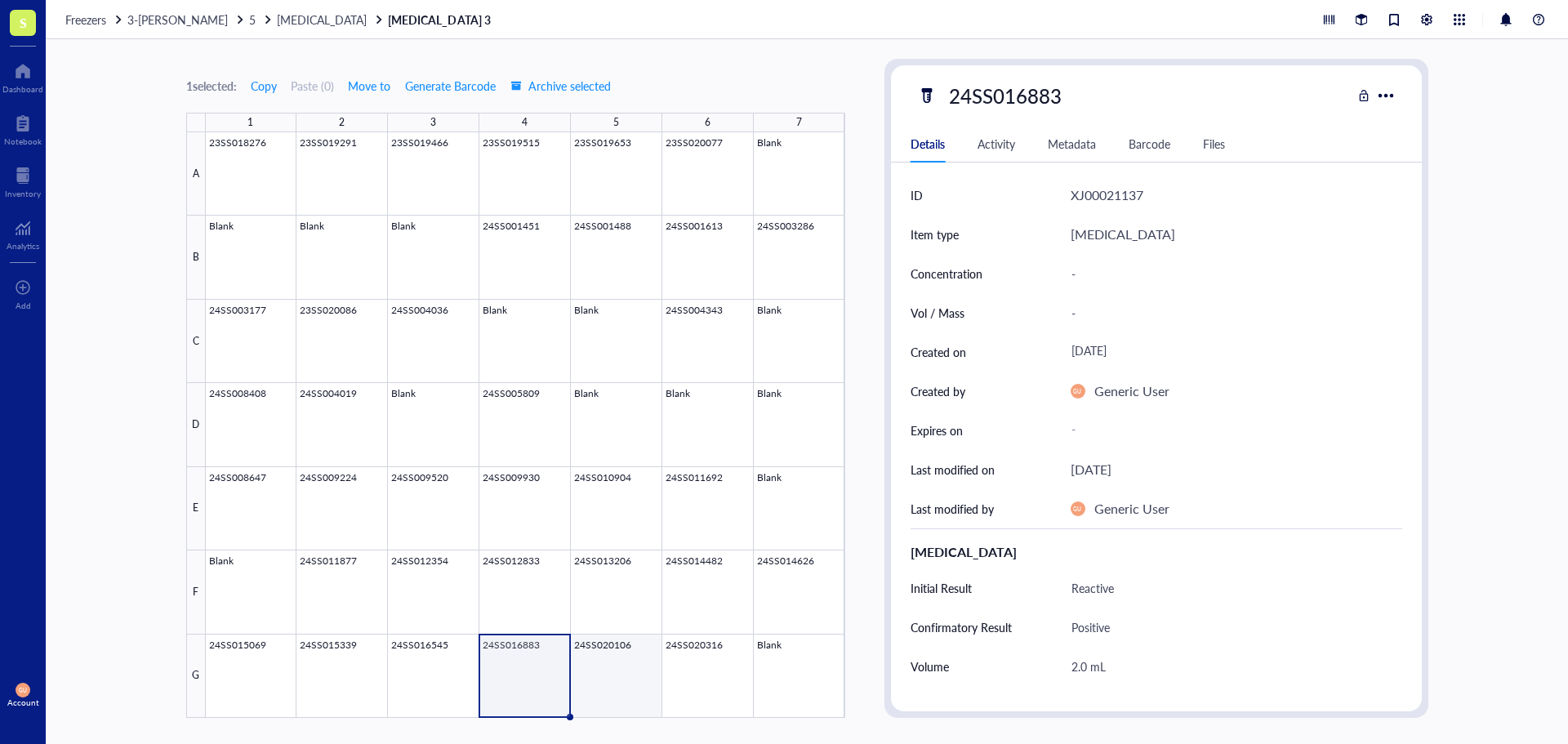
click at [631, 680] on div at bounding box center [525, 424] width 639 height 585
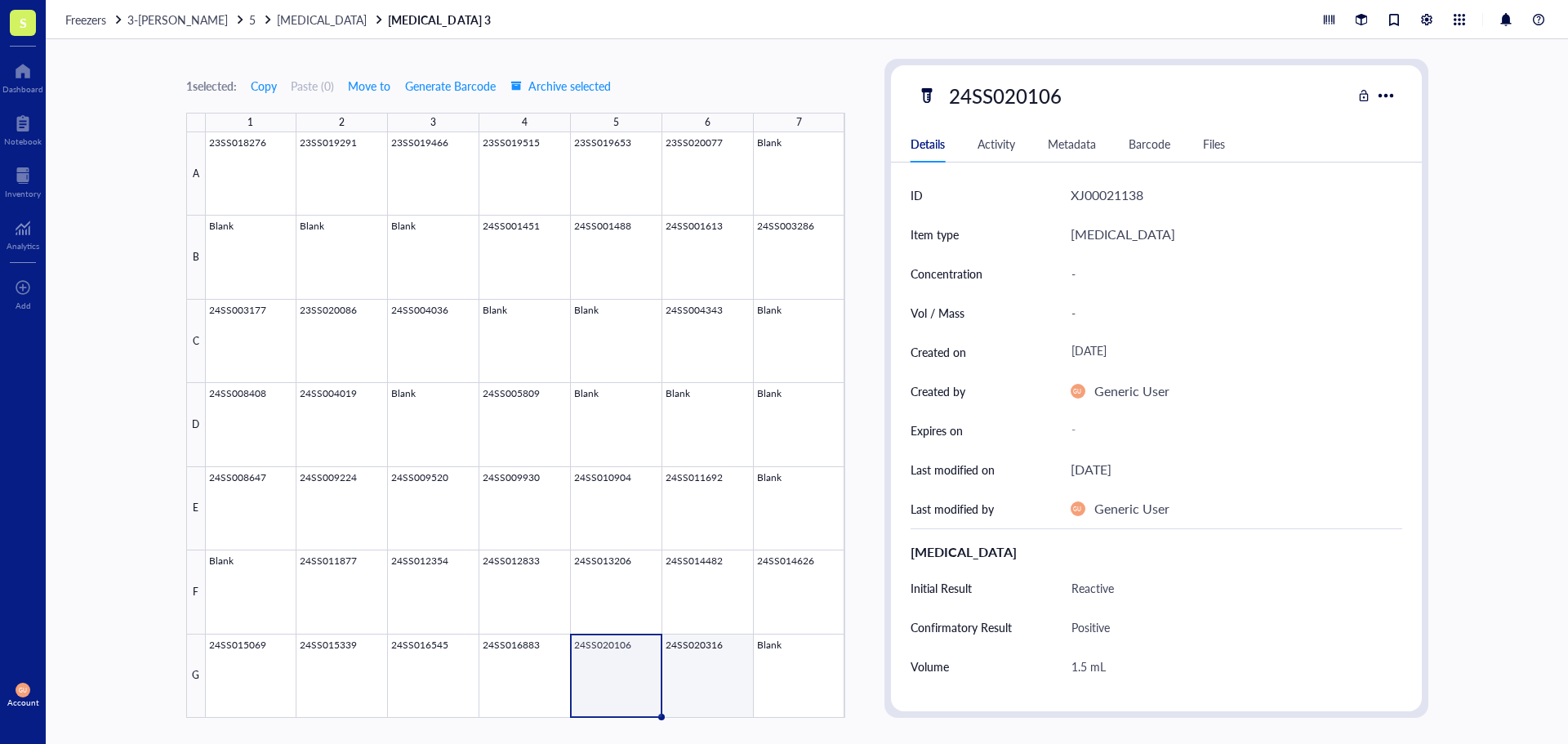
click at [696, 673] on div at bounding box center [525, 424] width 639 height 585
click at [276, 24] on span "[MEDICAL_DATA]" at bounding box center [321, 19] width 90 height 17
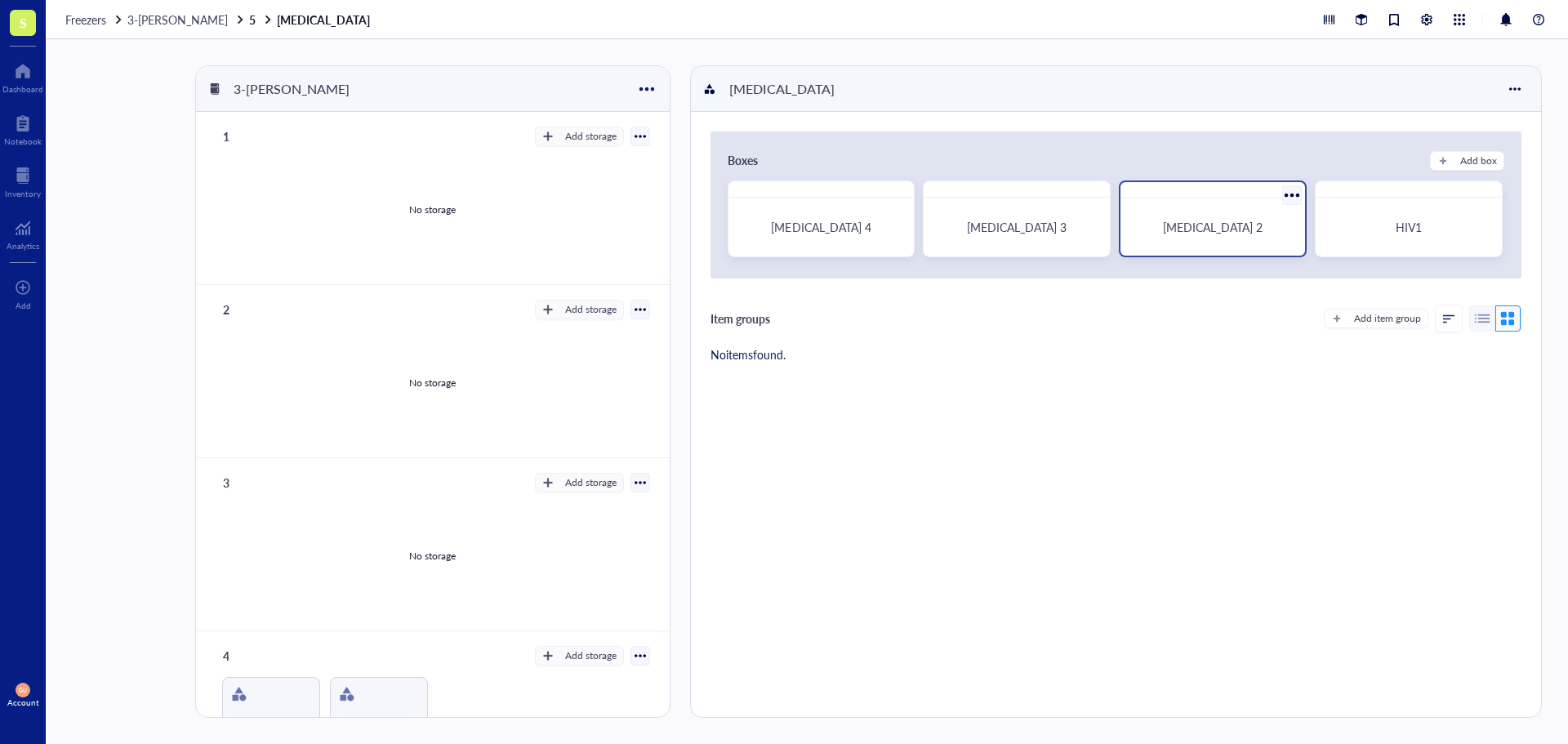
click at [1177, 229] on div "[MEDICAL_DATA] 2" at bounding box center [1213, 227] width 145 height 15
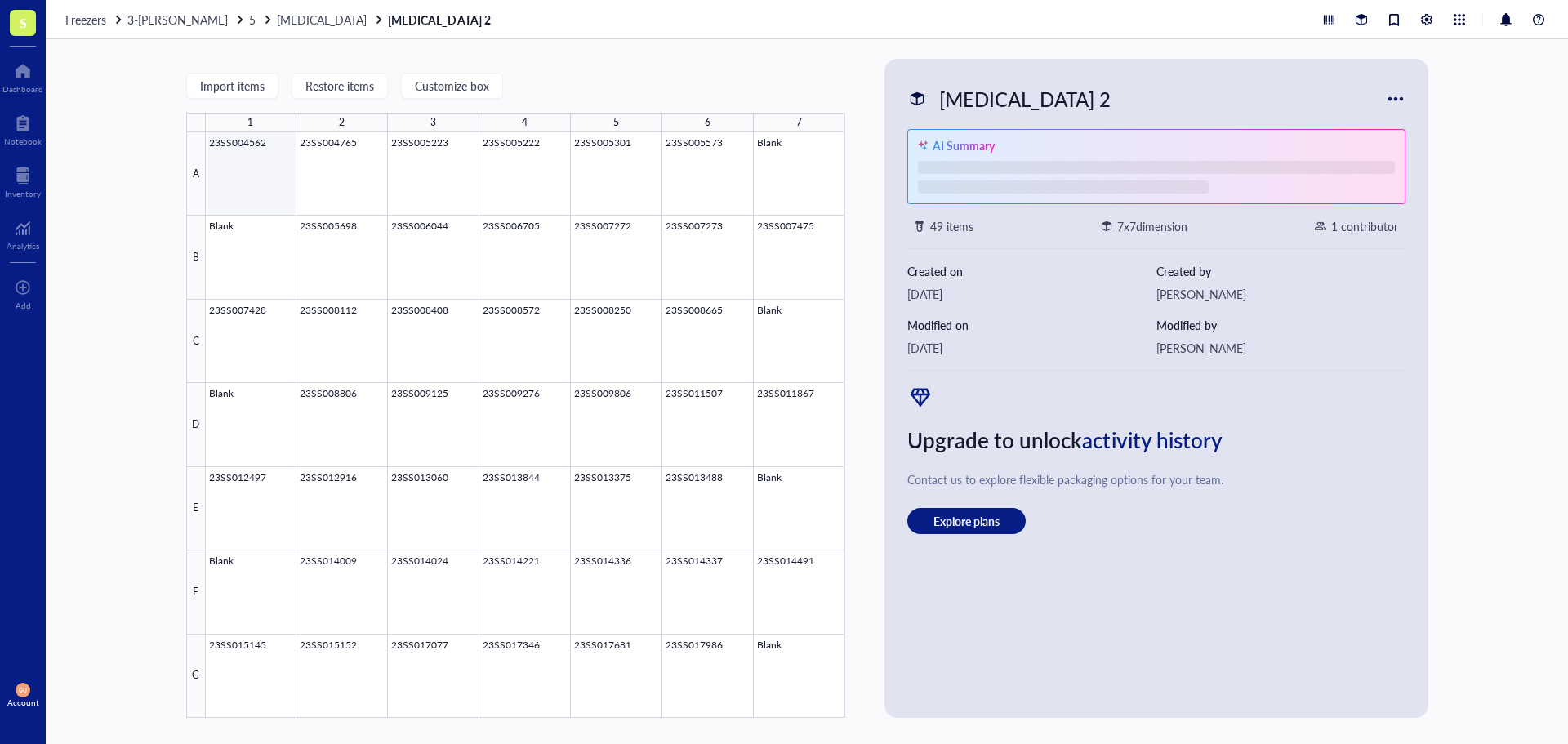
click at [235, 178] on div at bounding box center [525, 424] width 639 height 585
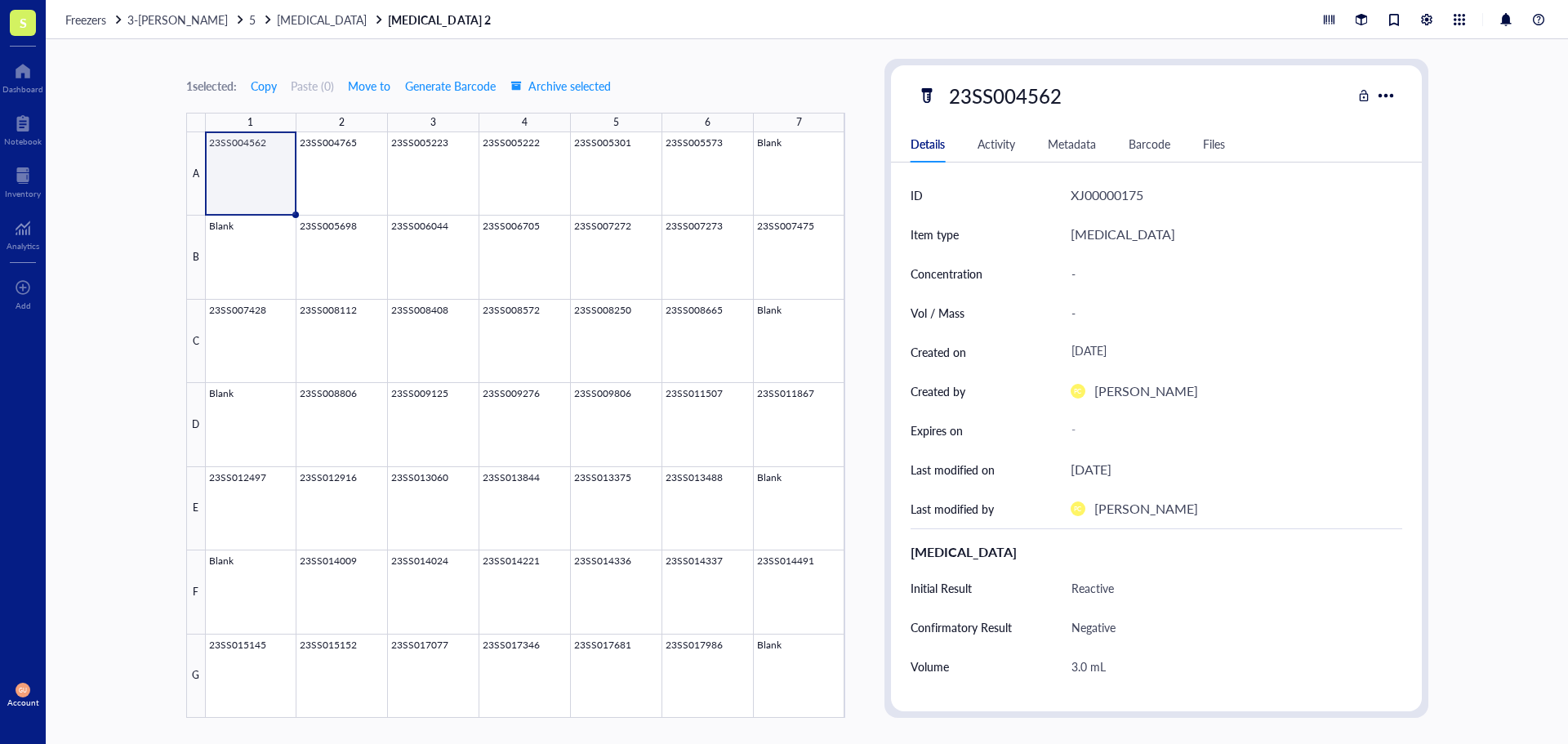
click at [997, 96] on div "23SS004562" at bounding box center [1005, 95] width 128 height 34
drag, startPoint x: 939, startPoint y: 107, endPoint x: 869, endPoint y: 104, distance: 70.1
click at [869, 104] on div "1 selected: Copy Paste ( 0 ) Move to Generate Barcode Archive selected 1 2 3 4 …" at bounding box center [807, 391] width 1522 height 705
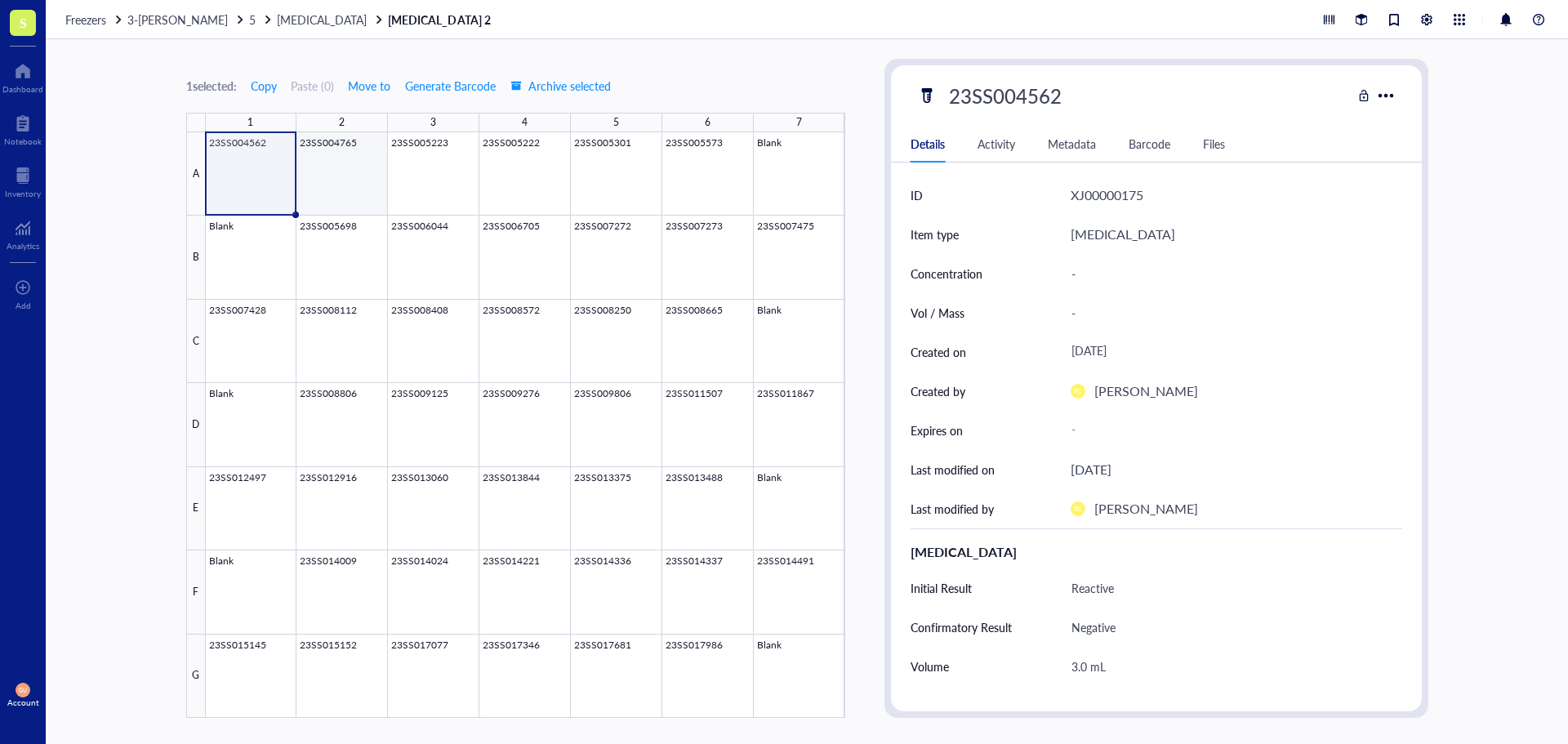
click at [328, 162] on div at bounding box center [525, 424] width 639 height 585
click at [1051, 91] on div "23SS004765" at bounding box center [1134, 95] width 434 height 34
click at [1064, 94] on div "23SS004765" at bounding box center [1005, 95] width 128 height 34
drag, startPoint x: 1012, startPoint y: 84, endPoint x: 865, endPoint y: 82, distance: 147.0
click at [865, 82] on div "1 selected: Copy Paste ( 0 ) Move to Generate Barcode Archive selected 1 2 3 4 …" at bounding box center [807, 391] width 1522 height 705
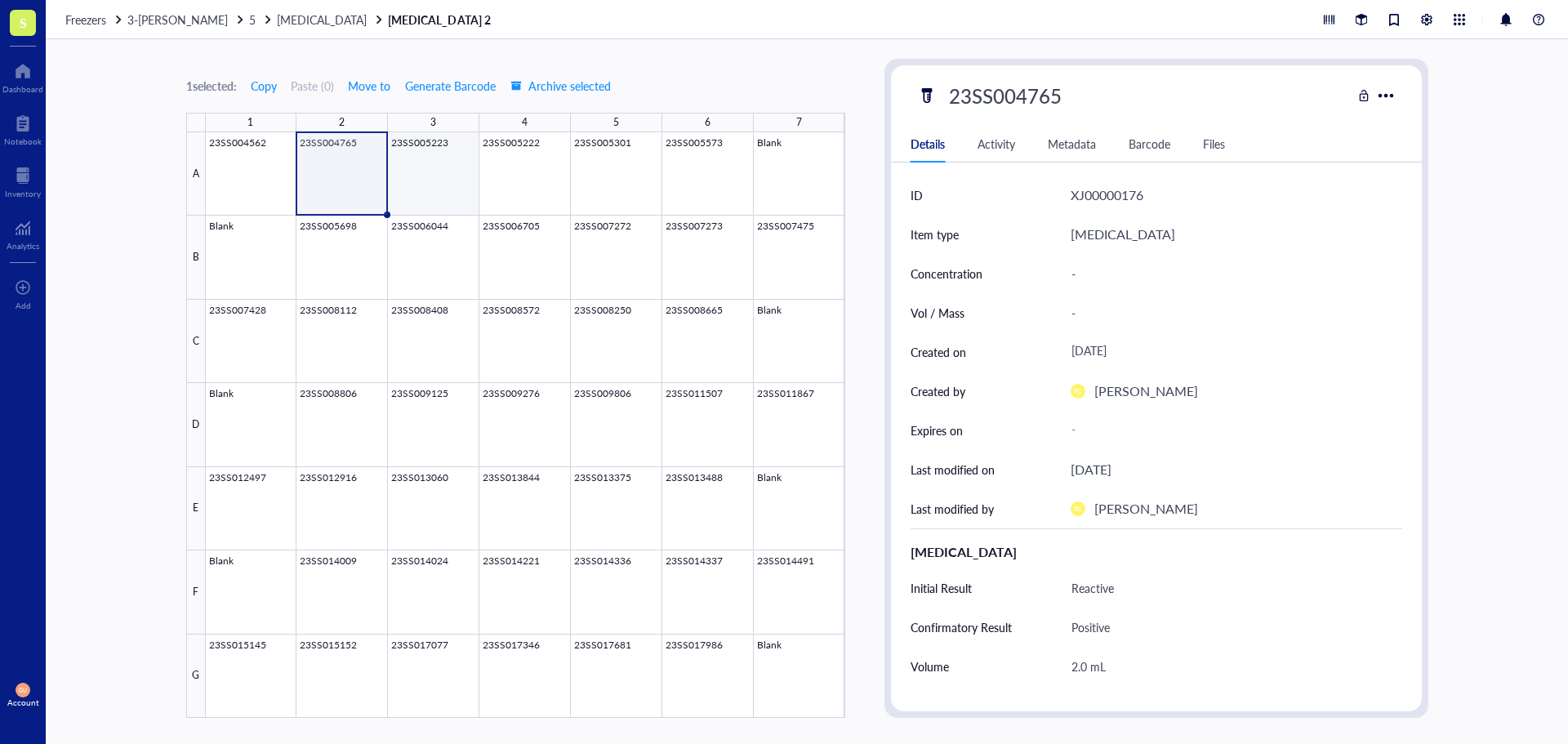
click at [443, 182] on div at bounding box center [525, 424] width 639 height 585
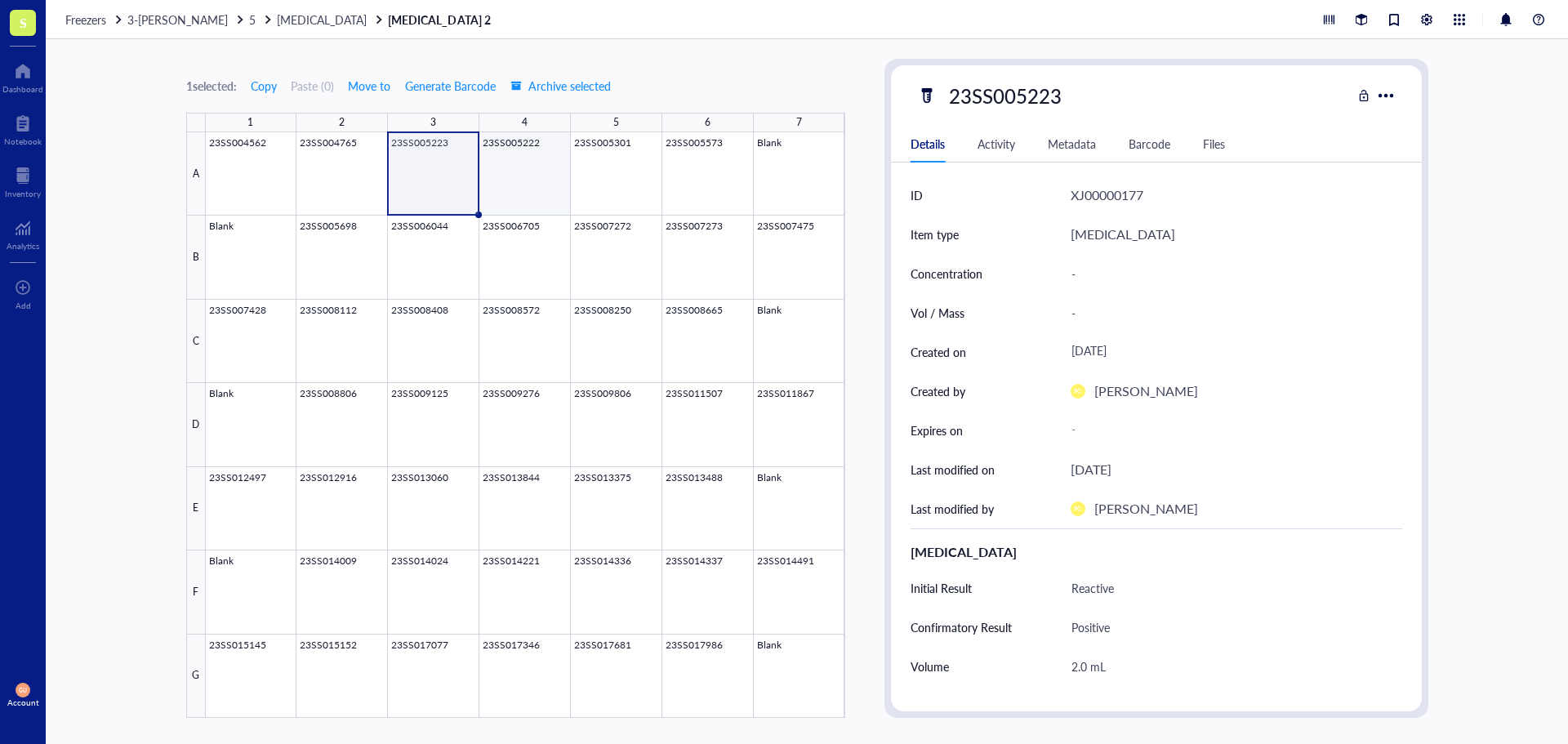
click at [533, 185] on div at bounding box center [525, 424] width 639 height 585
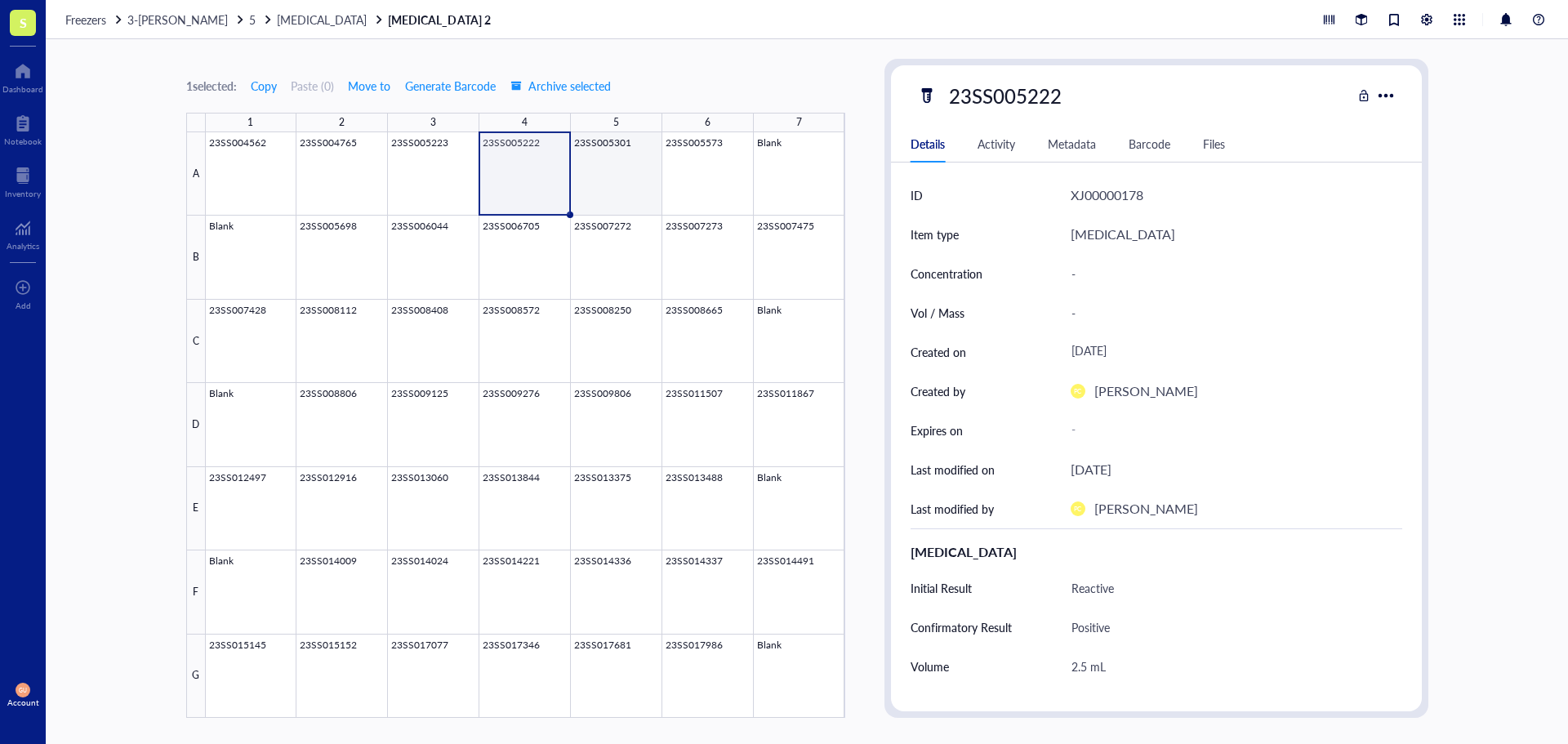
click at [632, 171] on div at bounding box center [525, 424] width 639 height 585
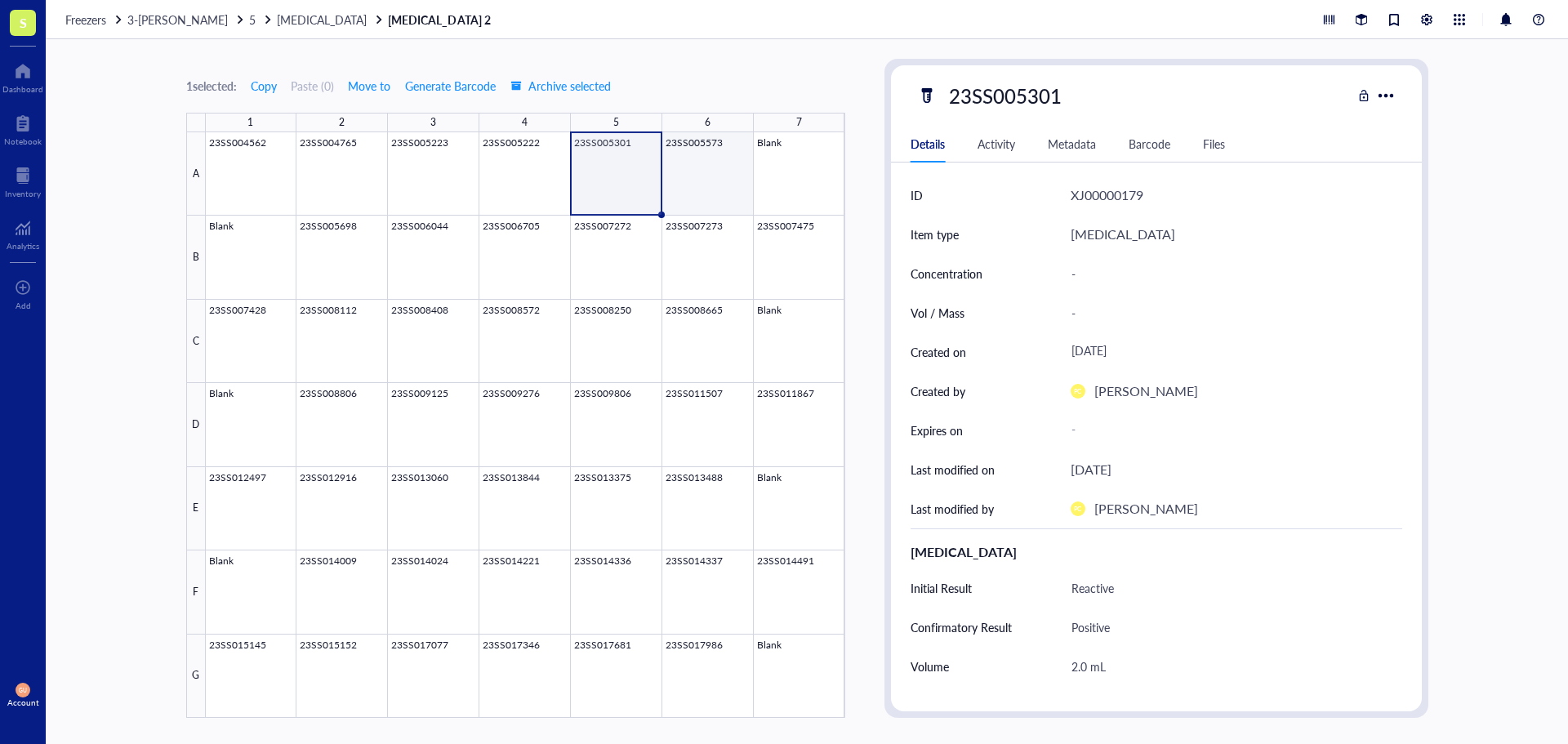
click at [703, 172] on div at bounding box center [525, 424] width 639 height 585
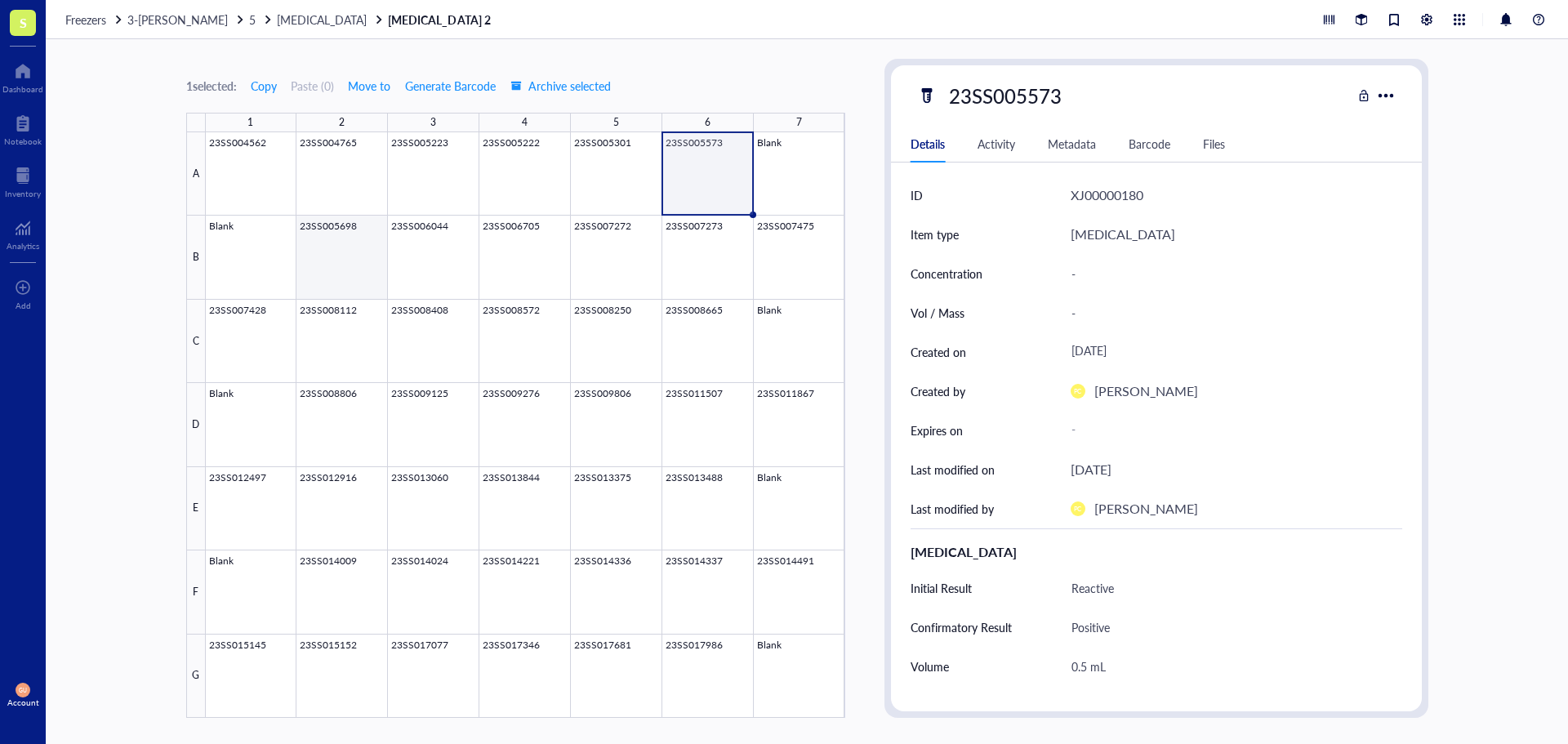
click at [366, 251] on div at bounding box center [525, 424] width 639 height 585
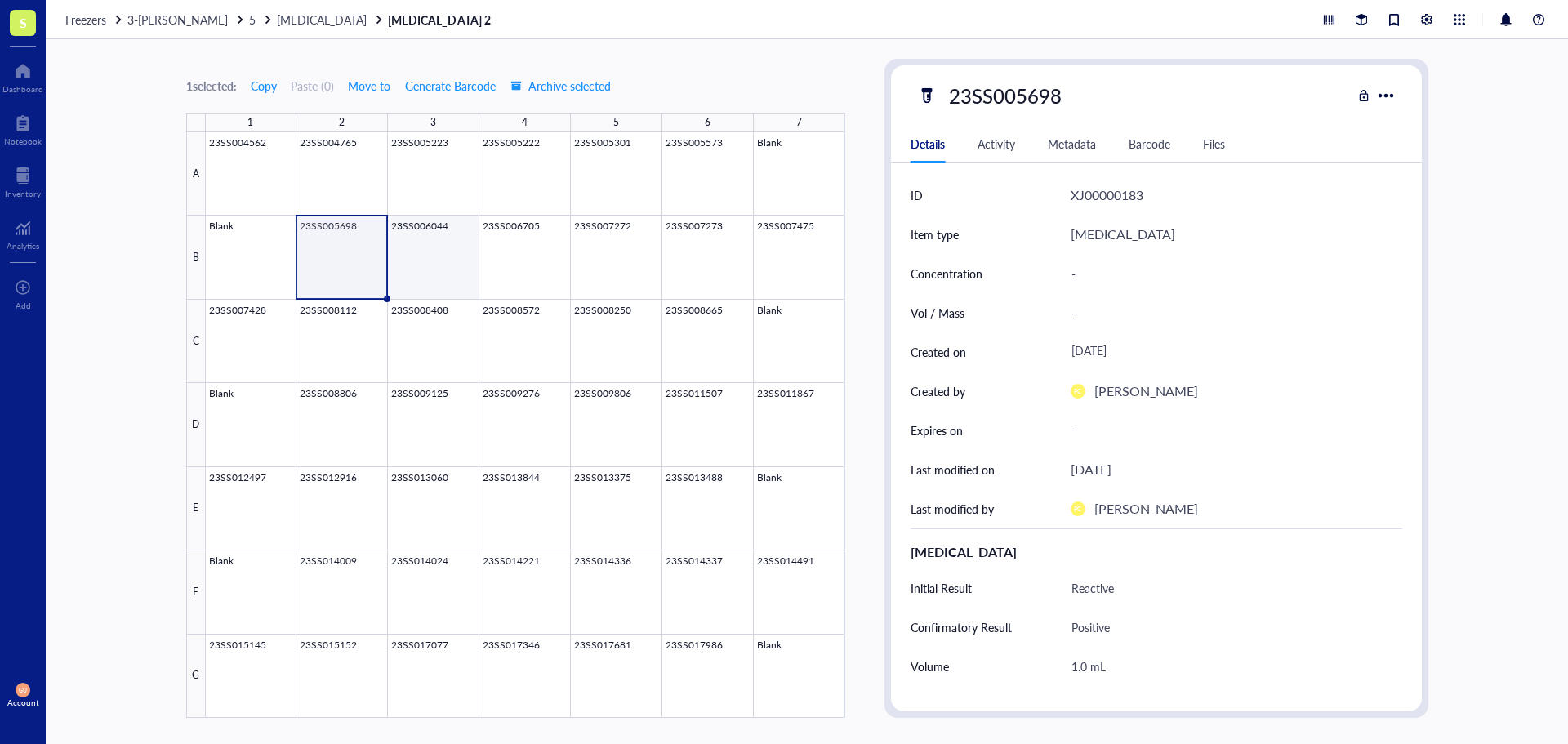
click at [442, 274] on div at bounding box center [525, 424] width 639 height 585
click at [536, 246] on div at bounding box center [525, 424] width 639 height 585
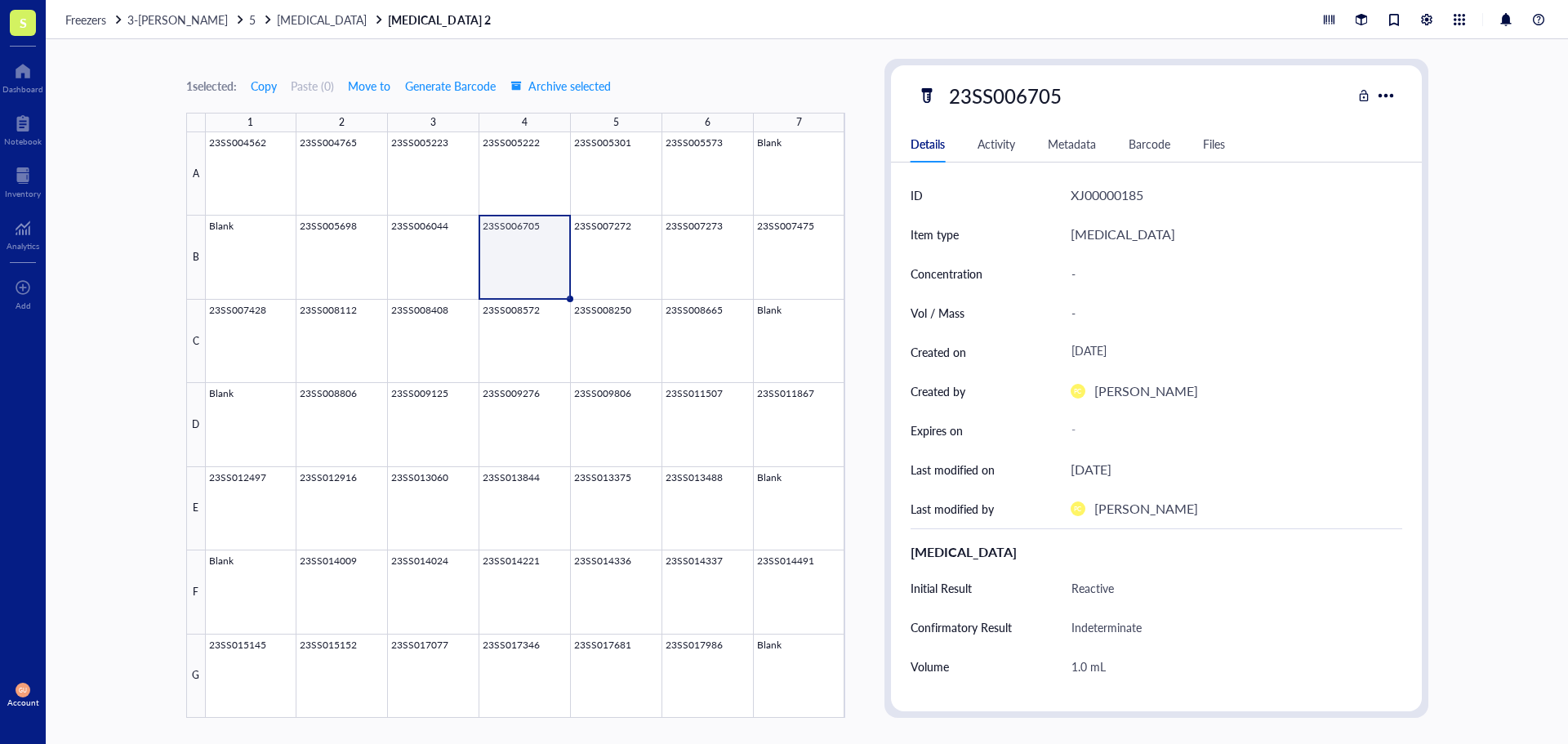
click at [1051, 94] on div "23SS006705" at bounding box center [1005, 95] width 128 height 34
drag, startPoint x: 1071, startPoint y: 96, endPoint x: 903, endPoint y: 105, distance: 168.2
click at [903, 105] on div "23SS006705" at bounding box center [1156, 95] width 531 height 34
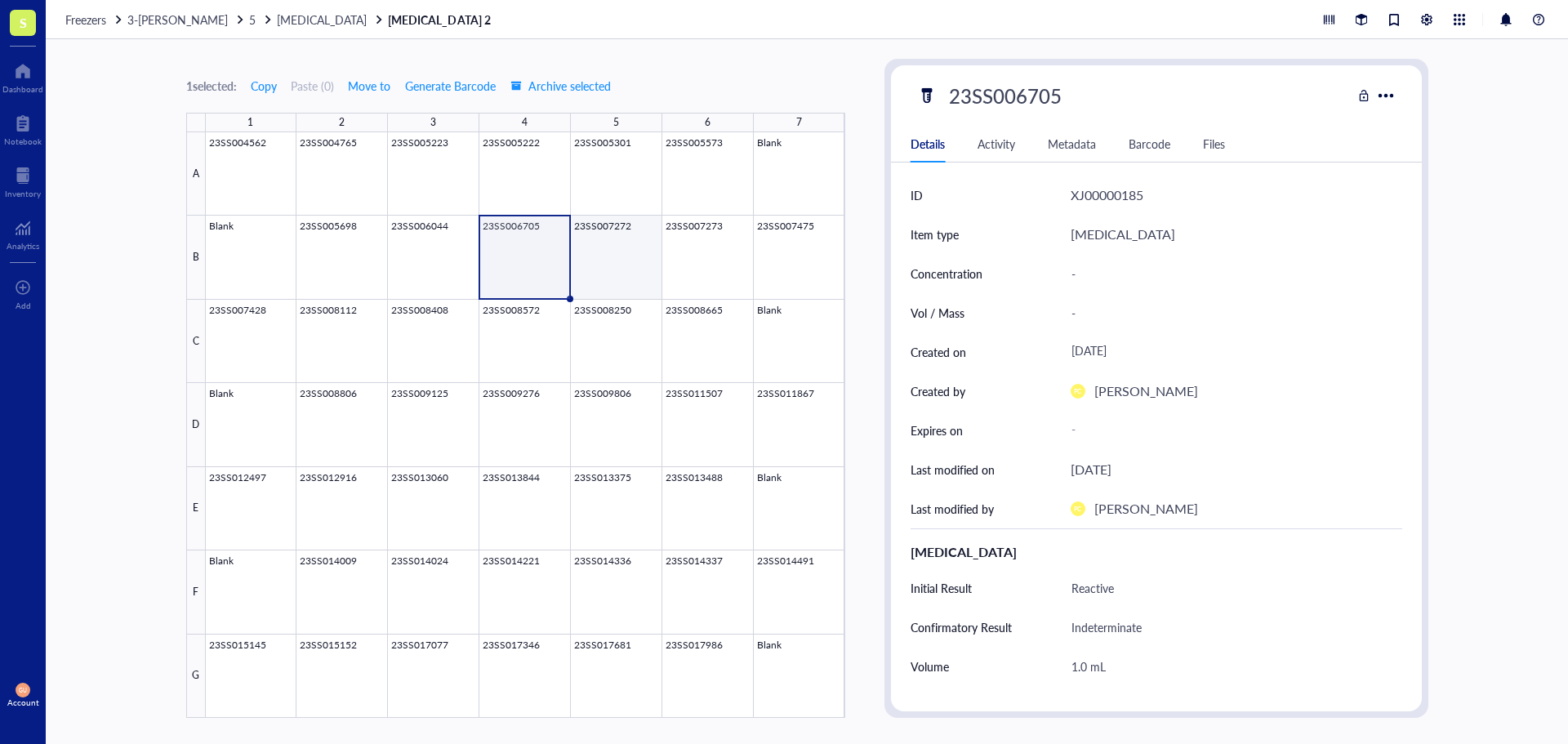
click at [608, 251] on div at bounding box center [525, 424] width 639 height 585
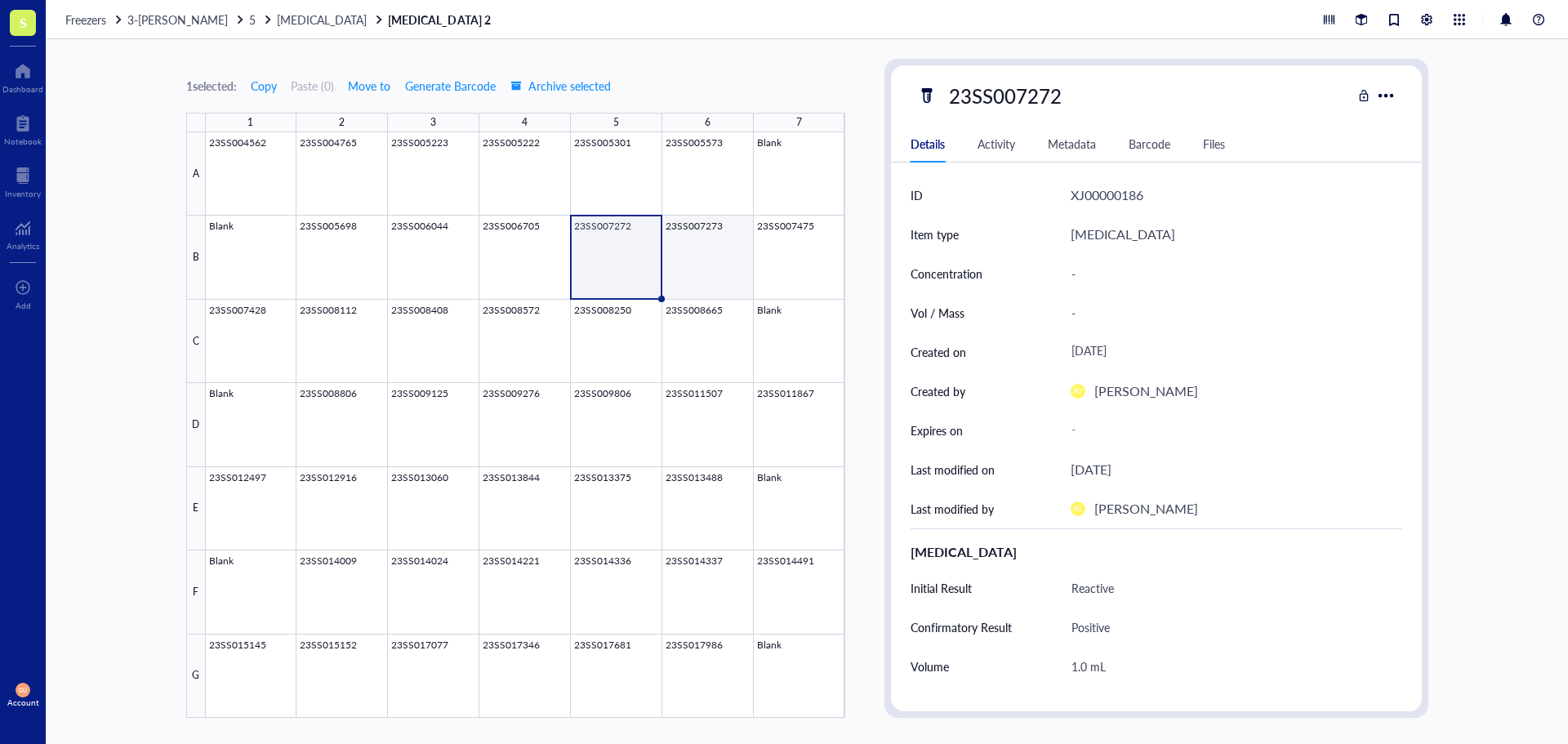
click at [707, 243] on div at bounding box center [525, 424] width 639 height 585
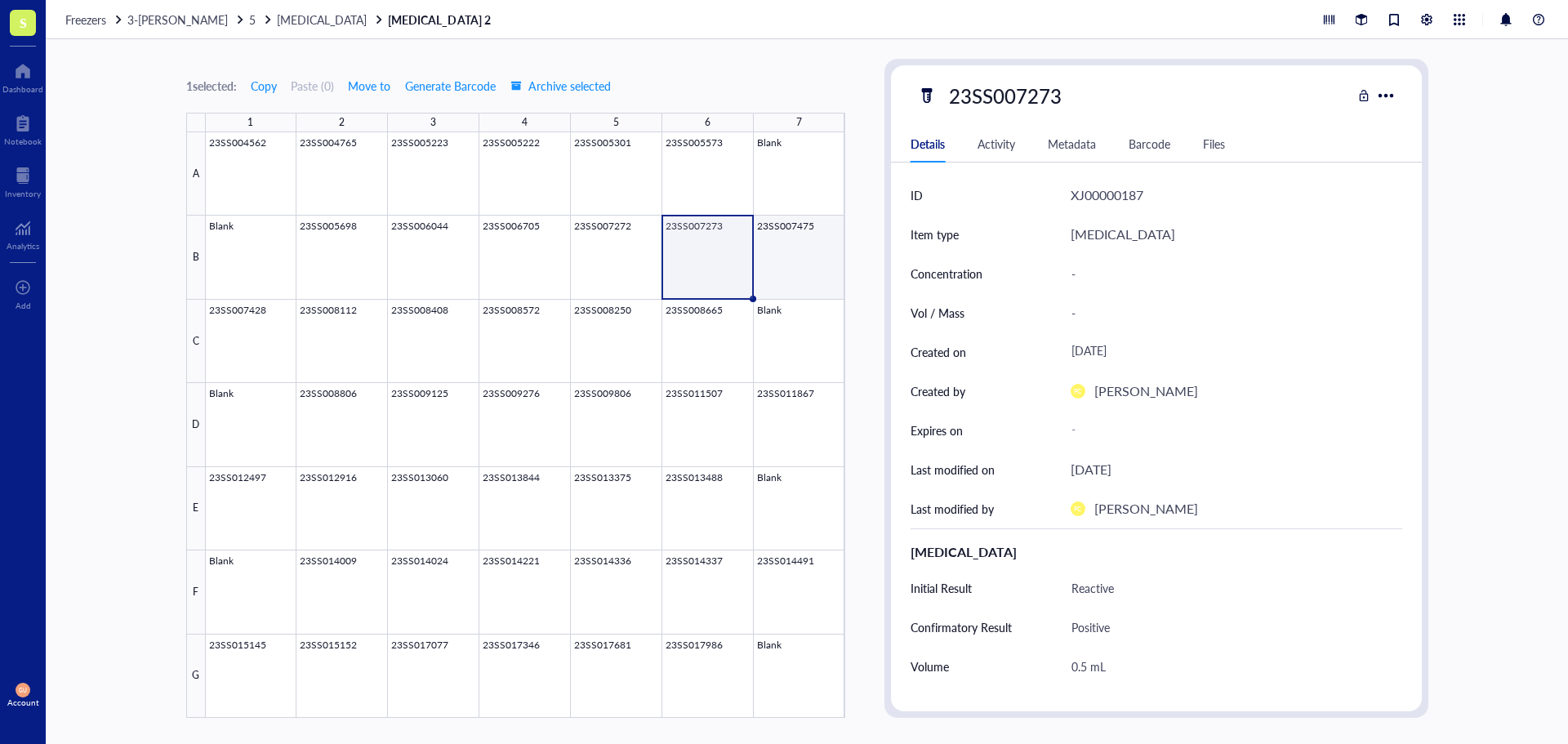
click at [791, 245] on div at bounding box center [525, 424] width 639 height 585
click at [1021, 91] on div "23SS007475" at bounding box center [1005, 95] width 128 height 34
drag, startPoint x: 1062, startPoint y: 95, endPoint x: 874, endPoint y: 69, distance: 189.8
click at [874, 69] on div "1 selected: Copy Paste ( 0 ) Move to Generate Barcode Archive selected 1 2 3 4 …" at bounding box center [807, 391] width 1522 height 705
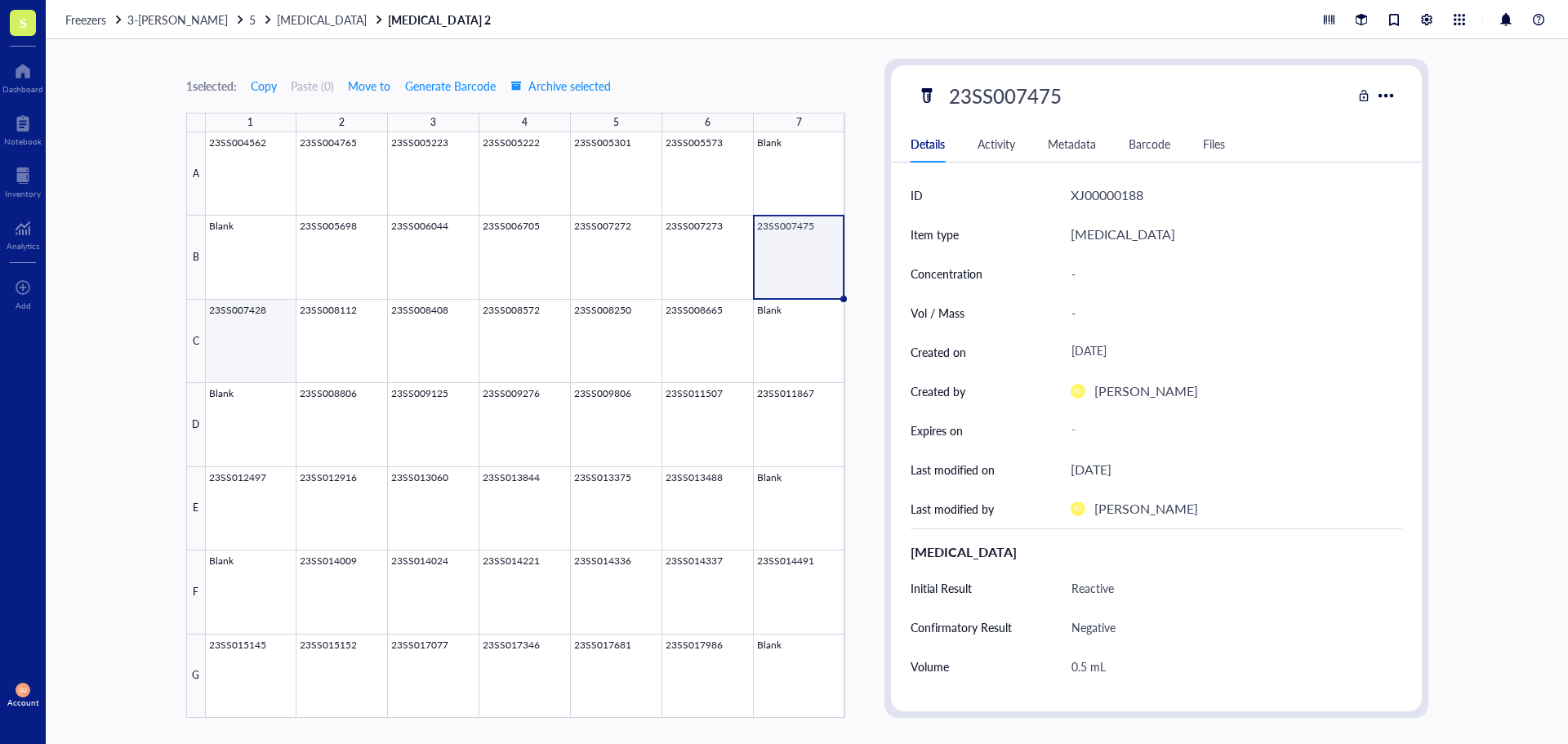
click at [271, 324] on div at bounding box center [525, 424] width 639 height 585
click at [1019, 94] on div "23SS007428" at bounding box center [1005, 95] width 128 height 34
drag, startPoint x: 1066, startPoint y: 92, endPoint x: 878, endPoint y: 60, distance: 190.7
click at [879, 60] on div "1 selected: Copy Paste ( 0 ) Move to Generate Barcode Archive selected 1 2 3 4 …" at bounding box center [807, 391] width 1522 height 705
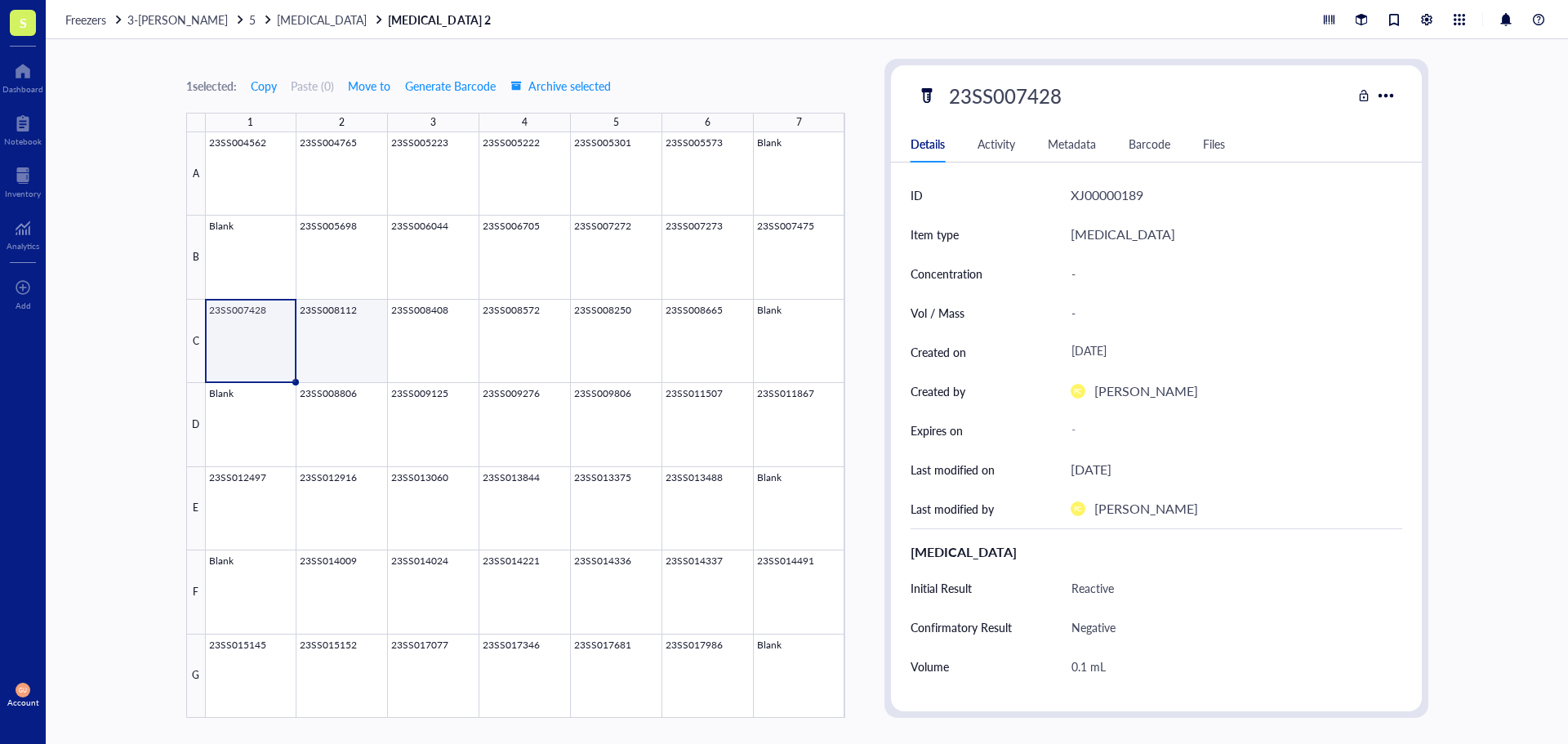
click at [335, 336] on div at bounding box center [525, 424] width 639 height 585
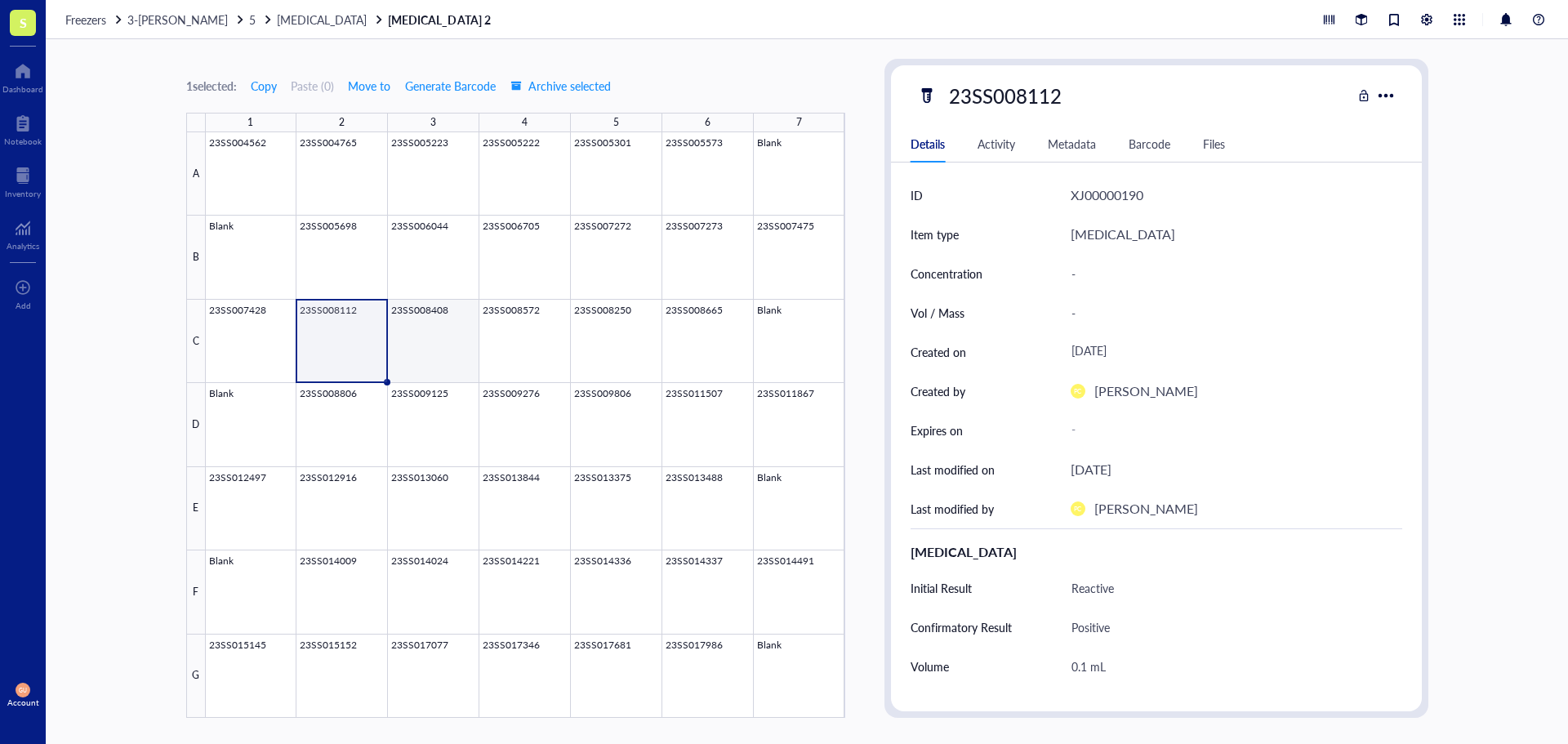
click at [434, 332] on div at bounding box center [525, 424] width 639 height 585
click at [502, 324] on div at bounding box center [525, 424] width 639 height 585
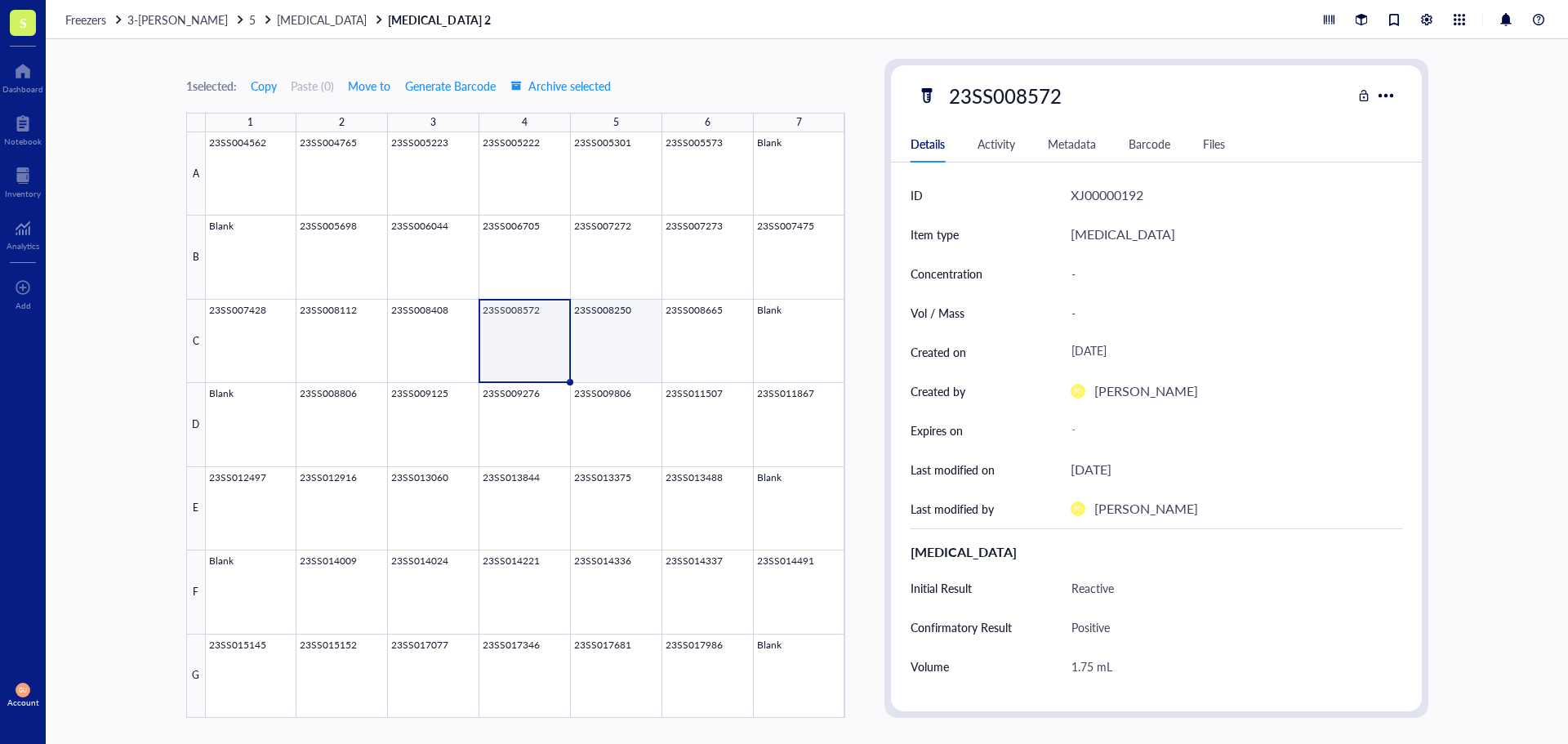
click at [583, 333] on div at bounding box center [525, 424] width 639 height 585
click at [1063, 94] on div "23SS008250" at bounding box center [1005, 95] width 128 height 34
drag, startPoint x: 1075, startPoint y: 93, endPoint x: 868, endPoint y: 107, distance: 207.5
click at [868, 107] on div "1 selected: Copy Paste ( 0 ) Move to Generate Barcode Archive selected 1 2 3 4 …" at bounding box center [807, 391] width 1522 height 705
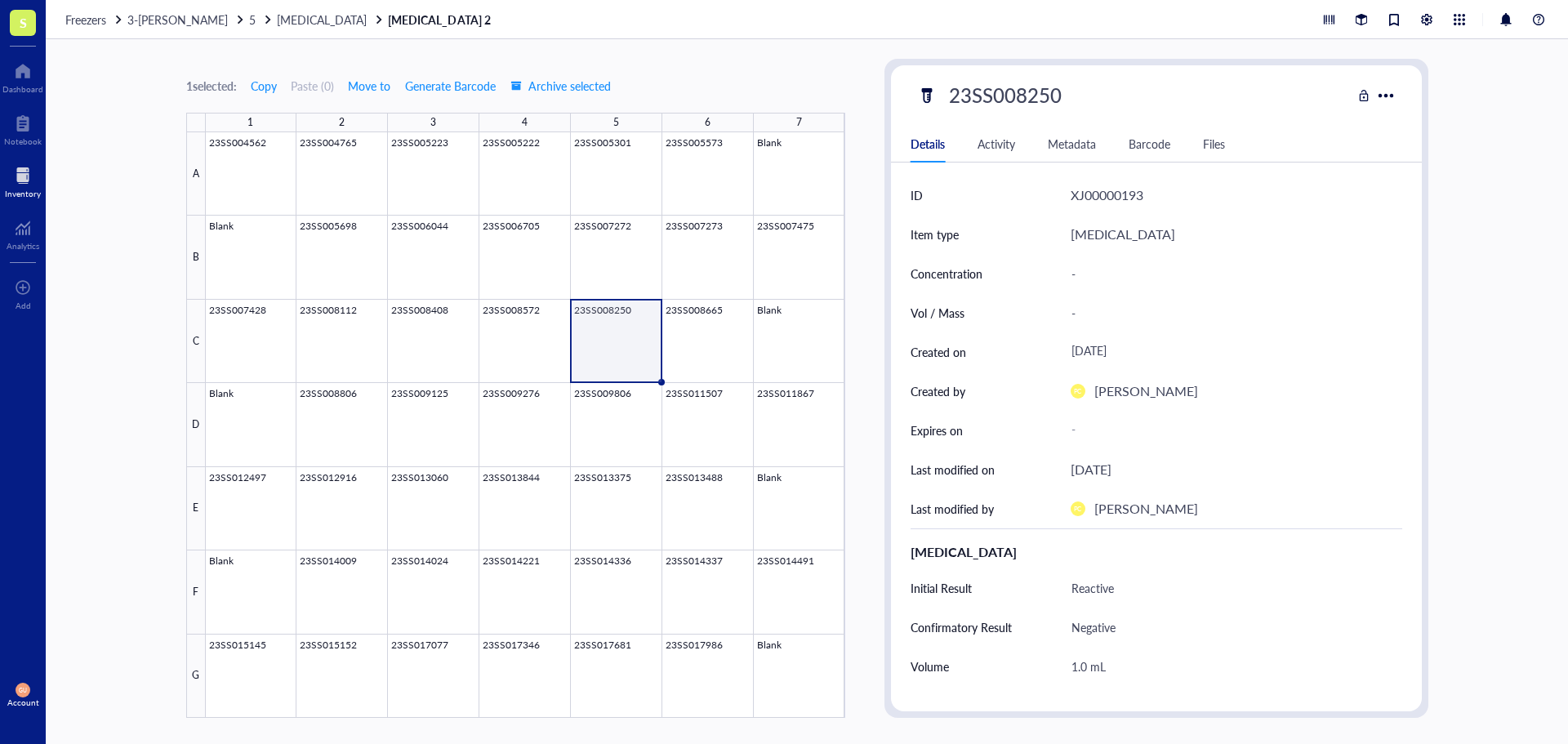
scroll to position [0, 0]
click at [724, 321] on div at bounding box center [525, 424] width 639 height 585
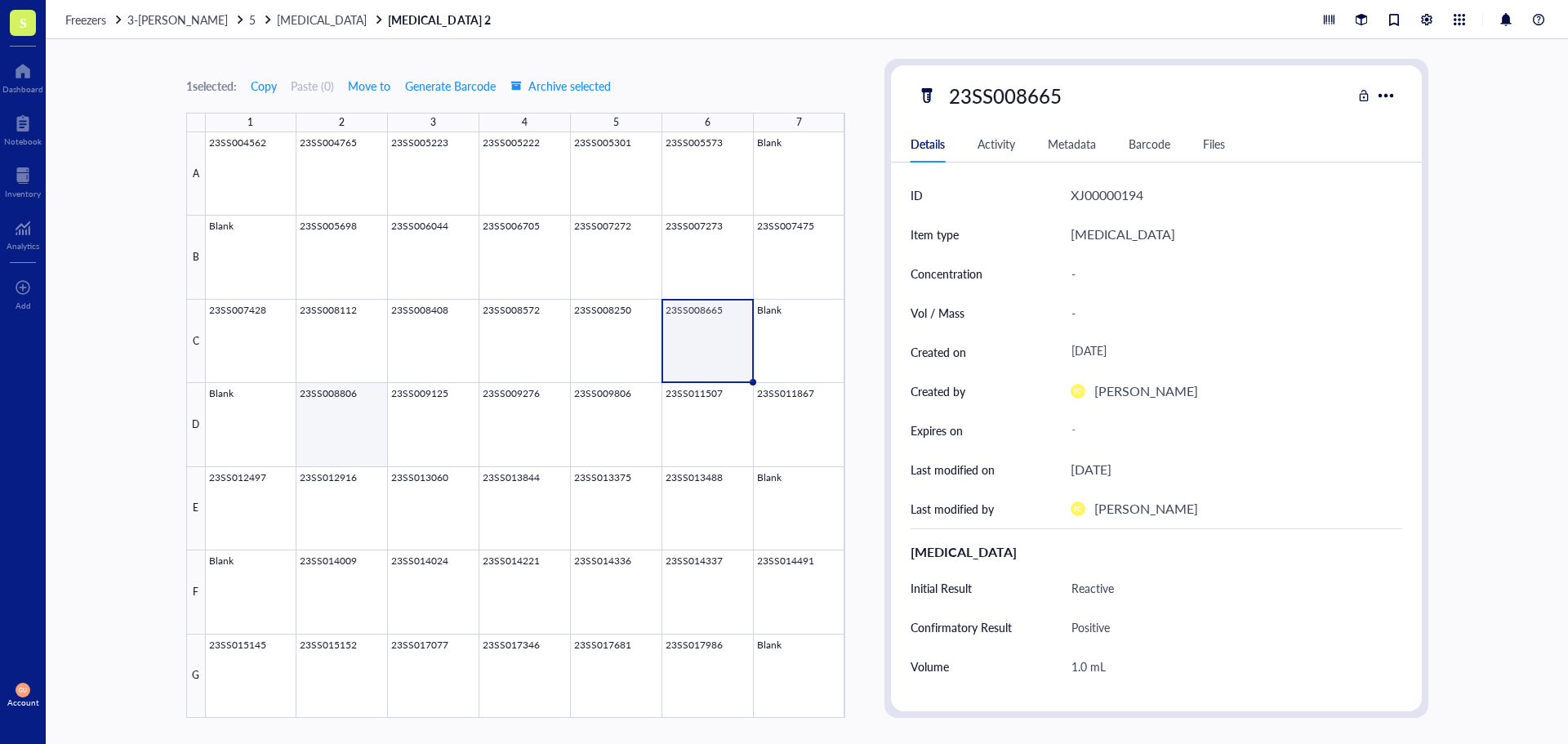
click at [343, 396] on div at bounding box center [525, 424] width 639 height 585
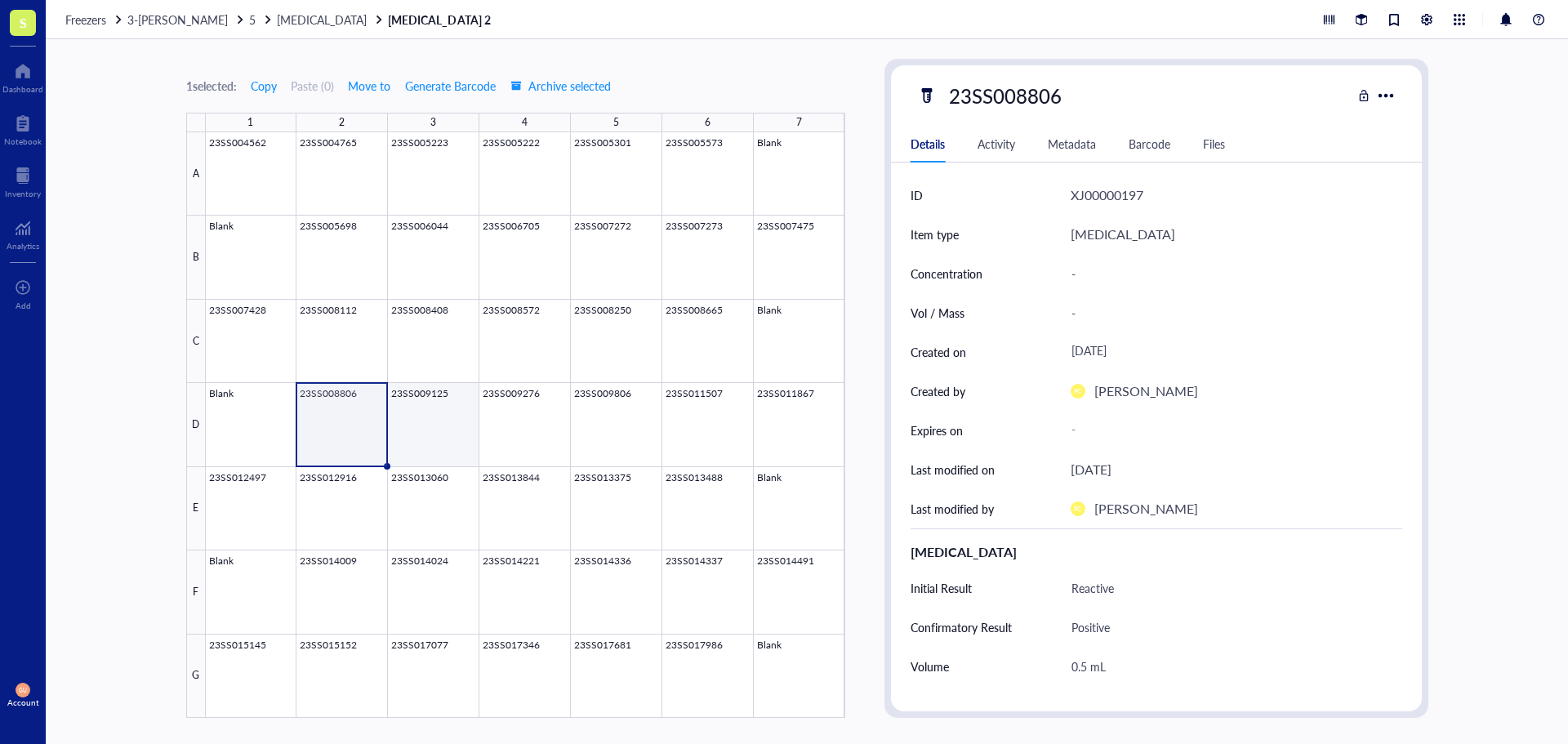
click at [429, 407] on div at bounding box center [525, 424] width 639 height 585
click at [522, 423] on div at bounding box center [525, 424] width 639 height 585
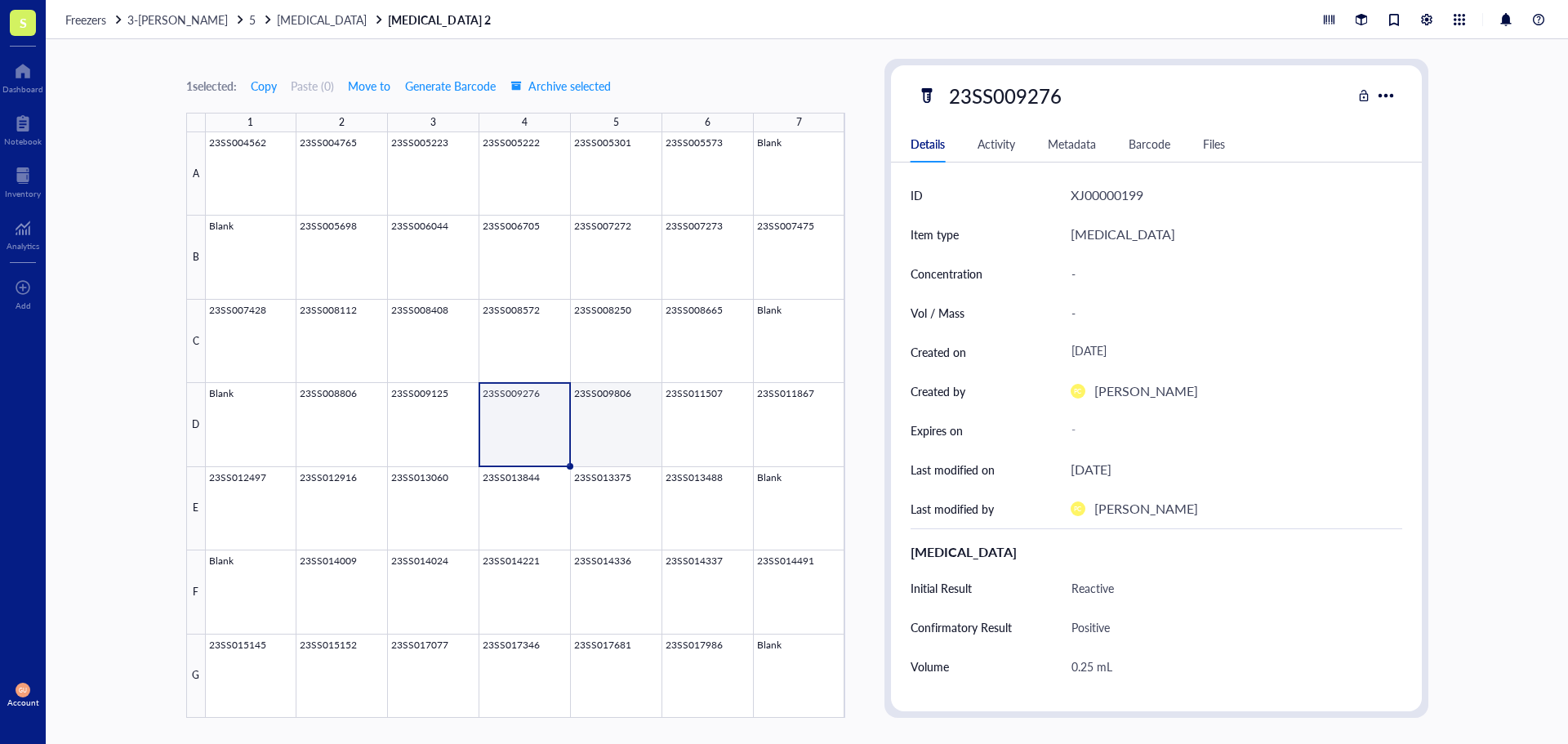
click at [621, 429] on div at bounding box center [525, 424] width 639 height 585
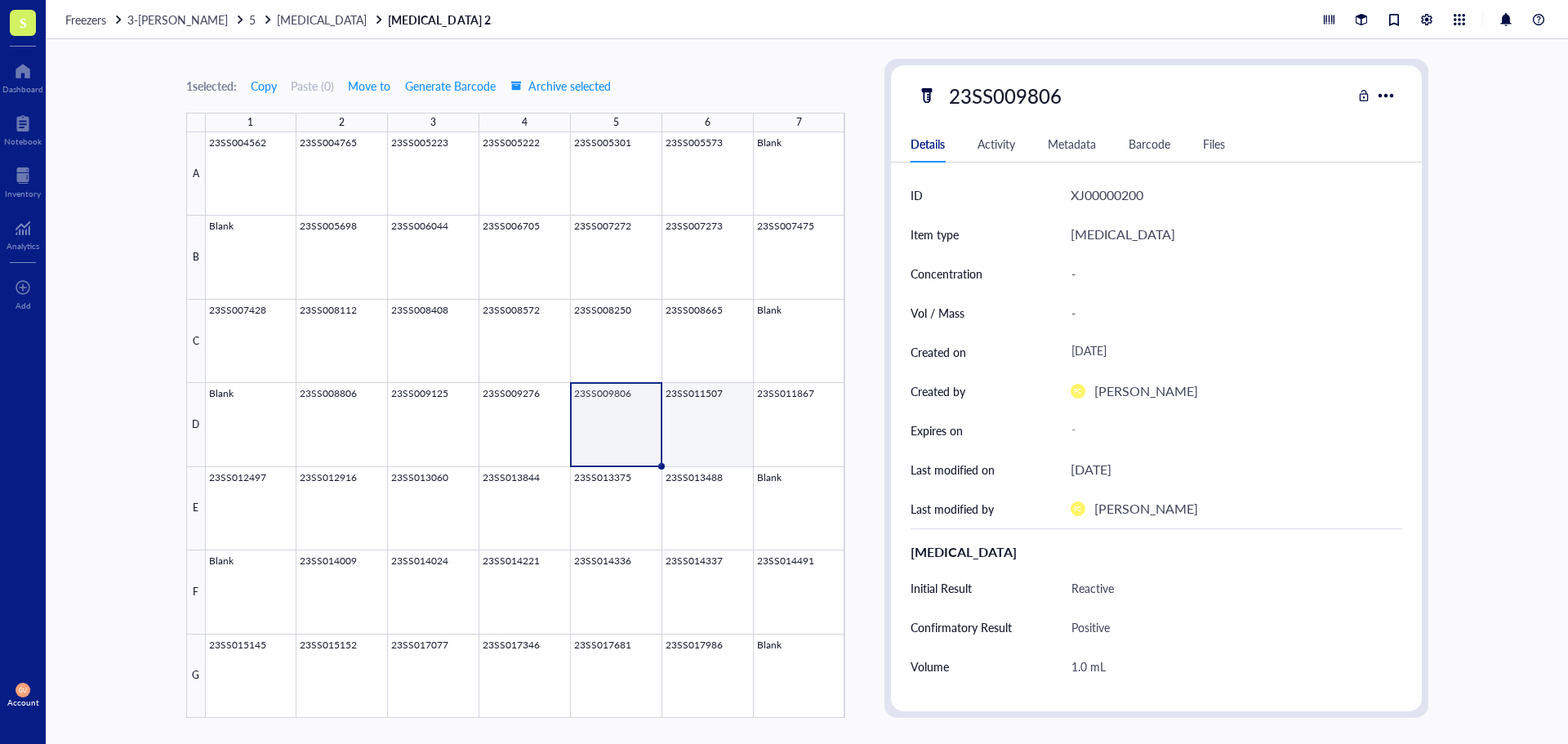
click at [722, 425] on div at bounding box center [525, 424] width 639 height 585
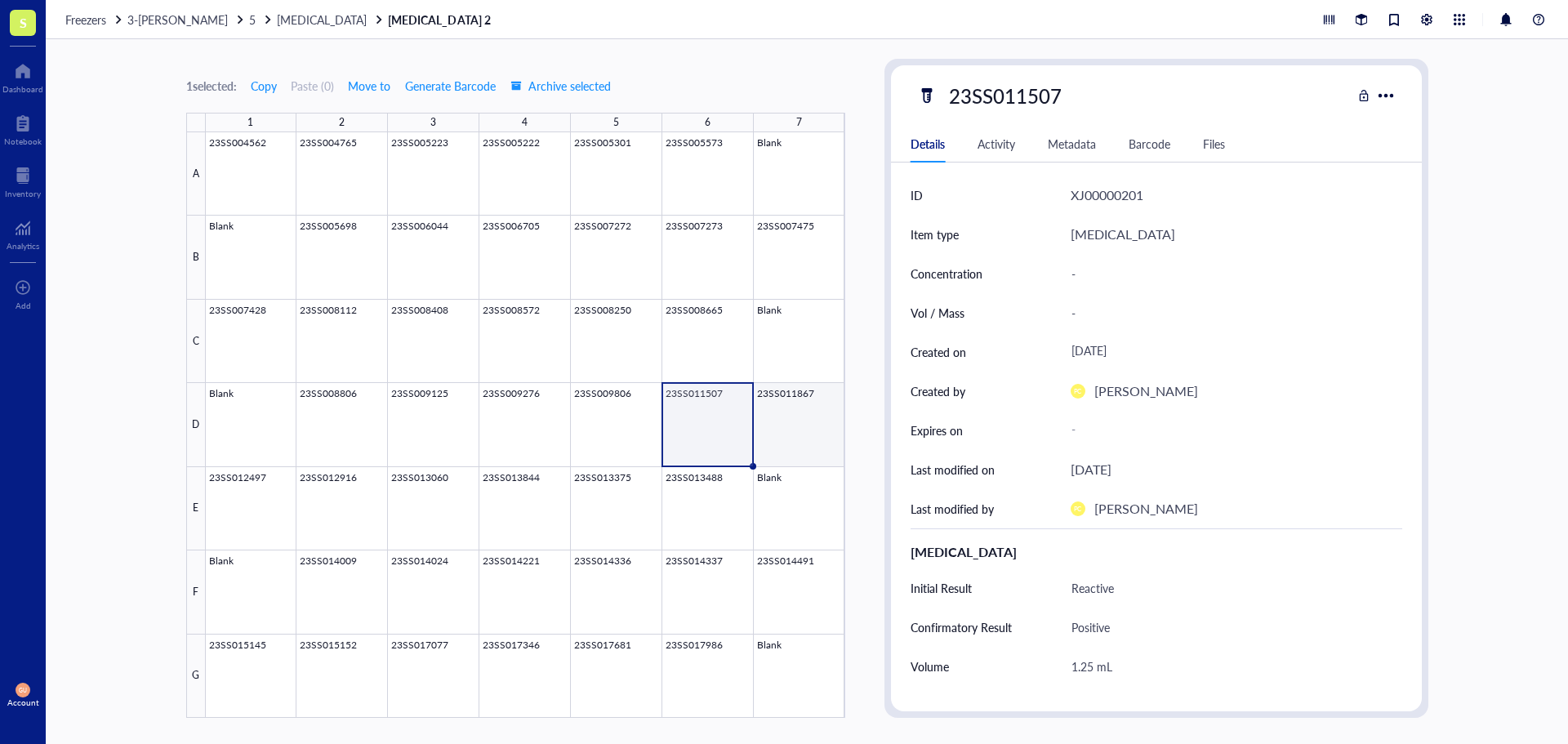
click at [799, 438] on div at bounding box center [525, 424] width 639 height 585
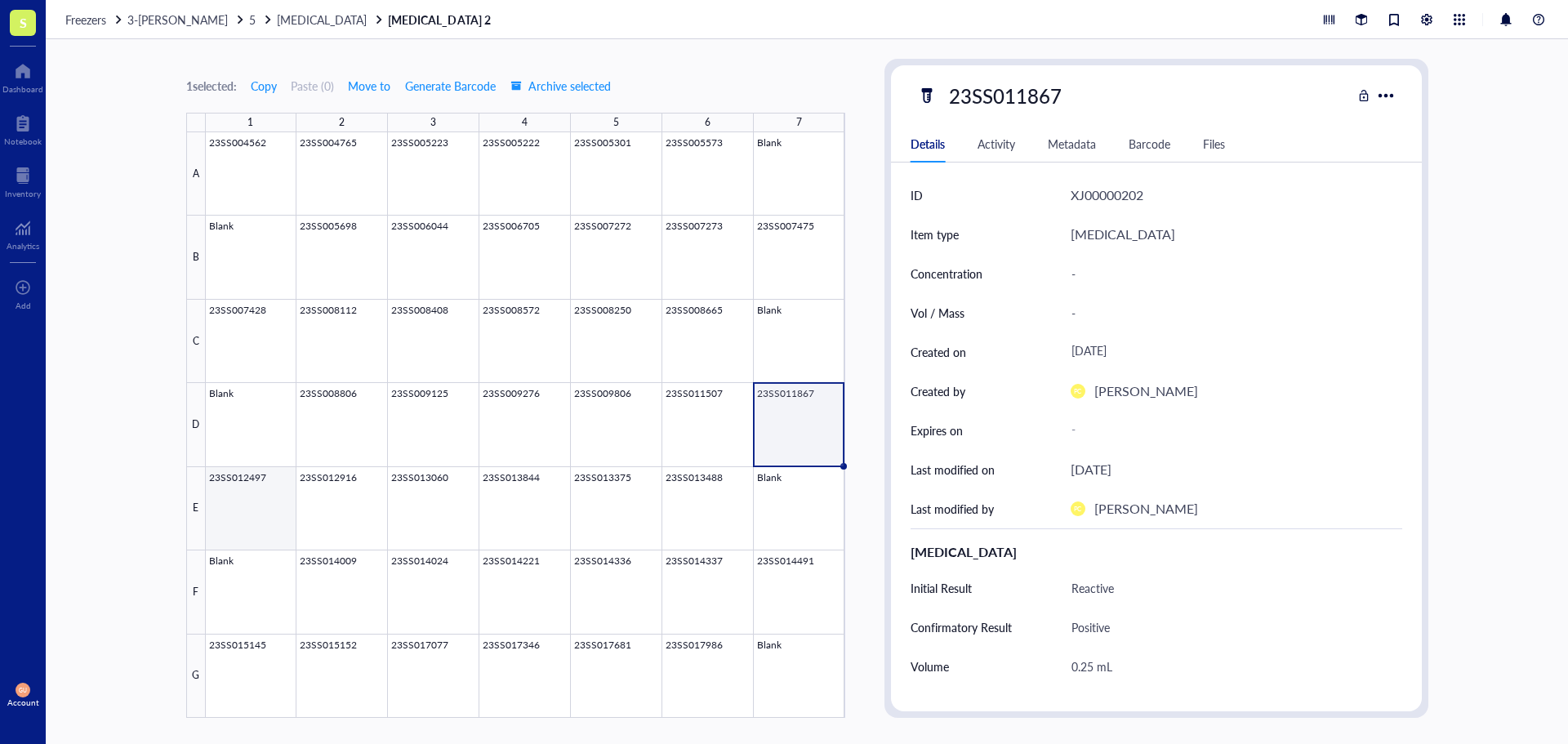
click at [291, 512] on div at bounding box center [525, 424] width 639 height 585
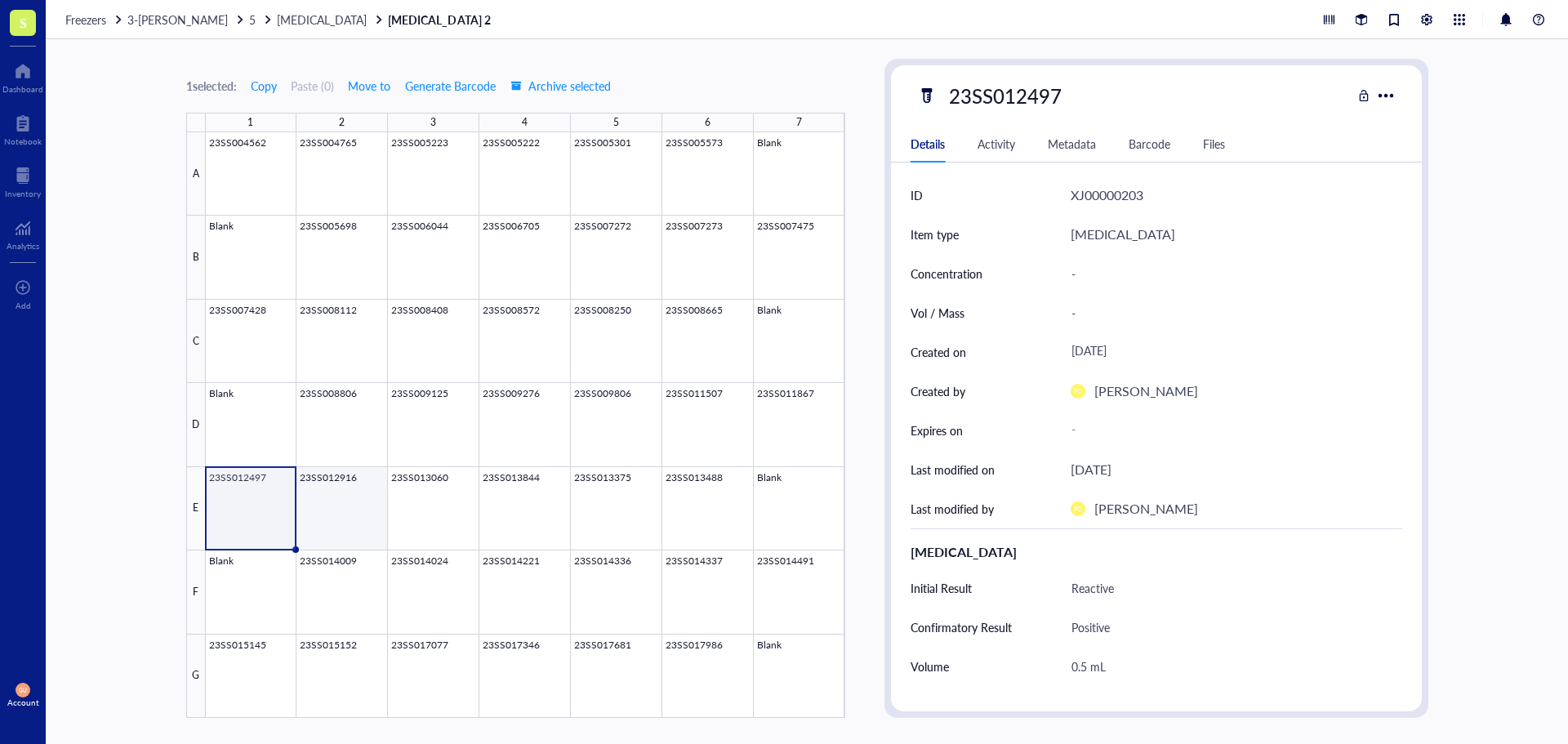
click at [348, 519] on div at bounding box center [525, 424] width 639 height 585
click at [998, 96] on div "23SS012916" at bounding box center [1005, 95] width 128 height 34
drag, startPoint x: 1069, startPoint y: 92, endPoint x: 865, endPoint y: 112, distance: 205.0
click at [865, 112] on div "1 selected: Copy Paste ( 0 ) Move to Generate Barcode Archive selected 1 2 3 4 …" at bounding box center [807, 391] width 1522 height 705
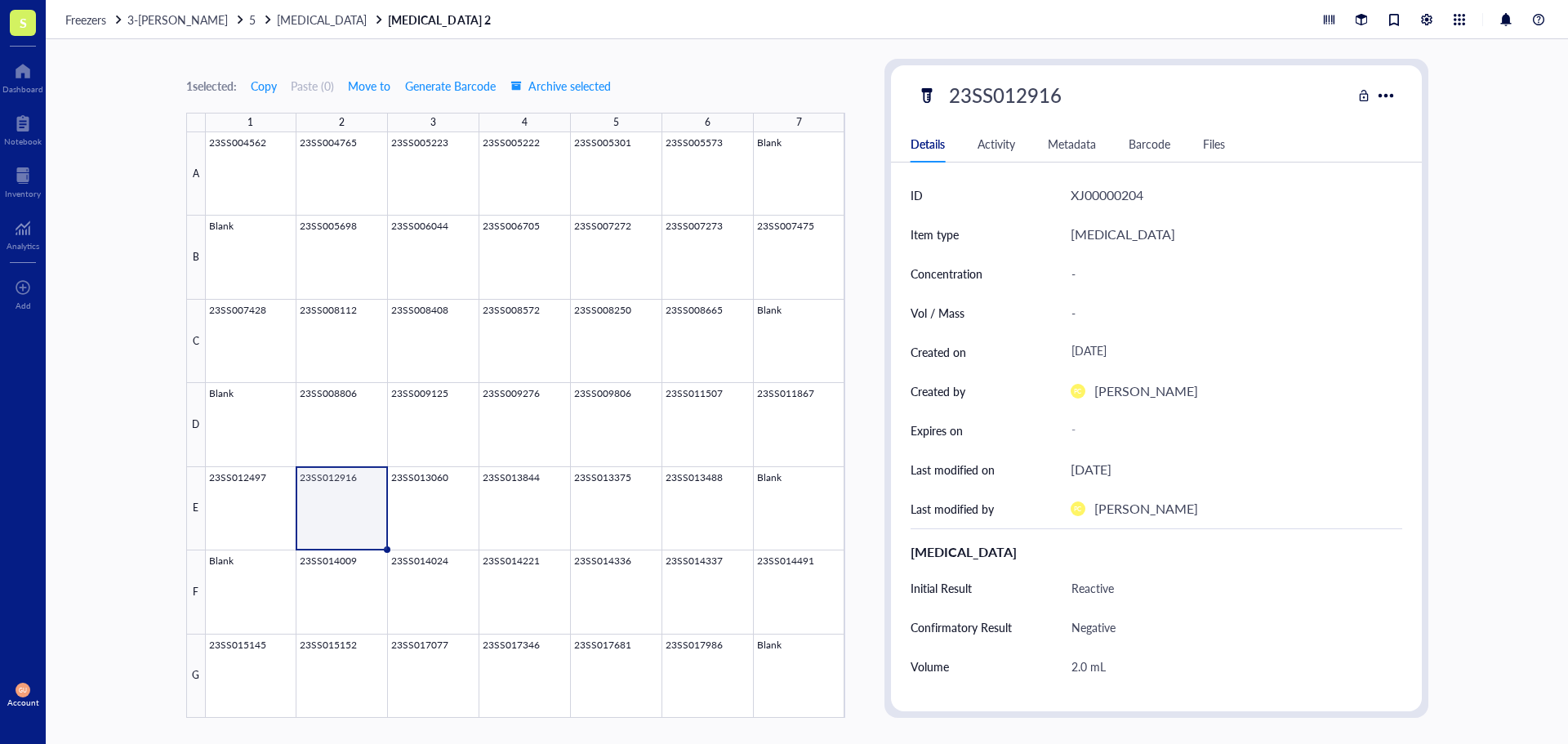
scroll to position [0, 0]
click at [454, 519] on div at bounding box center [525, 424] width 639 height 585
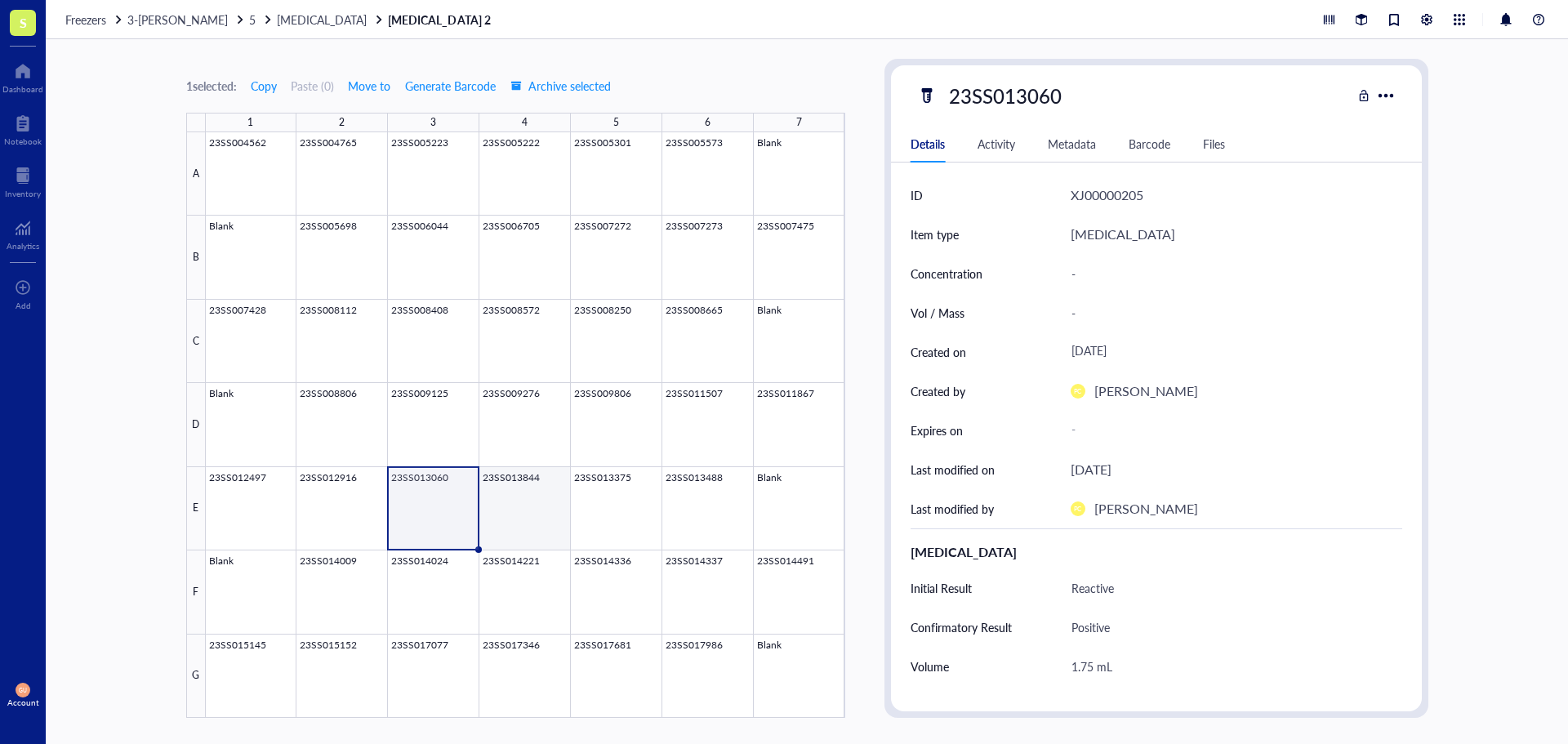
click at [507, 514] on div at bounding box center [525, 424] width 639 height 585
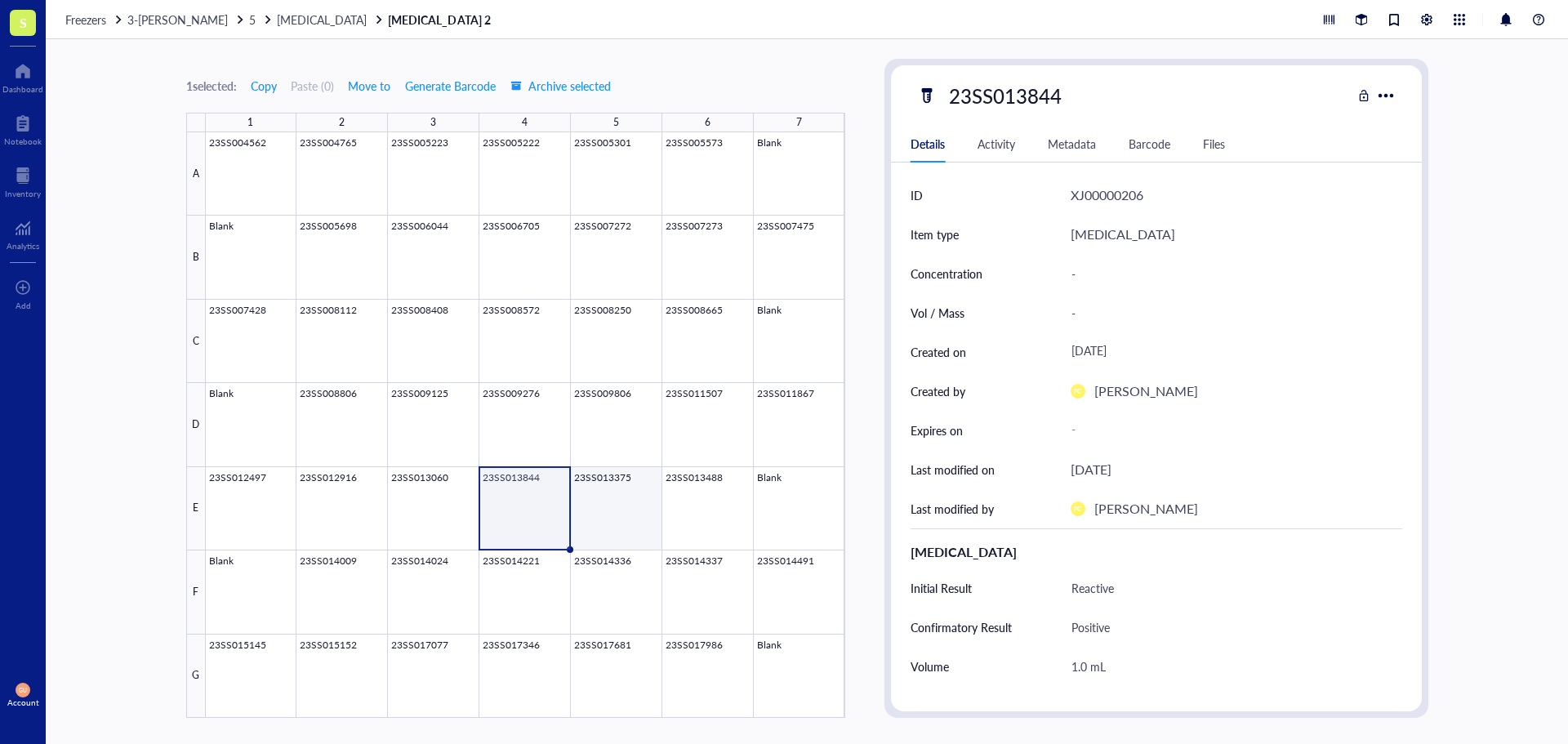
click at [603, 518] on div at bounding box center [525, 424] width 639 height 585
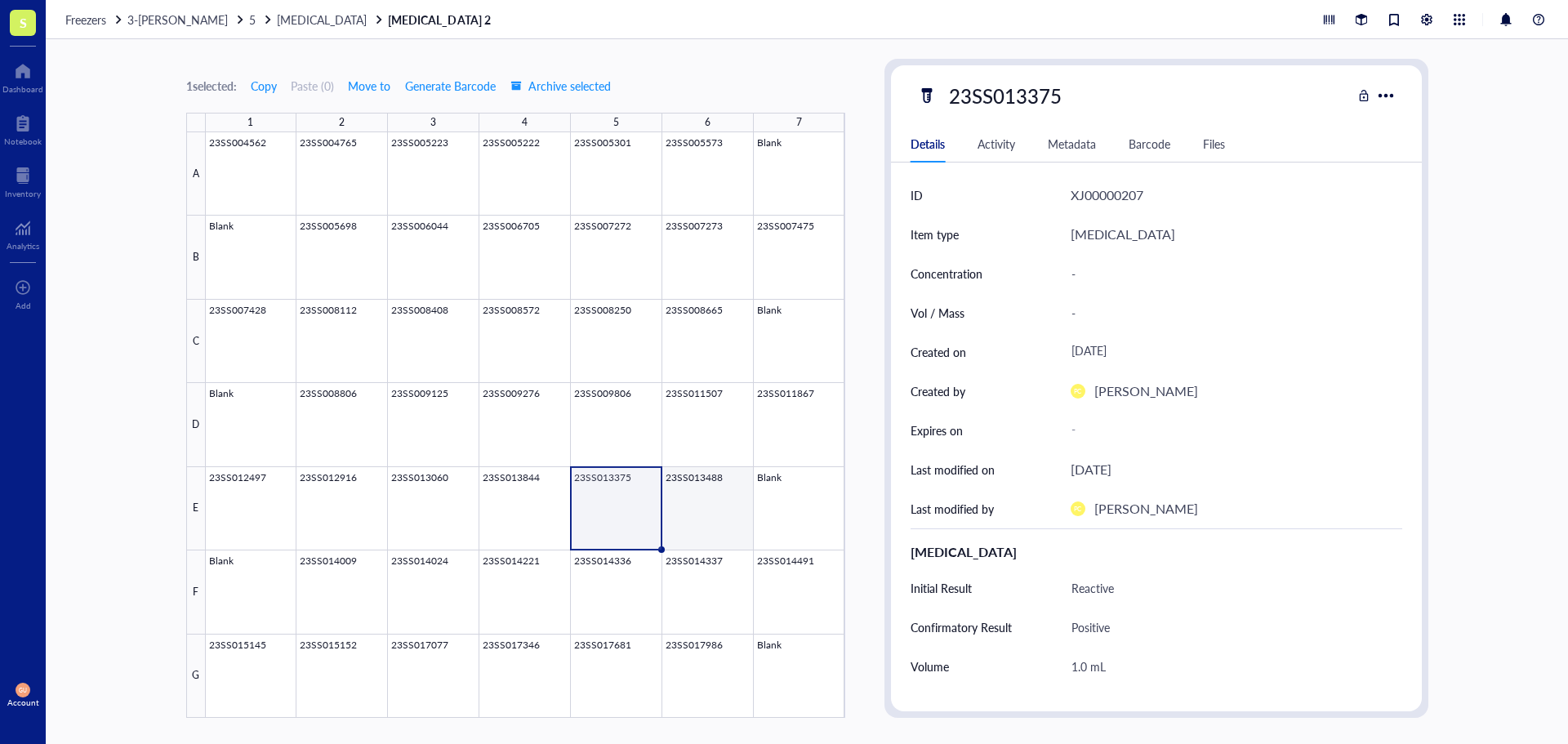
click at [708, 524] on div at bounding box center [525, 424] width 639 height 585
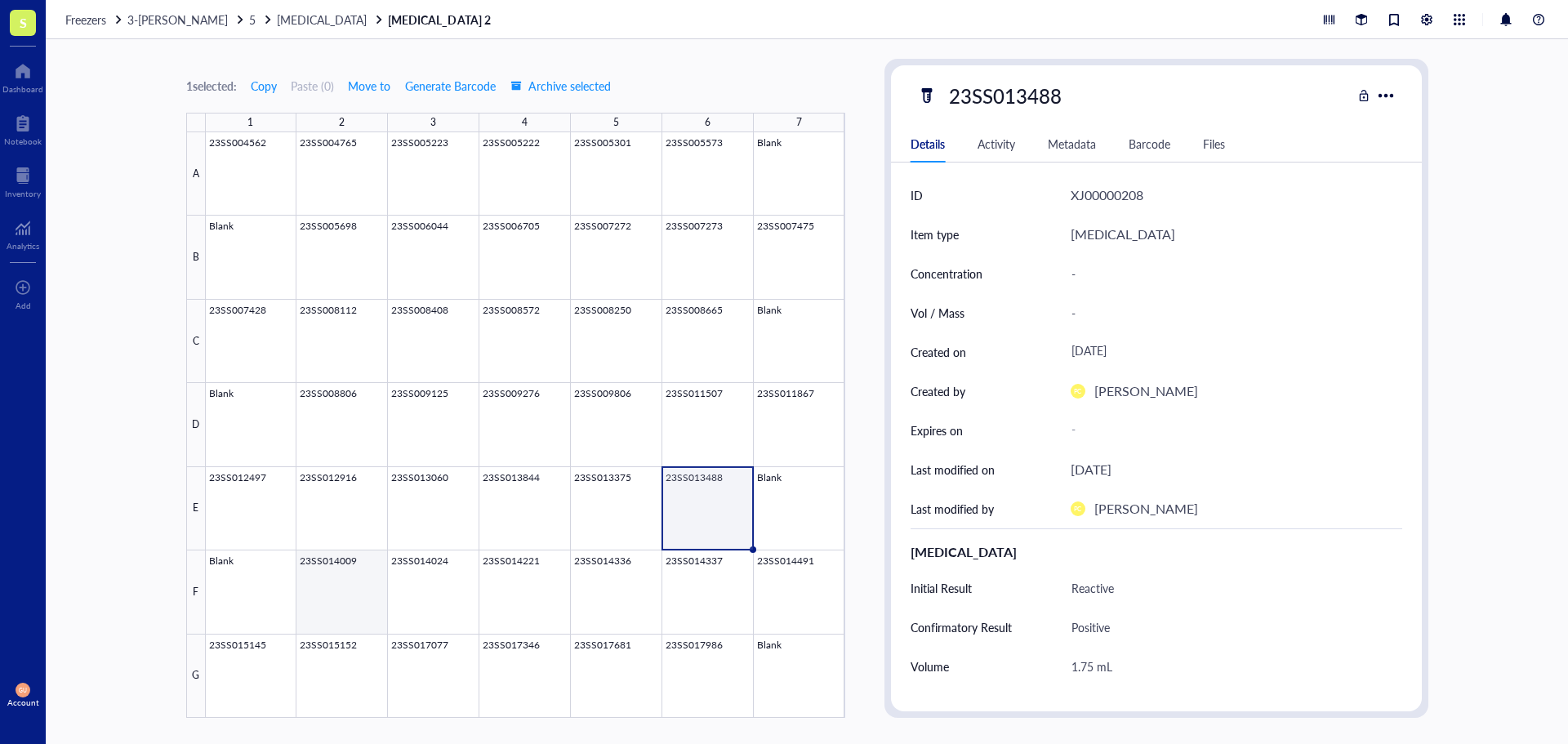
click at [333, 576] on div at bounding box center [525, 424] width 639 height 585
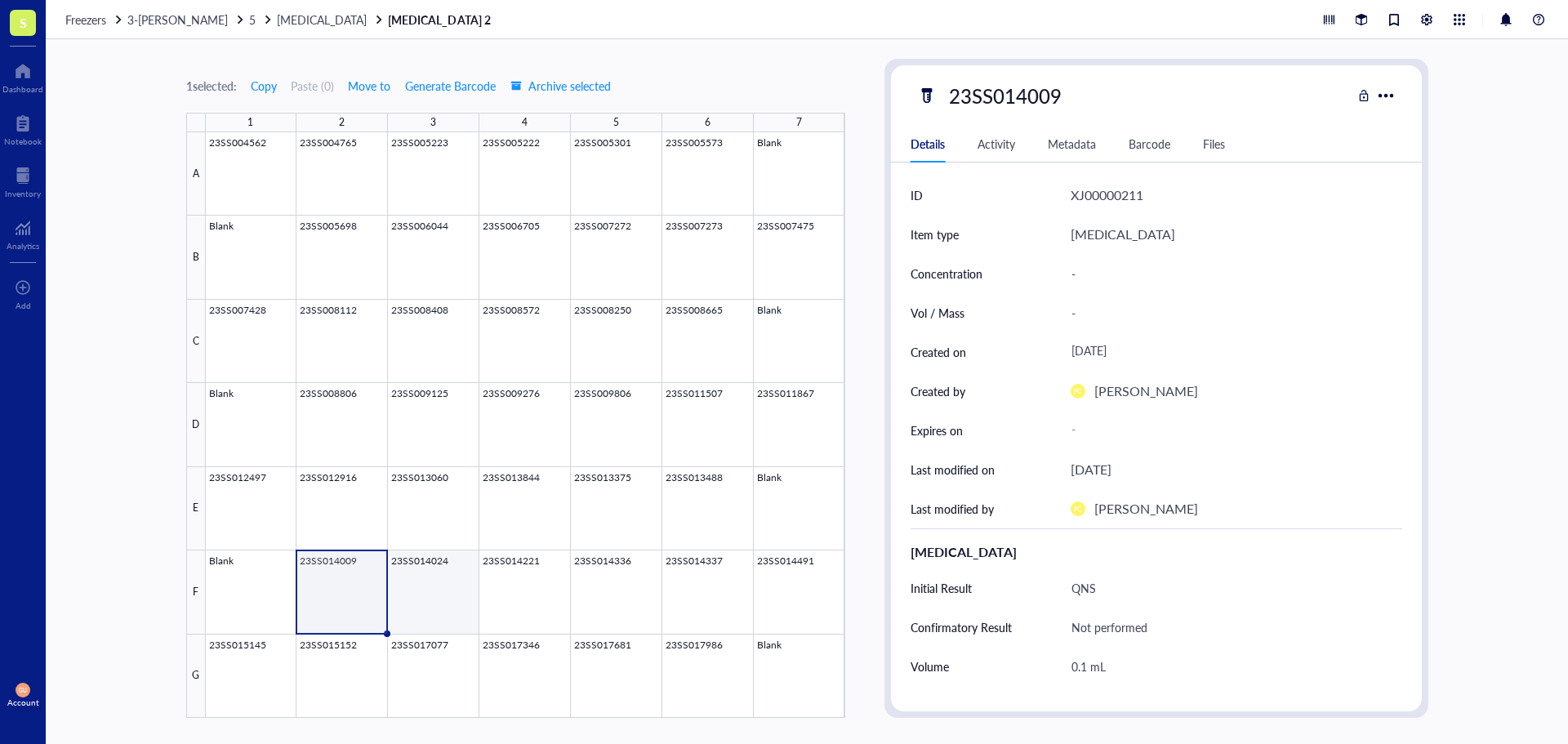
click at [436, 603] on div at bounding box center [525, 424] width 639 height 585
click at [519, 619] on div at bounding box center [525, 424] width 639 height 585
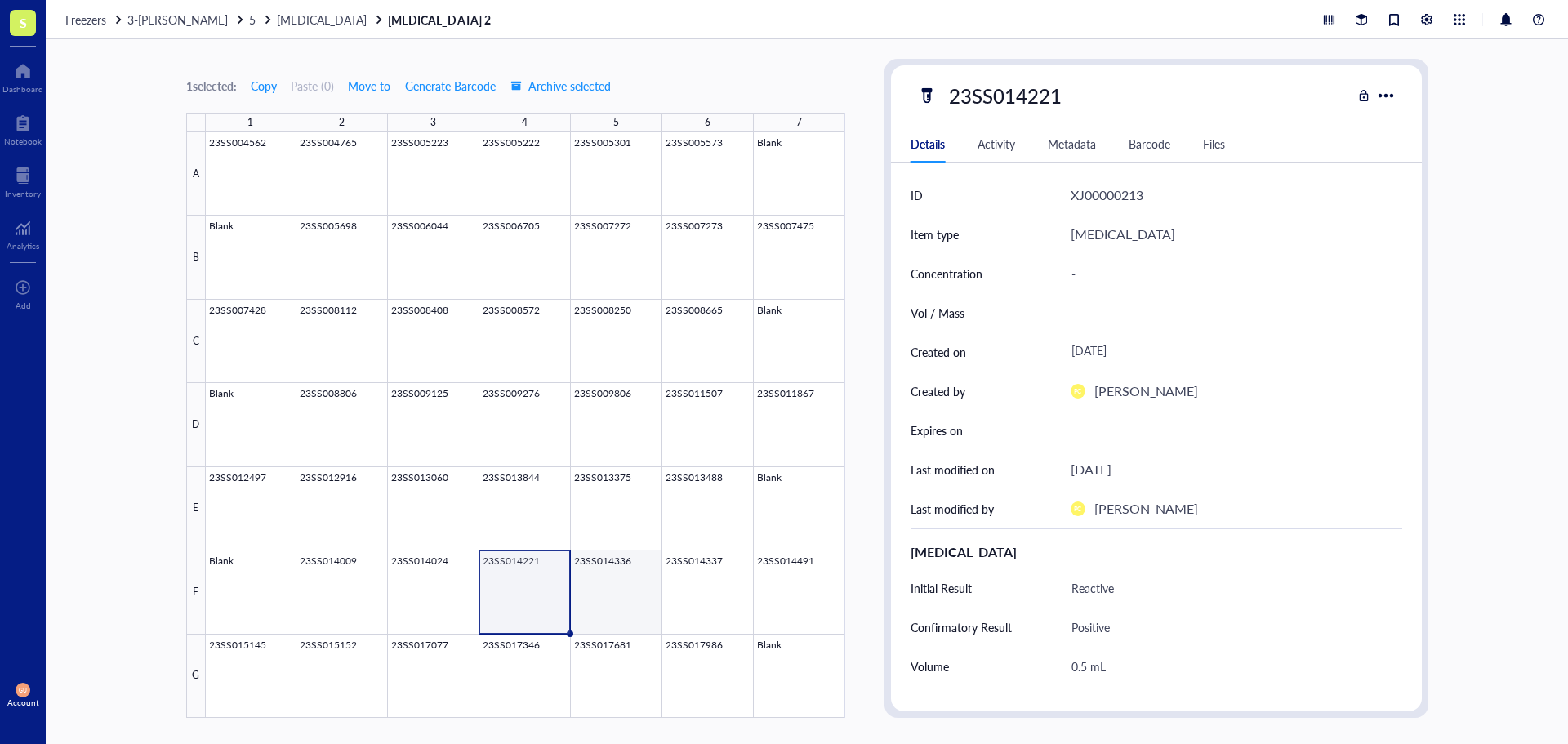
click at [594, 595] on div at bounding box center [525, 424] width 639 height 585
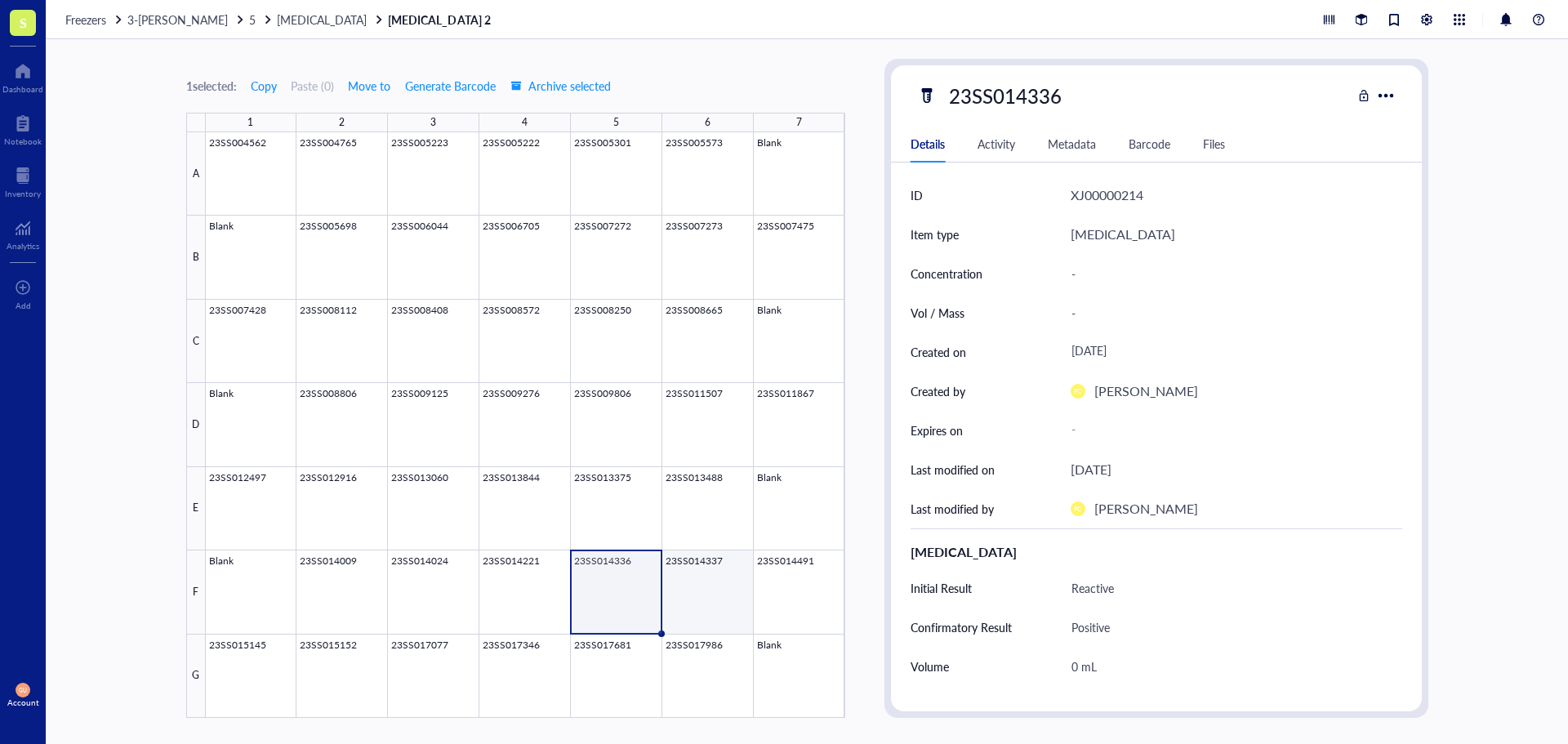
click at [689, 588] on div at bounding box center [525, 424] width 639 height 585
click at [618, 585] on div at bounding box center [525, 424] width 639 height 585
click at [718, 594] on div at bounding box center [525, 424] width 639 height 585
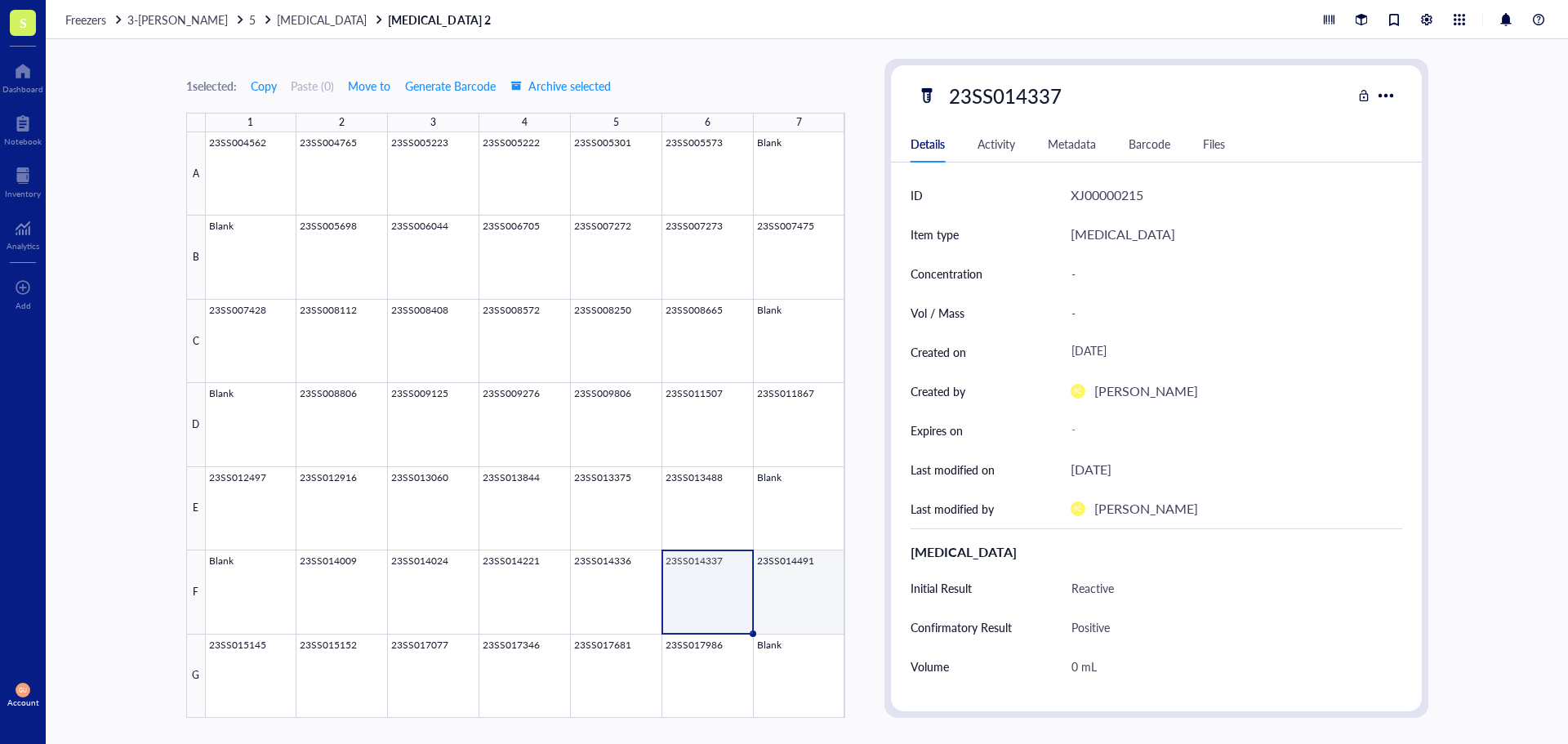
click at [805, 594] on div at bounding box center [525, 424] width 639 height 585
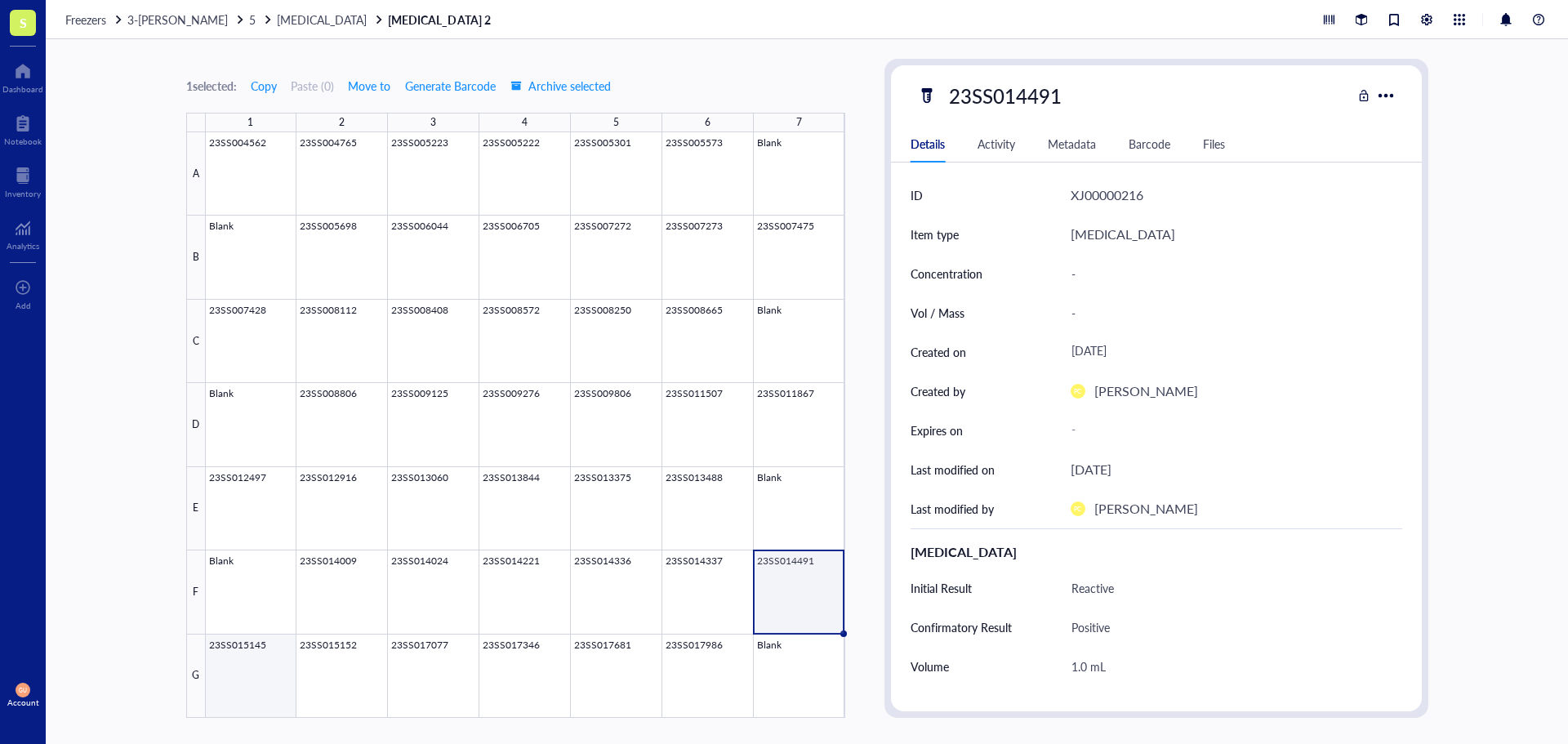
click at [267, 659] on div at bounding box center [525, 424] width 639 height 585
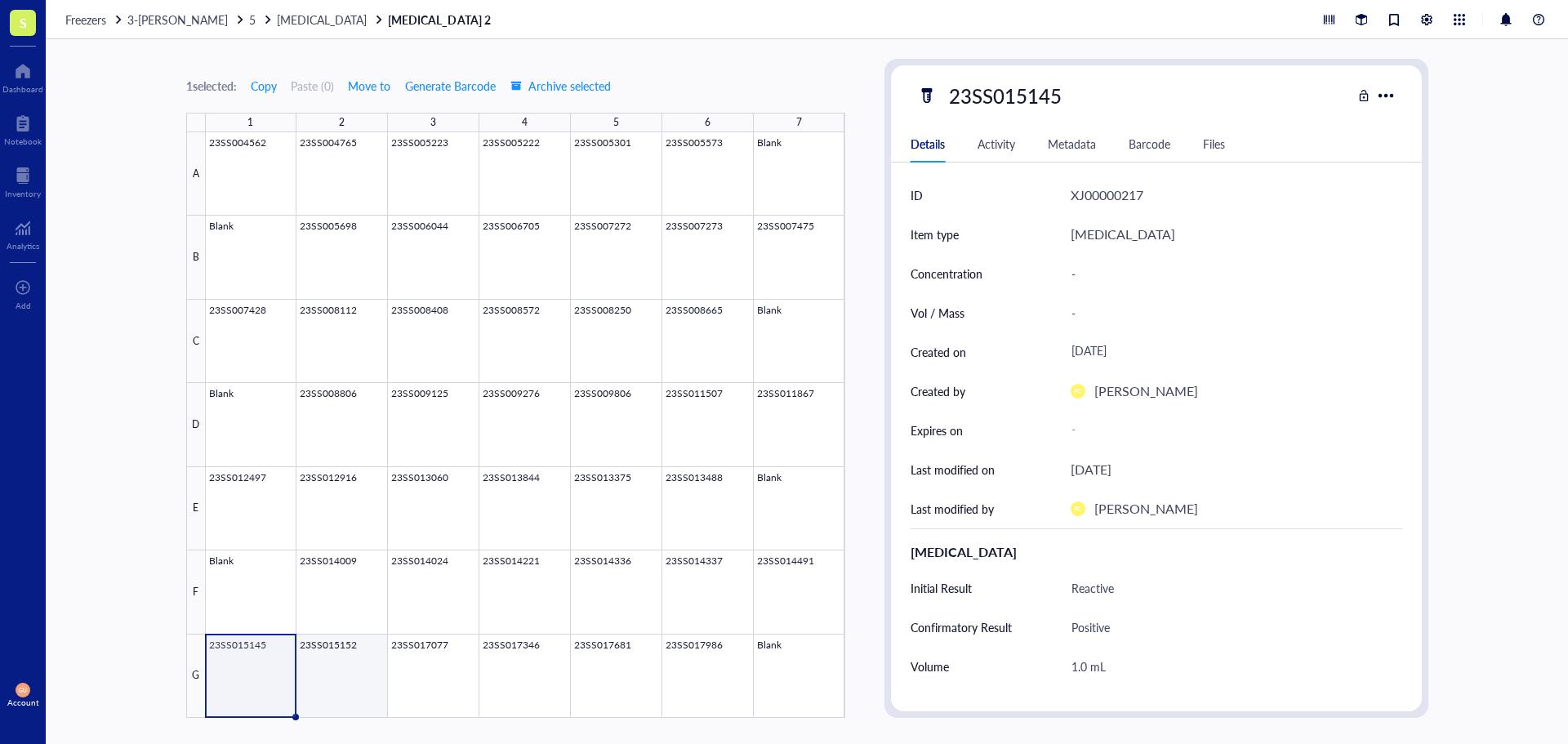
click at [335, 666] on div at bounding box center [525, 424] width 639 height 585
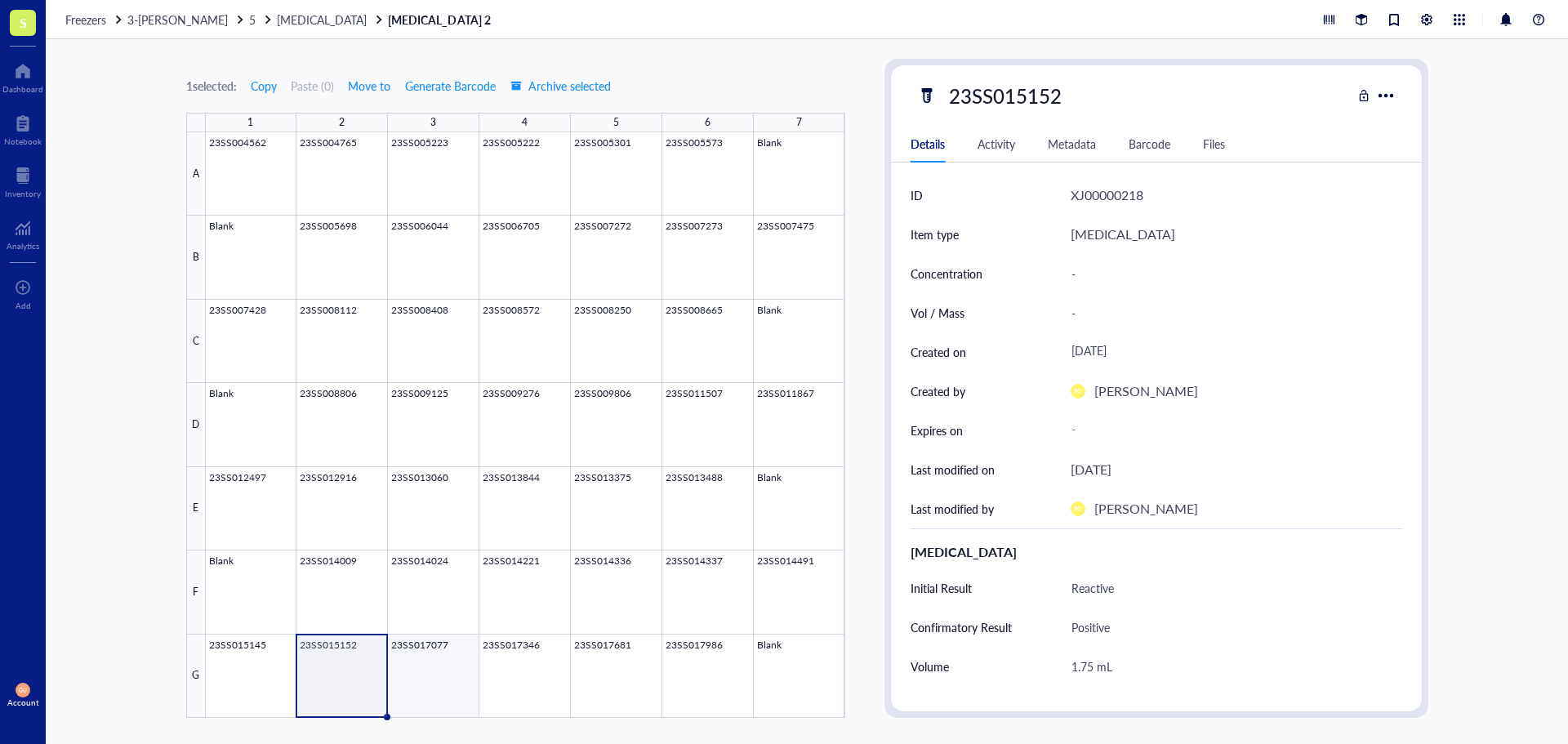
click at [453, 686] on div at bounding box center [525, 424] width 639 height 585
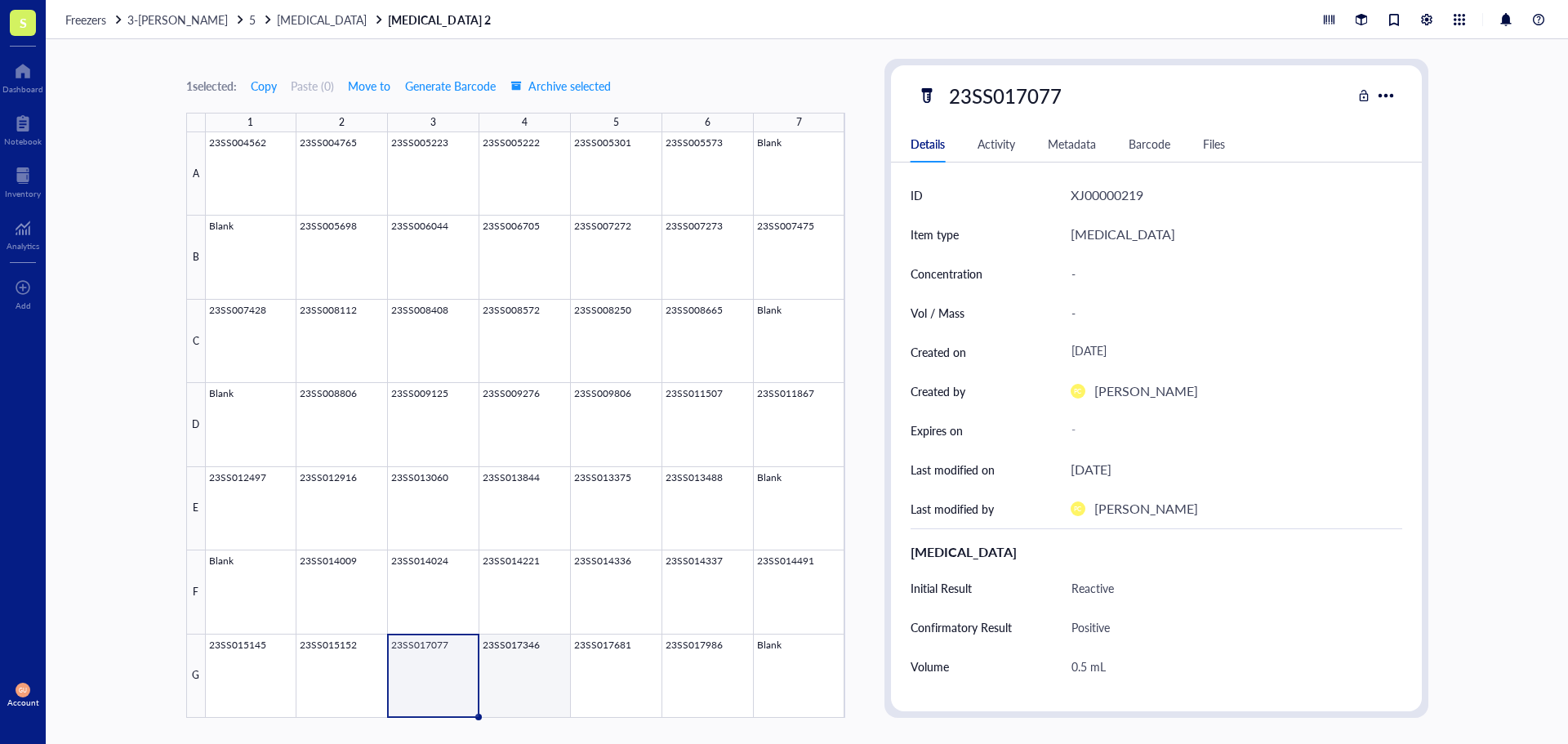
click at [516, 673] on div at bounding box center [525, 424] width 639 height 585
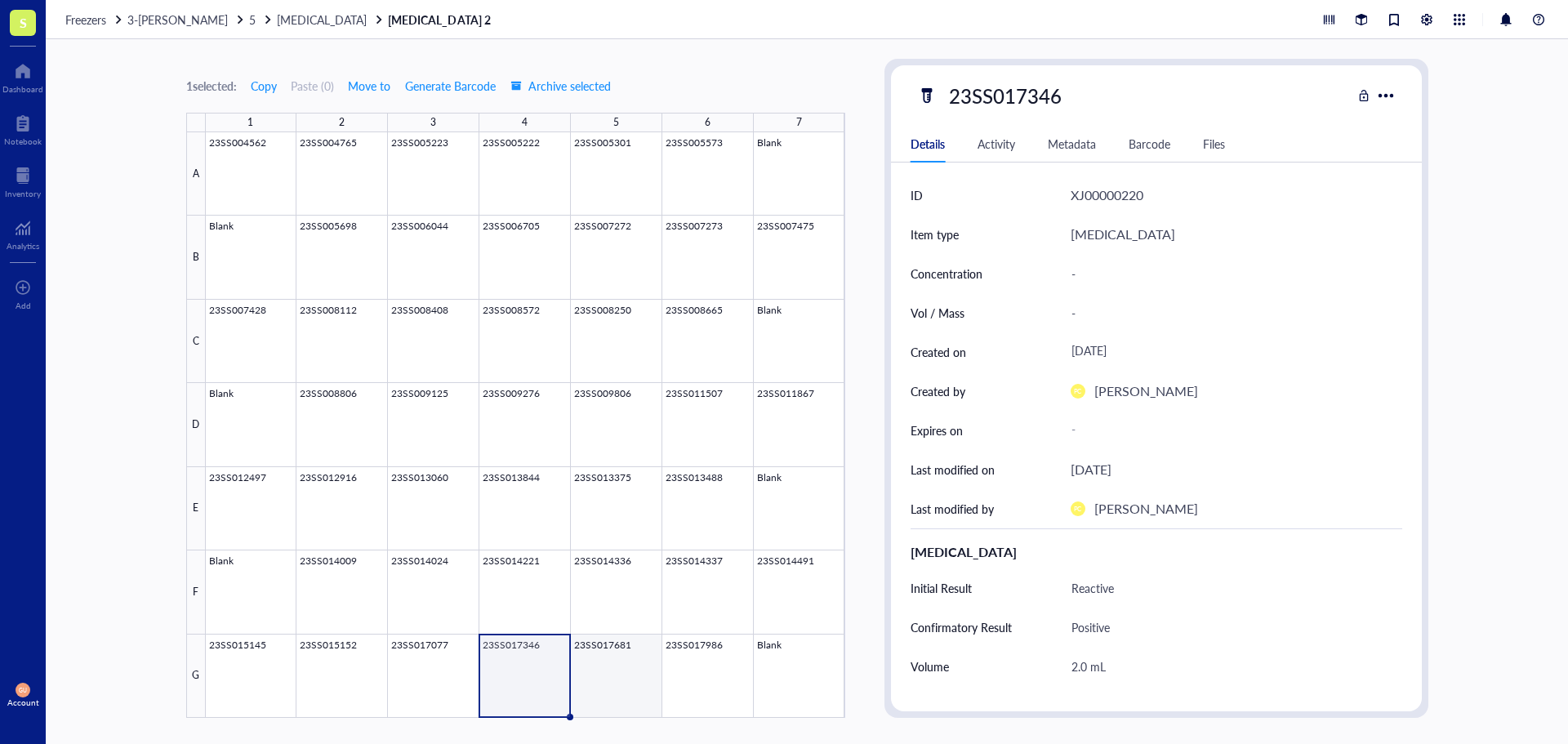
click at [637, 673] on div at bounding box center [525, 424] width 639 height 585
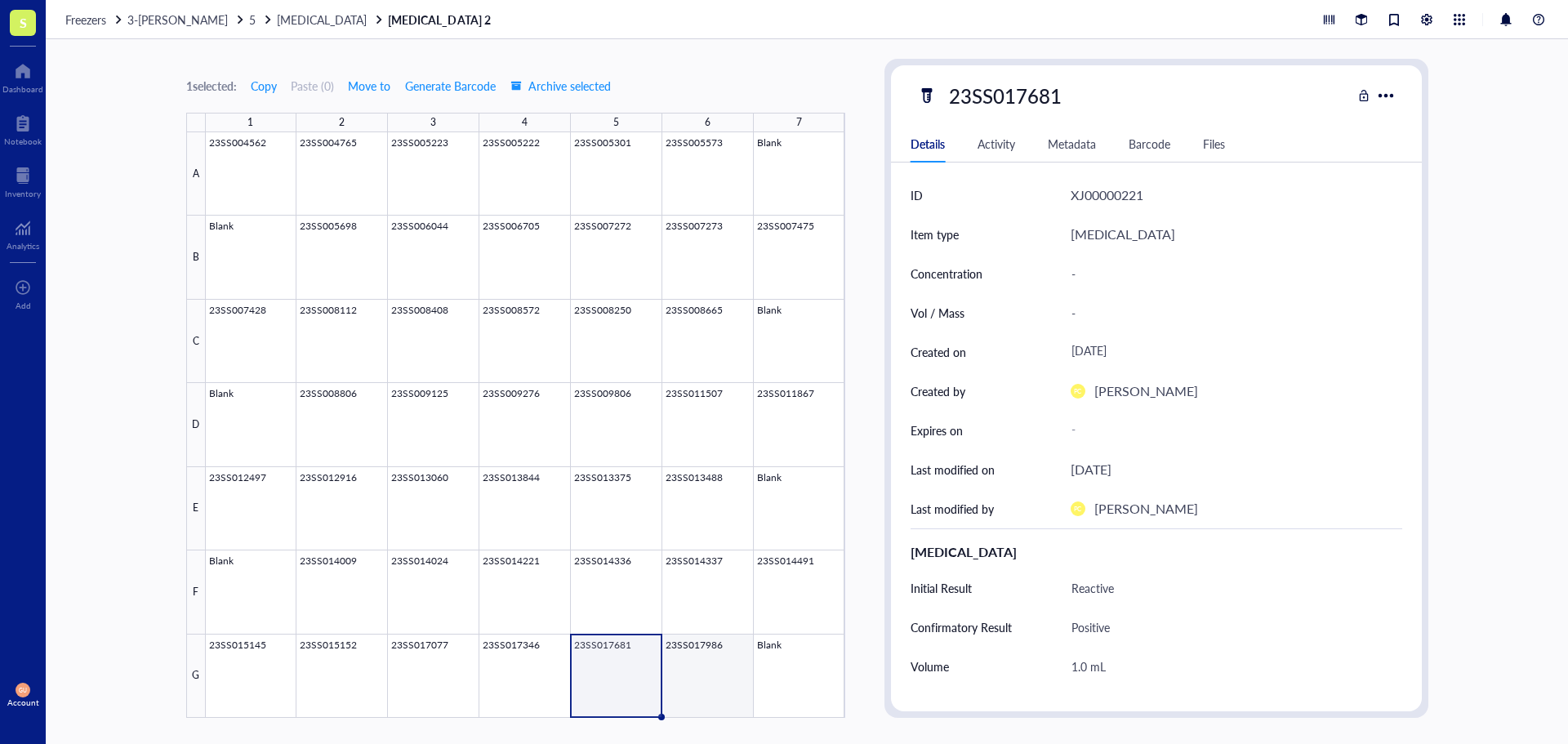
click at [717, 673] on div at bounding box center [525, 424] width 639 height 585
click at [276, 19] on span "[MEDICAL_DATA]" at bounding box center [321, 19] width 90 height 17
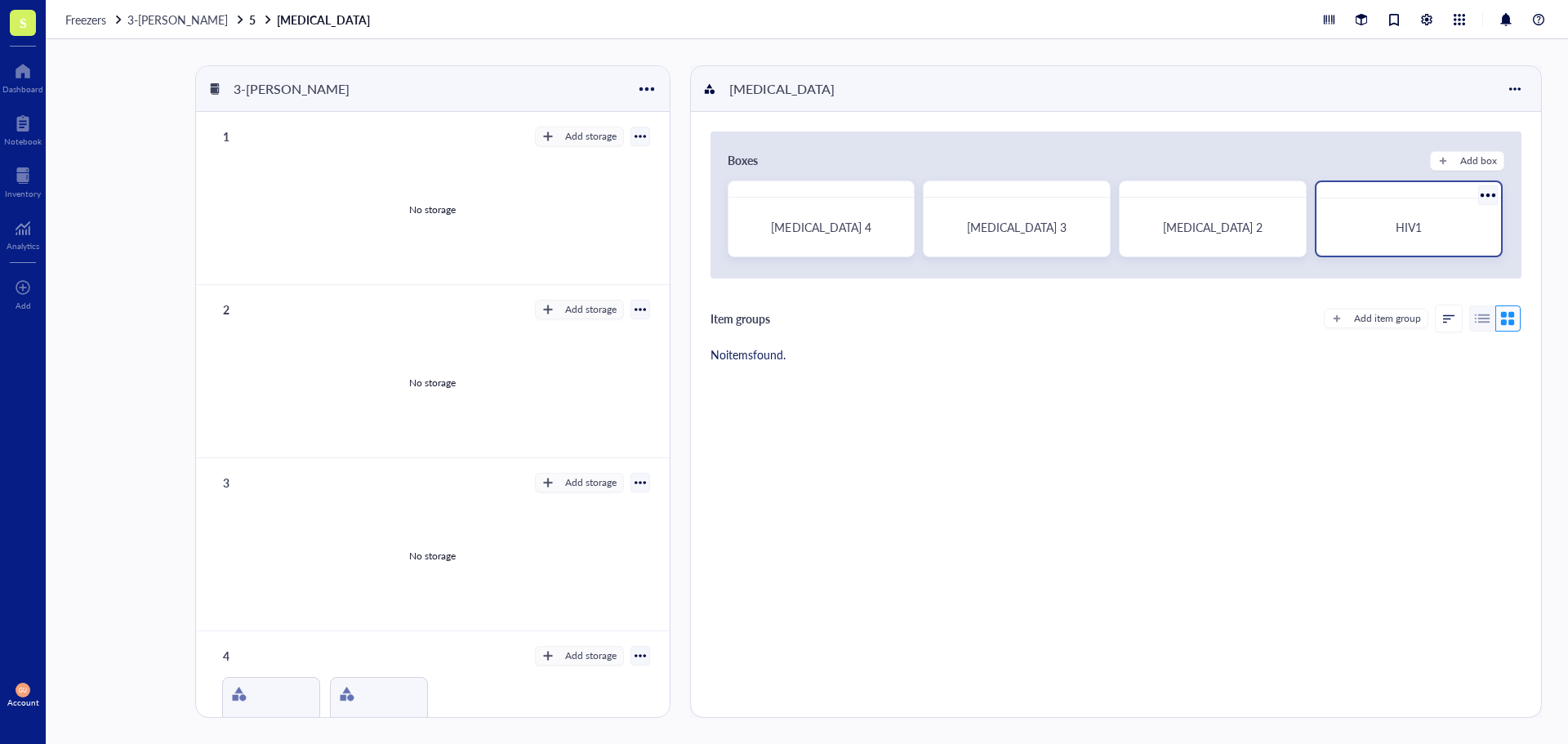
click at [1416, 231] on span "HIV1" at bounding box center [1408, 227] width 26 height 17
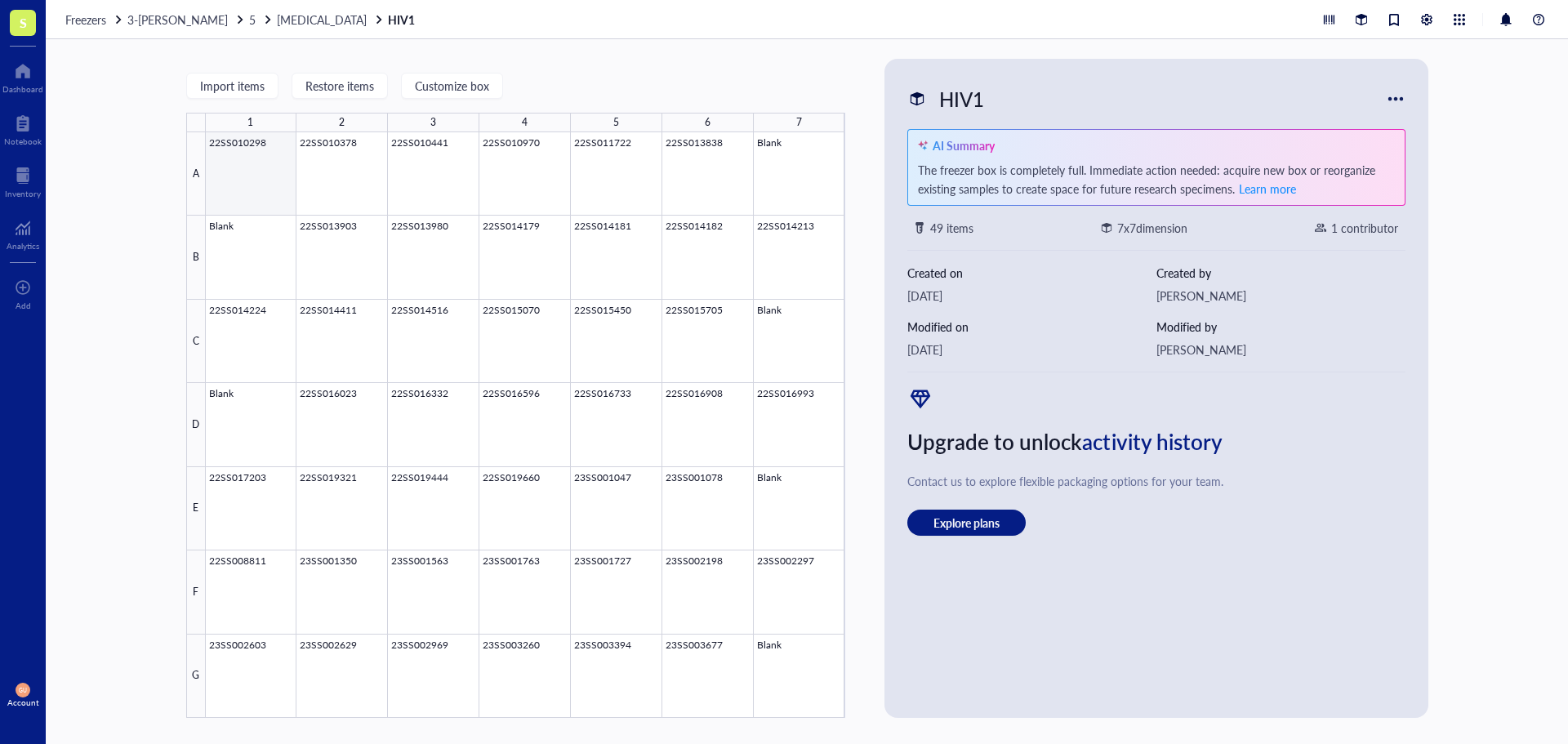
click at [268, 186] on div at bounding box center [525, 424] width 639 height 585
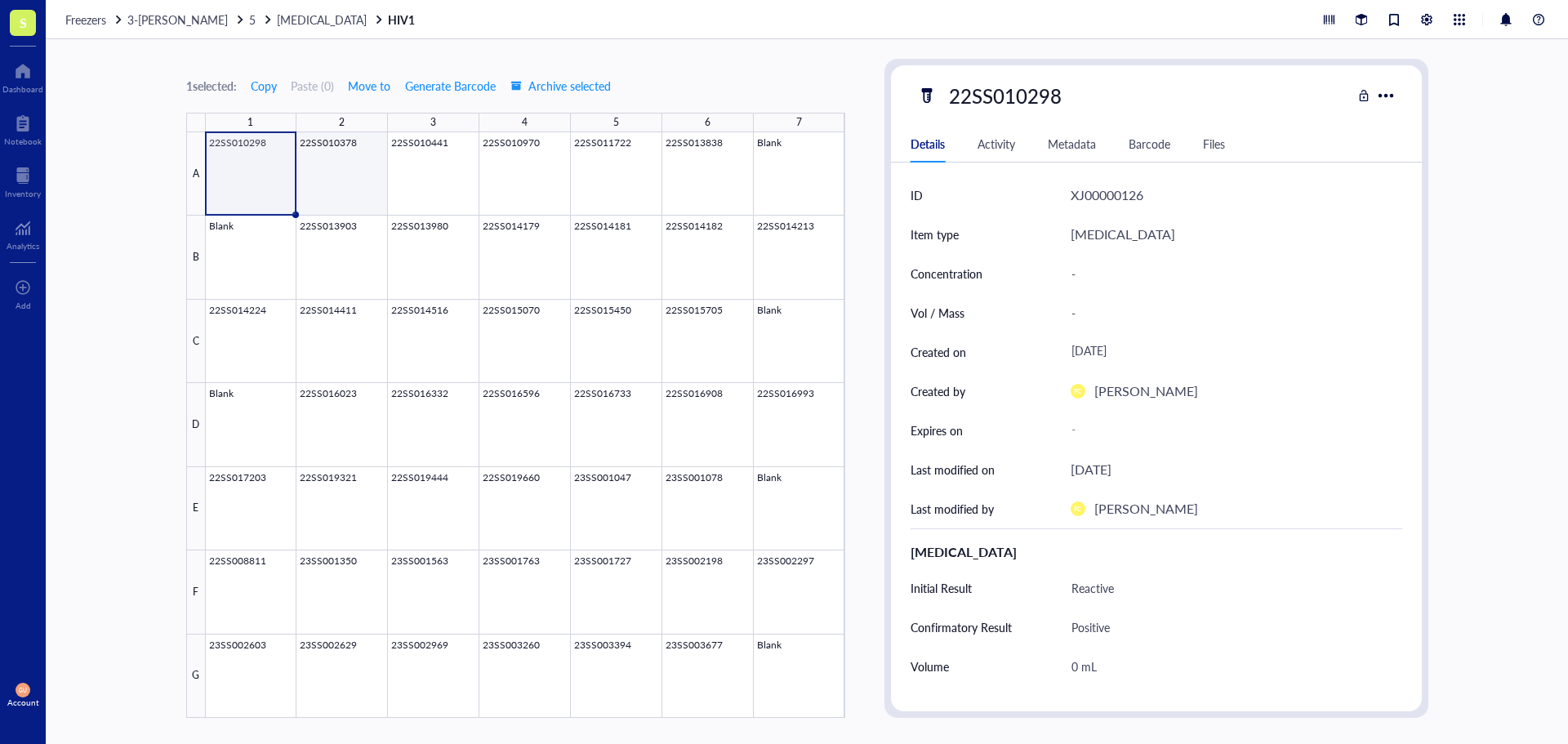
click at [343, 195] on div at bounding box center [525, 424] width 639 height 585
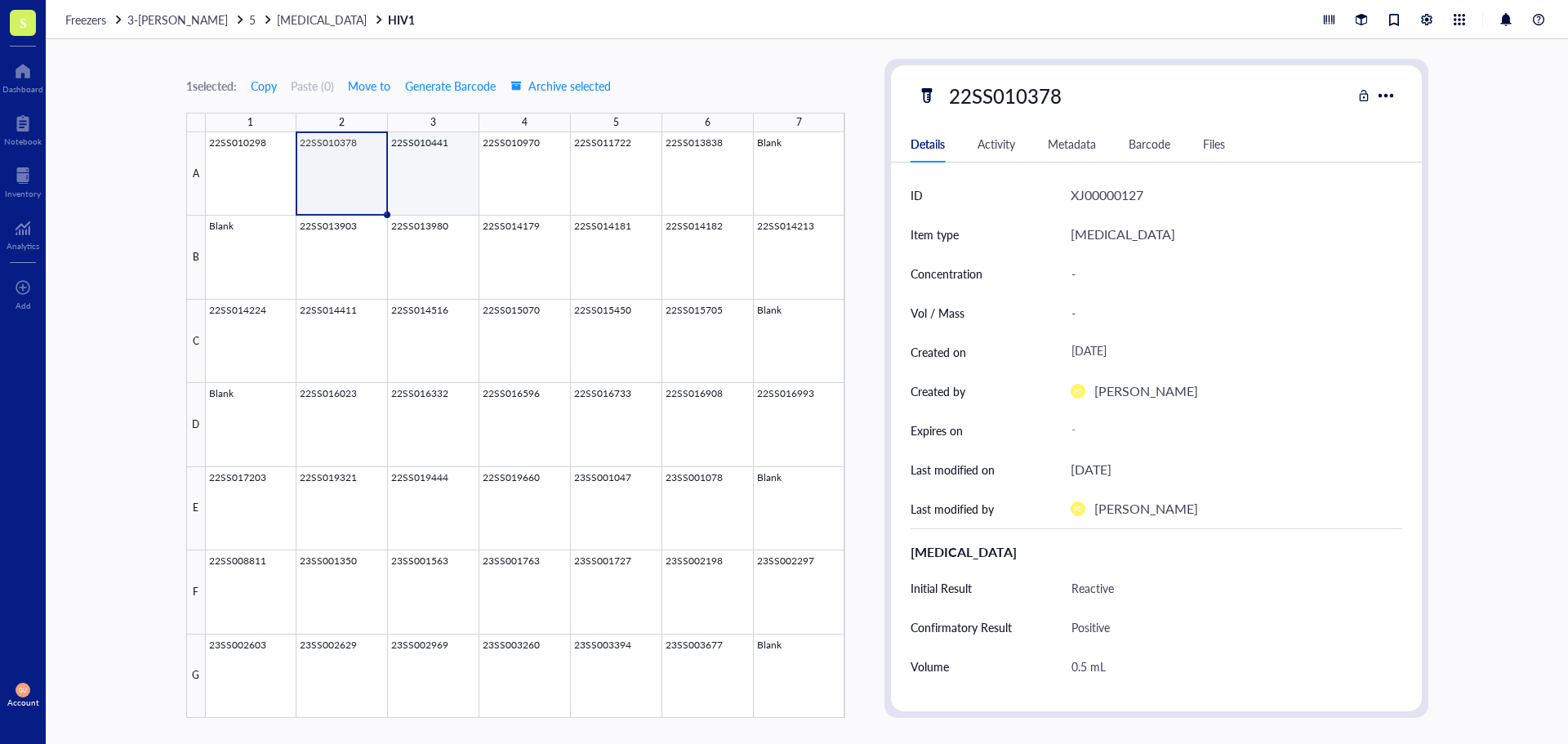
click at [439, 177] on div at bounding box center [525, 424] width 639 height 585
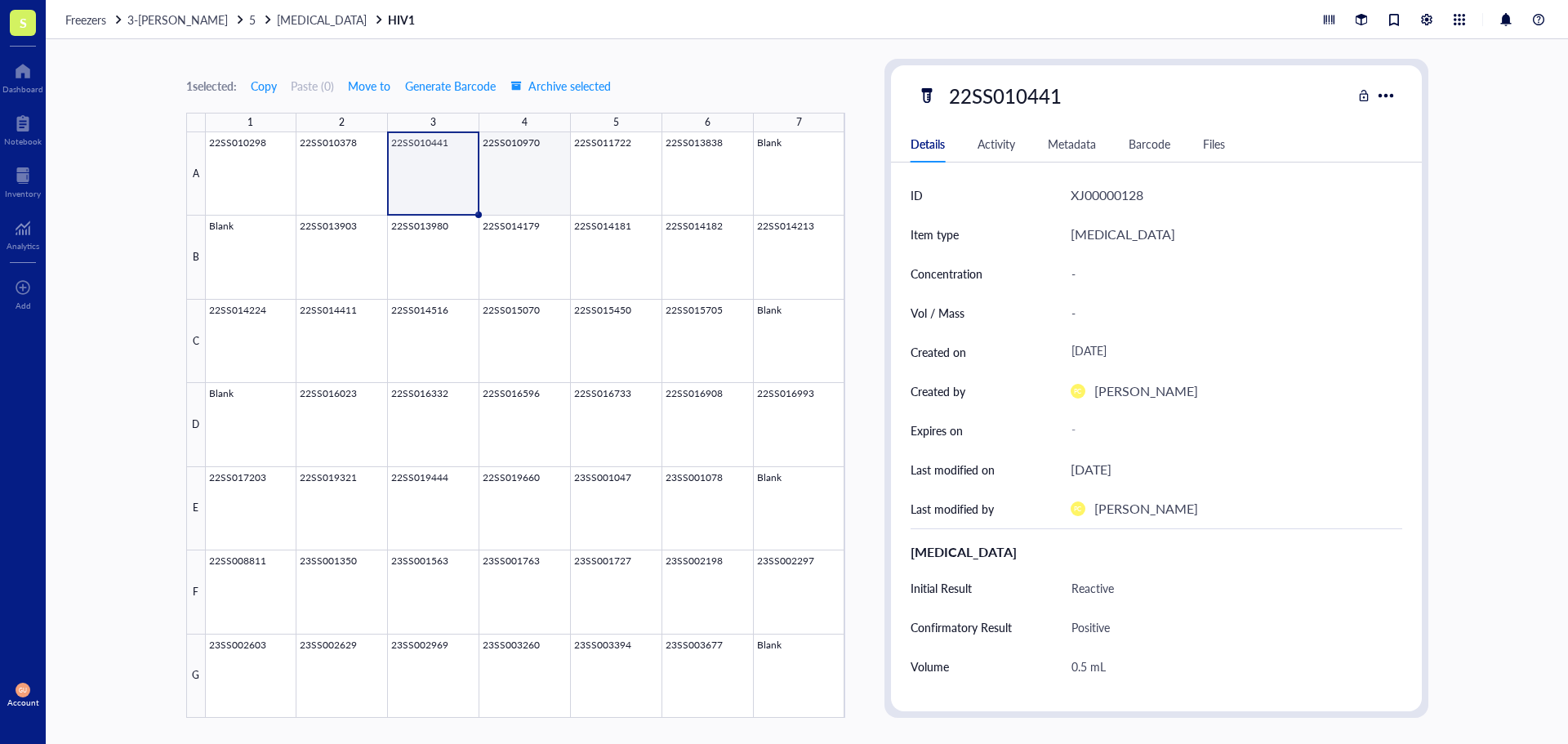
click at [505, 199] on div at bounding box center [525, 424] width 639 height 585
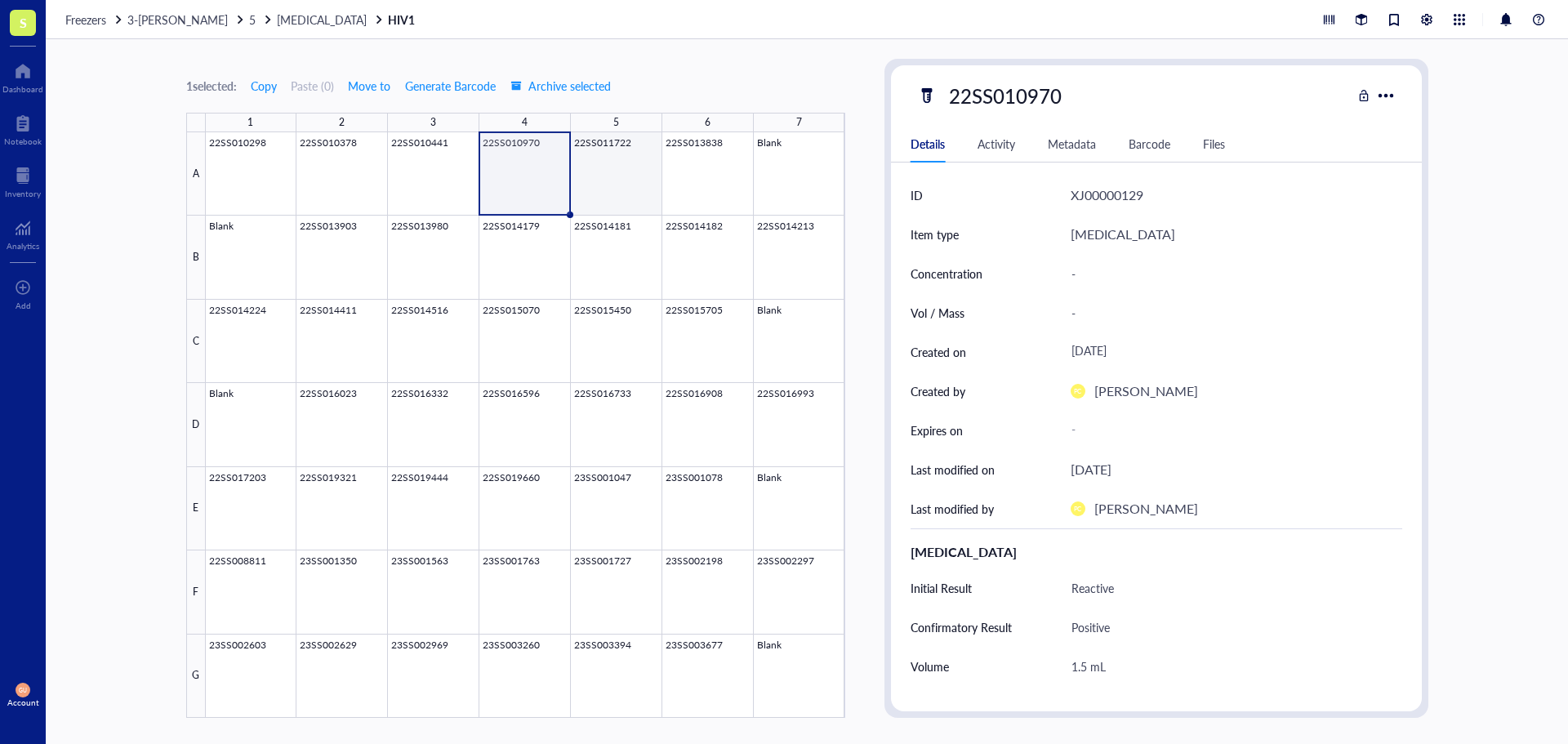
click at [617, 171] on div at bounding box center [525, 424] width 639 height 585
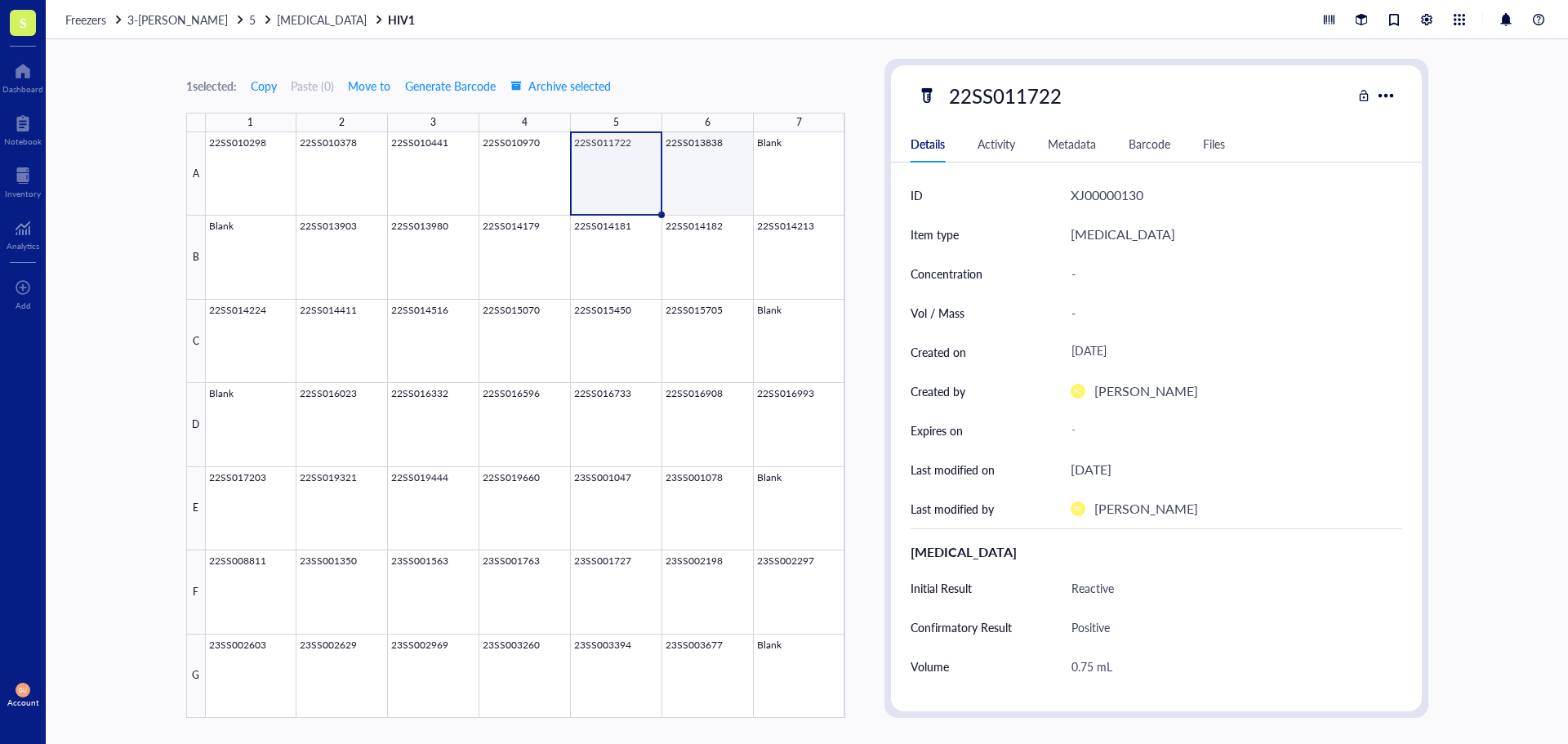
click at [685, 171] on div at bounding box center [525, 424] width 639 height 585
click at [1027, 88] on div "22SS013838" at bounding box center [1005, 95] width 128 height 34
drag, startPoint x: 1067, startPoint y: 92, endPoint x: 893, endPoint y: 67, distance: 175.8
click at [893, 67] on div "22SS013838 Details Activity Metadata Barcode Files ID XJ00000131 Item type [MED…" at bounding box center [1156, 388] width 544 height 659
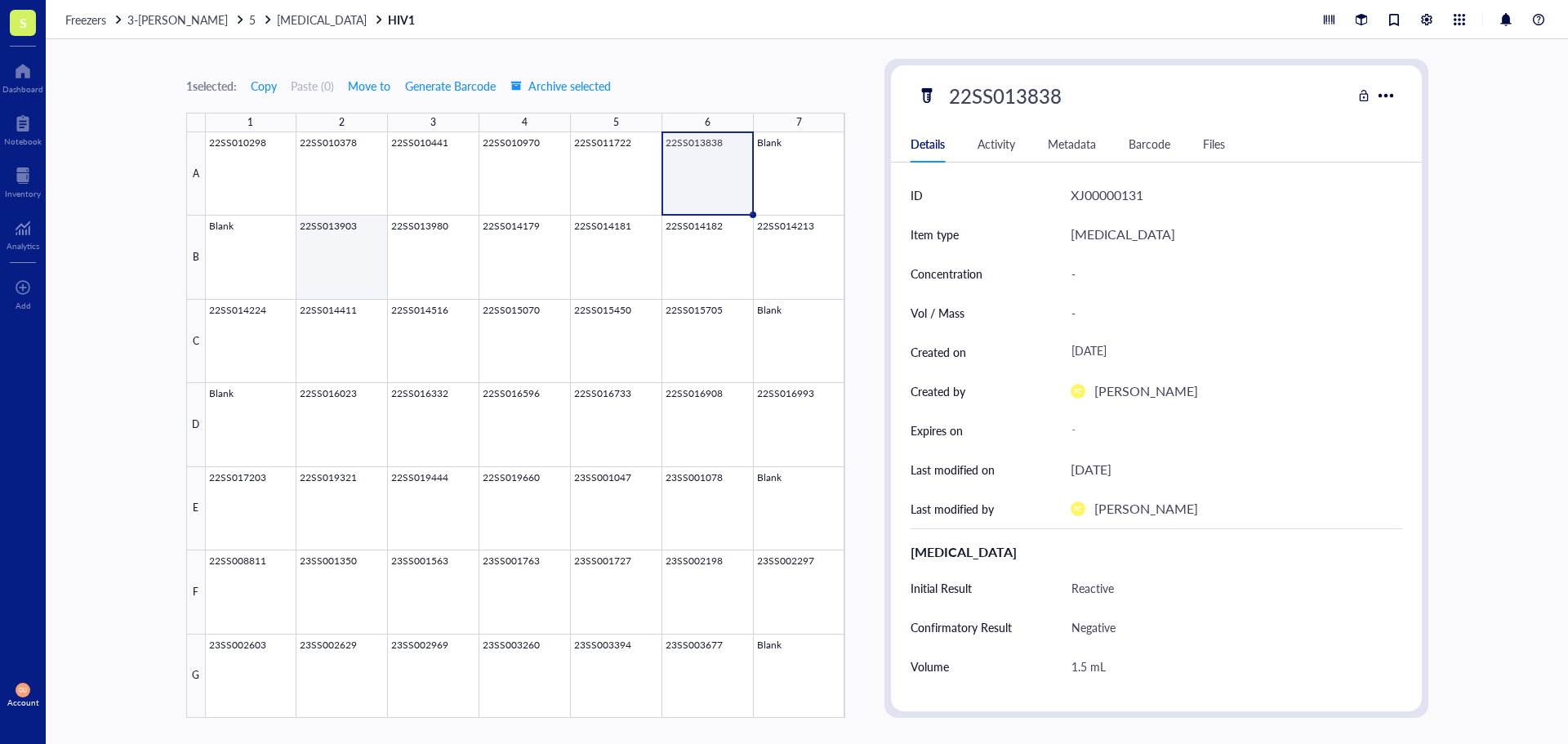
click at [325, 253] on div at bounding box center [525, 424] width 639 height 585
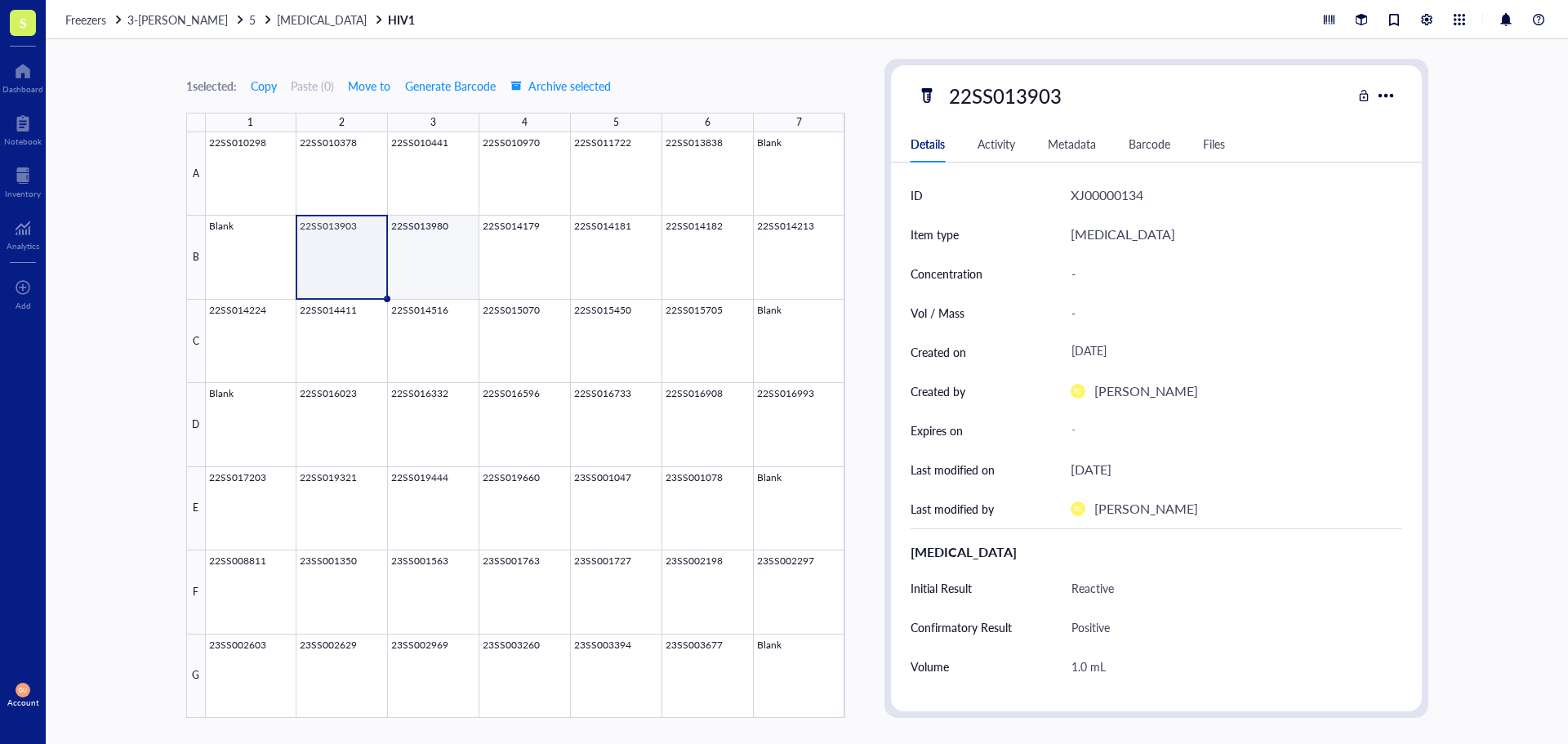
click at [430, 237] on div at bounding box center [525, 424] width 639 height 585
click at [537, 249] on div at bounding box center [525, 424] width 639 height 585
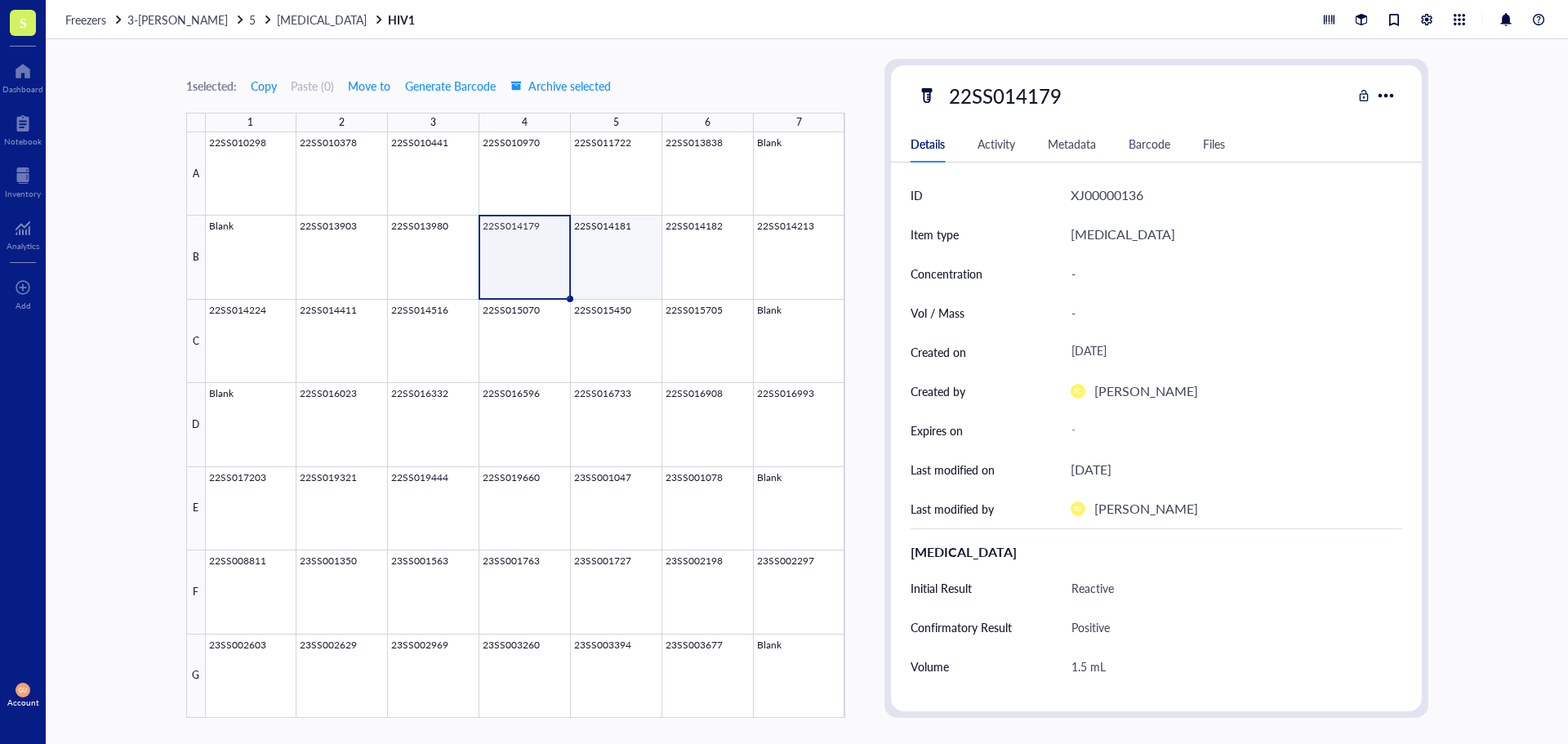
click at [629, 248] on div at bounding box center [525, 424] width 639 height 585
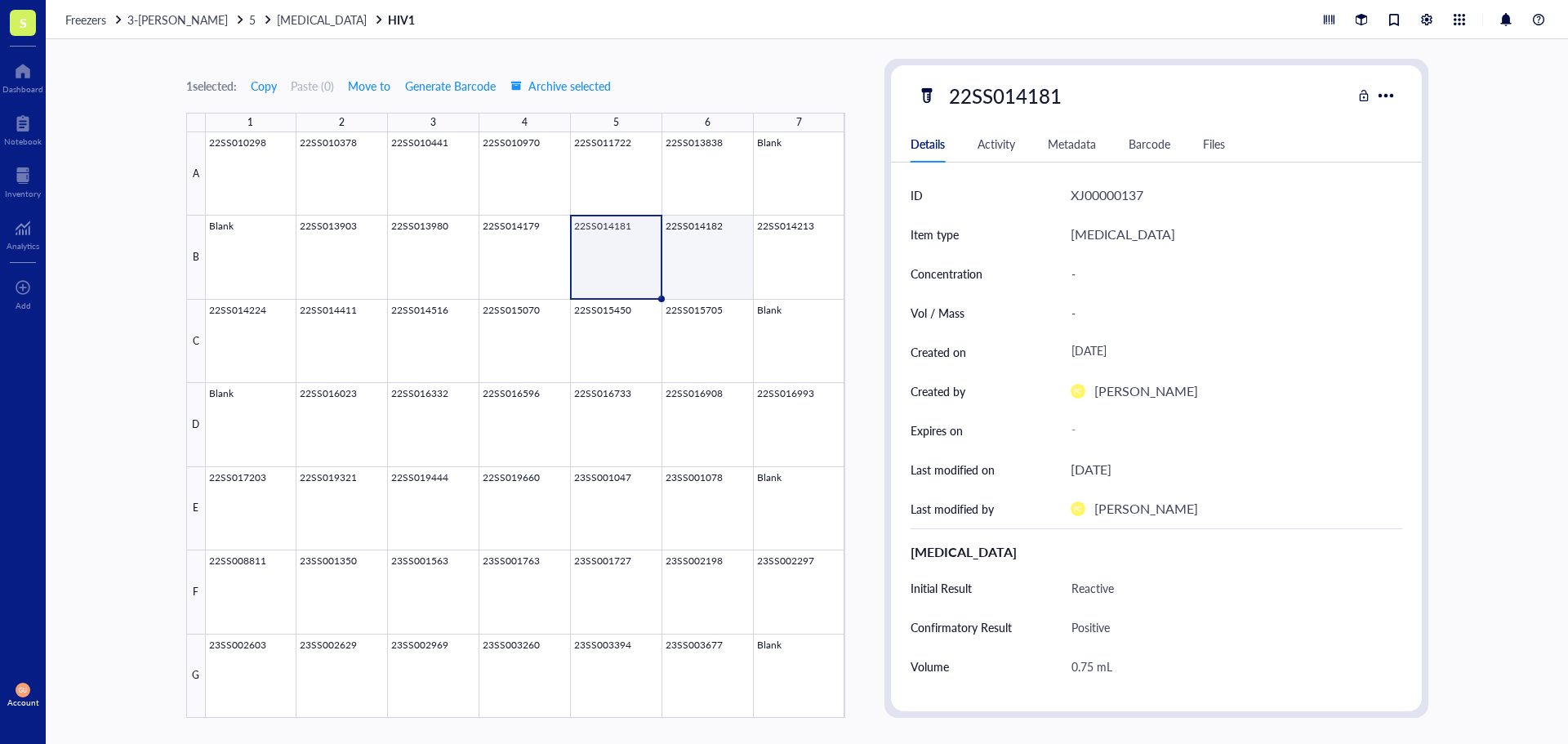
click at [683, 256] on div at bounding box center [525, 424] width 639 height 585
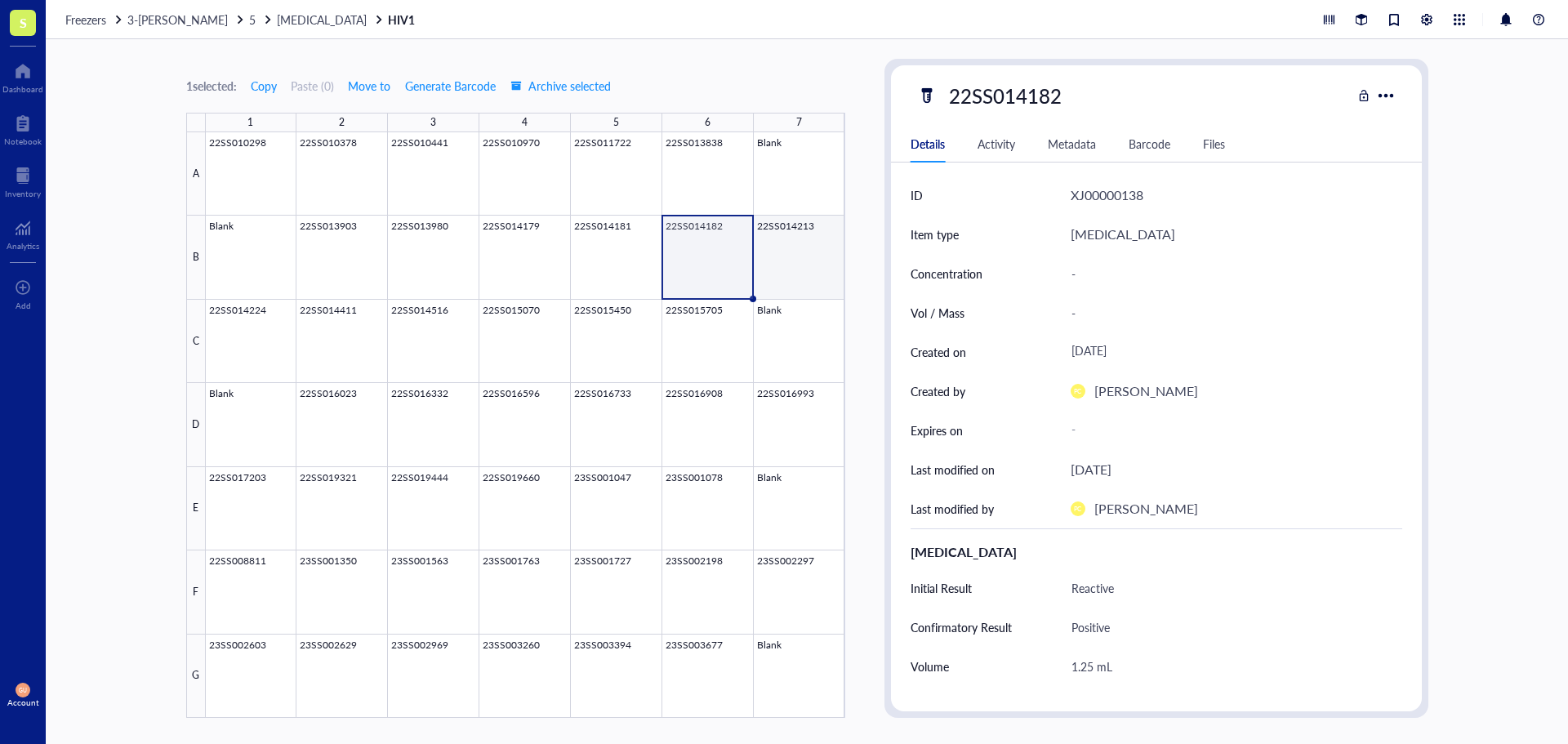
click at [775, 250] on div at bounding box center [525, 424] width 639 height 585
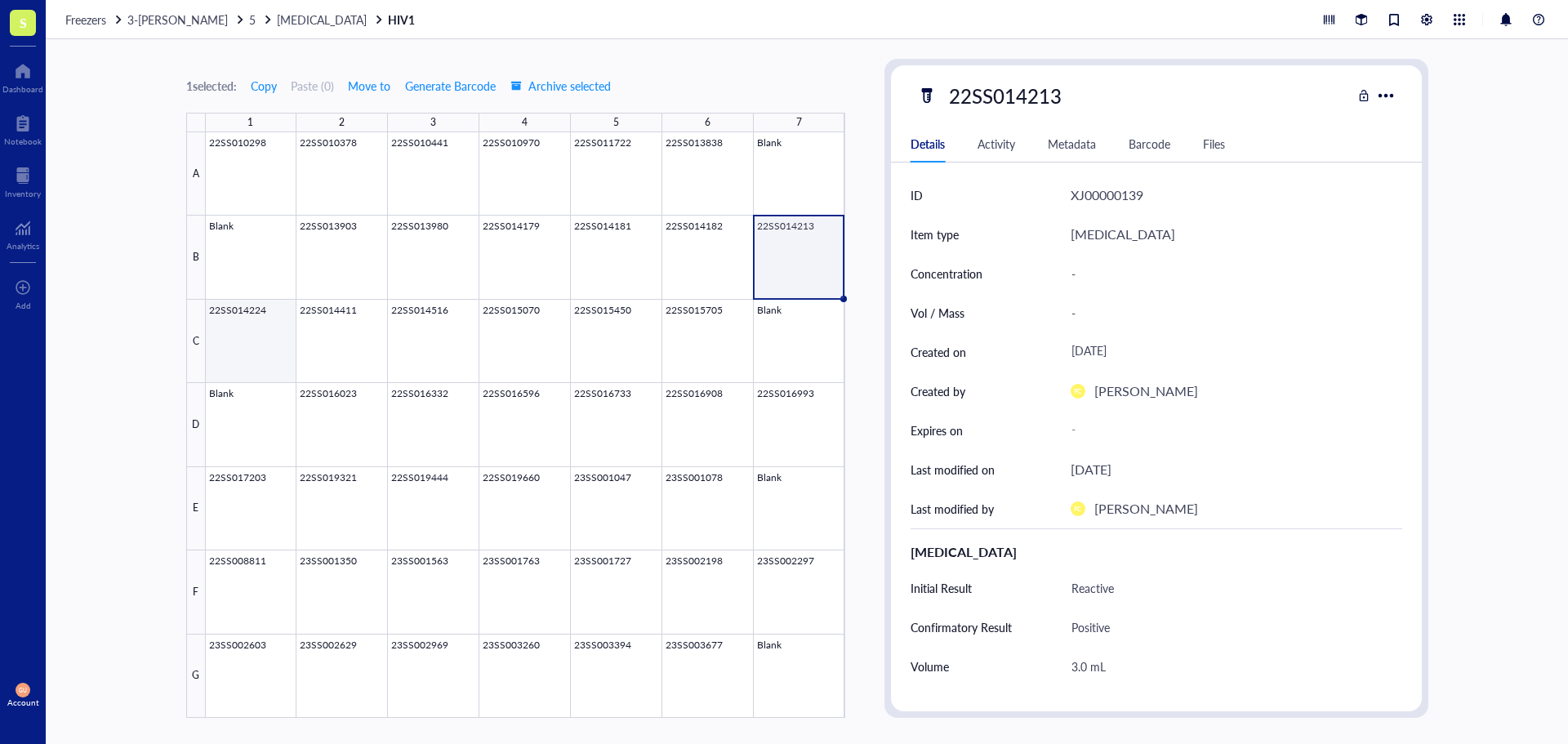
click at [246, 336] on div at bounding box center [525, 424] width 639 height 585
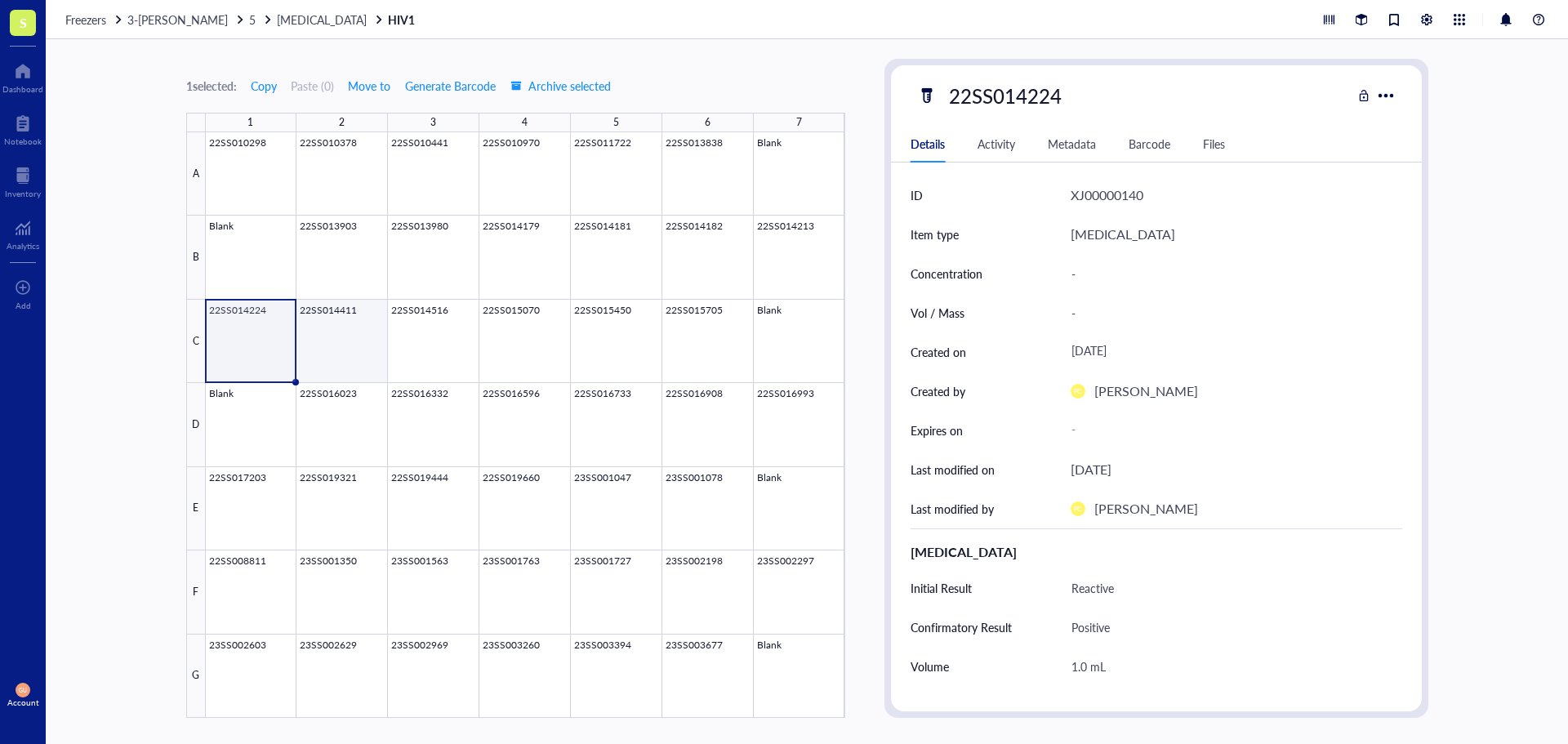
click at [327, 346] on div at bounding box center [525, 424] width 639 height 585
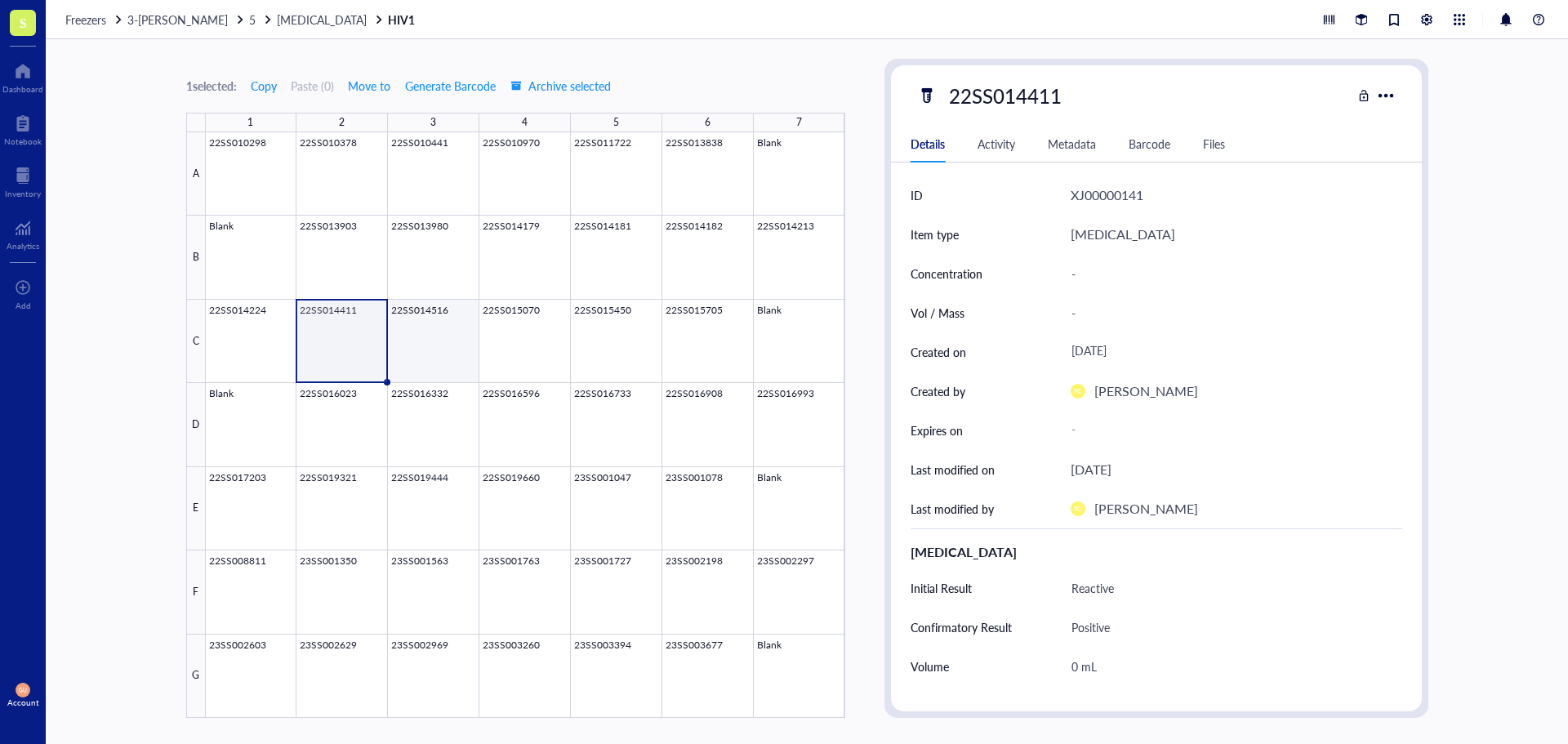
click at [454, 344] on div at bounding box center [525, 424] width 639 height 585
click at [536, 330] on div at bounding box center [525, 424] width 639 height 585
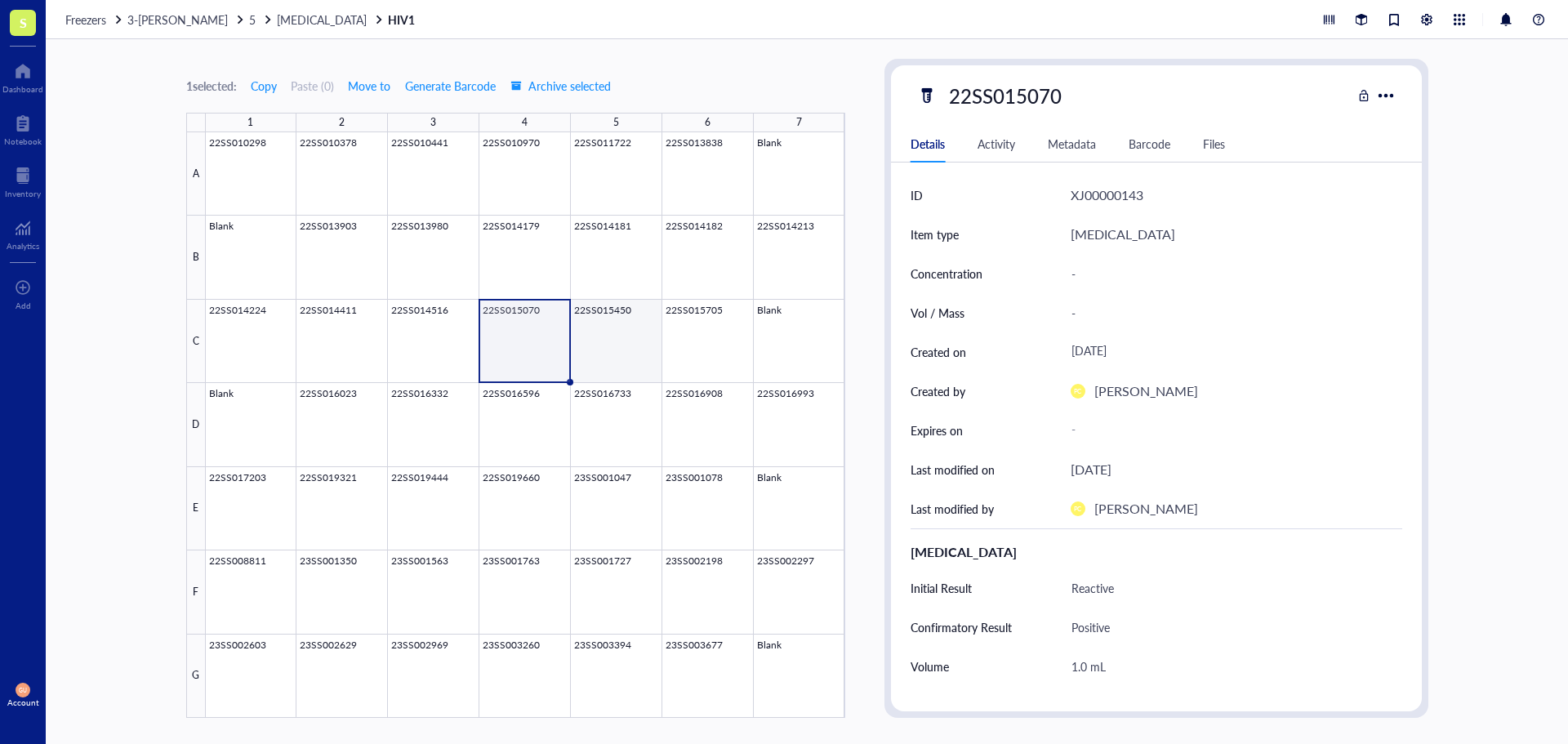
click at [596, 344] on div at bounding box center [525, 424] width 639 height 585
click at [1010, 107] on div "22SS015450" at bounding box center [1005, 95] width 128 height 34
drag, startPoint x: 1064, startPoint y: 94, endPoint x: 888, endPoint y: 110, distance: 176.7
click at [888, 110] on div "22SS015450 Details Activity Metadata Barcode Files ID XJ00000144 Item type [MED…" at bounding box center [1156, 388] width 544 height 659
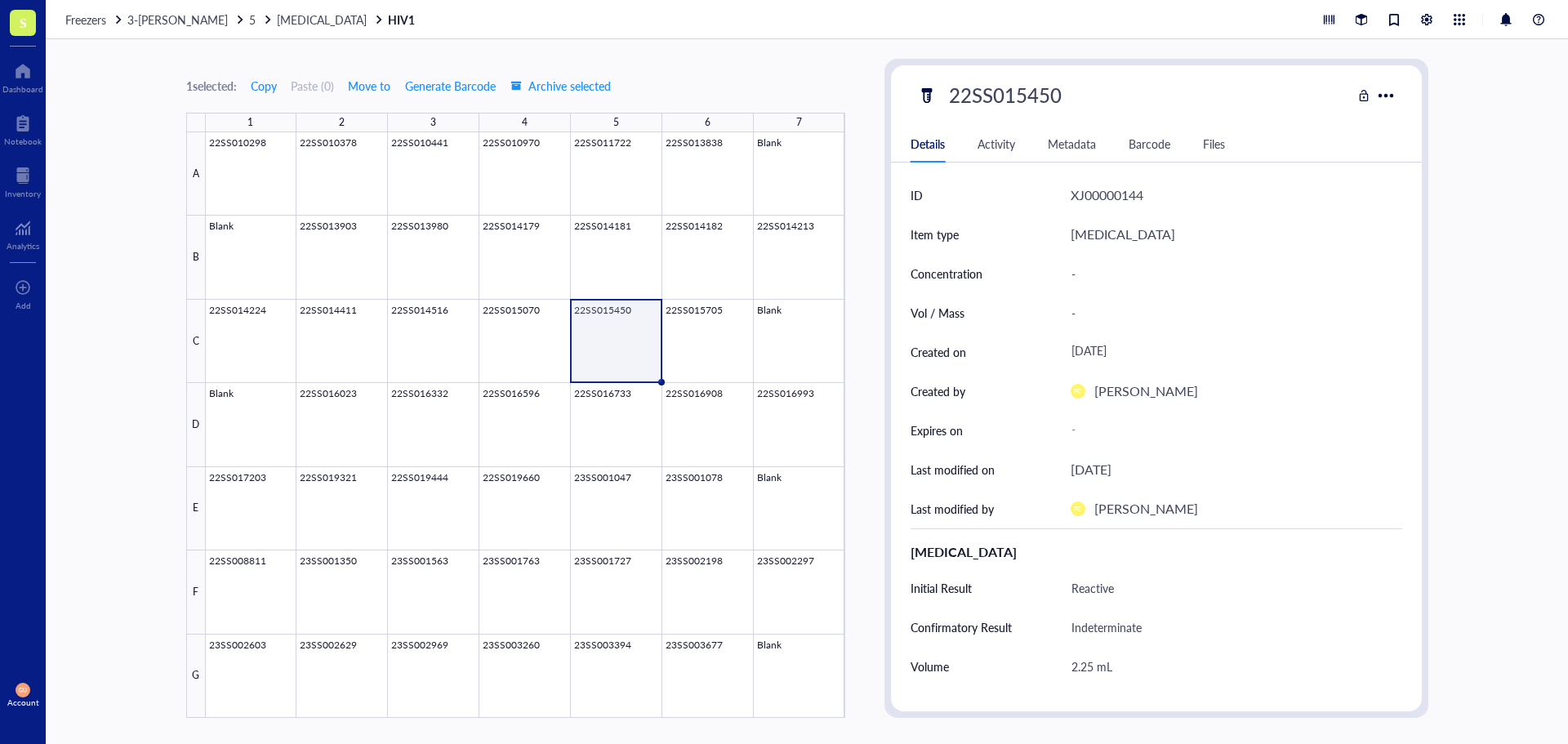
scroll to position [0, 0]
click at [712, 366] on div at bounding box center [525, 424] width 639 height 585
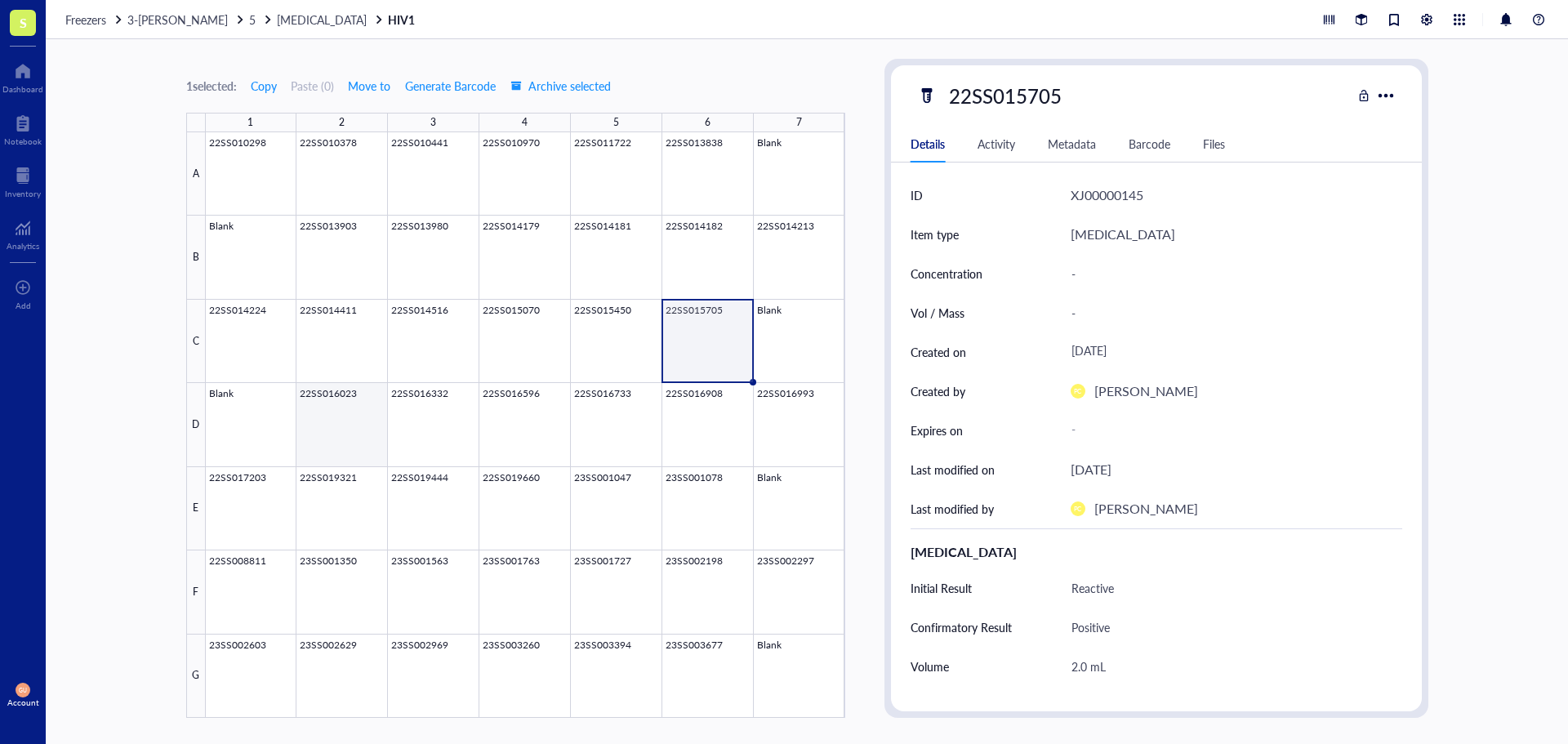
click at [328, 410] on div at bounding box center [525, 424] width 639 height 585
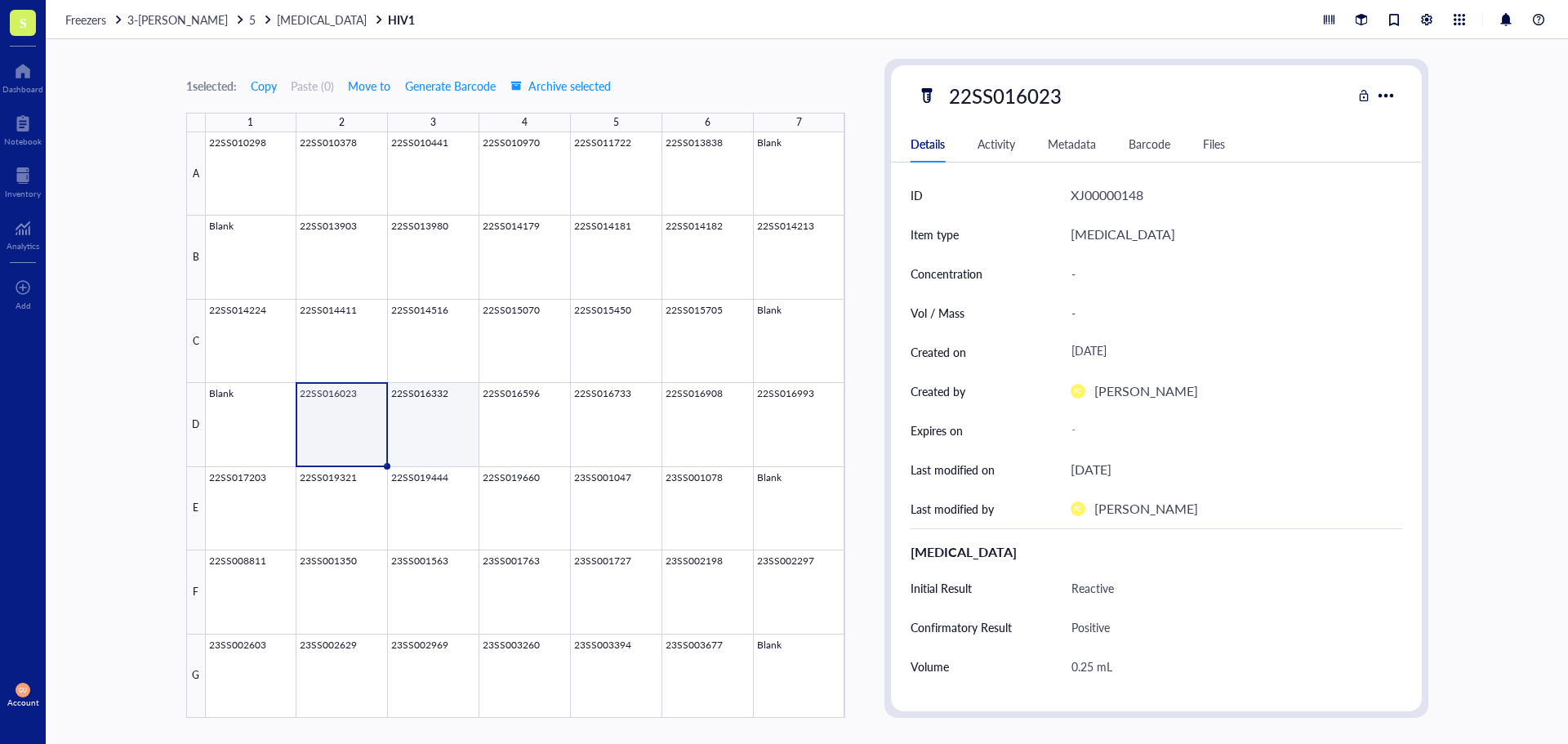
click at [410, 411] on div at bounding box center [525, 424] width 639 height 585
click at [495, 421] on div at bounding box center [525, 424] width 639 height 585
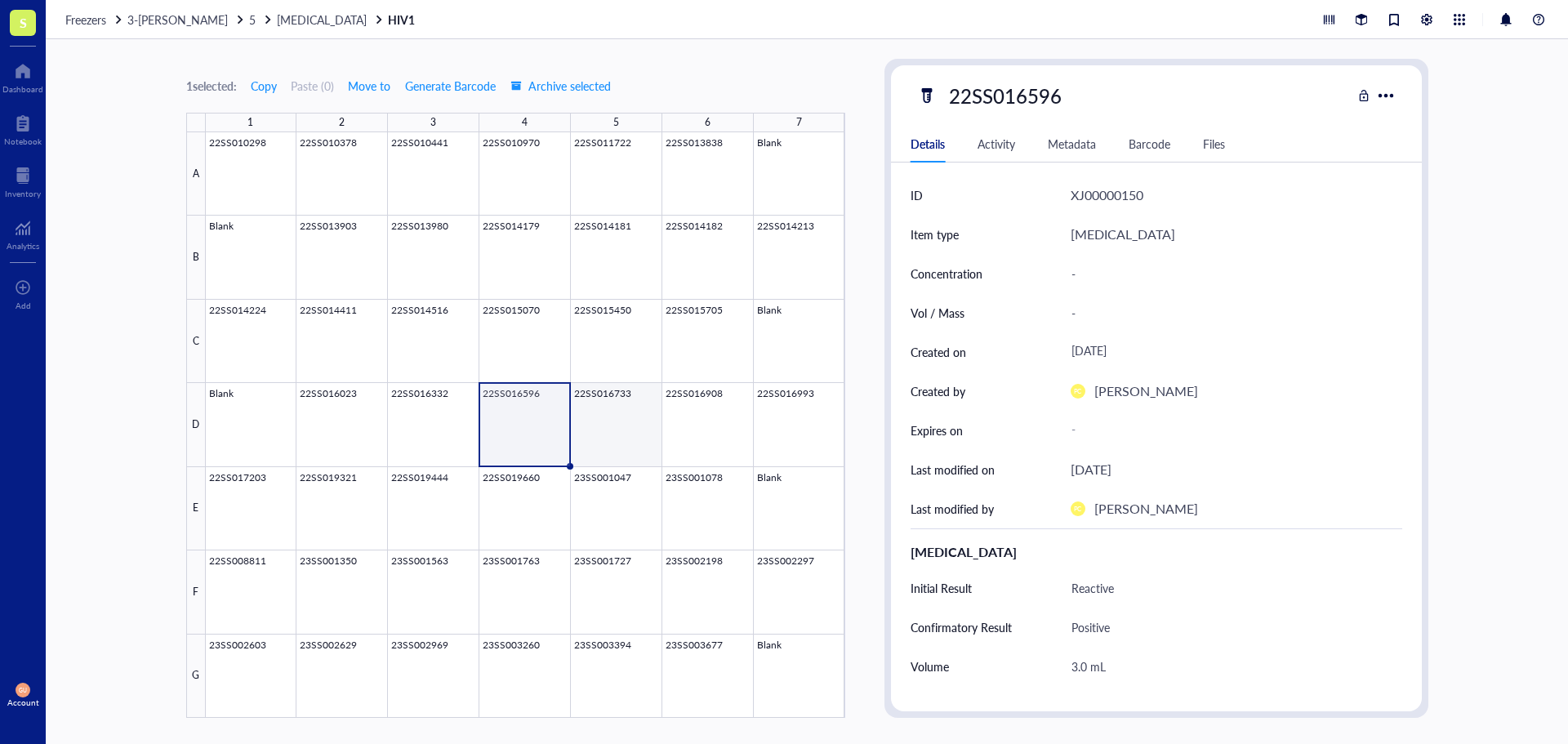
click at [606, 427] on div at bounding box center [525, 424] width 639 height 585
click at [1013, 102] on div "22SS016733" at bounding box center [1005, 95] width 128 height 34
drag, startPoint x: 1066, startPoint y: 97, endPoint x: 865, endPoint y: 85, distance: 201.4
click at [865, 85] on div "1 selected: Copy Paste ( 0 ) Move to Generate Barcode Archive selected 1 2 3 4 …" at bounding box center [807, 391] width 1522 height 705
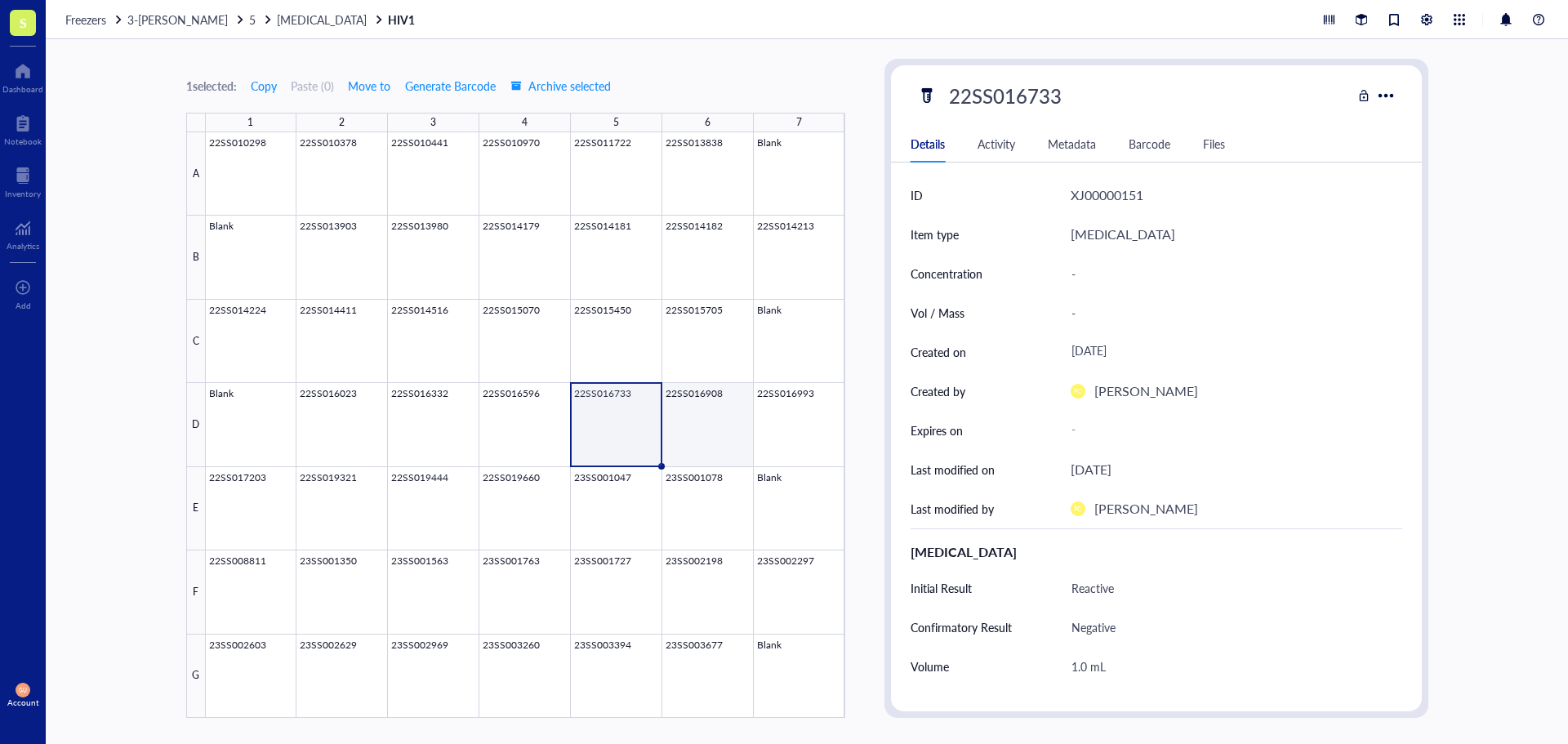
click at [698, 406] on div at bounding box center [525, 424] width 639 height 585
click at [619, 413] on div at bounding box center [525, 424] width 639 height 585
click at [694, 416] on div at bounding box center [525, 424] width 639 height 585
click at [1005, 96] on div "22SS016908" at bounding box center [1005, 95] width 128 height 34
drag, startPoint x: 1065, startPoint y: 85, endPoint x: 867, endPoint y: 77, distance: 198.2
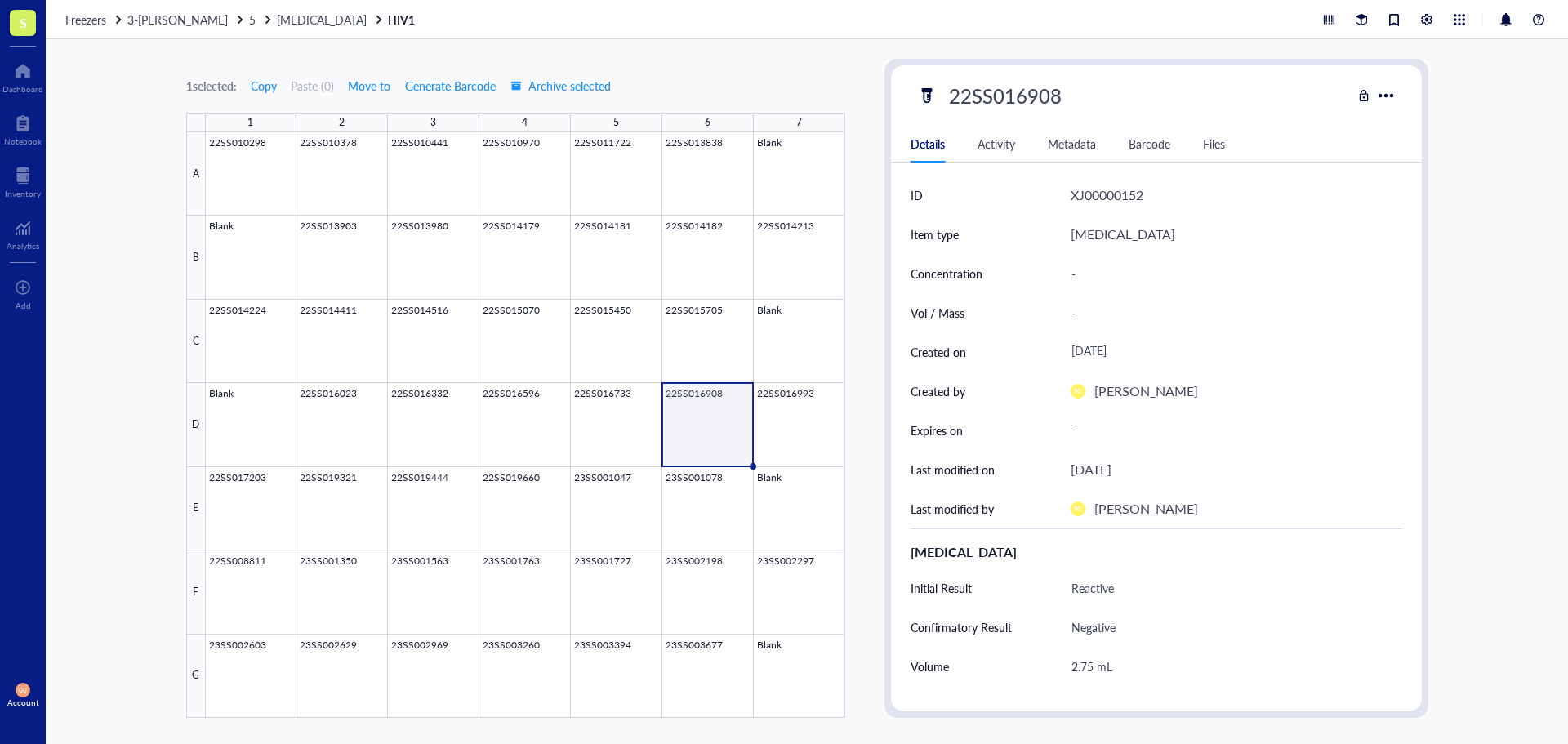
click at [894, 77] on div "22SS016908 Details Activity Metadata Barcode Files ID XJ00000152 Item type [MED…" at bounding box center [1156, 388] width 531 height 646
click at [861, 39] on div "1 selected: Copy Paste ( 0 ) Move to Generate Barcode Archive selected 1 2 3 4 …" at bounding box center [807, 391] width 1522 height 705
click at [788, 465] on div at bounding box center [525, 424] width 639 height 585
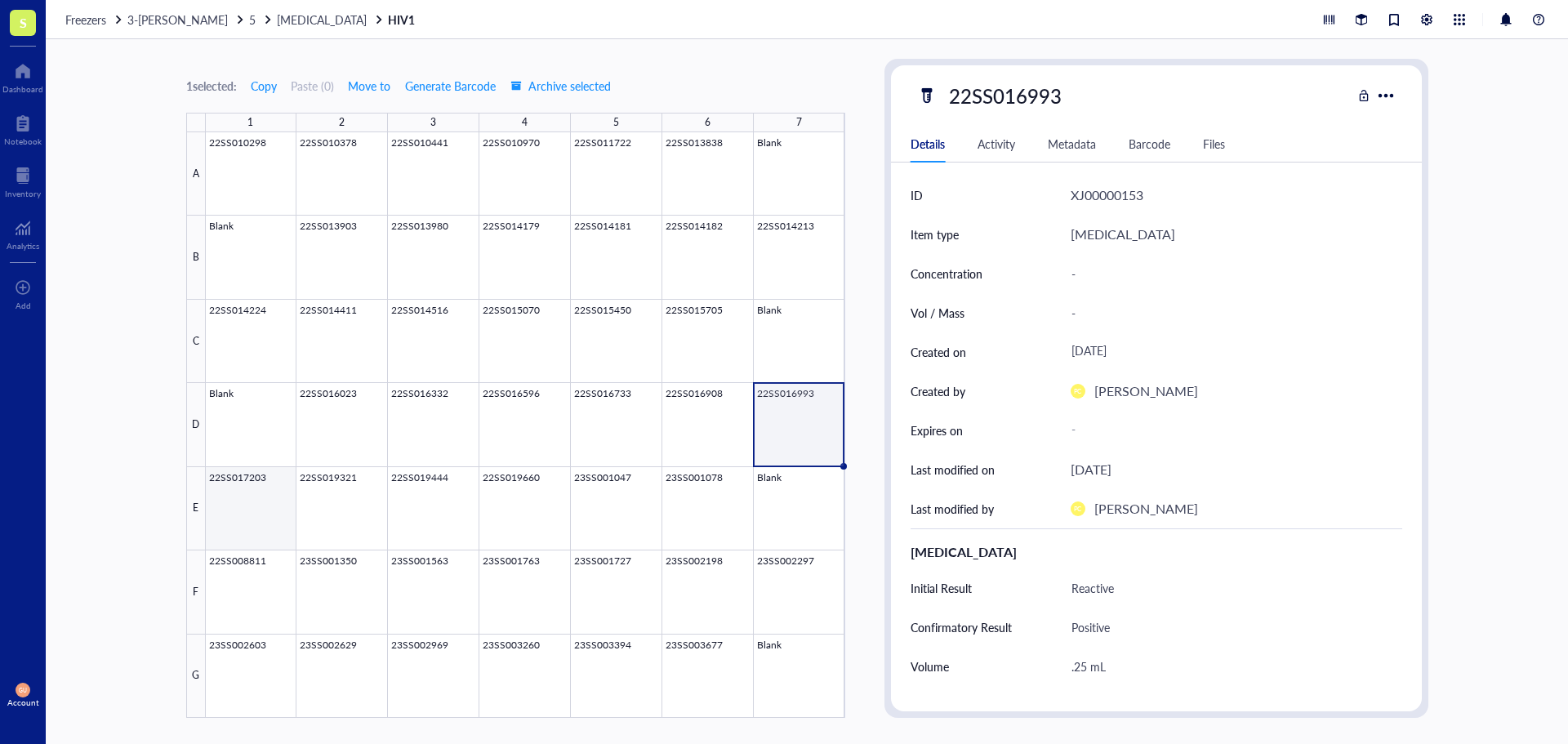
click at [272, 534] on div at bounding box center [525, 424] width 639 height 585
click at [1012, 89] on div "22SS017203" at bounding box center [1005, 95] width 128 height 34
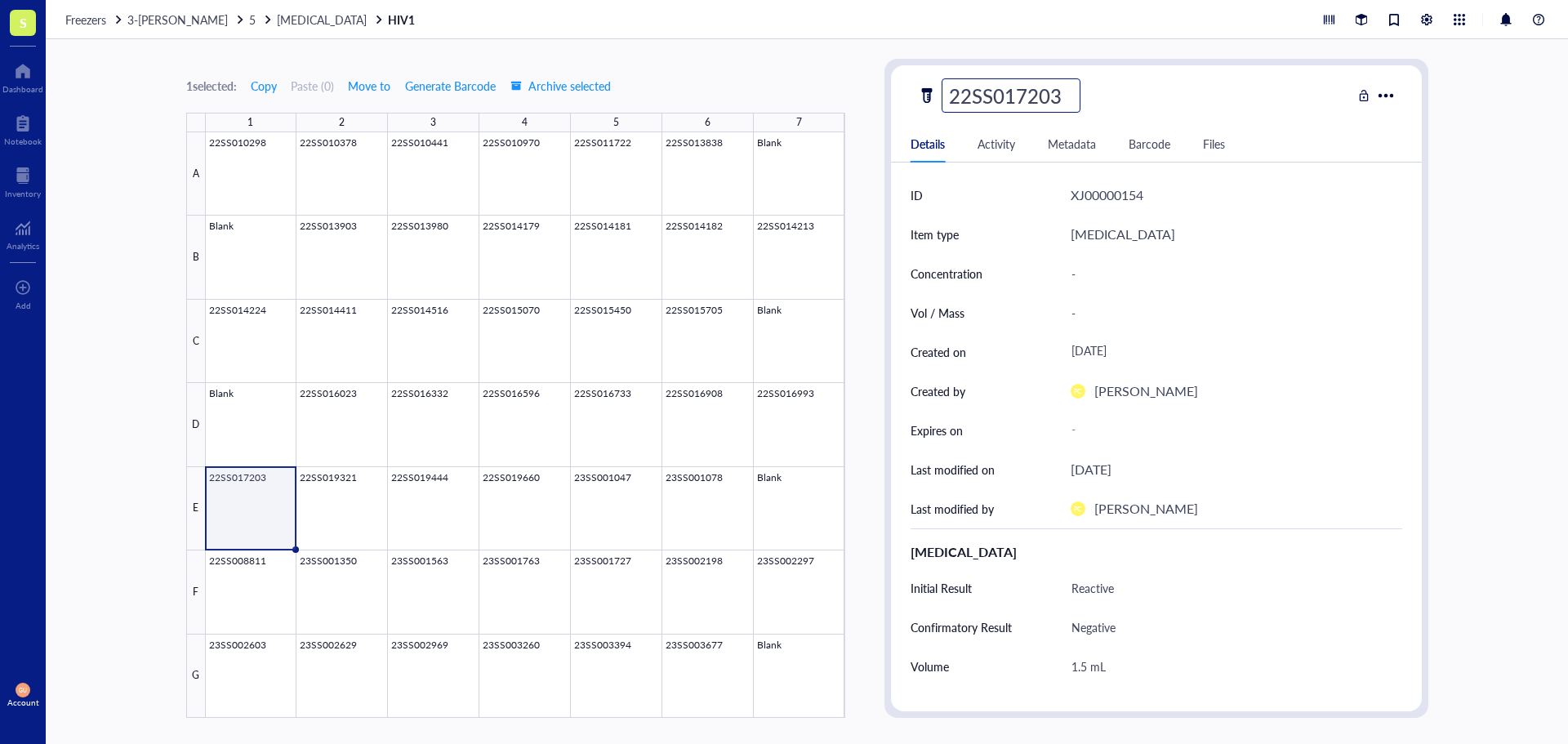
scroll to position [1, 0]
drag, startPoint x: 1067, startPoint y: 90, endPoint x: 925, endPoint y: 108, distance: 143.1
click at [925, 108] on div "22SS017203" at bounding box center [1134, 95] width 434 height 34
click at [363, 480] on div at bounding box center [525, 424] width 639 height 585
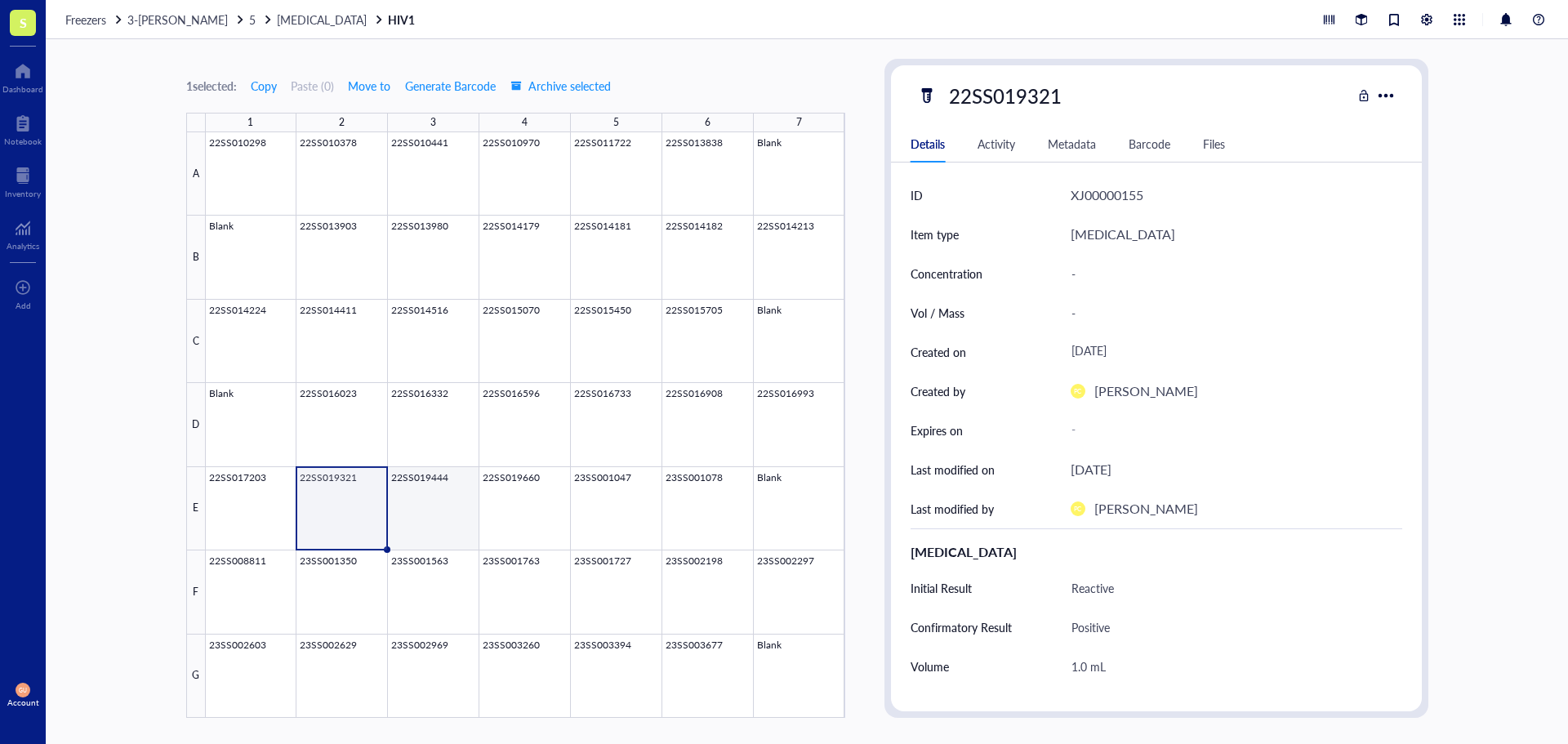
click at [451, 504] on div at bounding box center [525, 424] width 639 height 585
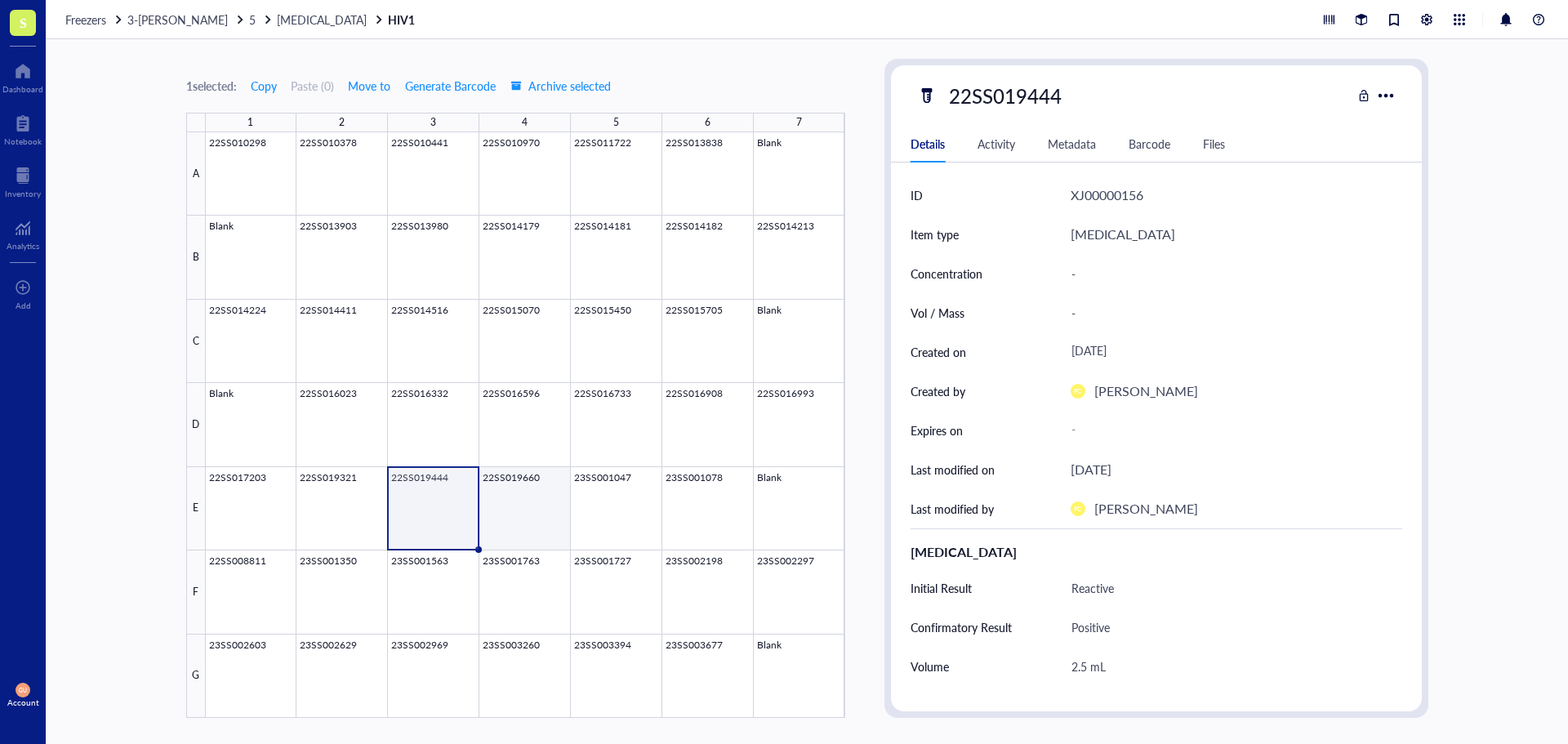
click at [520, 506] on div at bounding box center [525, 424] width 639 height 585
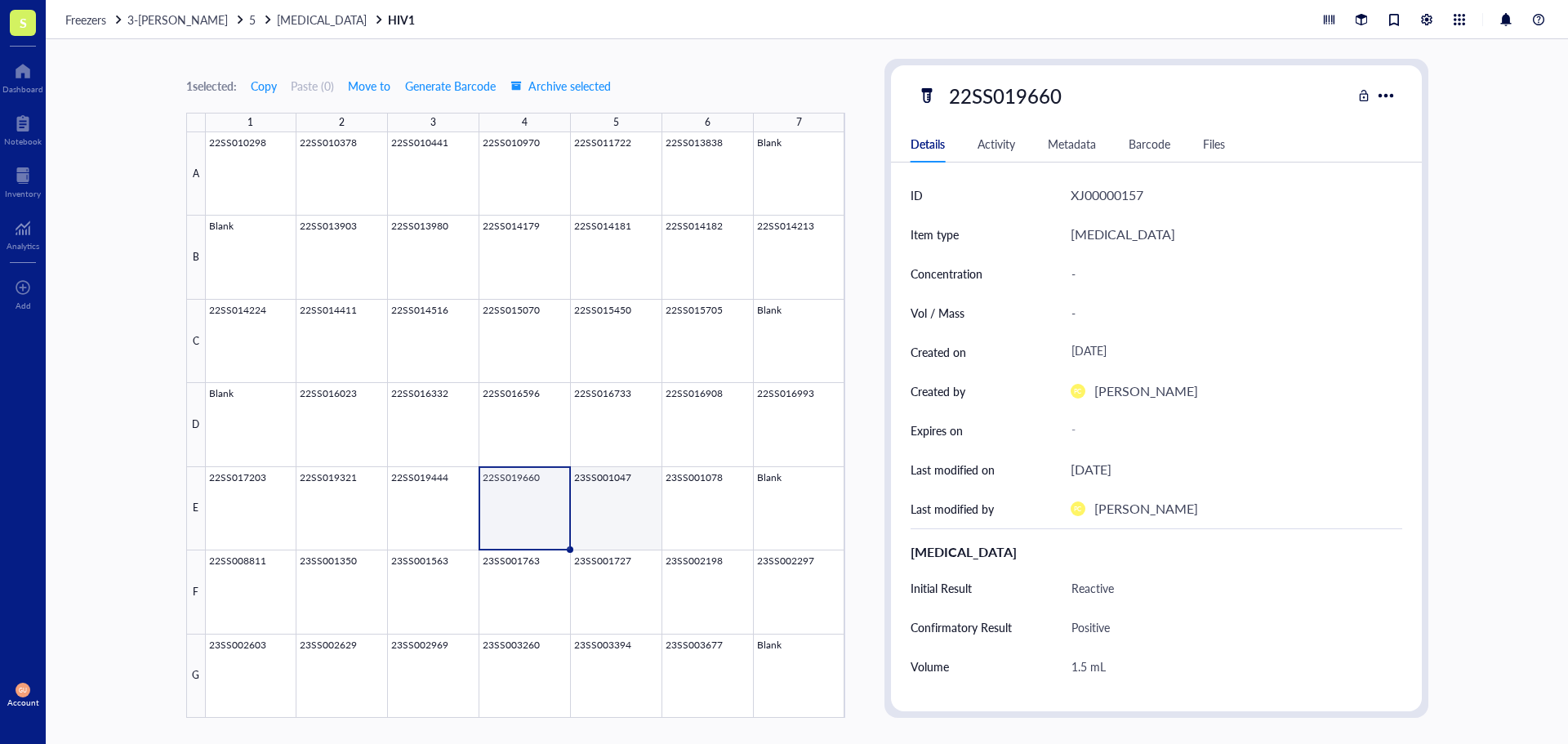
click at [614, 506] on div at bounding box center [525, 424] width 639 height 585
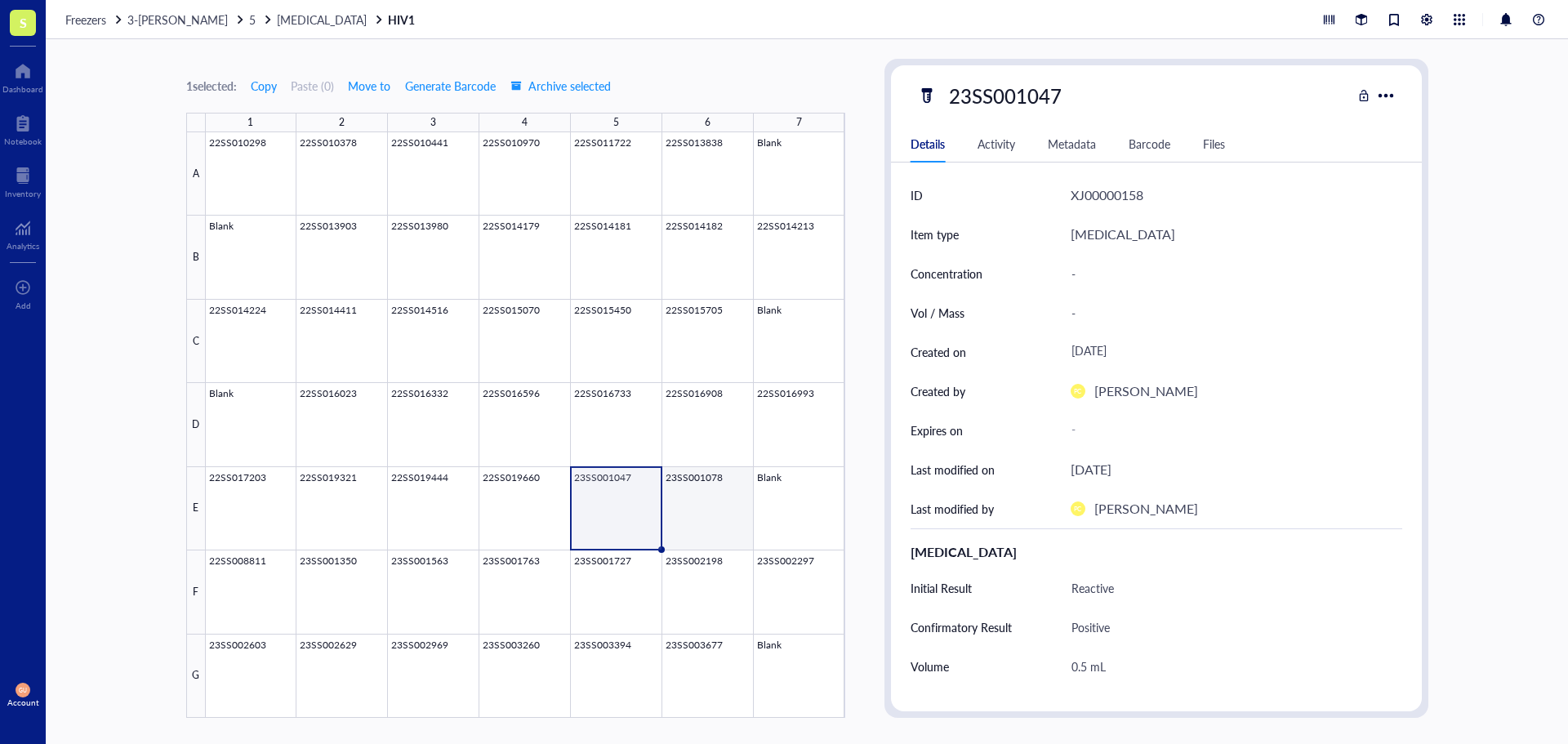
click at [739, 507] on div at bounding box center [525, 424] width 639 height 585
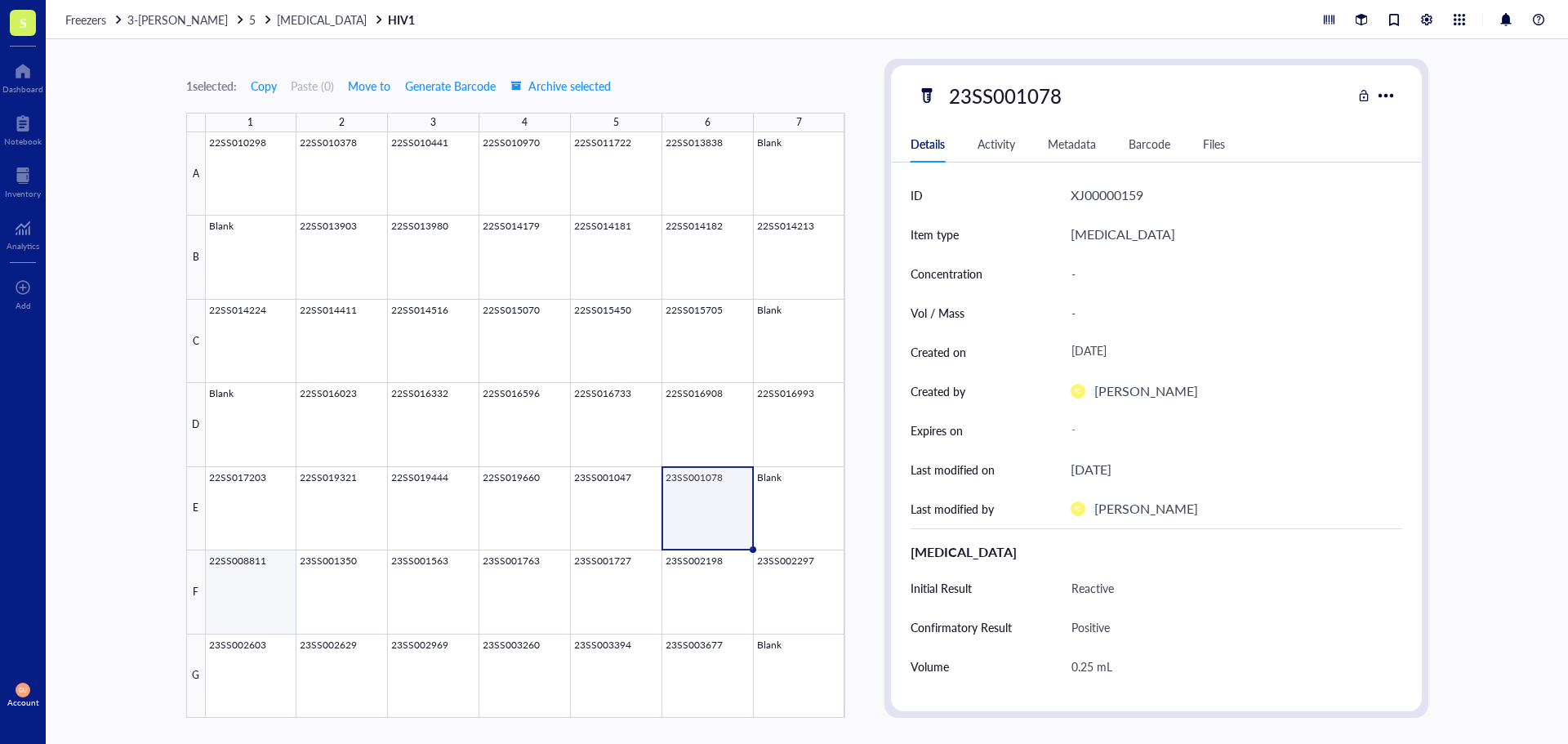
click at [268, 581] on div at bounding box center [525, 424] width 639 height 585
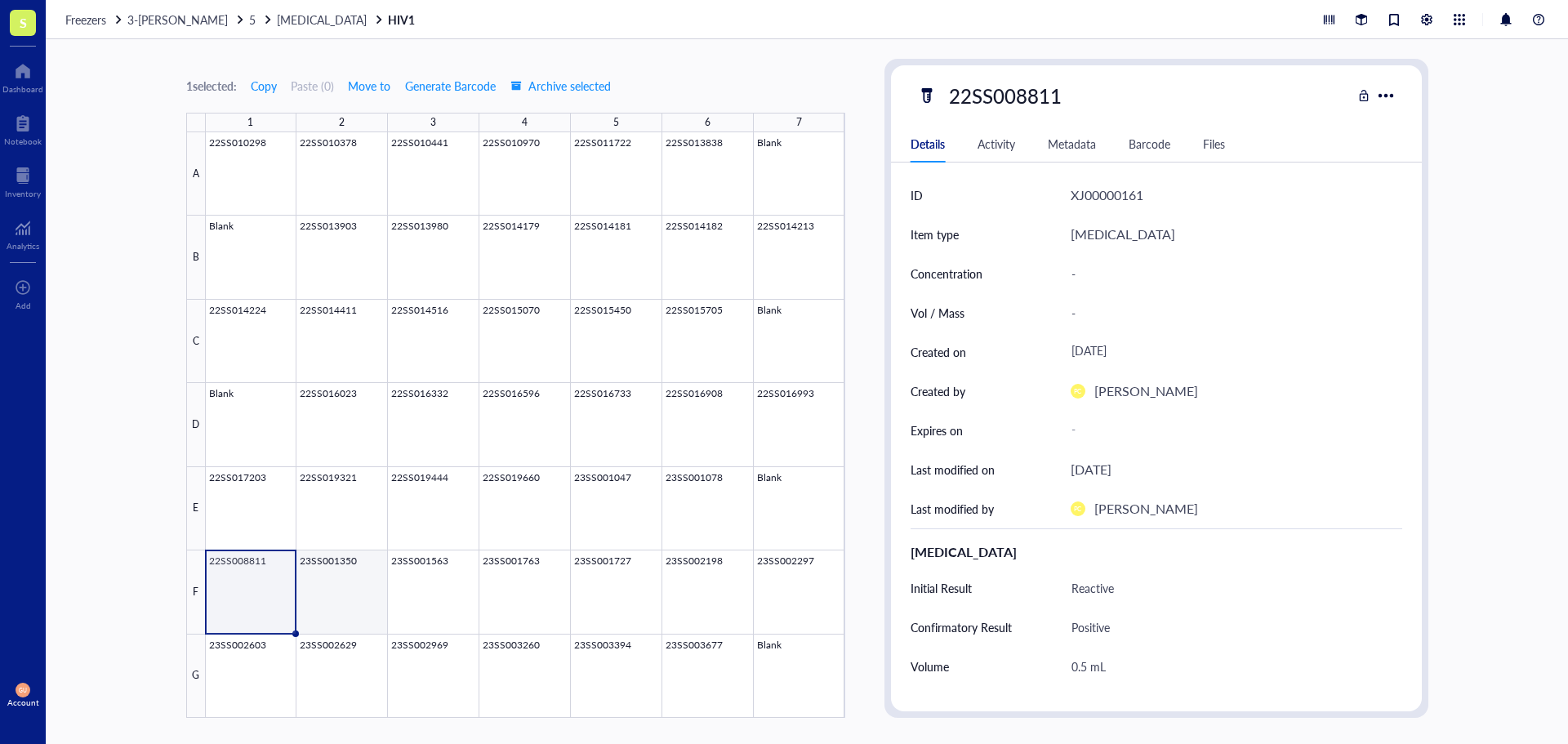
click at [346, 592] on div at bounding box center [525, 424] width 639 height 585
click at [1012, 92] on div "23SS001350" at bounding box center [1005, 95] width 128 height 34
drag, startPoint x: 1072, startPoint y: 97, endPoint x: 905, endPoint y: 116, distance: 168.1
click at [905, 116] on div "23SS001350 Details Activity Metadata Barcode Files ID XJ00000162 Item type [MED…" at bounding box center [1156, 388] width 531 height 646
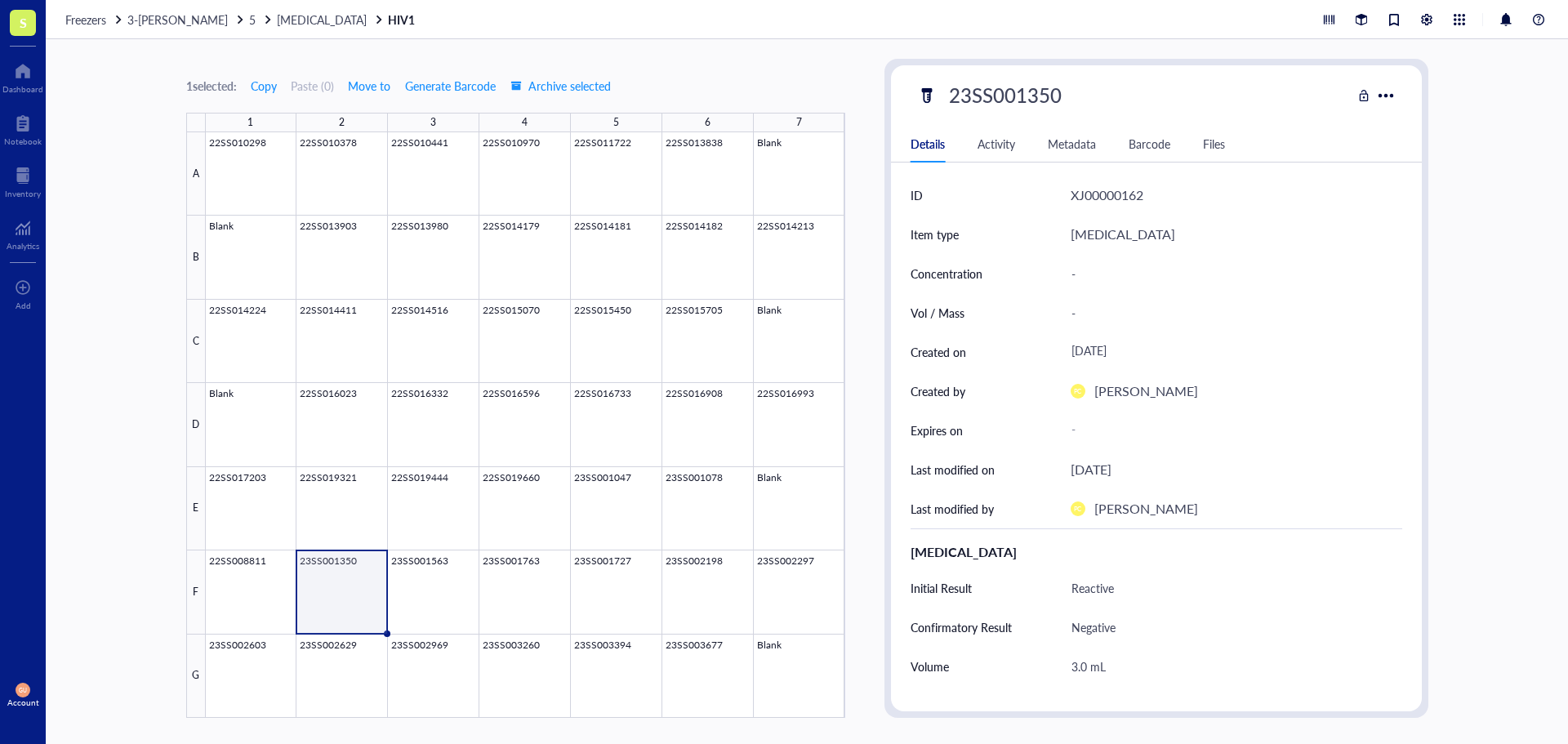
scroll to position [0, 0]
click at [421, 584] on div at bounding box center [525, 424] width 639 height 585
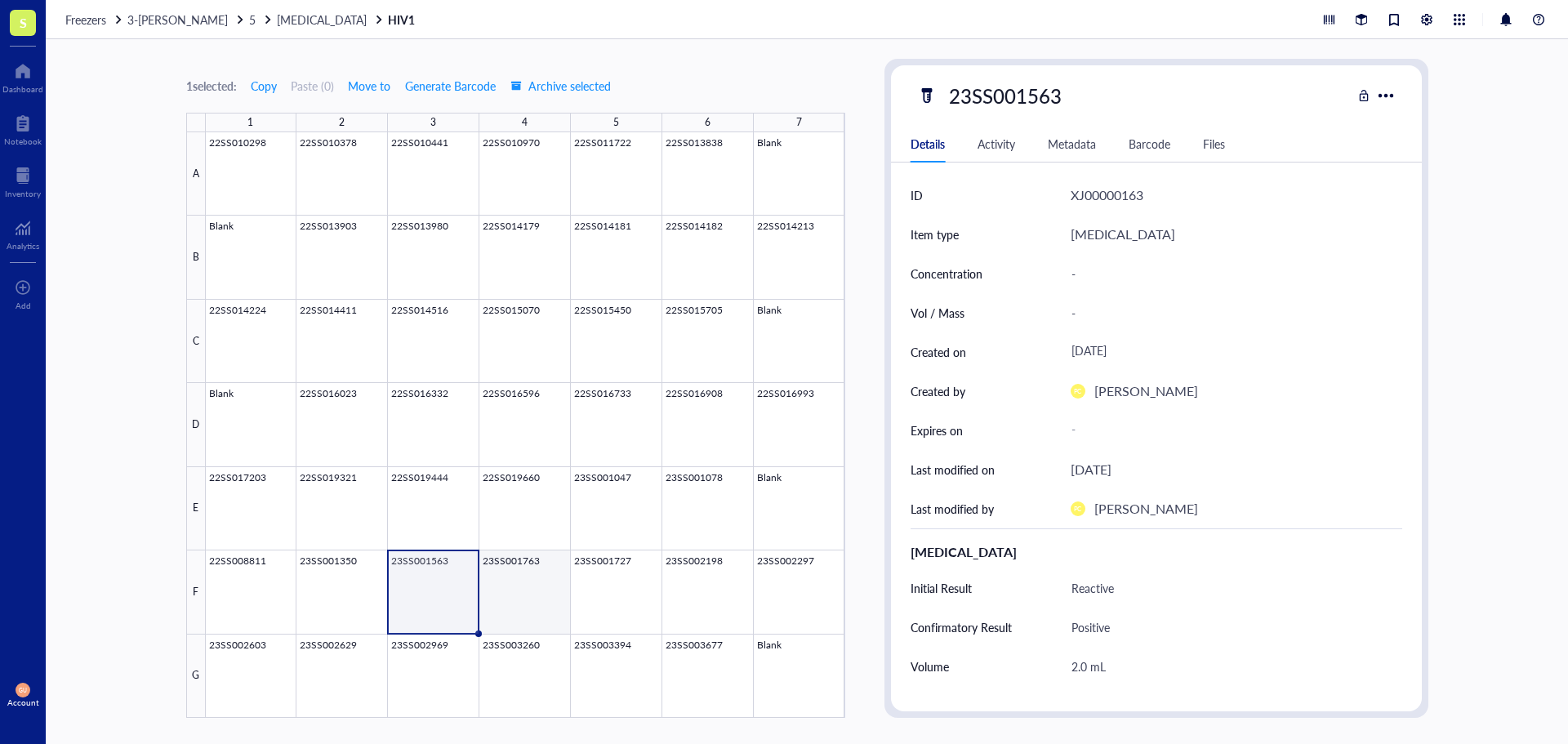
click at [520, 584] on div at bounding box center [525, 424] width 639 height 585
drag, startPoint x: 1027, startPoint y: 105, endPoint x: 1010, endPoint y: 90, distance: 22.7
click at [1010, 90] on div "23SS001763" at bounding box center [1005, 95] width 128 height 34
drag, startPoint x: 1065, startPoint y: 102, endPoint x: 901, endPoint y: 76, distance: 166.0
click at [901, 76] on div "23SS001763 Details Activity Metadata Barcode Files ID XJ00000164 Item type [MED…" at bounding box center [1156, 388] width 531 height 646
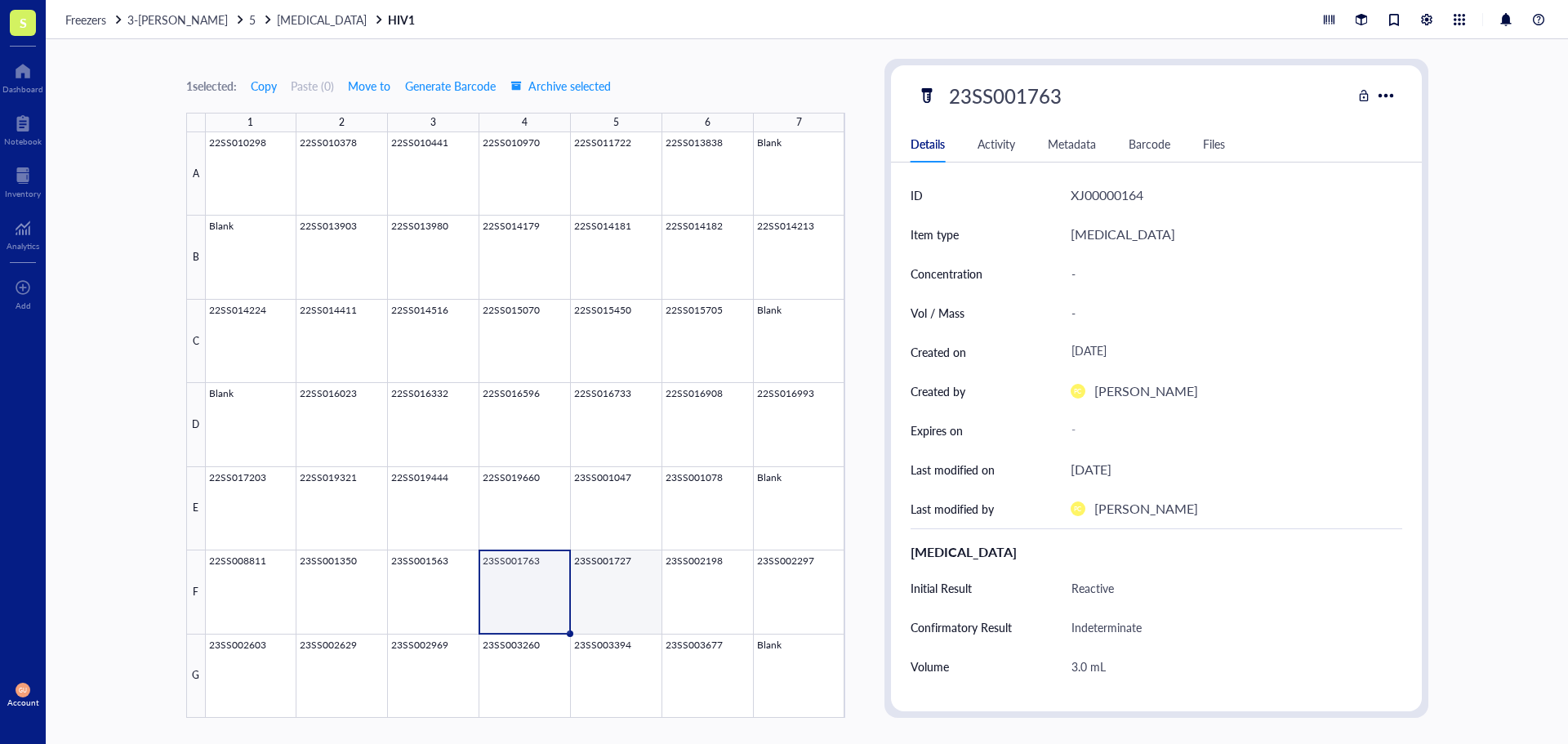
click at [649, 585] on div at bounding box center [525, 424] width 639 height 585
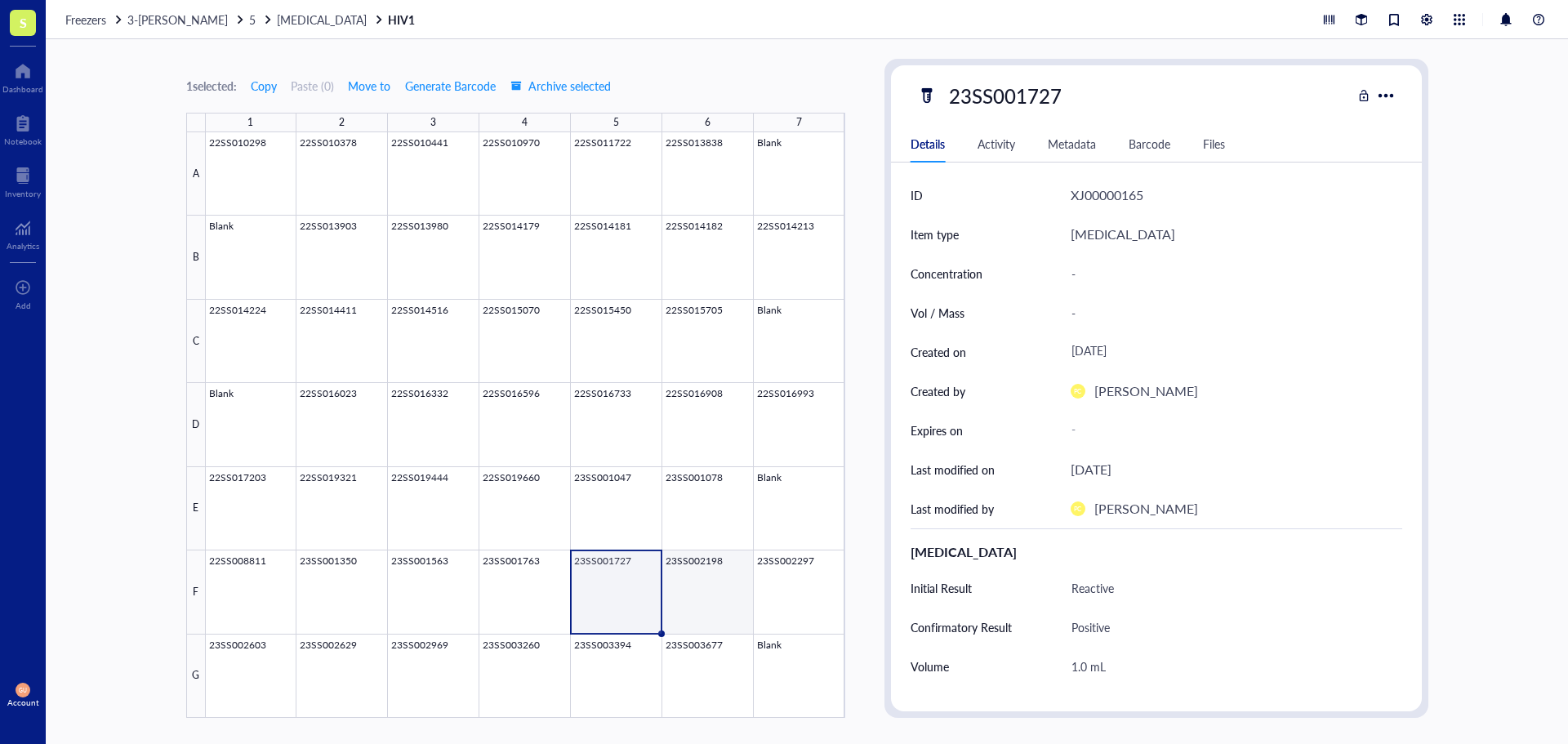
click at [713, 585] on div at bounding box center [525, 424] width 639 height 585
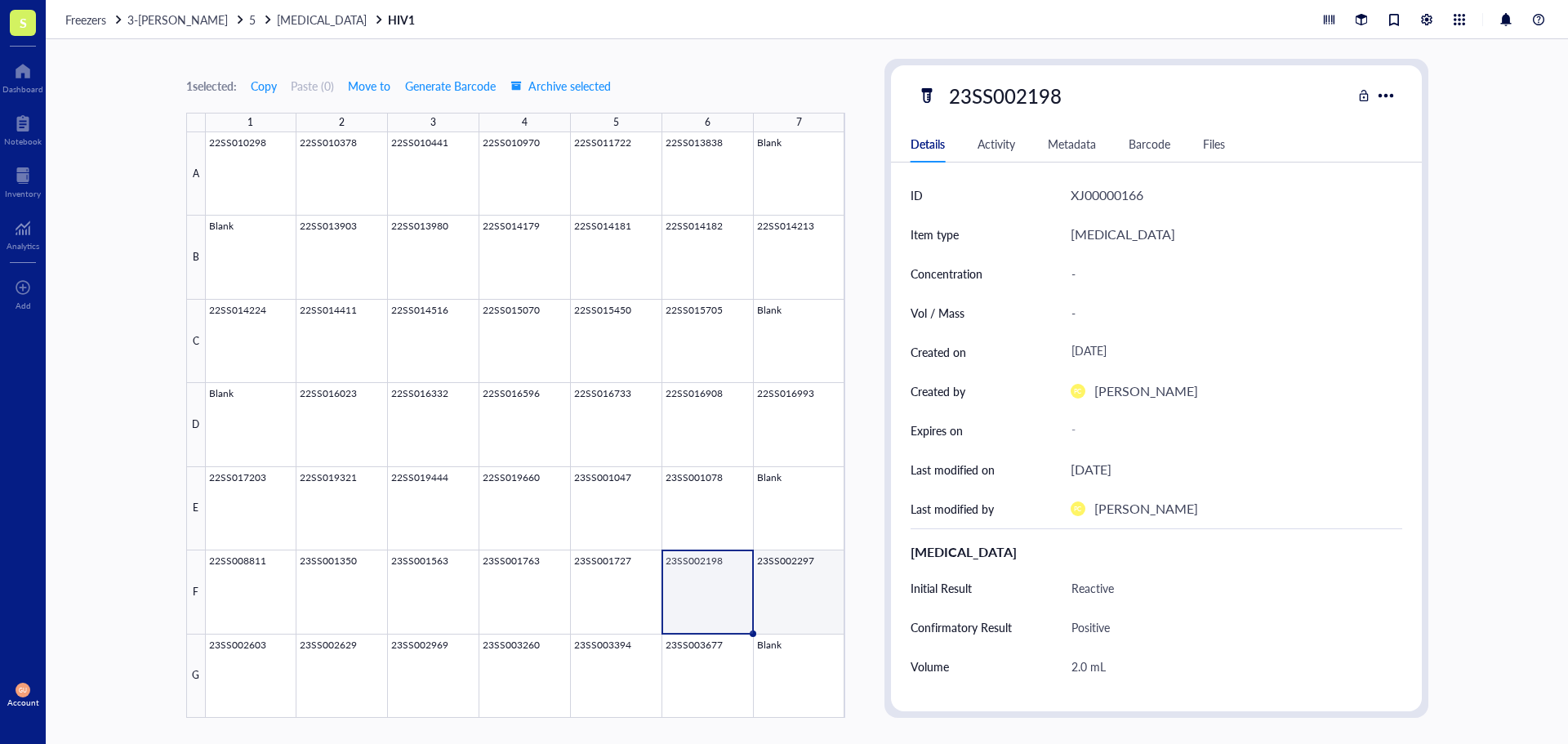
click at [787, 585] on div at bounding box center [525, 424] width 639 height 585
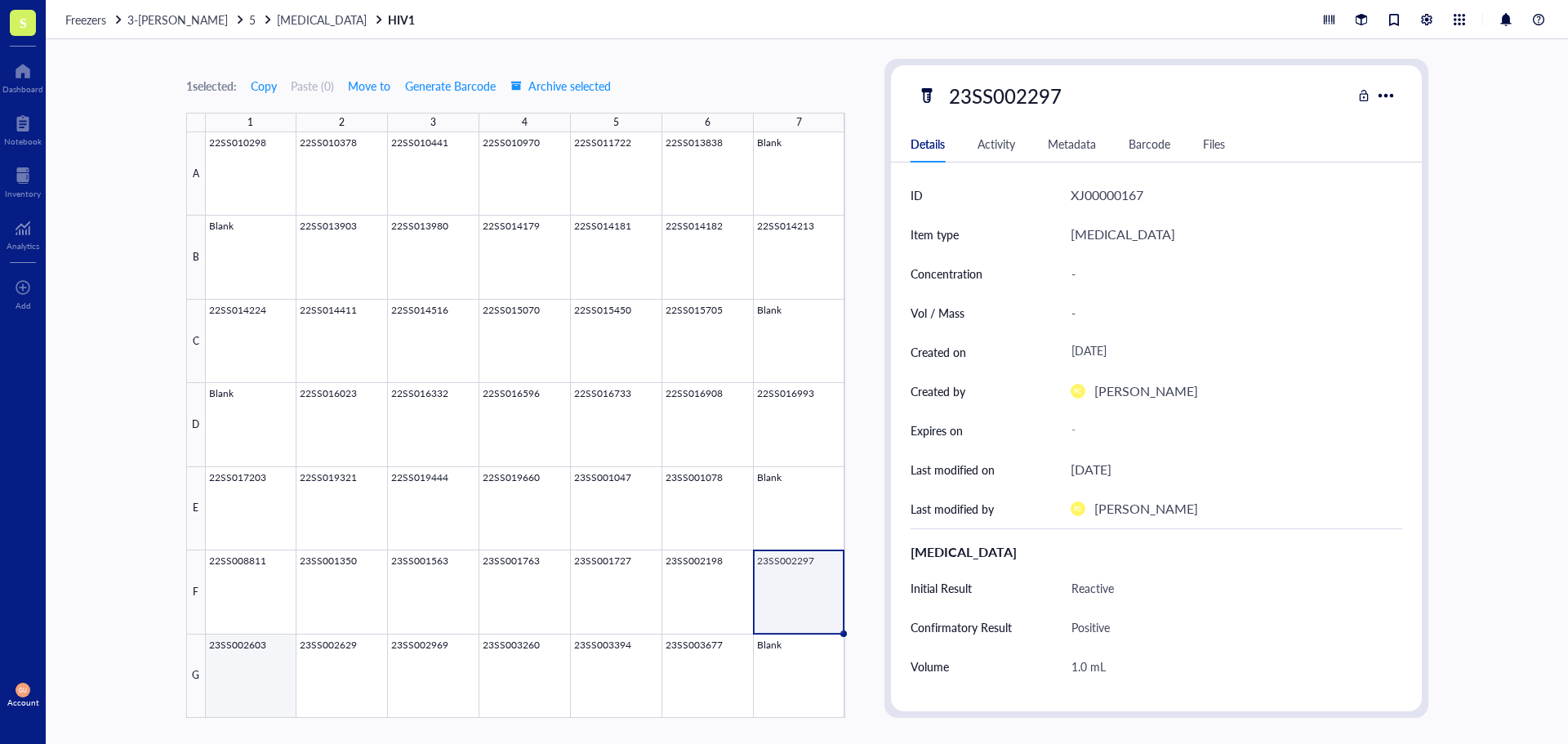
click at [268, 662] on div at bounding box center [525, 424] width 639 height 585
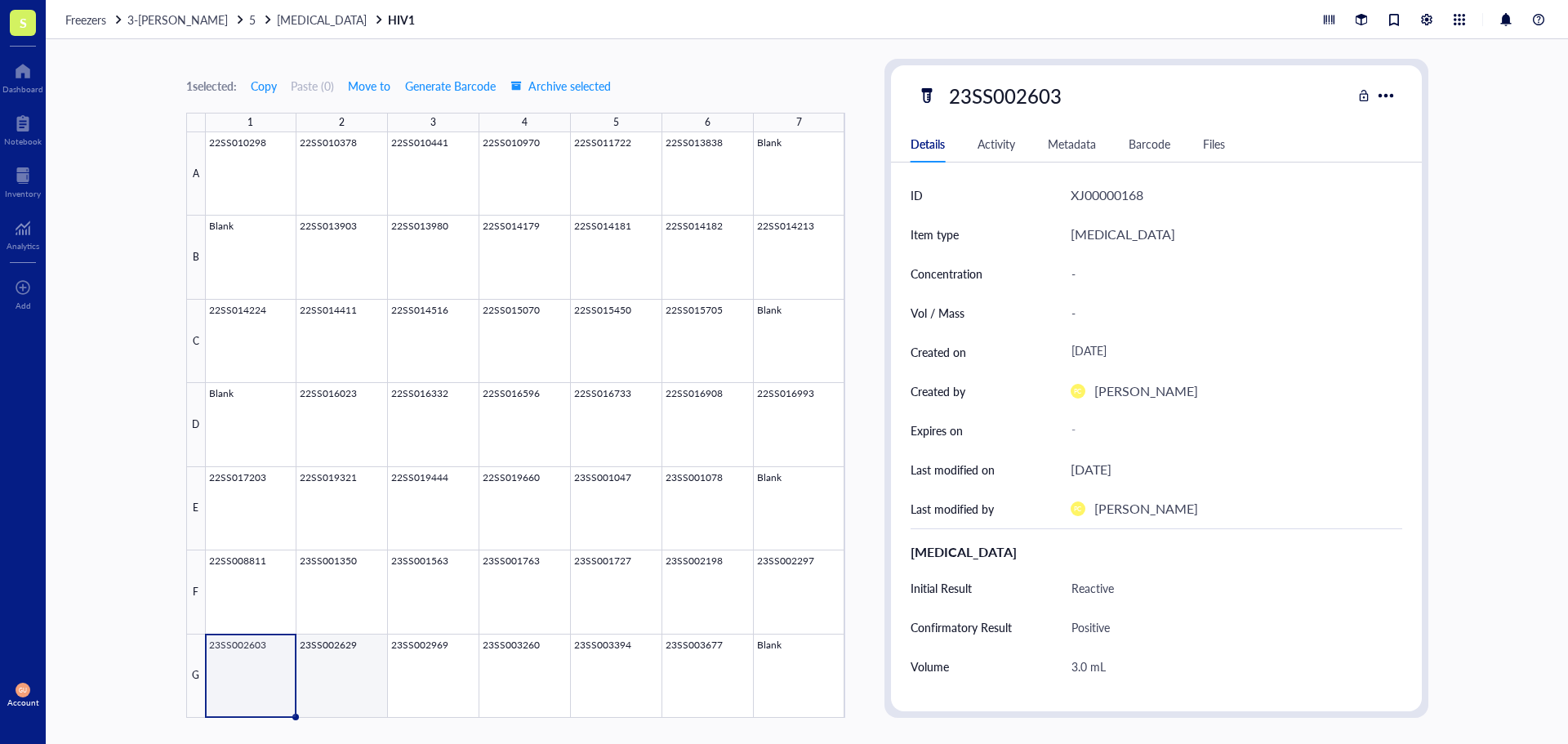
click at [324, 666] on div at bounding box center [525, 424] width 639 height 585
click at [406, 666] on div at bounding box center [525, 424] width 639 height 585
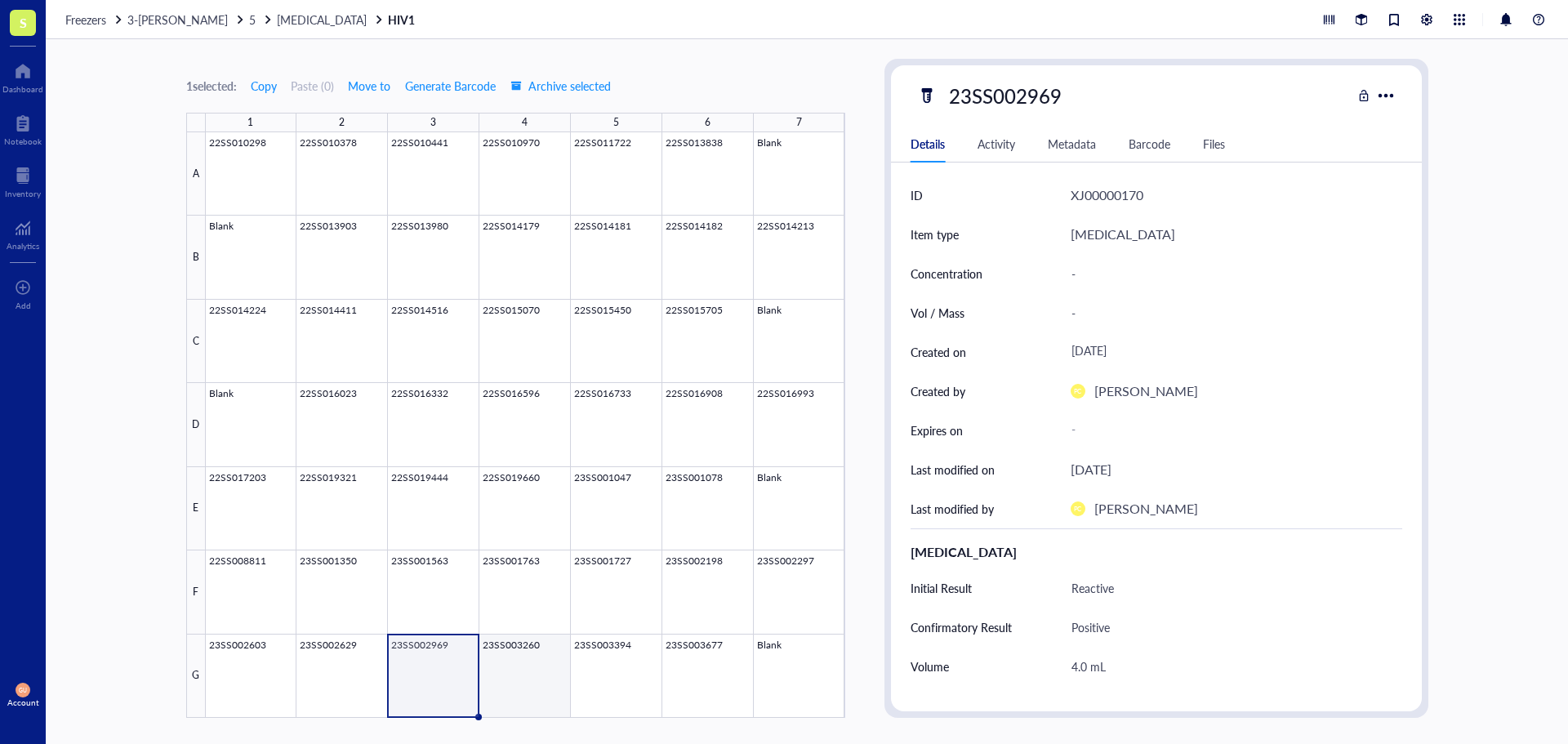
click at [517, 676] on div at bounding box center [525, 424] width 639 height 585
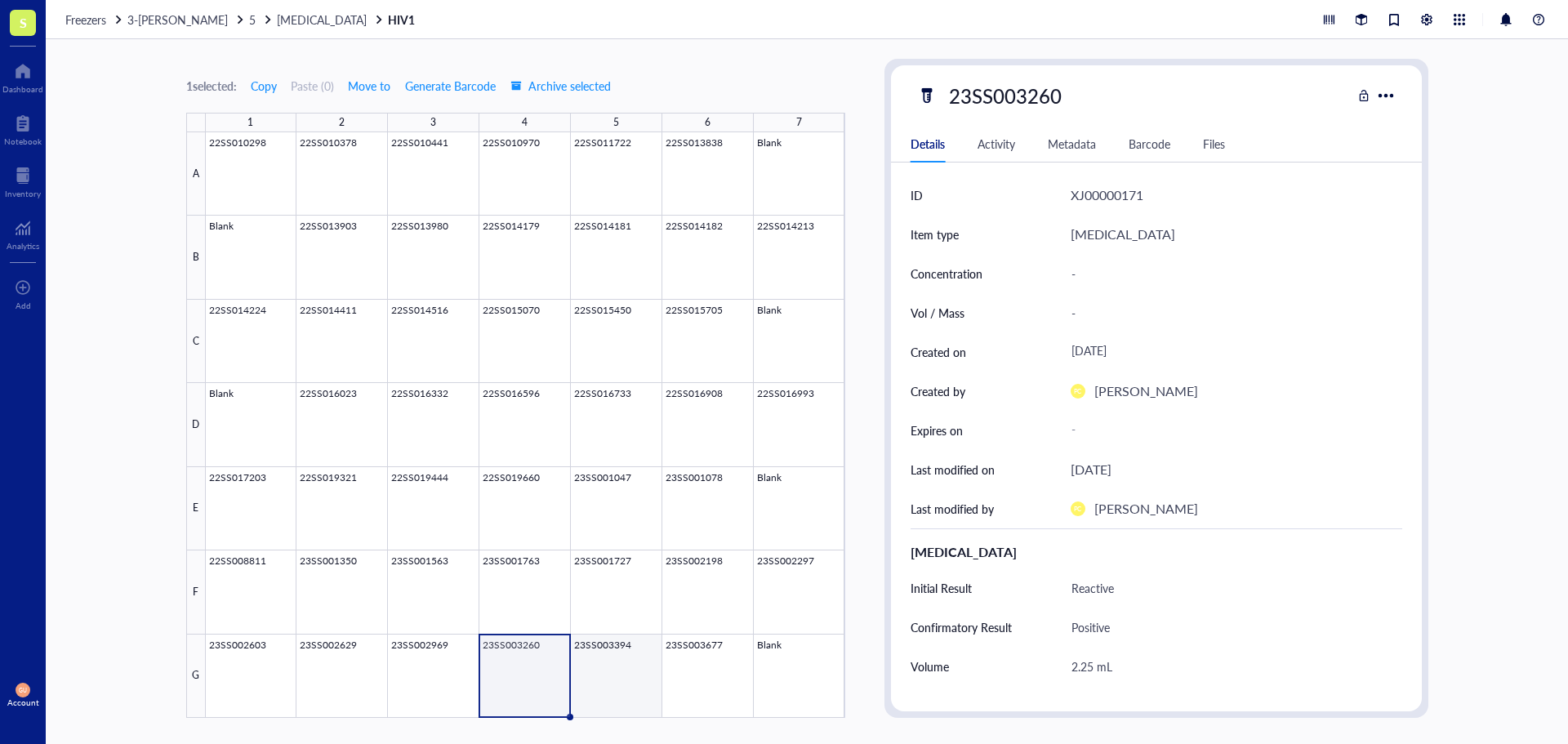
click at [637, 679] on div at bounding box center [525, 424] width 639 height 585
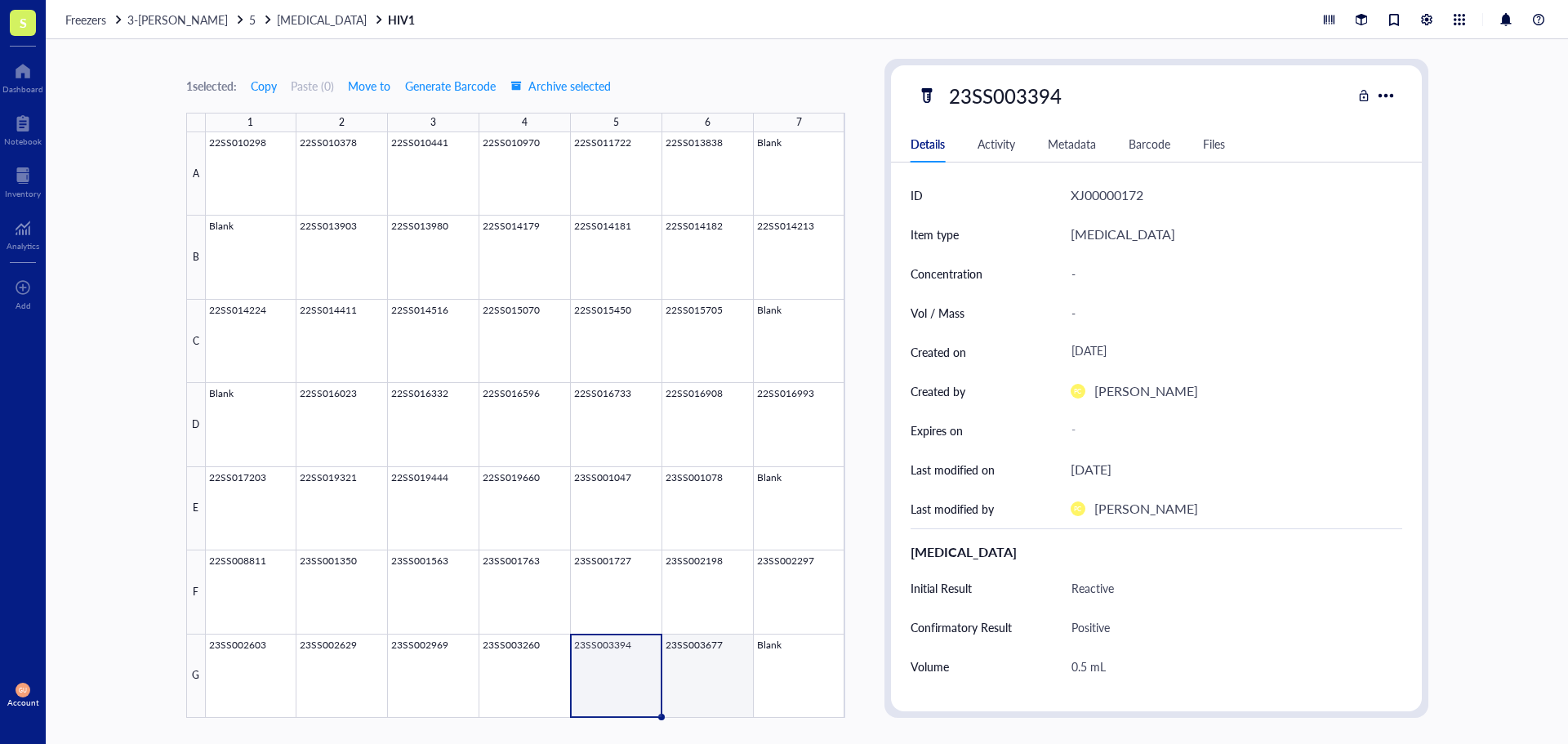
click at [716, 673] on div at bounding box center [525, 424] width 639 height 585
type textarea "Keep everyone on the same page…"
click at [276, 26] on span "[MEDICAL_DATA]" at bounding box center [321, 19] width 90 height 17
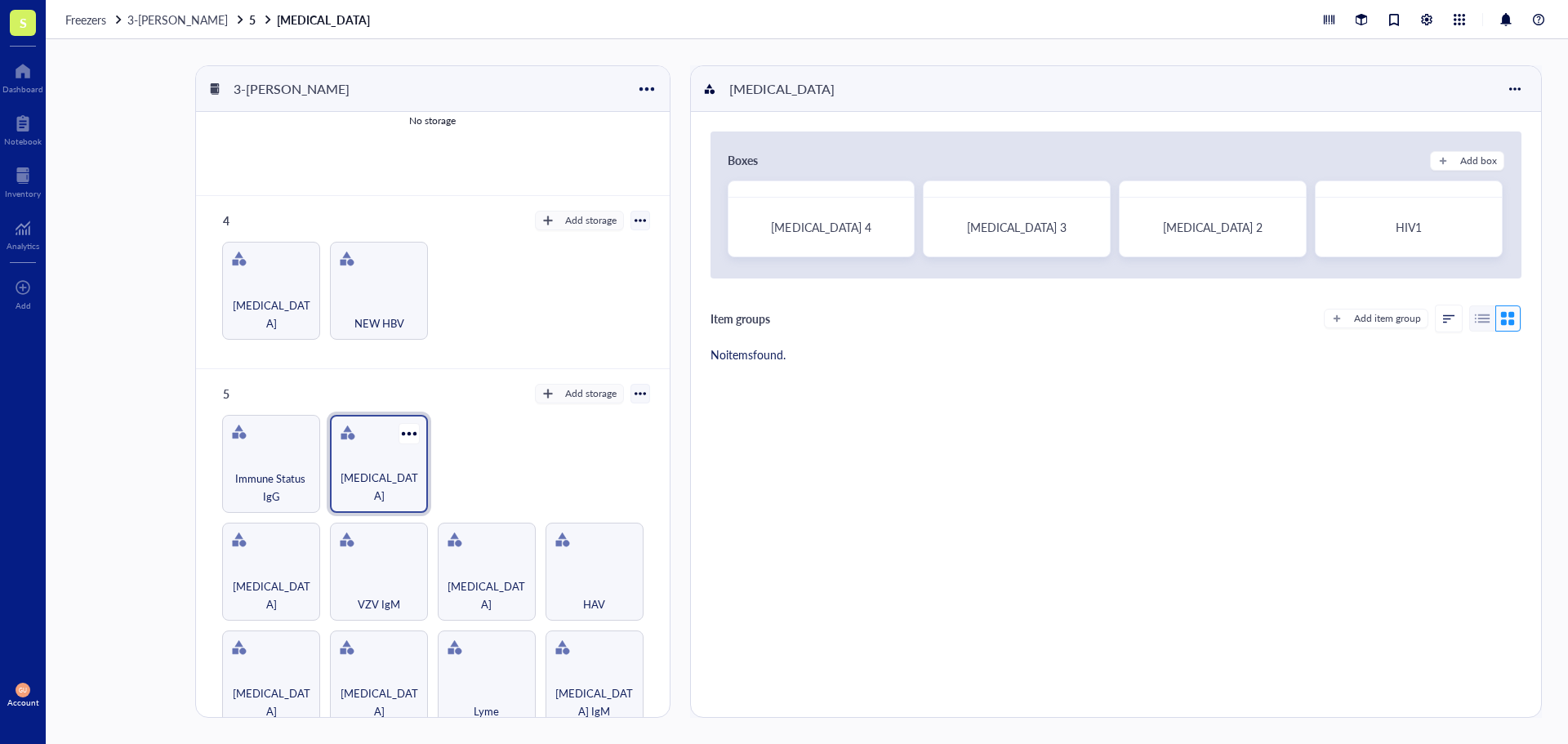
scroll to position [442, 0]
